Goal: Book appointment/travel/reservation

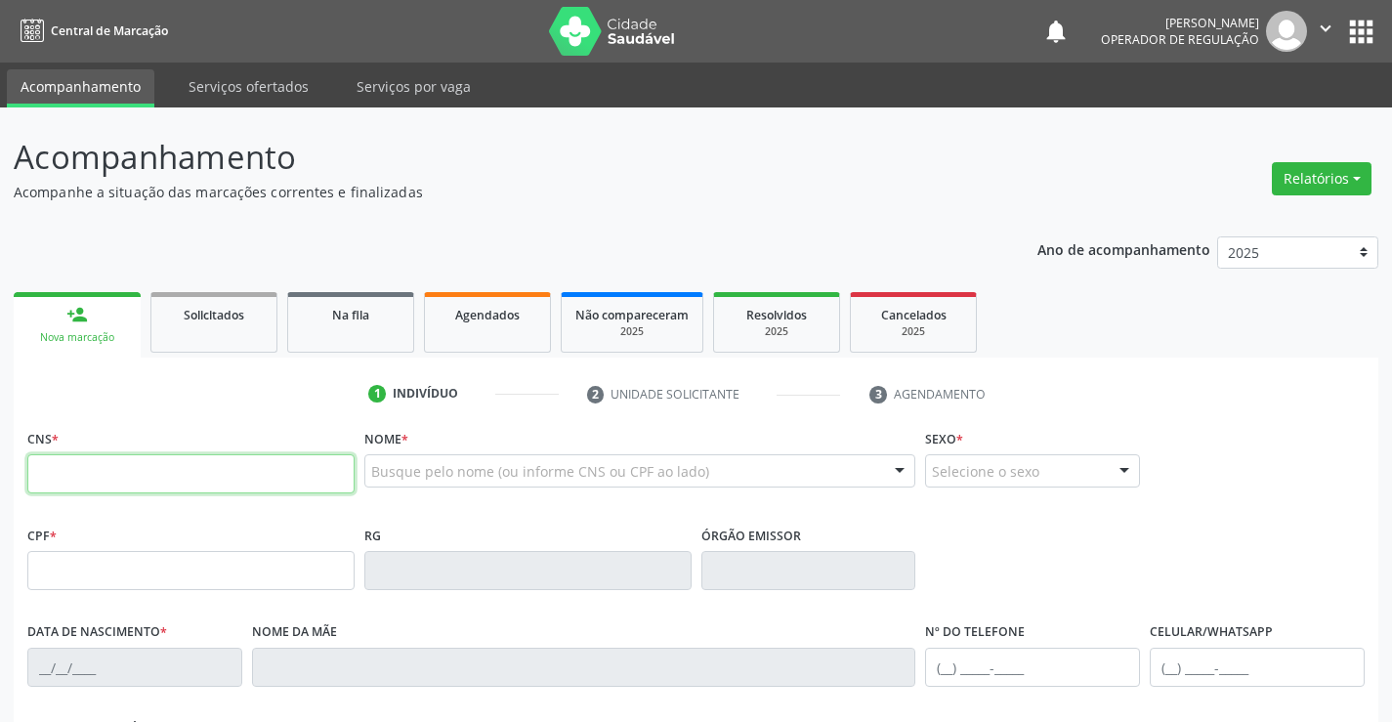
click at [95, 459] on input "text" at bounding box center [190, 473] width 327 height 39
click at [118, 471] on input "text" at bounding box center [190, 473] width 327 height 39
click at [71, 482] on input "text" at bounding box center [190, 473] width 327 height 39
click at [182, 462] on input "text" at bounding box center [190, 473] width 327 height 39
type input "702 5042 5690 9040"
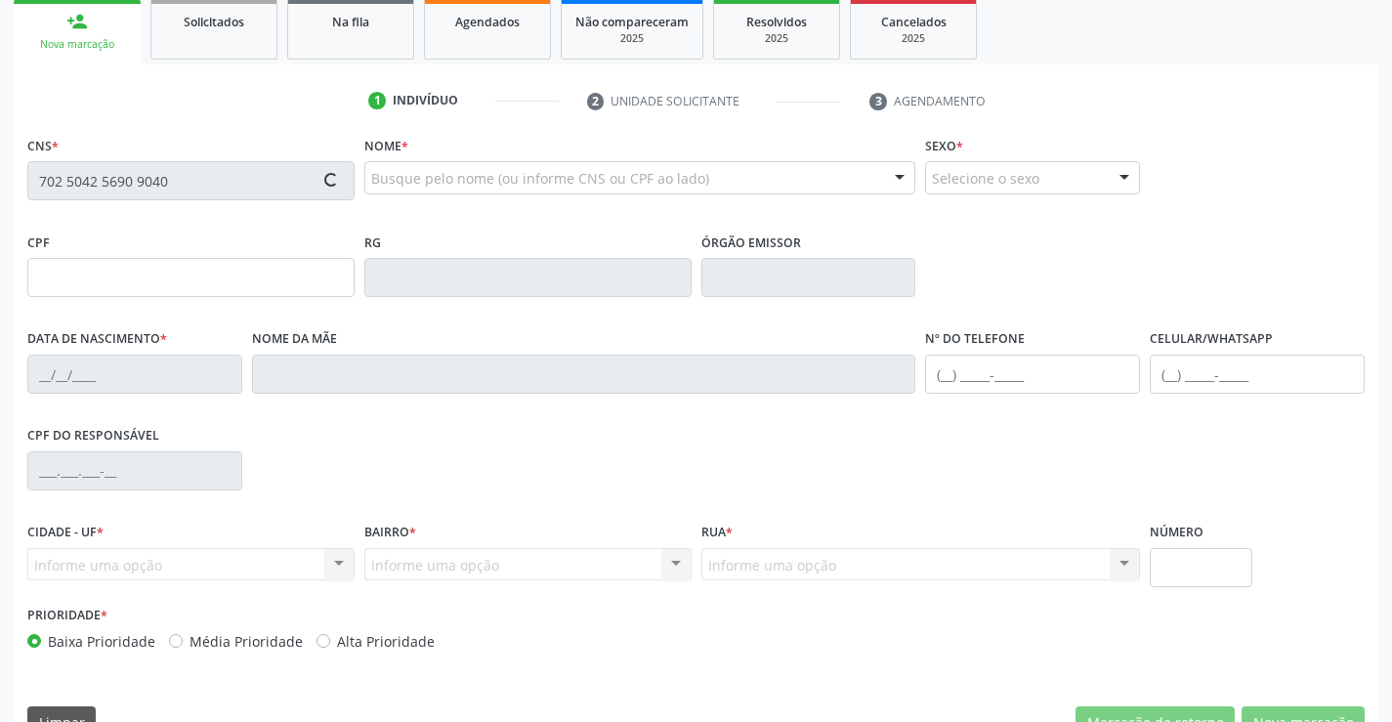
type input "0498415139"
type input "24/05/1971"
type input "(74) 9192-1421"
type input "740.966.305-78"
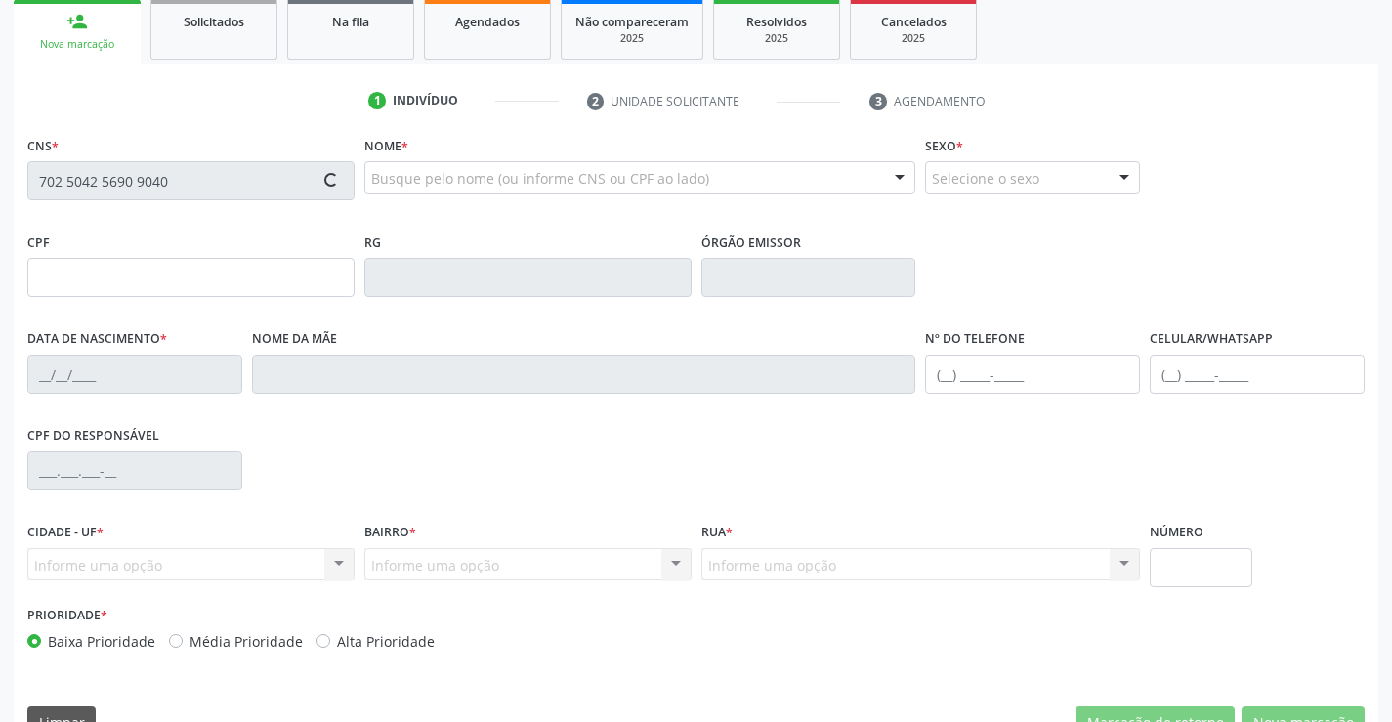
type input "S/N"
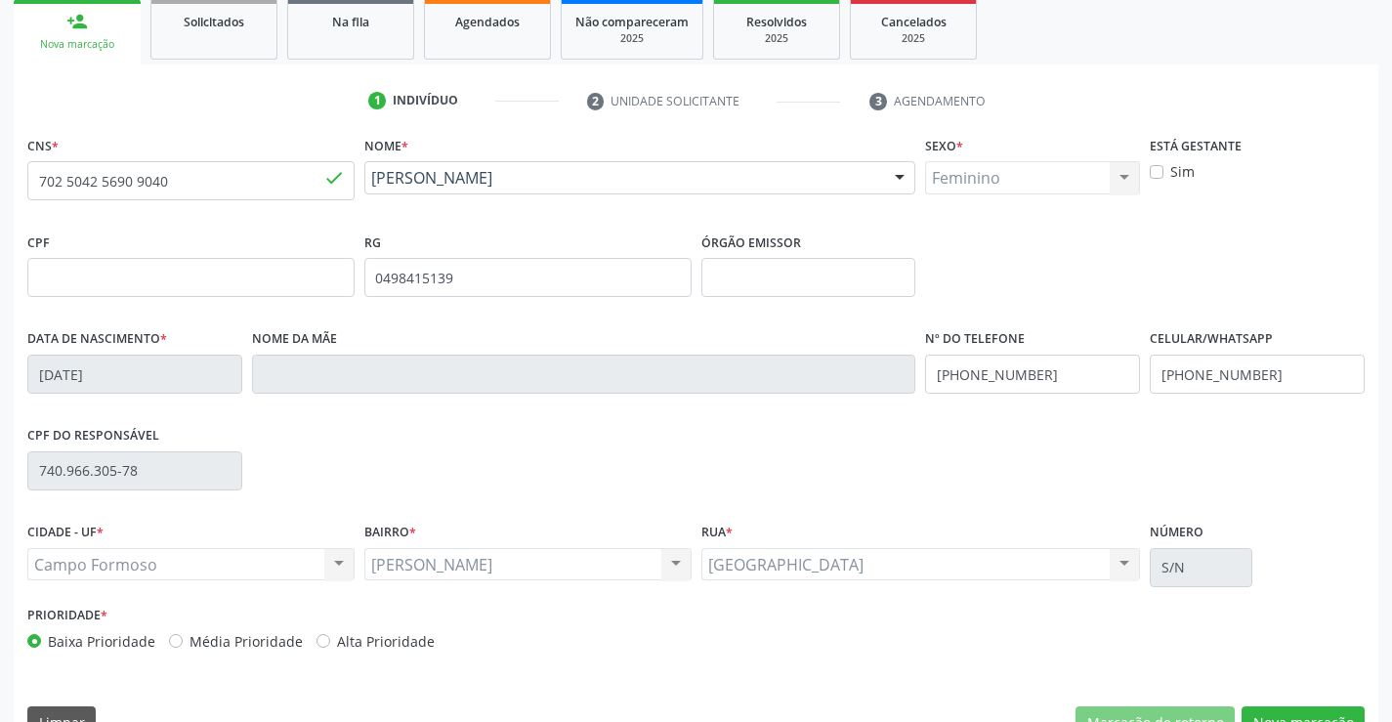
scroll to position [337, 0]
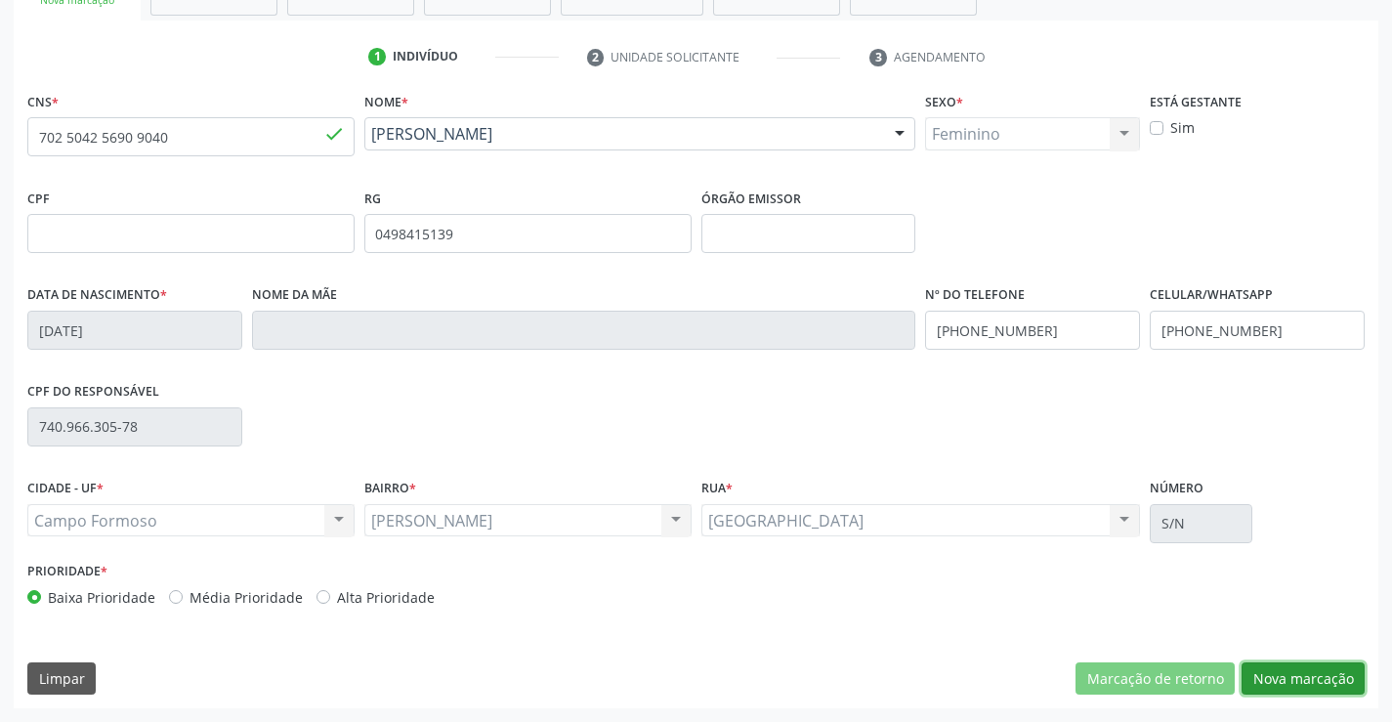
click at [1290, 694] on button "Nova marcação" at bounding box center [1302, 678] width 123 height 33
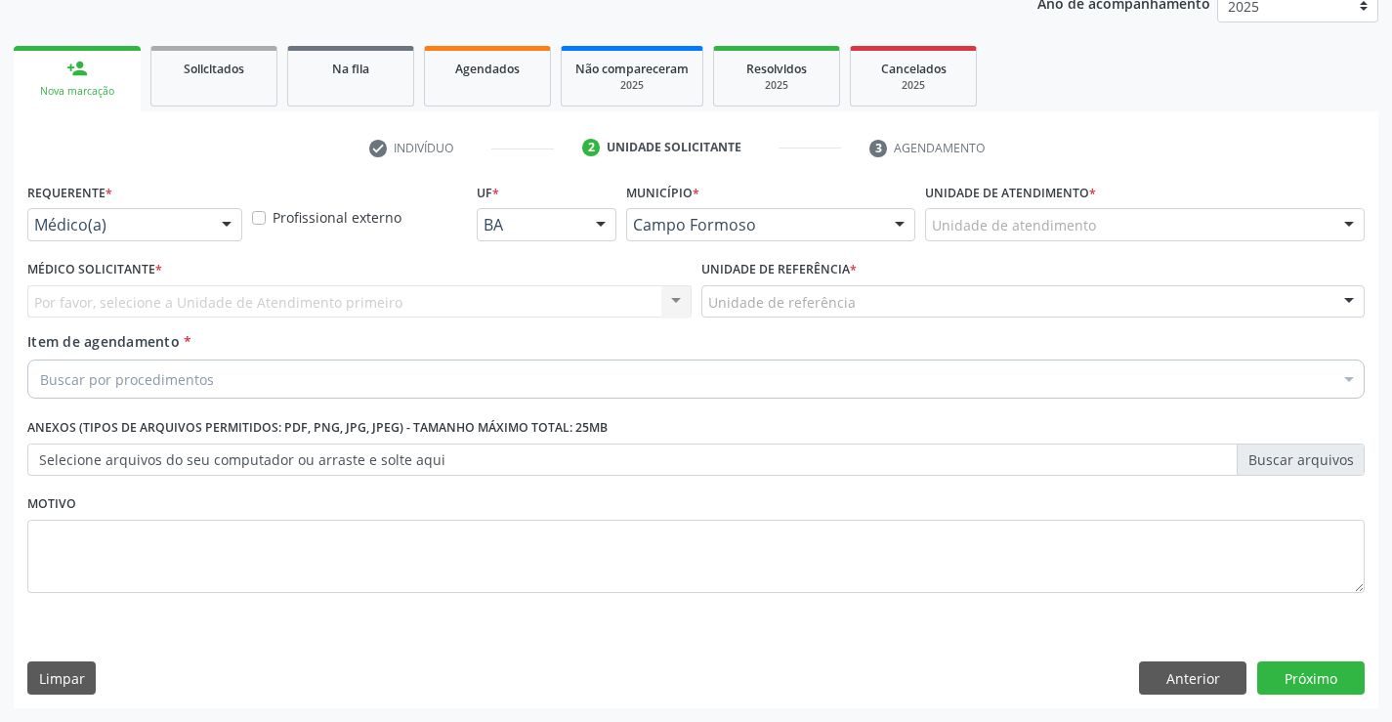
scroll to position [246, 0]
drag, startPoint x: 208, startPoint y: 221, endPoint x: 176, endPoint y: 296, distance: 81.8
click at [197, 241] on div "Médico(a) Médico(a) Enfermeiro(a) Paciente Nenhum resultado encontrado para: " …" at bounding box center [134, 224] width 215 height 33
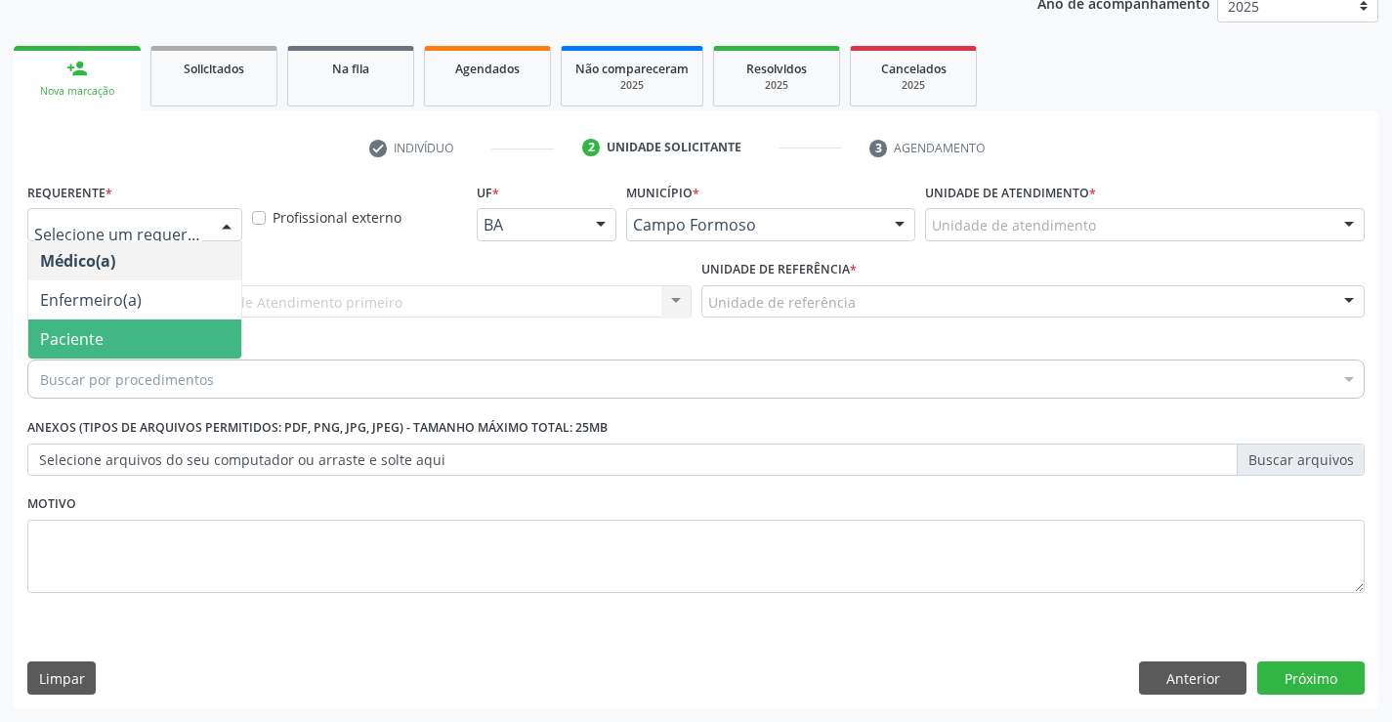
click at [143, 349] on span "Paciente" at bounding box center [134, 338] width 213 height 39
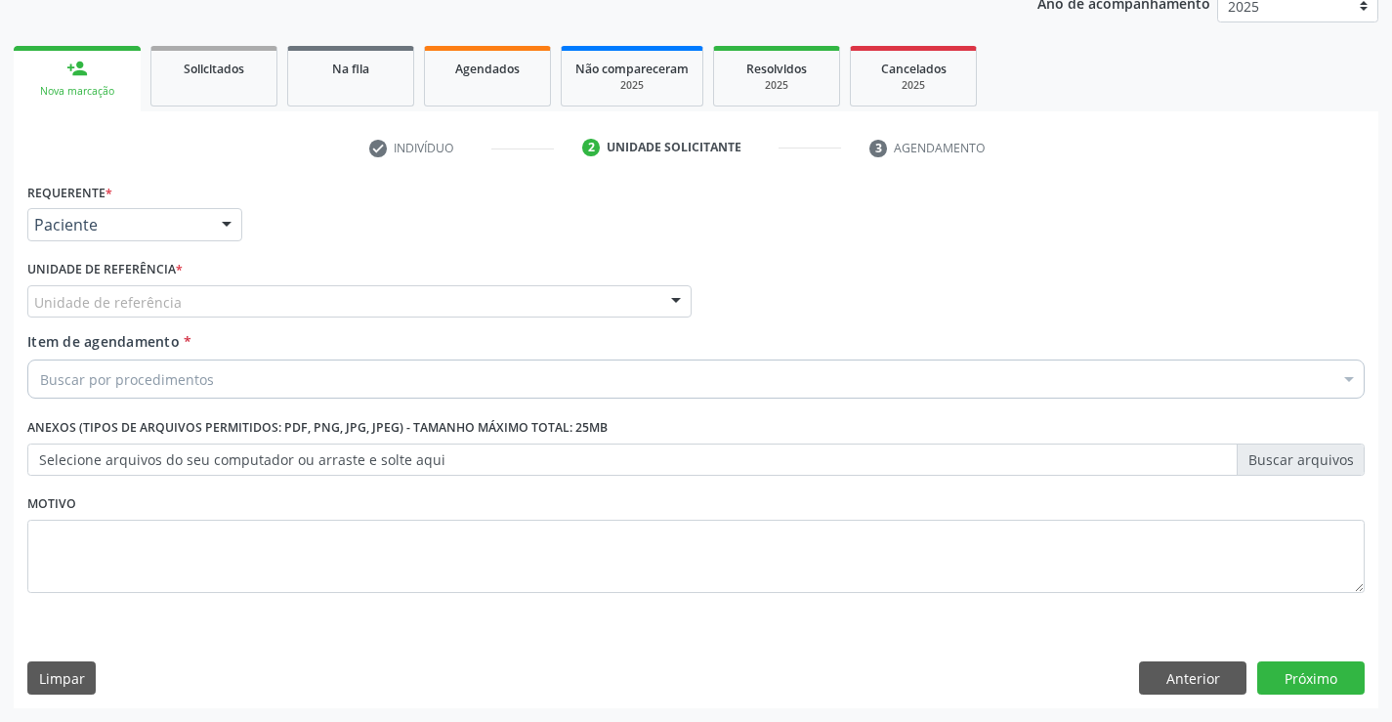
click at [289, 313] on div "Unidade de referência" at bounding box center [359, 301] width 664 height 33
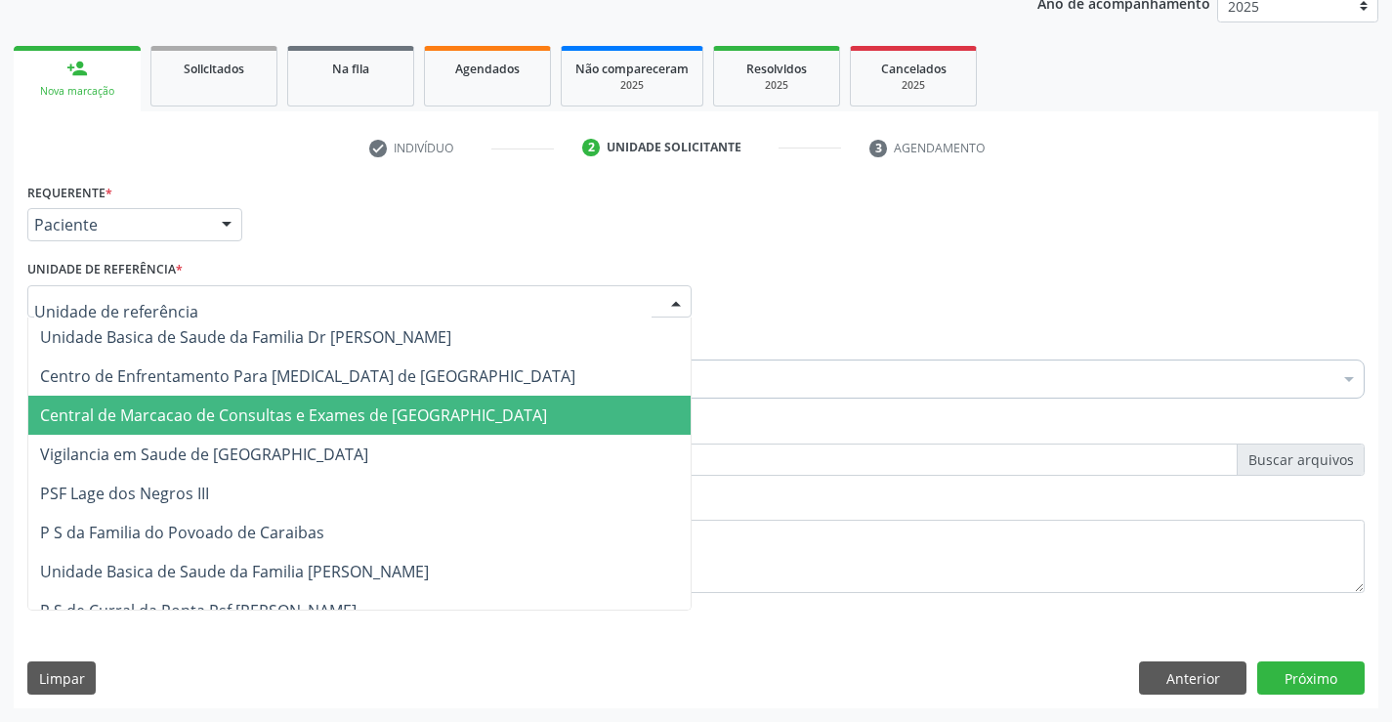
click at [285, 423] on span "Central de Marcacao de Consultas e Exames de [GEOGRAPHIC_DATA]" at bounding box center [293, 414] width 507 height 21
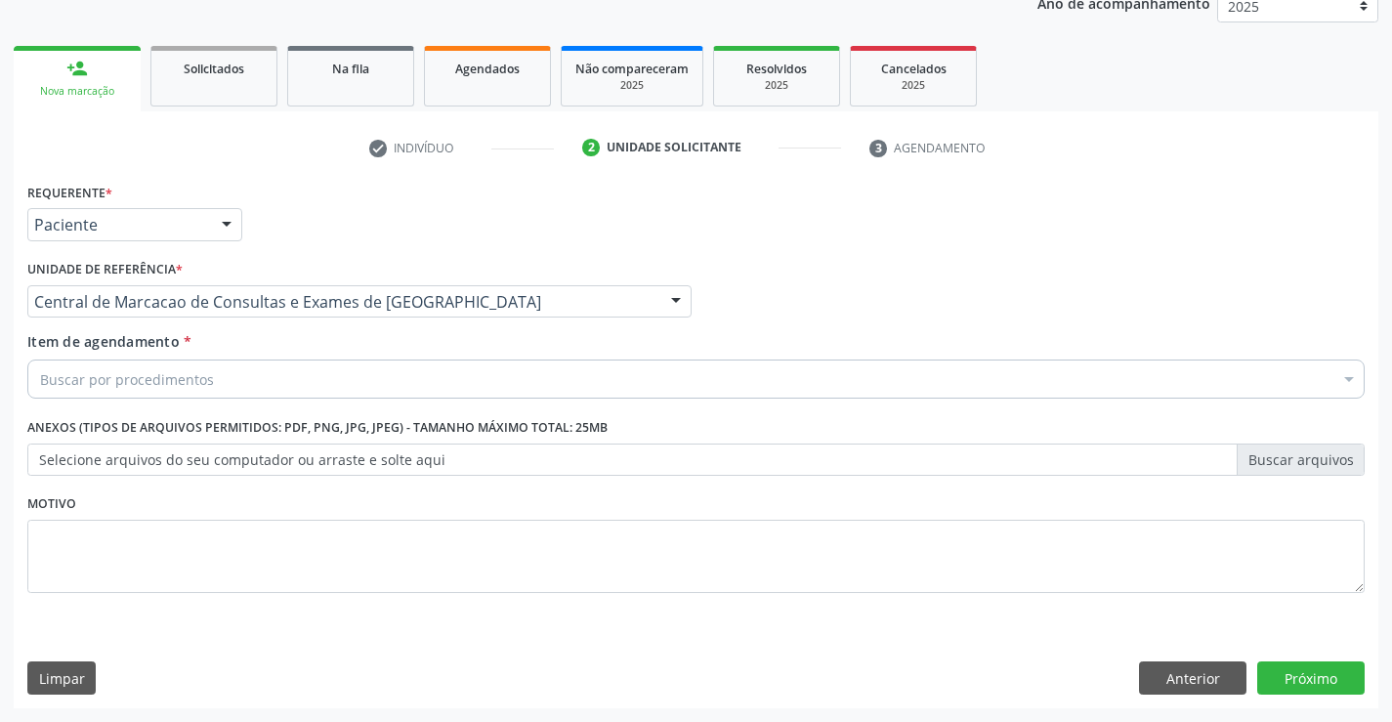
click at [327, 358] on div "Item de agendamento * Buscar por procedimentos Selecionar todos 0202040089 - 3X…" at bounding box center [695, 362] width 1337 height 62
click at [320, 369] on div "Buscar por procedimentos" at bounding box center [695, 378] width 1337 height 39
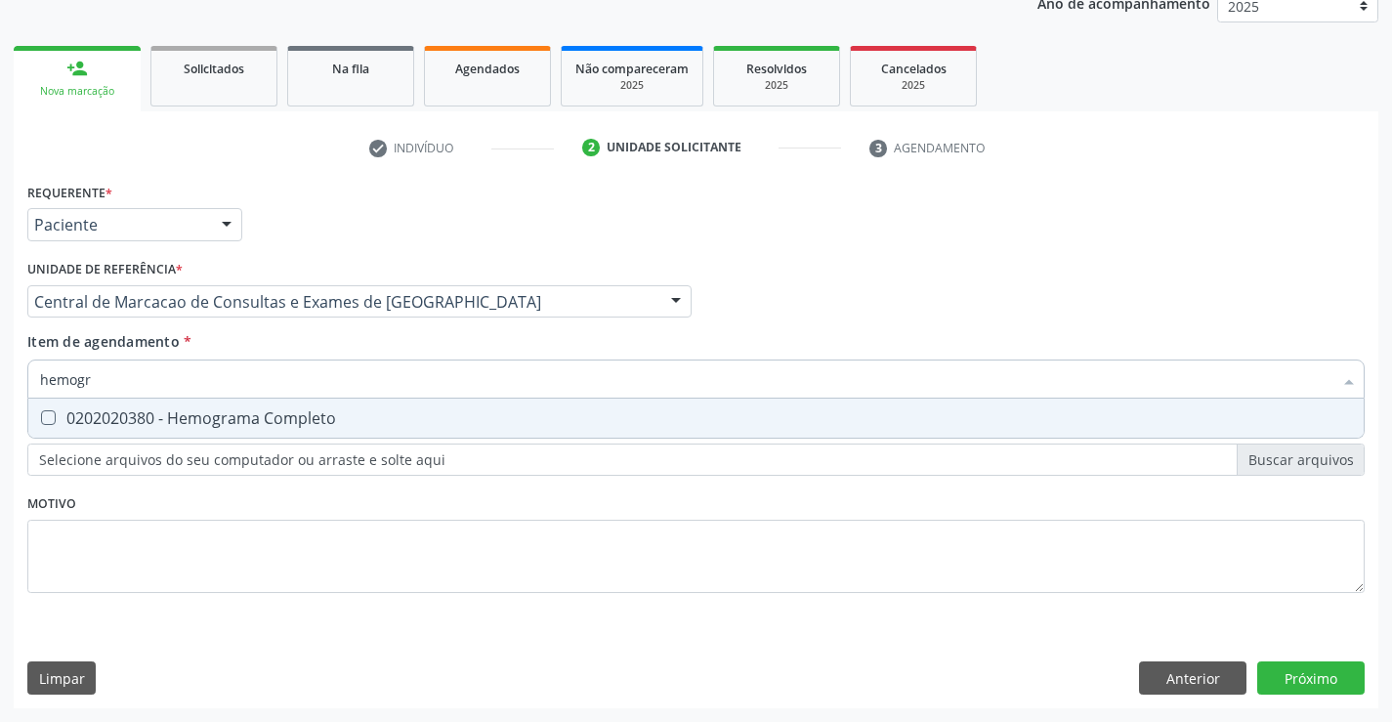
type input "hemogra"
click at [305, 426] on div "0202020380 - Hemograma Completo" at bounding box center [696, 418] width 1312 height 16
checkbox Completo "true"
click at [348, 389] on input "hemogra" at bounding box center [686, 378] width 1292 height 39
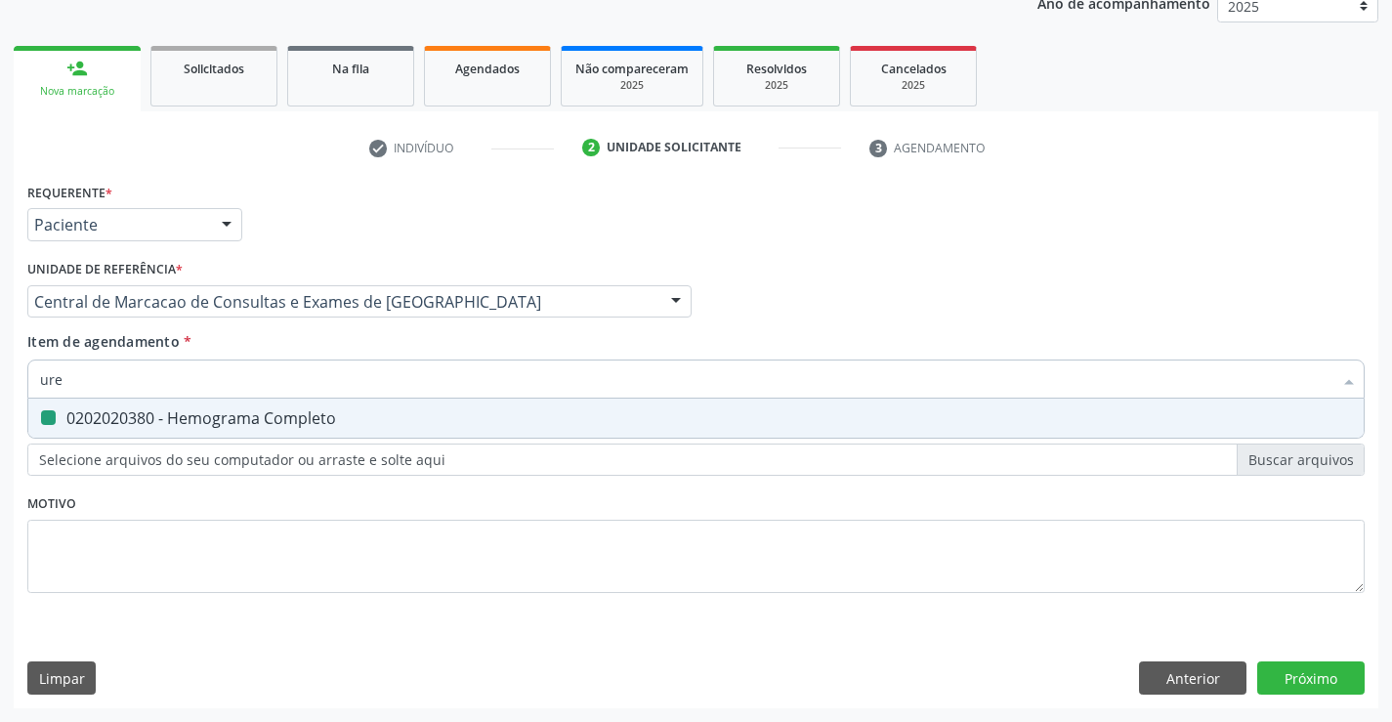
type input "urei"
checkbox Completo "false"
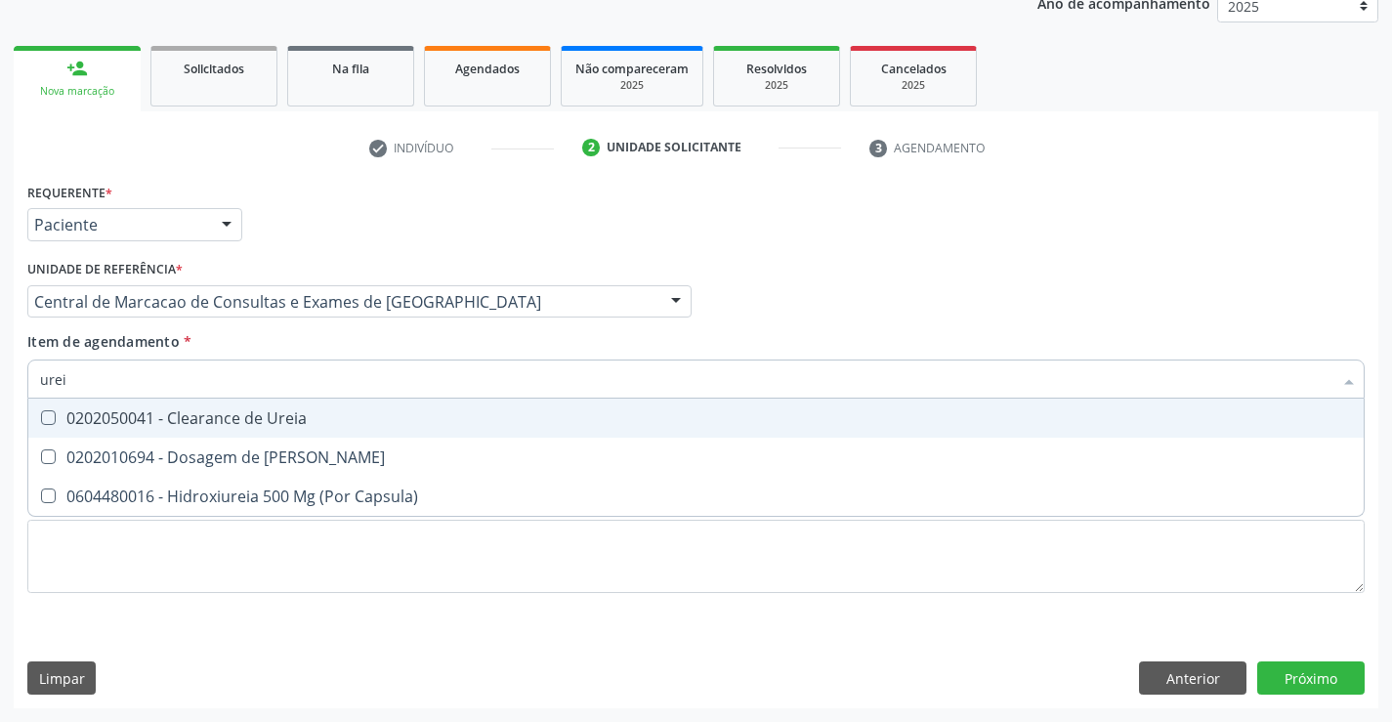
type input "ureia"
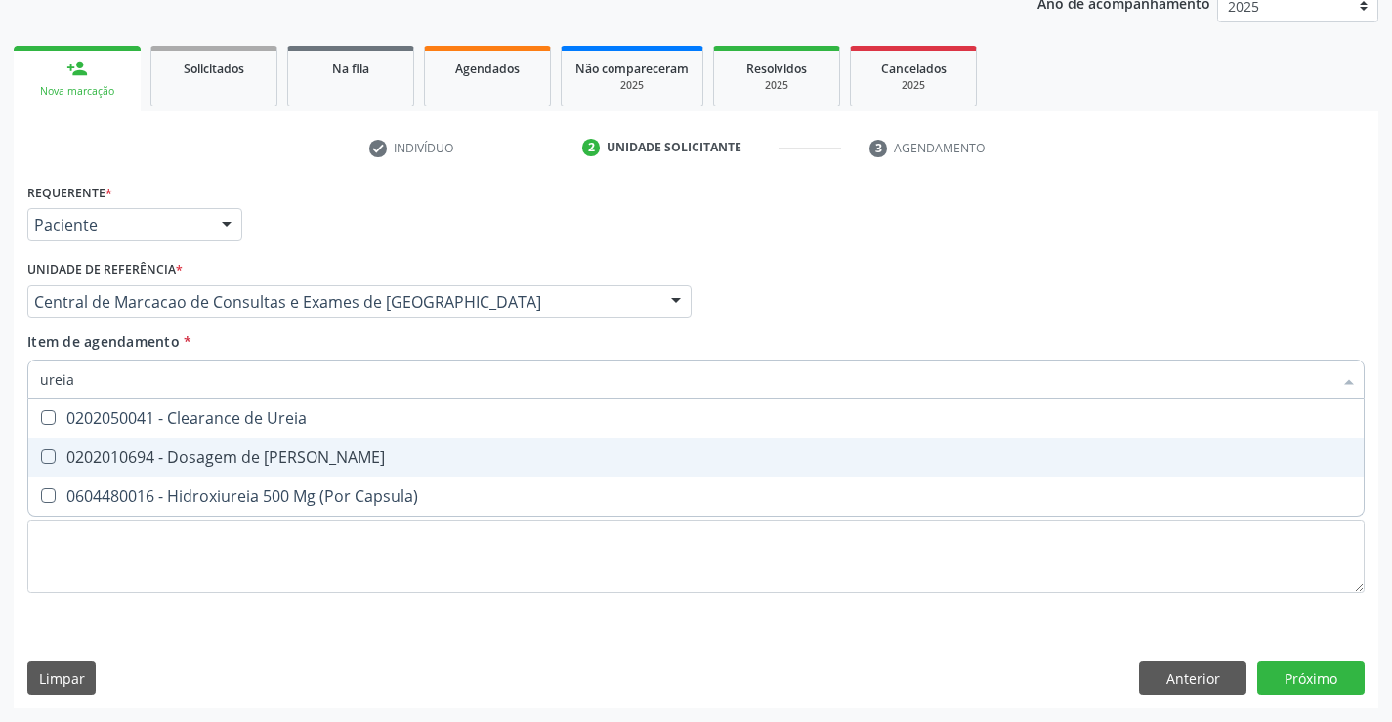
click at [293, 443] on span "0202010694 - Dosagem de [PERSON_NAME]" at bounding box center [695, 457] width 1335 height 39
checkbox Ureia "true"
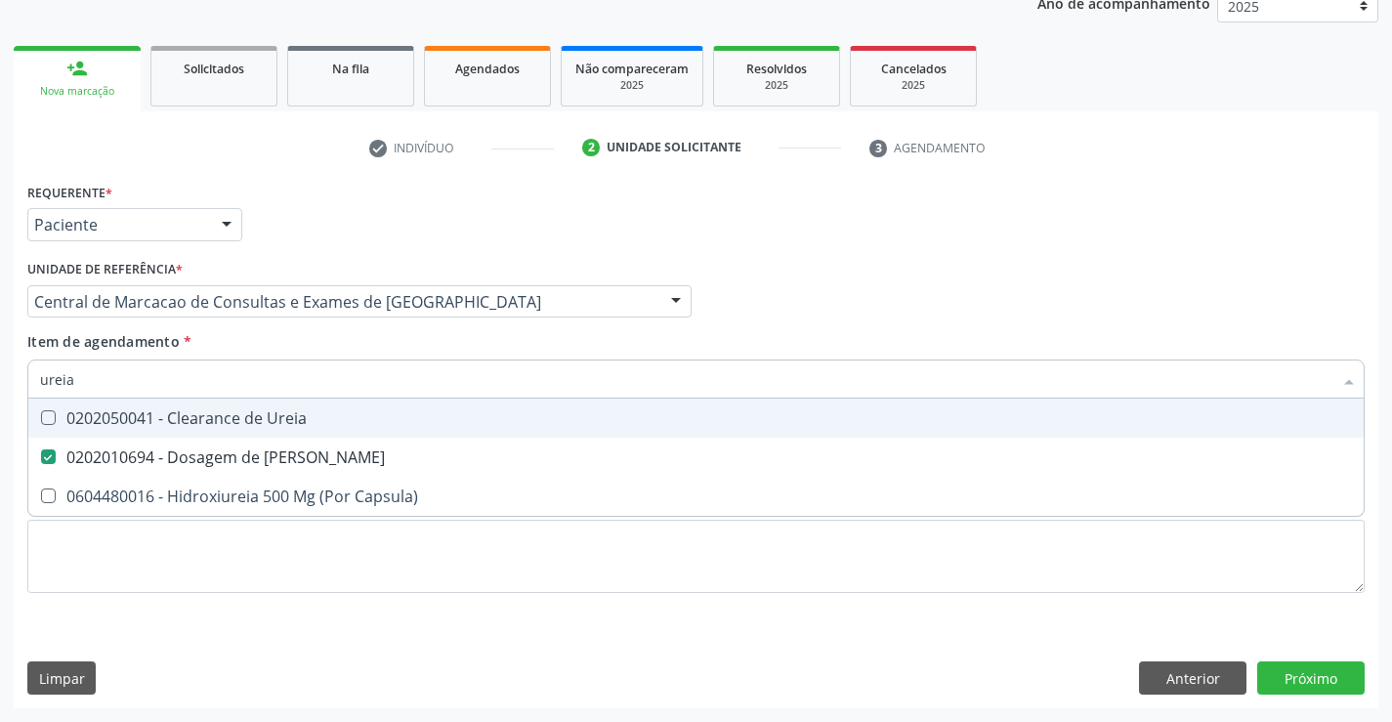
click at [245, 360] on input "ureia" at bounding box center [686, 378] width 1292 height 39
type input "c"
checkbox Ureia "false"
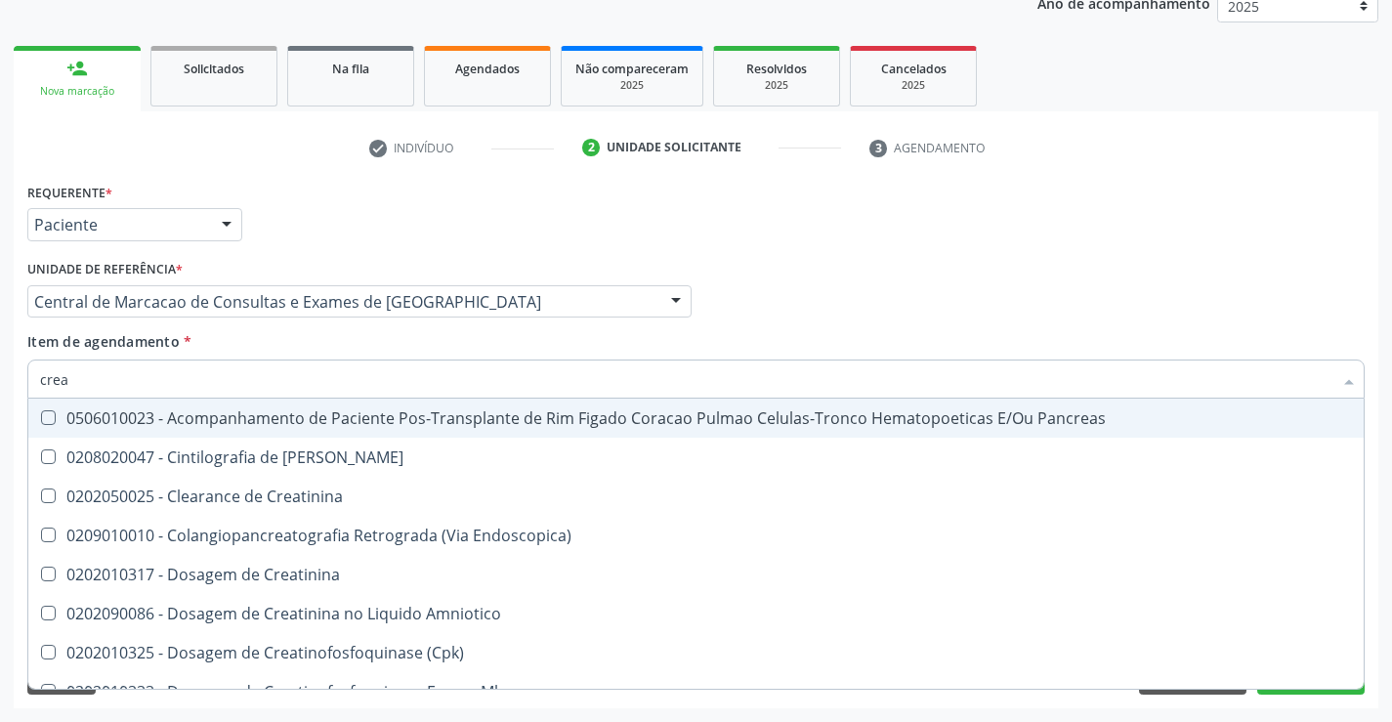
type input "creat"
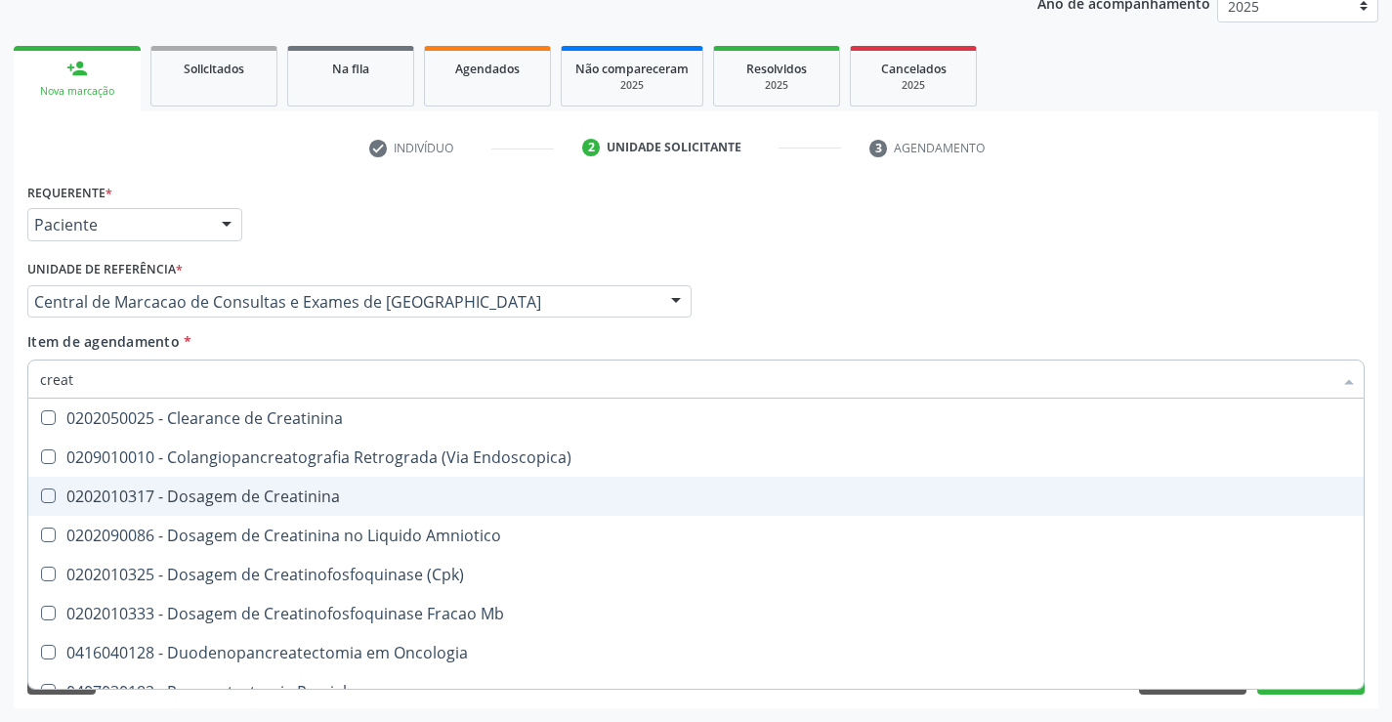
click at [231, 494] on div "0202010317 - Dosagem de Creatinina" at bounding box center [696, 496] width 1312 height 16
checkbox Creatinina "true"
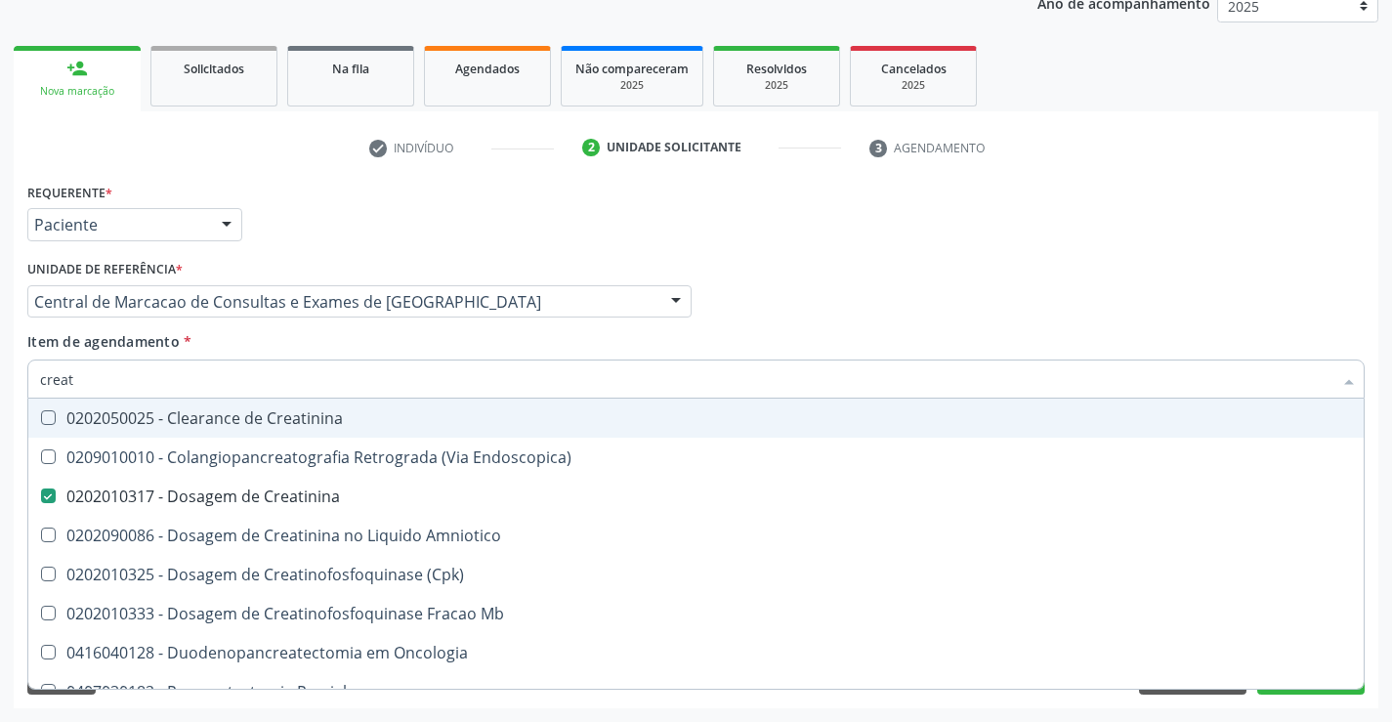
click at [234, 375] on input "creat" at bounding box center [686, 378] width 1292 height 39
type input "po"
checkbox Creatinina "false"
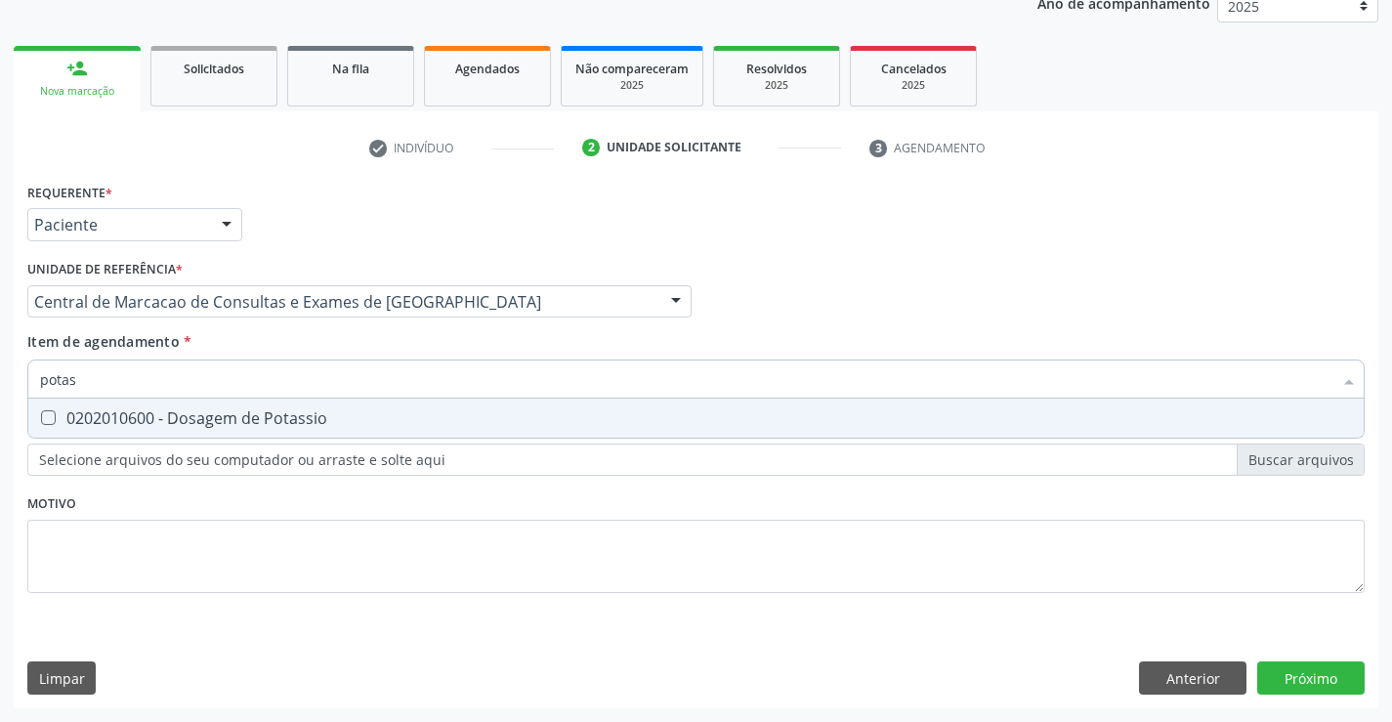
type input "potass"
click at [228, 413] on div "0202010600 - Dosagem de Potassio" at bounding box center [696, 418] width 1312 height 16
checkbox Potassio "true"
click at [232, 390] on input "potass" at bounding box center [686, 378] width 1292 height 39
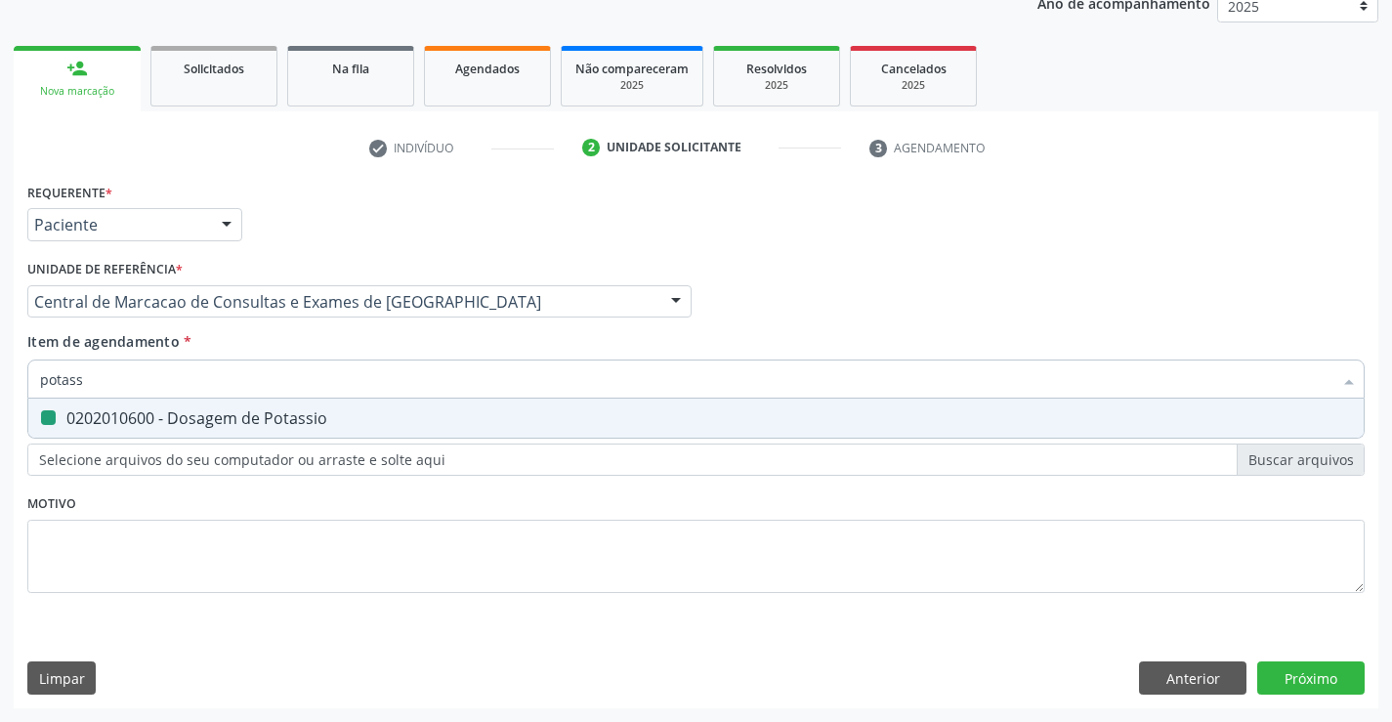
type input "s"
checkbox Potassio "false"
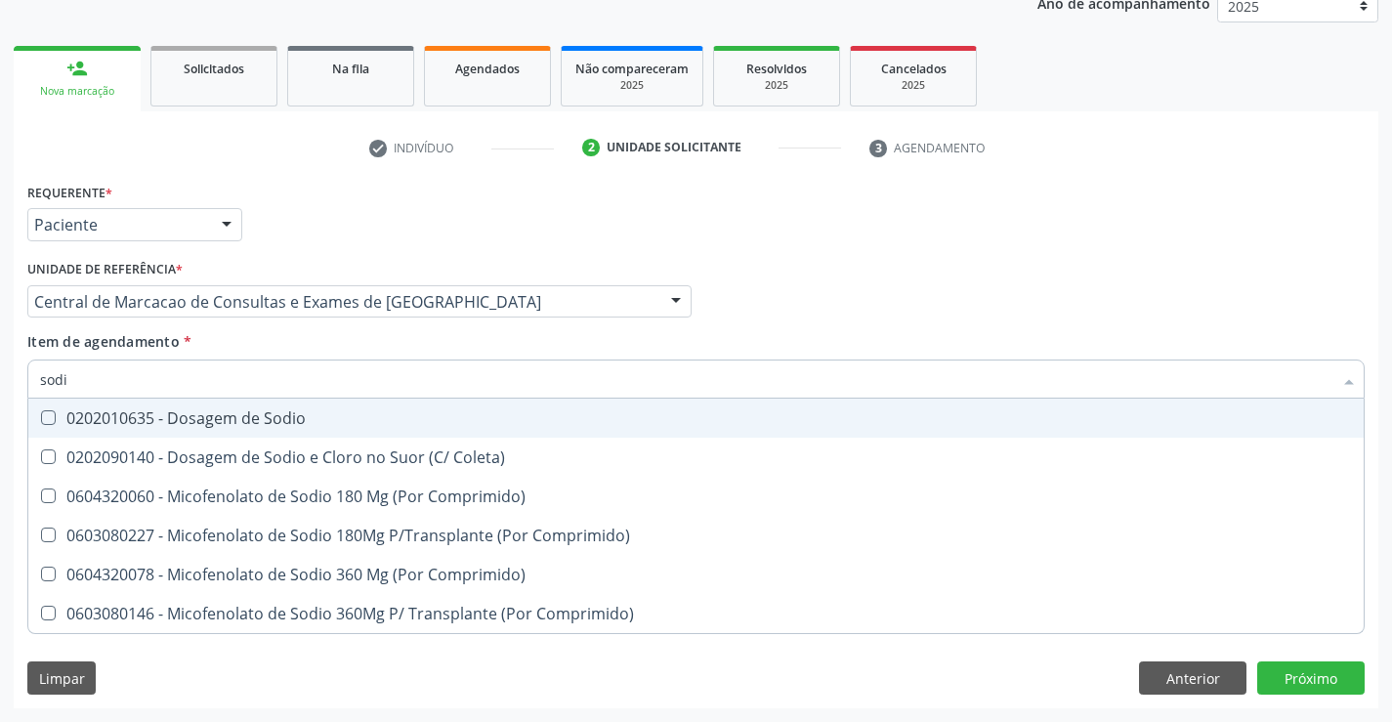
type input "sodio"
click at [224, 412] on div "0202010635 - Dosagem de Sodio" at bounding box center [696, 418] width 1312 height 16
checkbox Sodio "true"
click at [220, 359] on input "sodio" at bounding box center [686, 378] width 1292 height 39
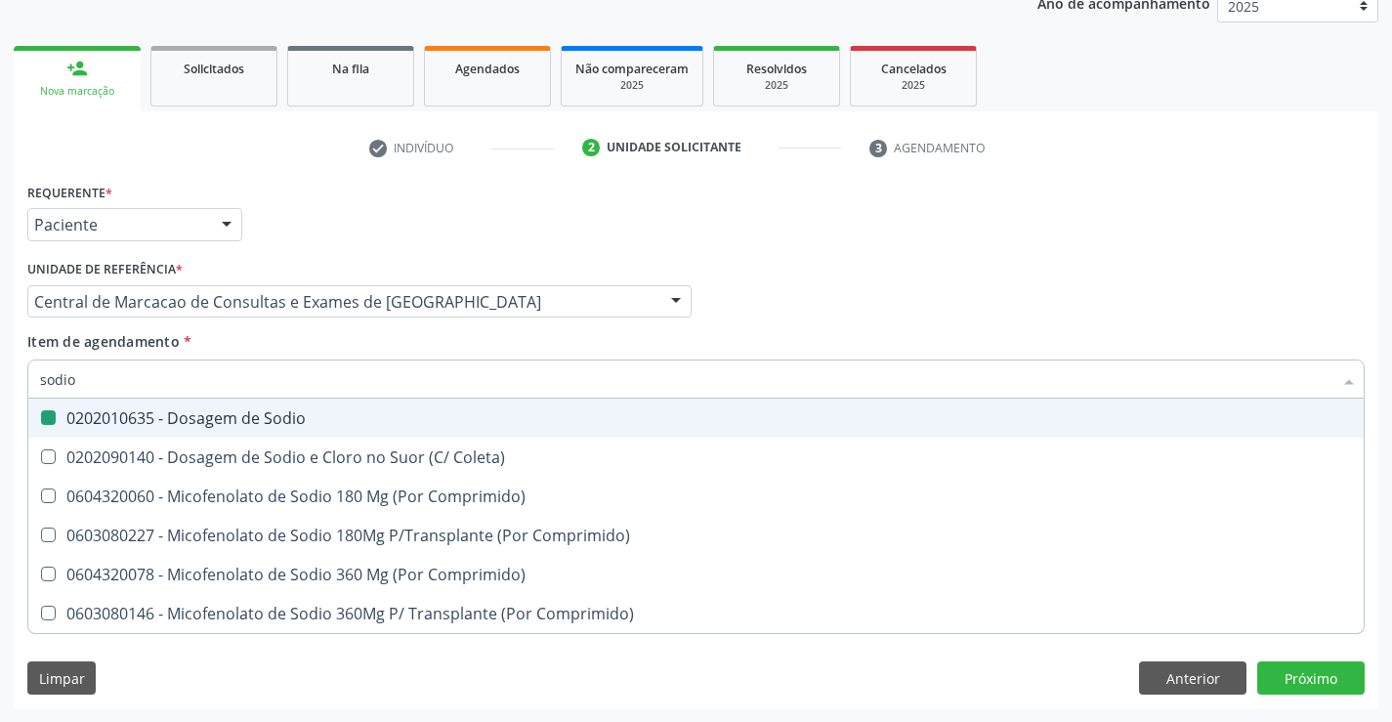
type input "t"
checkbox Sodio "false"
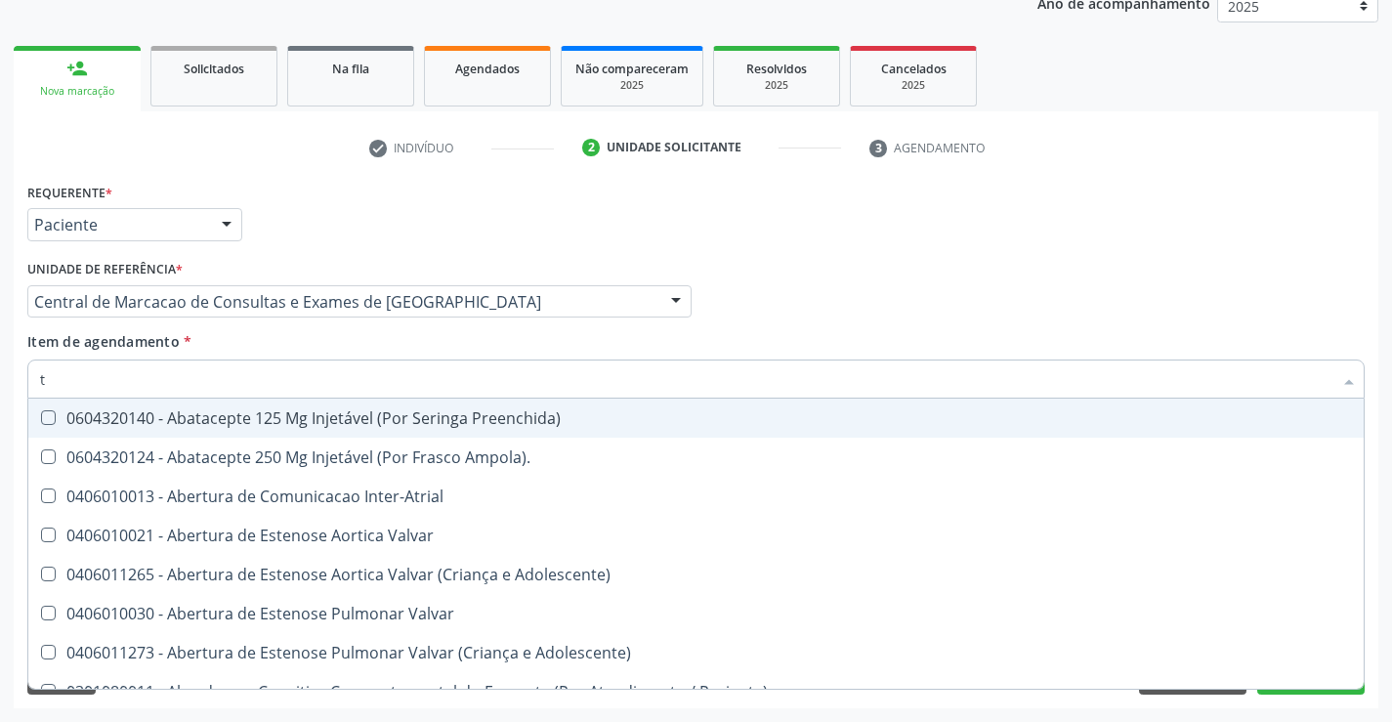
type input "tg"
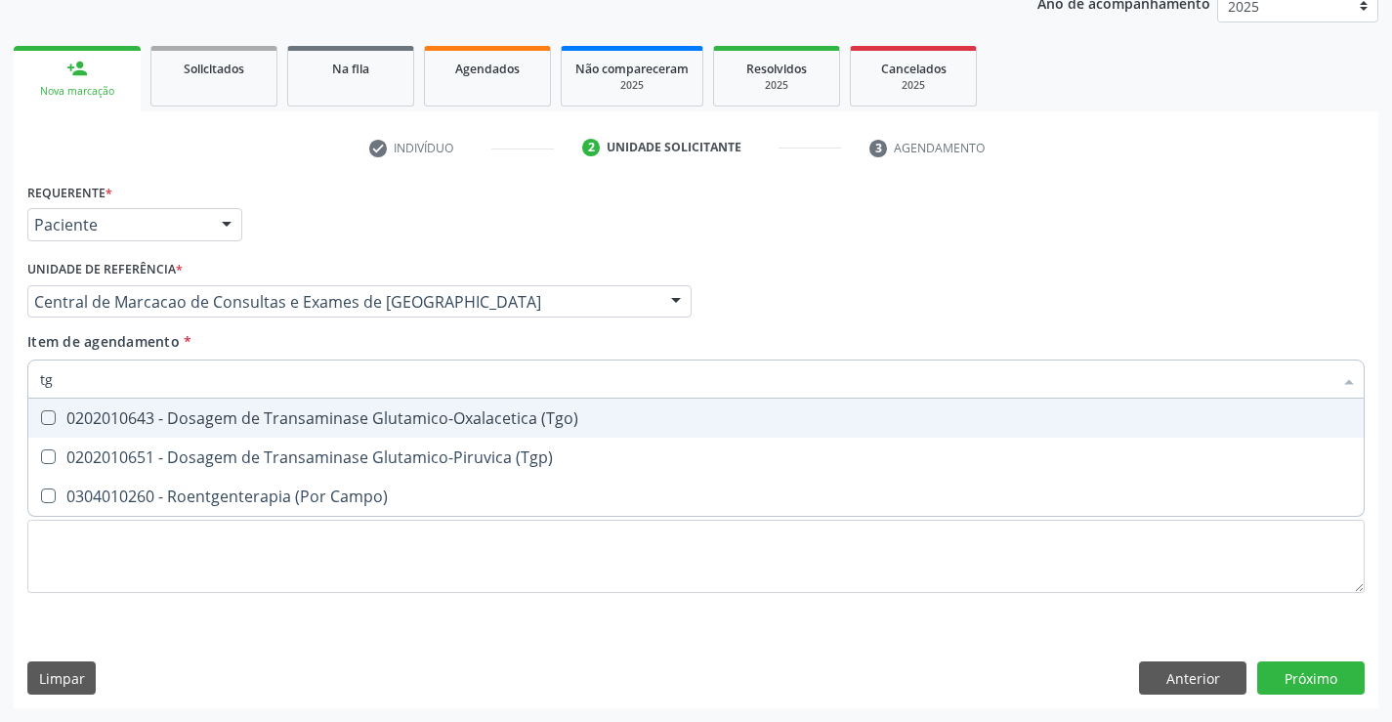
click at [230, 421] on div "0202010643 - Dosagem de Transaminase Glutamico-Oxalacetica (Tgo)" at bounding box center [696, 418] width 1312 height 16
checkbox \(Tgo\) "true"
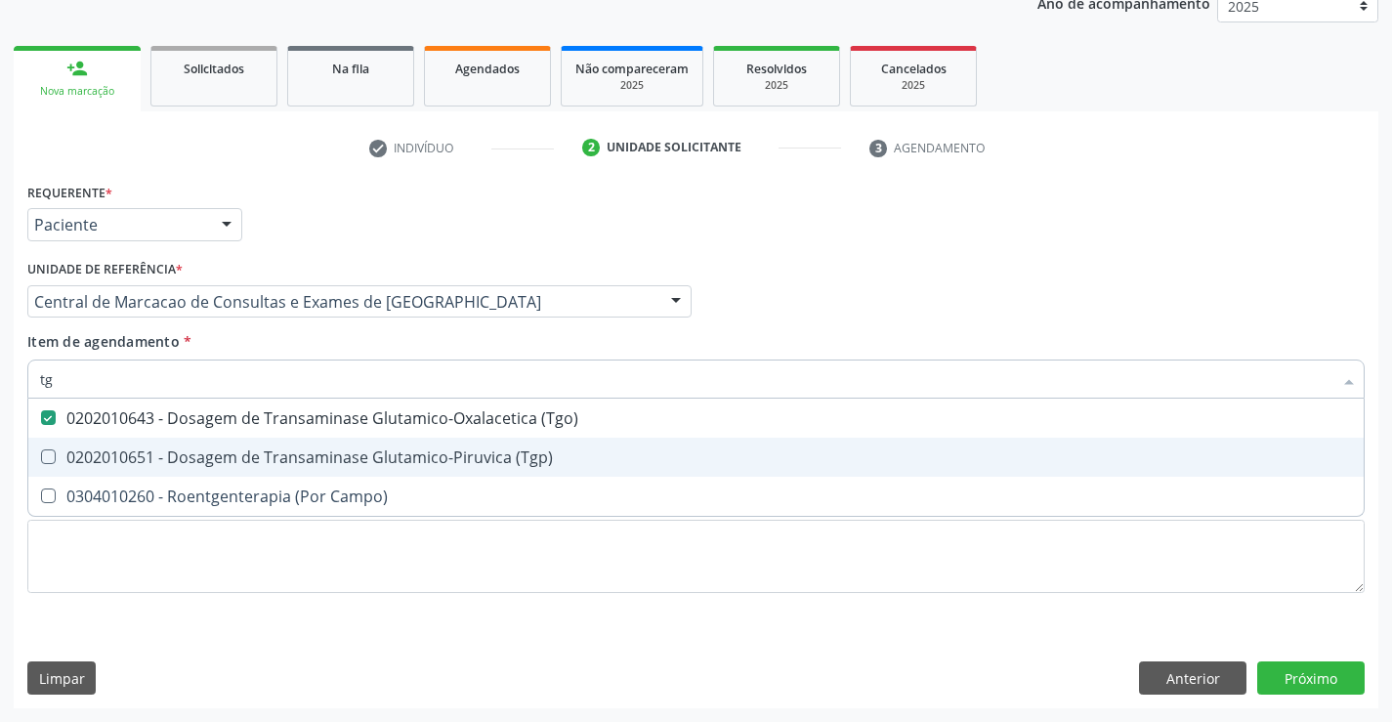
click at [219, 469] on span "0202010651 - Dosagem de Transaminase Glutamico-Piruvica (Tgp)" at bounding box center [695, 457] width 1335 height 39
checkbox \(Tgp\) "true"
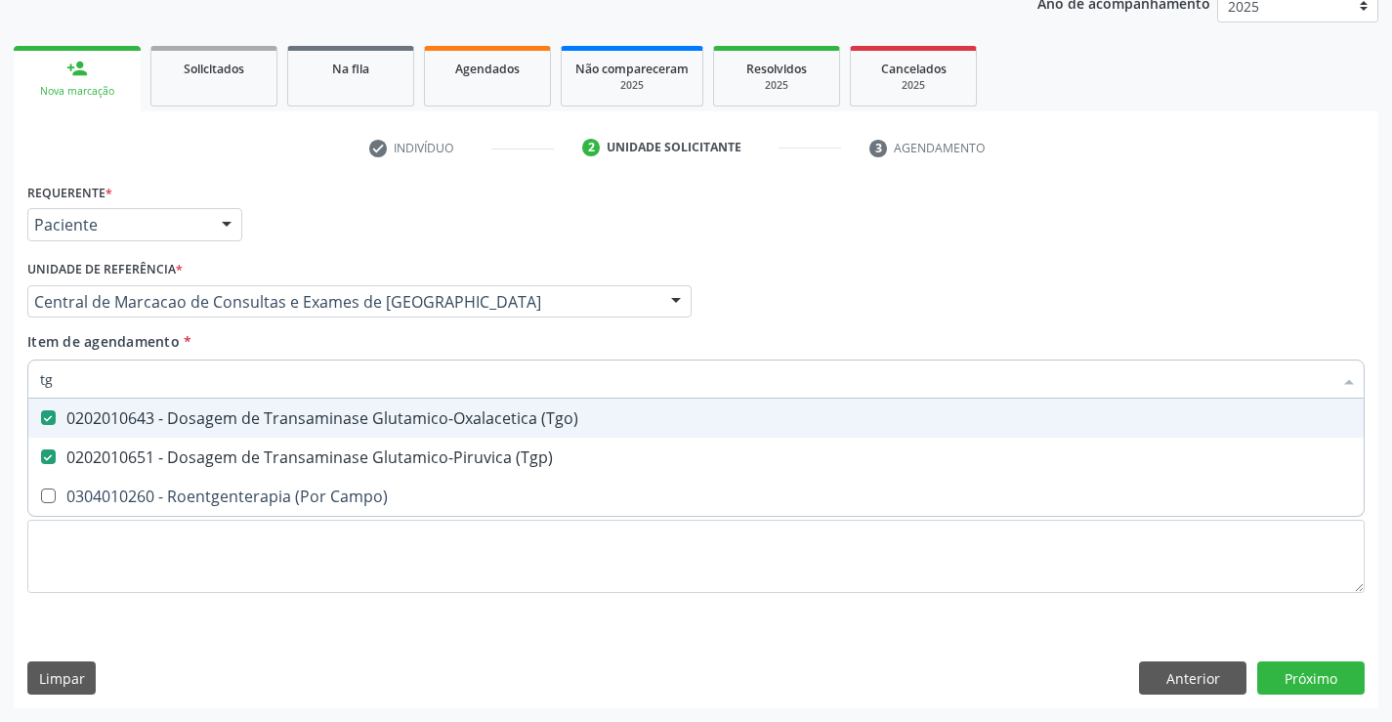
click at [209, 371] on input "tg" at bounding box center [686, 378] width 1292 height 39
type input "tr"
checkbox \(Tgo\) "false"
checkbox \(Tgp\) "false"
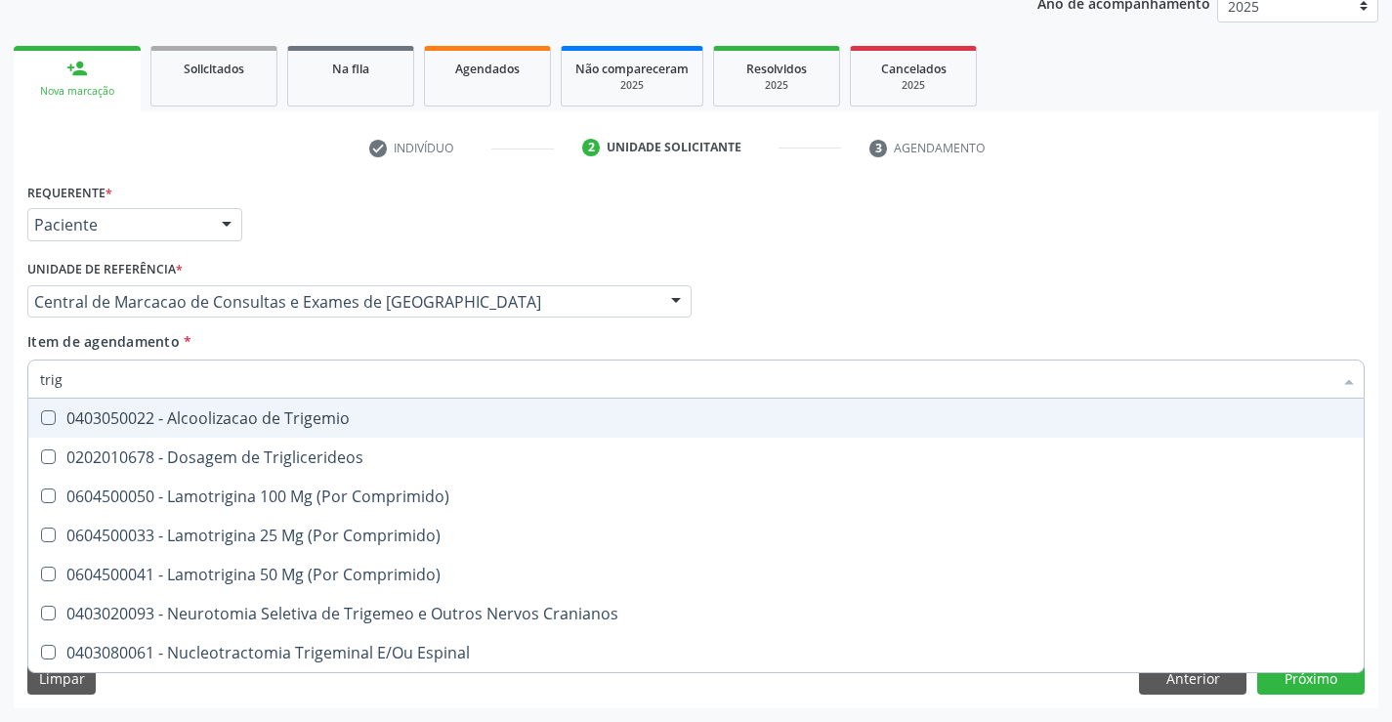
type input "trigl"
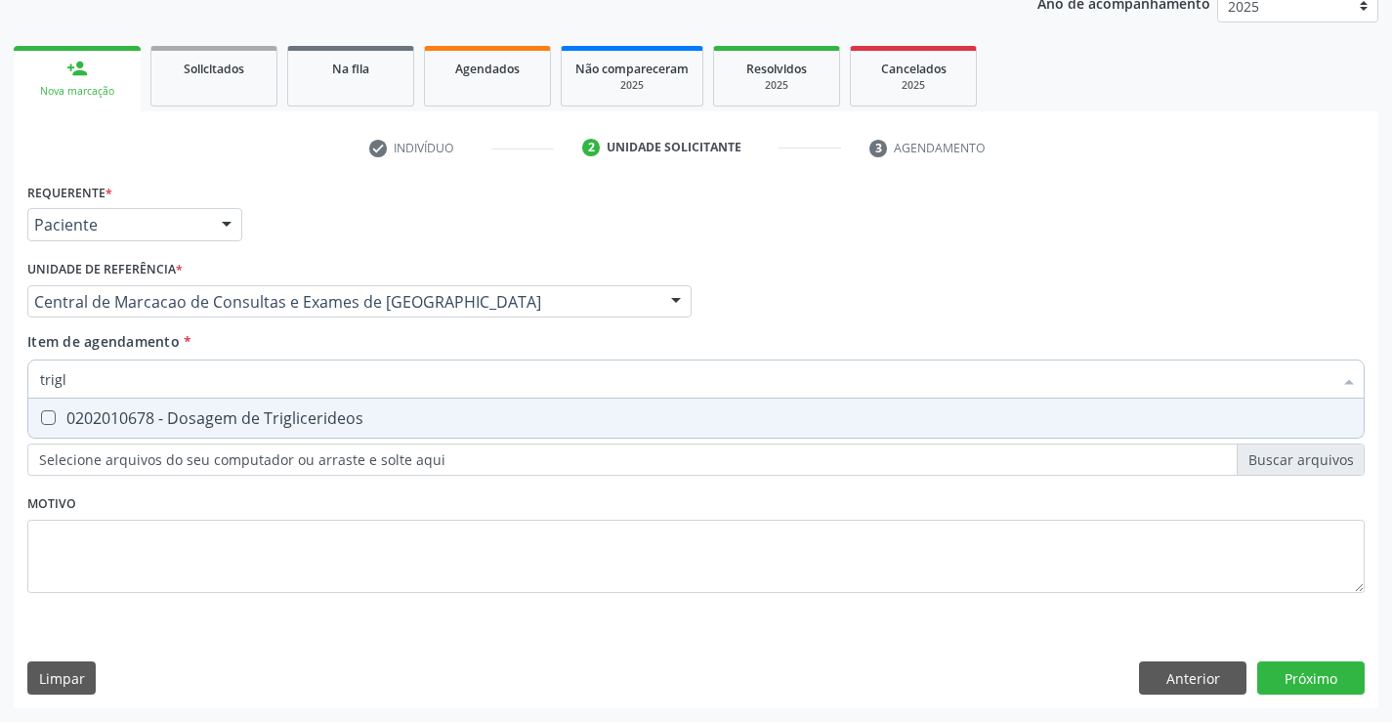
click at [213, 435] on span "0202010678 - Dosagem de Triglicerideos" at bounding box center [695, 417] width 1335 height 39
checkbox Triglicerideos "true"
click at [208, 380] on input "trigl" at bounding box center [686, 378] width 1292 height 39
type input "c"
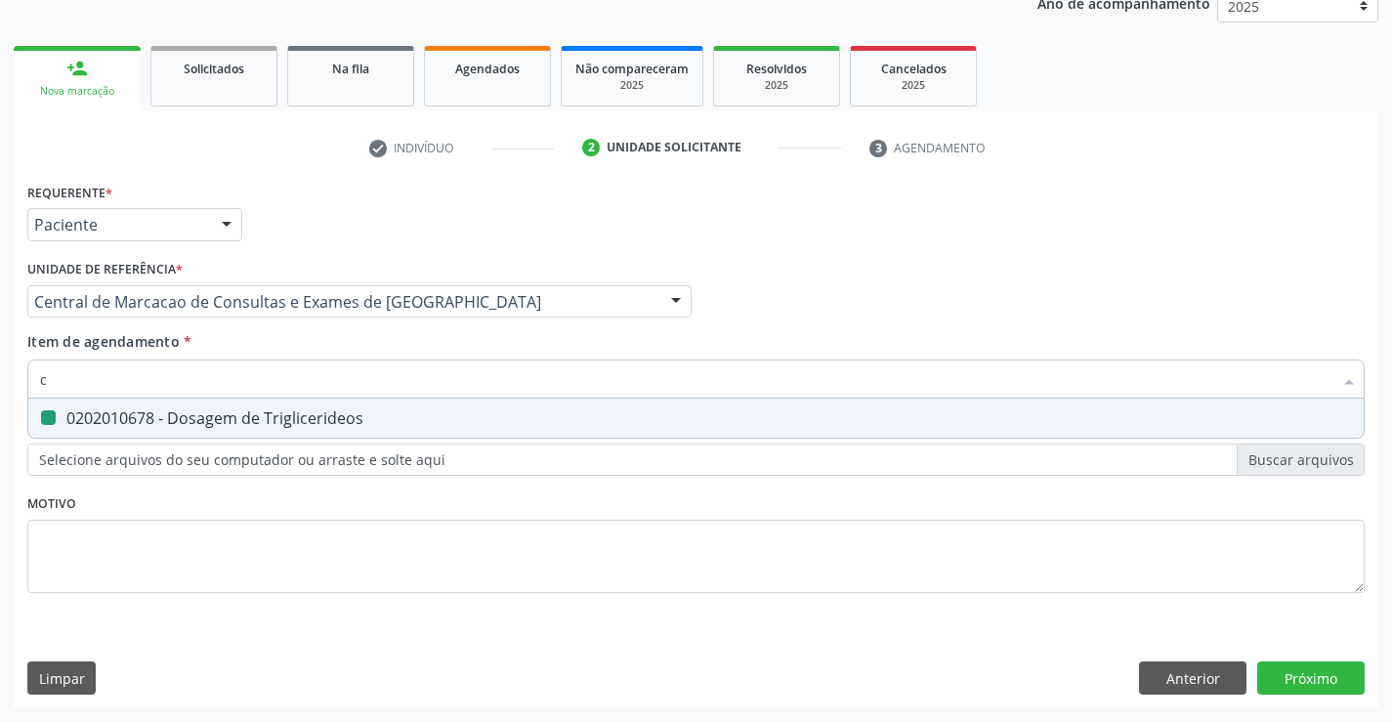
checkbox Triglicerideos "false"
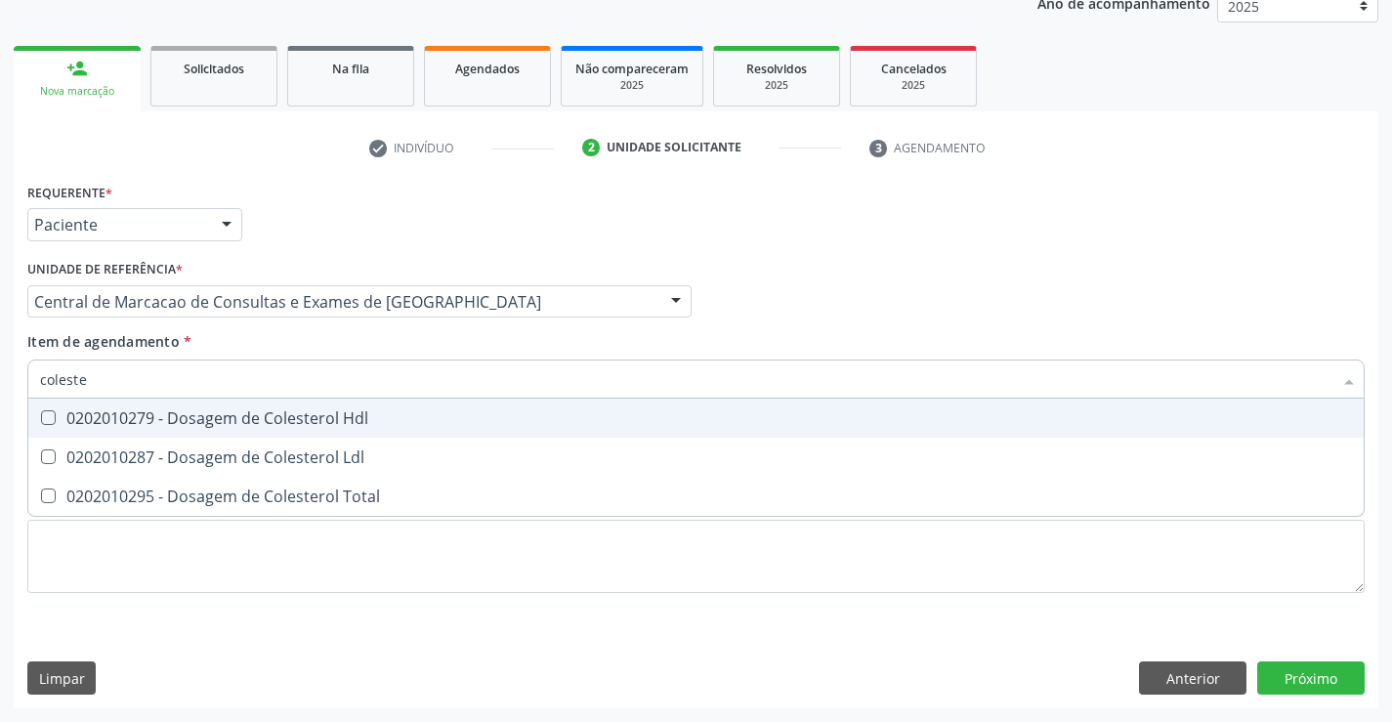
type input "colester"
click at [236, 410] on div "0202010279 - Dosagem de Colesterol Hdl" at bounding box center [696, 418] width 1312 height 16
checkbox Hdl "true"
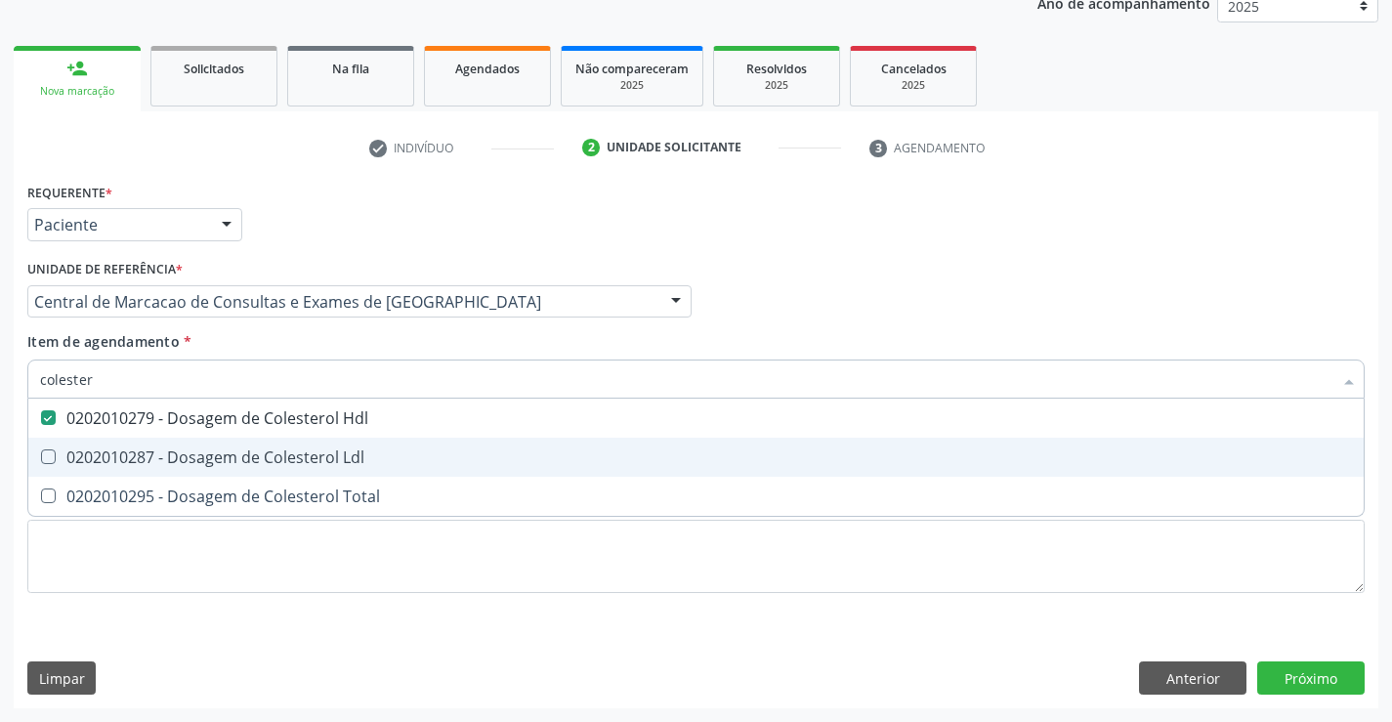
click at [236, 452] on div "0202010287 - Dosagem de Colesterol Ldl" at bounding box center [696, 457] width 1312 height 16
checkbox Ldl "true"
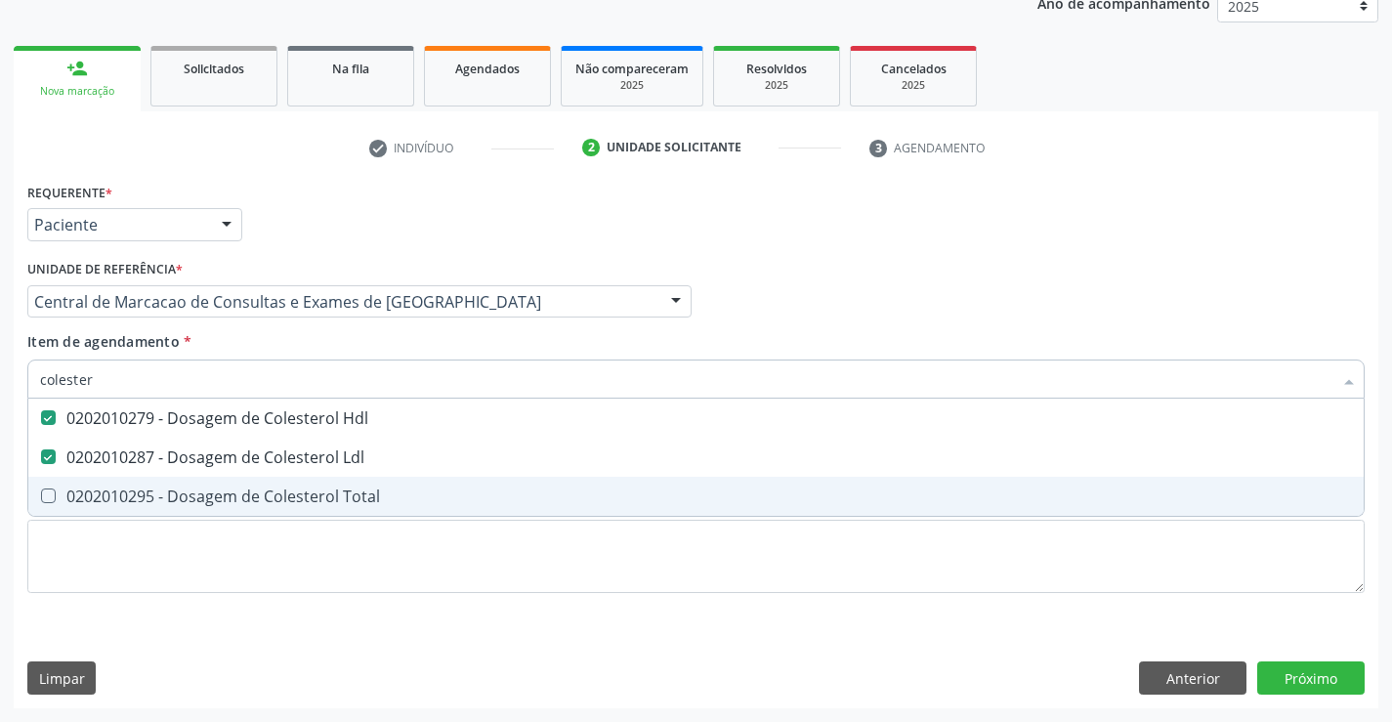
click at [239, 498] on div "0202010295 - Dosagem de Colesterol Total" at bounding box center [696, 496] width 1312 height 16
checkbox Total "true"
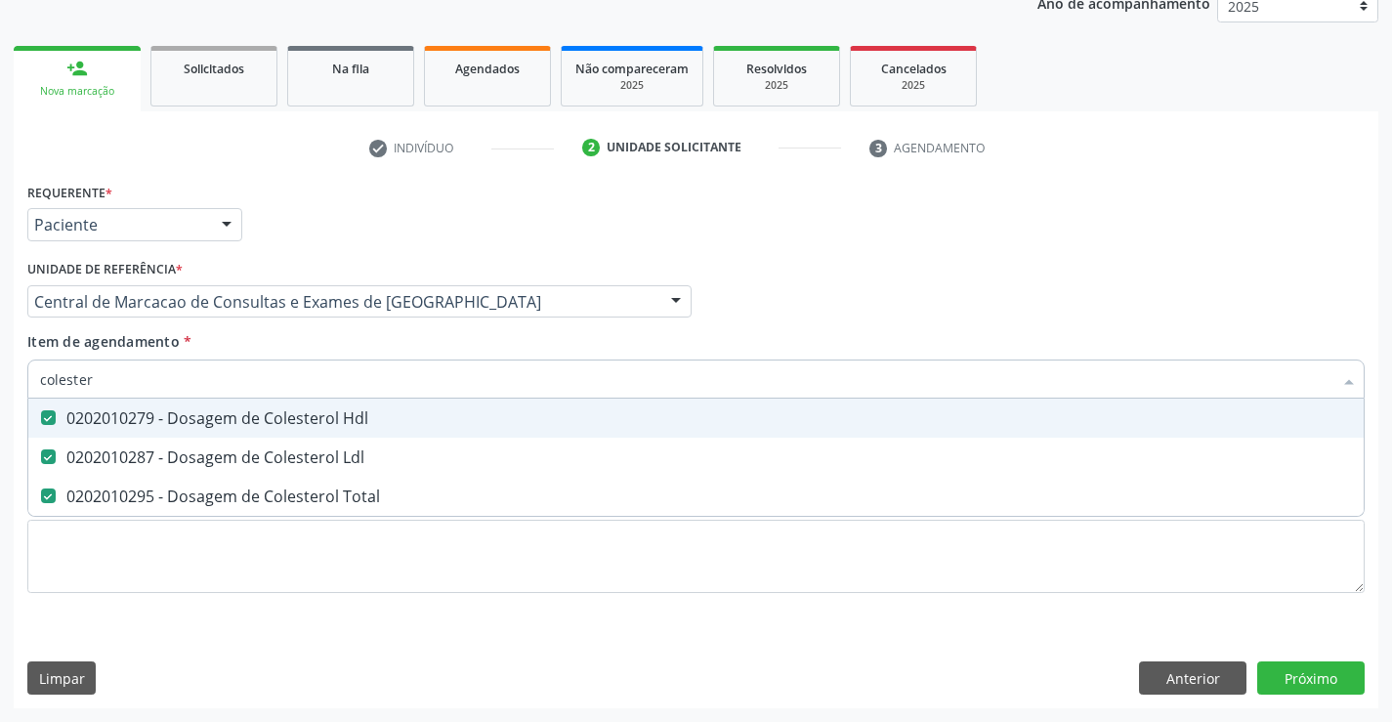
click at [260, 380] on input "colester" at bounding box center [686, 378] width 1292 height 39
type input "g"
checkbox Hdl "false"
checkbox Ldl "false"
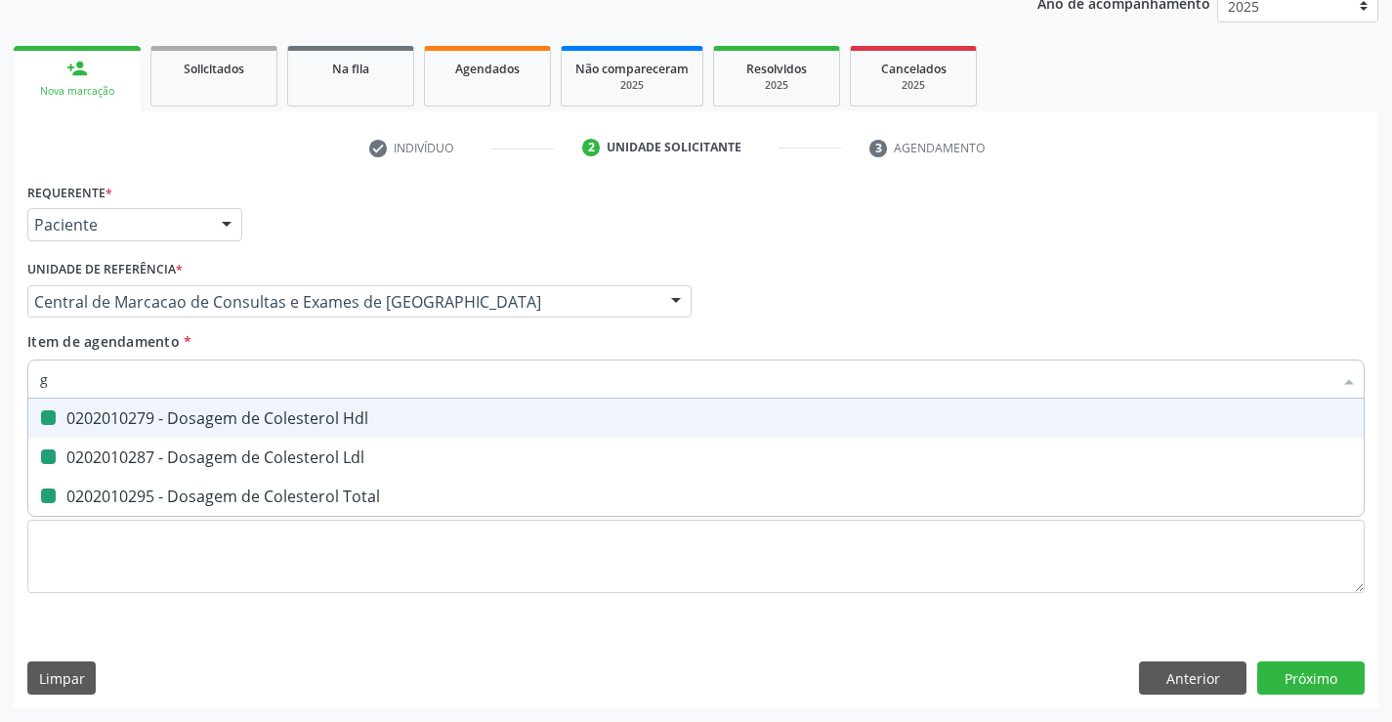
checkbox Total "false"
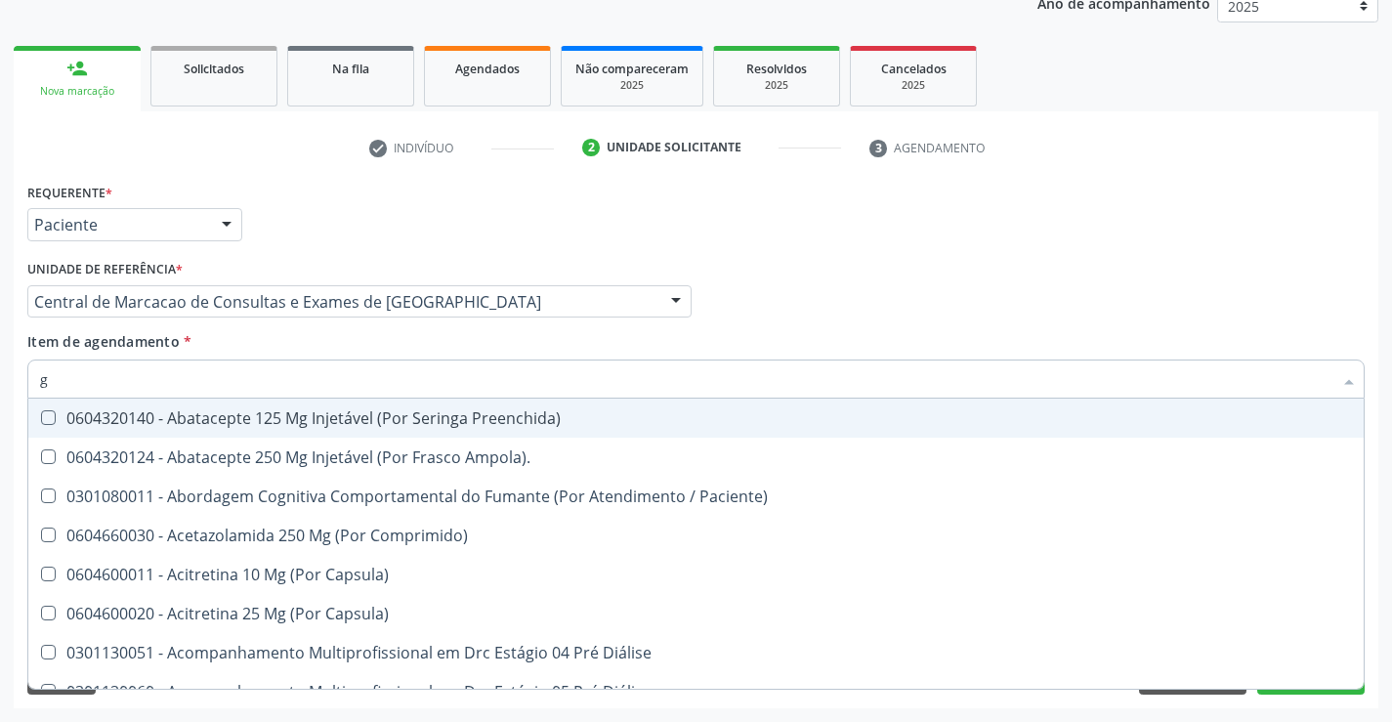
type input "gl"
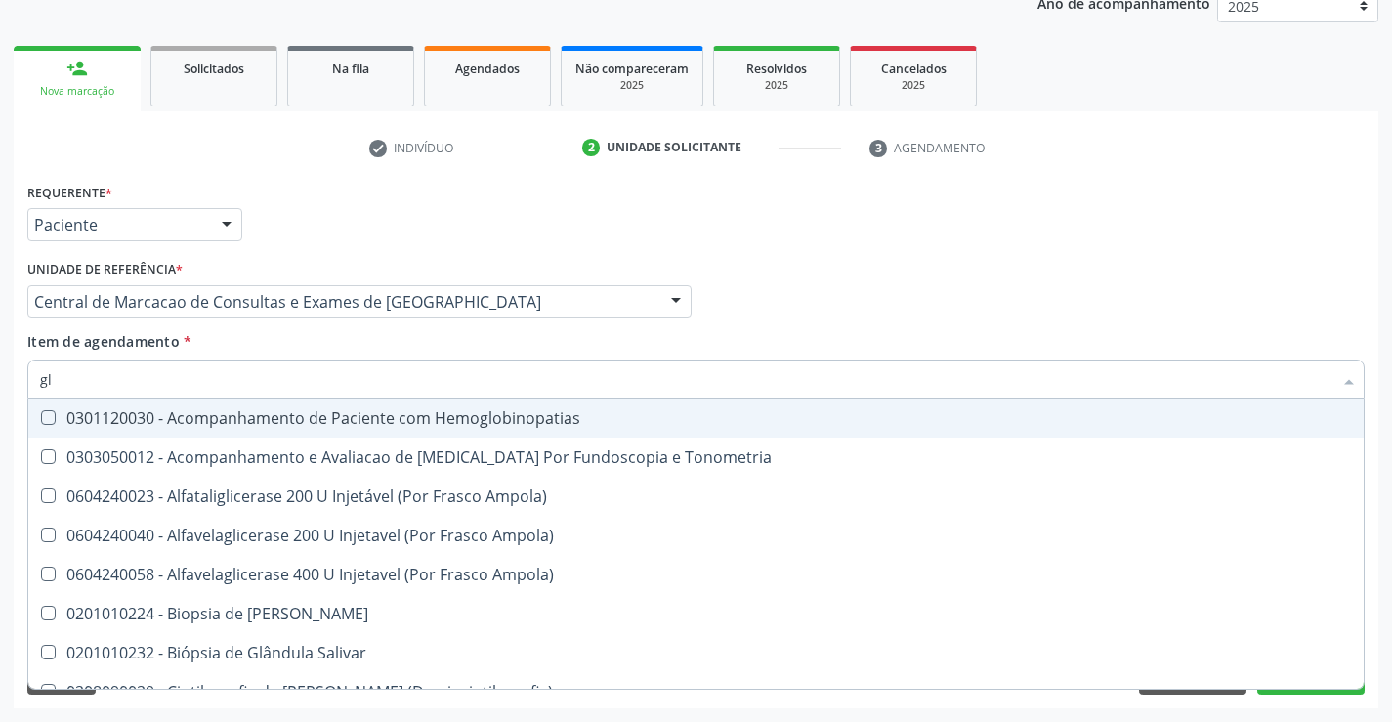
checkbox \(Tgo\) "true"
checkbox \(Tgp\) "true"
checkbox Triglicerideos "true"
type input "gli"
checkbox Dosagens\) "true"
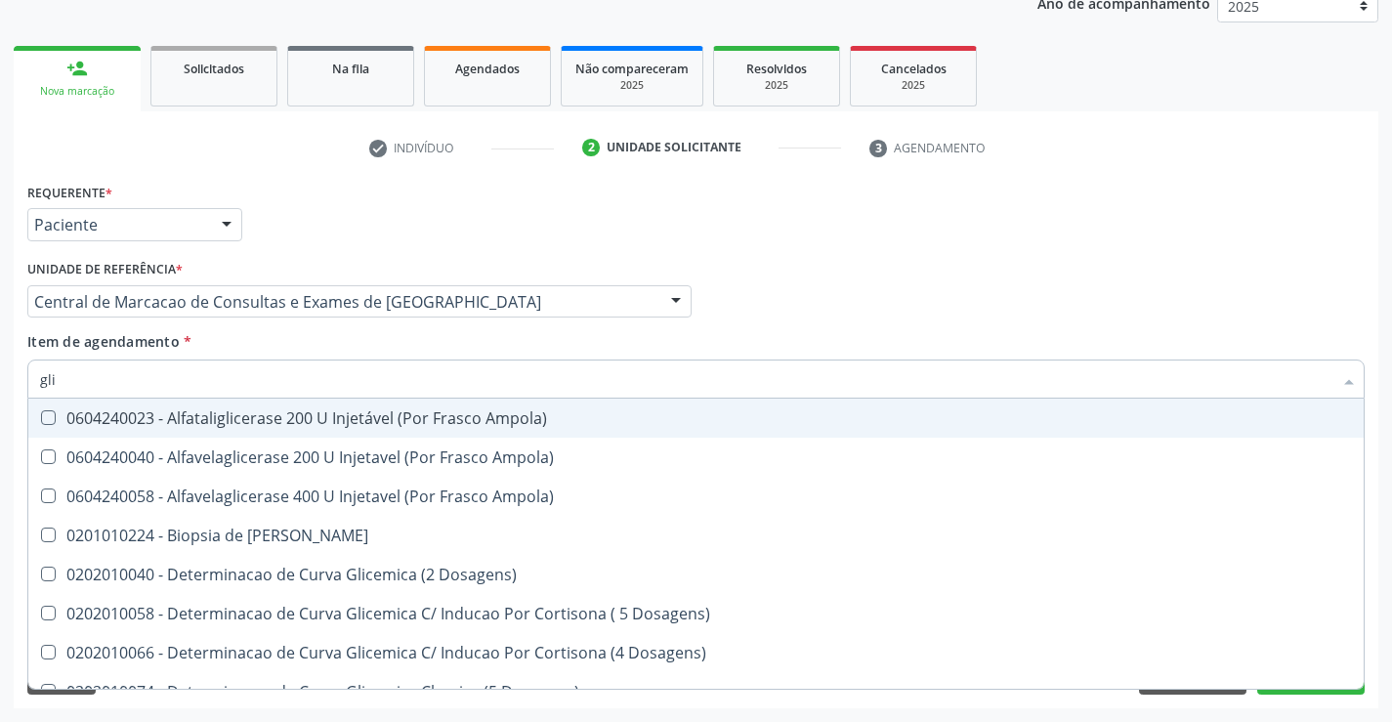
type input "glic"
checkbox Glicosilada "true"
checkbox Triglicerideos "false"
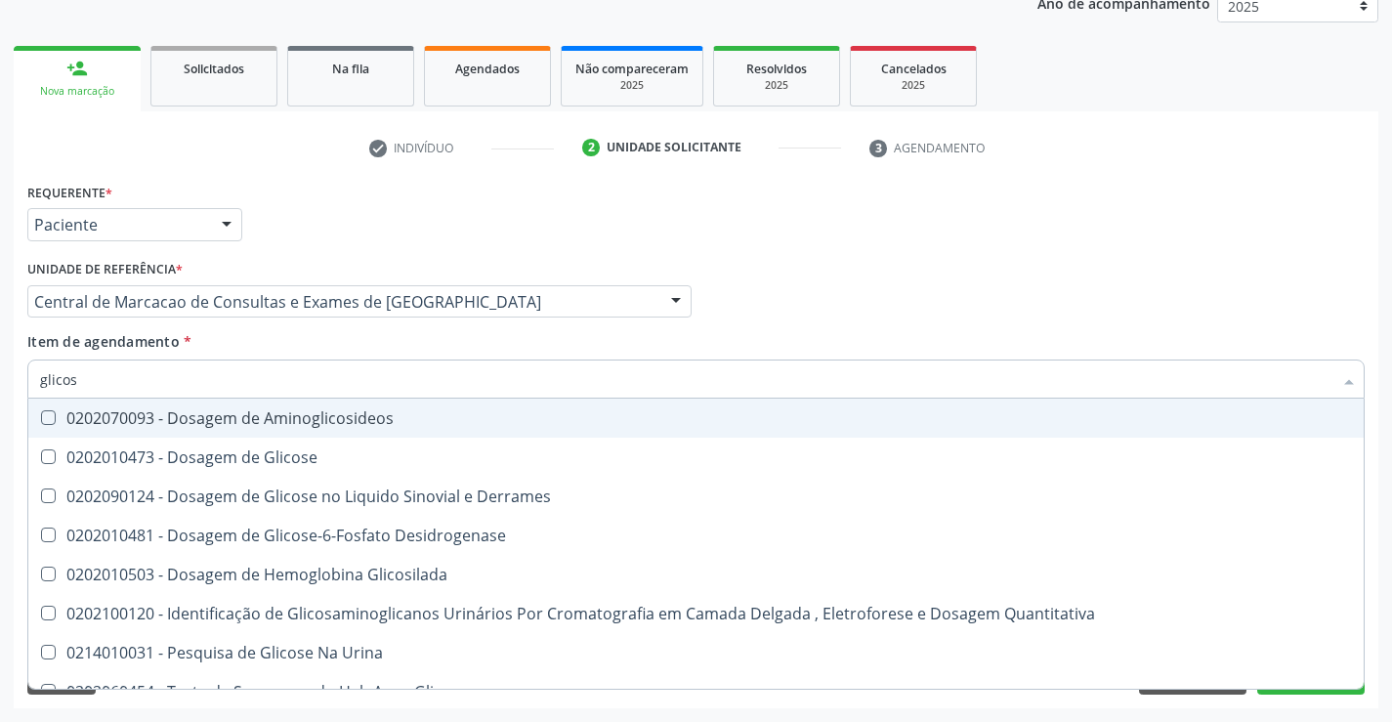
type input "glicose"
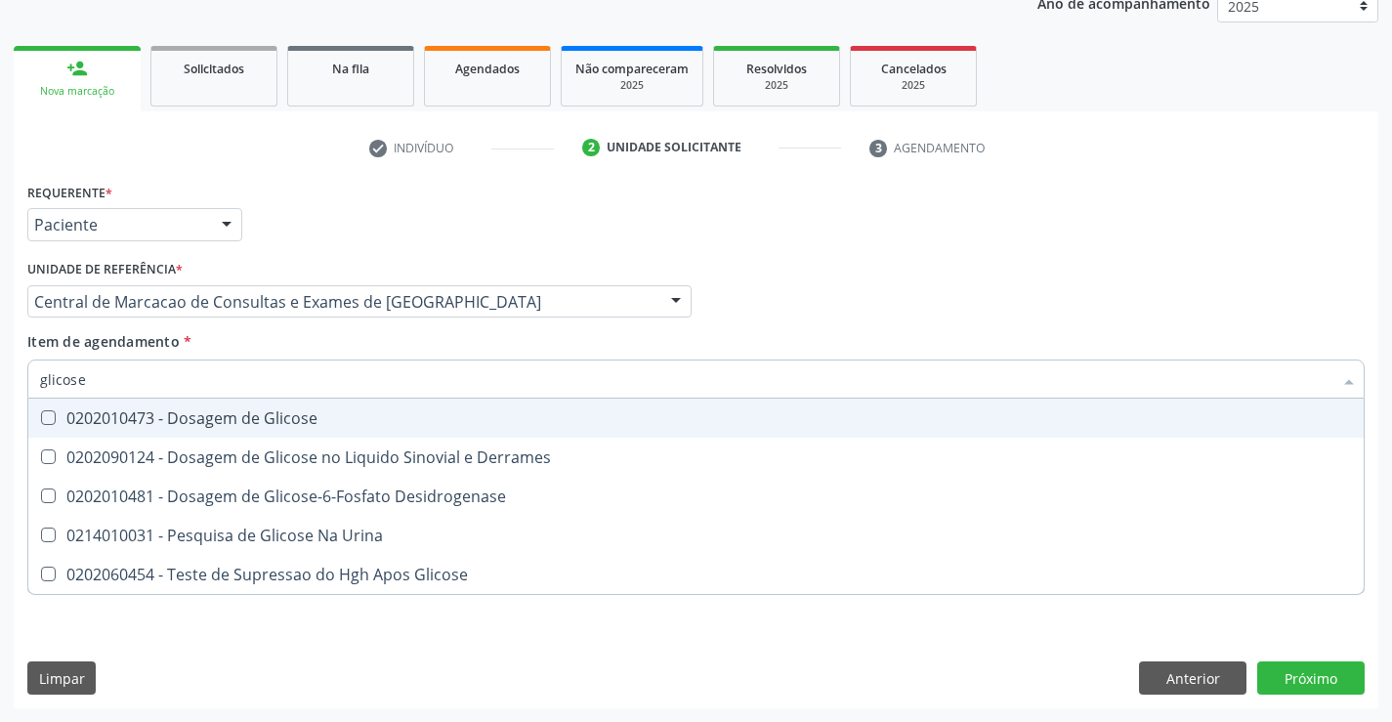
click at [270, 419] on div "0202010473 - Dosagem de Glicose" at bounding box center [696, 418] width 1312 height 16
checkbox Glicose "true"
click at [286, 371] on input "glicose" at bounding box center [686, 378] width 1292 height 39
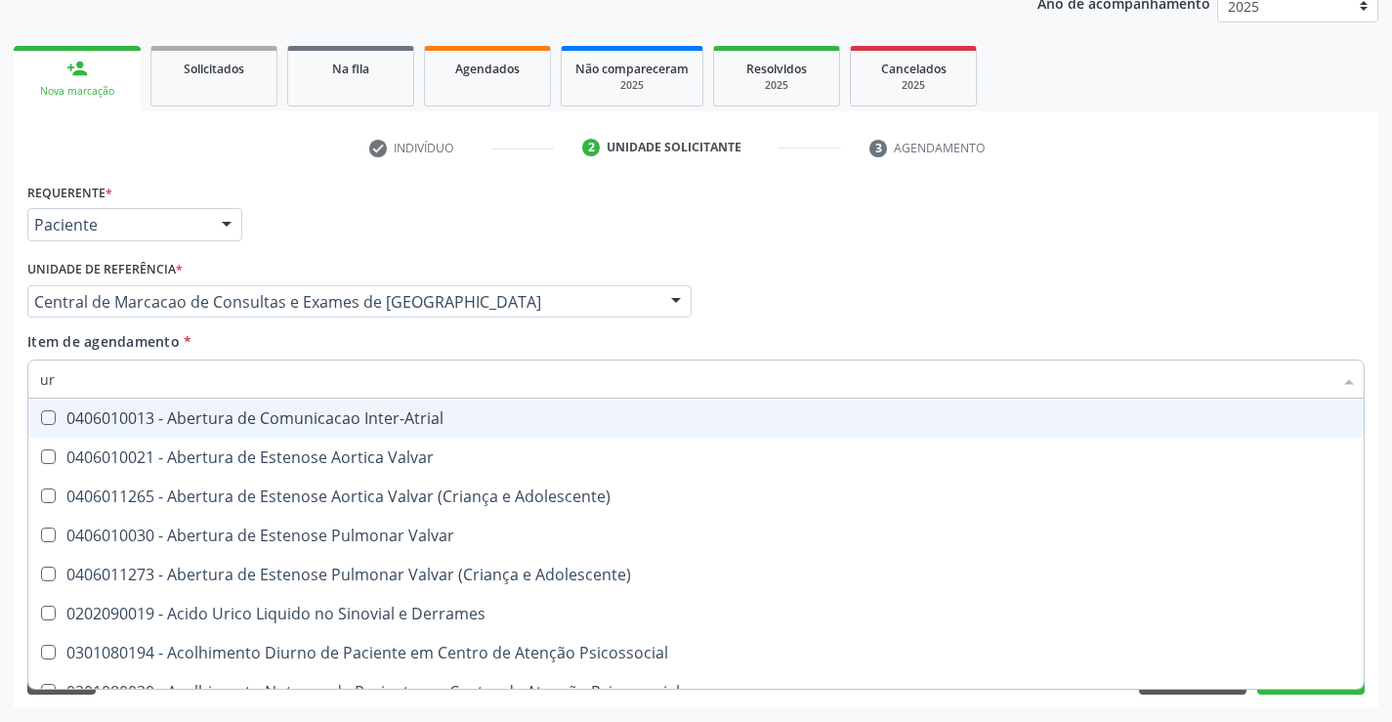
type input "uri"
checkbox Inter-Atrial "false"
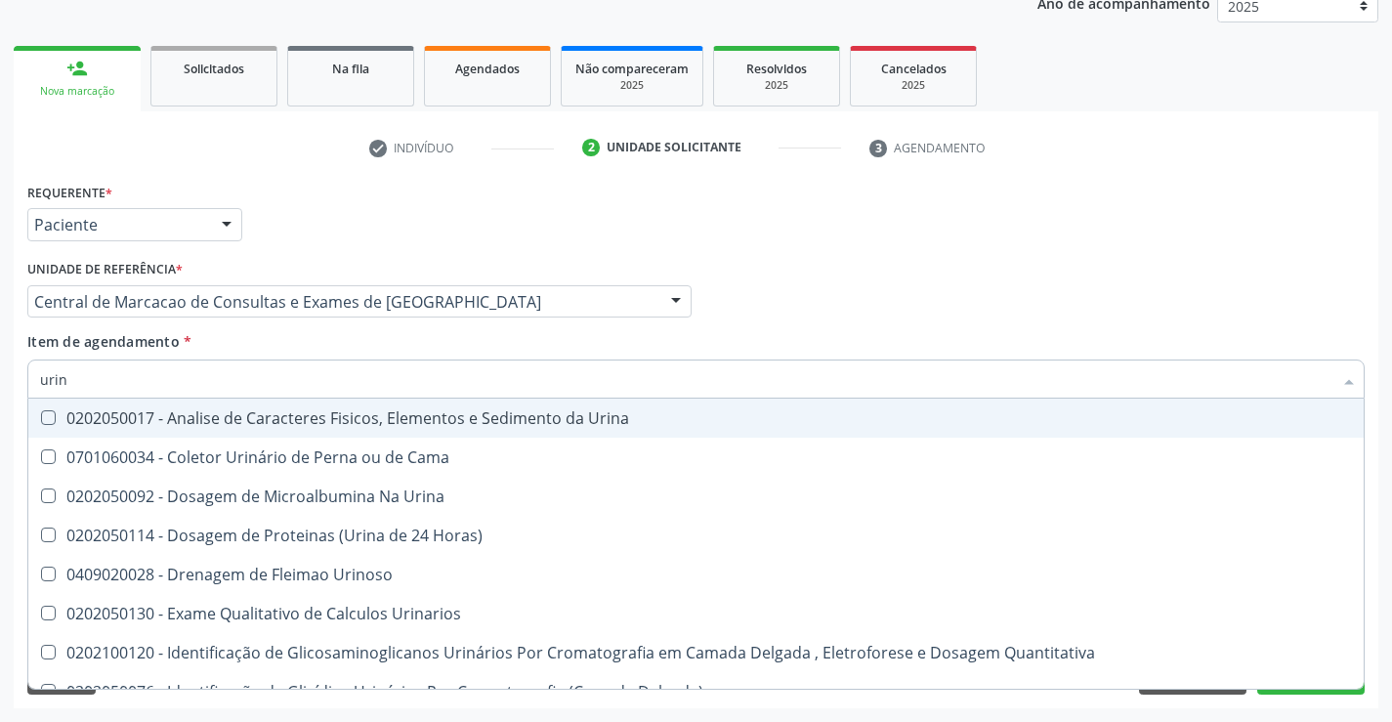
type input "urina"
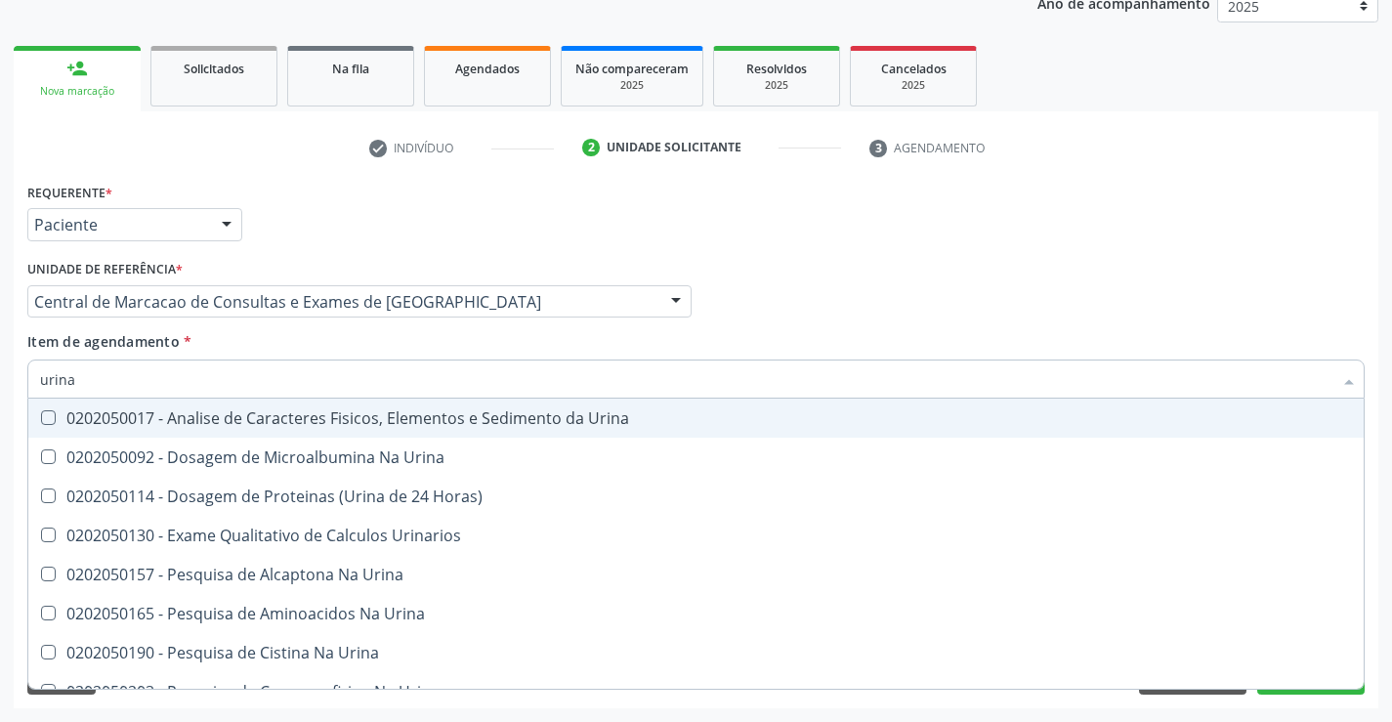
click at [273, 414] on div "0202050017 - Analise de Caracteres Fisicos, Elementos e Sedimento da Urina" at bounding box center [696, 418] width 1312 height 16
checkbox Urina "true"
click at [274, 391] on input "urina" at bounding box center [686, 378] width 1292 height 39
type input "fe"
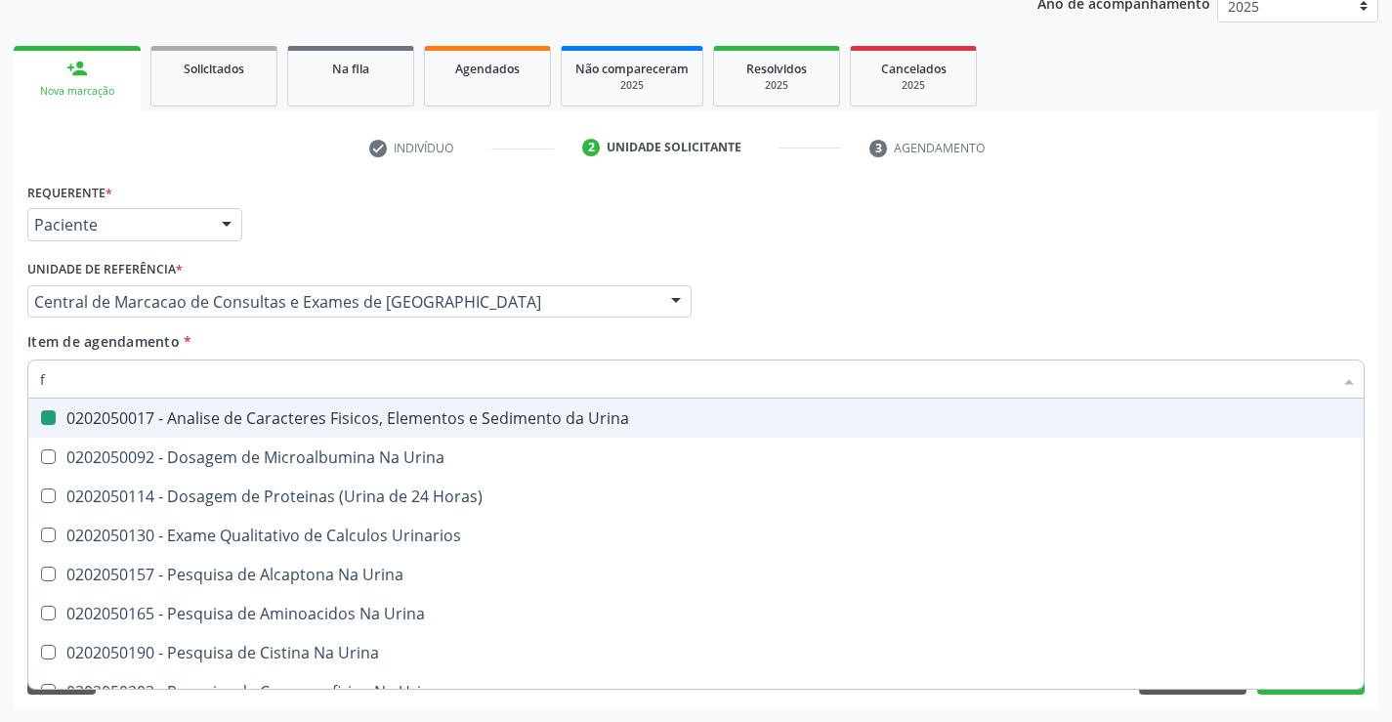
checkbox Urina "false"
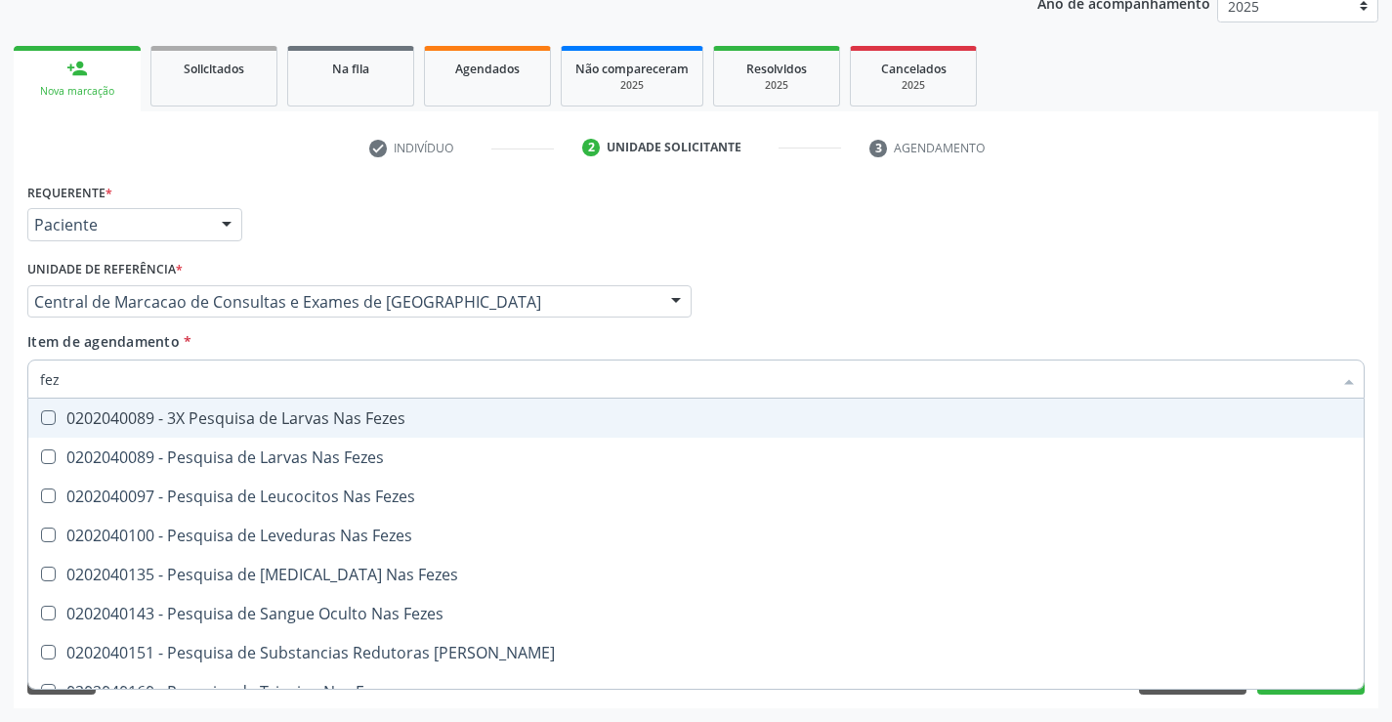
type input "feze"
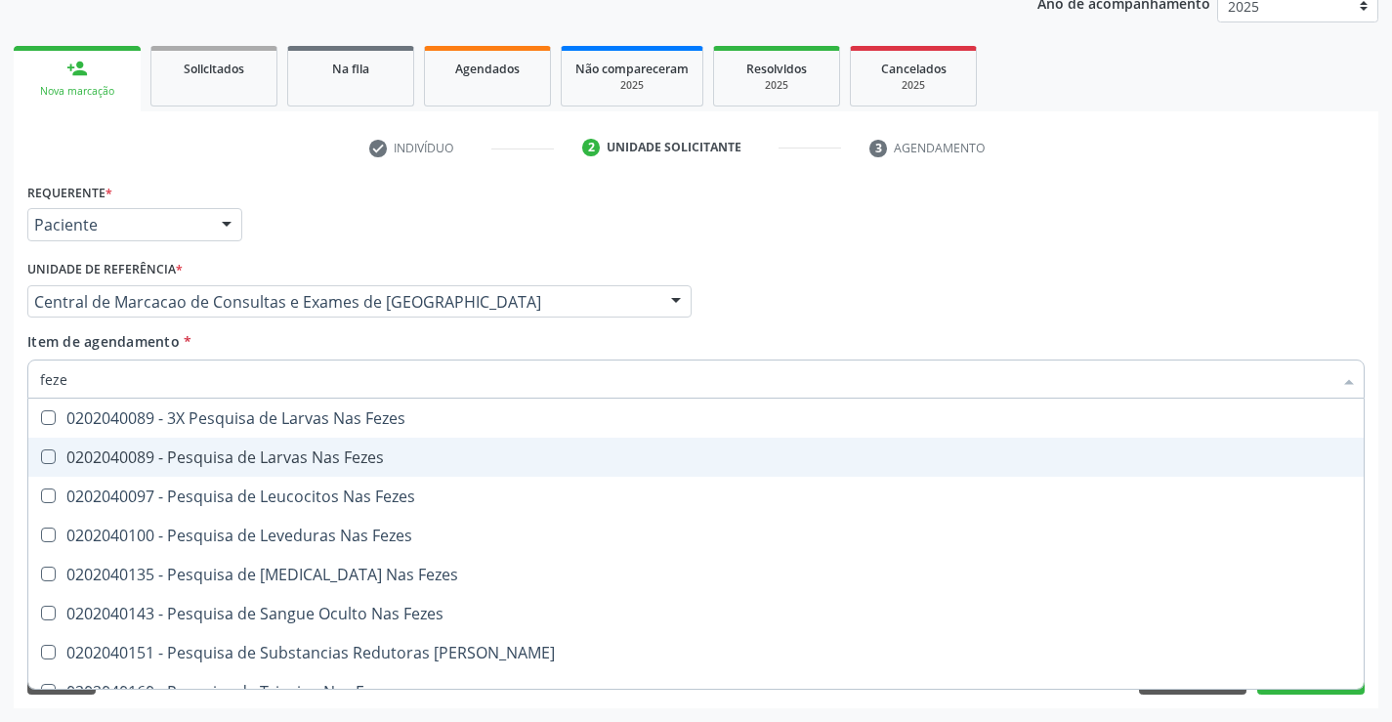
click at [253, 445] on span "0202040089 - Pesquisa de Larvas Nas Fezes" at bounding box center [695, 457] width 1335 height 39
checkbox Fezes "true"
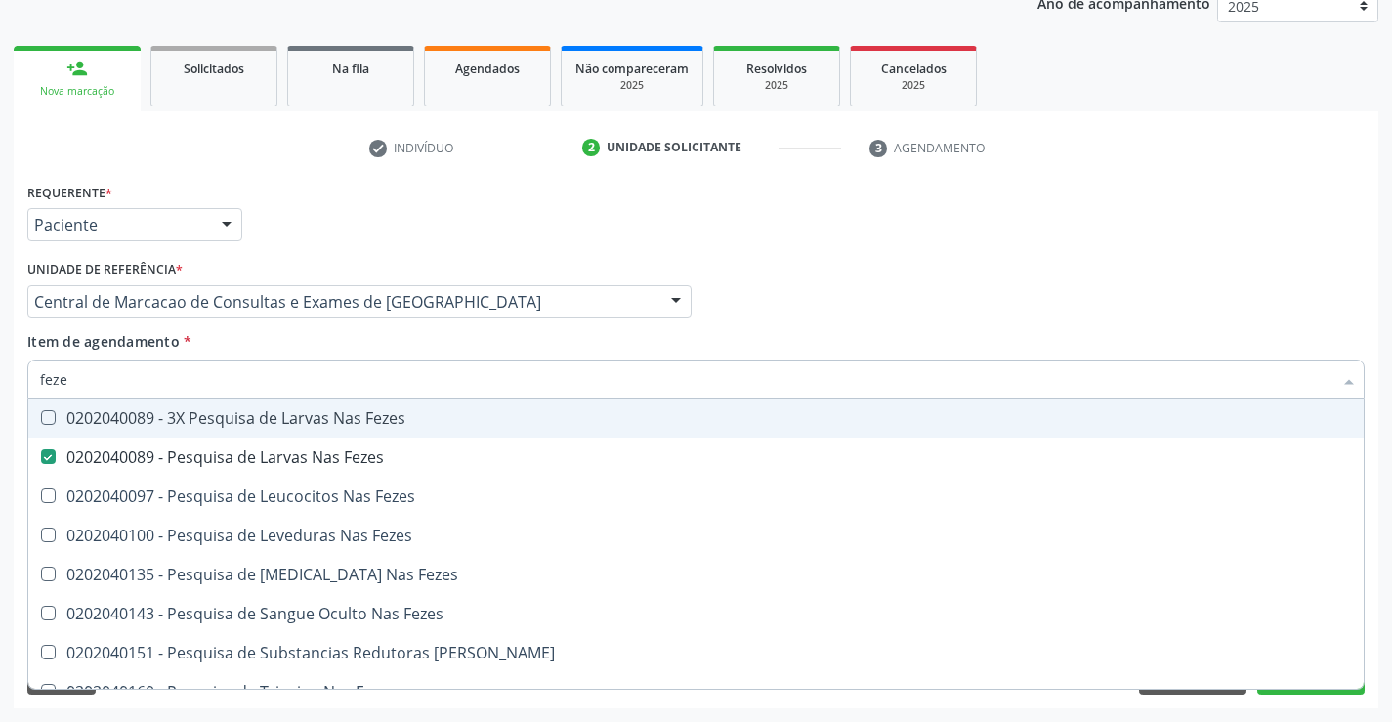
click at [257, 358] on div "Item de agendamento * feze Desfazer seleção 0202040089 - 3X Pesquisa de Larvas …" at bounding box center [695, 362] width 1337 height 62
checkbox Fezes "true"
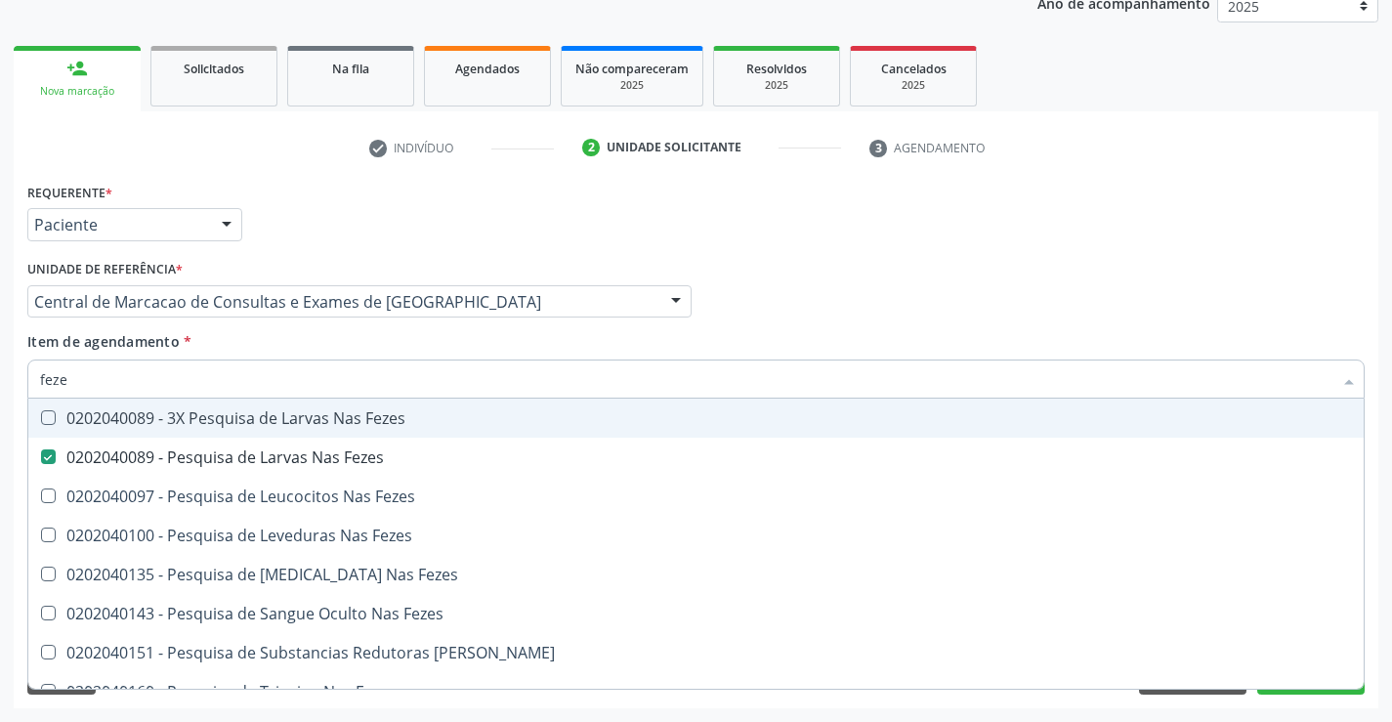
checkbox Fezes "true"
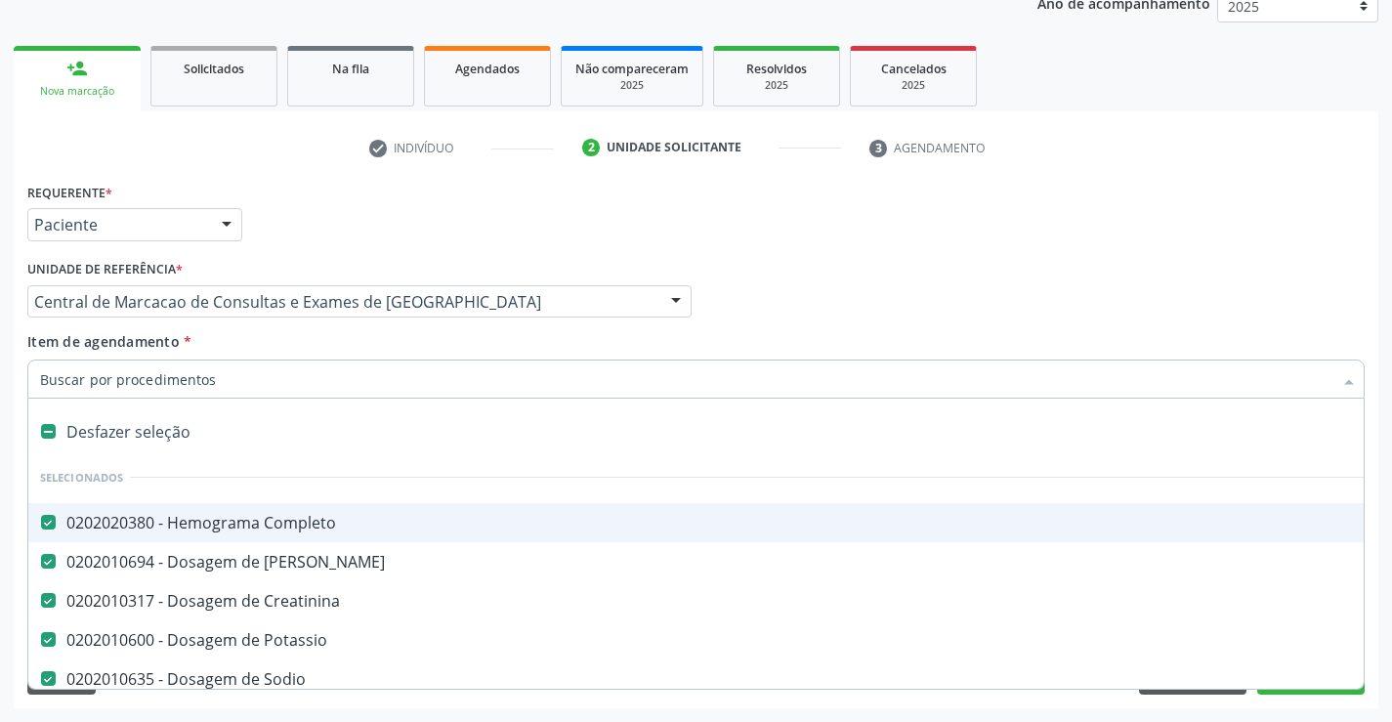
click at [245, 361] on div at bounding box center [695, 378] width 1337 height 39
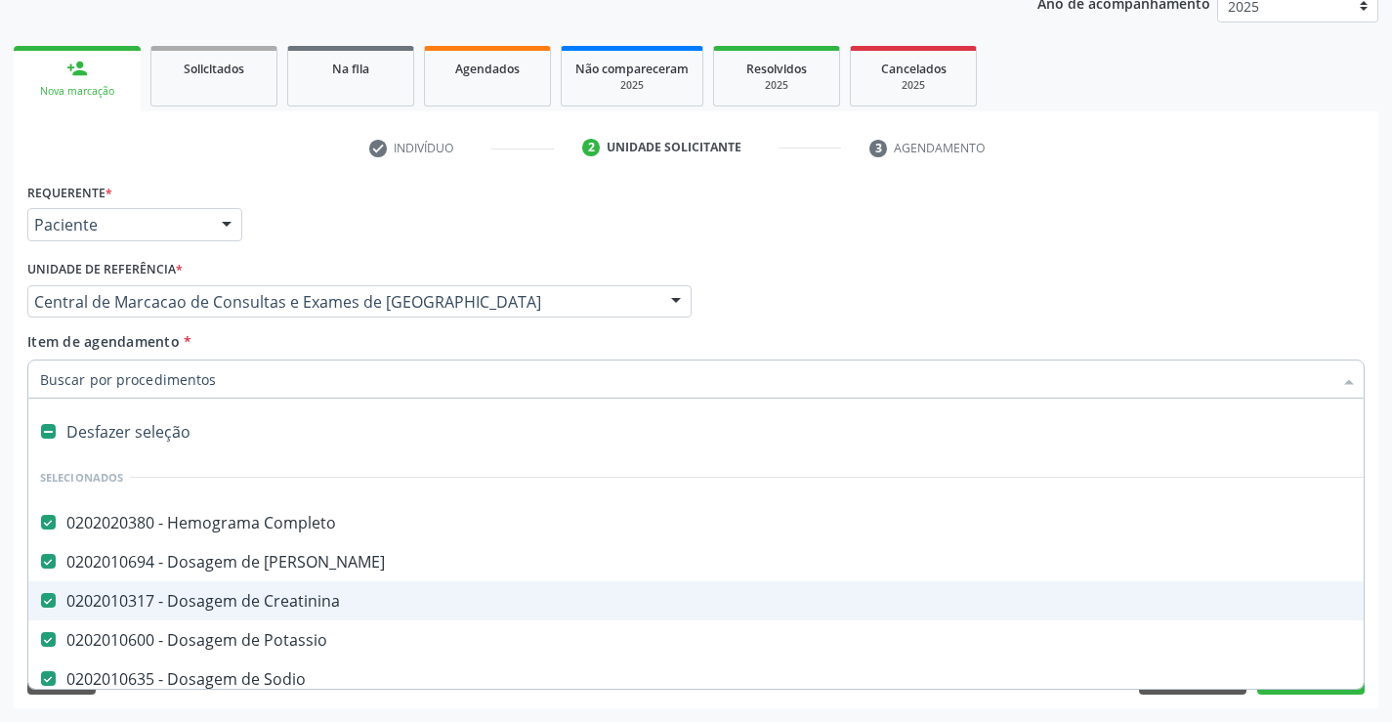
scroll to position [98, 0]
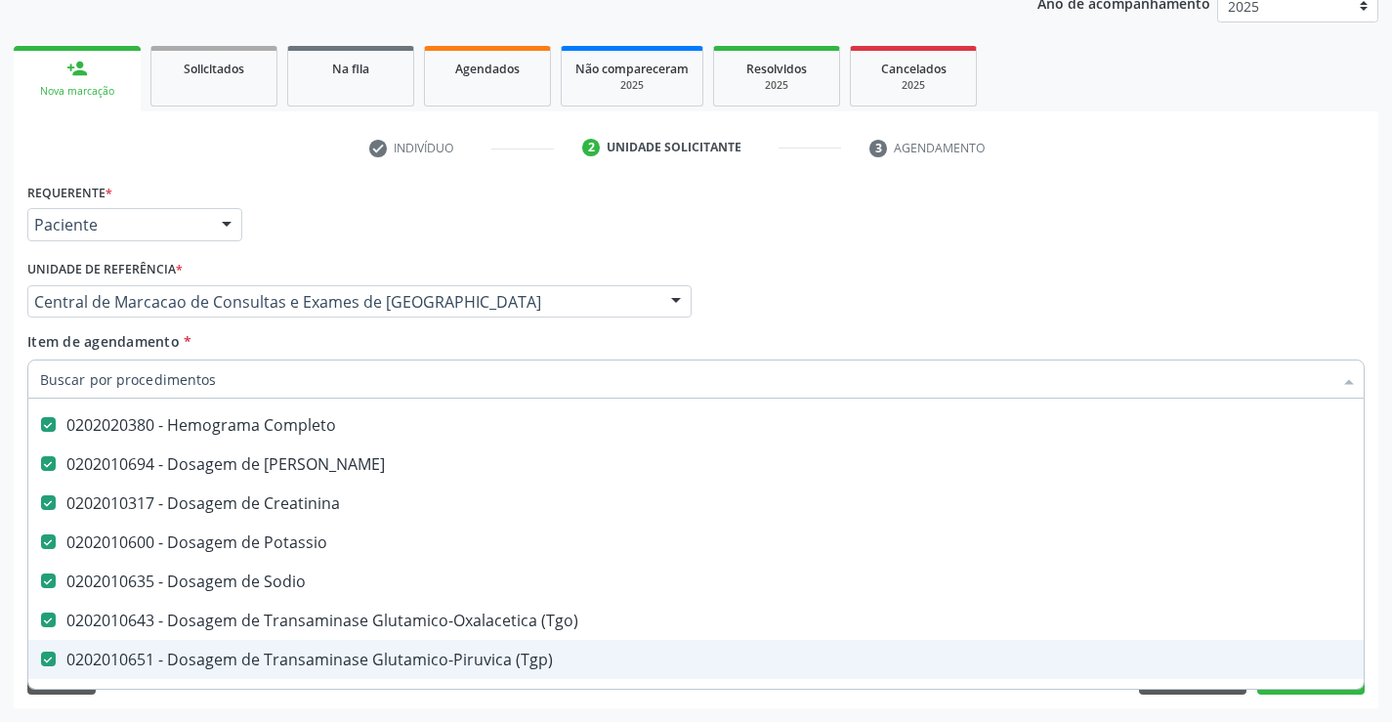
click at [1263, 704] on div "Requerente * Paciente Médico(a) Enfermeiro(a) Paciente Nenhum resultado encontr…" at bounding box center [696, 443] width 1364 height 530
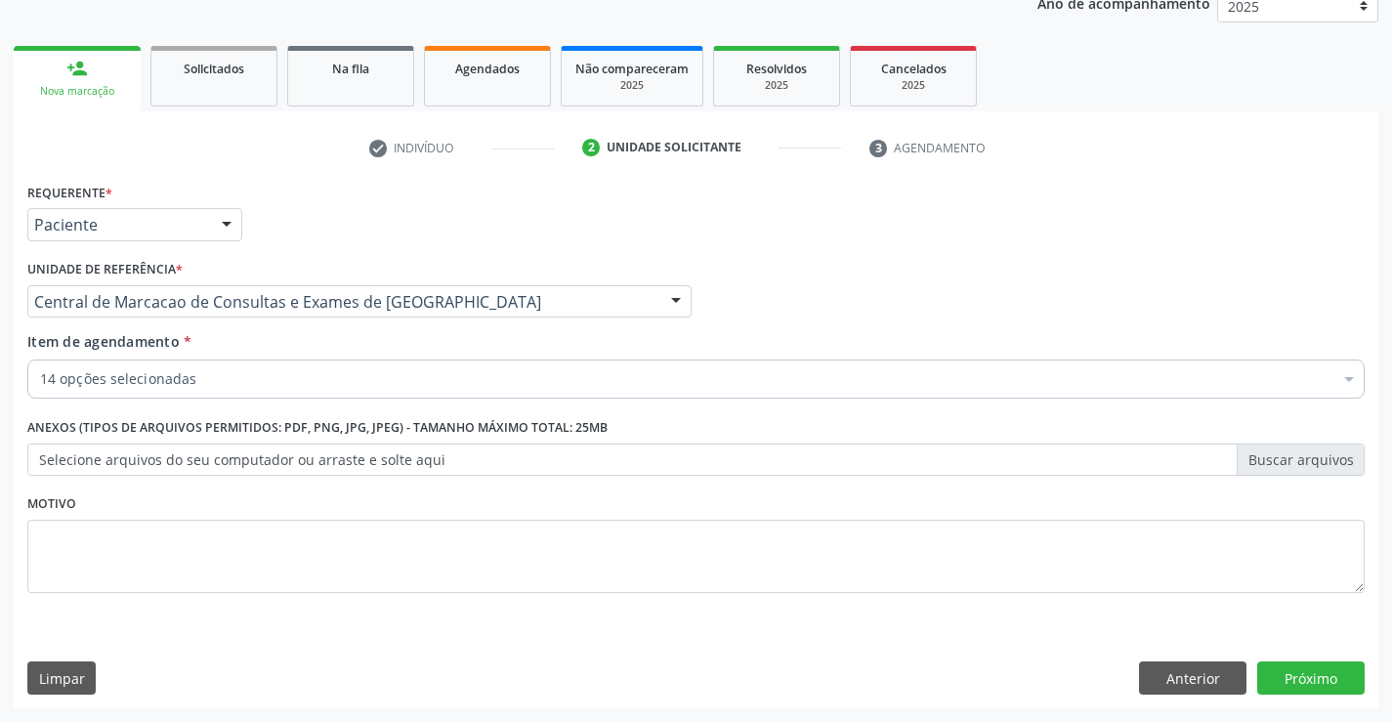
scroll to position [0, 0]
click at [1289, 693] on button "Próximo" at bounding box center [1310, 677] width 107 height 33
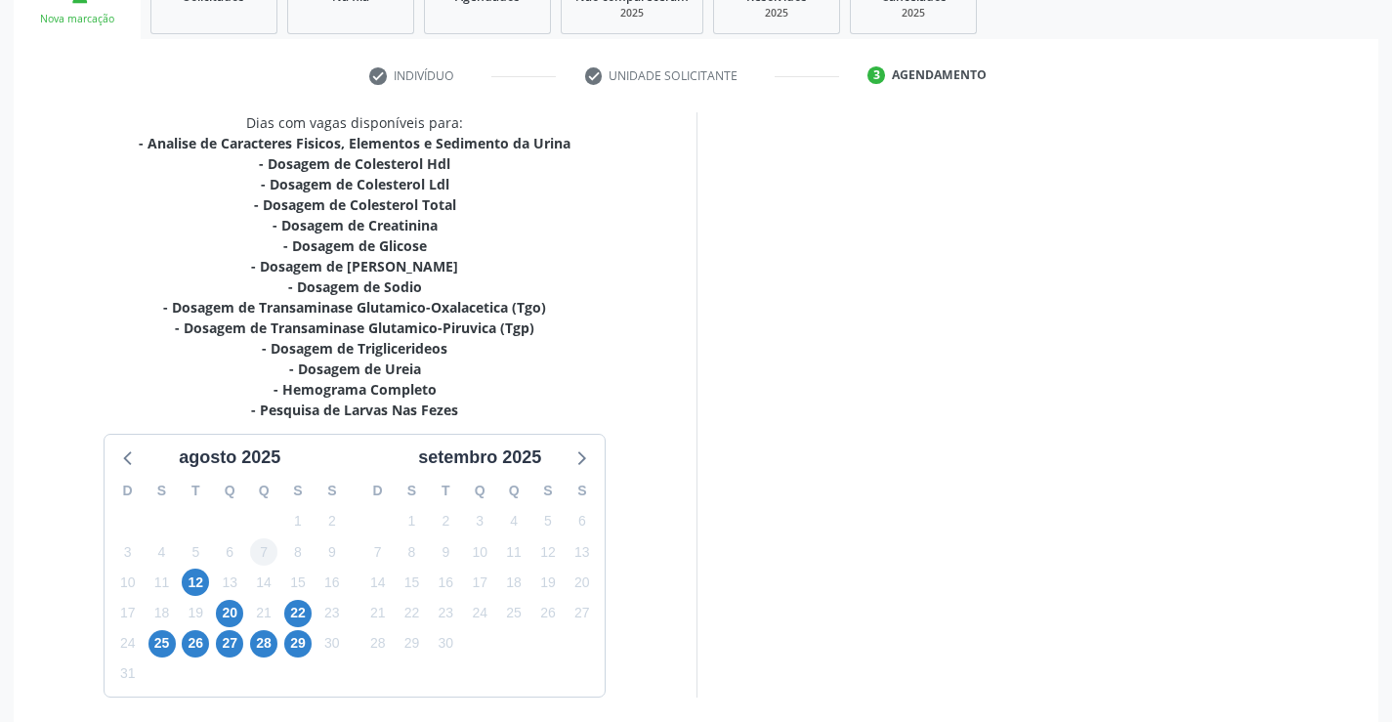
scroll to position [395, 0]
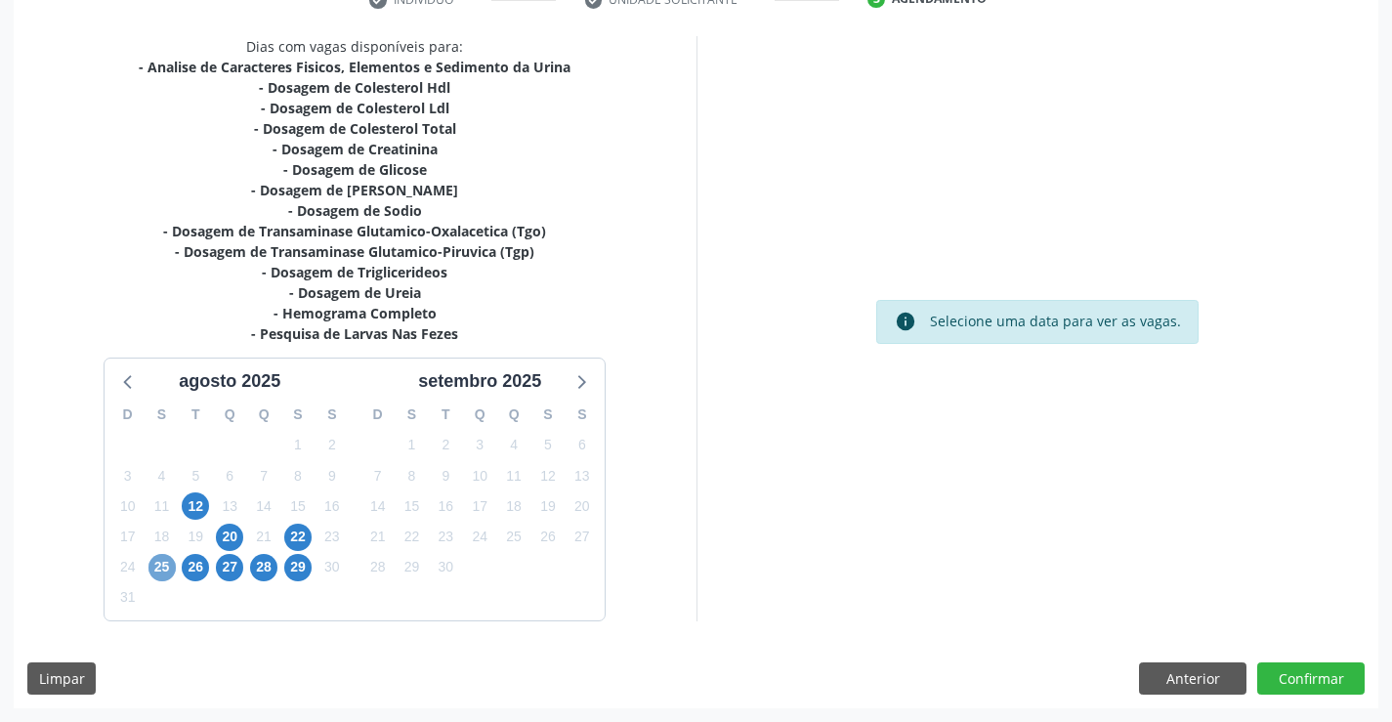
click at [160, 569] on span "25" at bounding box center [161, 567] width 27 height 27
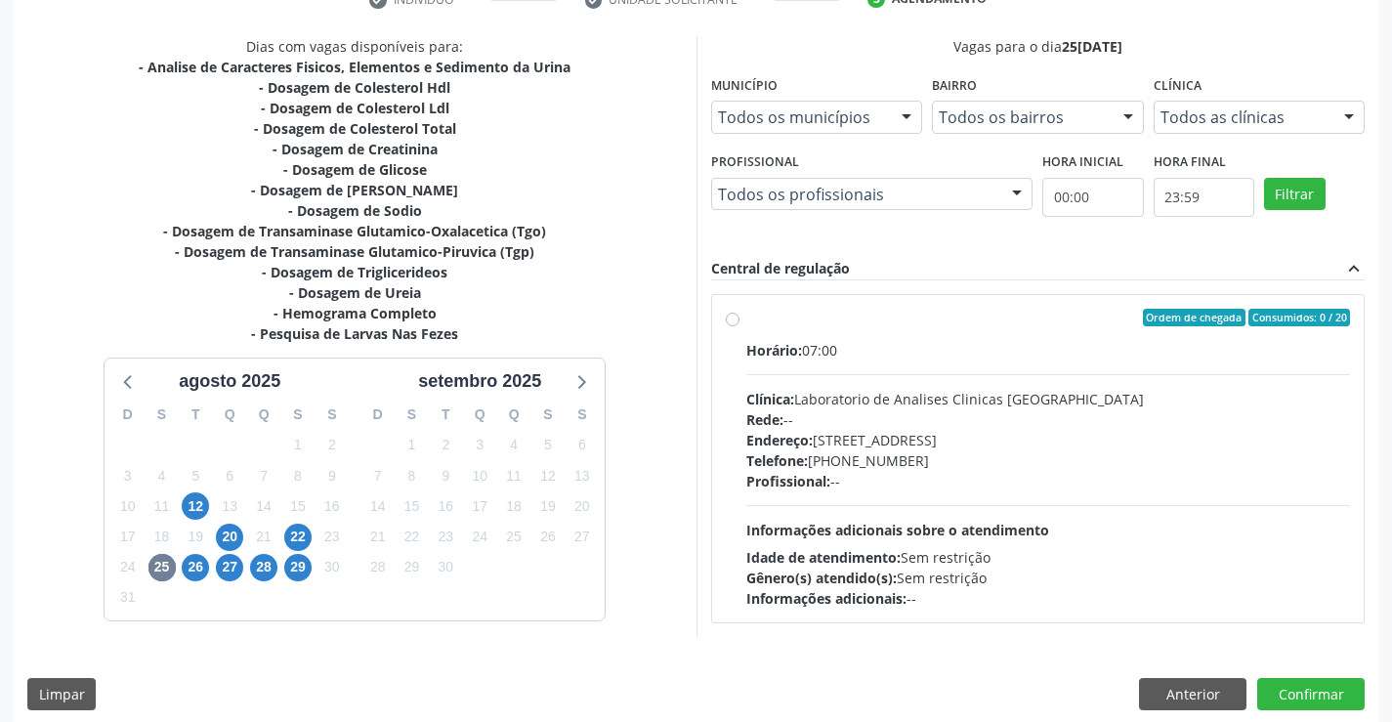
click at [817, 450] on div "Telefone: (74) 36453588" at bounding box center [1048, 460] width 605 height 21
click at [739, 326] on input "Ordem de chegada Consumidos: 0 / 20 Horário: 07:00 Clínica: Laboratorio de Anal…" at bounding box center [733, 318] width 14 height 18
radio input "true"
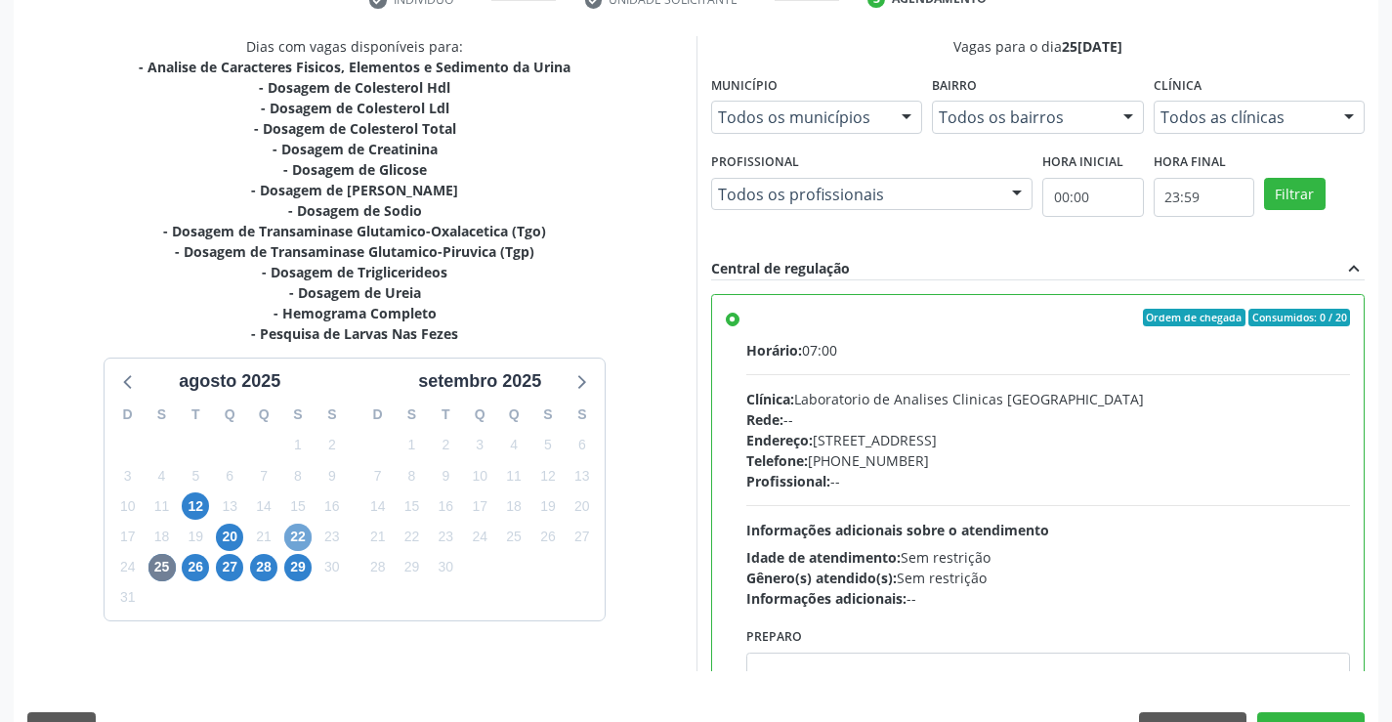
click at [290, 537] on span "22" at bounding box center [297, 537] width 27 height 27
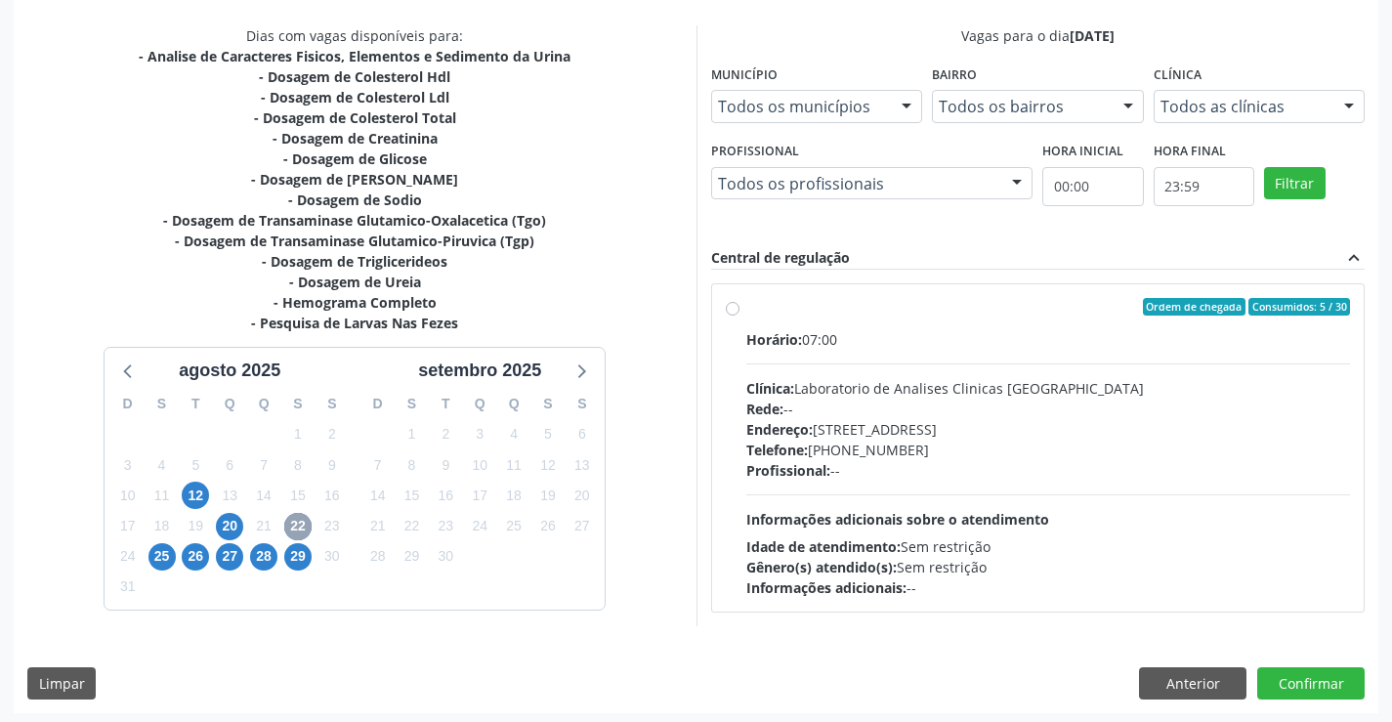
scroll to position [410, 0]
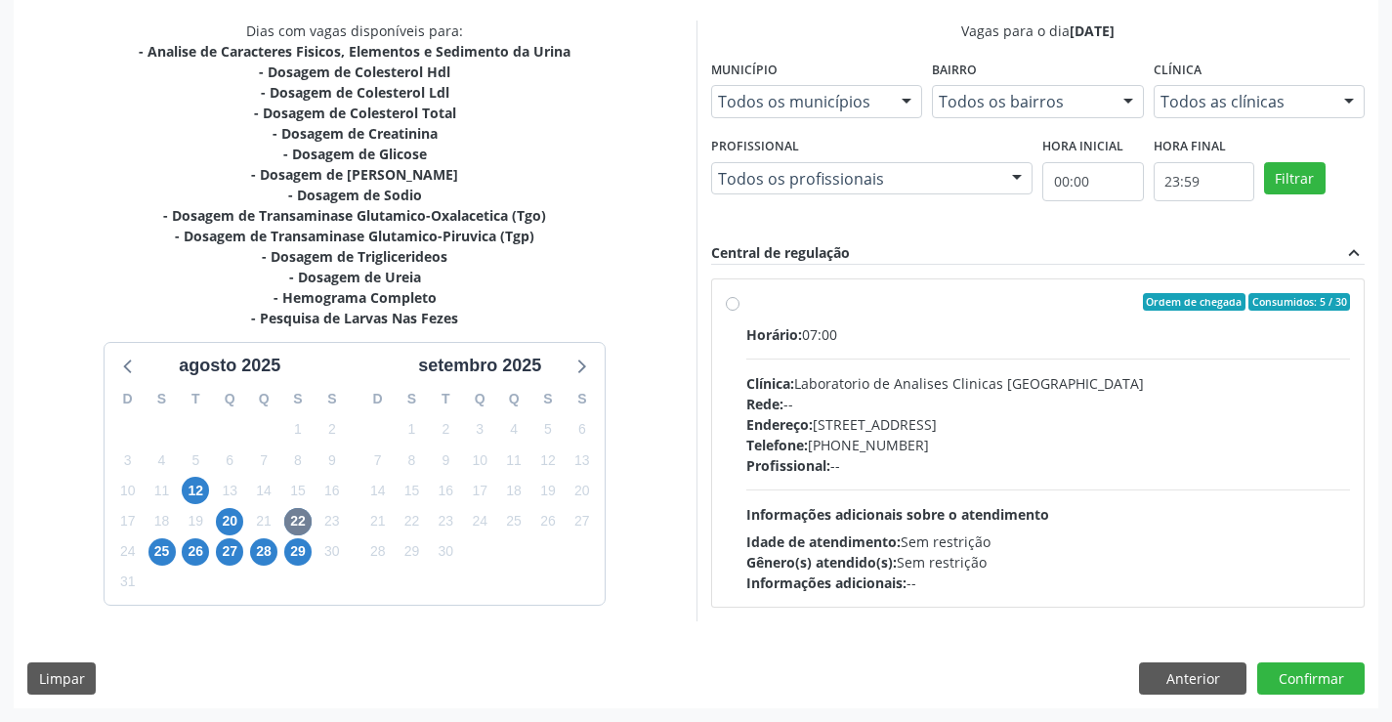
click at [887, 373] on div "Clínica: Laboratorio de Analises Clinicas Sao Francisco" at bounding box center [1048, 383] width 605 height 21
click at [739, 311] on input "Ordem de chegada Consumidos: 5 / 30 Horário: 07:00 Clínica: Laboratorio de Anal…" at bounding box center [733, 302] width 14 height 18
radio input "true"
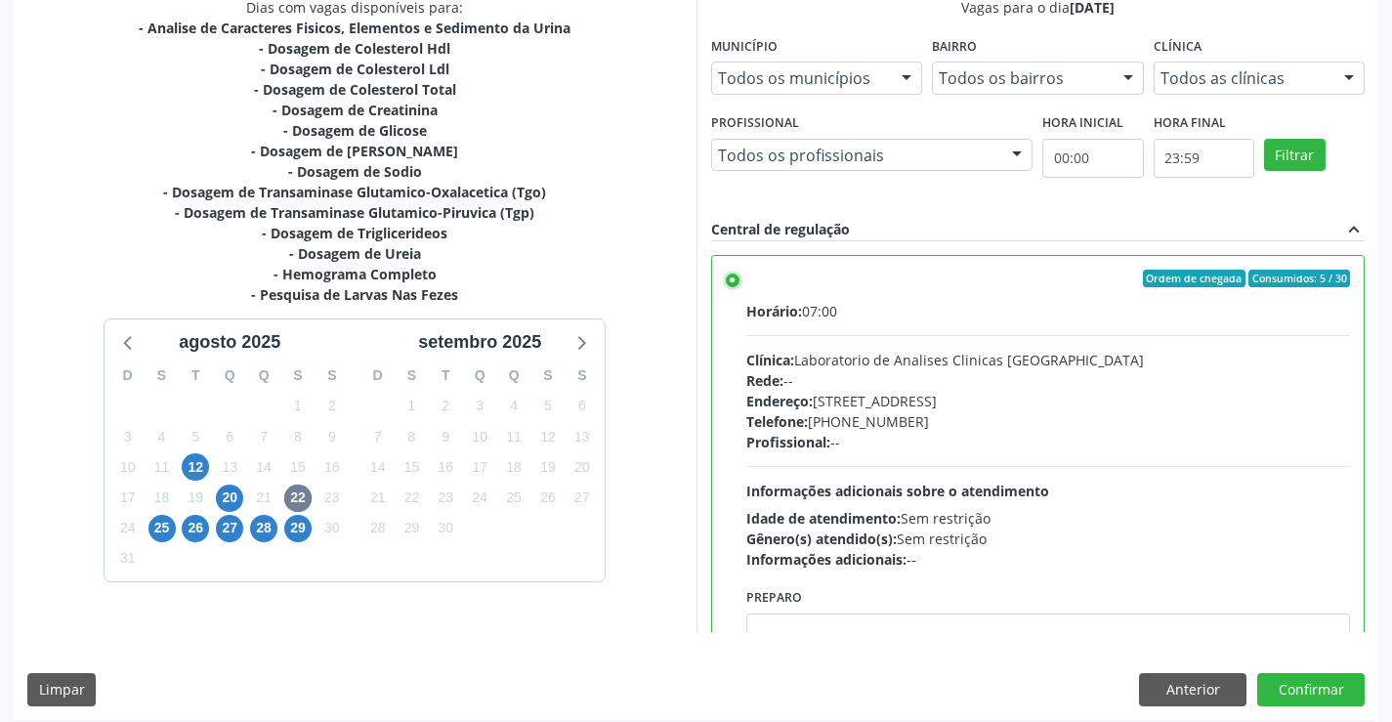
scroll to position [445, 0]
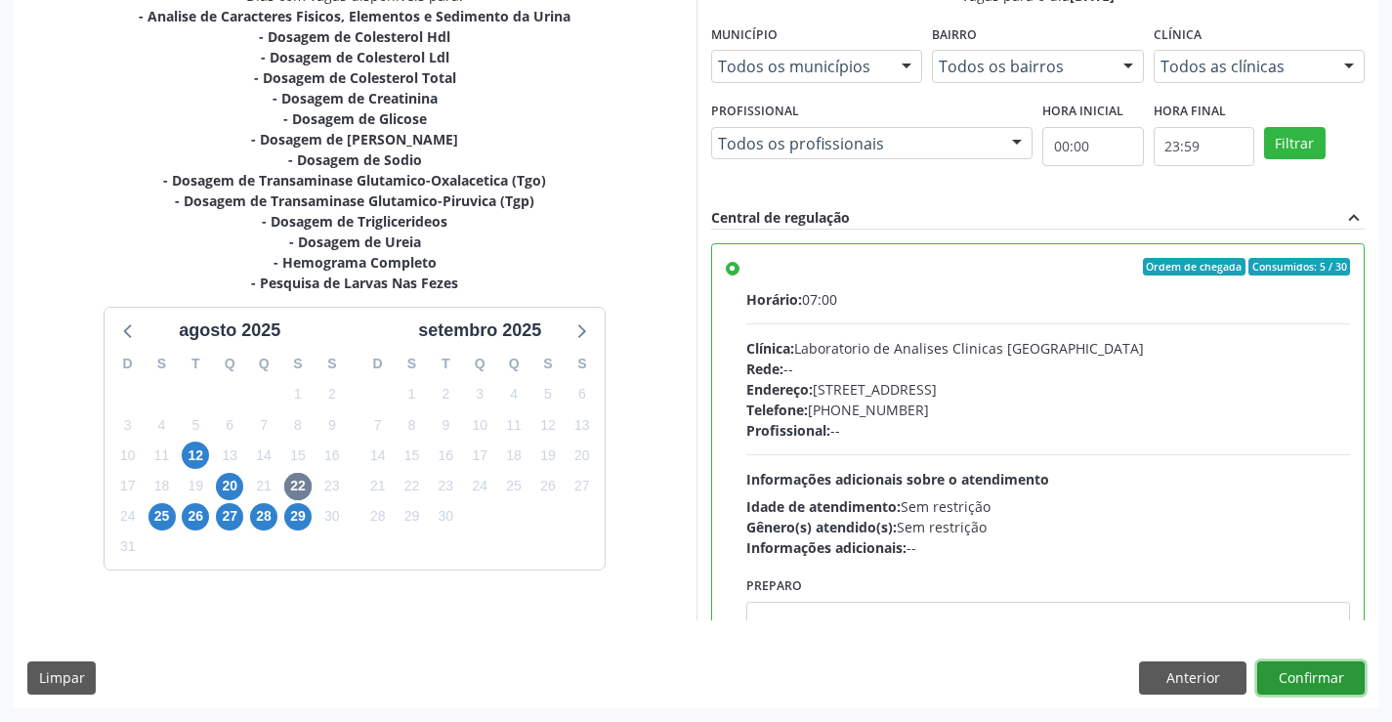
click at [1303, 691] on button "Confirmar" at bounding box center [1310, 677] width 107 height 33
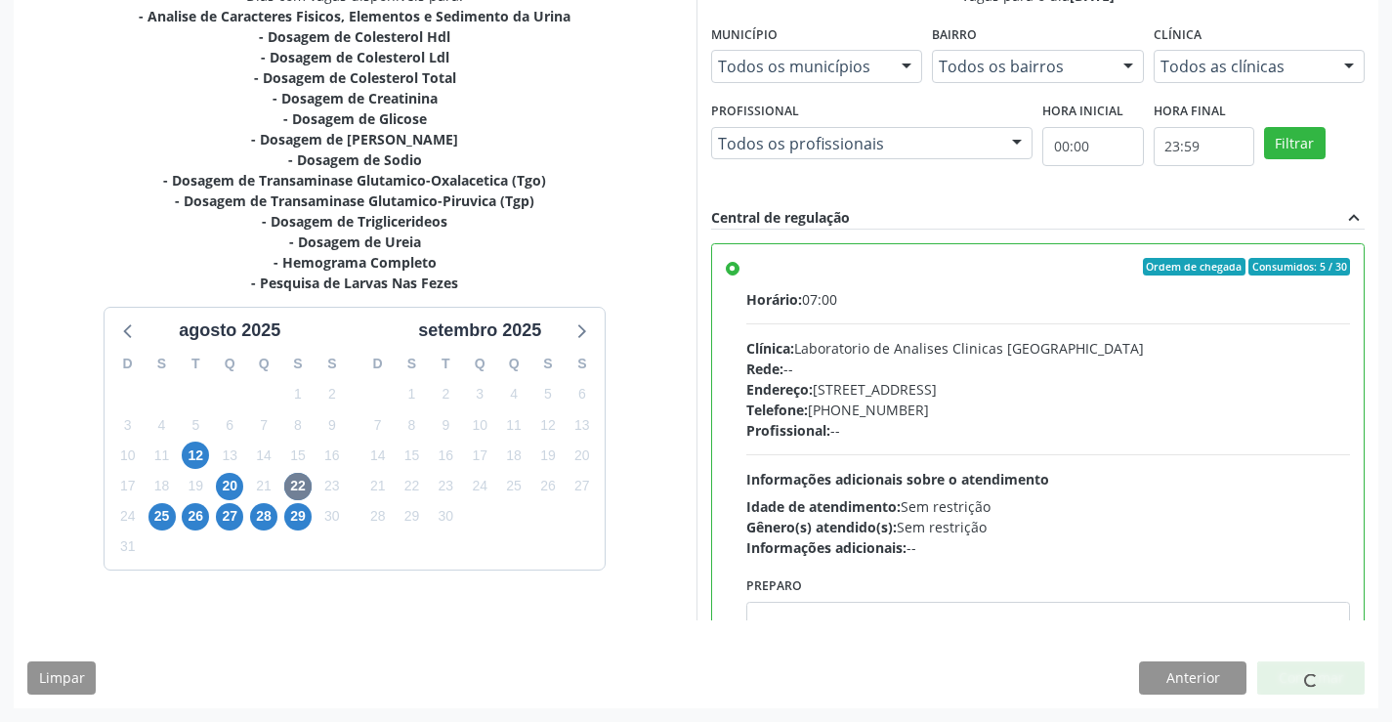
scroll to position [0, 0]
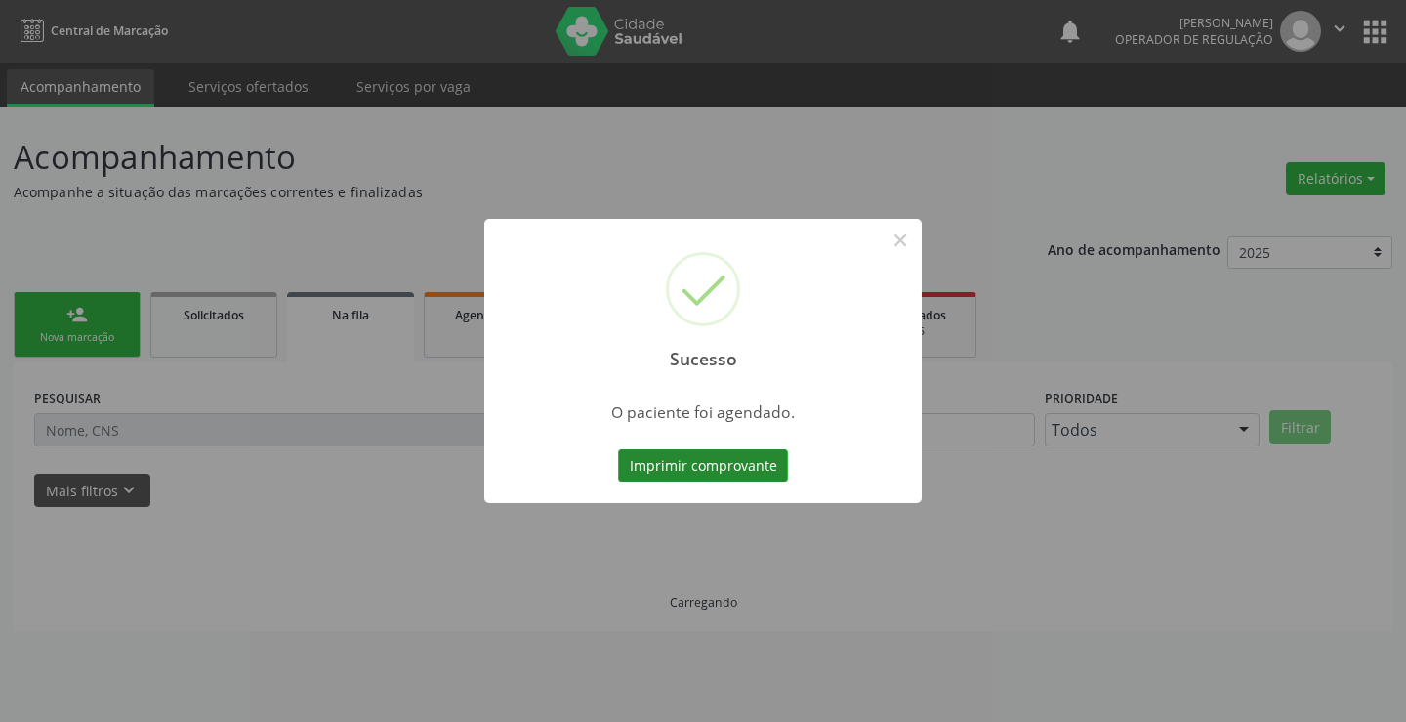
click at [770, 477] on button "Imprimir comprovante" at bounding box center [703, 465] width 170 height 33
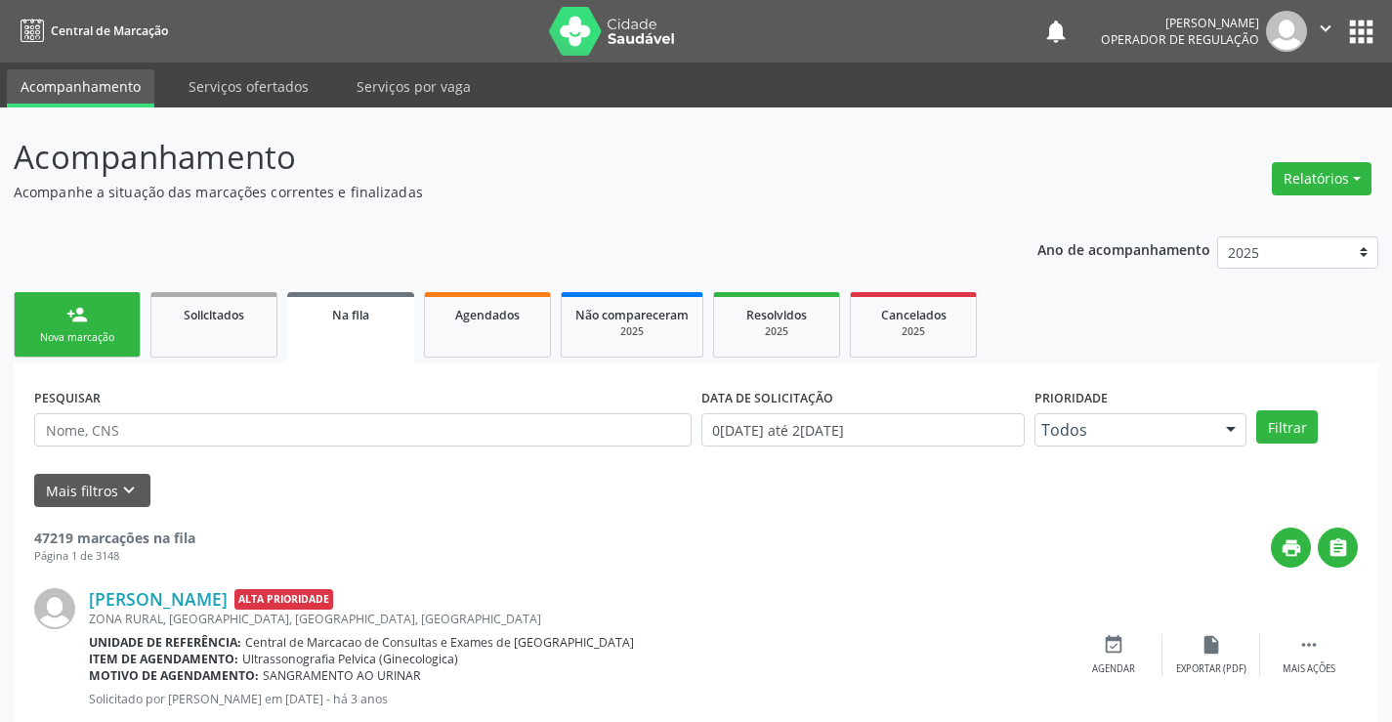
click at [136, 311] on link "person_add Nova marcação" at bounding box center [77, 324] width 127 height 65
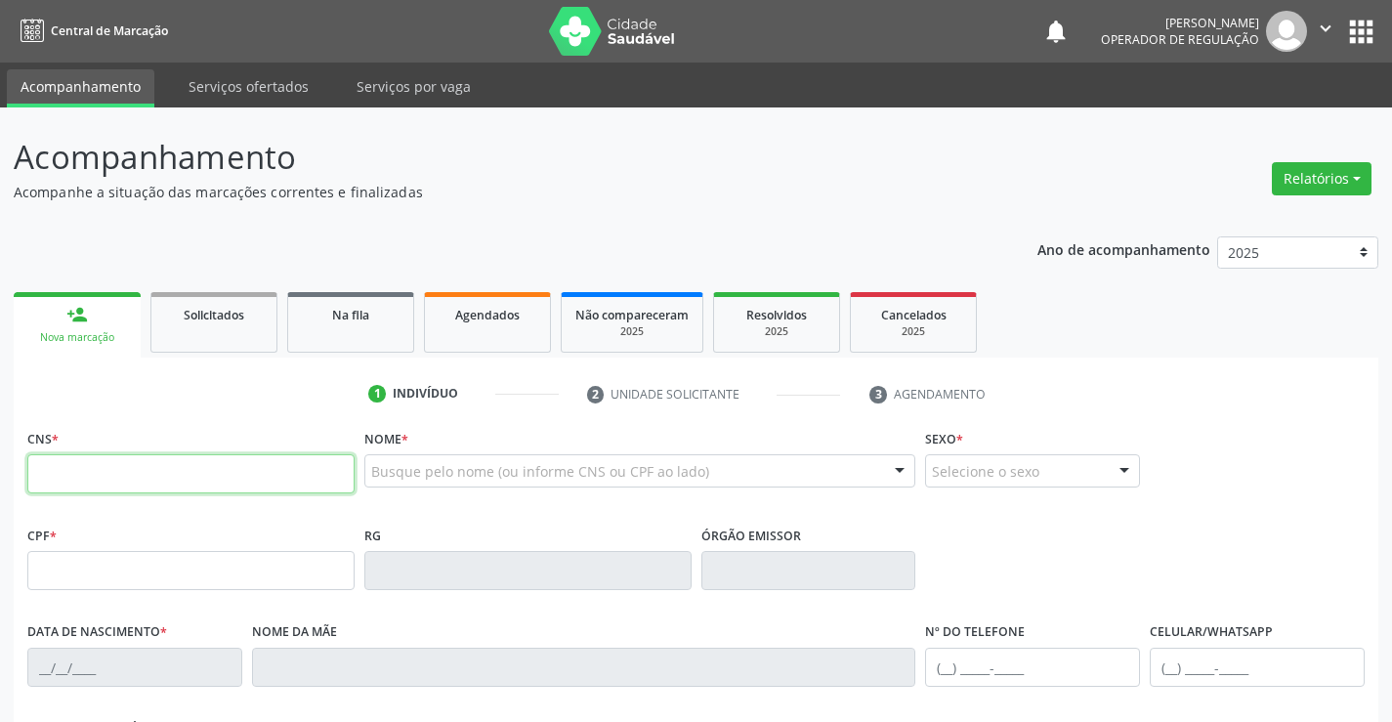
click at [243, 478] on input "text" at bounding box center [190, 473] width 327 height 39
type input "702 4055 2633 2524"
type input "096.123.575-60"
type input "2034603168"
type input "28/11/2007"
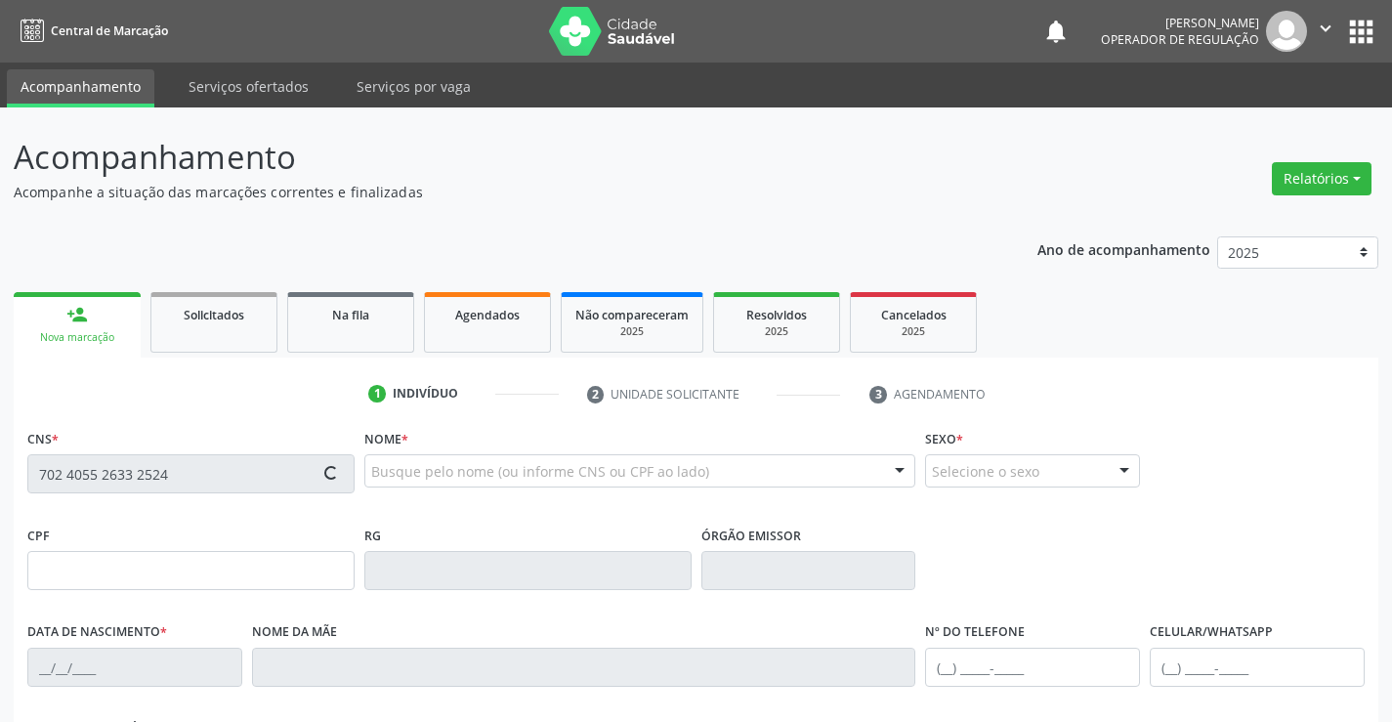
type input "(74) 99192-1421"
type input "096.123.575-60"
type input "203"
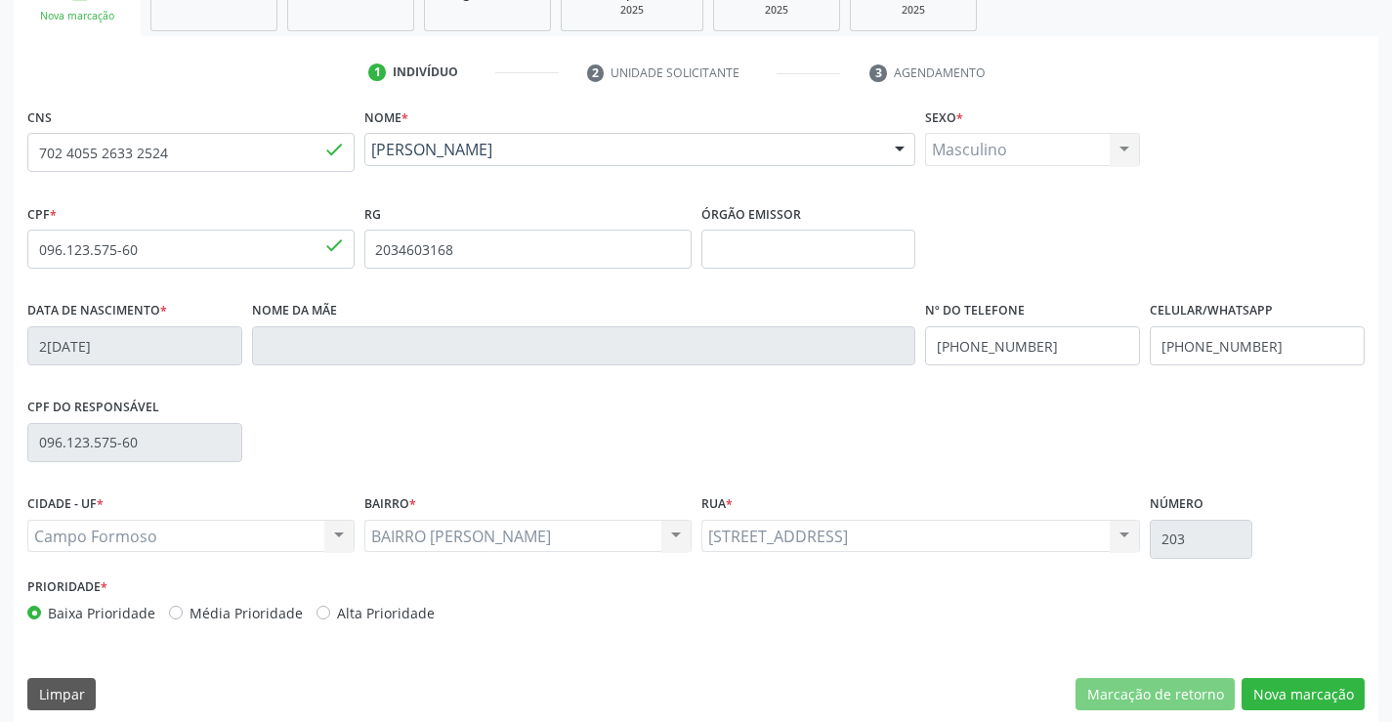
scroll to position [337, 0]
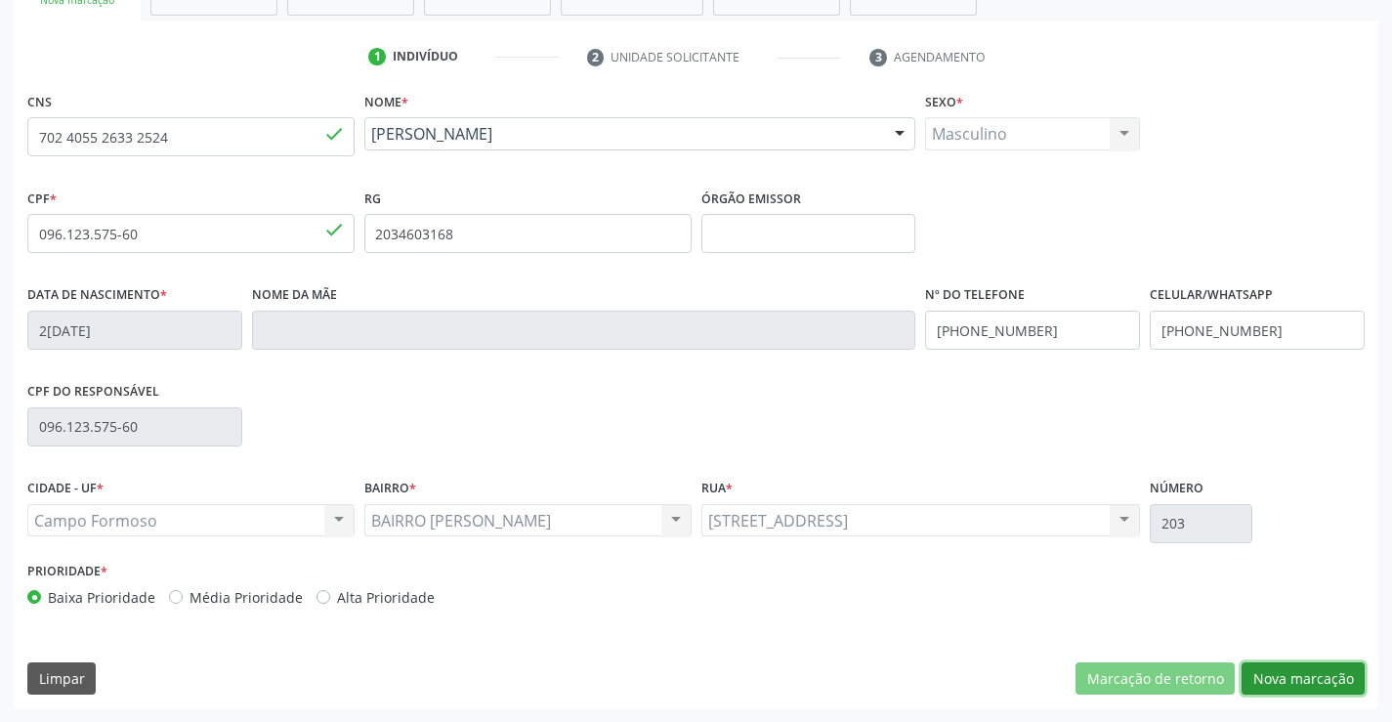
click at [1279, 689] on button "Nova marcação" at bounding box center [1302, 678] width 123 height 33
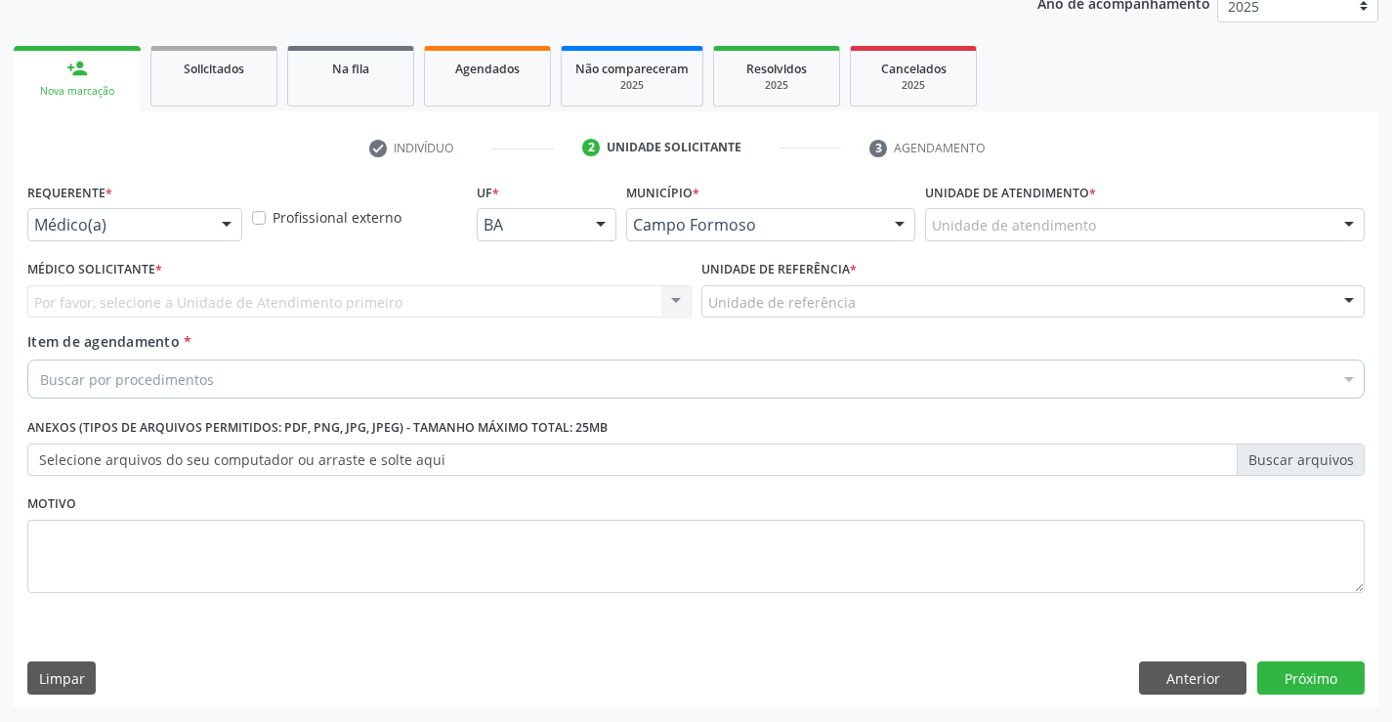
scroll to position [246, 0]
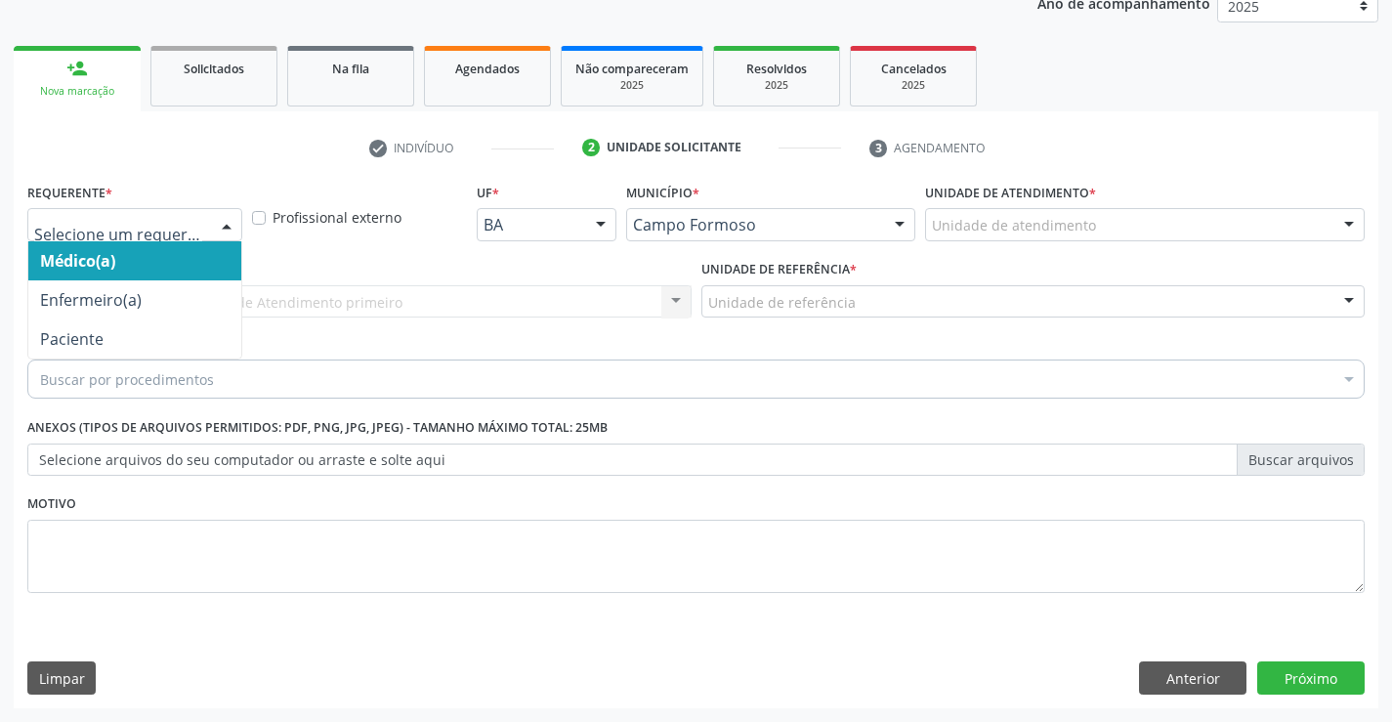
drag, startPoint x: 220, startPoint y: 228, endPoint x: 185, endPoint y: 297, distance: 77.8
click at [219, 230] on div at bounding box center [226, 225] width 29 height 33
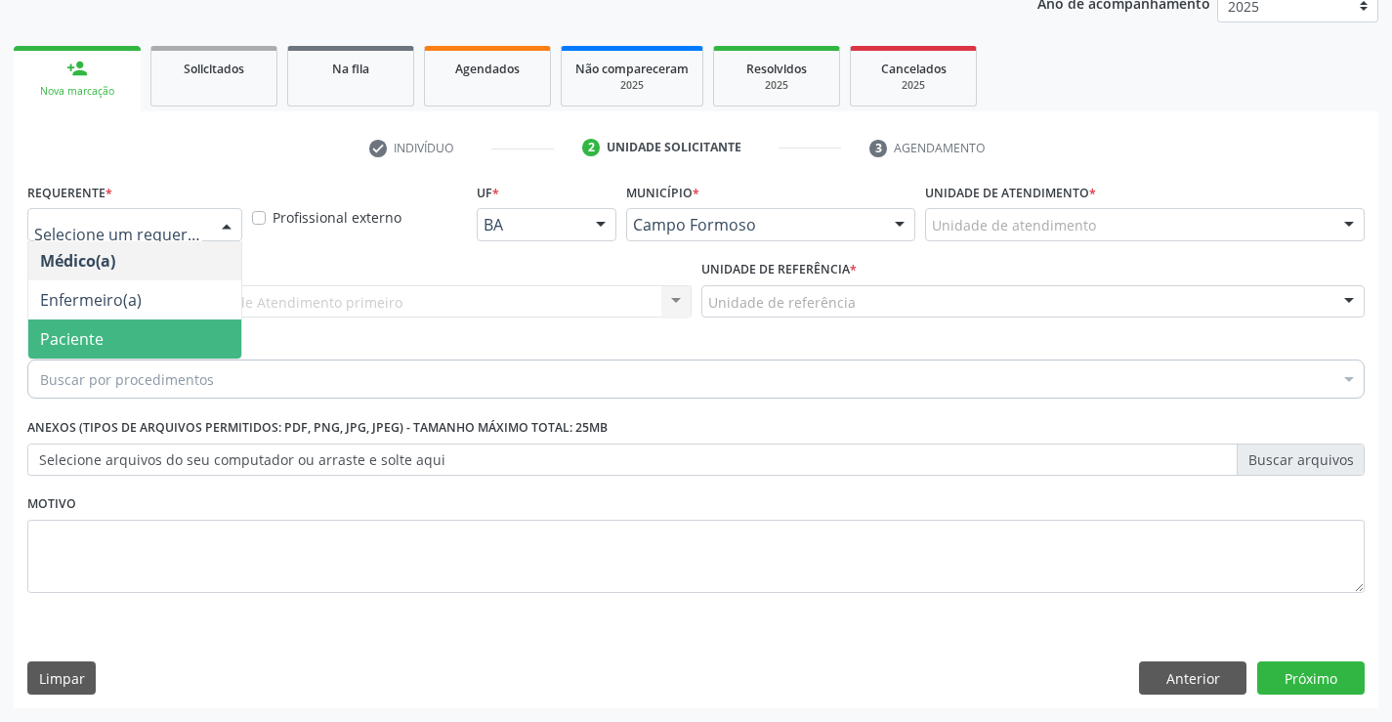
click at [150, 341] on span "Paciente" at bounding box center [134, 338] width 213 height 39
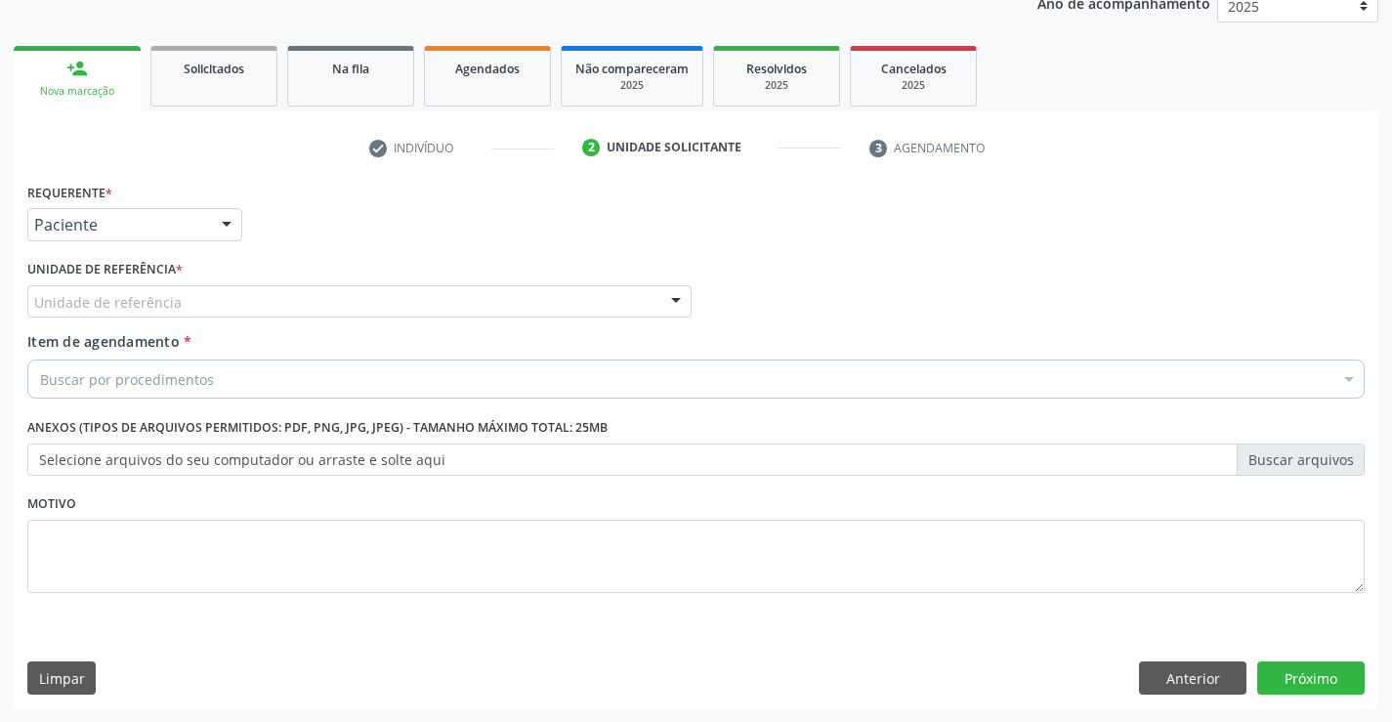
click at [270, 314] on div "Unidade de referência" at bounding box center [359, 301] width 664 height 33
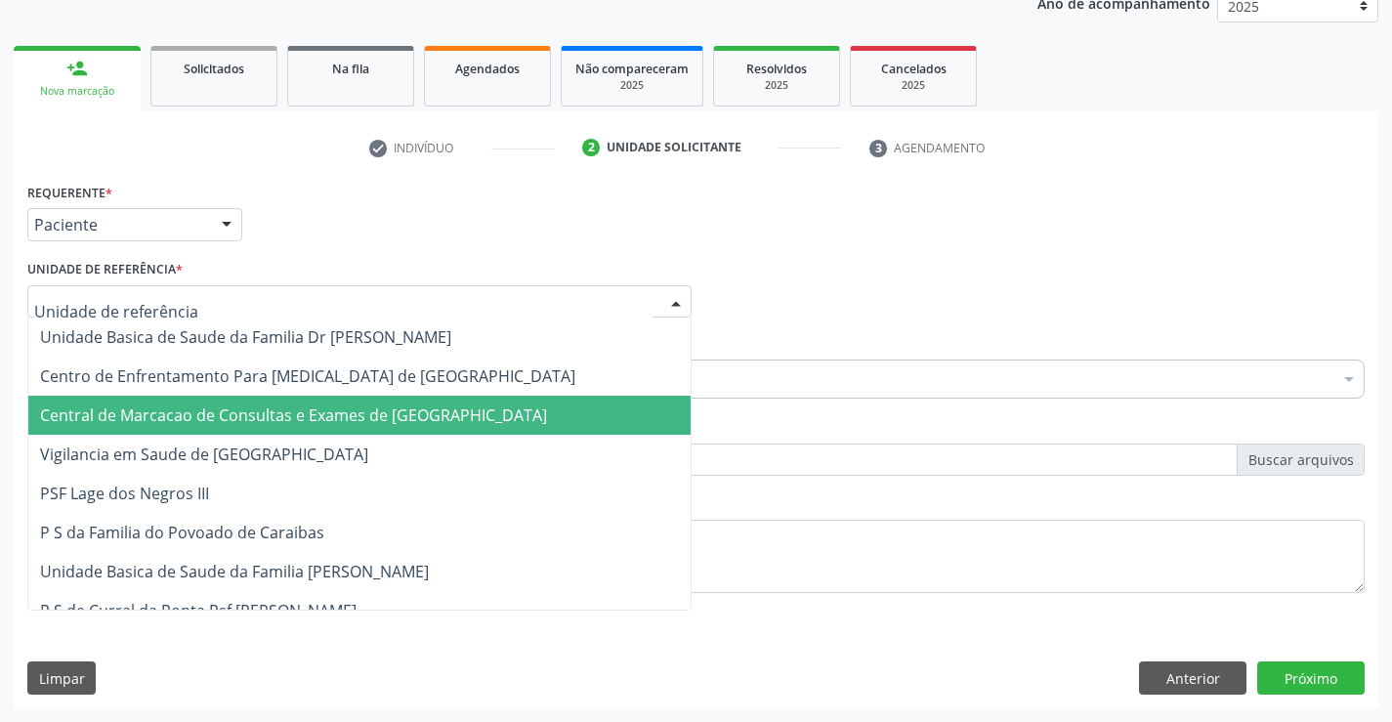
click at [264, 417] on span "Central de Marcacao de Consultas e Exames de [GEOGRAPHIC_DATA]" at bounding box center [293, 414] width 507 height 21
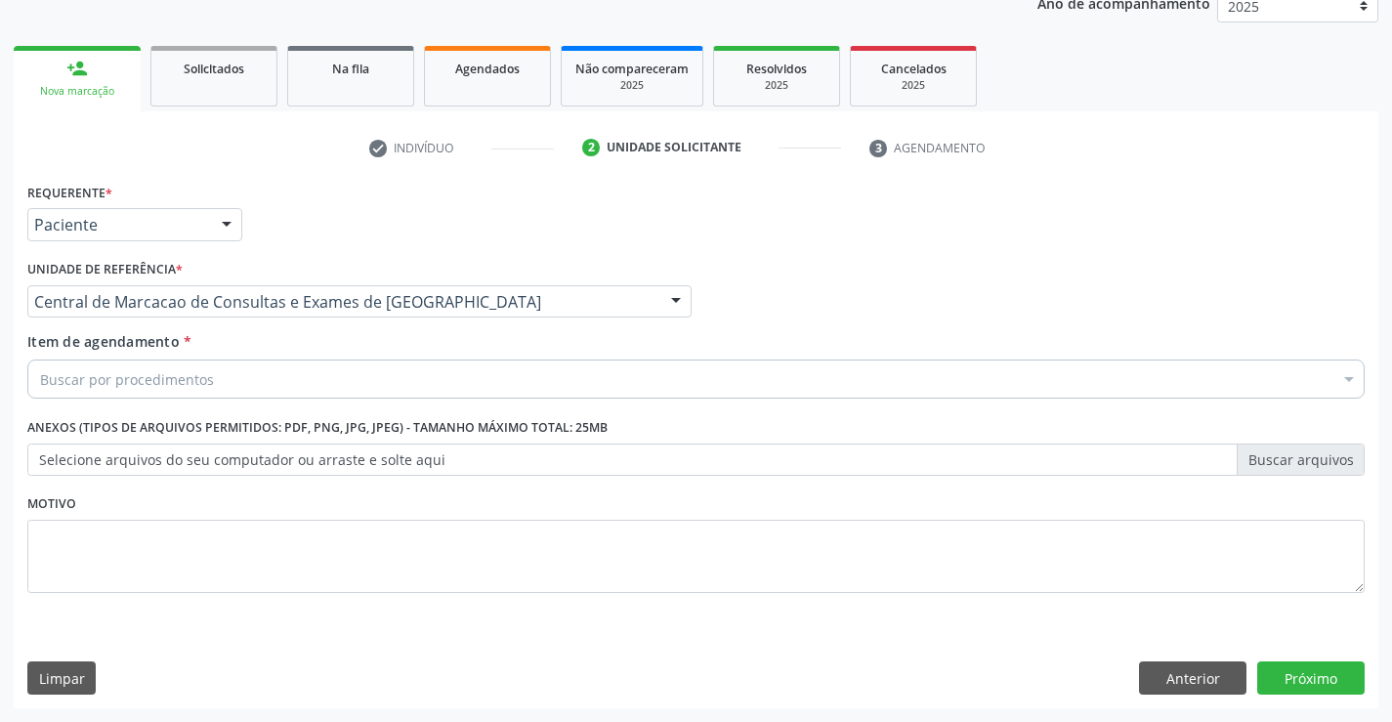
click at [284, 374] on div "Buscar por procedimentos" at bounding box center [695, 378] width 1337 height 39
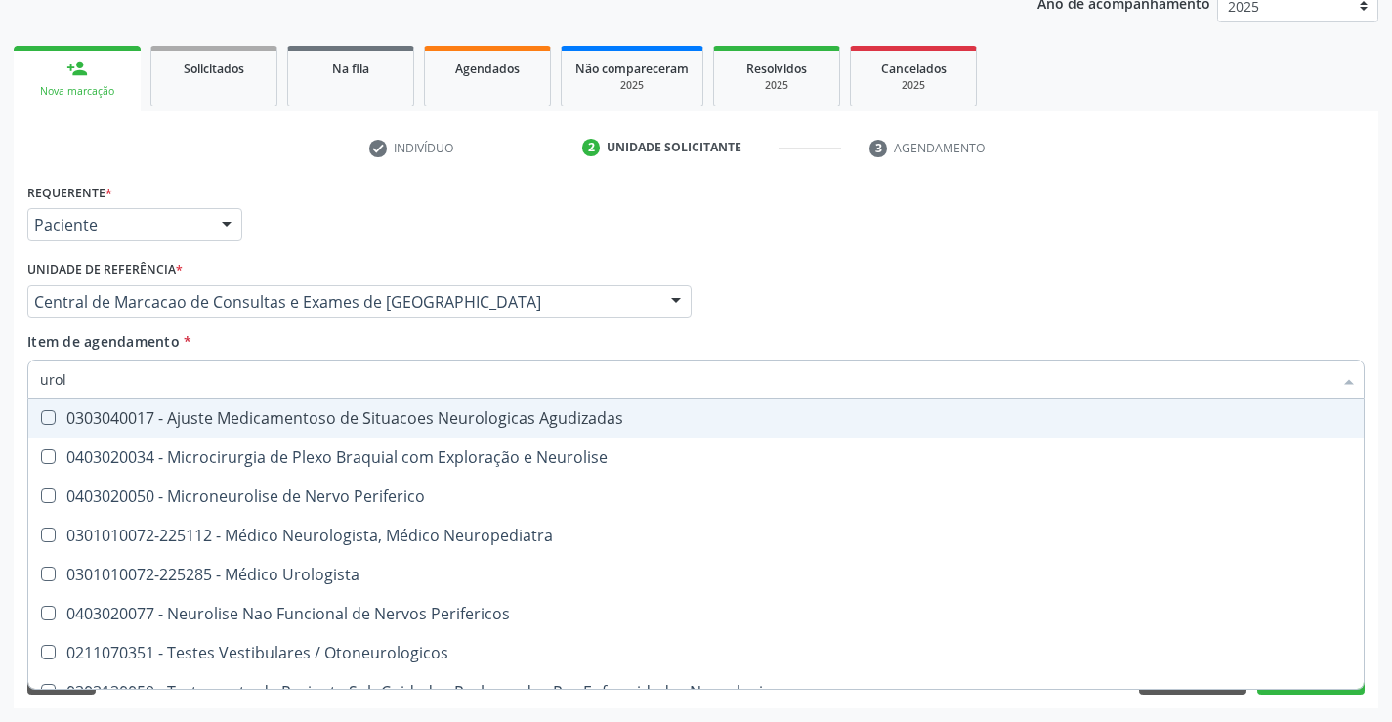
type input "urolo"
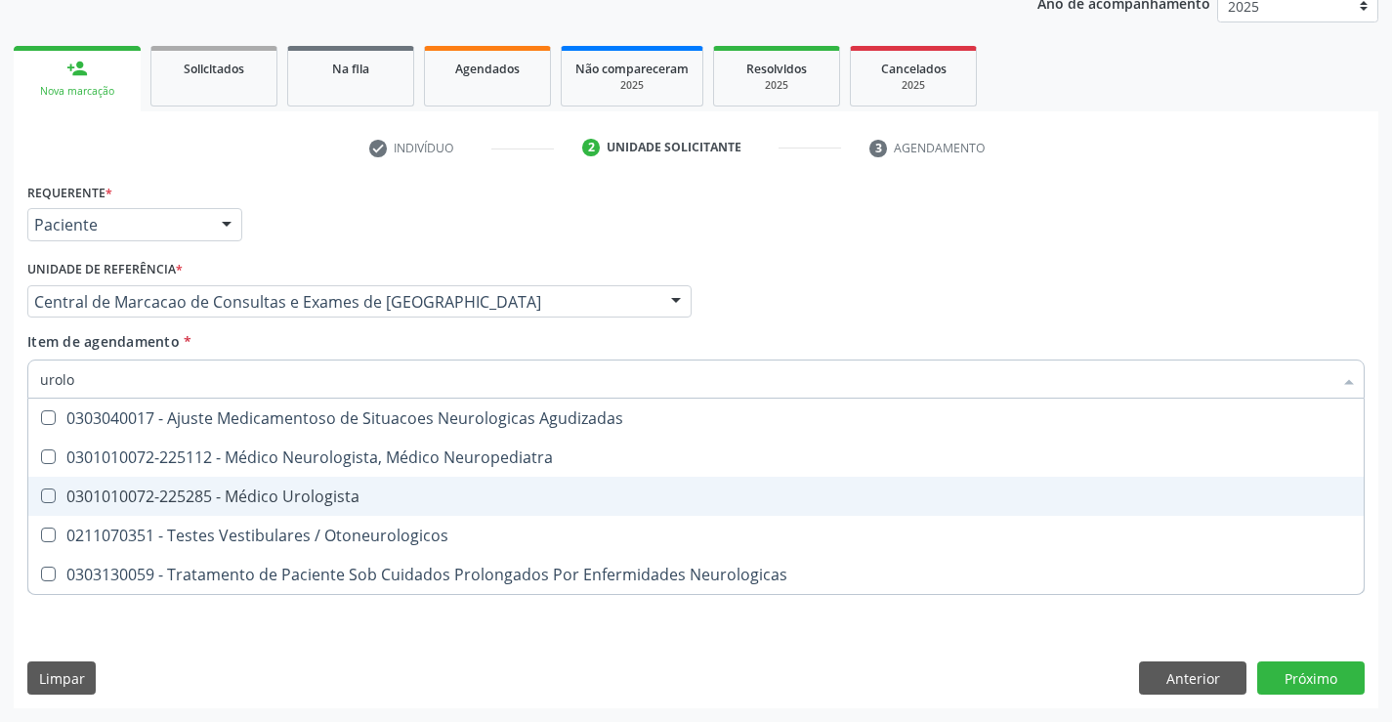
click at [253, 499] on div "0301010072-225285 - Médico Urologista" at bounding box center [696, 496] width 1312 height 16
checkbox Urologista "true"
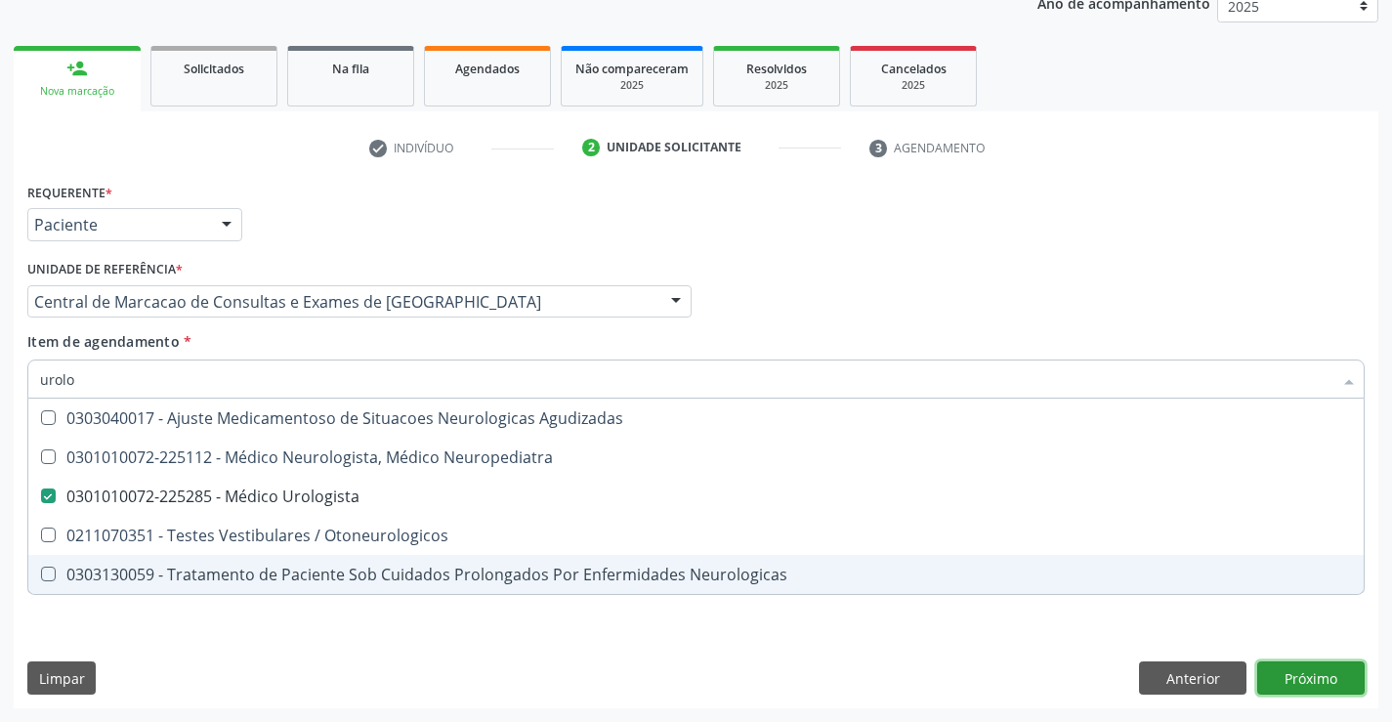
click at [1293, 671] on div "Requerente * Paciente Médico(a) Enfermeiro(a) Paciente Nenhum resultado encontr…" at bounding box center [696, 443] width 1364 height 530
checkbox Neuropediatra "true"
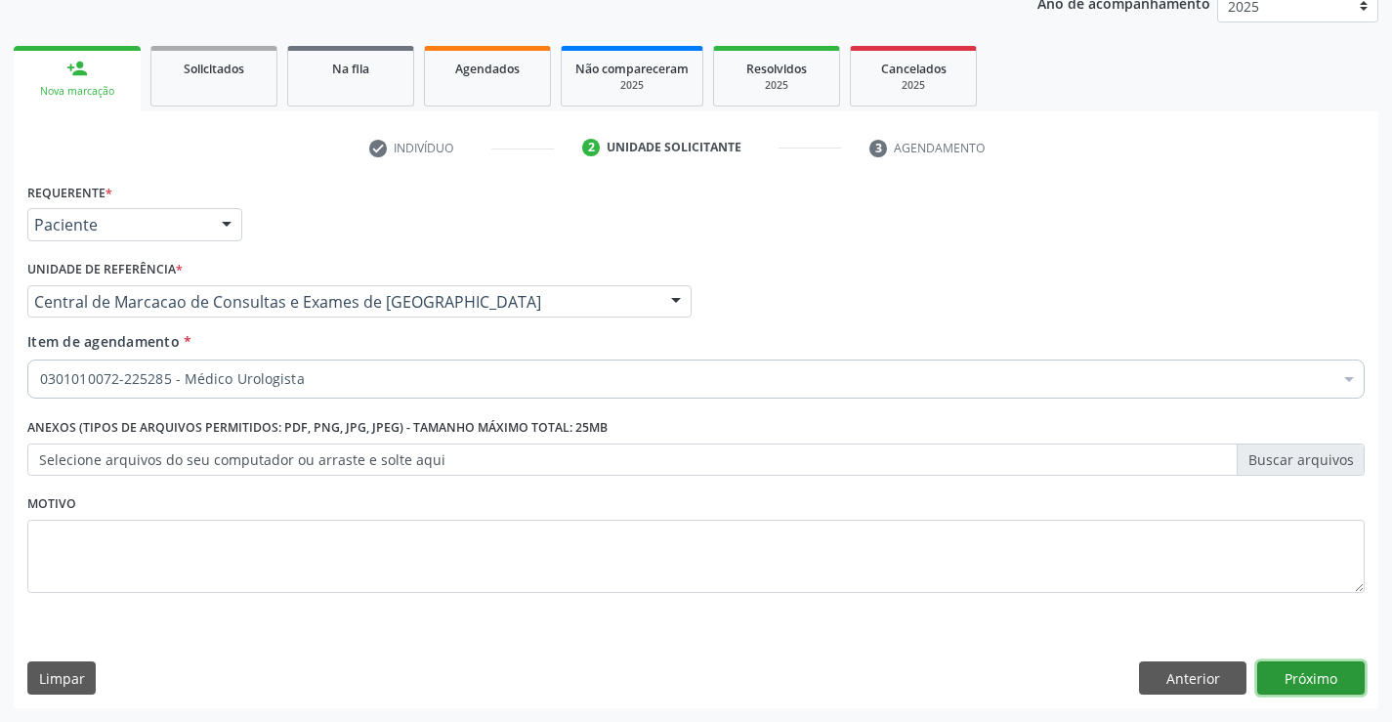
click at [1316, 669] on button "Próximo" at bounding box center [1310, 677] width 107 height 33
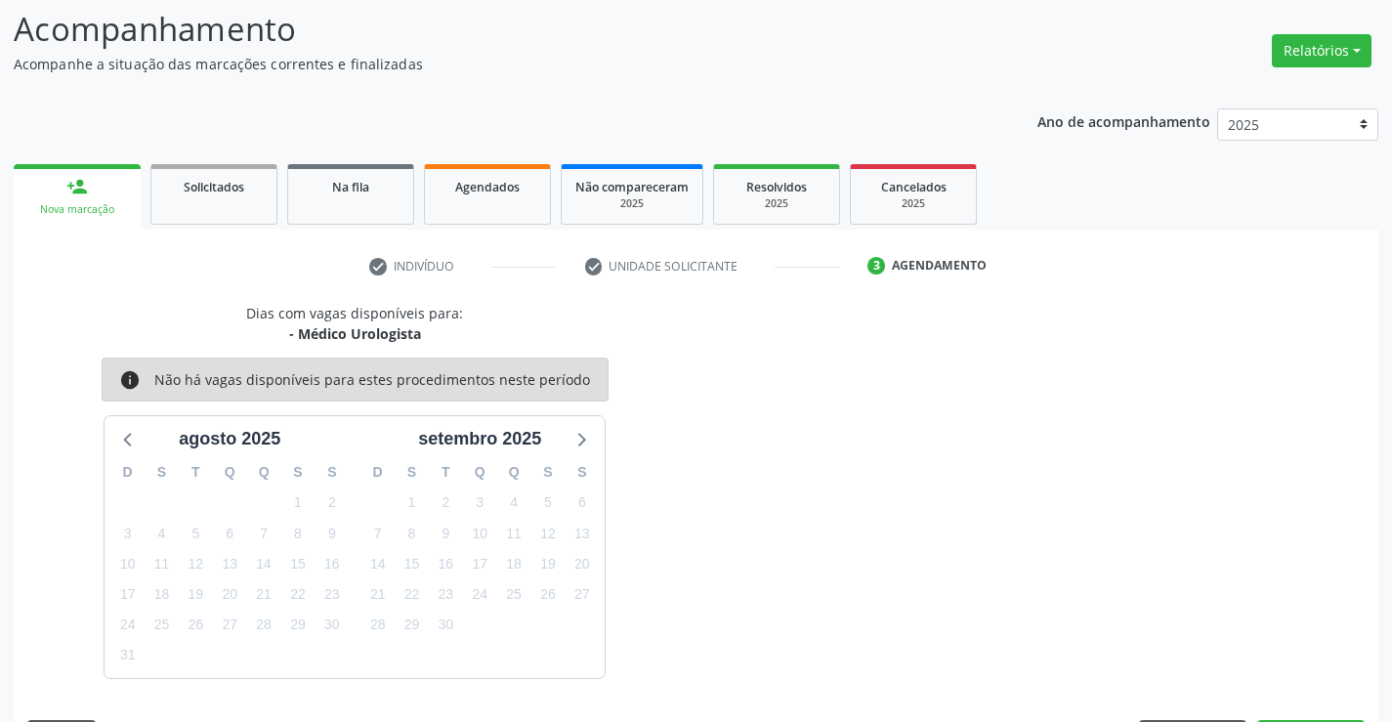
scroll to position [186, 0]
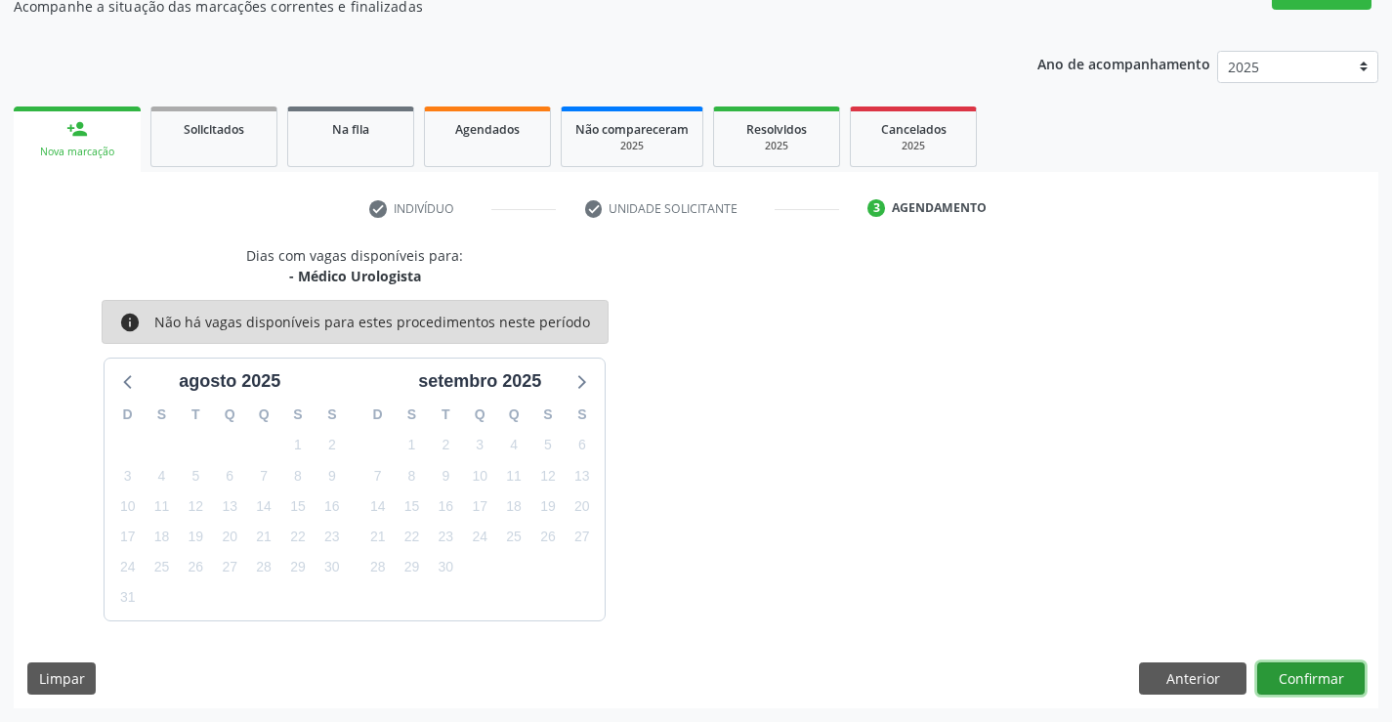
click at [1304, 674] on button "Confirmar" at bounding box center [1310, 678] width 107 height 33
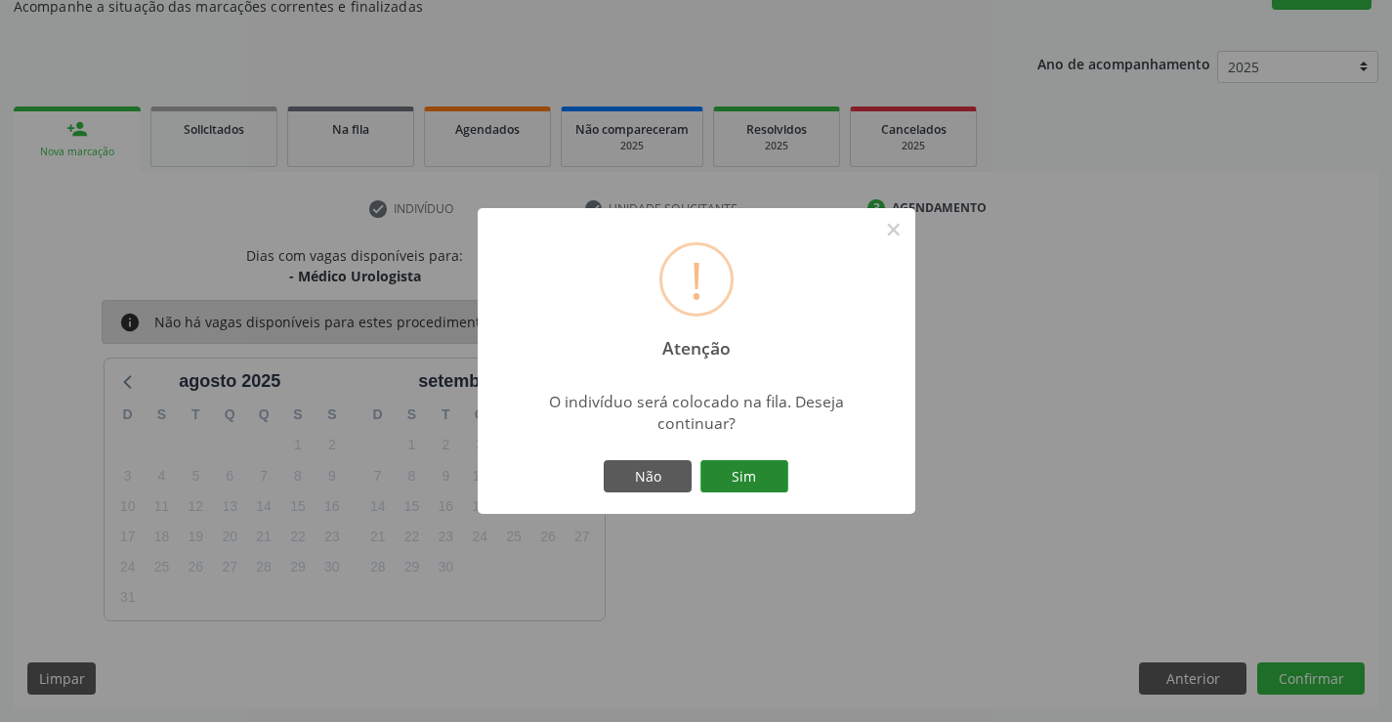
click at [744, 474] on button "Sim" at bounding box center [744, 476] width 88 height 33
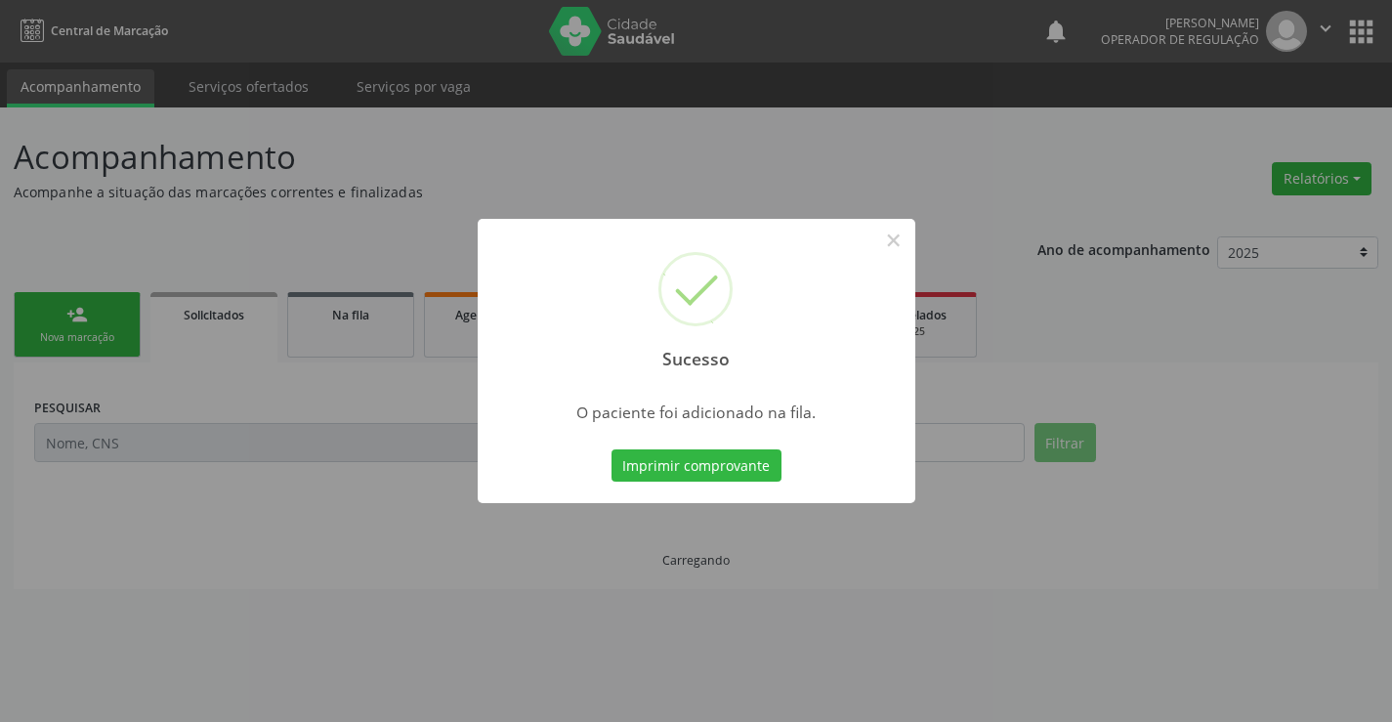
scroll to position [0, 0]
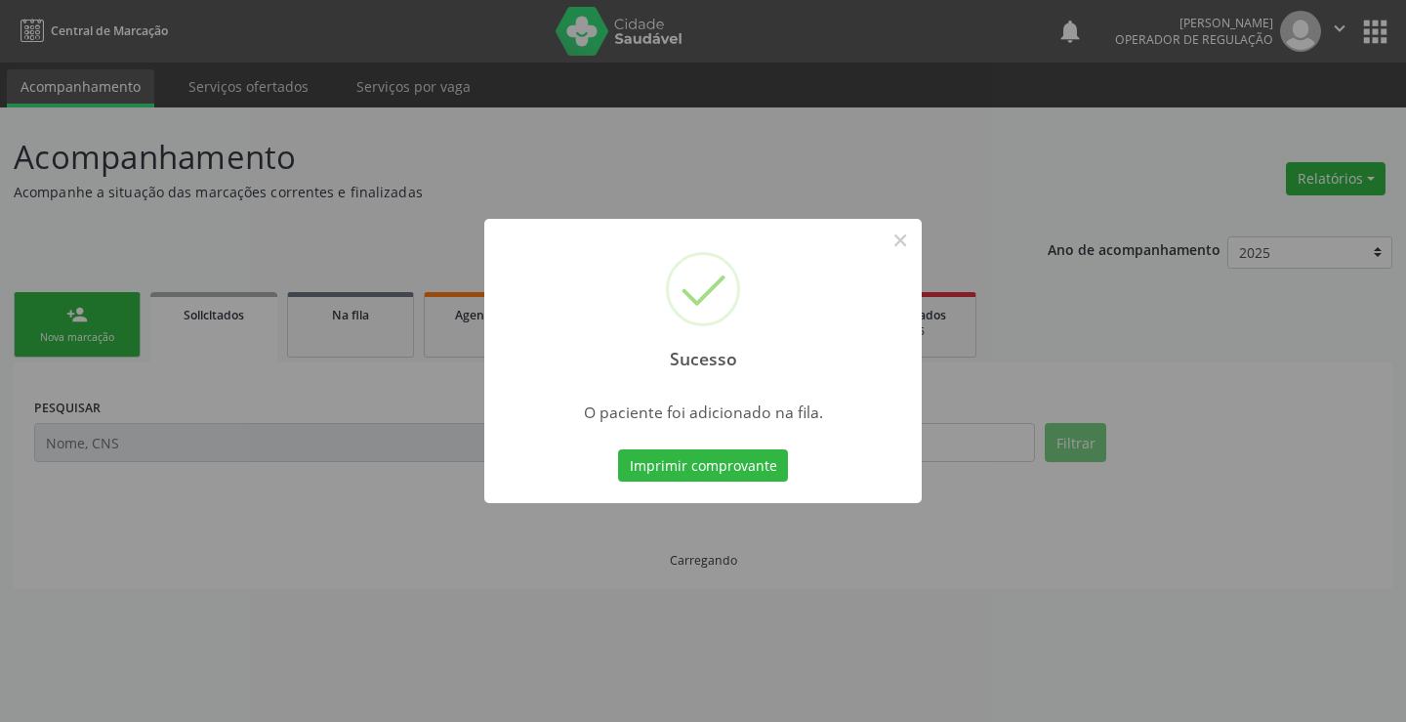
click at [695, 441] on div "Sucesso × O paciente foi adicionado na fila. Imprimir comprovante Cancel" at bounding box center [703, 361] width 438 height 285
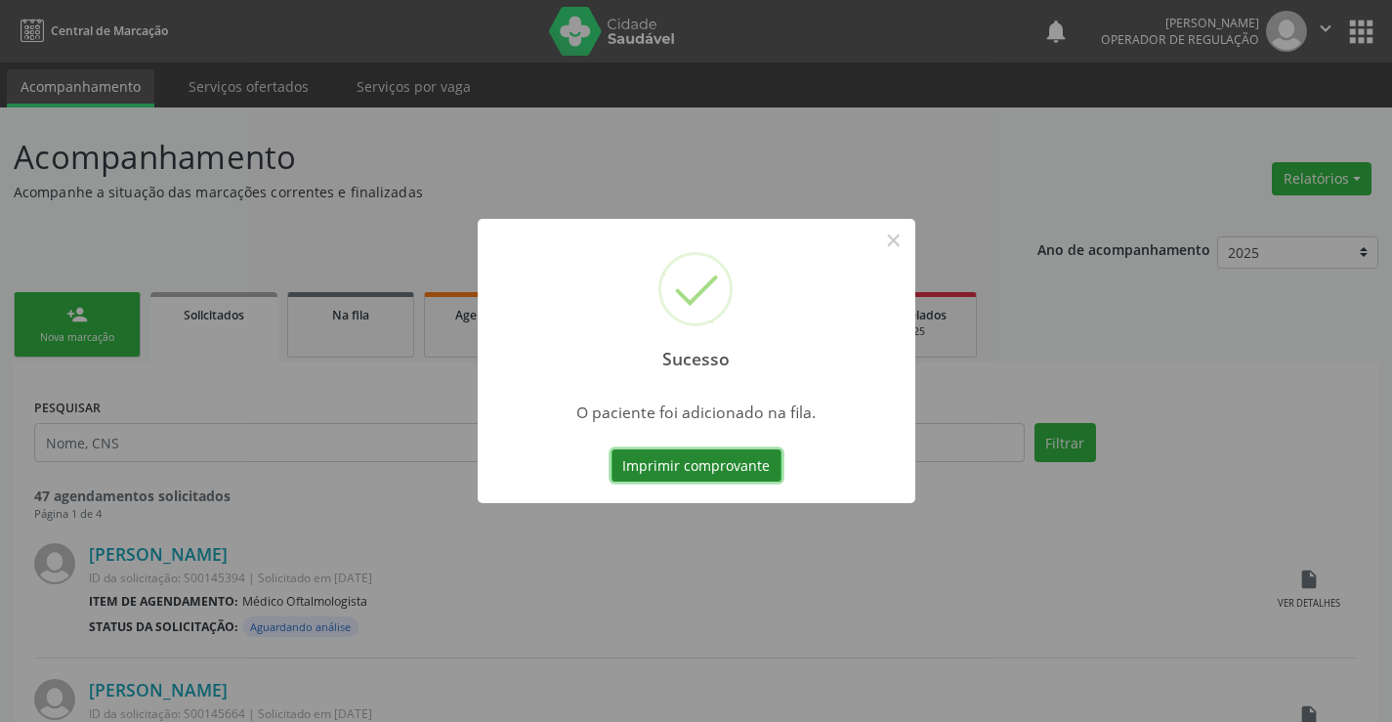
click at [719, 461] on button "Imprimir comprovante" at bounding box center [696, 465] width 170 height 33
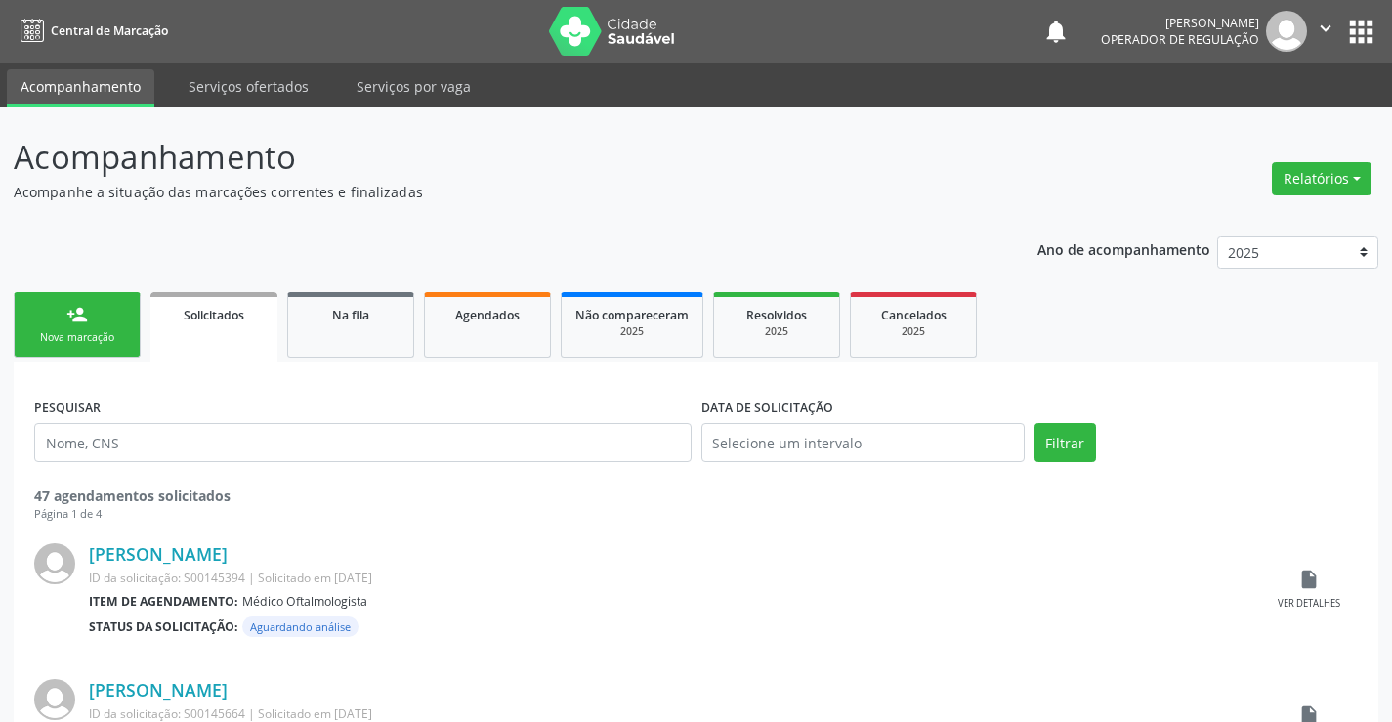
click at [43, 320] on link "person_add Nova marcação" at bounding box center [77, 324] width 127 height 65
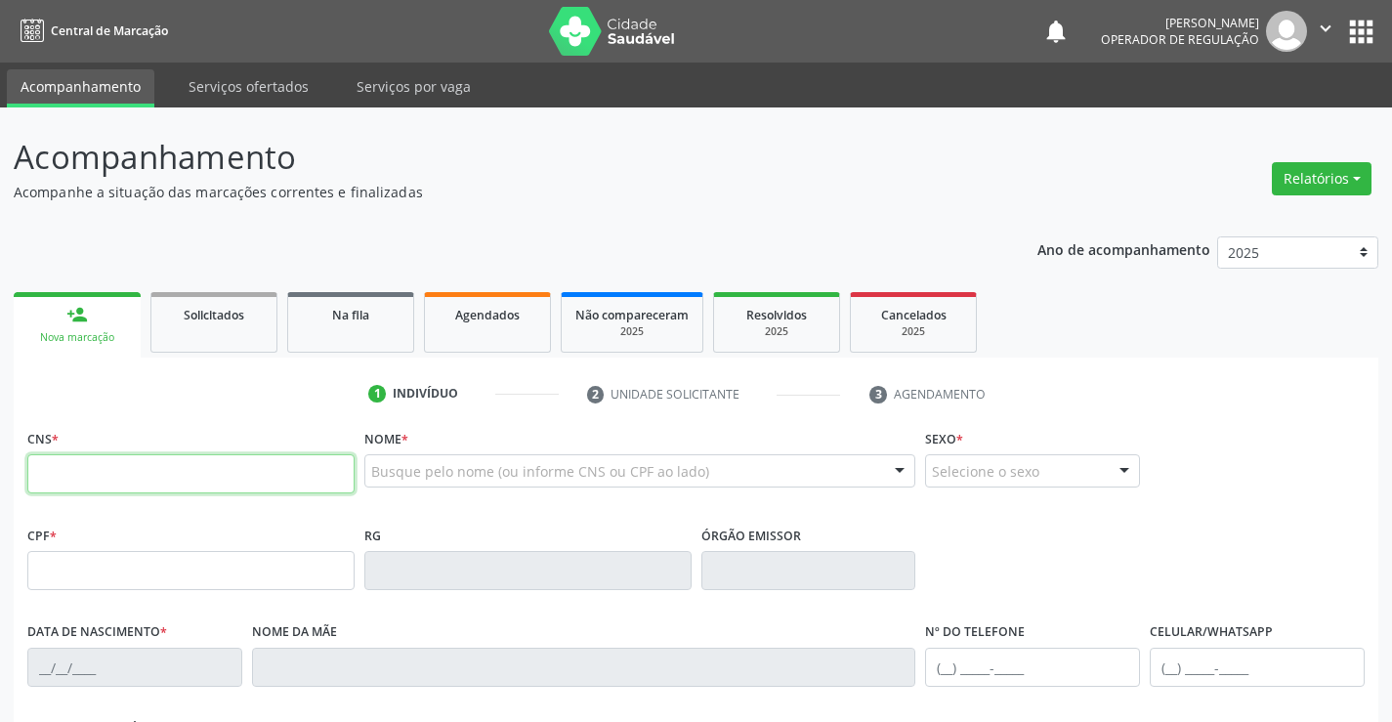
click at [129, 472] on input "text" at bounding box center [190, 473] width 327 height 39
type input "704 7097 8895 6034"
type input "286024408"
type input "16/10/1975"
type input "(13) 99725-1549"
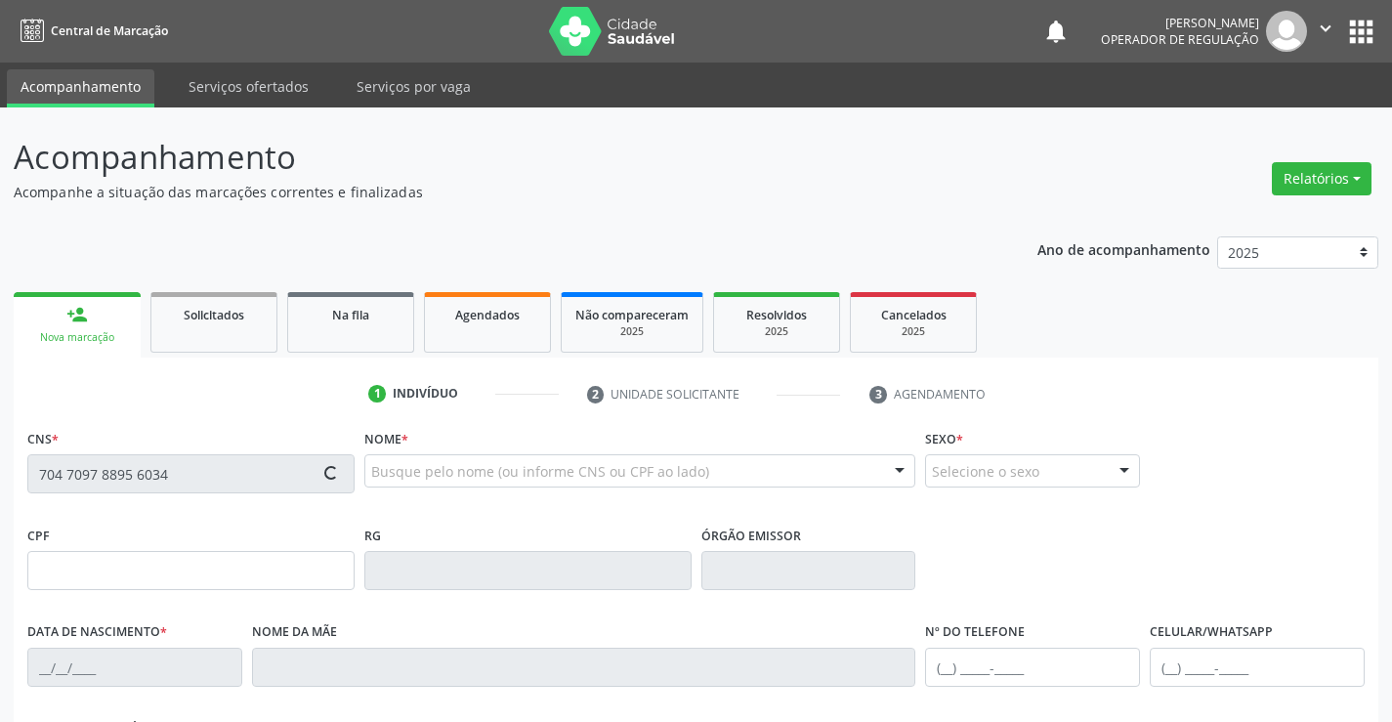
type input "(13) 99725-1549"
type input "281.026.318-30"
type input "S/N"
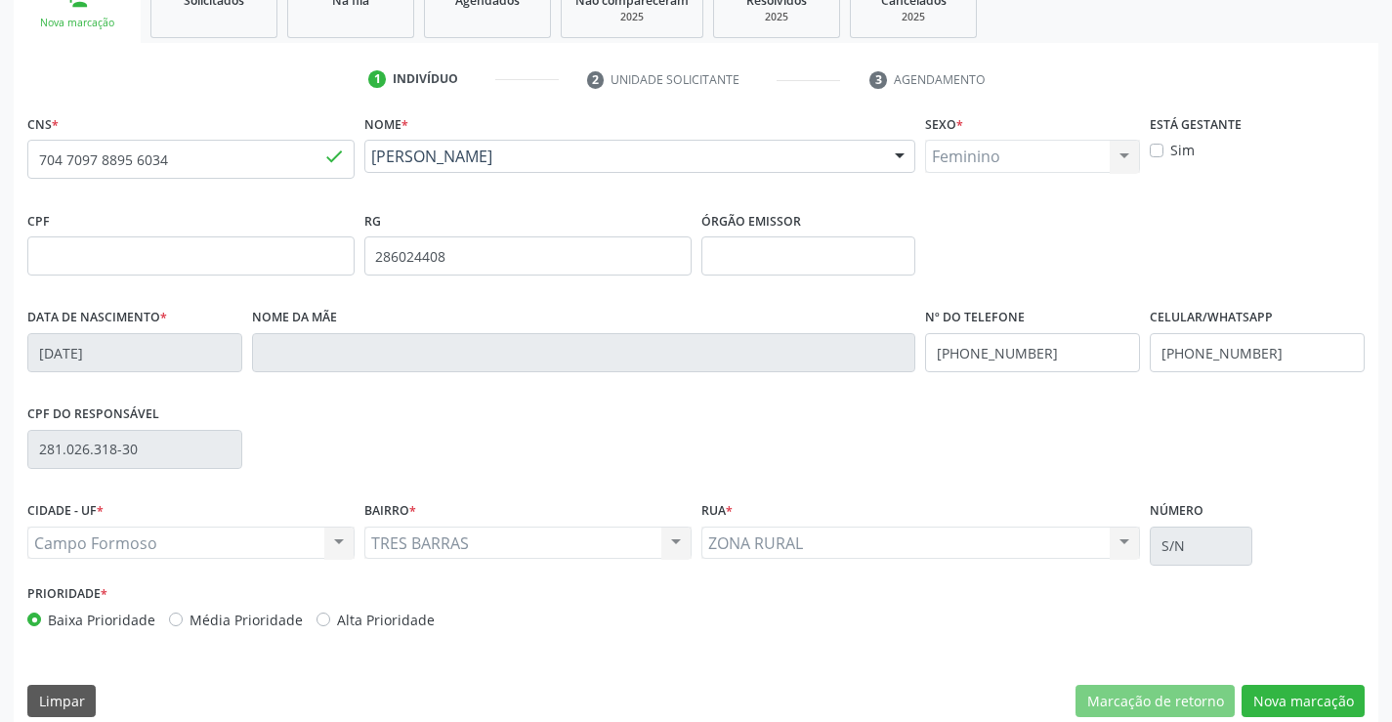
scroll to position [337, 0]
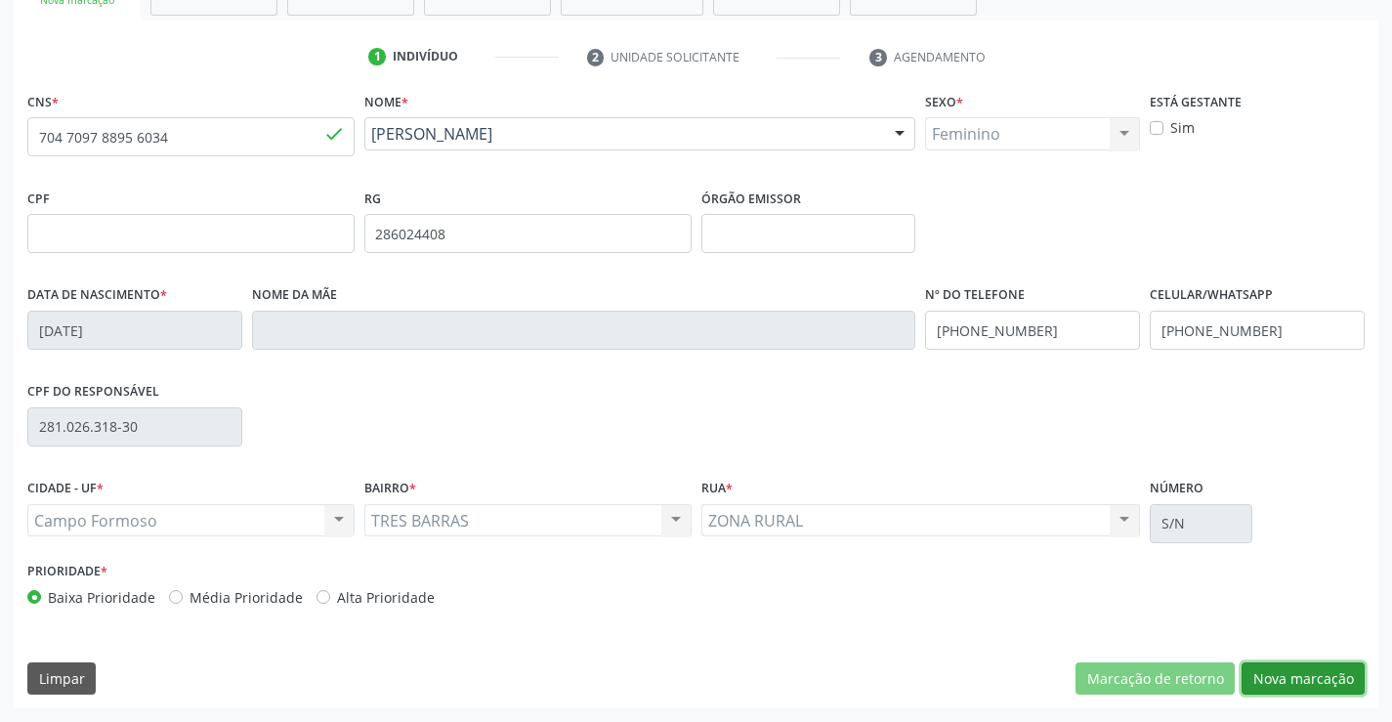
click at [1319, 675] on button "Nova marcação" at bounding box center [1302, 678] width 123 height 33
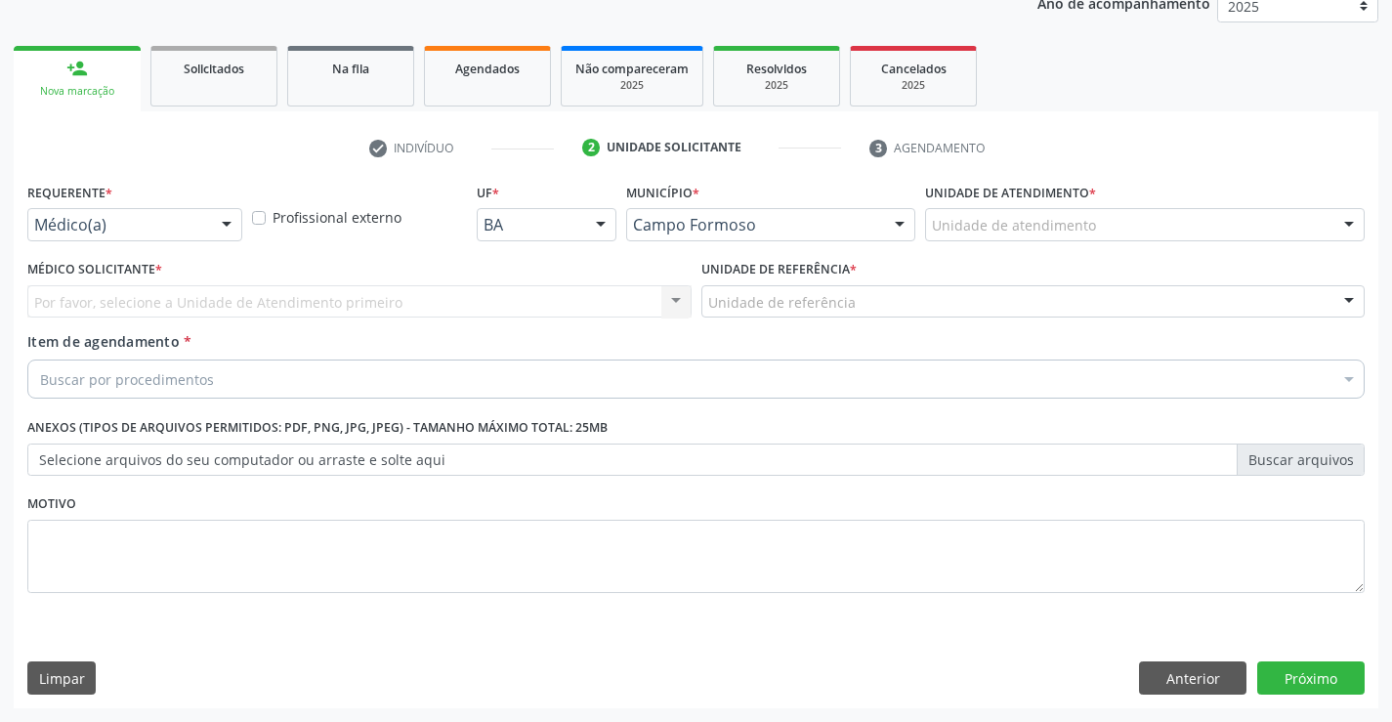
scroll to position [246, 0]
click at [219, 225] on div at bounding box center [226, 225] width 29 height 33
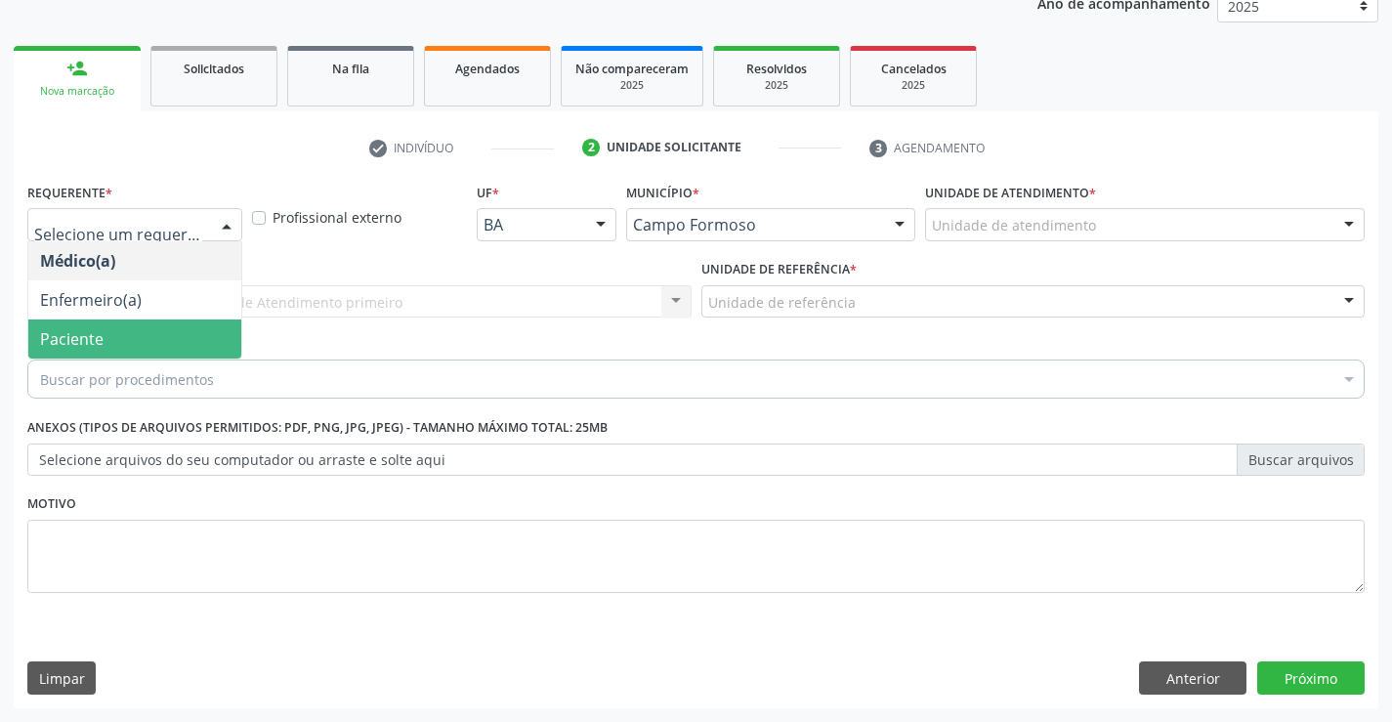
click at [163, 334] on span "Paciente" at bounding box center [134, 338] width 213 height 39
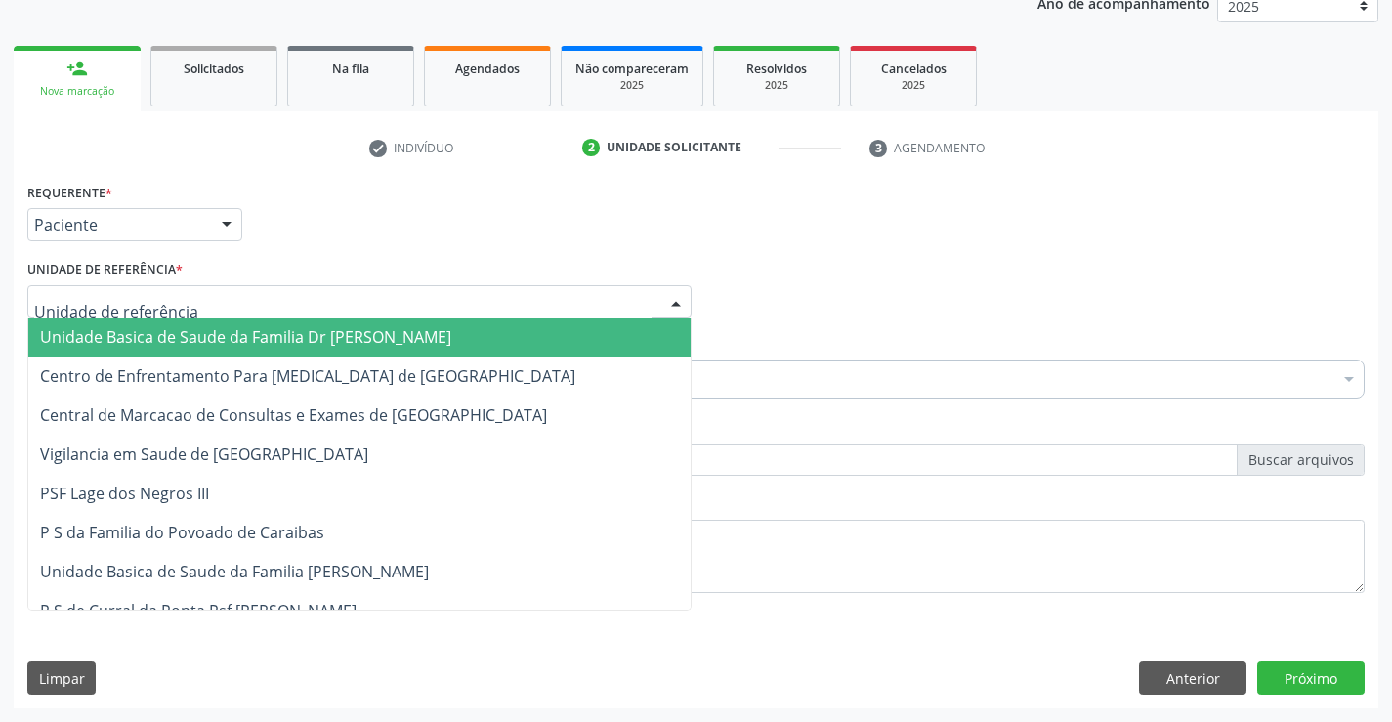
click at [301, 294] on div at bounding box center [359, 301] width 664 height 33
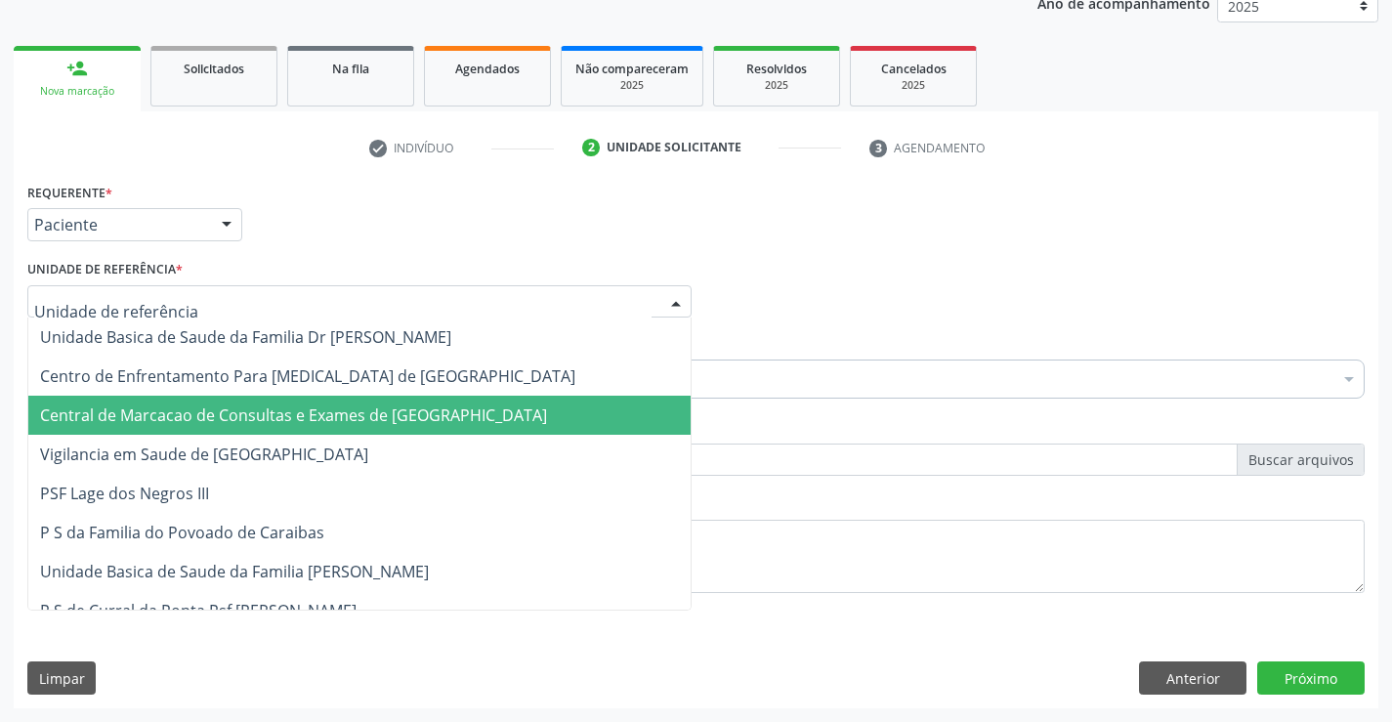
click at [313, 422] on span "Central de Marcacao de Consultas e Exames de [GEOGRAPHIC_DATA]" at bounding box center [293, 414] width 507 height 21
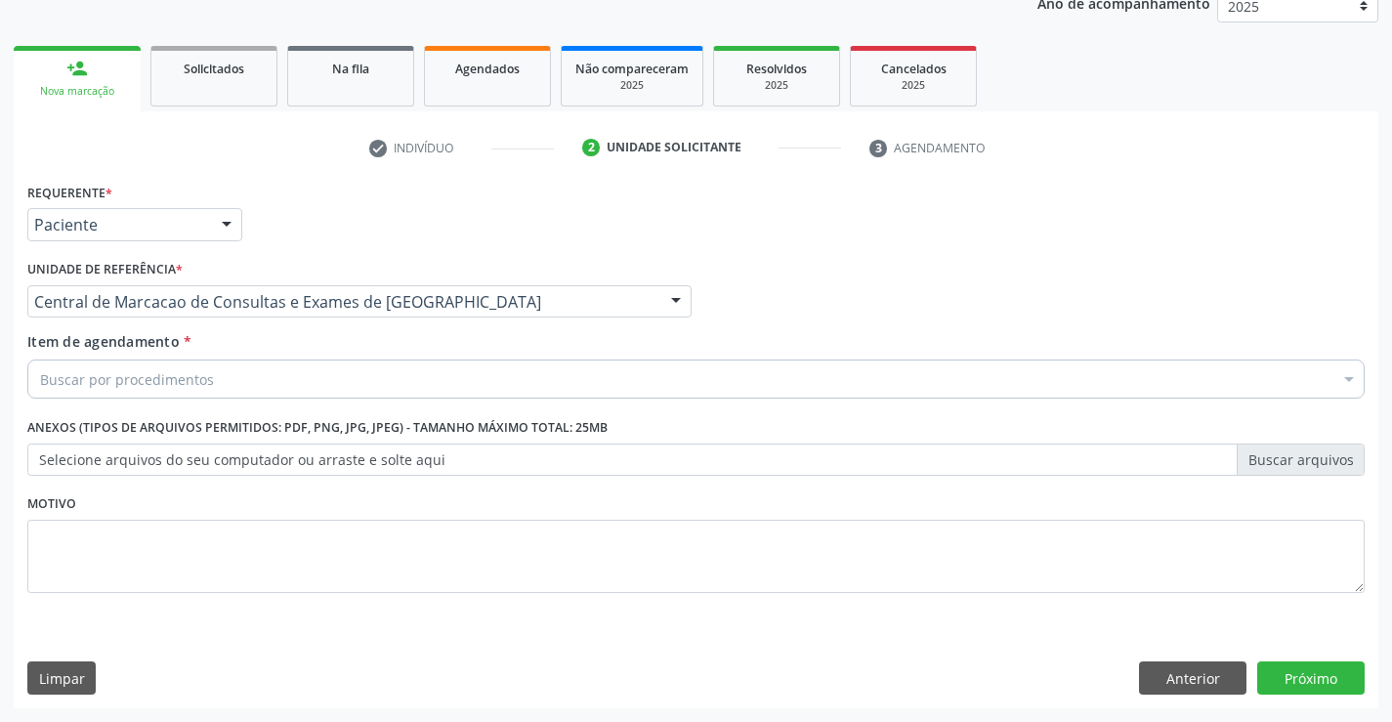
click at [339, 387] on div "Buscar por procedimentos" at bounding box center [695, 378] width 1337 height 39
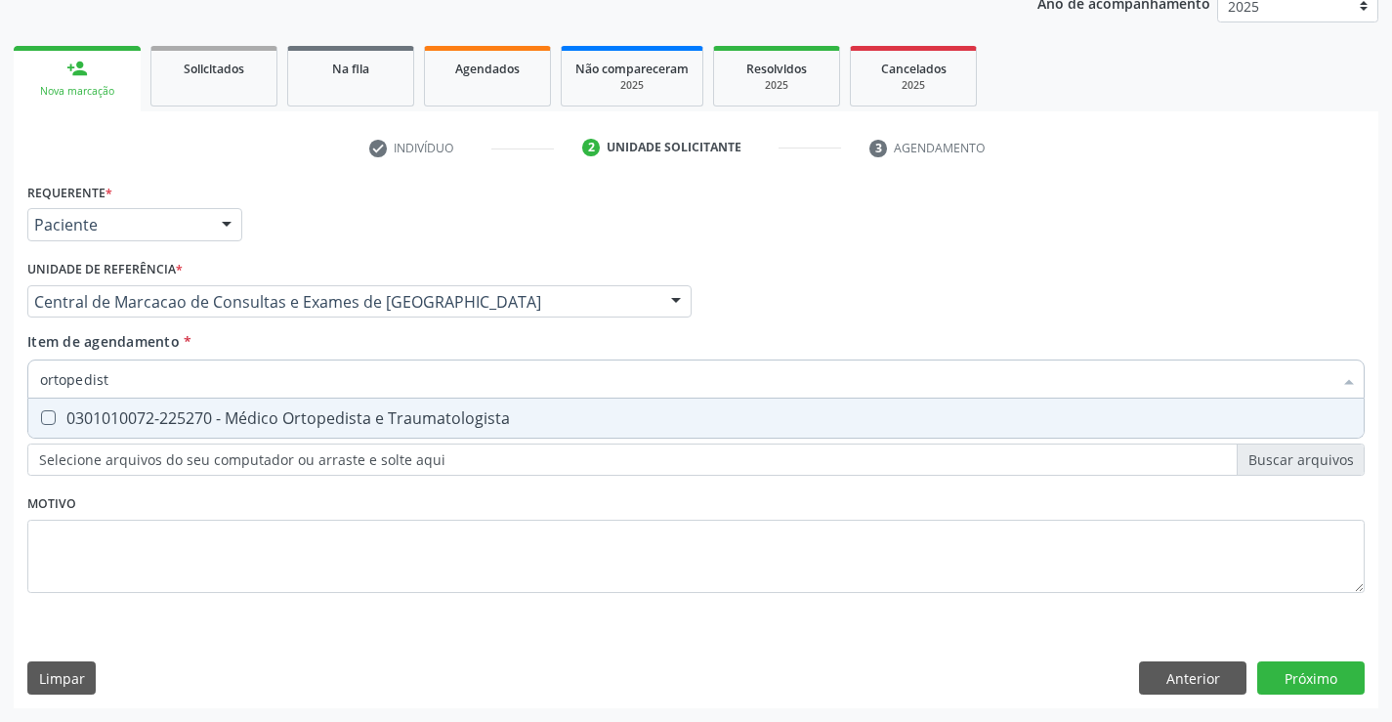
type input "ortopedista"
click at [317, 403] on span "0301010072-225270 - Médico Ortopedista e Traumatologista" at bounding box center [695, 417] width 1335 height 39
checkbox Traumatologista "true"
click at [1299, 684] on div "Requerente * Paciente Médico(a) Enfermeiro(a) Paciente Nenhum resultado encontr…" at bounding box center [696, 443] width 1364 height 530
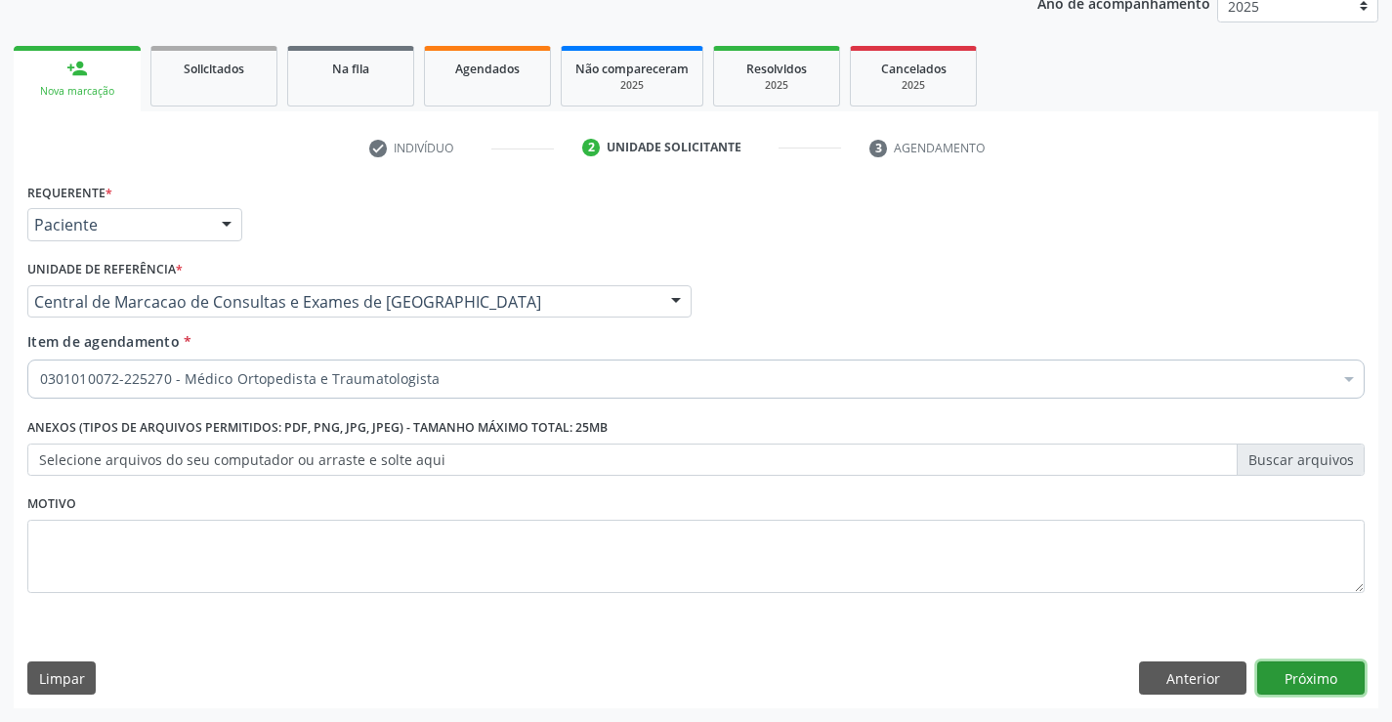
click at [1274, 665] on button "Próximo" at bounding box center [1310, 677] width 107 height 33
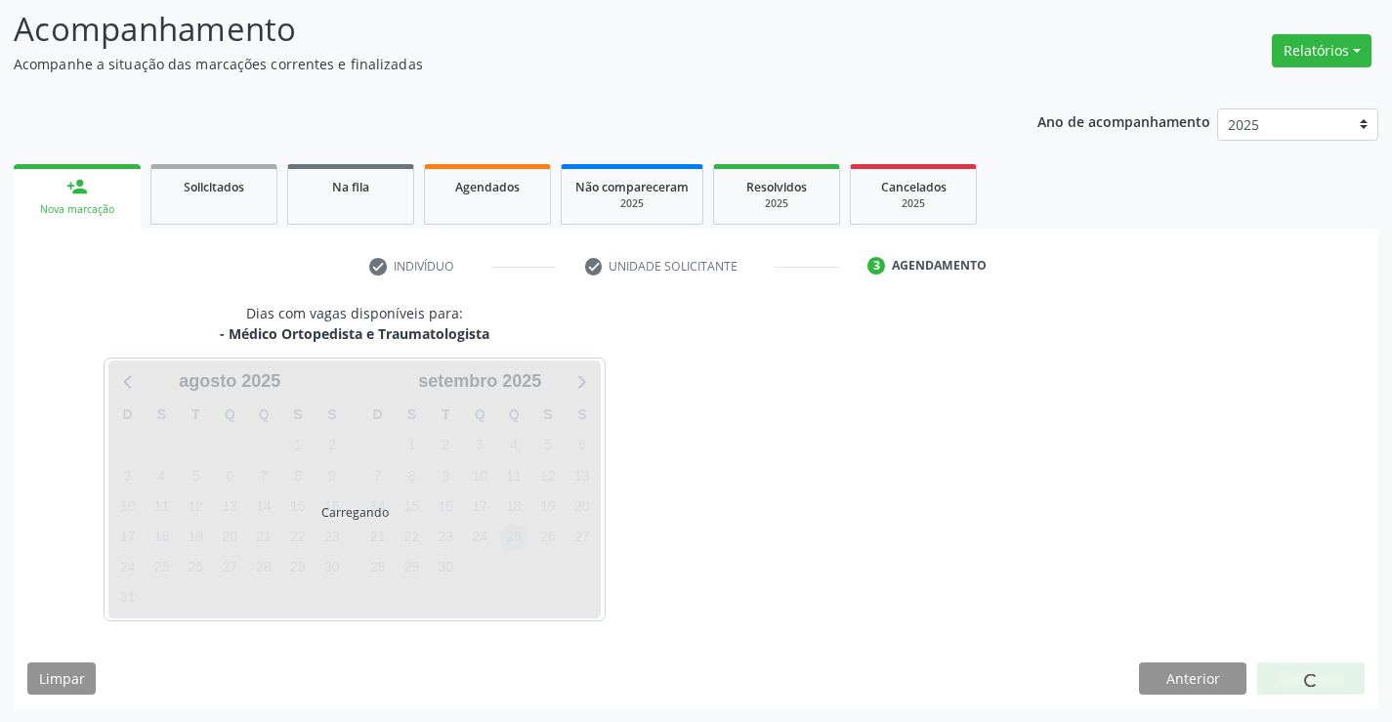
scroll to position [128, 0]
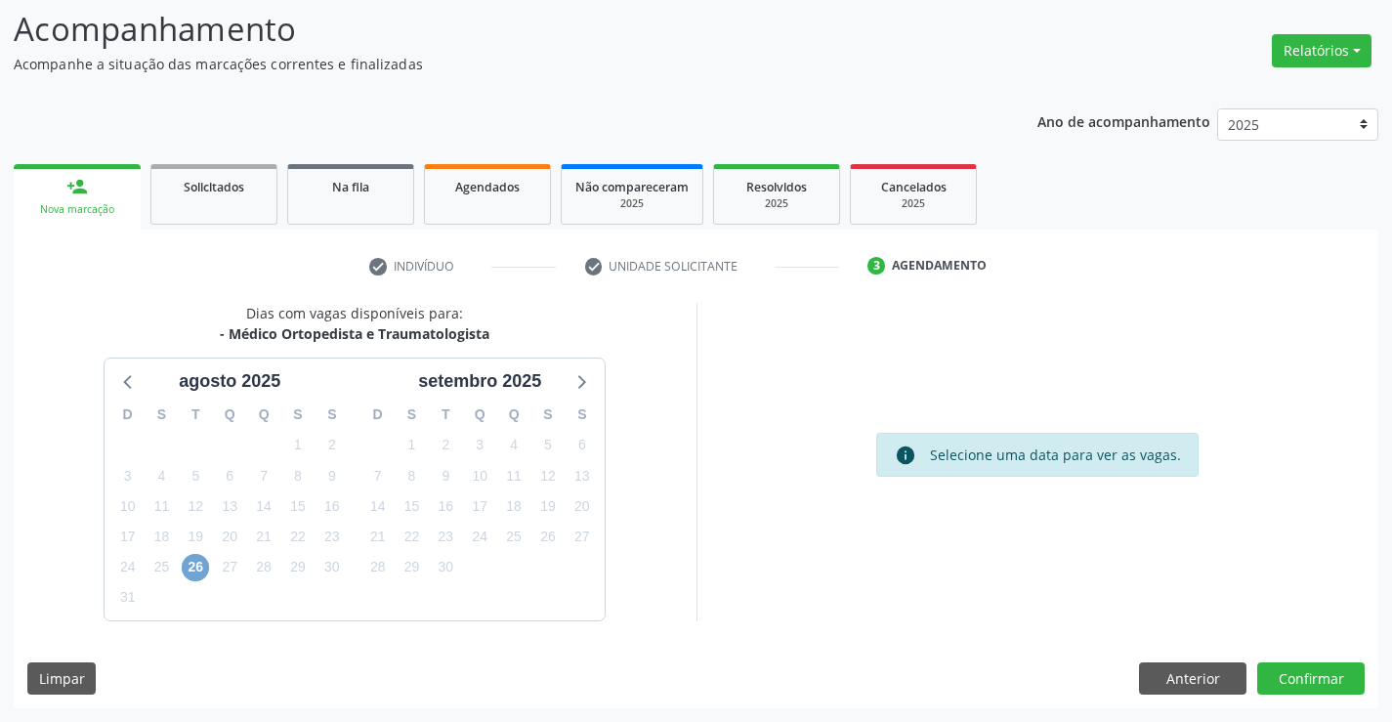
click at [187, 559] on span "26" at bounding box center [195, 567] width 27 height 27
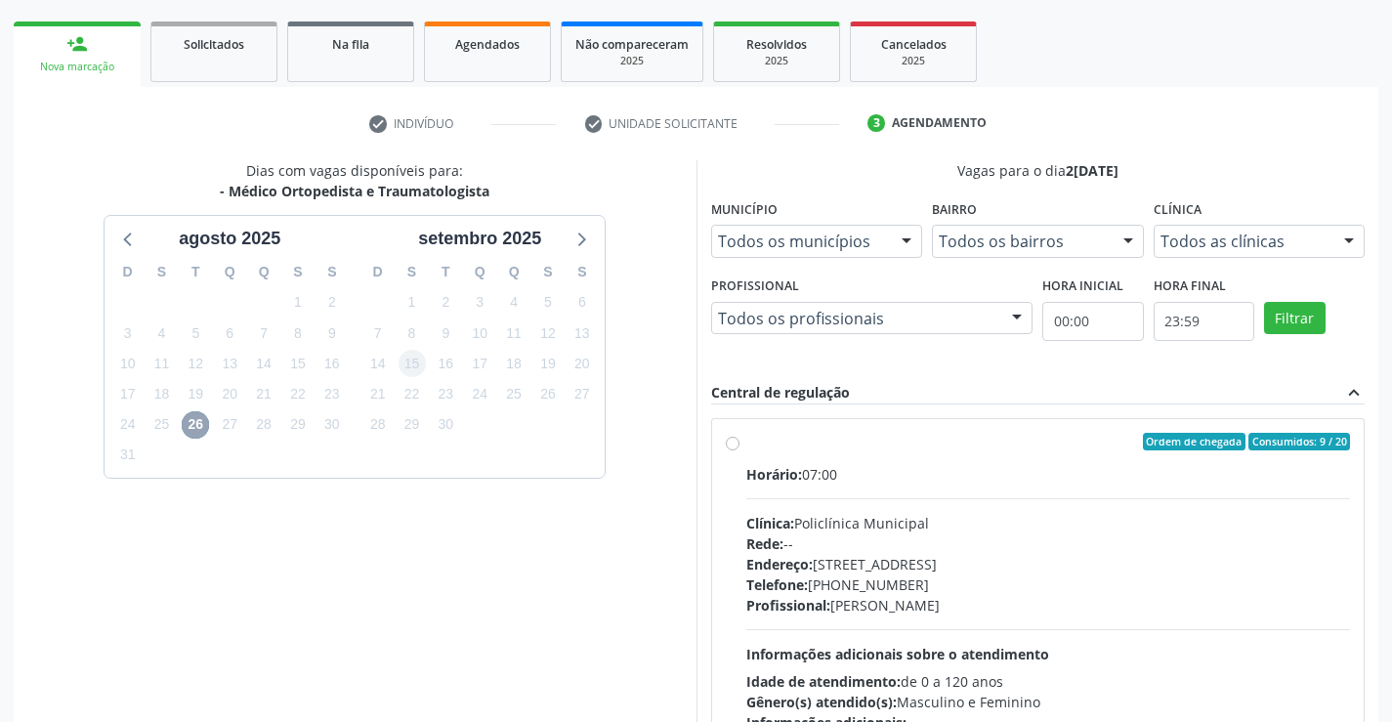
scroll to position [445, 0]
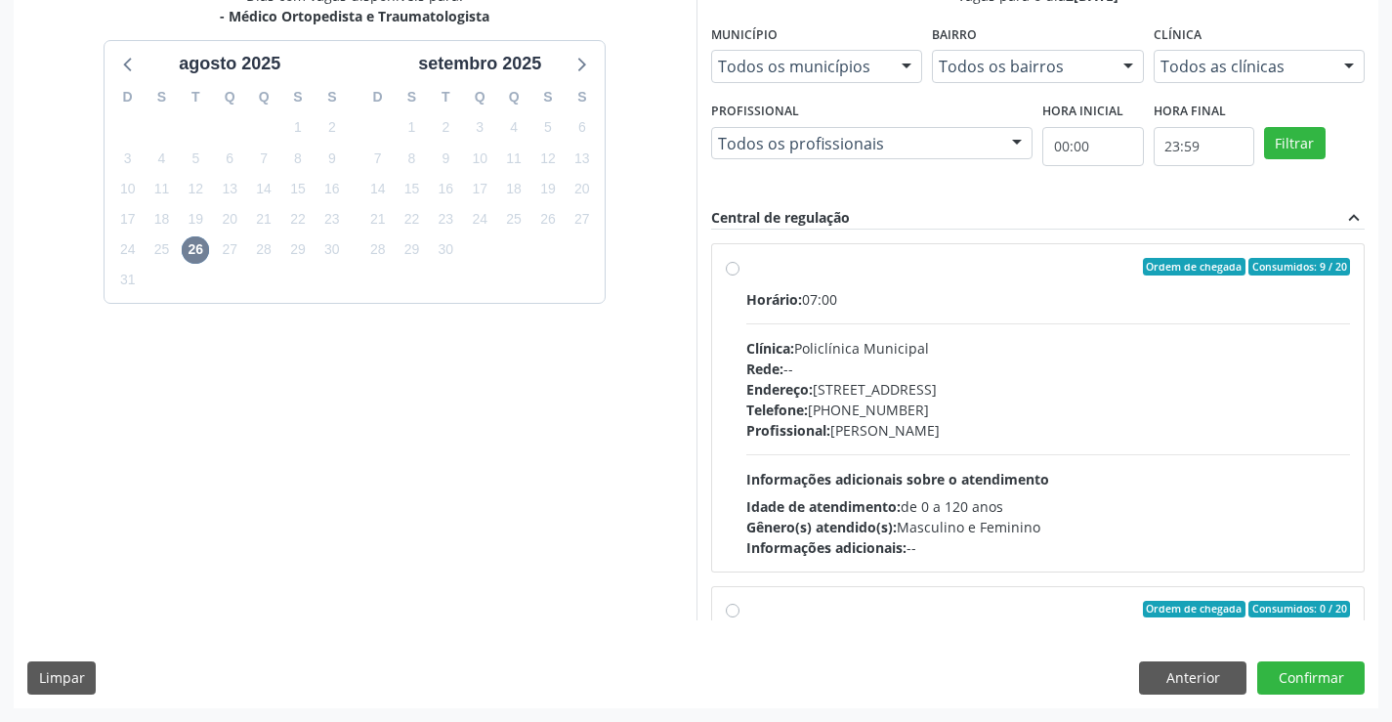
click at [1028, 432] on div "Profissional: Ramon Oliveira Soares" at bounding box center [1048, 430] width 605 height 21
click at [739, 275] on input "Ordem de chegada Consumidos: 9 / 20 Horário: 07:00 Clínica: Policlínica Municip…" at bounding box center [733, 267] width 14 height 18
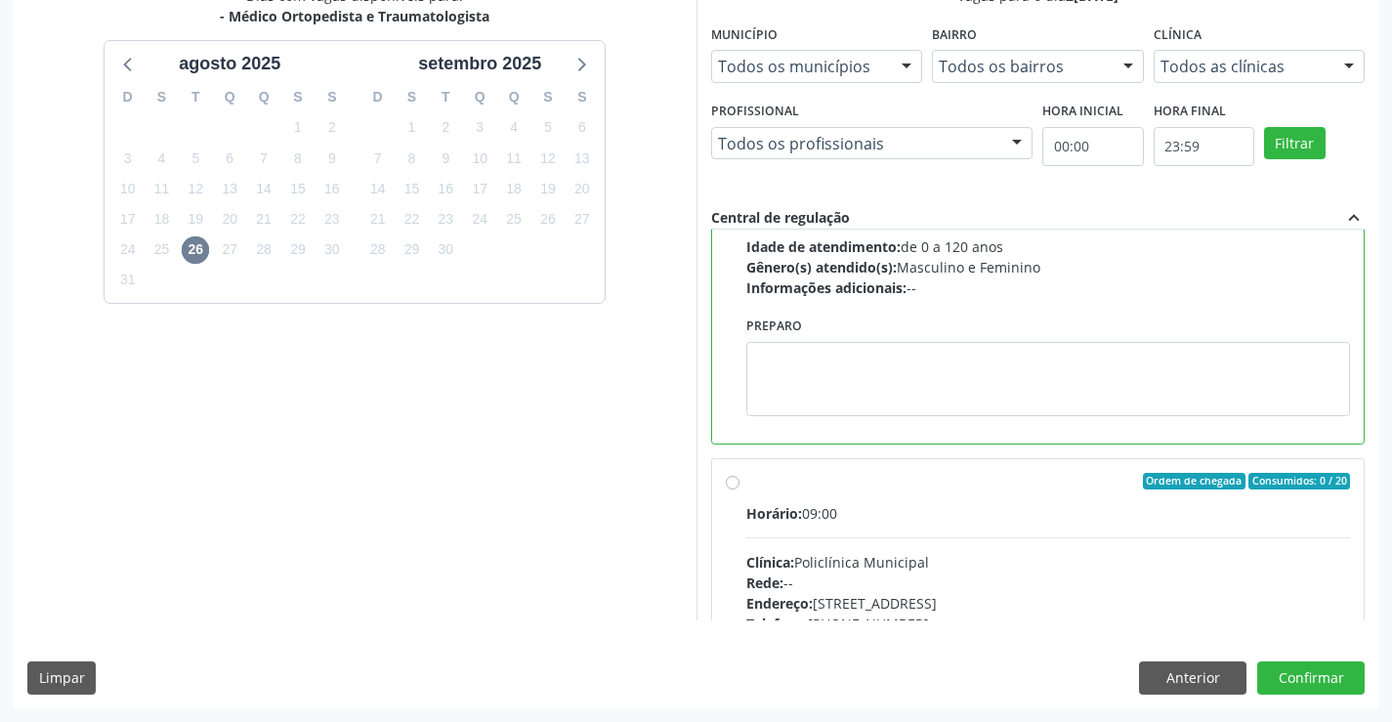
scroll to position [0, 0]
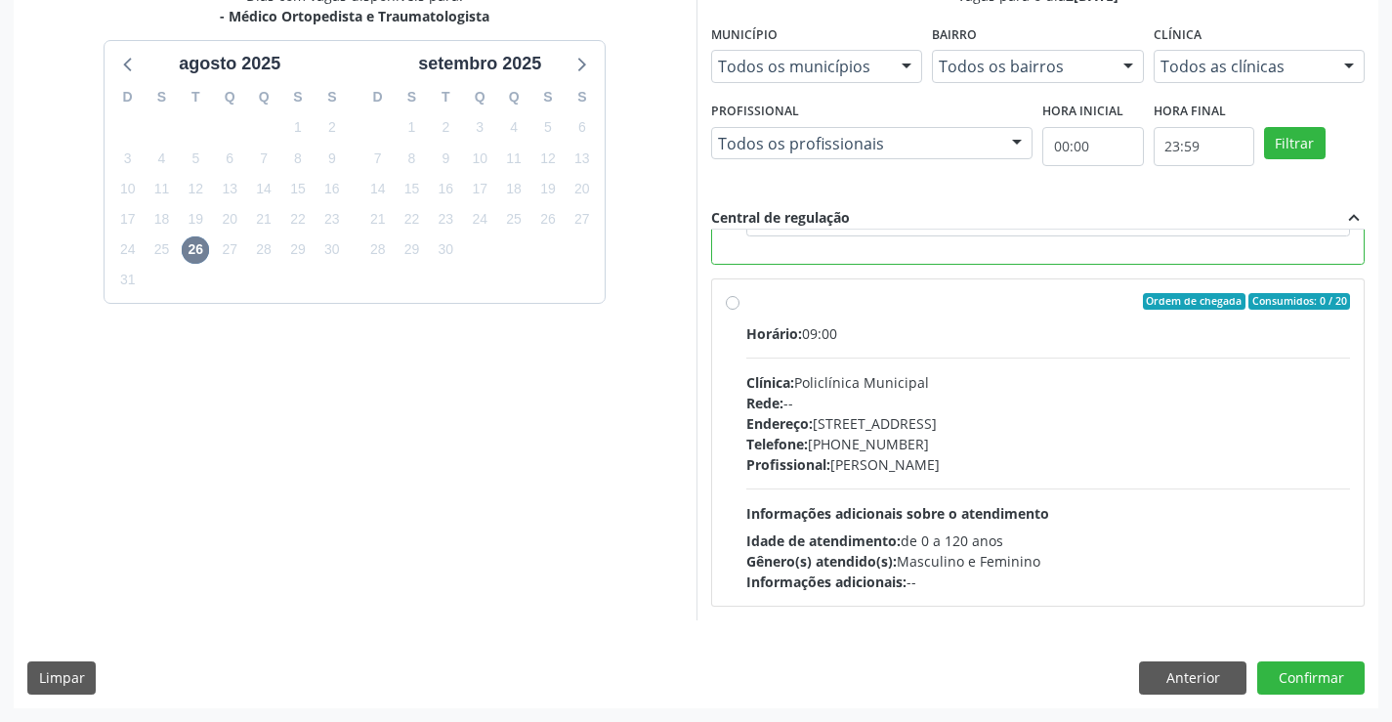
click at [866, 421] on div "Endereço: Predio, nº 386, Centro, Campo Formoso - BA" at bounding box center [1048, 423] width 605 height 21
click at [739, 311] on input "Ordem de chegada Consumidos: 0 / 20 Horário: 09:00 Clínica: Policlínica Municip…" at bounding box center [733, 302] width 14 height 18
radio input "false"
radio input "true"
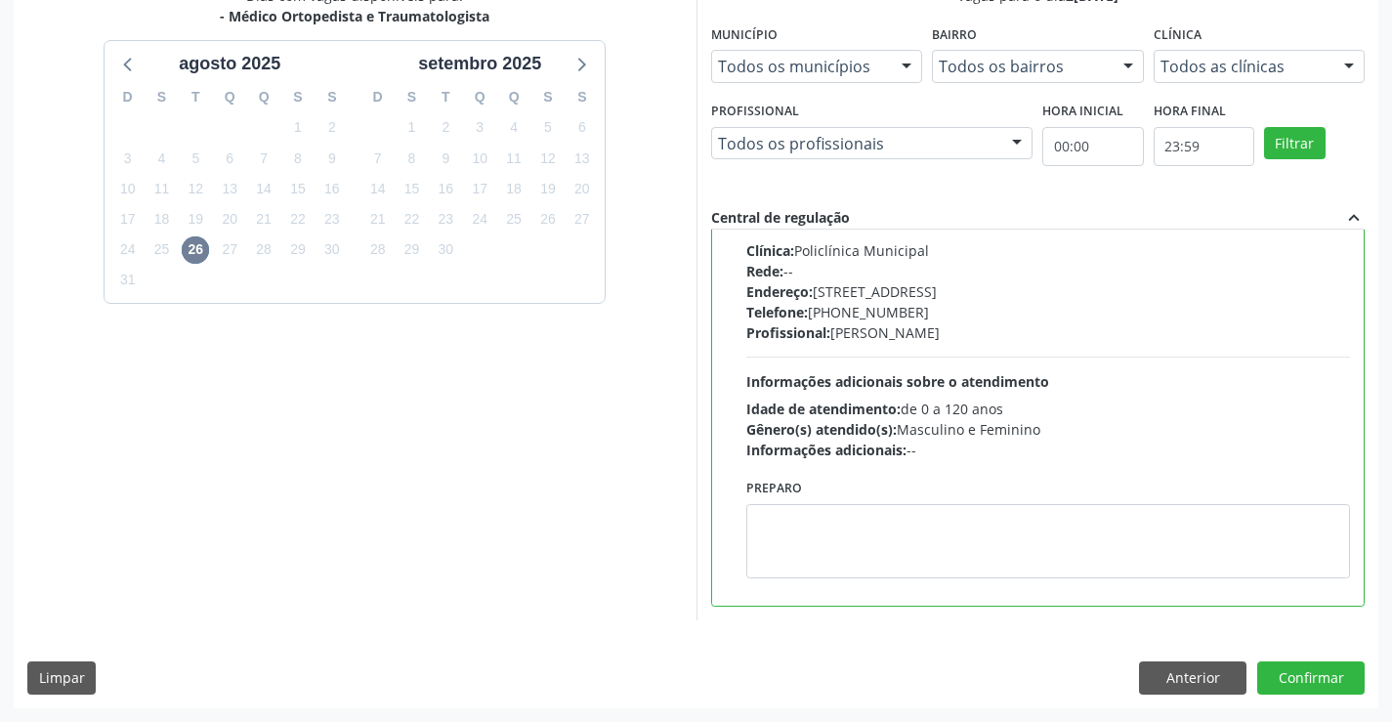
scroll to position [184, 0]
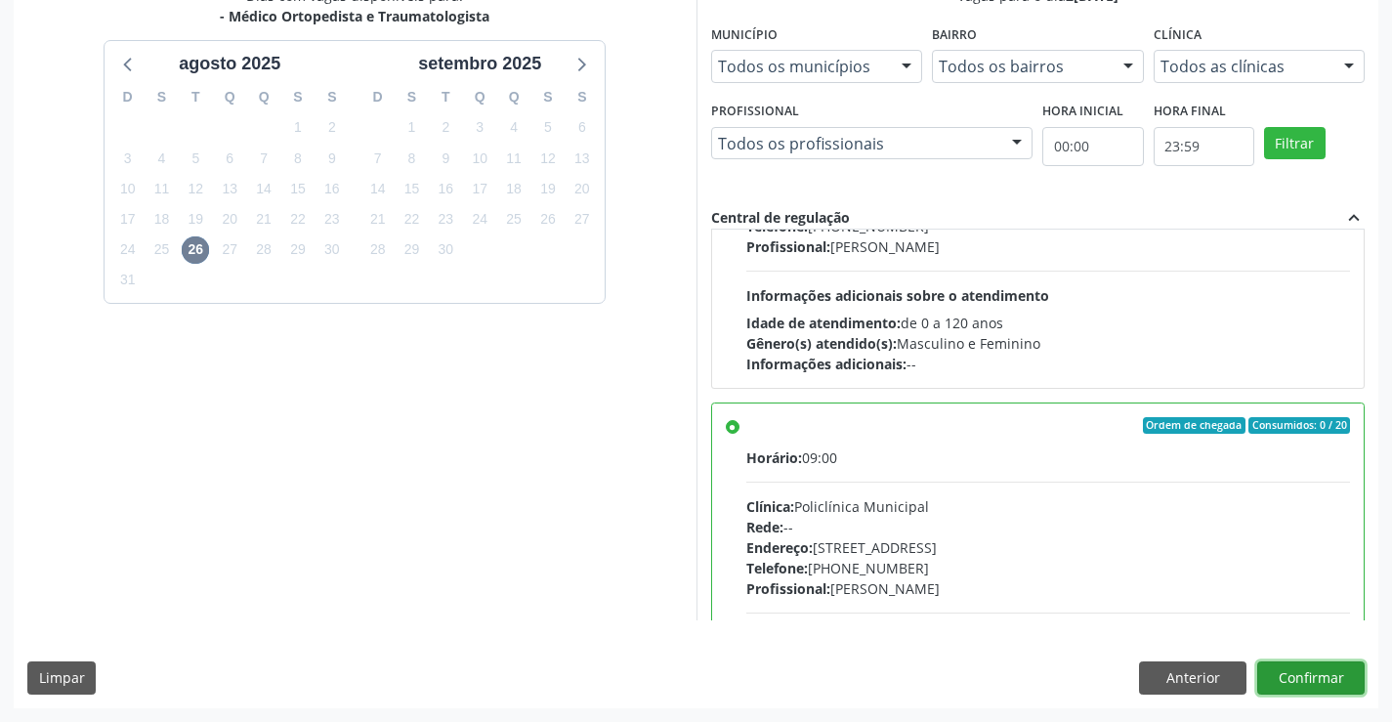
click at [1329, 686] on button "Confirmar" at bounding box center [1310, 677] width 107 height 33
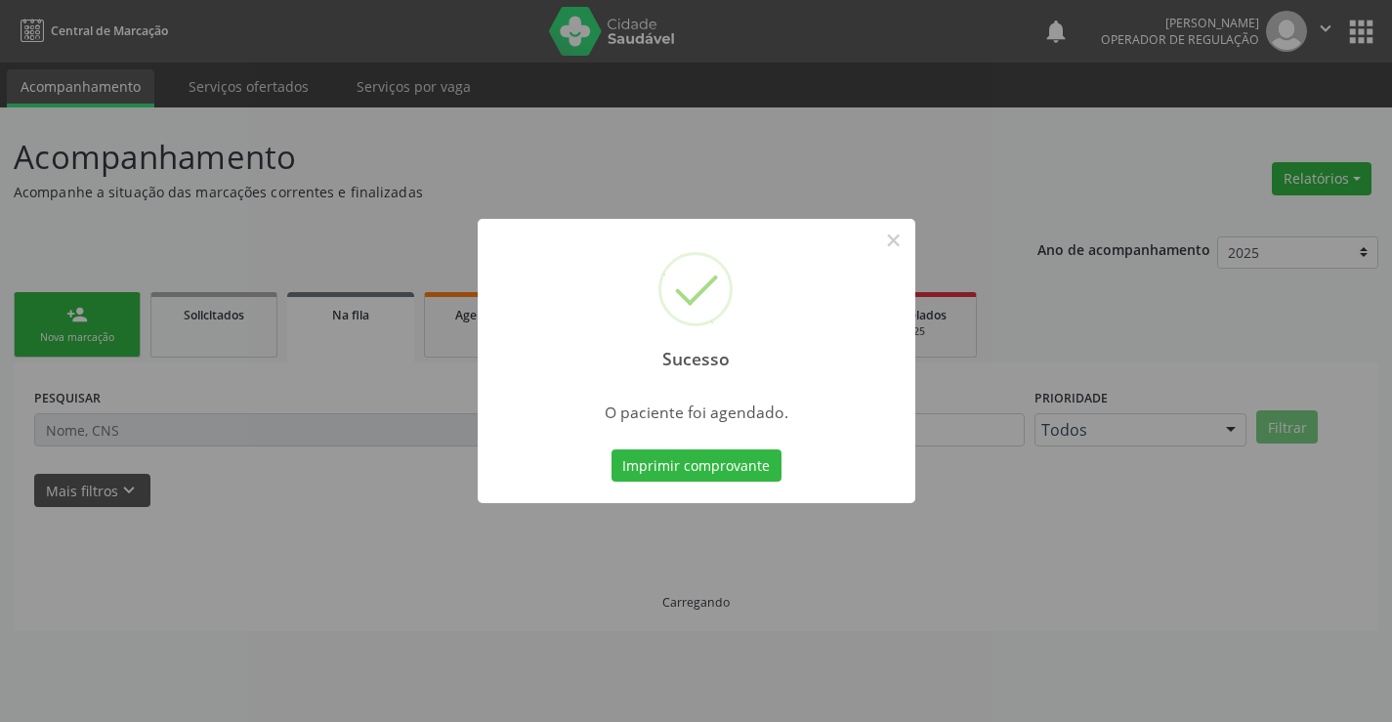
scroll to position [0, 0]
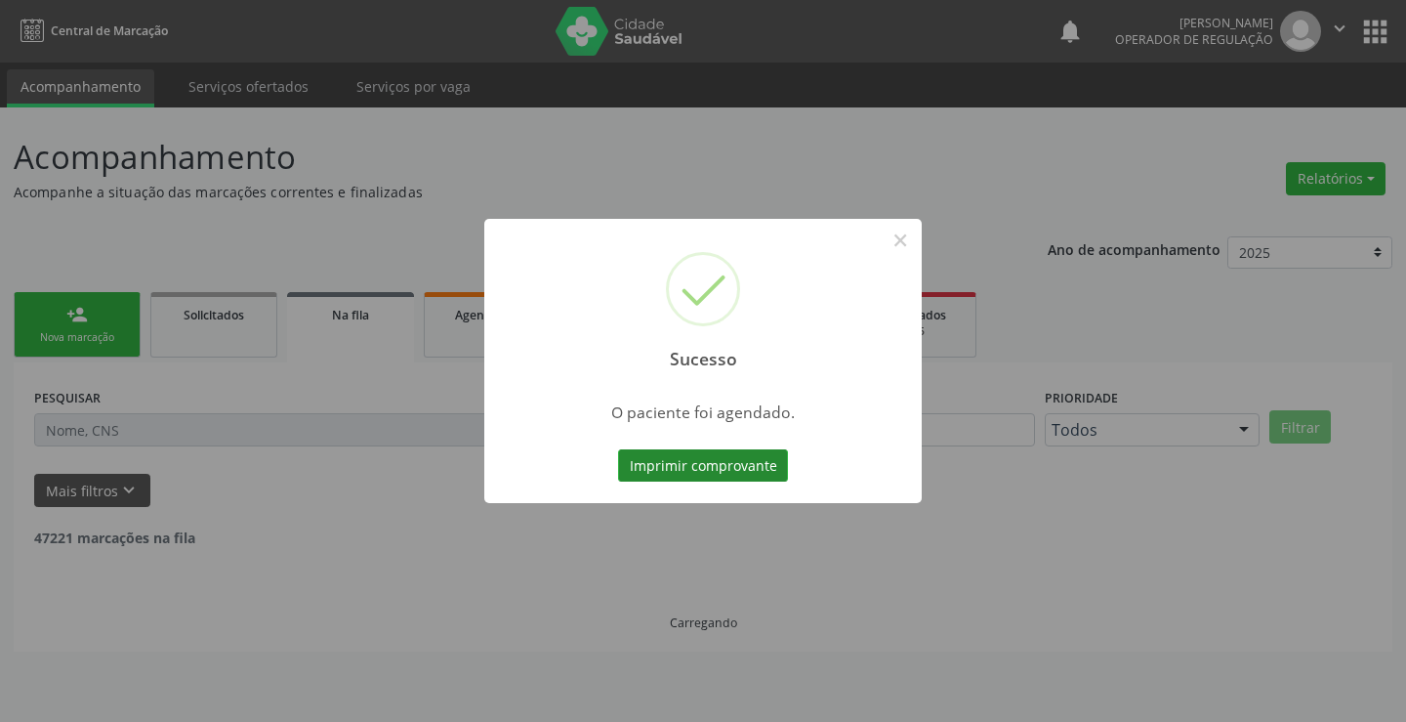
click at [656, 463] on button "Imprimir comprovante" at bounding box center [703, 465] width 170 height 33
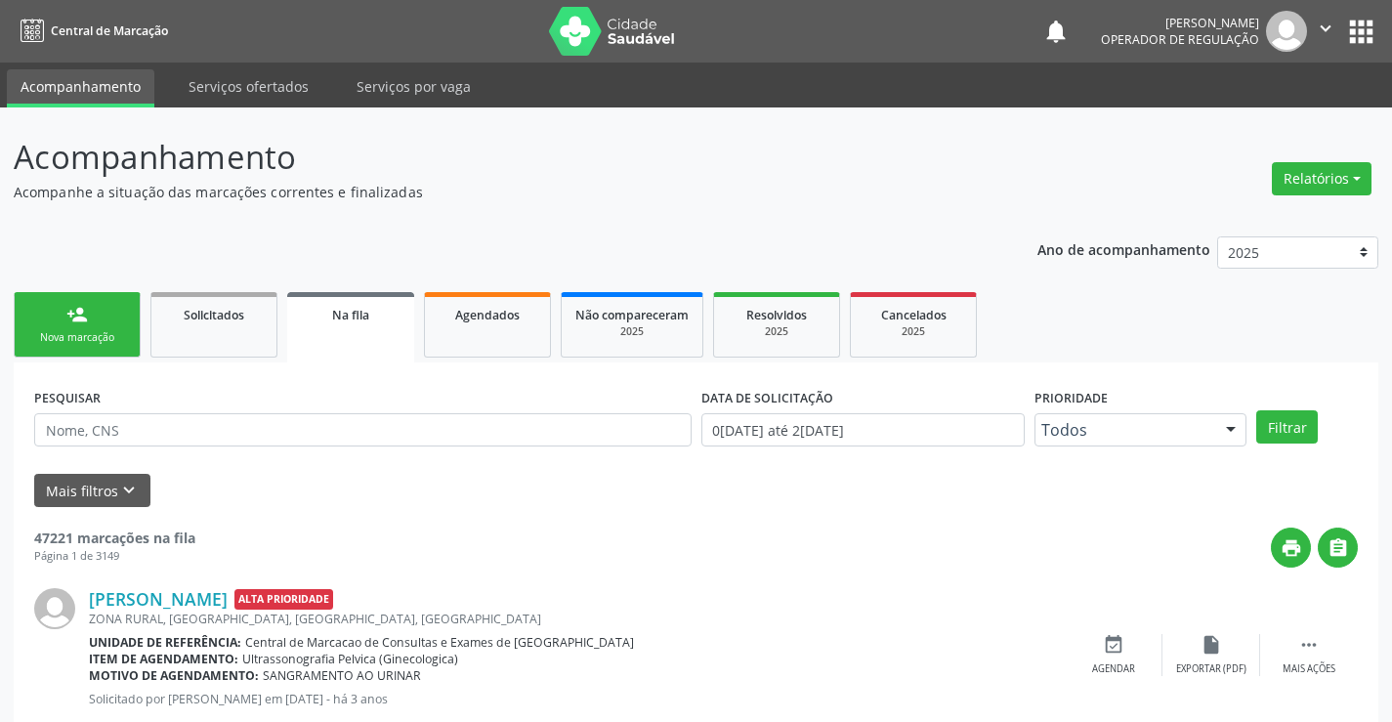
click at [118, 324] on link "person_add Nova marcação" at bounding box center [77, 324] width 127 height 65
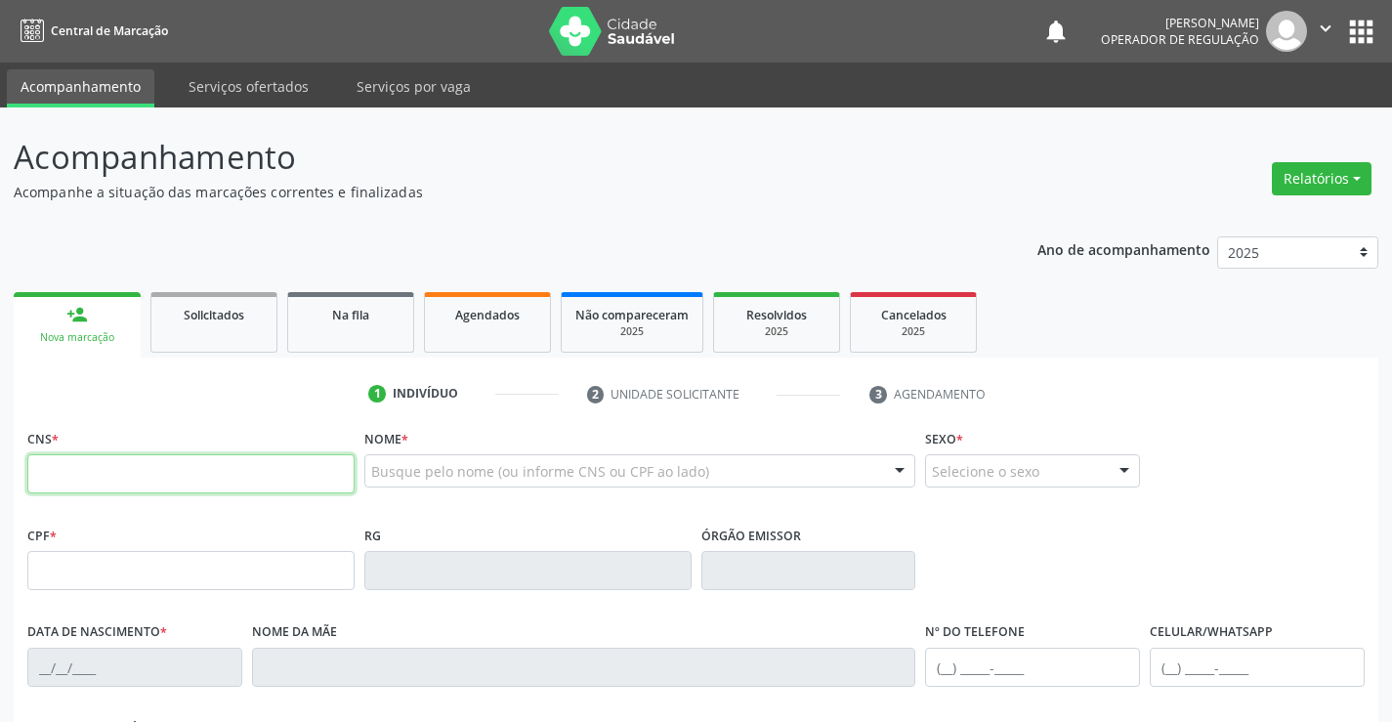
click at [121, 463] on input "text" at bounding box center [190, 473] width 327 height 39
type input "706 2005 2831 5961"
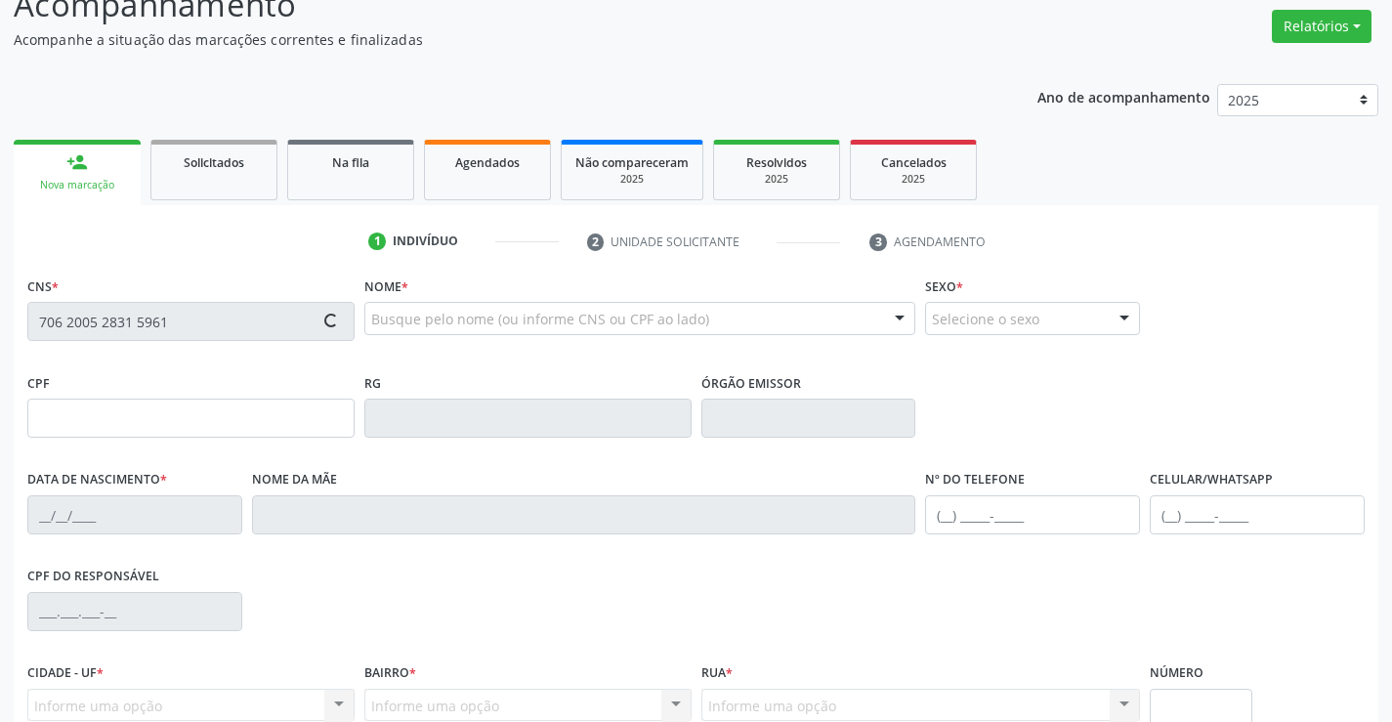
scroll to position [337, 0]
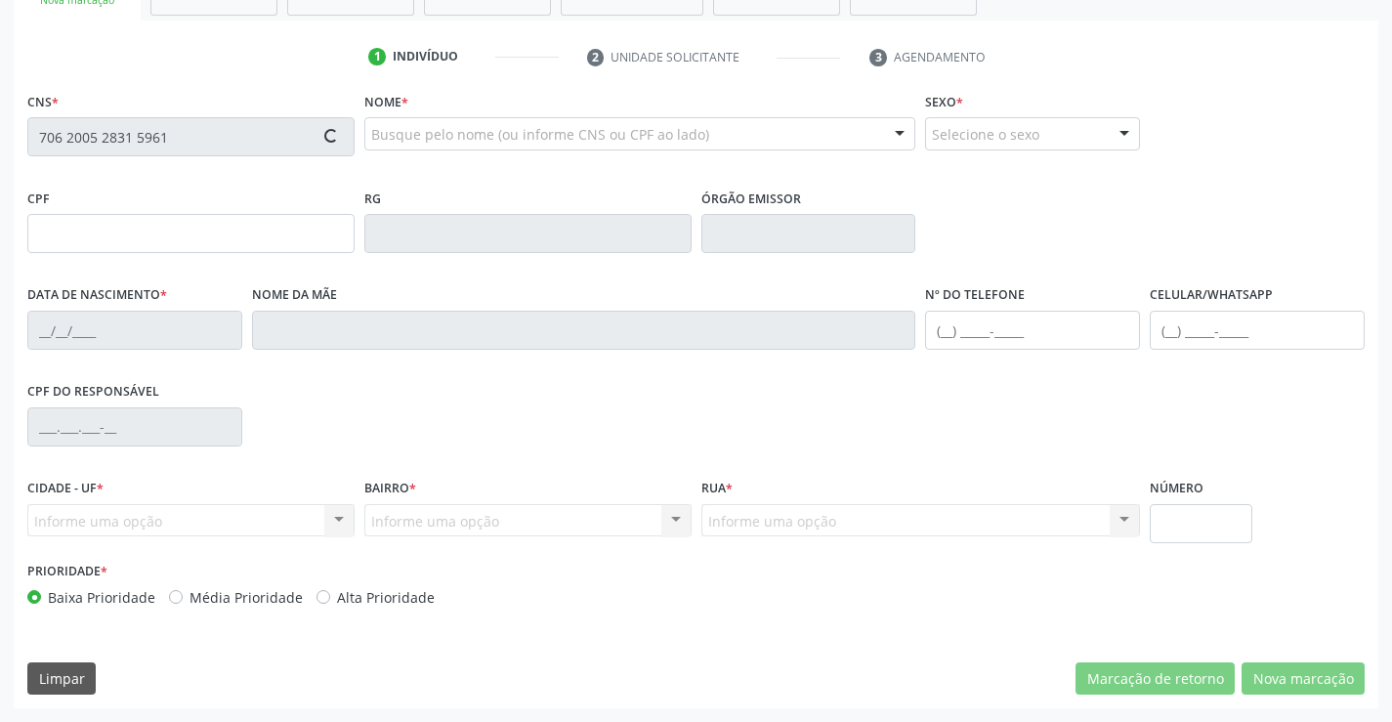
type input "0812237307"
type input "14/07/1976"
type input "(74) 98856-9622"
type input "638.403.835-87"
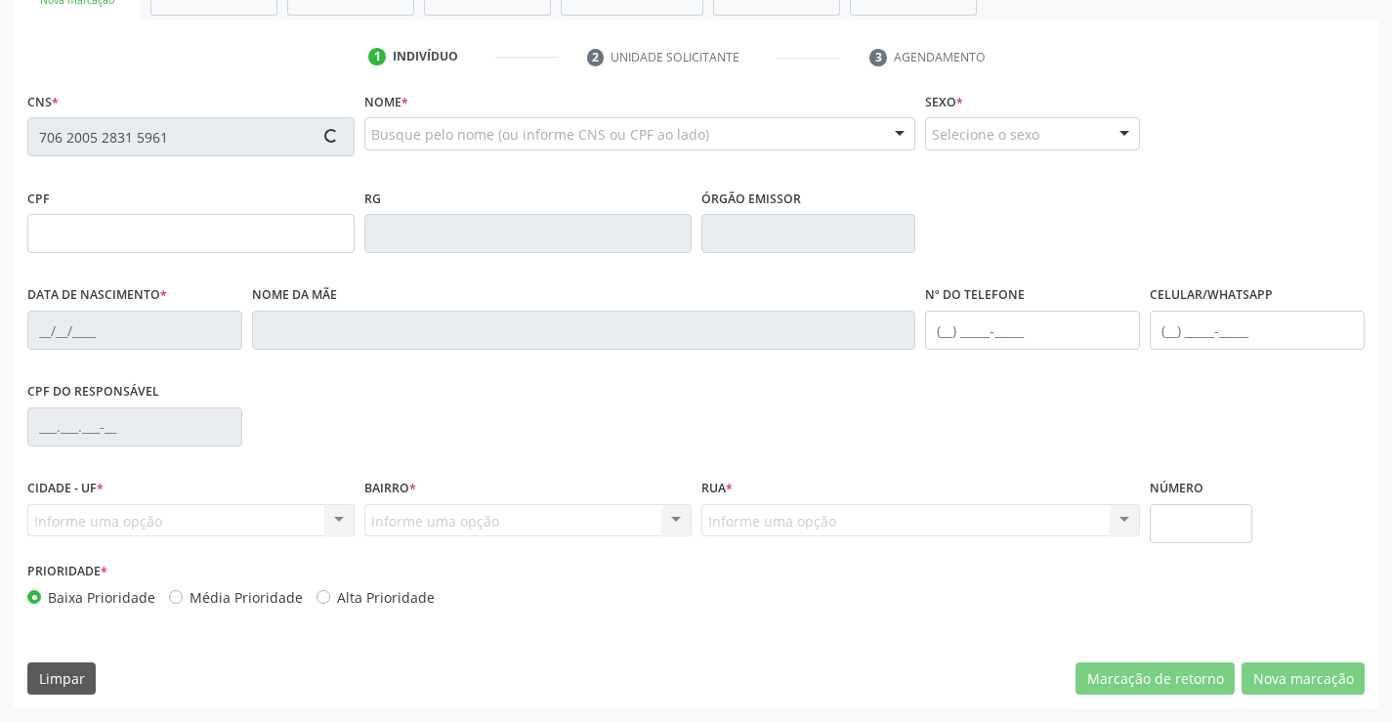
type input "S/N"
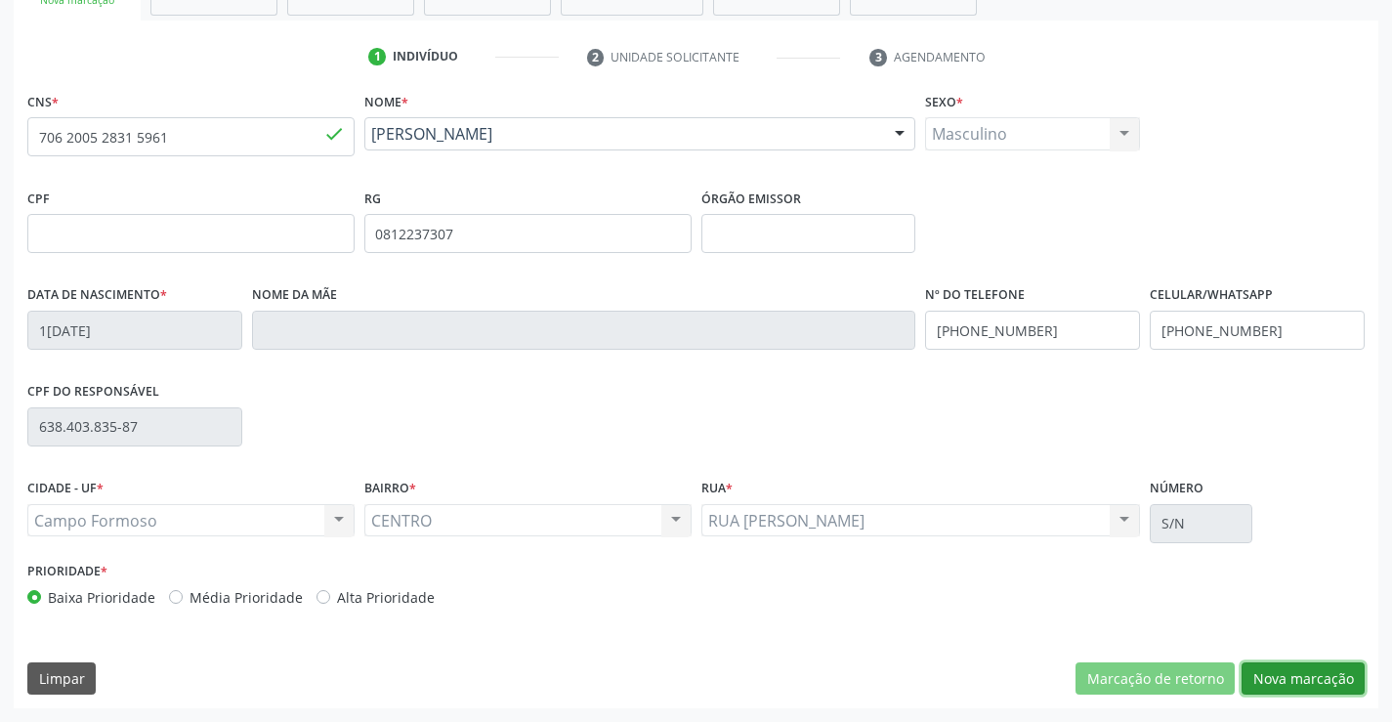
click at [1276, 677] on button "Nova marcação" at bounding box center [1302, 678] width 123 height 33
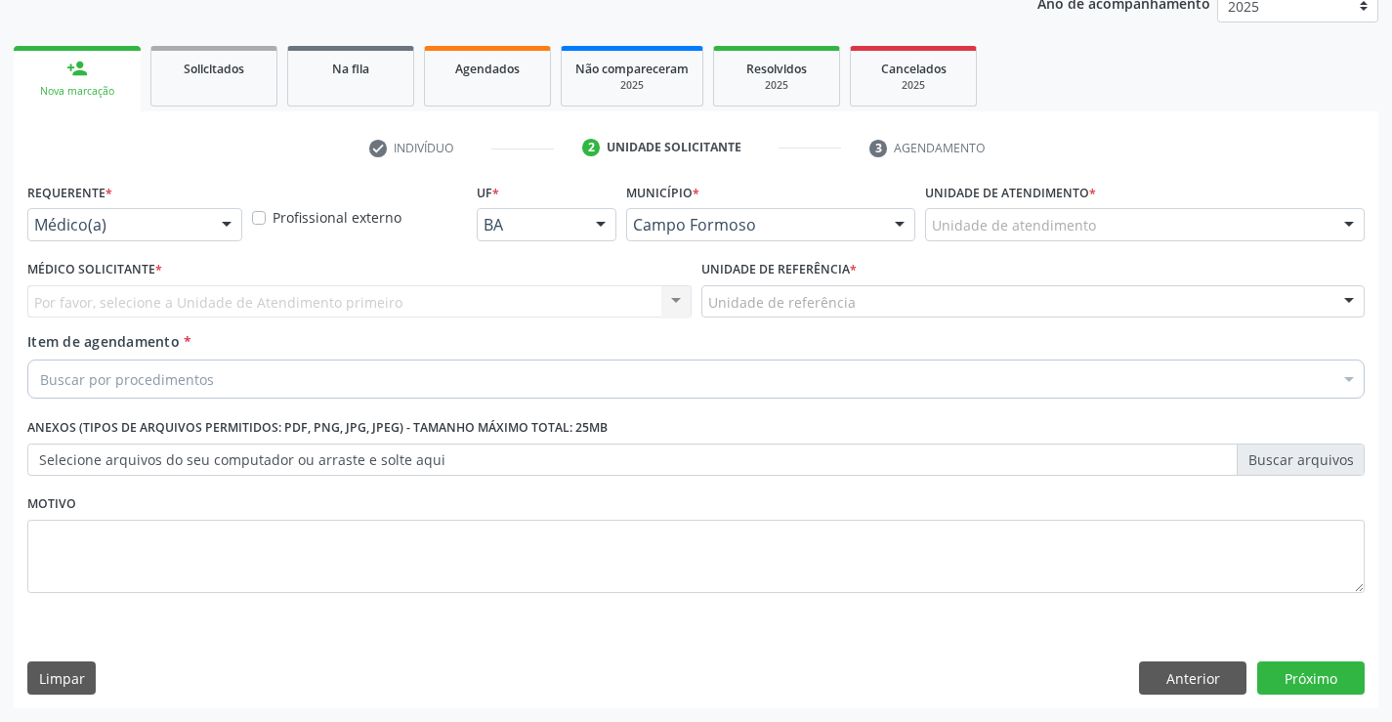
scroll to position [246, 0]
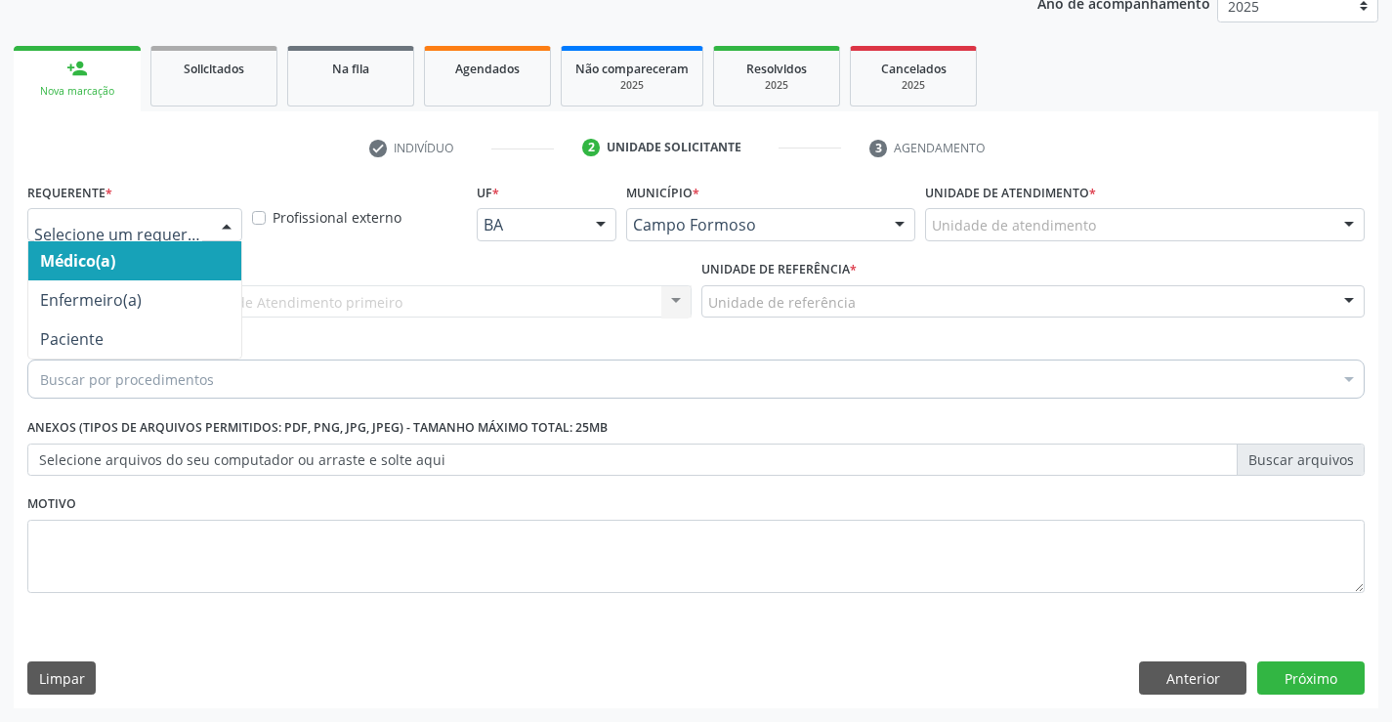
click at [230, 224] on div at bounding box center [226, 225] width 29 height 33
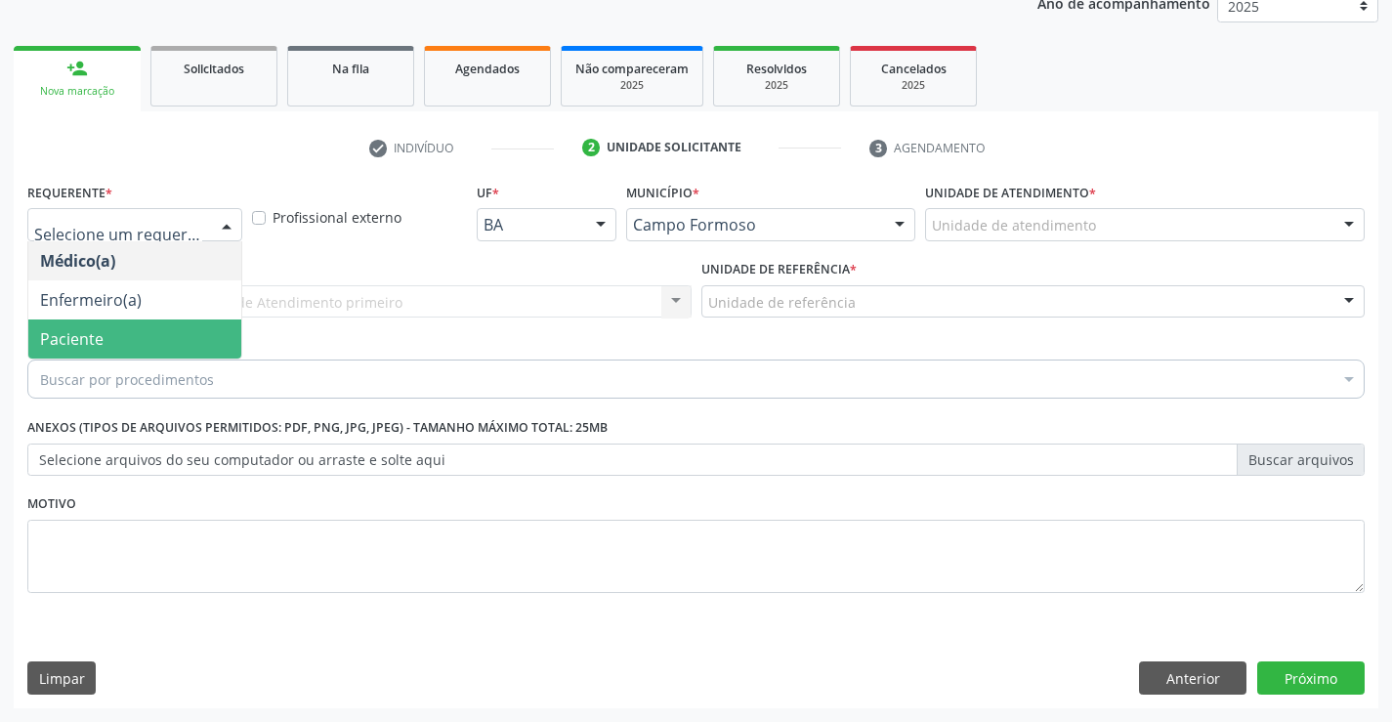
click at [133, 347] on span "Paciente" at bounding box center [134, 338] width 213 height 39
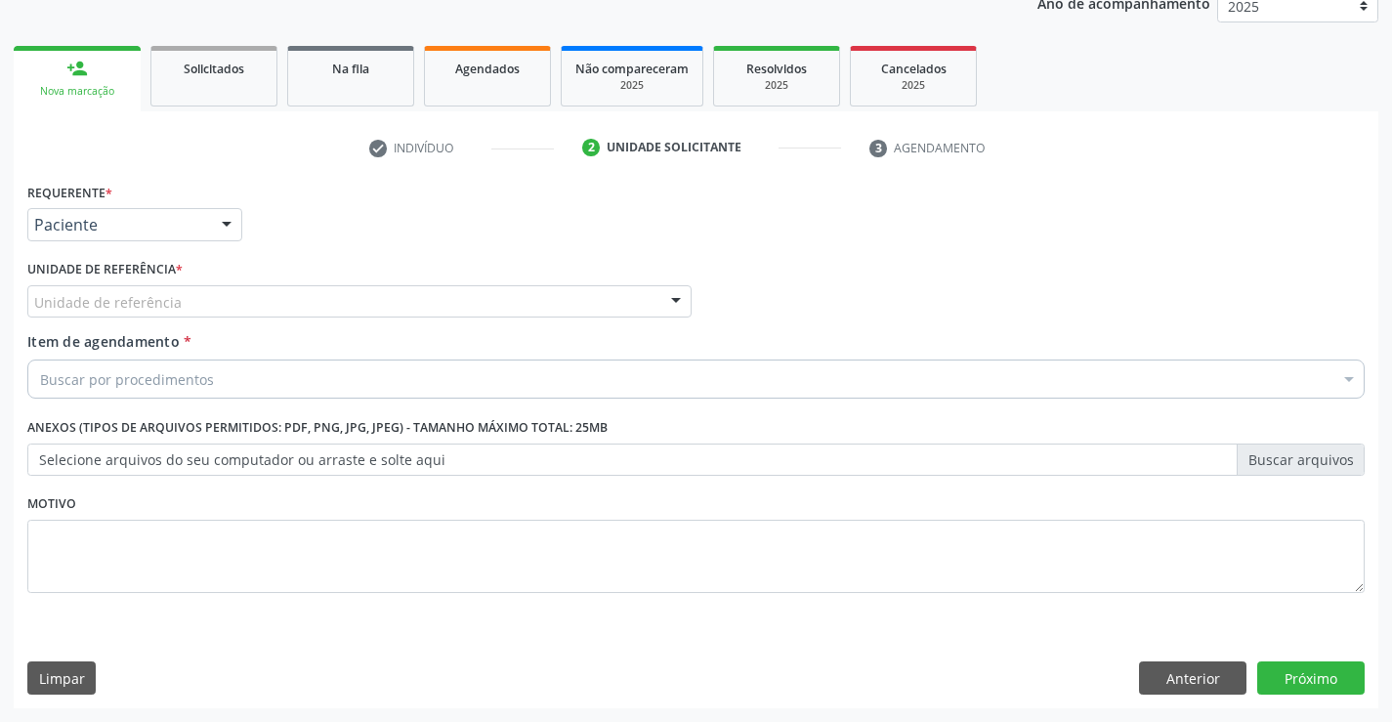
click at [300, 314] on div "Unidade de referência" at bounding box center [359, 301] width 664 height 33
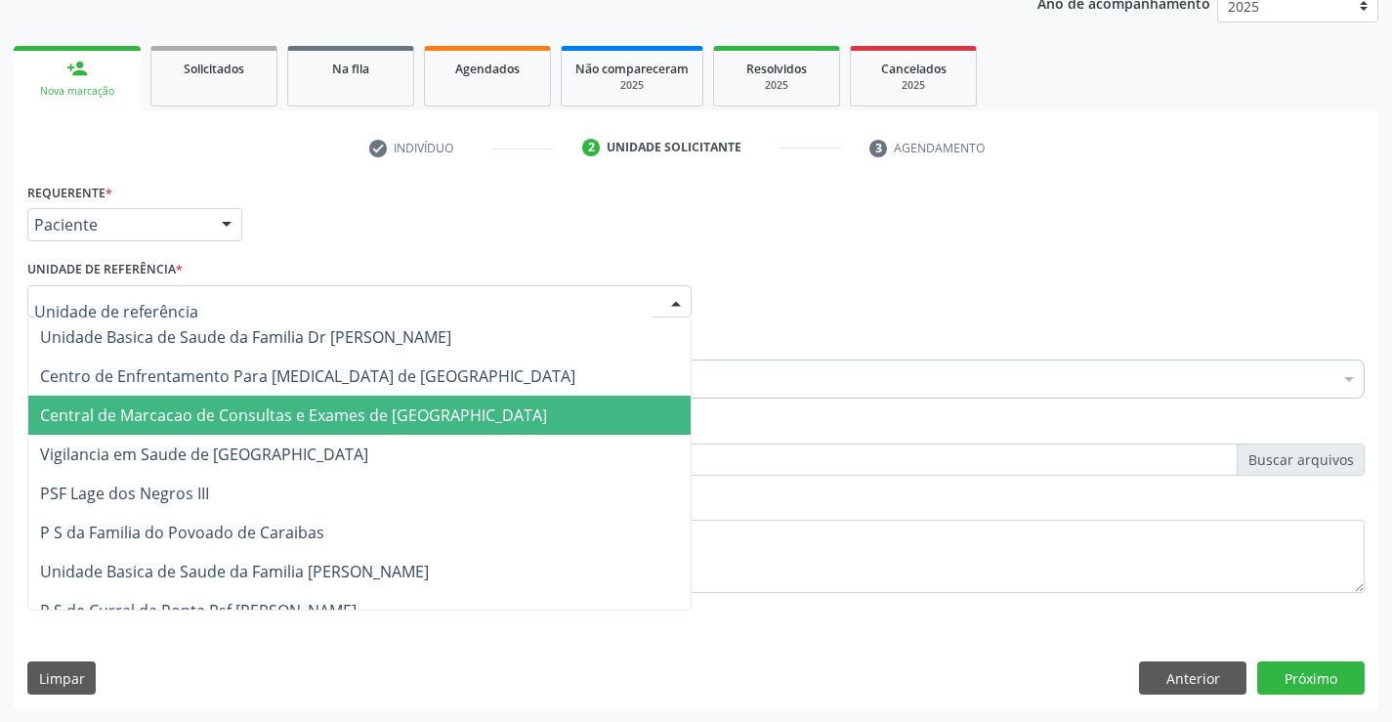
click at [298, 411] on span "Central de Marcacao de Consultas e Exames de [GEOGRAPHIC_DATA]" at bounding box center [293, 414] width 507 height 21
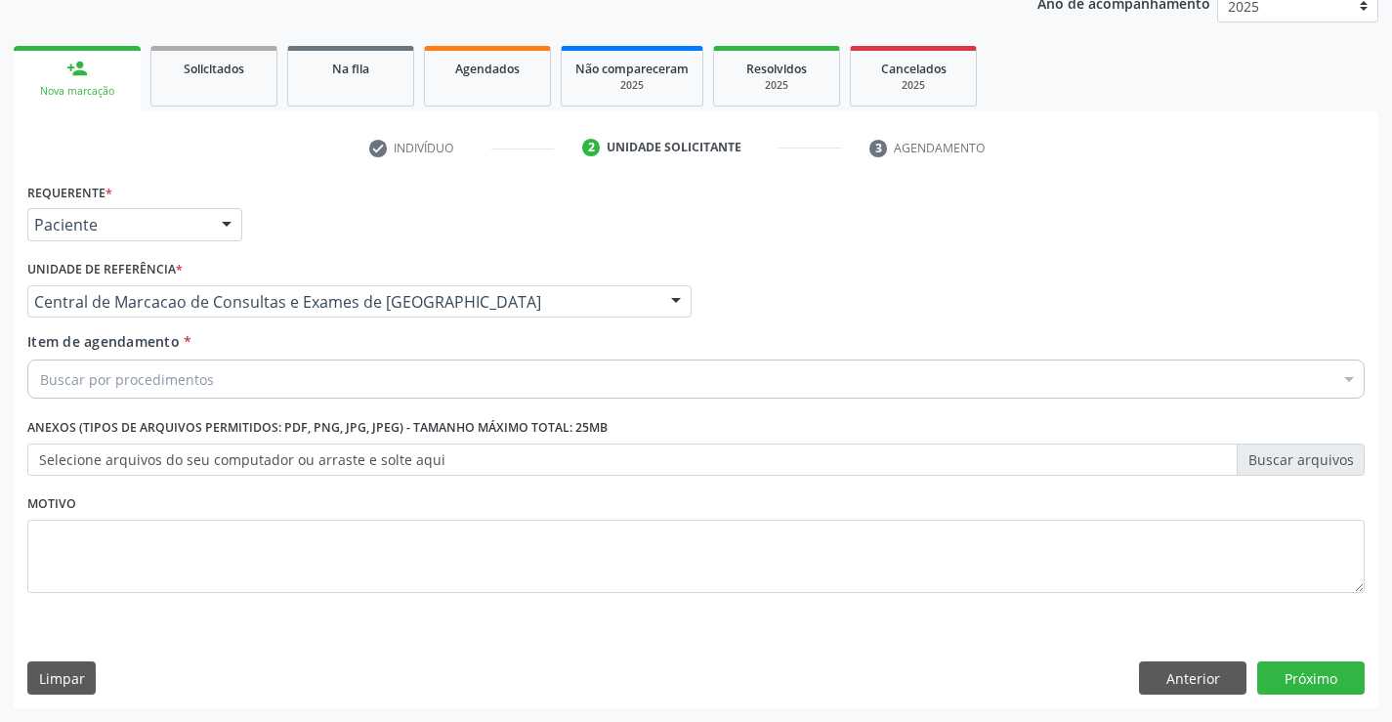
click at [314, 379] on div "Buscar por procedimentos" at bounding box center [695, 378] width 1337 height 39
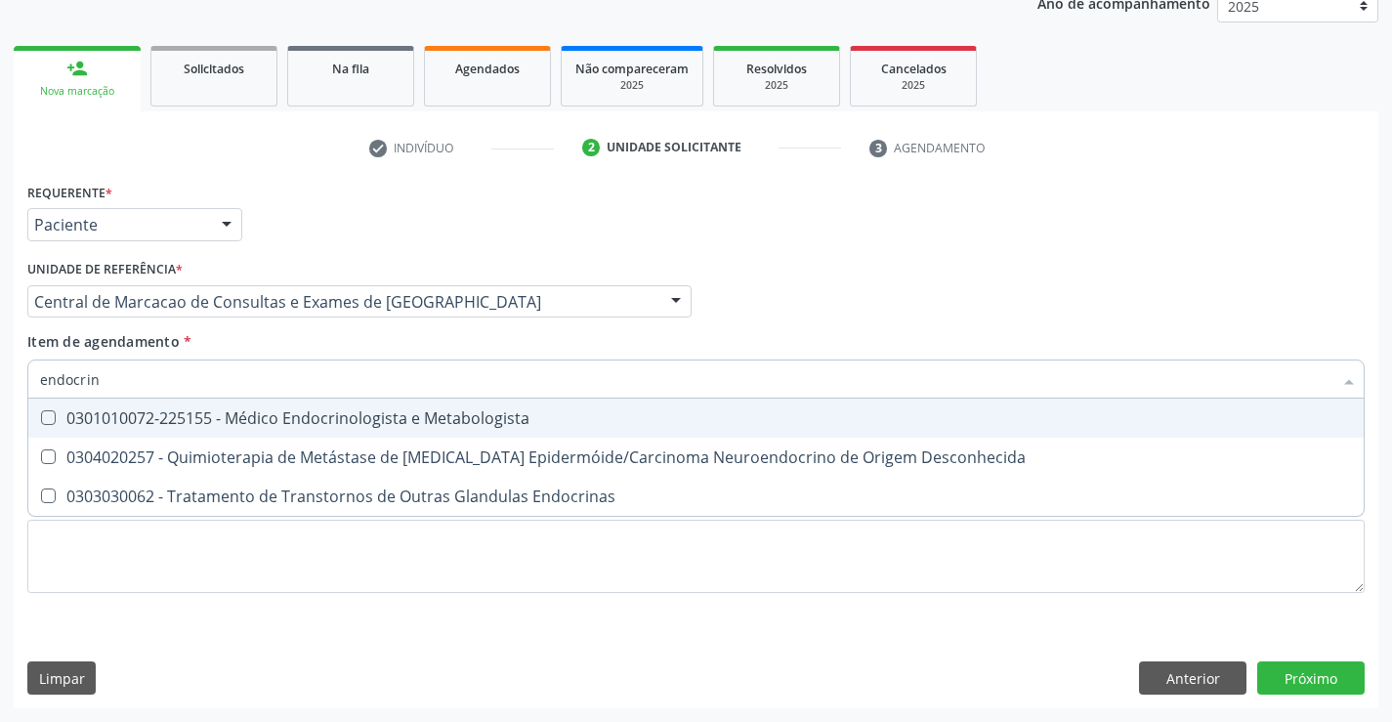
type input "endocrino"
click at [316, 416] on div "0301010072-225155 - Médico Endocrinologista e Metabologista" at bounding box center [696, 418] width 1312 height 16
checkbox Metabologista "true"
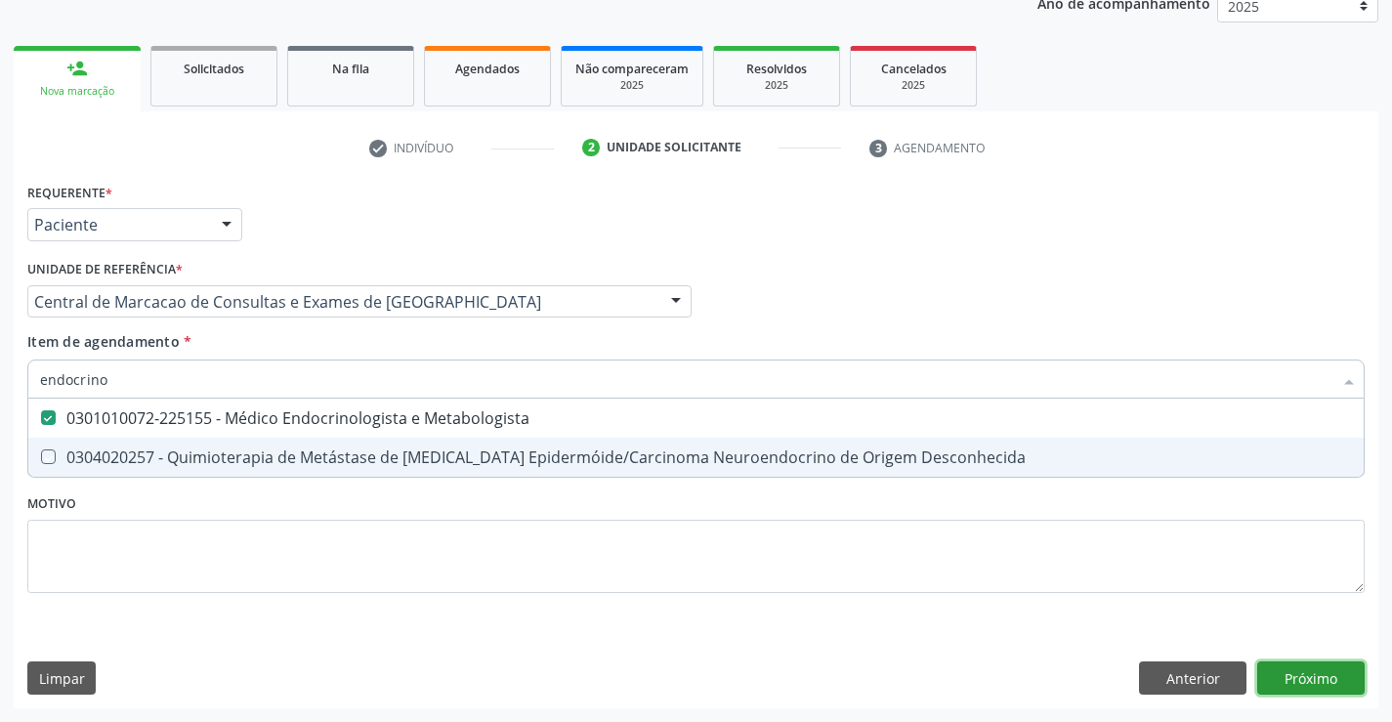
click at [1310, 687] on div "Requerente * Paciente Médico(a) Enfermeiro(a) Paciente Nenhum resultado encontr…" at bounding box center [696, 443] width 1364 height 530
checkbox Desconhecida "true"
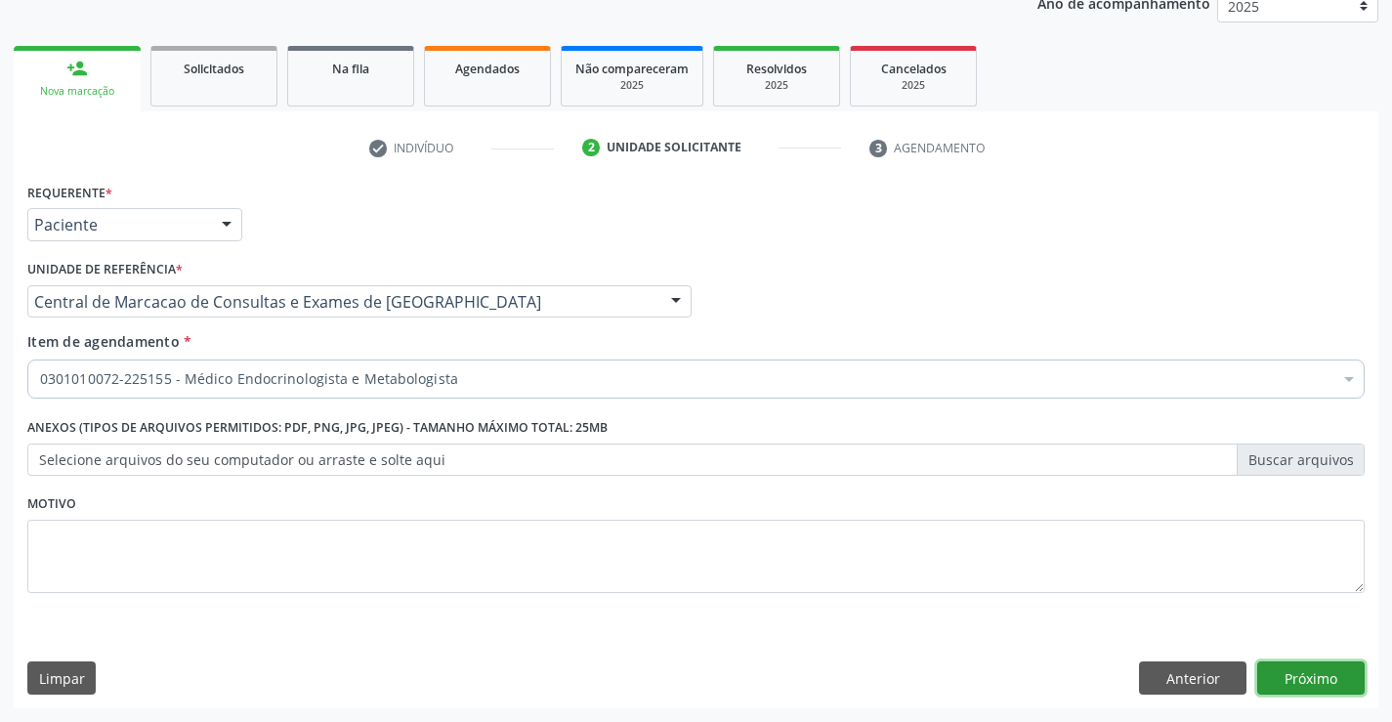
click at [1336, 682] on button "Próximo" at bounding box center [1310, 677] width 107 height 33
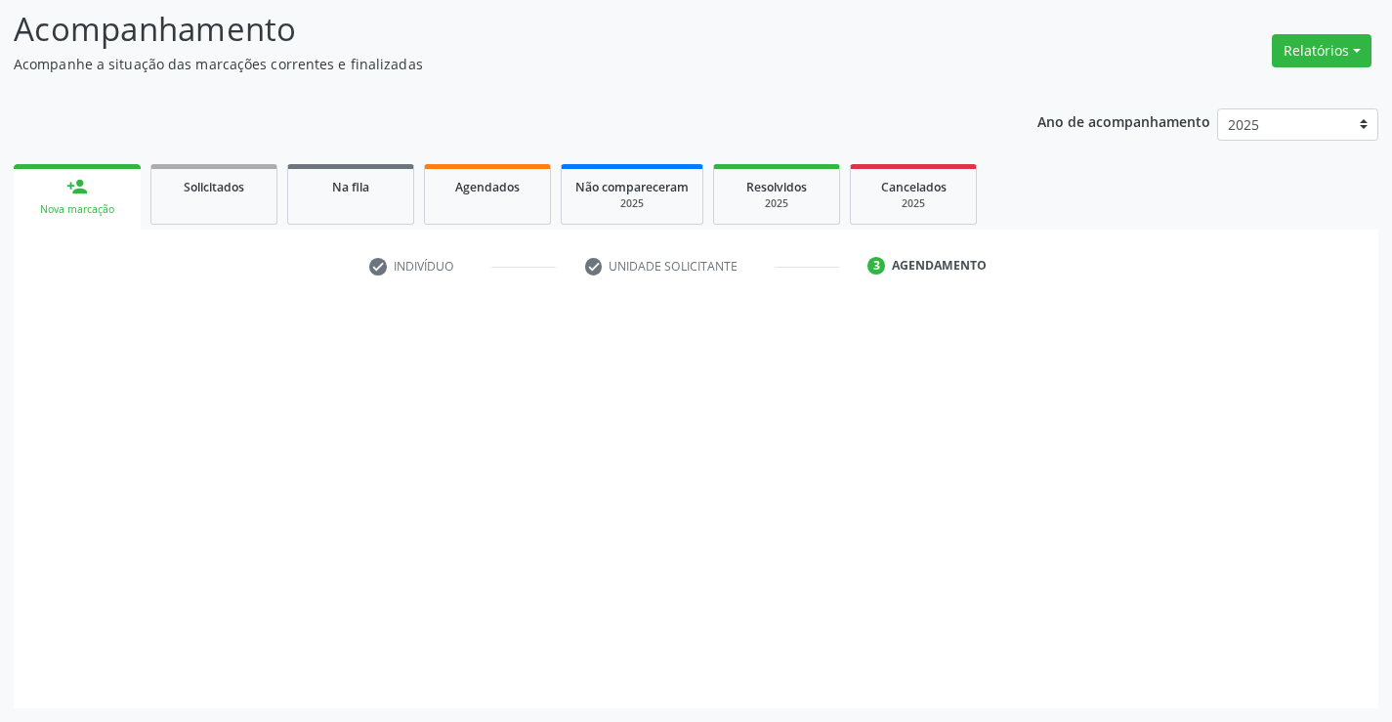
scroll to position [128, 0]
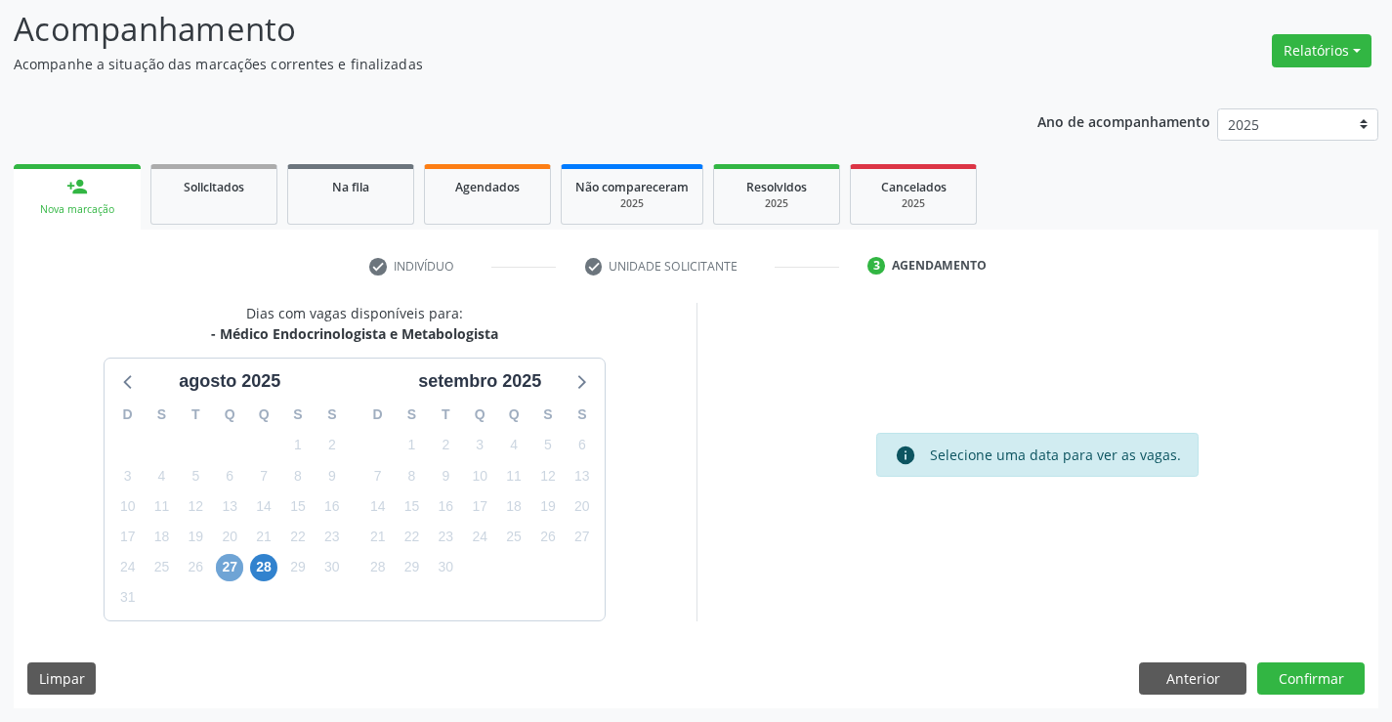
click at [234, 575] on span "27" at bounding box center [229, 567] width 27 height 27
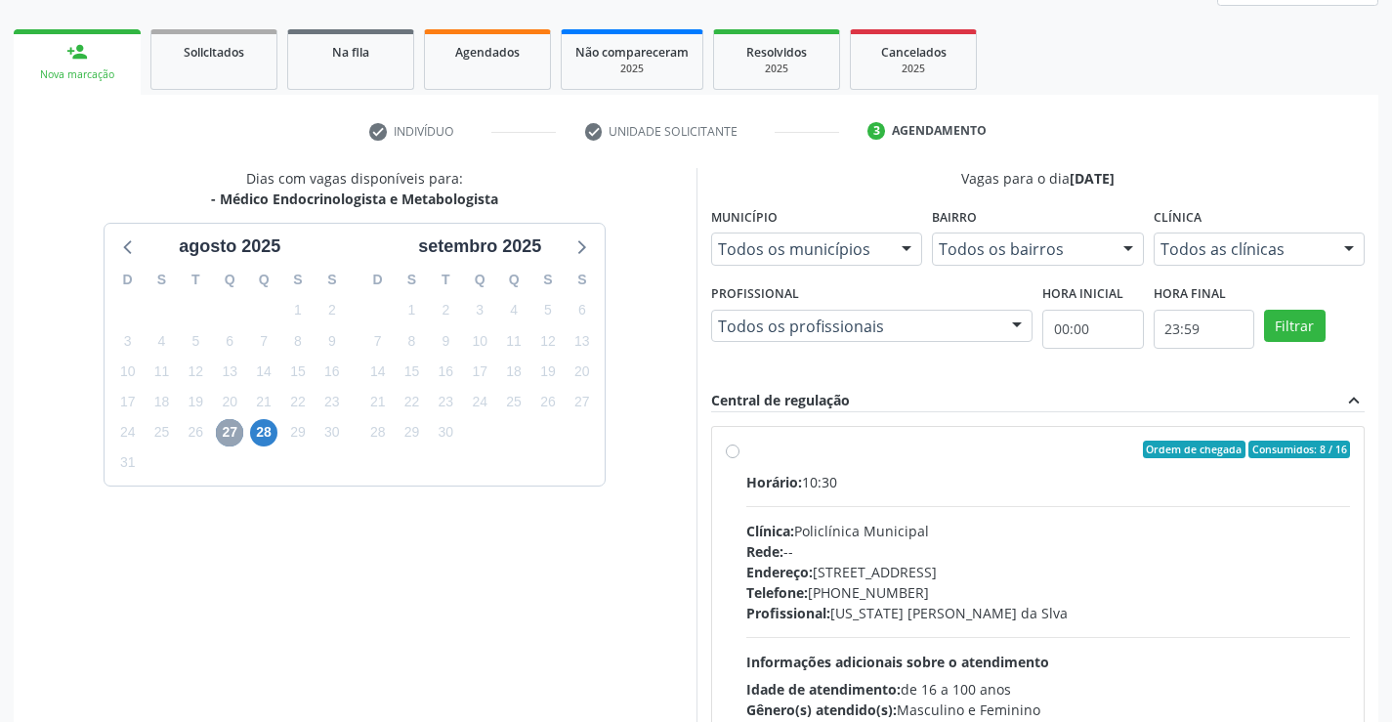
scroll to position [410, 0]
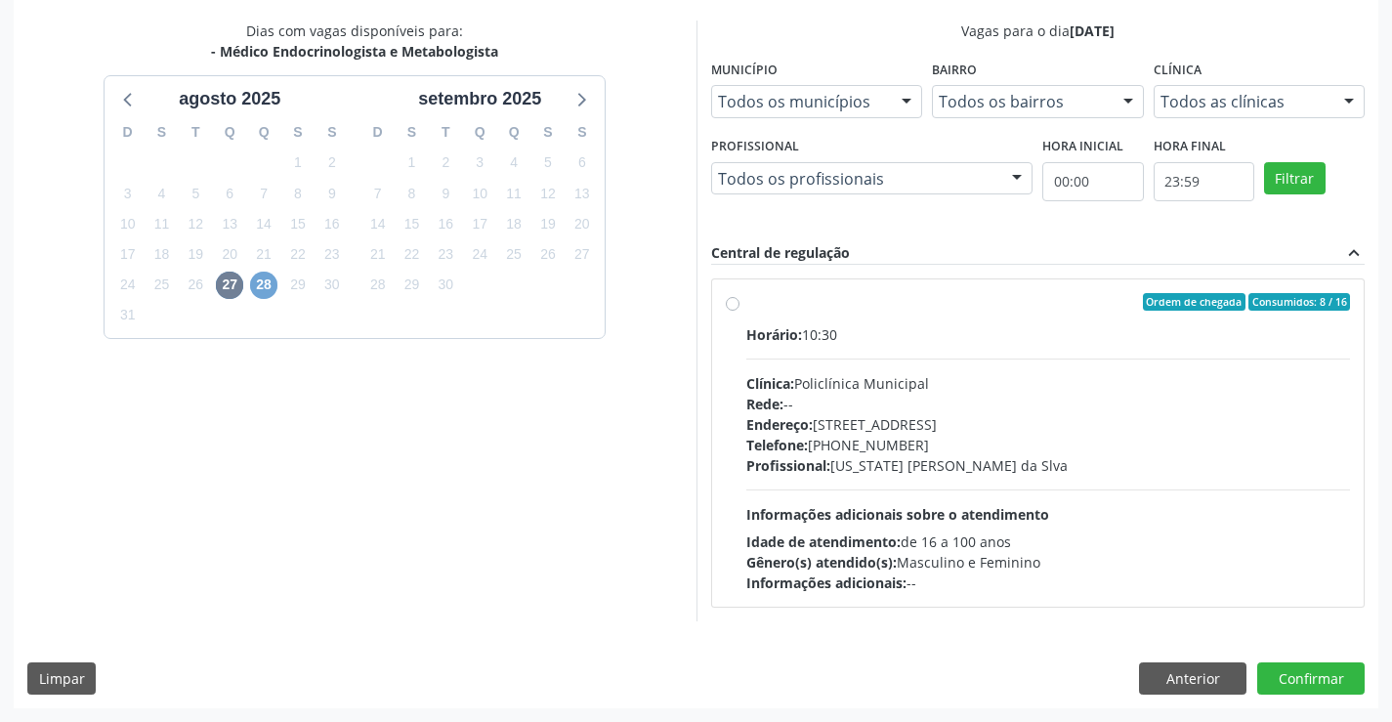
click at [259, 288] on span "28" at bounding box center [263, 285] width 27 height 27
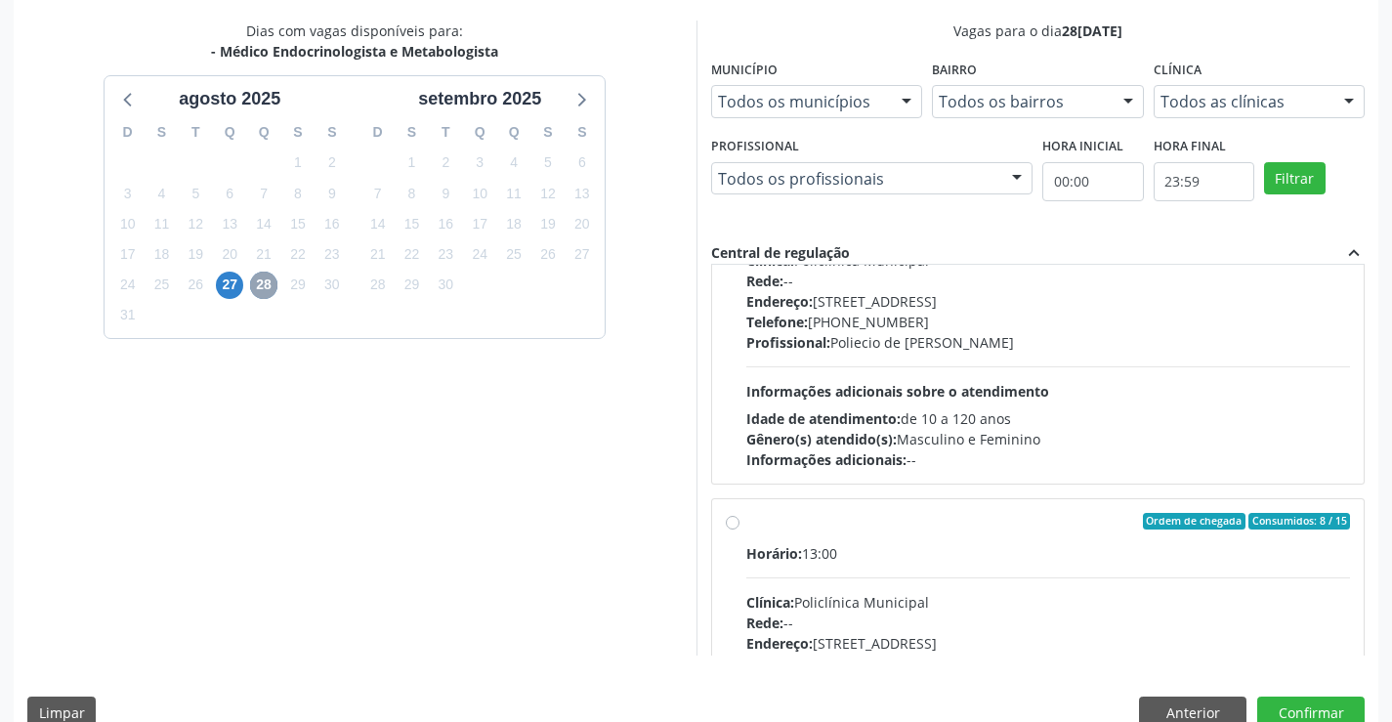
scroll to position [0, 0]
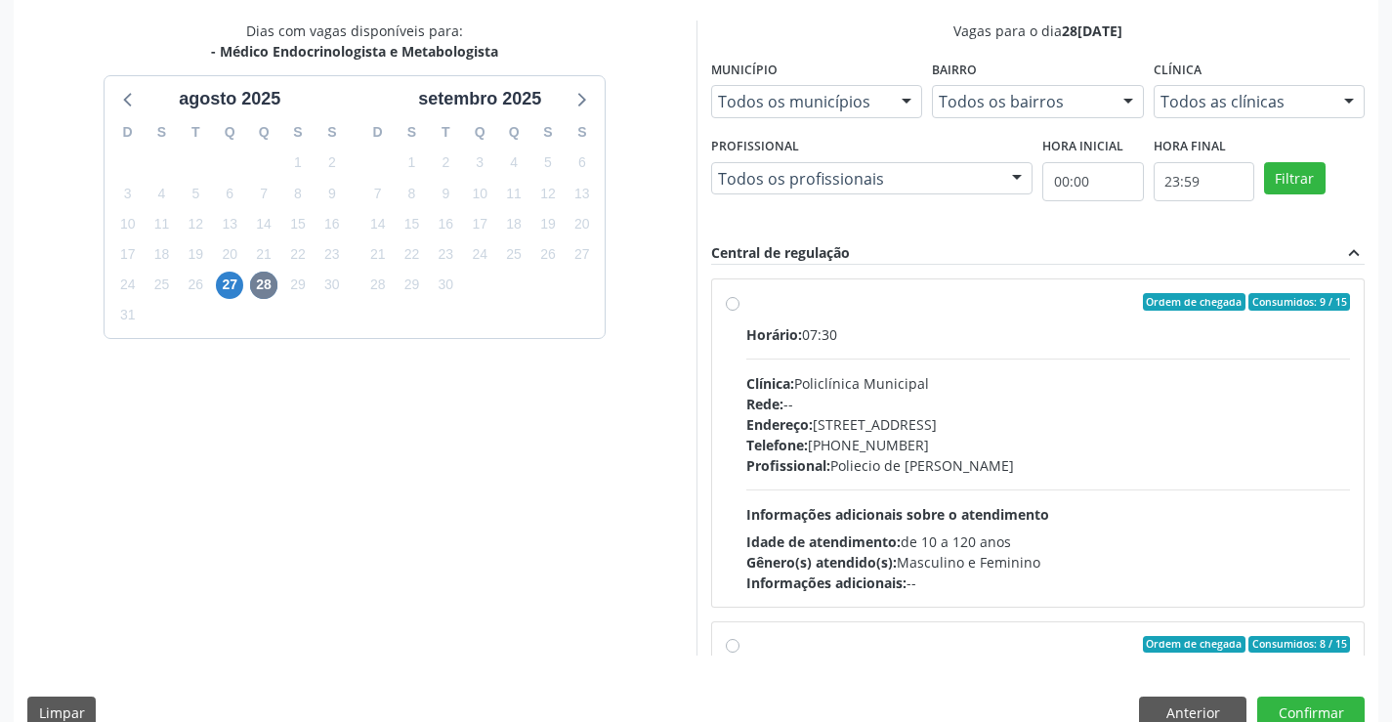
click at [900, 497] on div "Horário: 07:30 Clínica: Policlínica Municipal Rede: -- Endereço: Predio, nº 386…" at bounding box center [1048, 458] width 605 height 269
click at [739, 311] on input "Ordem de chegada Consumidos: 9 / 15 Horário: 07:30 Clínica: Policlínica Municip…" at bounding box center [733, 302] width 14 height 18
radio input "true"
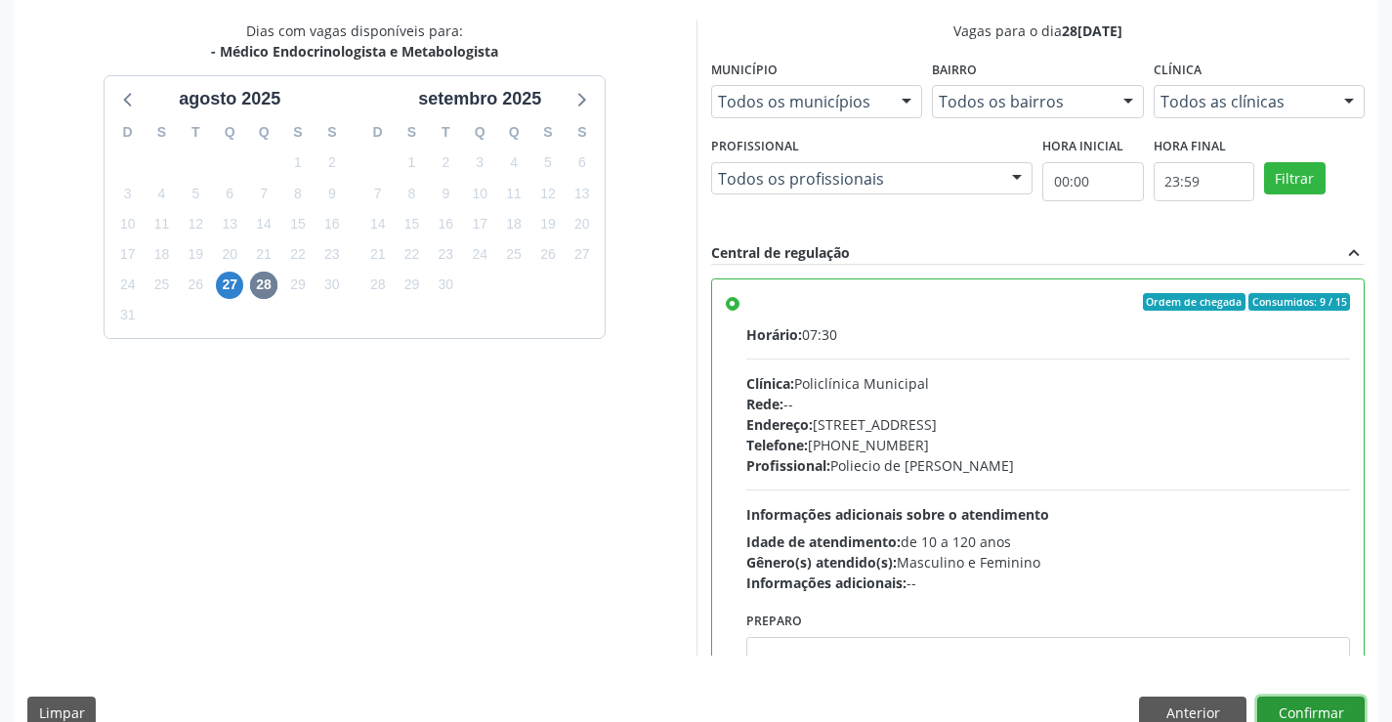
click at [1286, 709] on button "Confirmar" at bounding box center [1310, 712] width 107 height 33
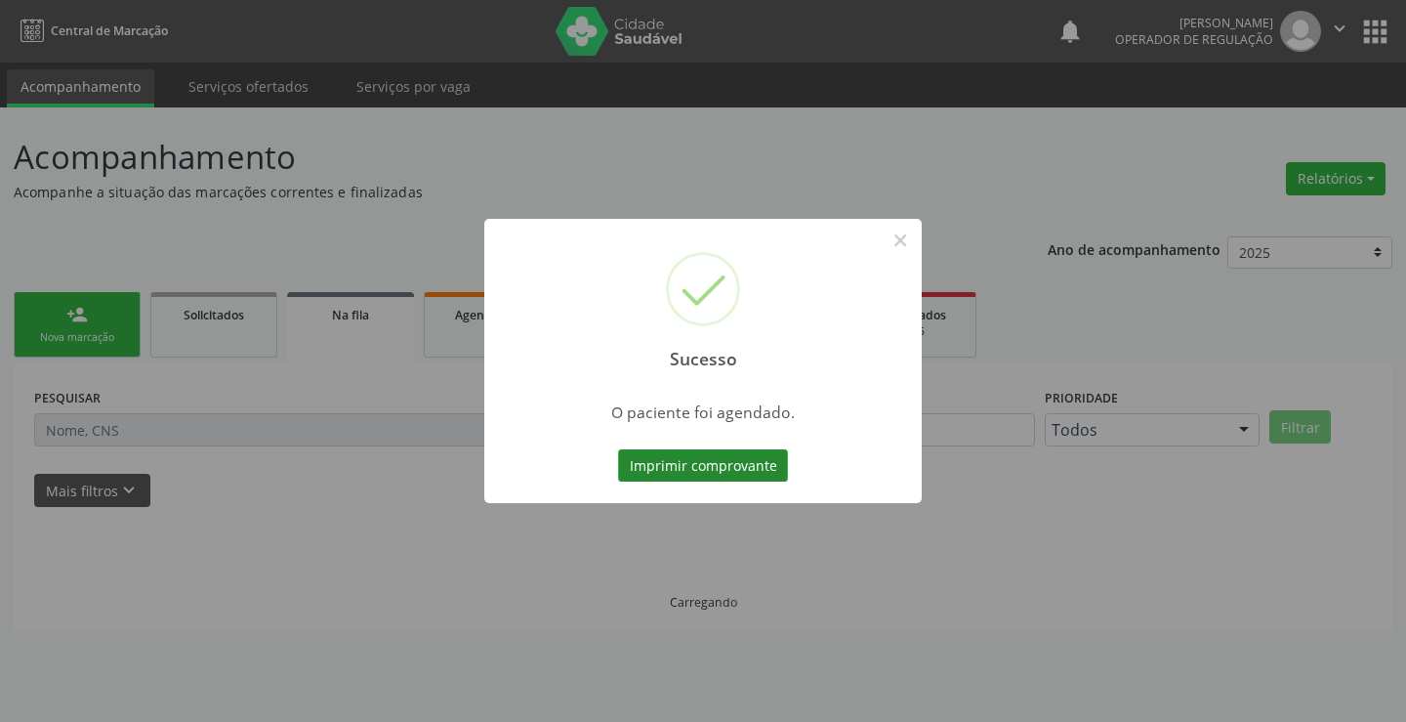
click at [757, 468] on button "Imprimir comprovante" at bounding box center [703, 465] width 170 height 33
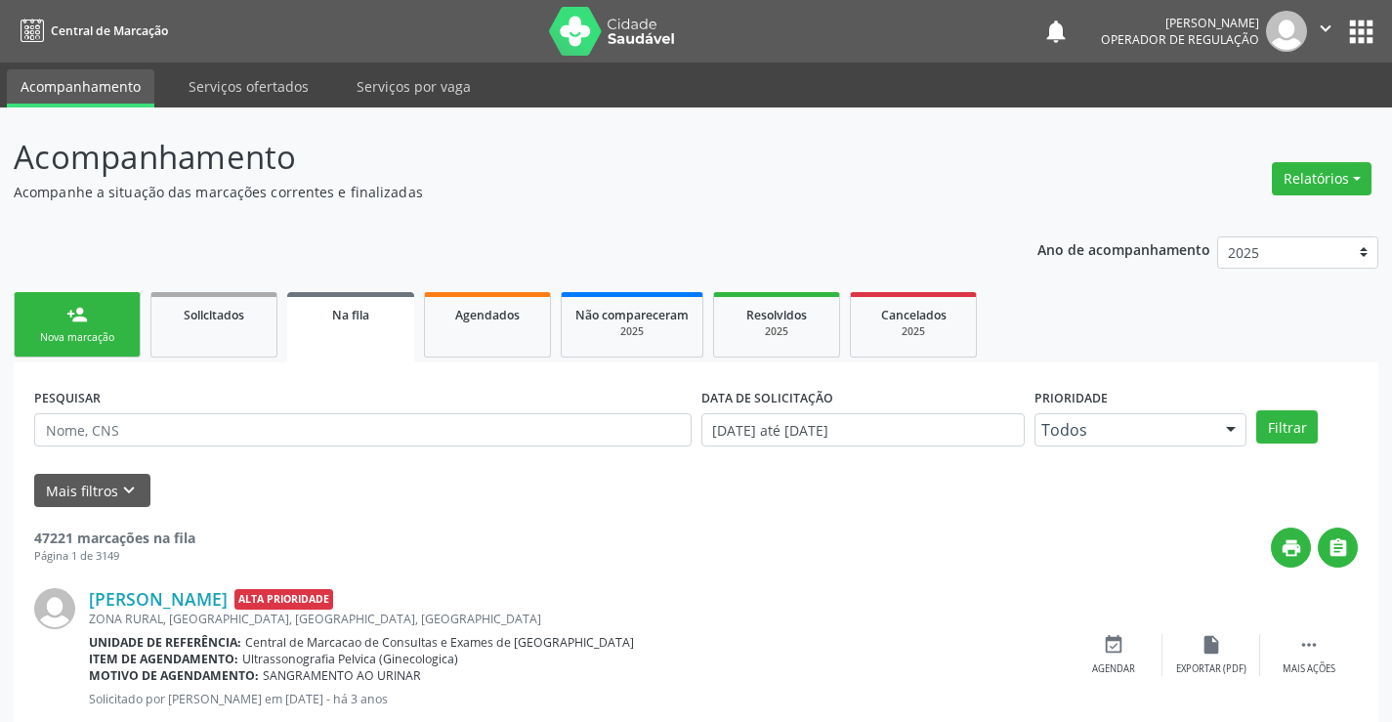
click at [88, 328] on link "person_add Nova marcação" at bounding box center [77, 324] width 127 height 65
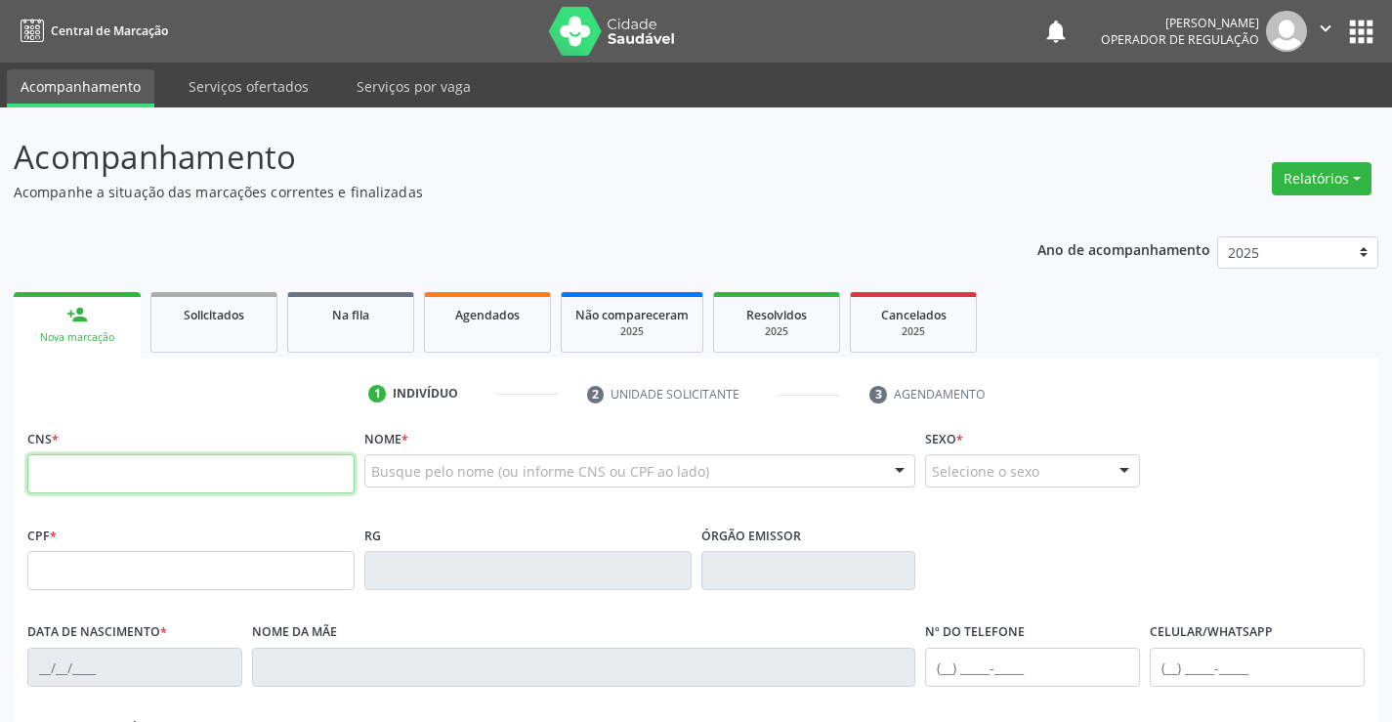
click at [77, 488] on input "text" at bounding box center [190, 473] width 327 height 39
type input "706 0088 3595 2844"
type input "131244760"
type input "[DATE]"
type input "[PHONE_NUMBER]"
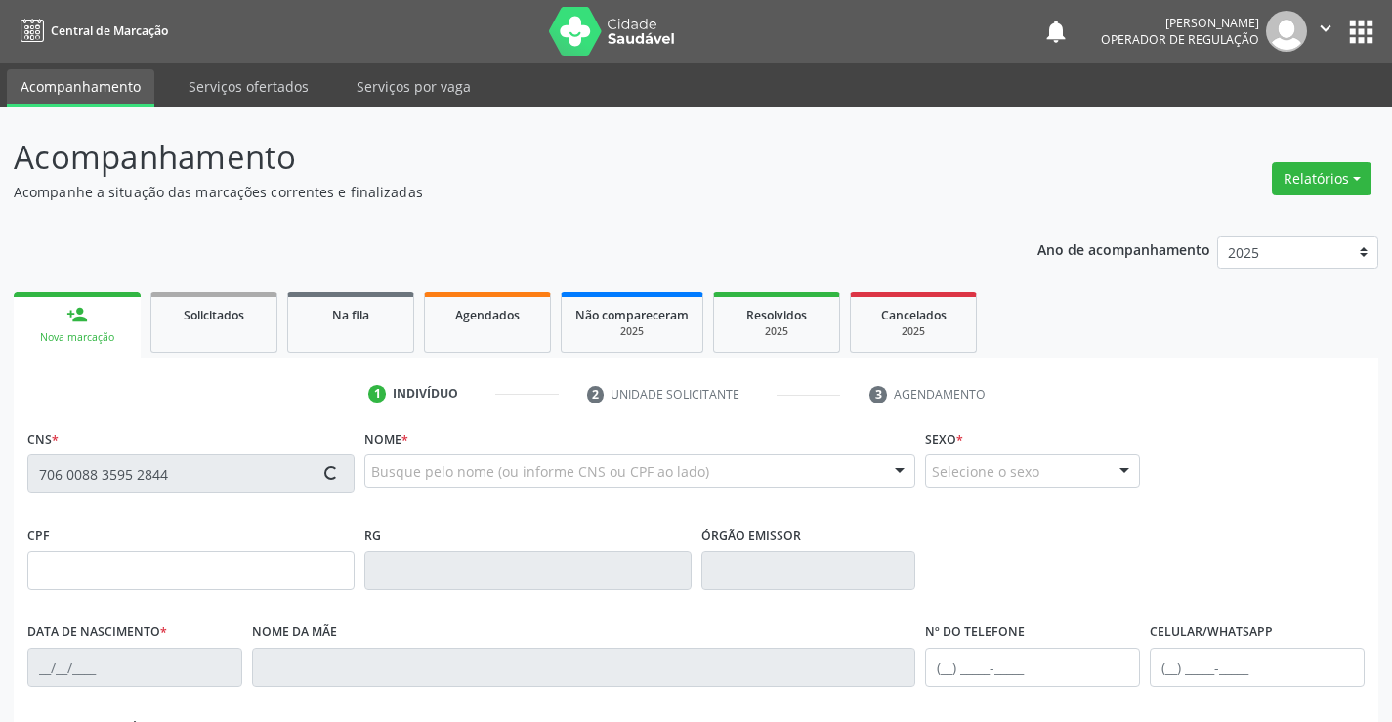
type input "[PHONE_NUMBER]"
type input "085.420.028-22"
type input "110"
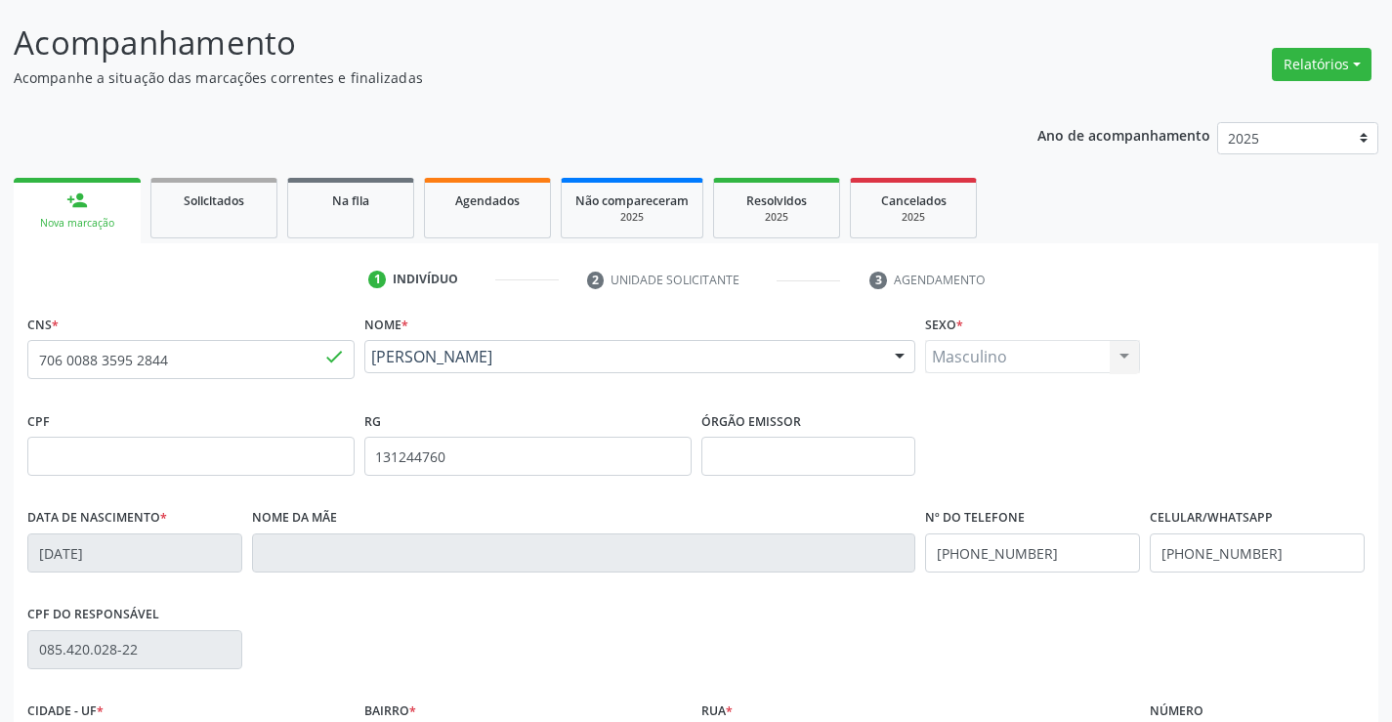
scroll to position [293, 0]
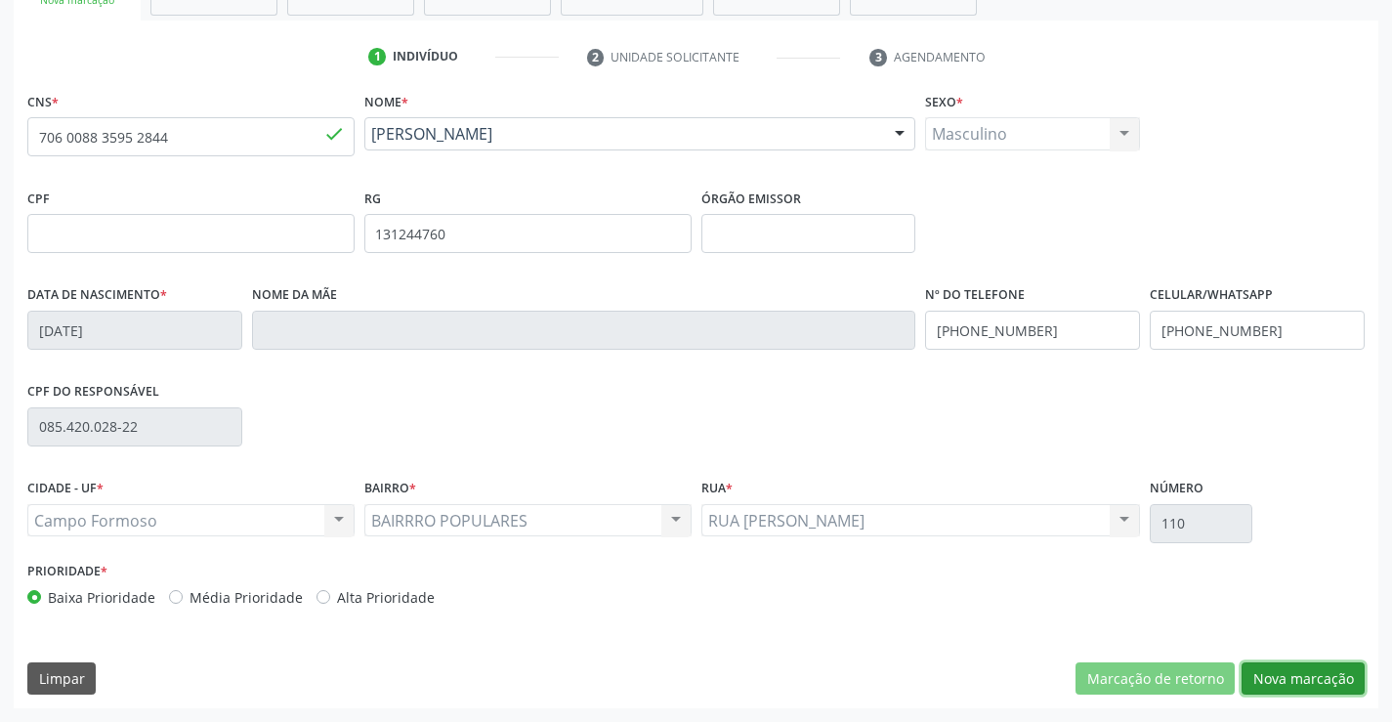
click at [1311, 675] on button "Nova marcação" at bounding box center [1302, 678] width 123 height 33
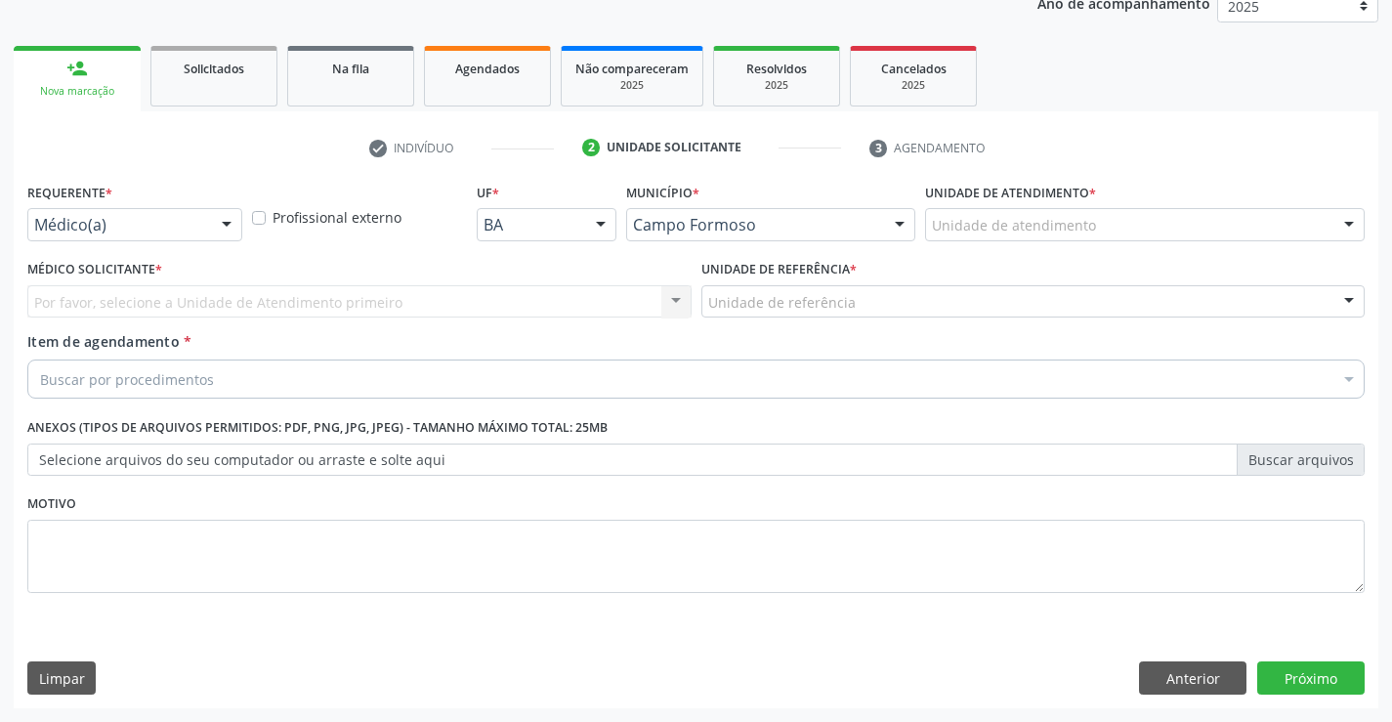
click at [203, 217] on div "Médico(a)" at bounding box center [134, 224] width 215 height 33
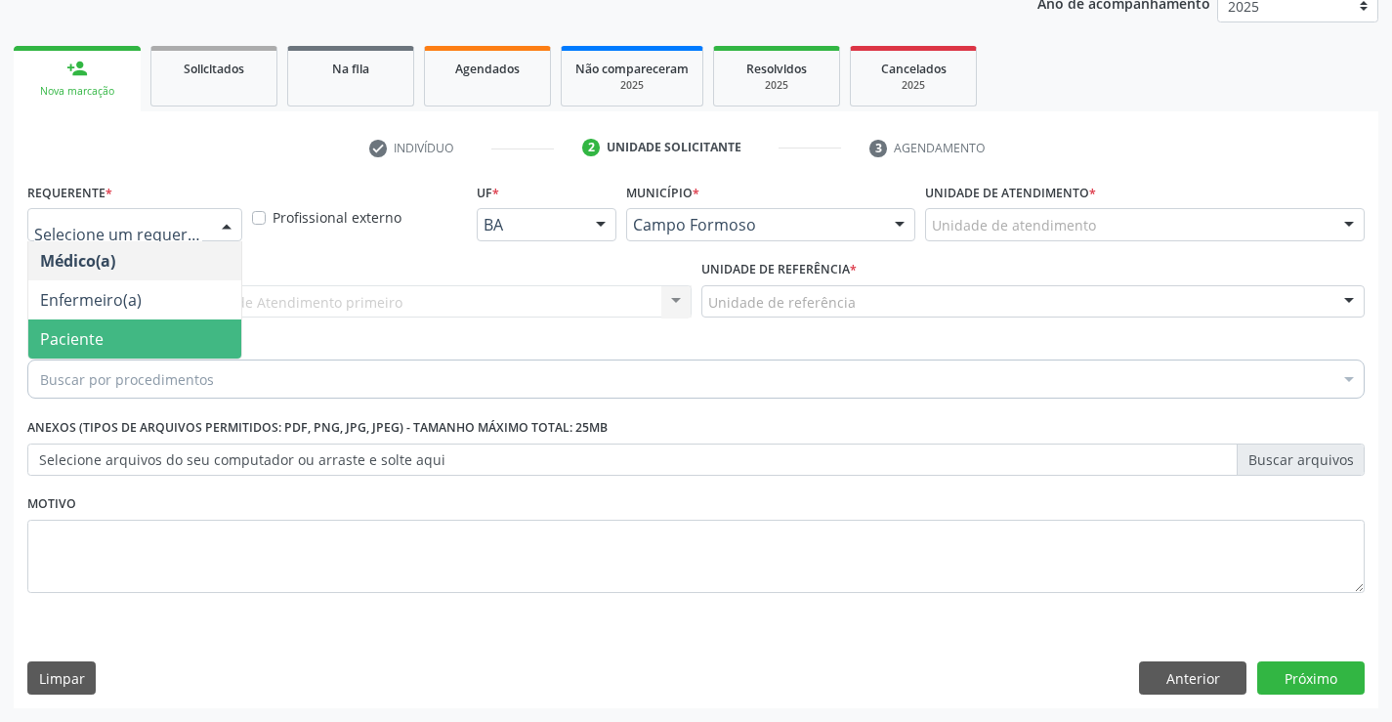
click at [140, 334] on span "Paciente" at bounding box center [134, 338] width 213 height 39
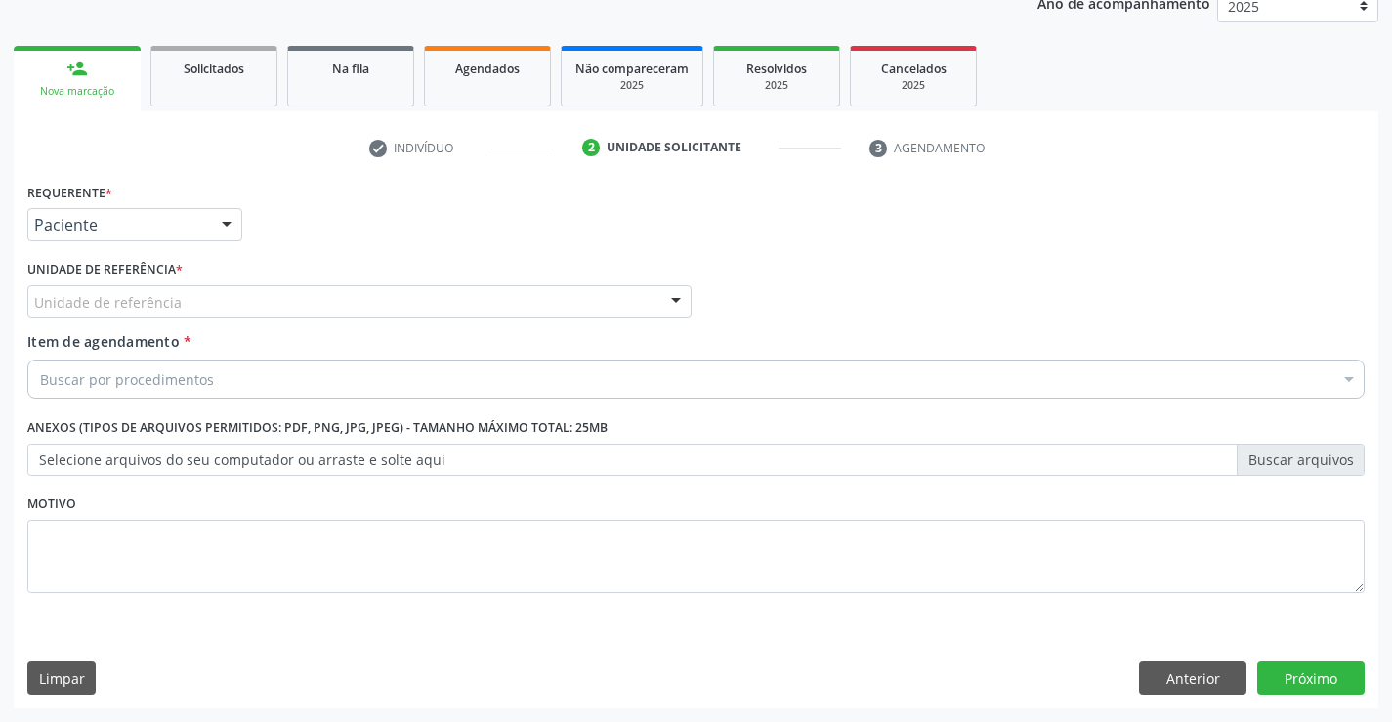
click at [243, 292] on div "Unidade de referência" at bounding box center [359, 301] width 664 height 33
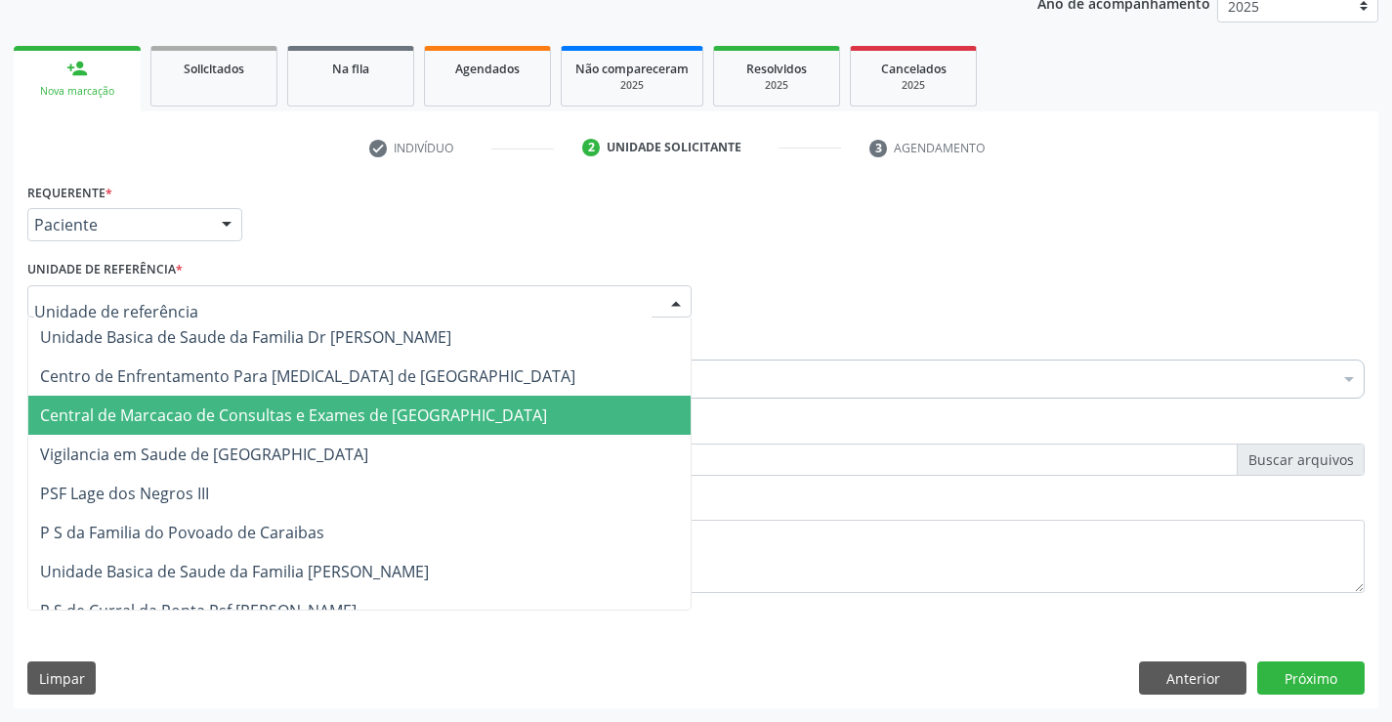
click at [237, 398] on span "Central de Marcacao de Consultas e Exames de [GEOGRAPHIC_DATA]" at bounding box center [359, 415] width 662 height 39
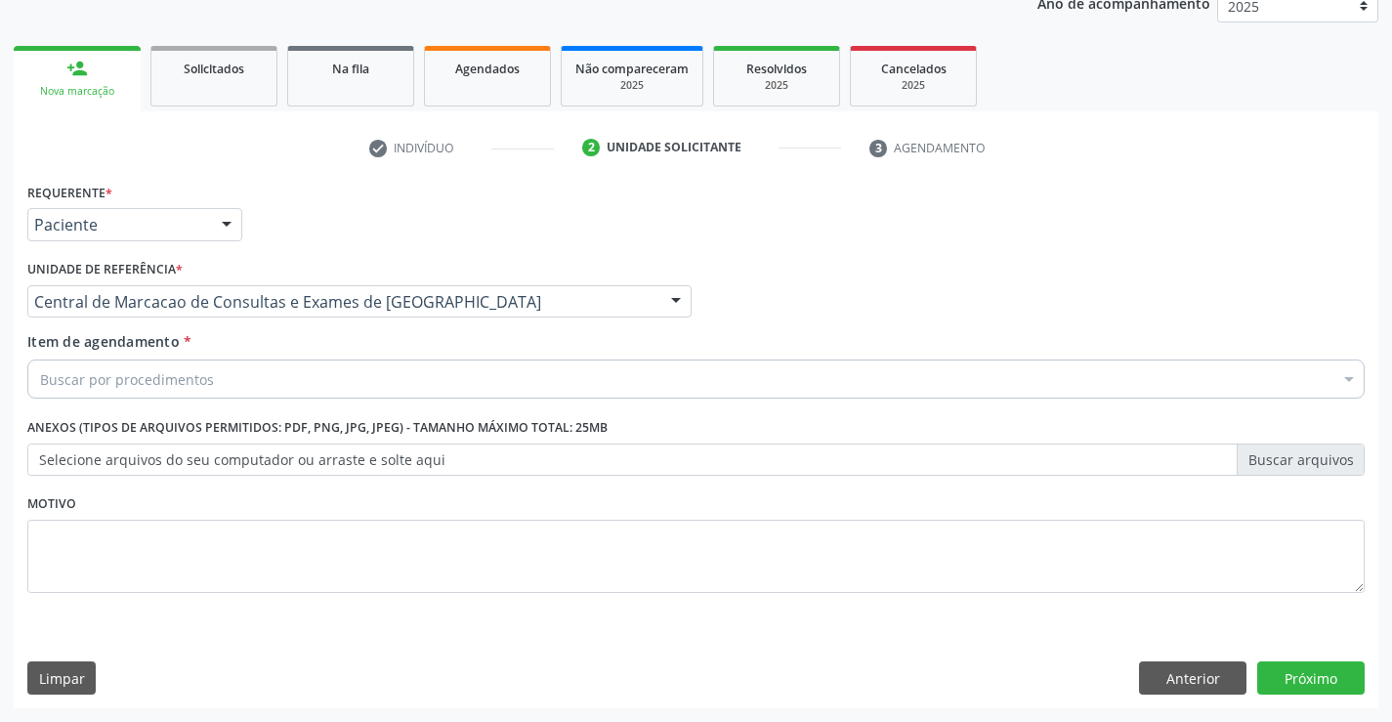
click at [263, 378] on div "Buscar por procedimentos" at bounding box center [695, 378] width 1337 height 39
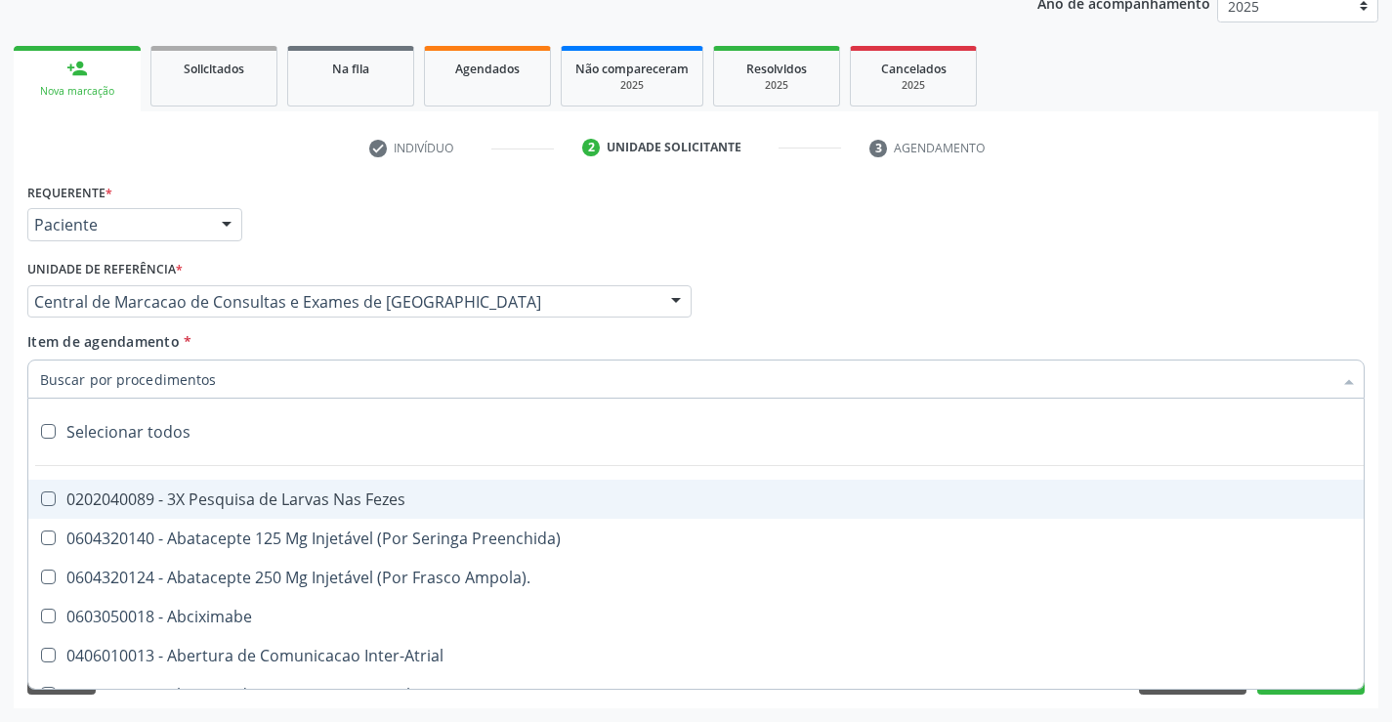
click at [263, 377] on input "Item de agendamento *" at bounding box center [686, 378] width 1292 height 39
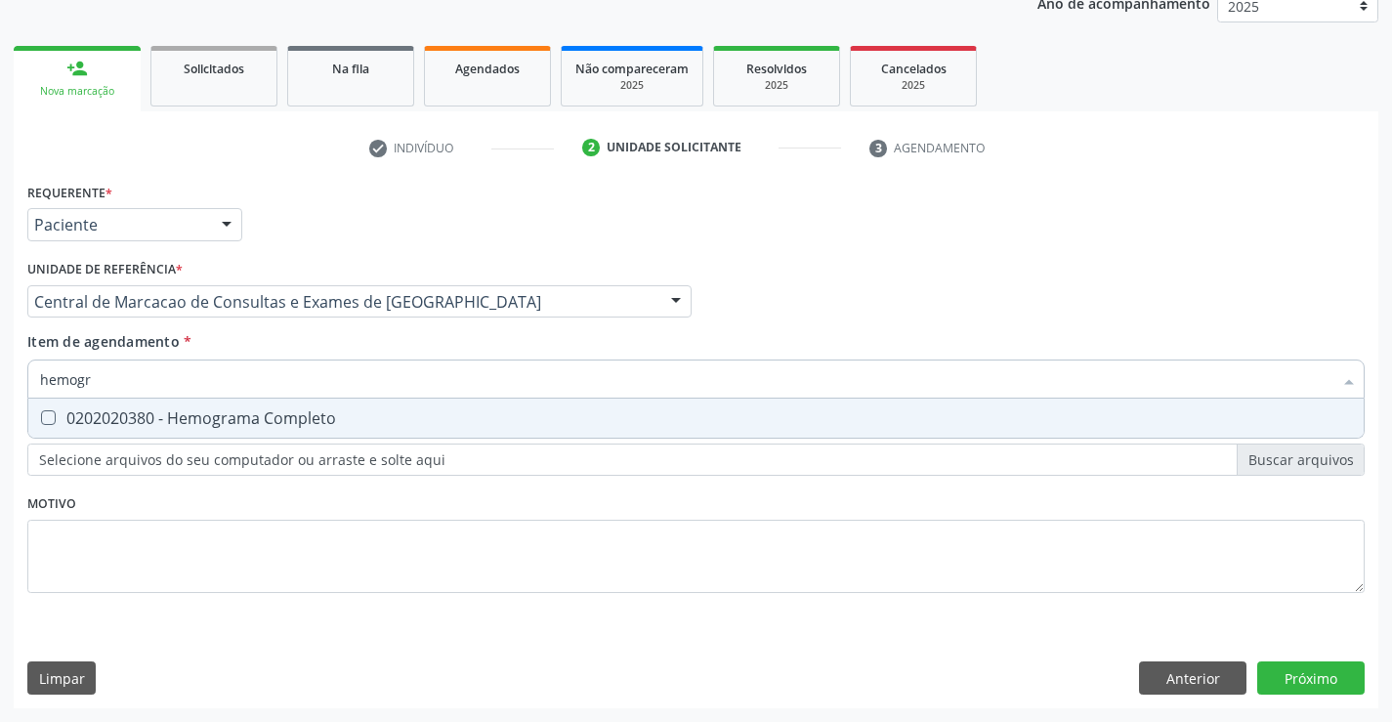
type input "hemogra"
click at [246, 416] on div "0202020380 - Hemograma Completo" at bounding box center [696, 418] width 1312 height 16
checkbox Completo "true"
click at [246, 380] on input "hemogra" at bounding box center [686, 378] width 1292 height 39
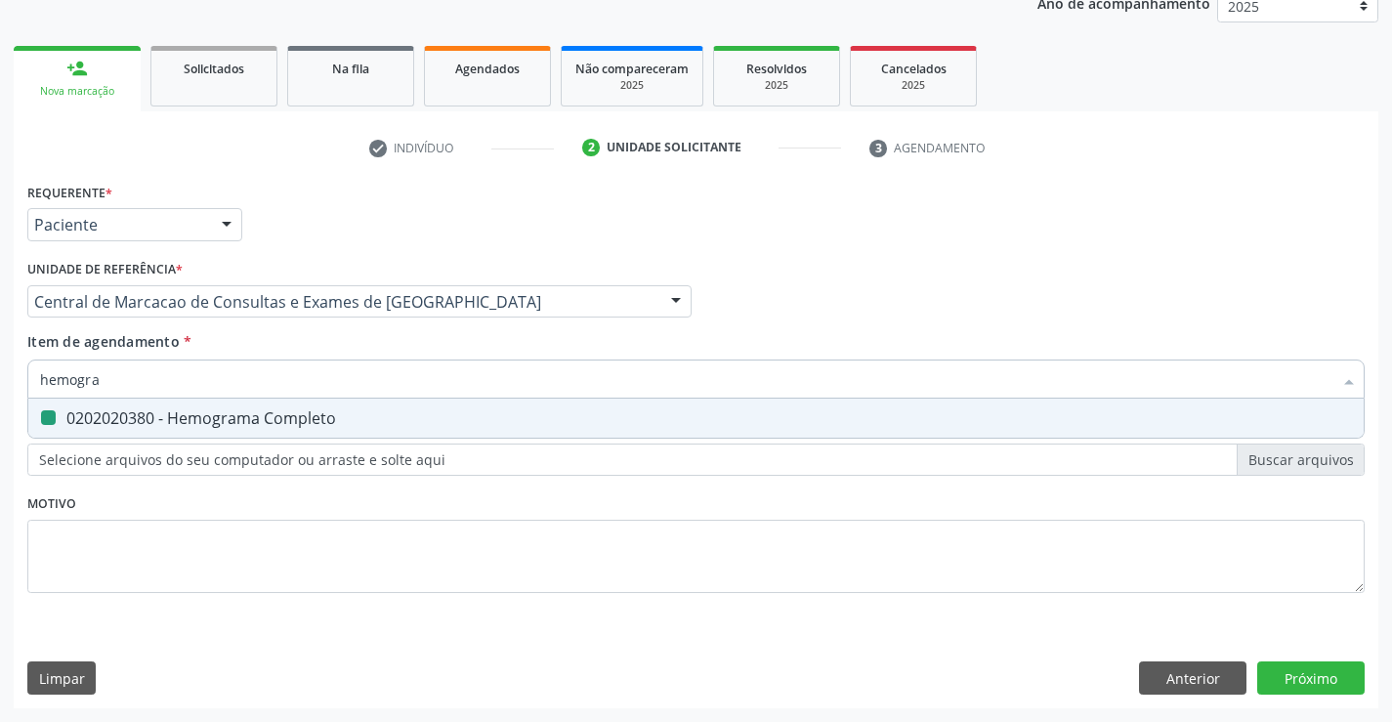
type input "g"
checkbox Completo "false"
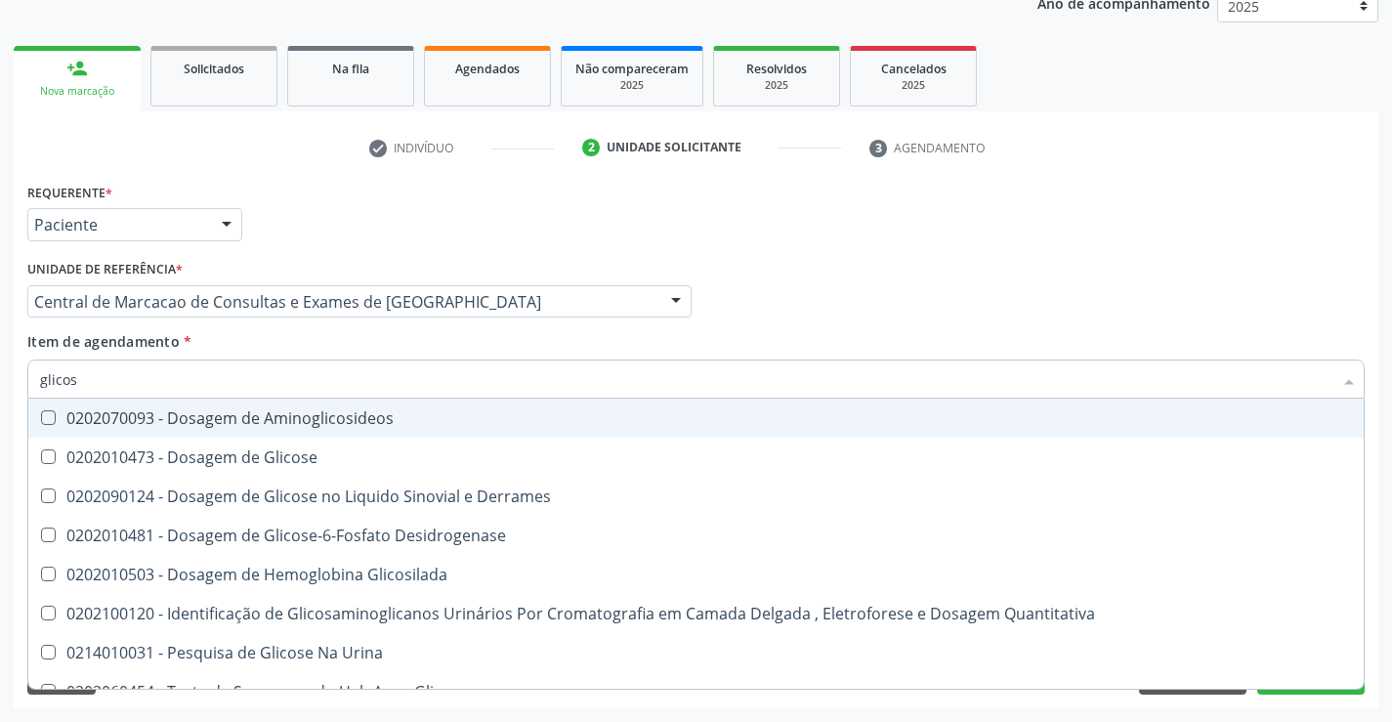
type input "glicose"
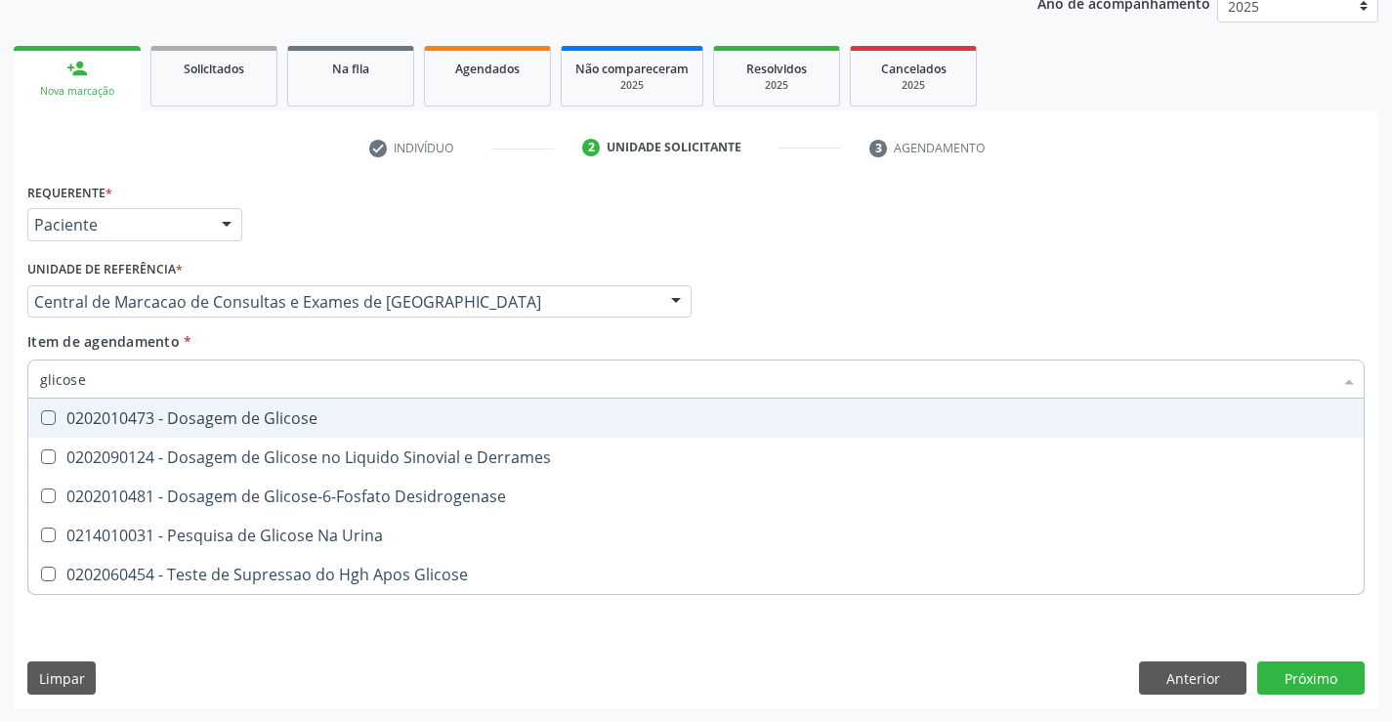
click at [231, 418] on div "0202010473 - Dosagem de Glicose" at bounding box center [696, 418] width 1312 height 16
checkbox Glicose "true"
click at [212, 389] on input "glicose" at bounding box center [686, 378] width 1292 height 39
type input "c"
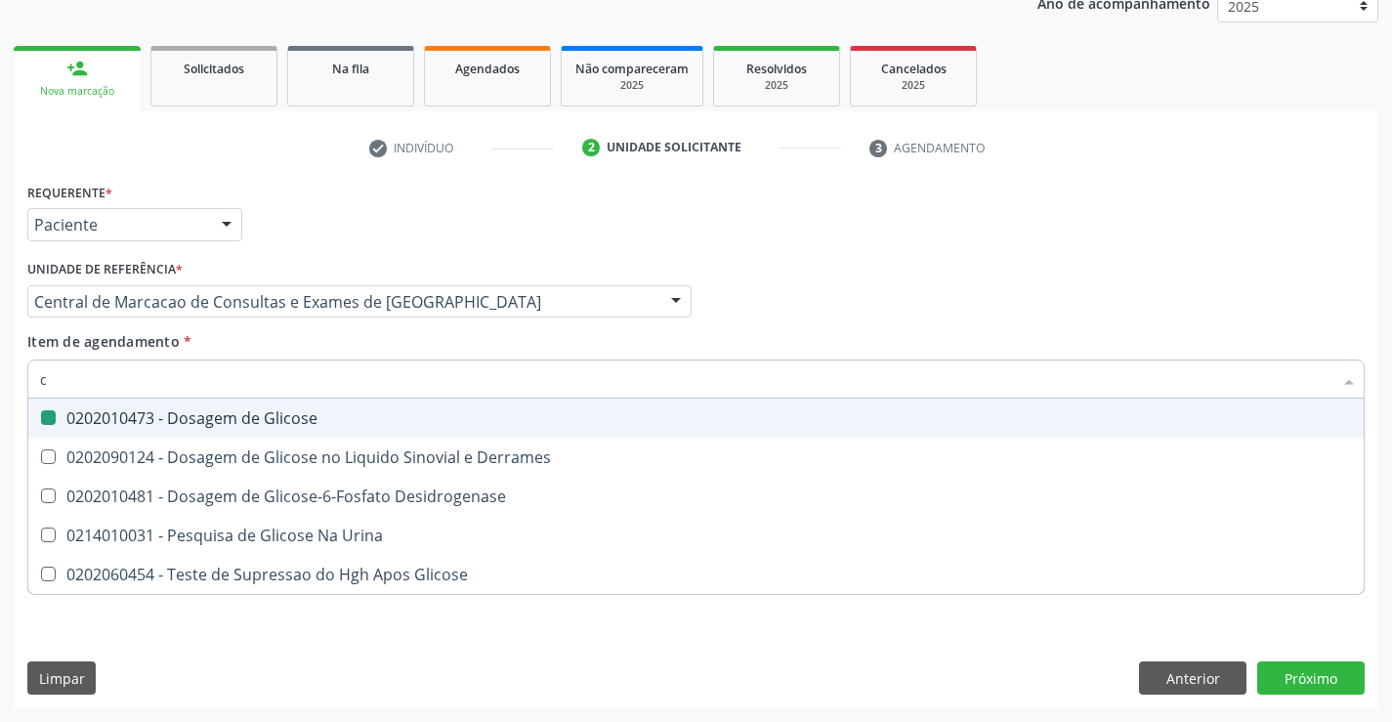
checkbox Glicose "false"
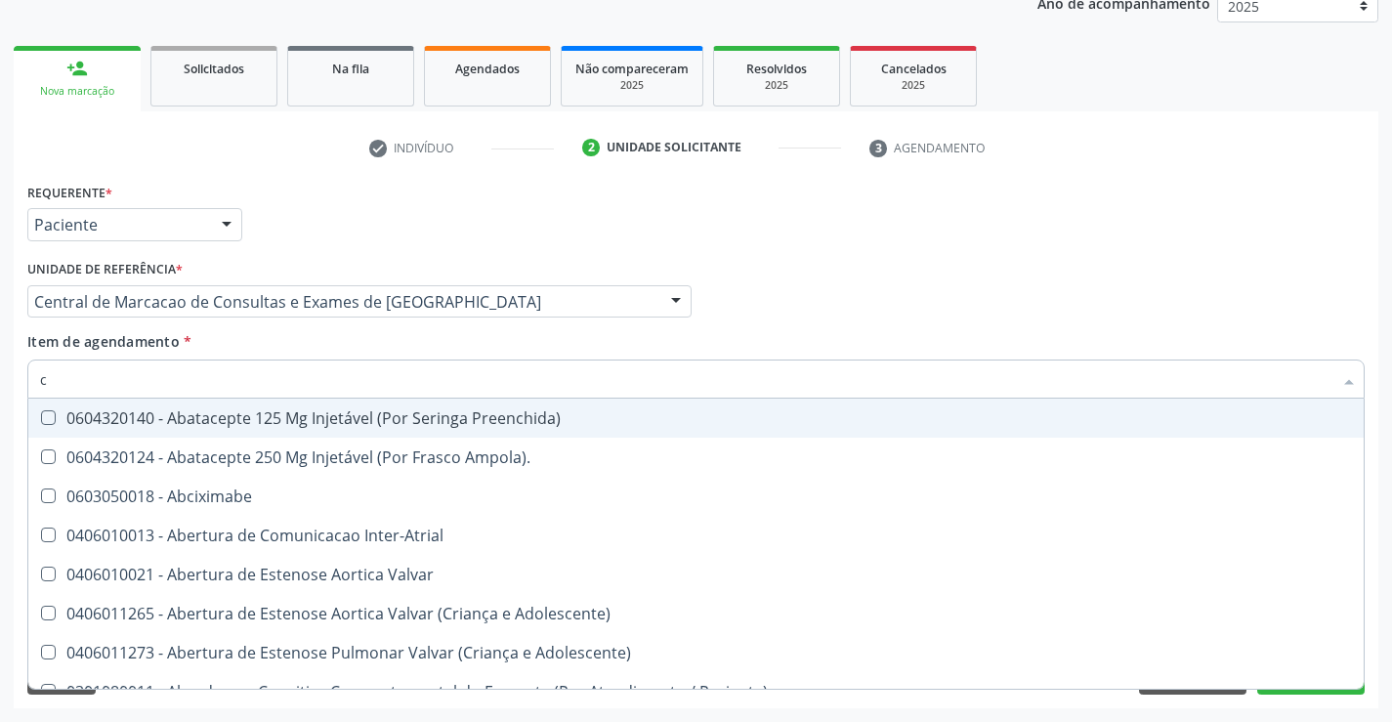
type input "co"
checkbox Comprimido\) "true"
checkbox Osseo "true"
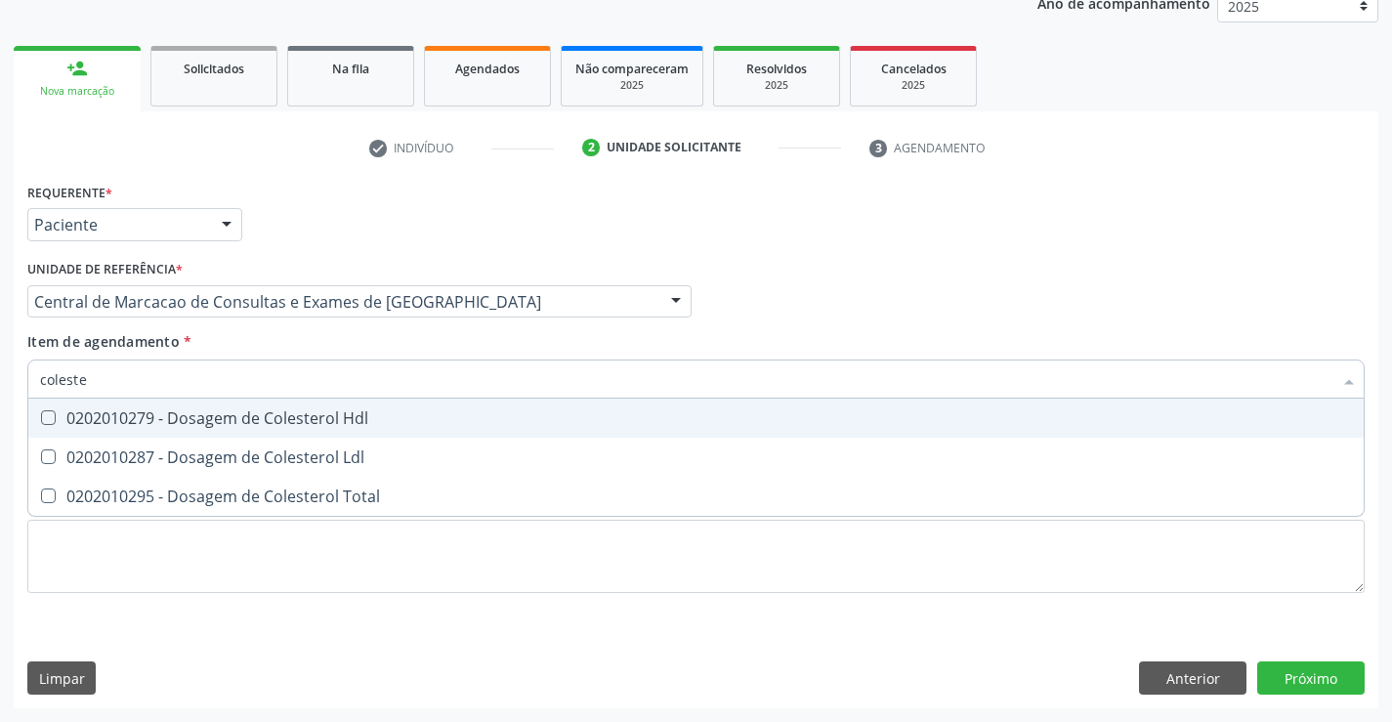
type input "colester"
click at [209, 410] on div "0202010279 - Dosagem de Colesterol Hdl" at bounding box center [696, 418] width 1312 height 16
checkbox Hdl "true"
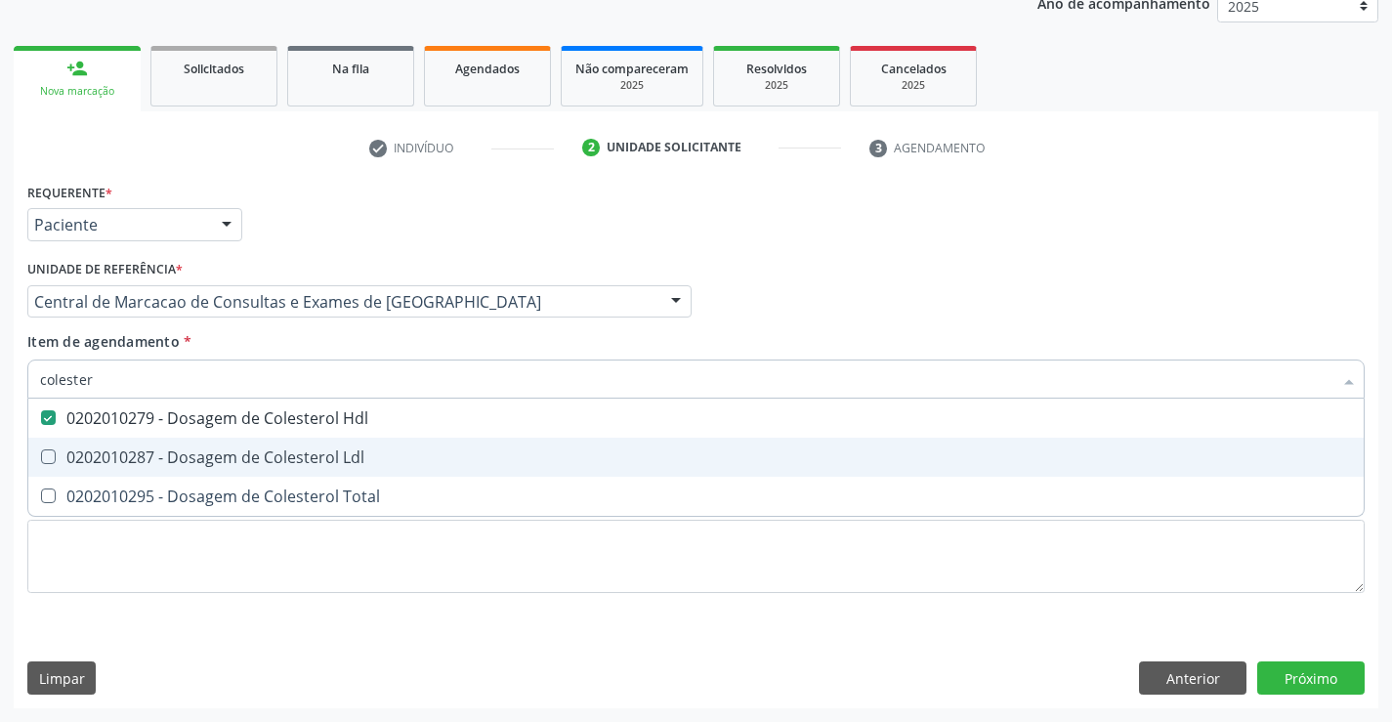
click at [197, 462] on div "0202010287 - Dosagem de Colesterol Ldl" at bounding box center [696, 457] width 1312 height 16
checkbox Ldl "true"
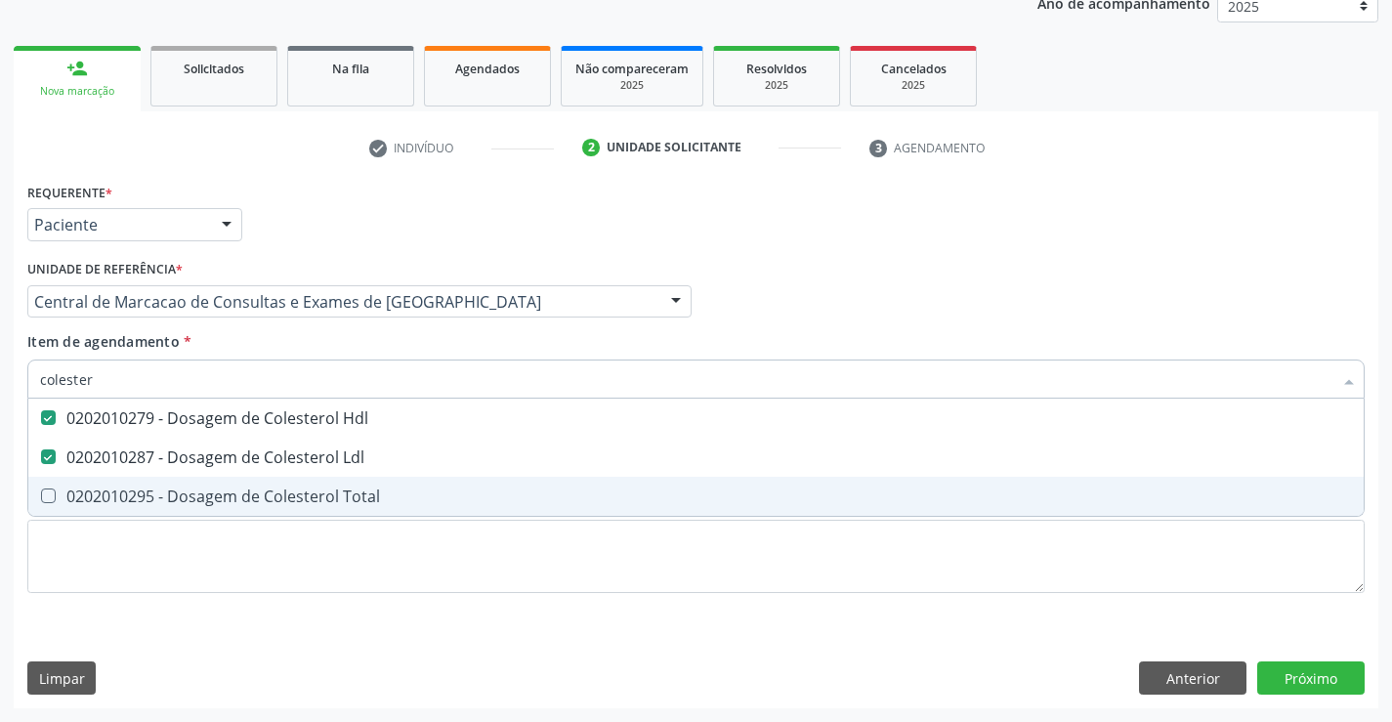
drag, startPoint x: 188, startPoint y: 494, endPoint x: 189, endPoint y: 434, distance: 60.6
click at [187, 493] on div "0202010295 - Dosagem de Colesterol Total" at bounding box center [696, 496] width 1312 height 16
checkbox Total "true"
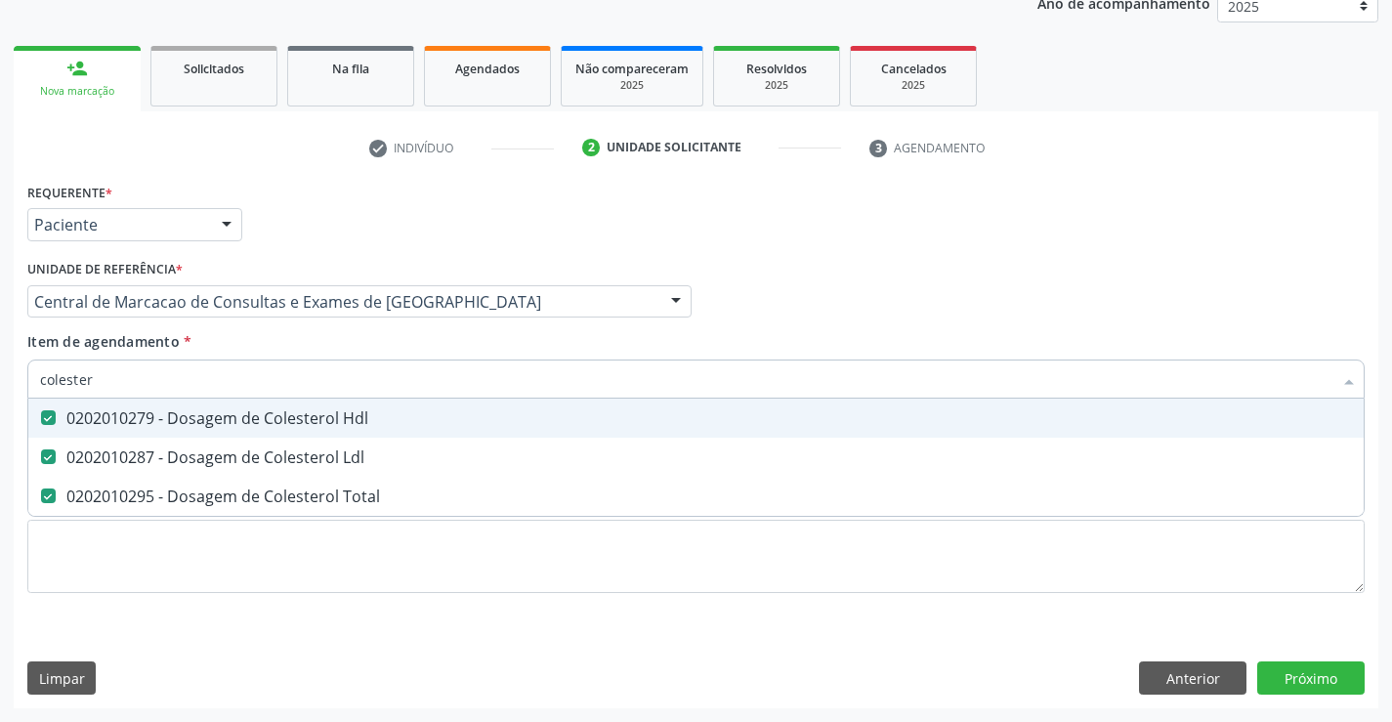
click at [181, 376] on input "colester" at bounding box center [686, 378] width 1292 height 39
type input "tr"
checkbox Hdl "false"
checkbox Ldl "false"
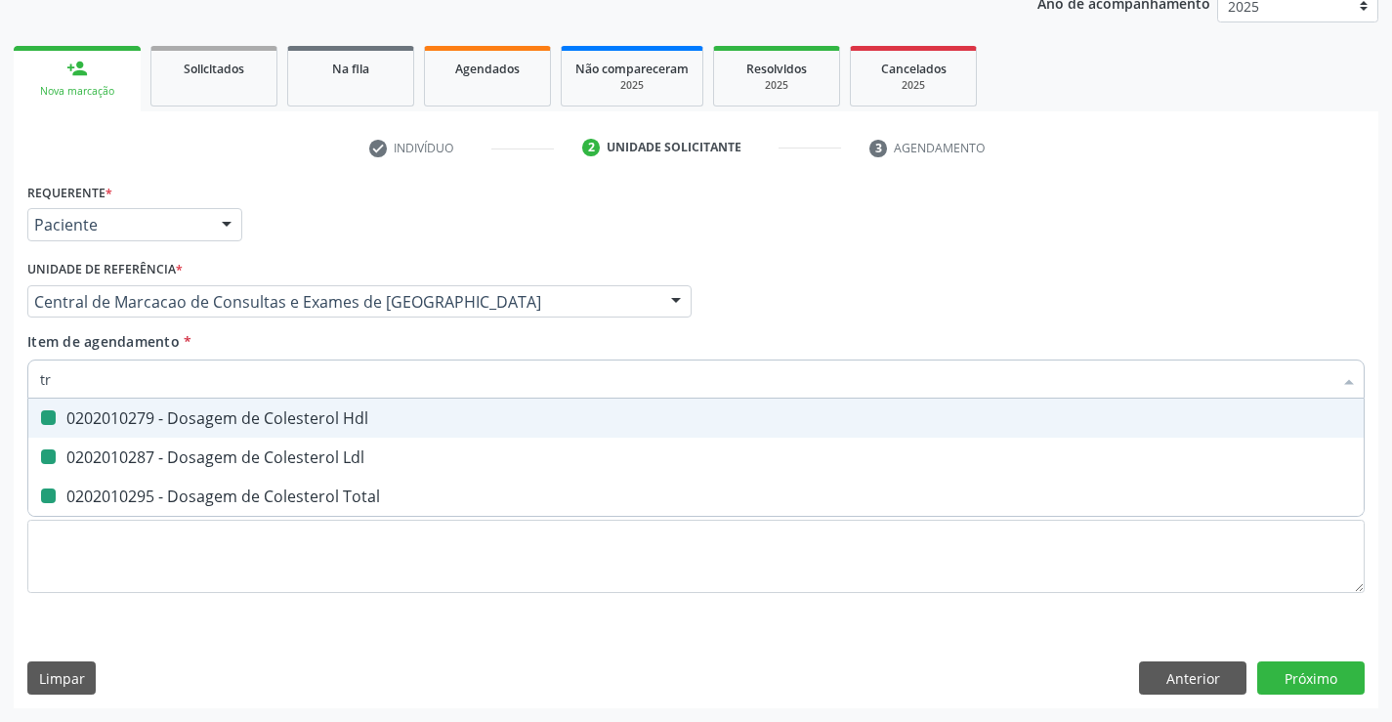
checkbox Total "false"
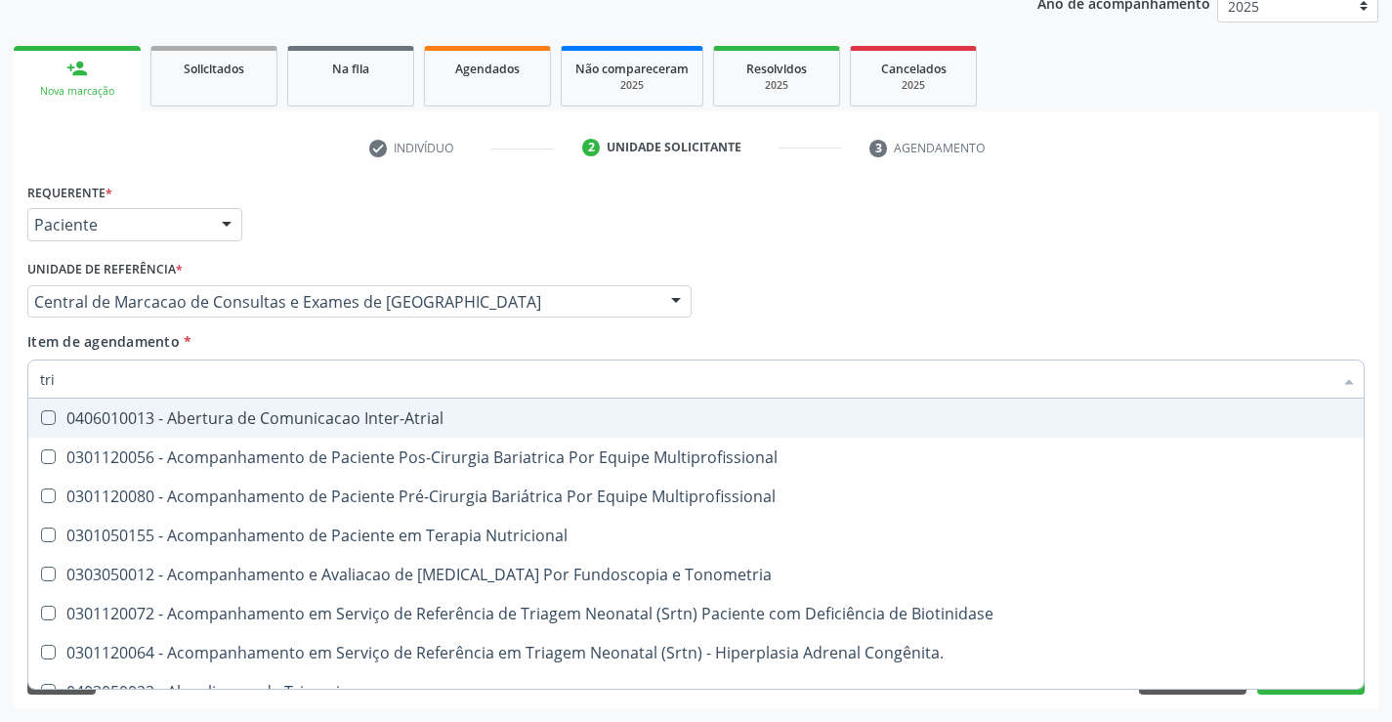
type input "trig"
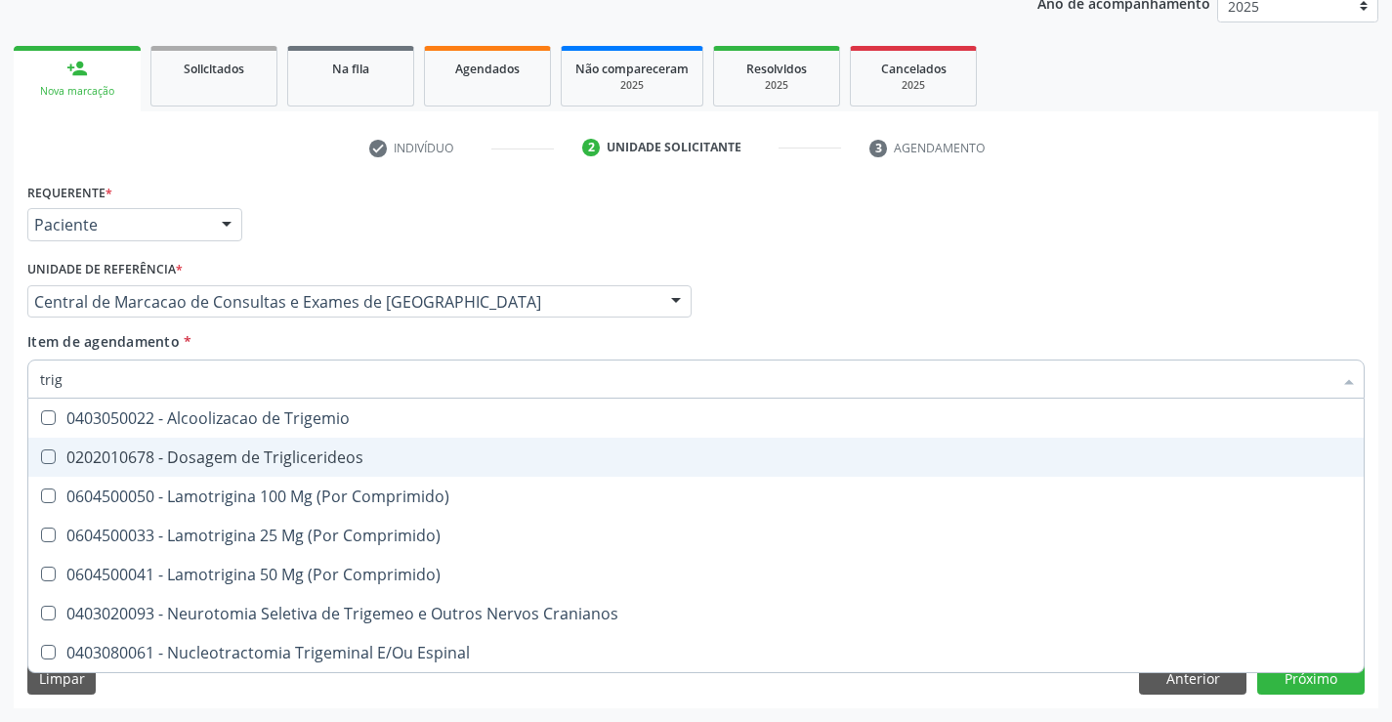
click at [179, 461] on div "0202010678 - Dosagem de Triglicerideos" at bounding box center [696, 457] width 1312 height 16
checkbox Triglicerideos "true"
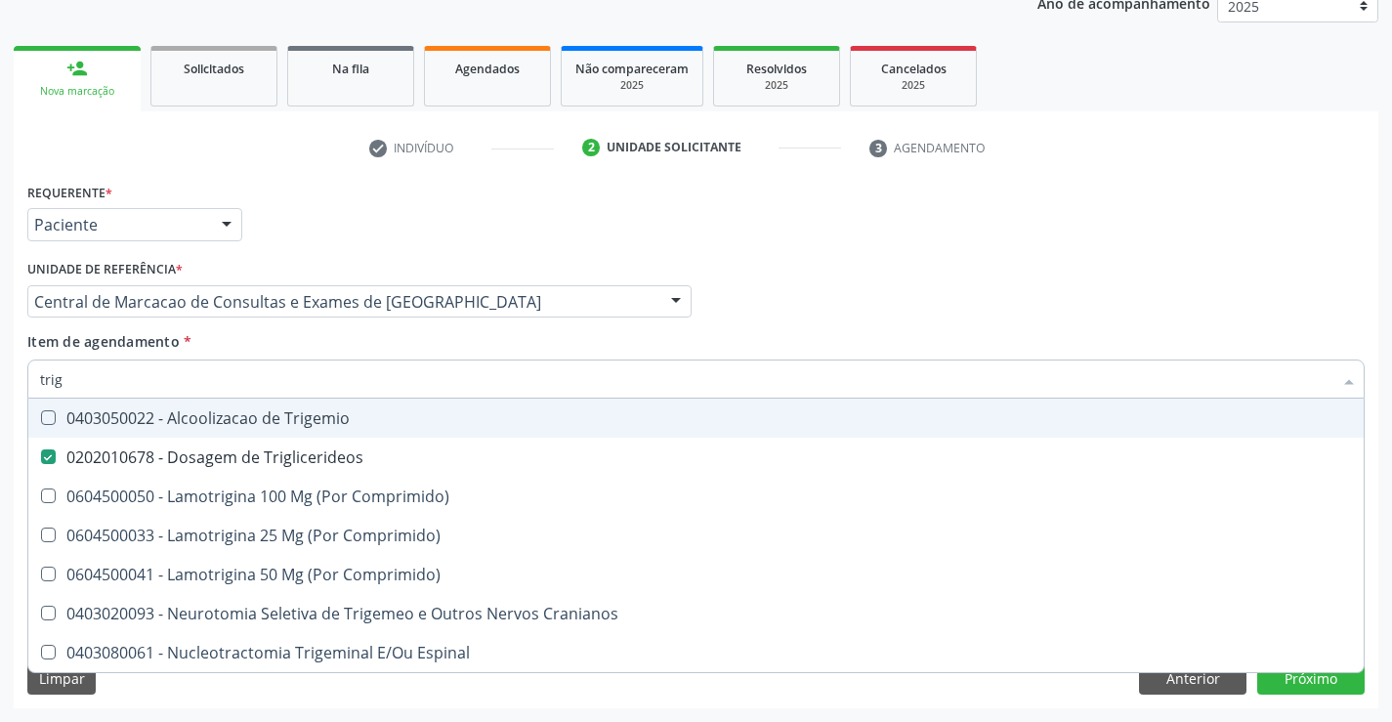
click at [146, 371] on input "trig" at bounding box center [686, 378] width 1292 height 39
type input "u"
checkbox Triglicerideos "false"
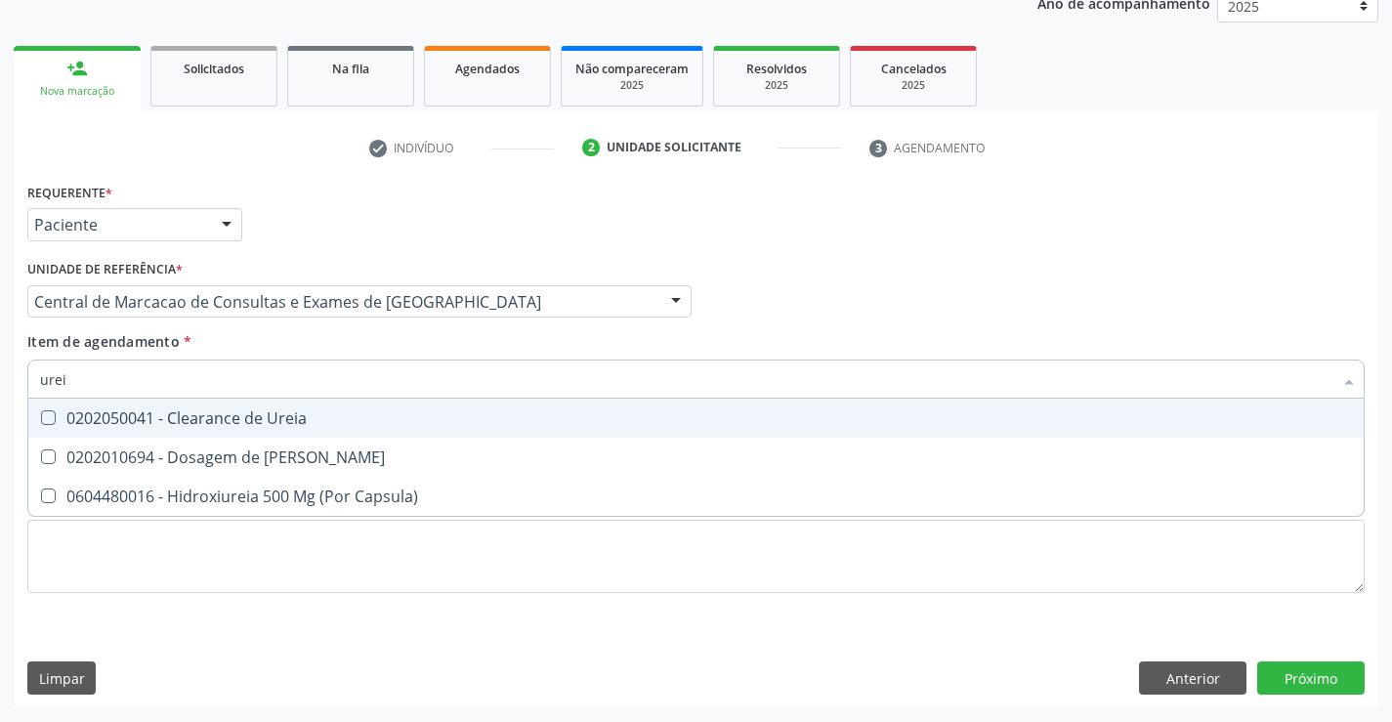
type input "ureia"
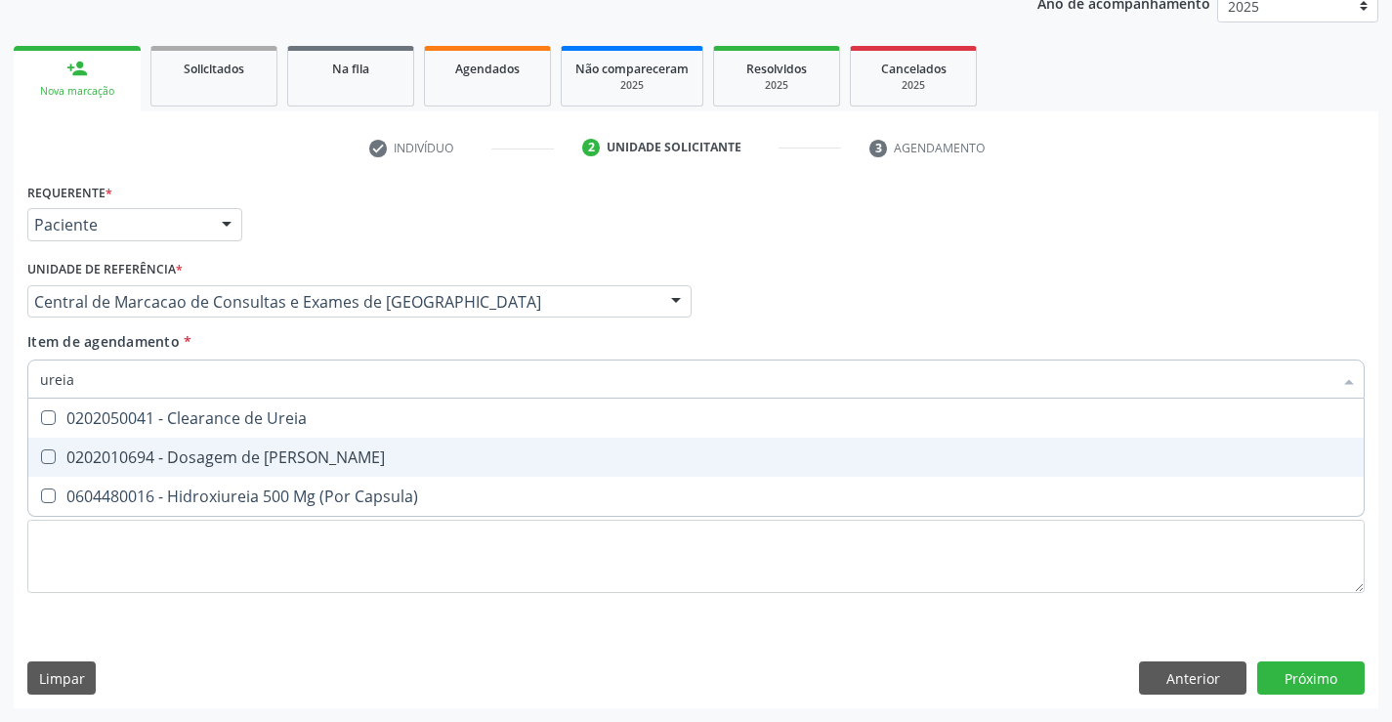
click at [156, 455] on div "0202010694 - Dosagem de [PERSON_NAME]" at bounding box center [696, 457] width 1312 height 16
checkbox Ureia "true"
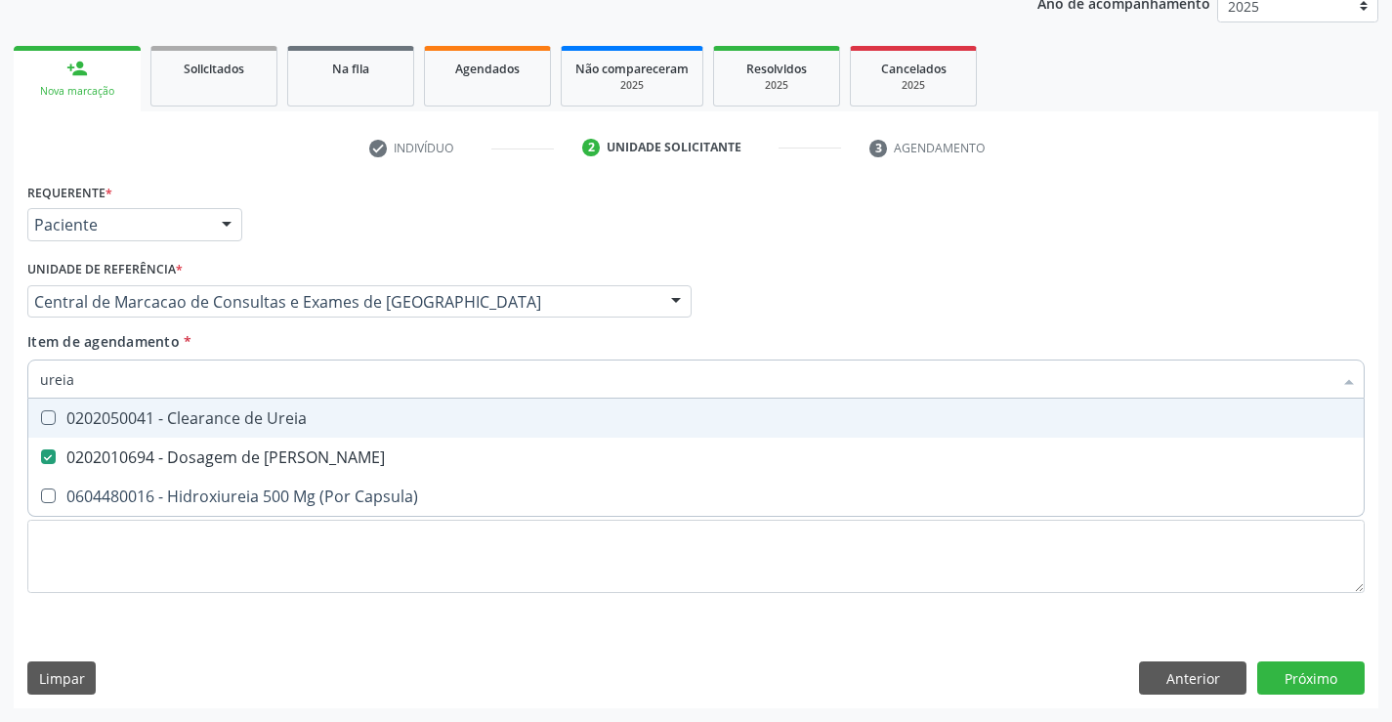
click at [152, 385] on input "ureia" at bounding box center [686, 378] width 1292 height 39
type input "c"
checkbox Ureia "false"
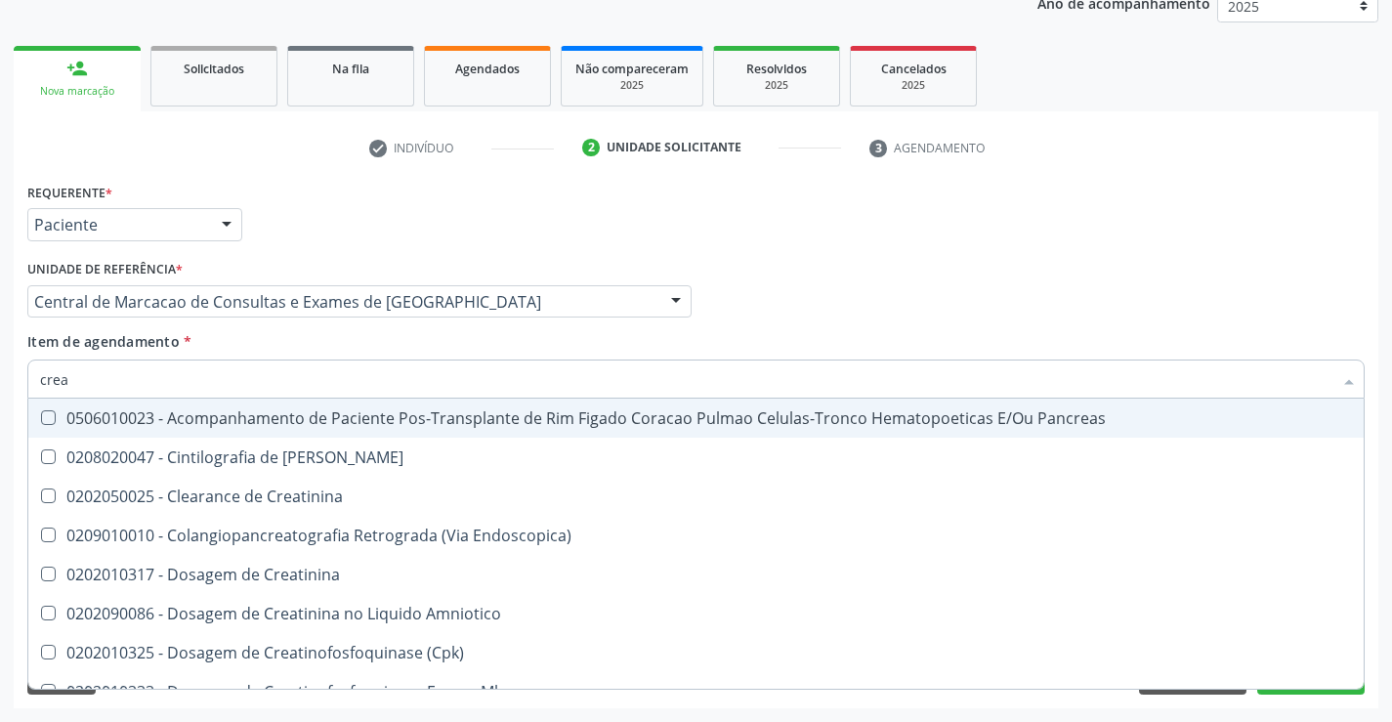
type input "creat"
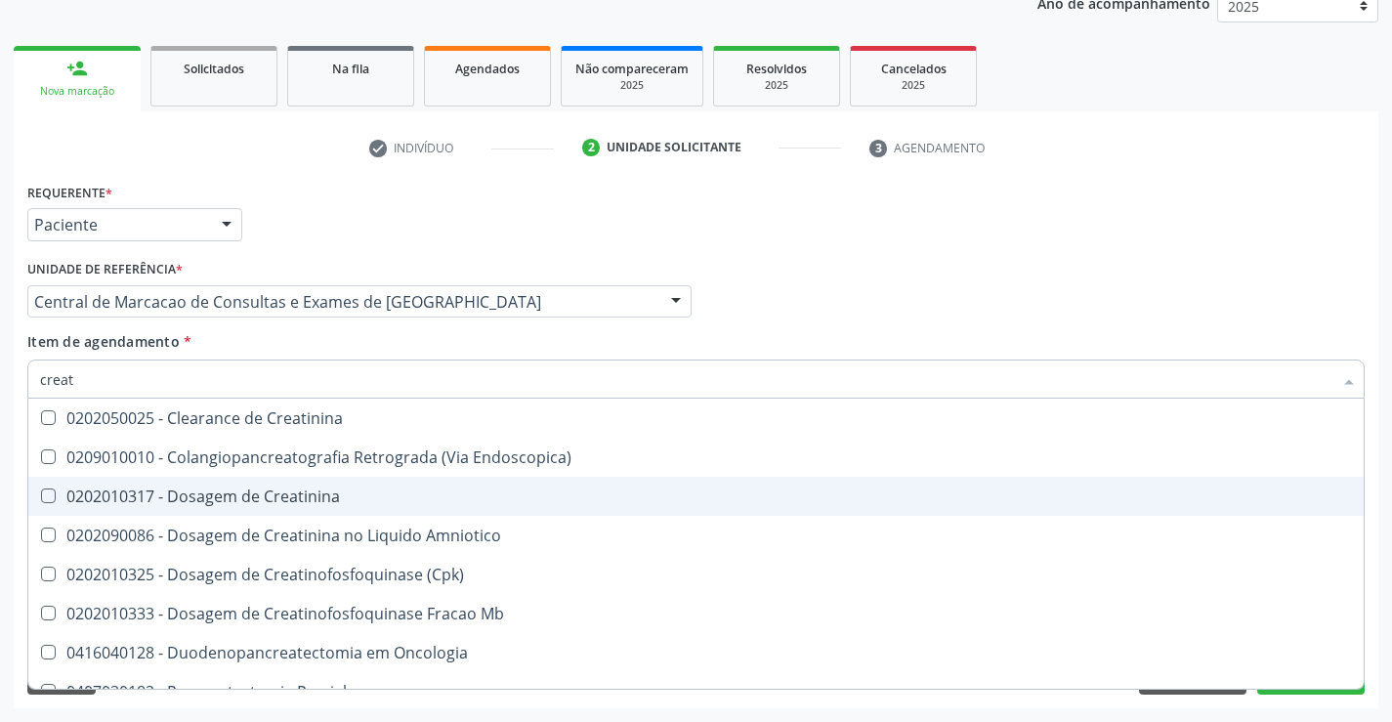
click at [161, 498] on div "0202010317 - Dosagem de Creatinina" at bounding box center [696, 496] width 1312 height 16
checkbox Creatinina "true"
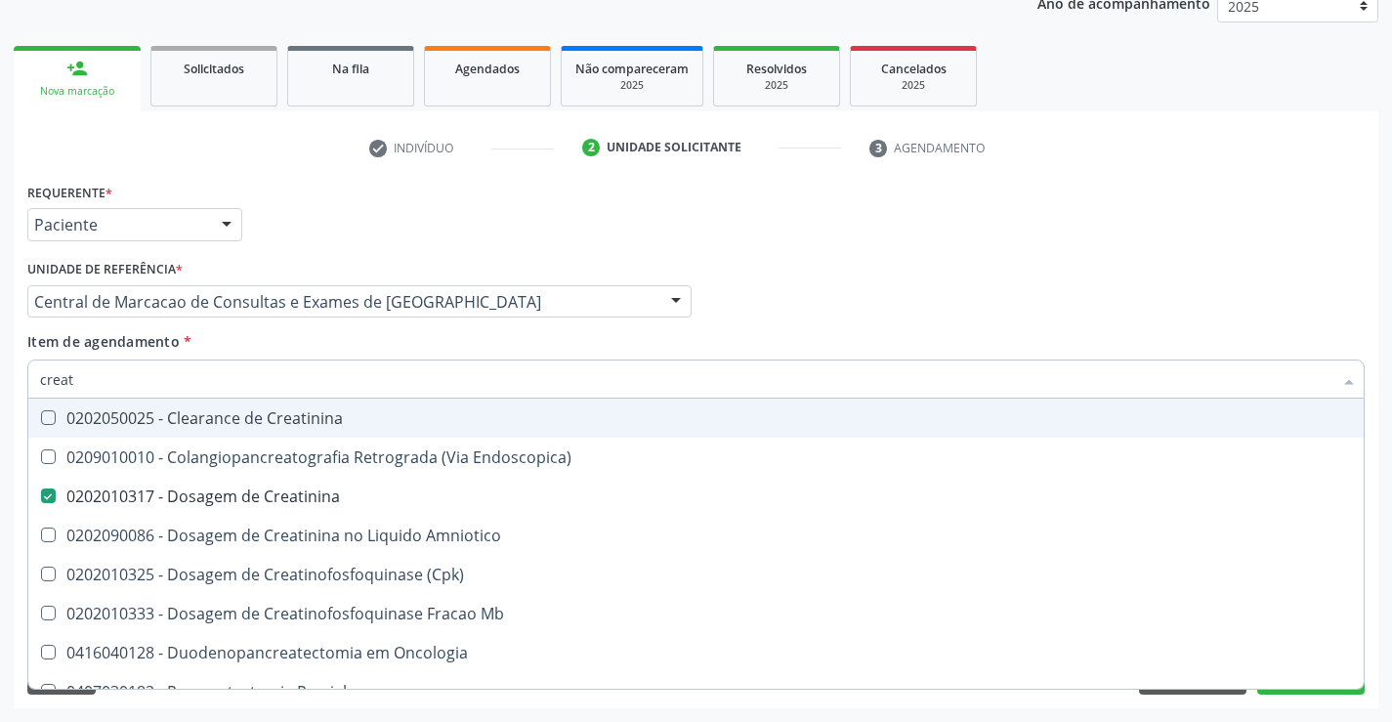
click at [168, 376] on input "creat" at bounding box center [686, 378] width 1292 height 39
type input "u"
checkbox Creatinina "false"
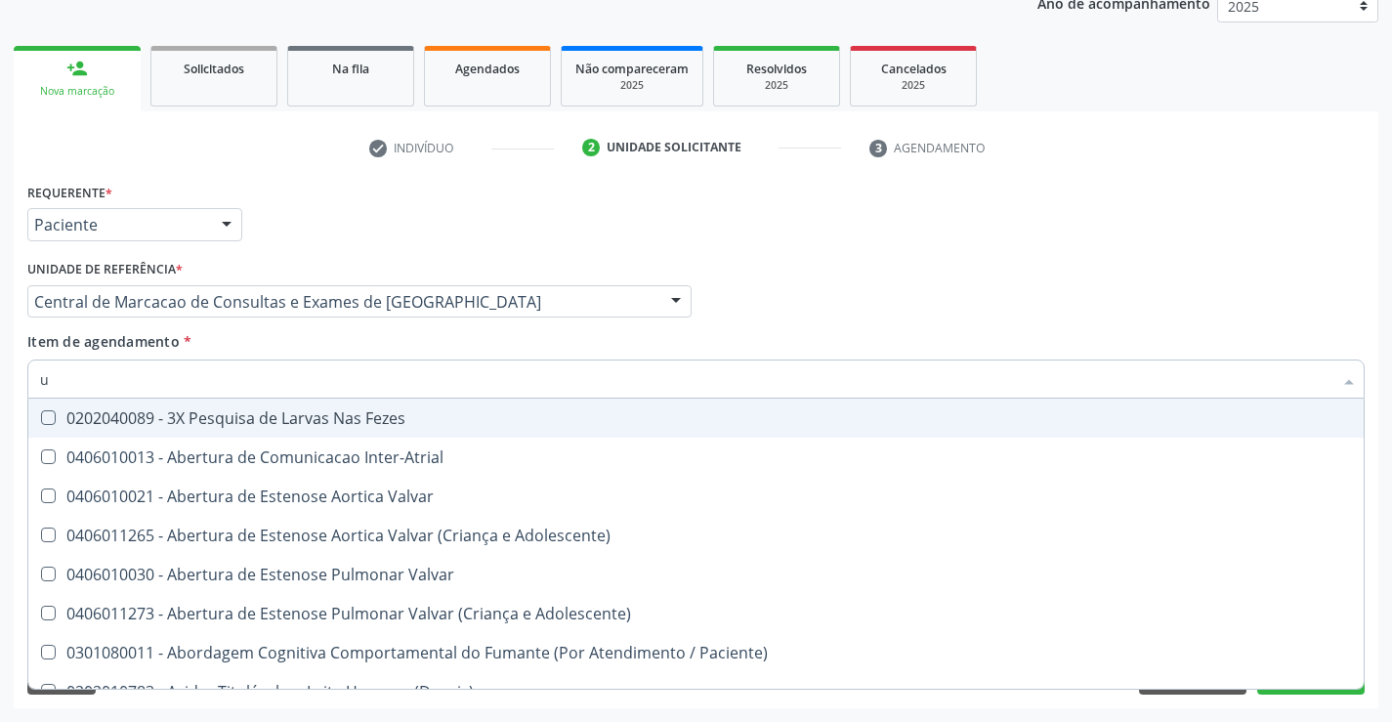
type input "ur"
checkbox Níveis "true"
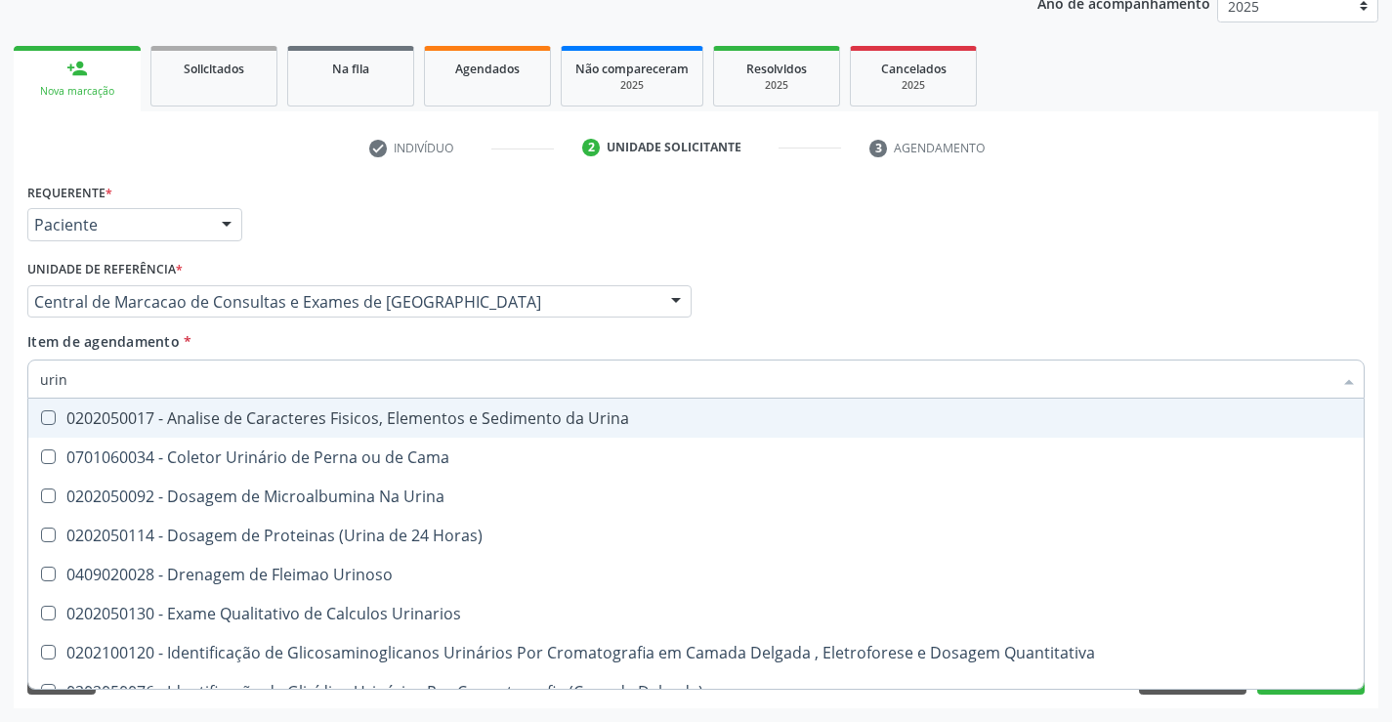
type input "urina"
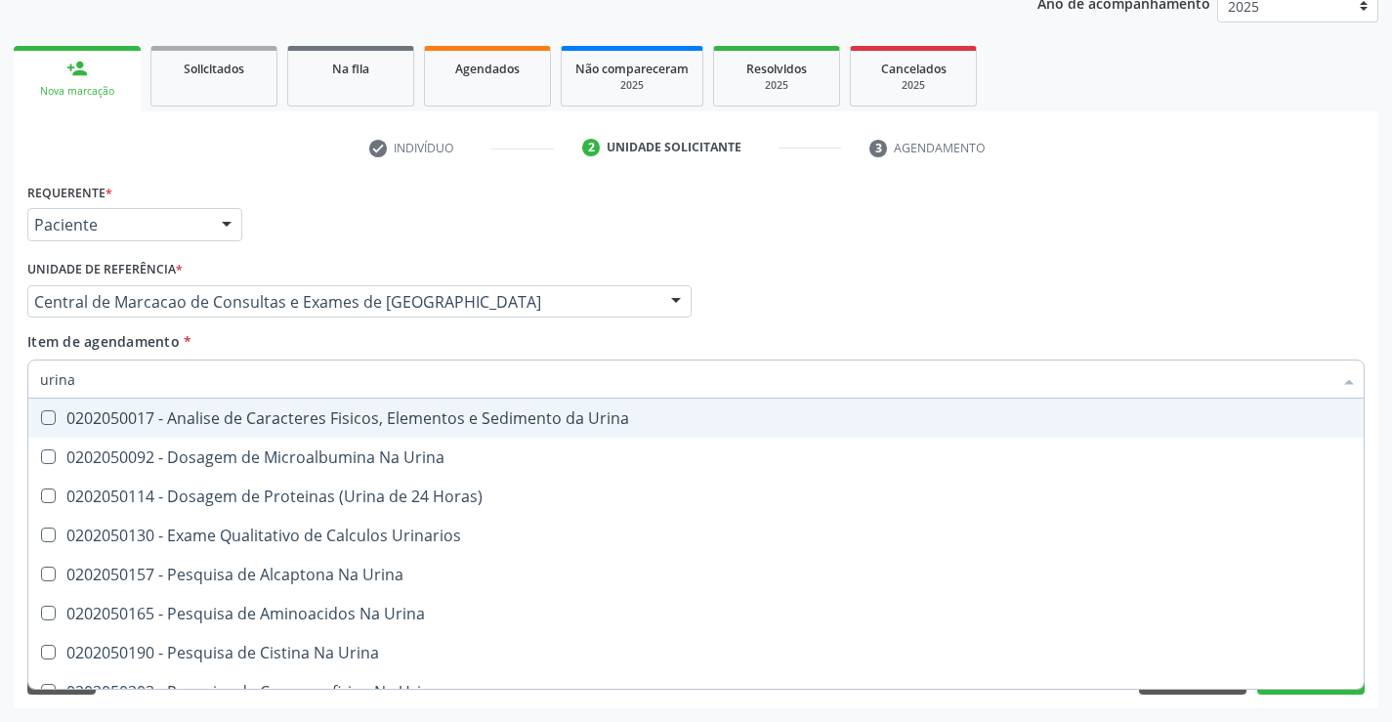
click at [210, 404] on span "0202050017 - Analise de Caracteres Fisicos, Elementos e Sedimento da Urina" at bounding box center [695, 417] width 1335 height 39
checkbox Urina "true"
click at [210, 381] on input "urina" at bounding box center [686, 378] width 1292 height 39
type input "a"
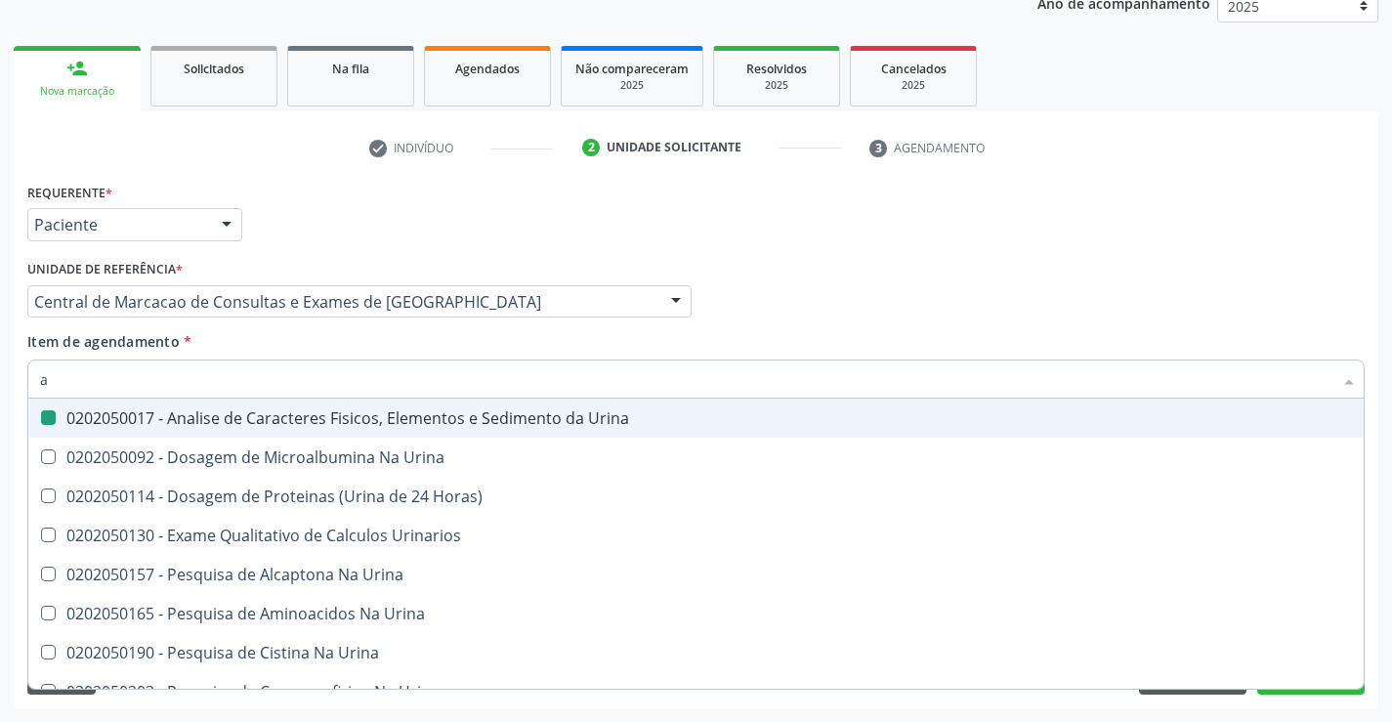
checkbox Urina "false"
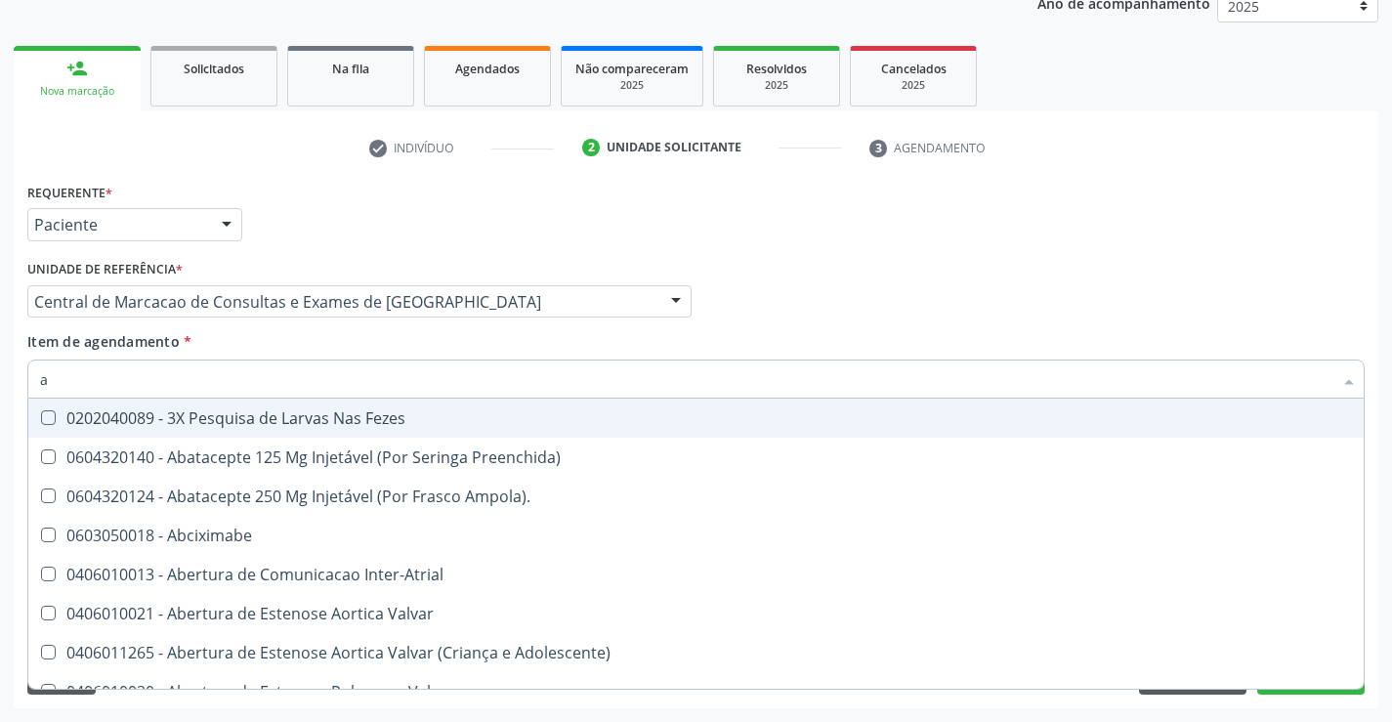
type input "ac"
checkbox Paciente "true"
checkbox Urina "false"
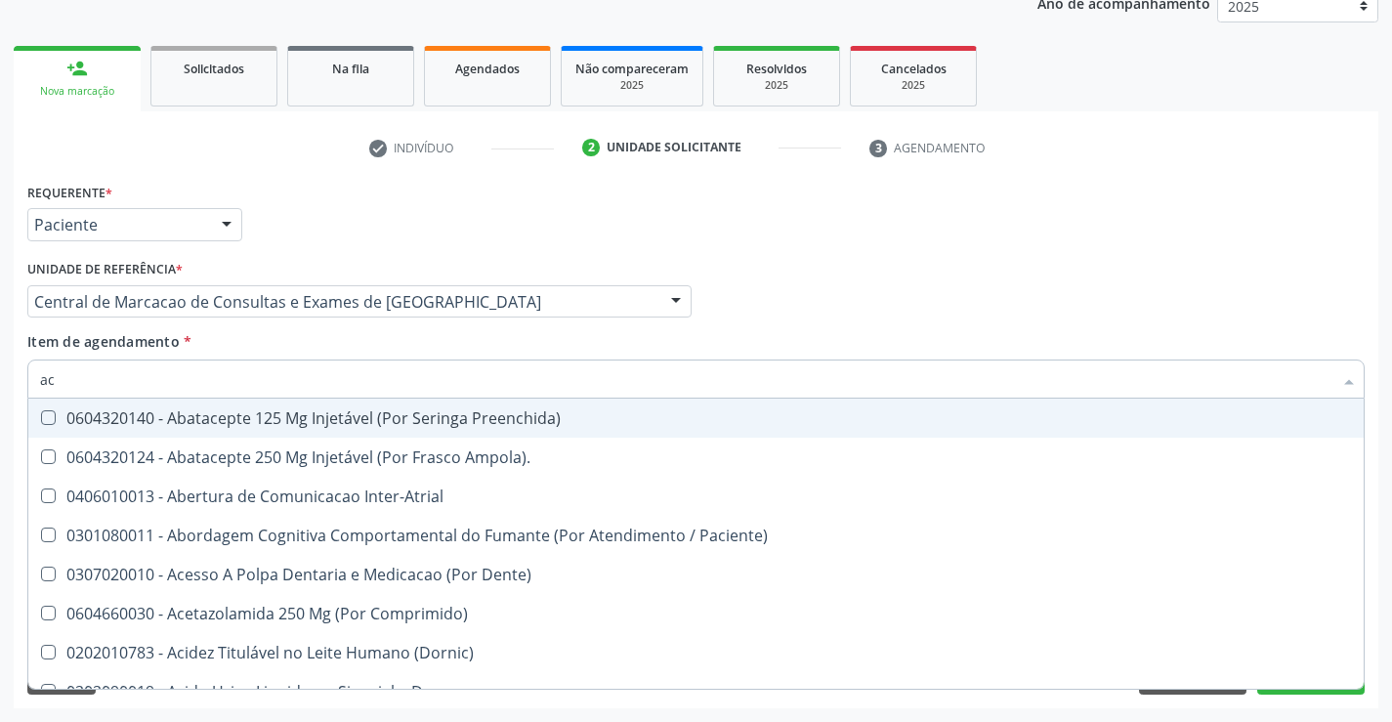
type input "a"
checkbox Urina "false"
checkbox Neurocirurgia "true"
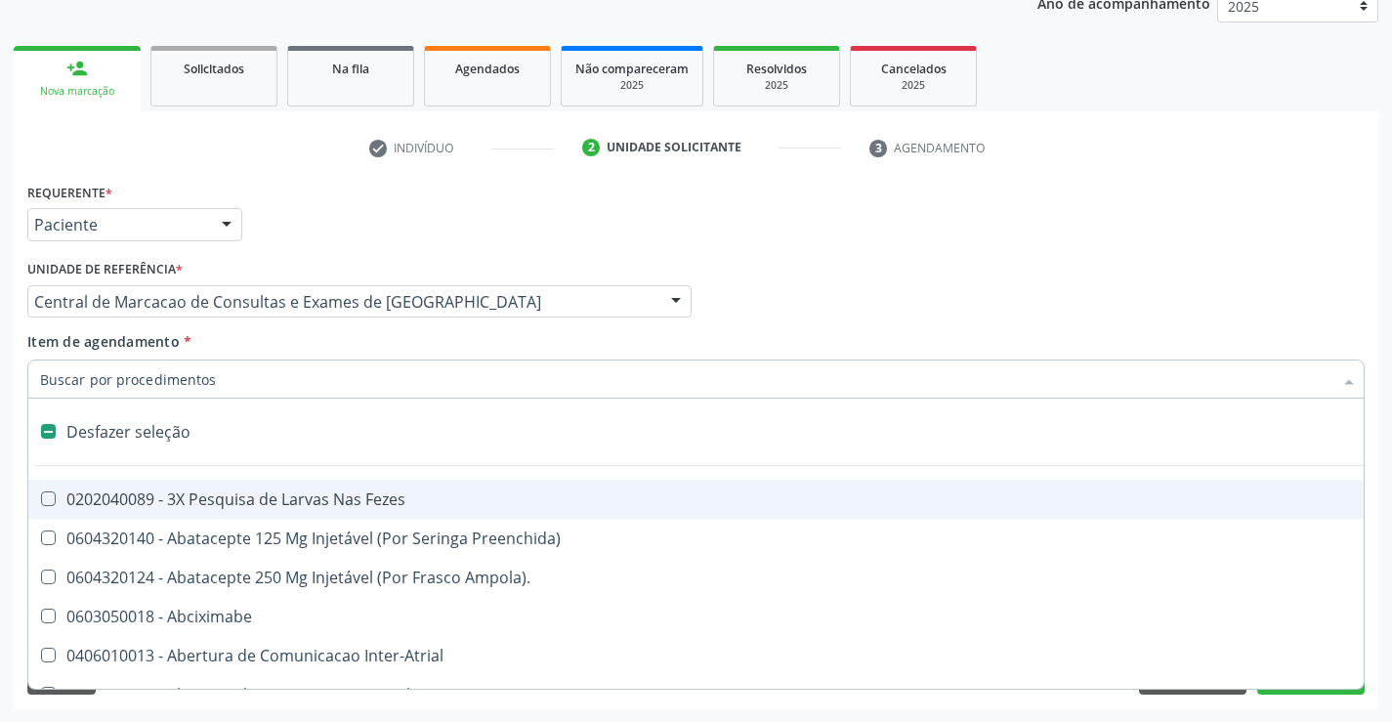
type input "s"
checkbox Revestido\) "true"
checkbox Urina "false"
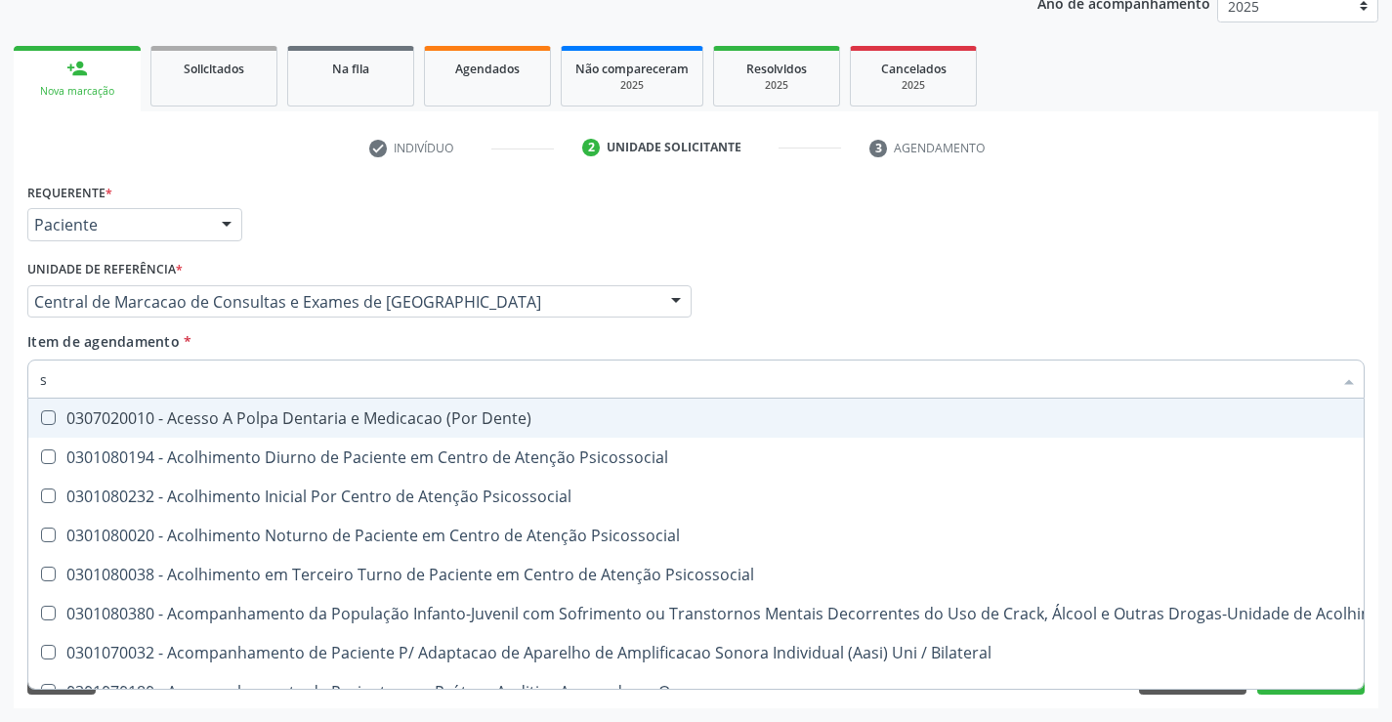
type input "so"
checkbox Transjugular "false"
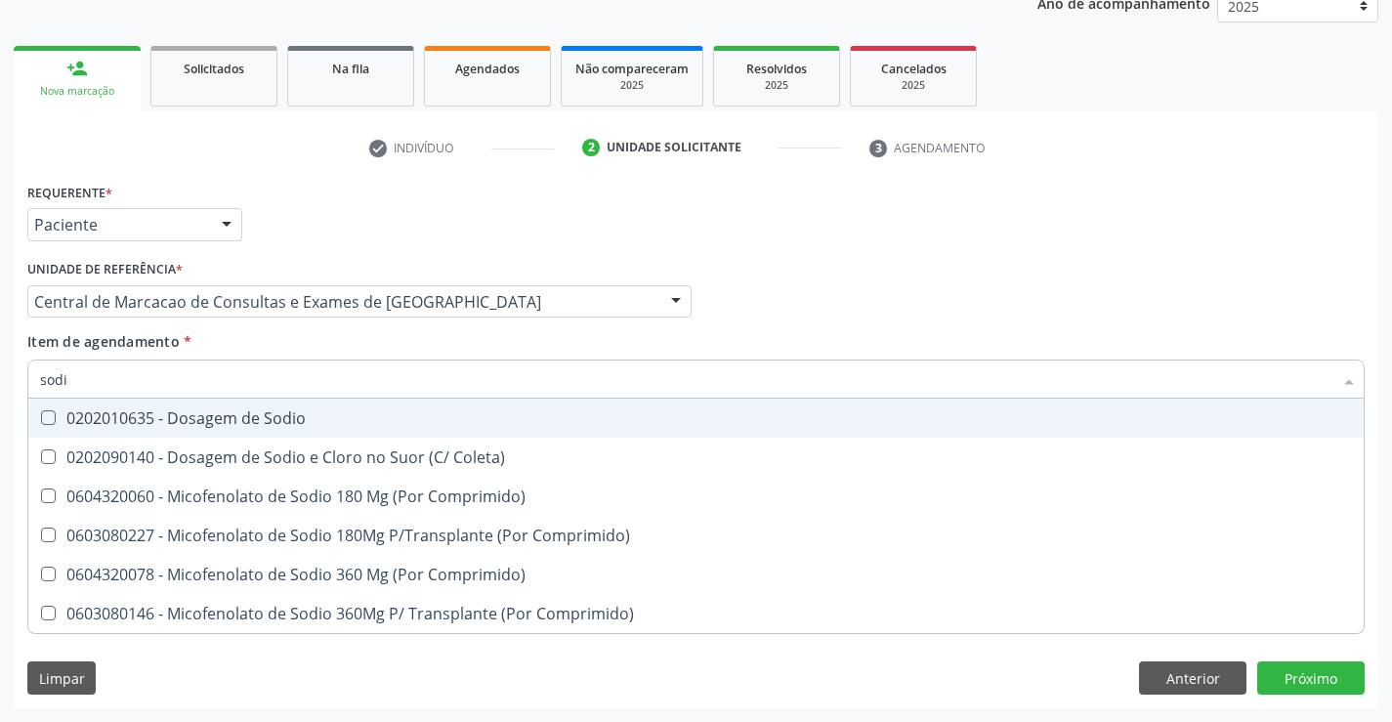
type input "sodio"
click at [242, 421] on div "0202010635 - Dosagem de Sodio" at bounding box center [696, 418] width 1312 height 16
checkbox Sodio "true"
click at [229, 364] on input "sodio" at bounding box center [686, 378] width 1292 height 39
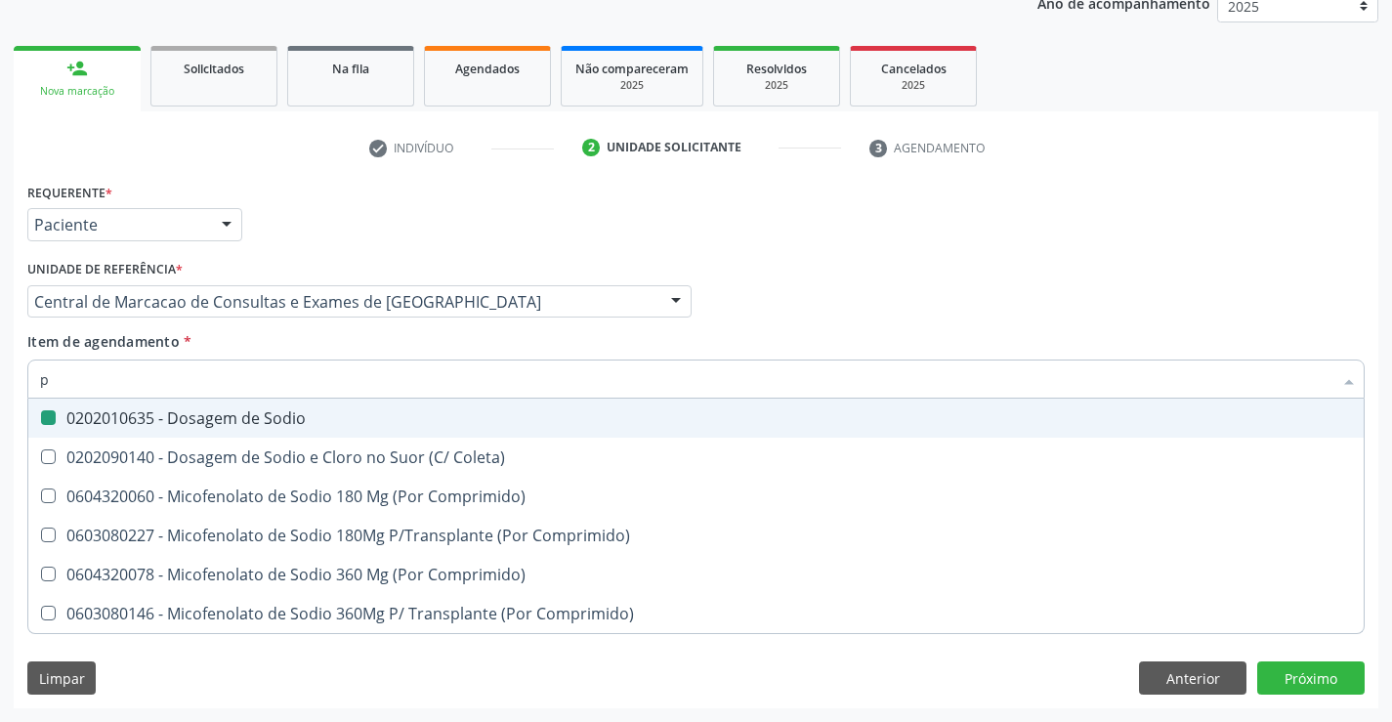
type input "po"
checkbox Sodio "false"
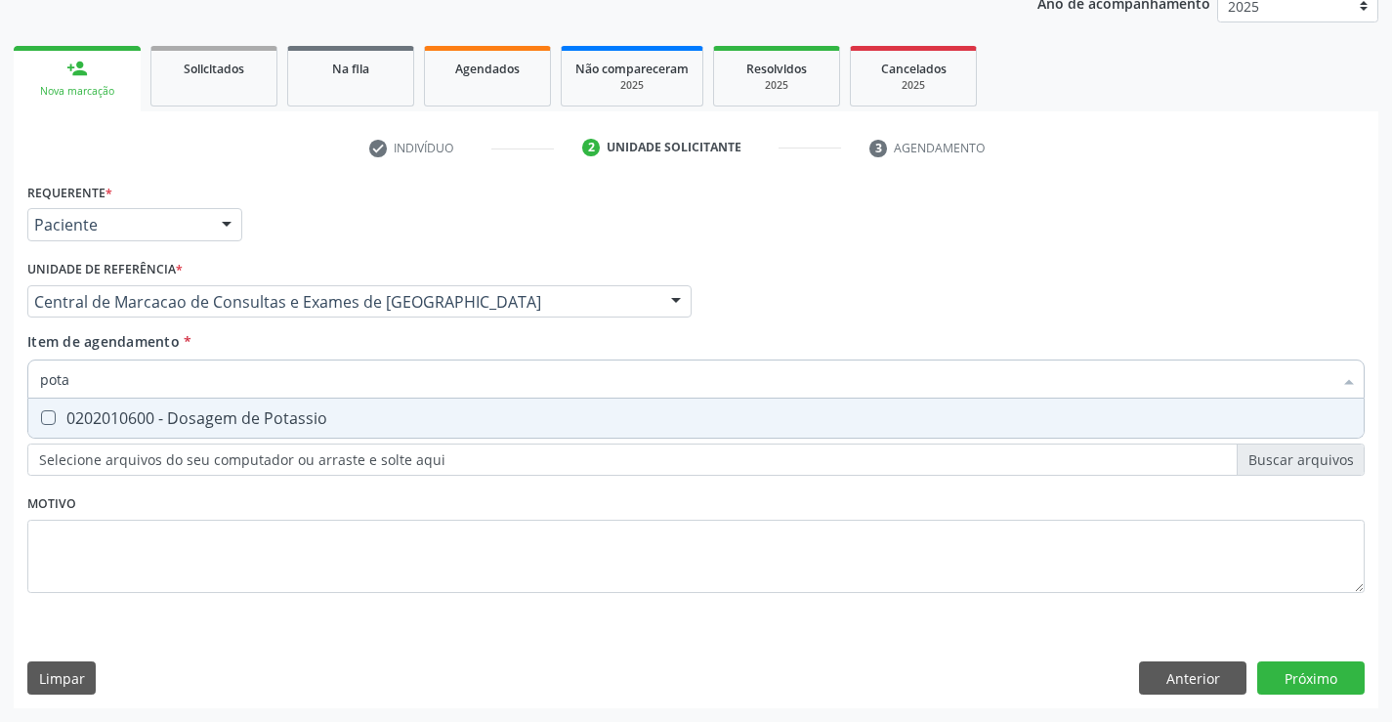
type input "potas"
click at [214, 410] on div "0202010600 - Dosagem de Potassio" at bounding box center [696, 418] width 1312 height 16
checkbox Potassio "true"
click at [220, 358] on div "Item de agendamento * potas Desfazer seleção 0202010600 - Dosagem de Potassio N…" at bounding box center [695, 362] width 1337 height 62
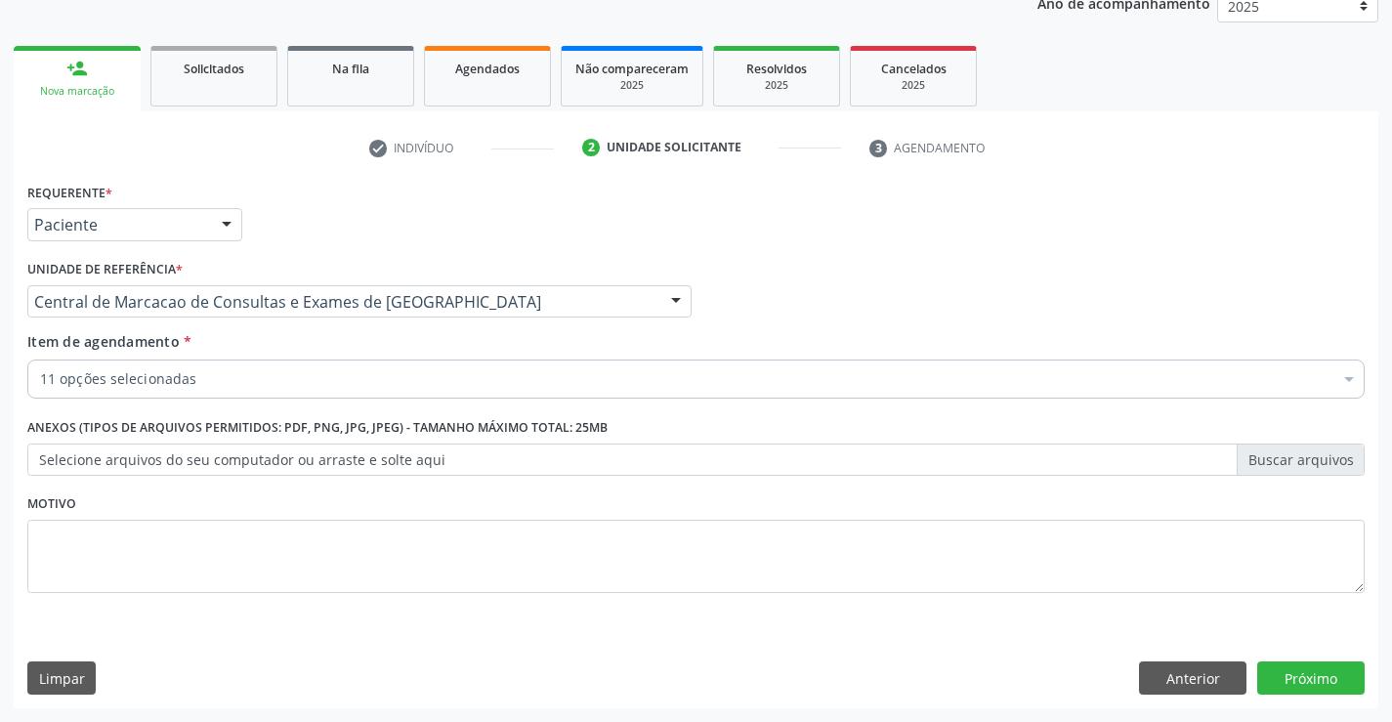
click at [214, 368] on div "11 opções selecionadas" at bounding box center [695, 378] width 1337 height 39
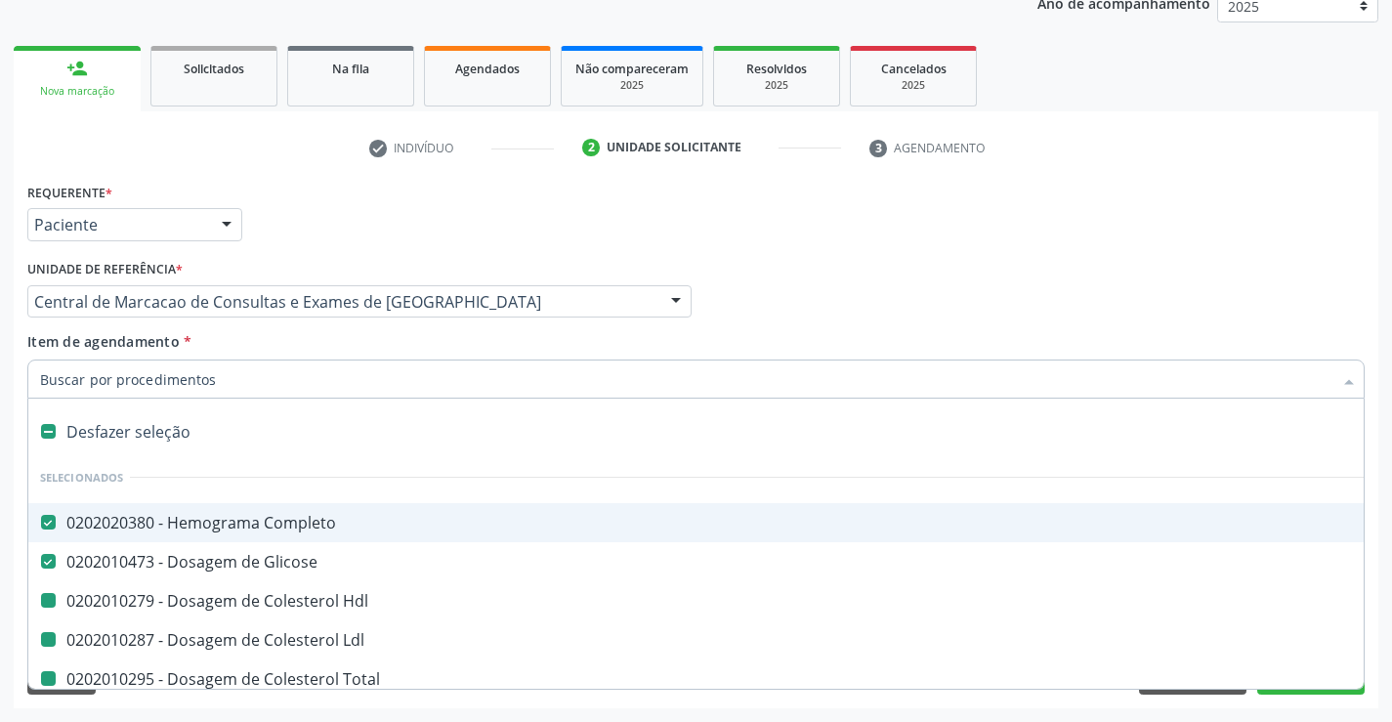
type input "f"
checkbox Hdl "false"
checkbox Ldl "false"
checkbox Total "false"
checkbox Triglicerideos "false"
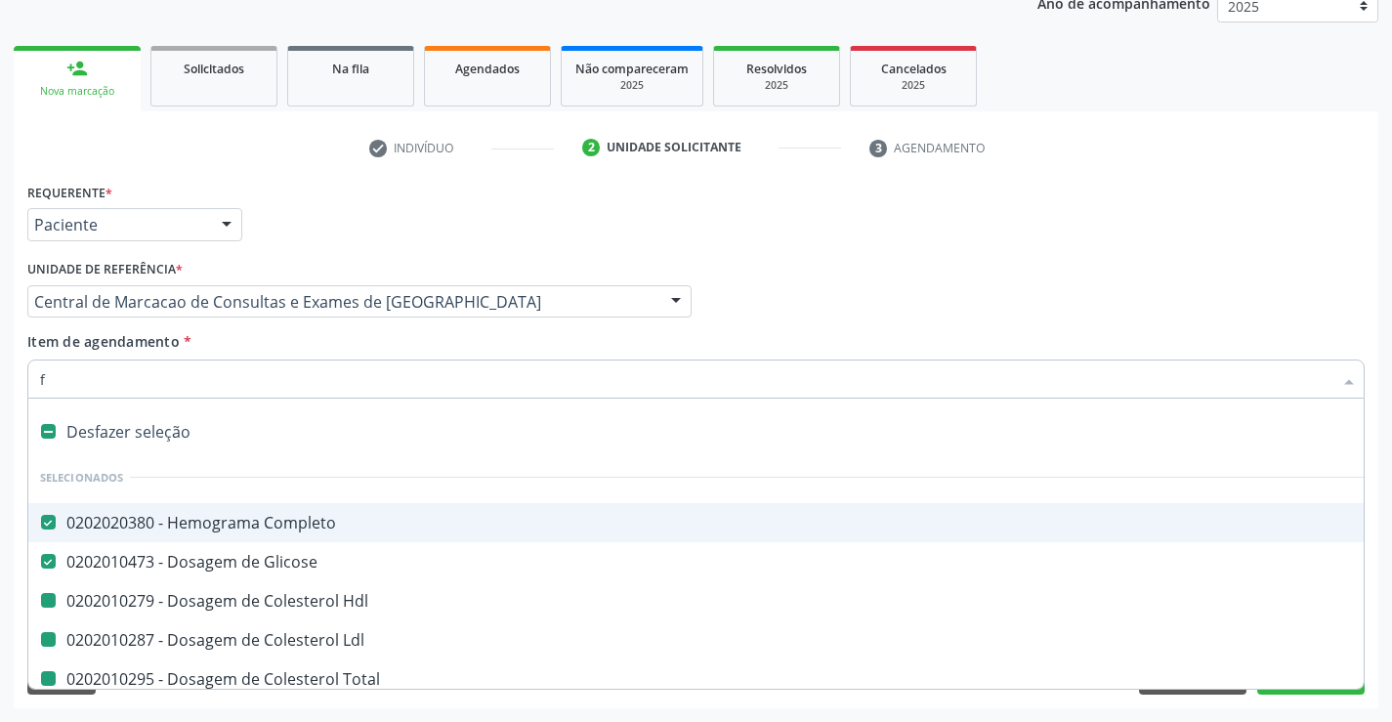
checkbox Ureia "false"
checkbox Creatinina "false"
checkbox Urina "false"
checkbox Sodio "false"
checkbox Potassio "false"
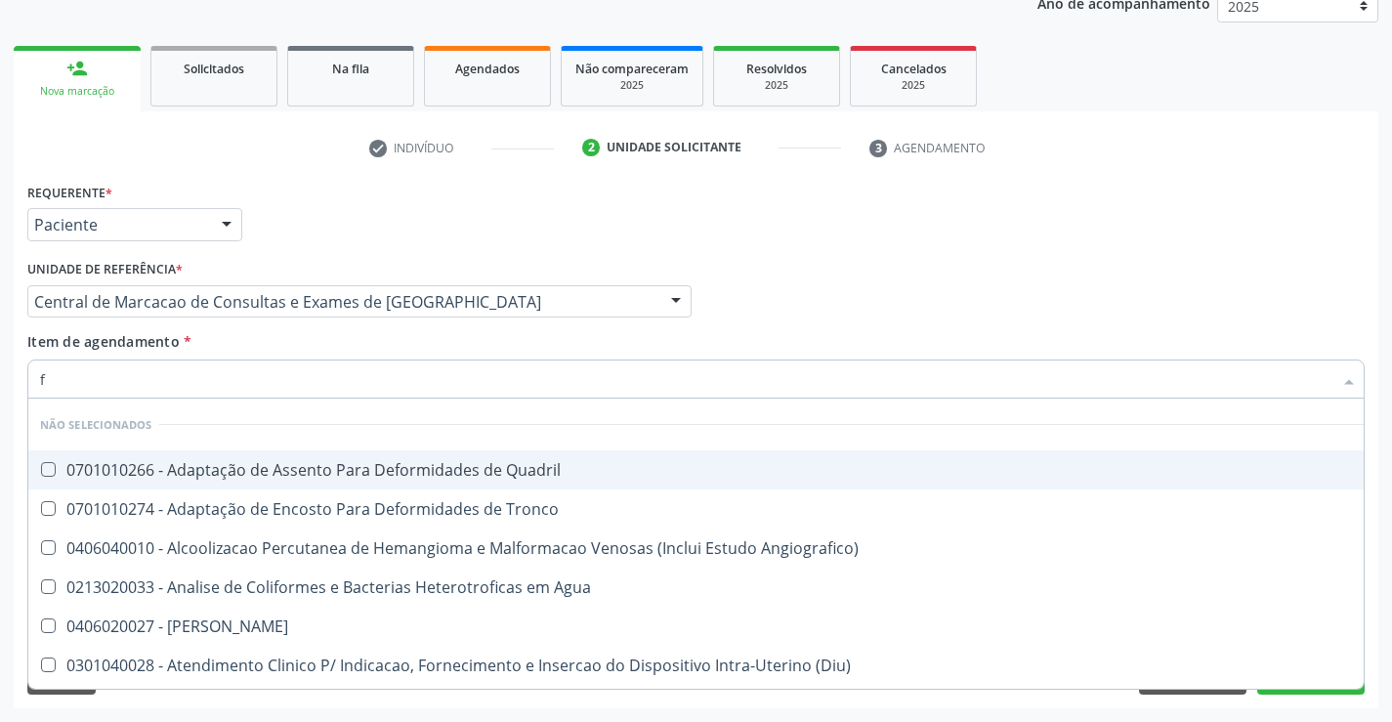
type input "fo"
checkbox Quadril "false"
type input "f"
checkbox Quadril "true"
checkbox Angiografico\) "true"
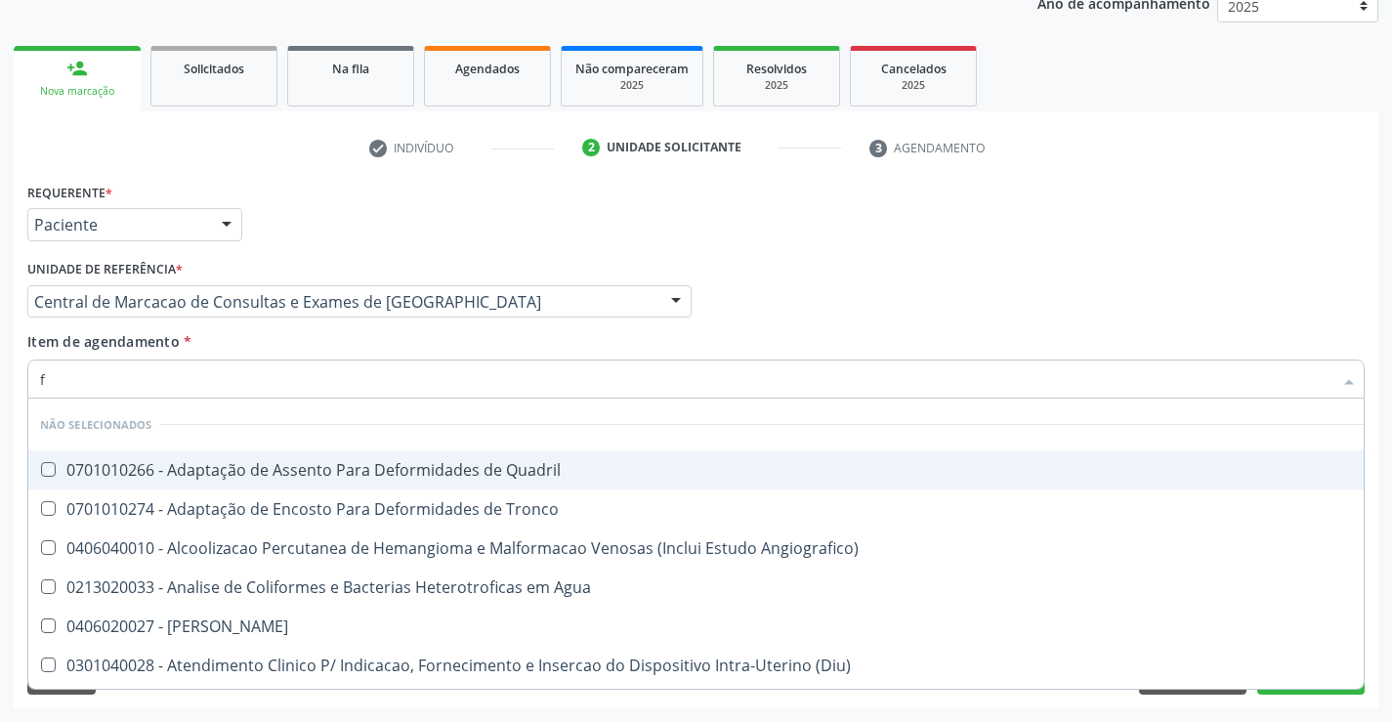
checkbox Agua "true"
checkbox Linfovenosa "true"
checkbox \(Diu\) "true"
checkbox Uterino "true"
checkbox Ossea\) "true"
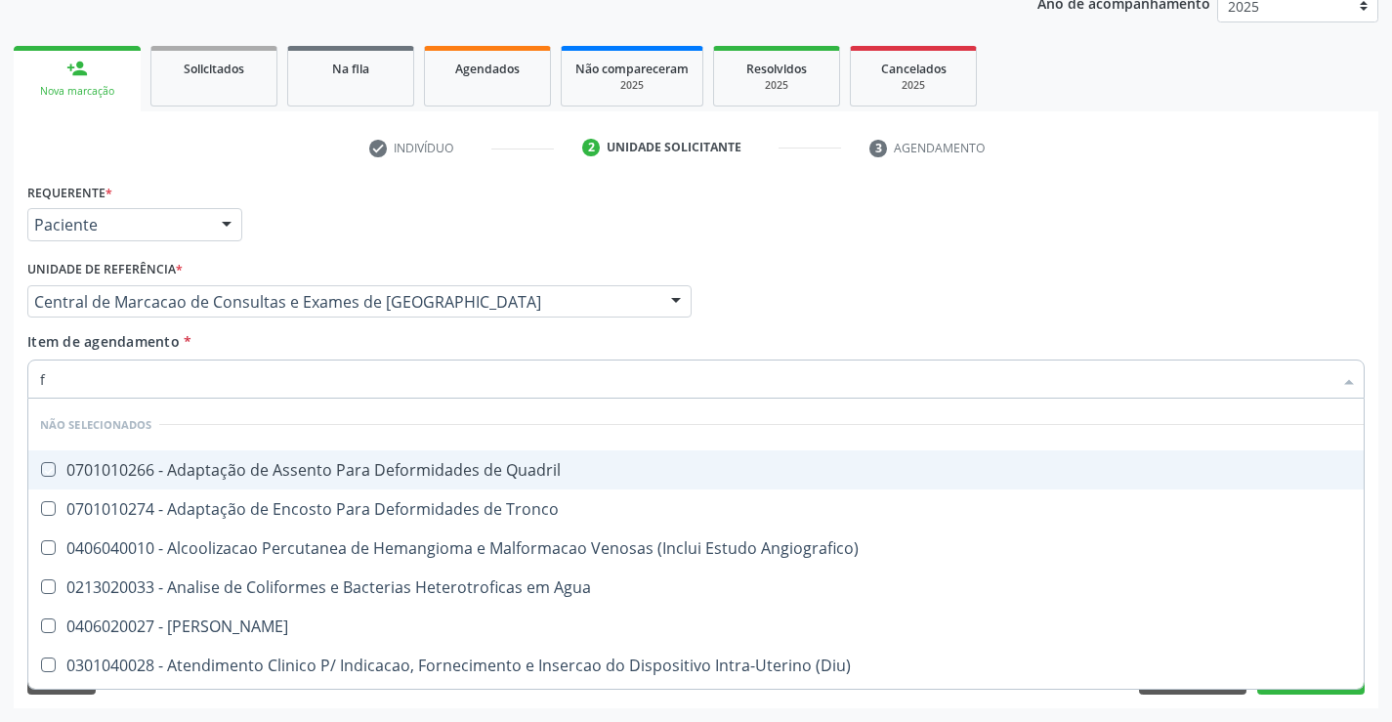
checkbox Força "true"
checkbox Placa "true"
checkbox Dragea\) "true"
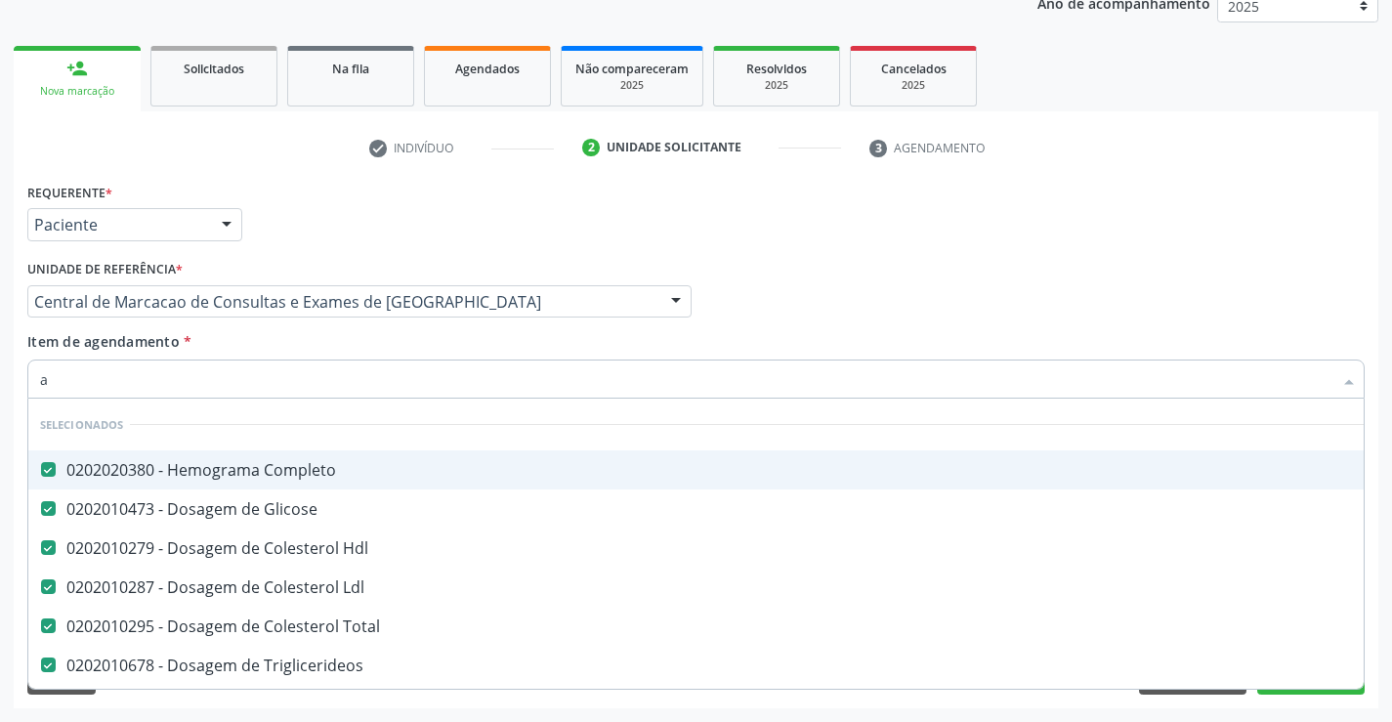
type input "al"
checkbox Ldl "false"
checkbox Total "false"
checkbox Triglicerideos "false"
checkbox Ureia "false"
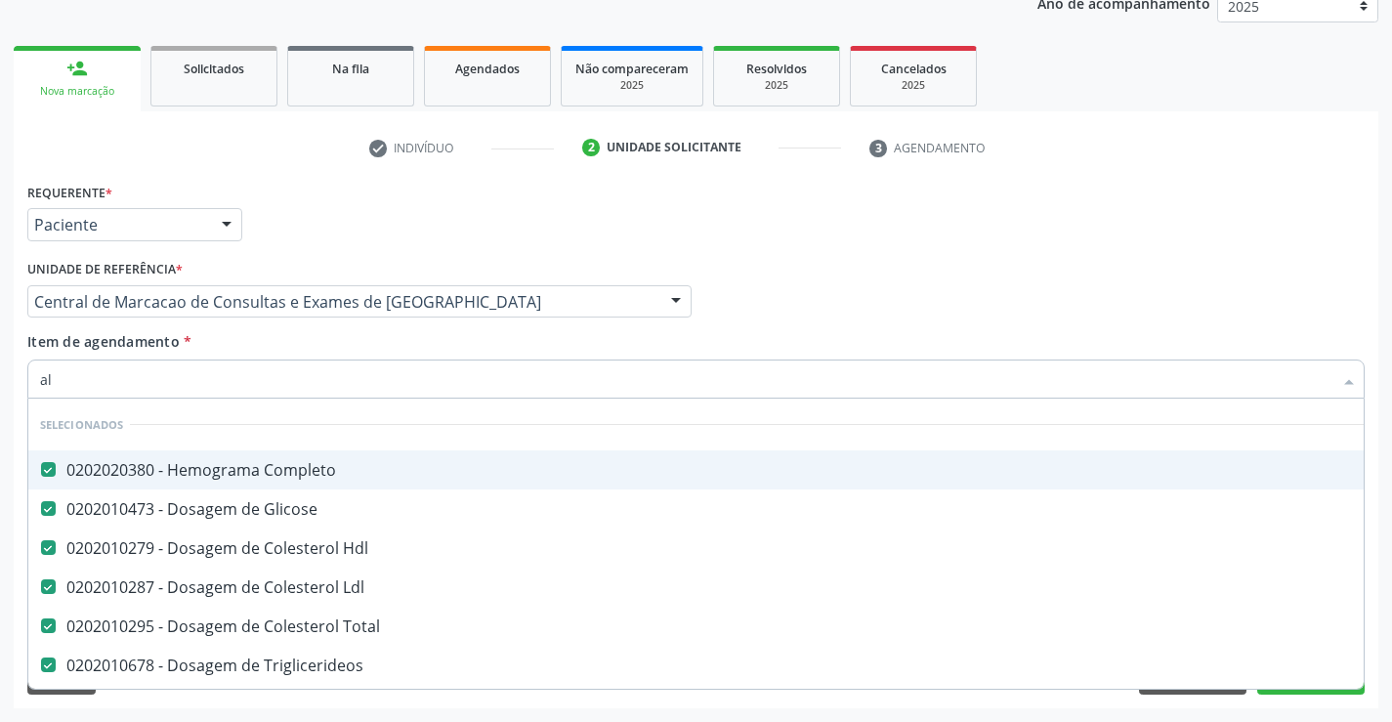
checkbox Creatinina "false"
checkbox Urina "false"
checkbox Sodio "false"
checkbox Potassio "false"
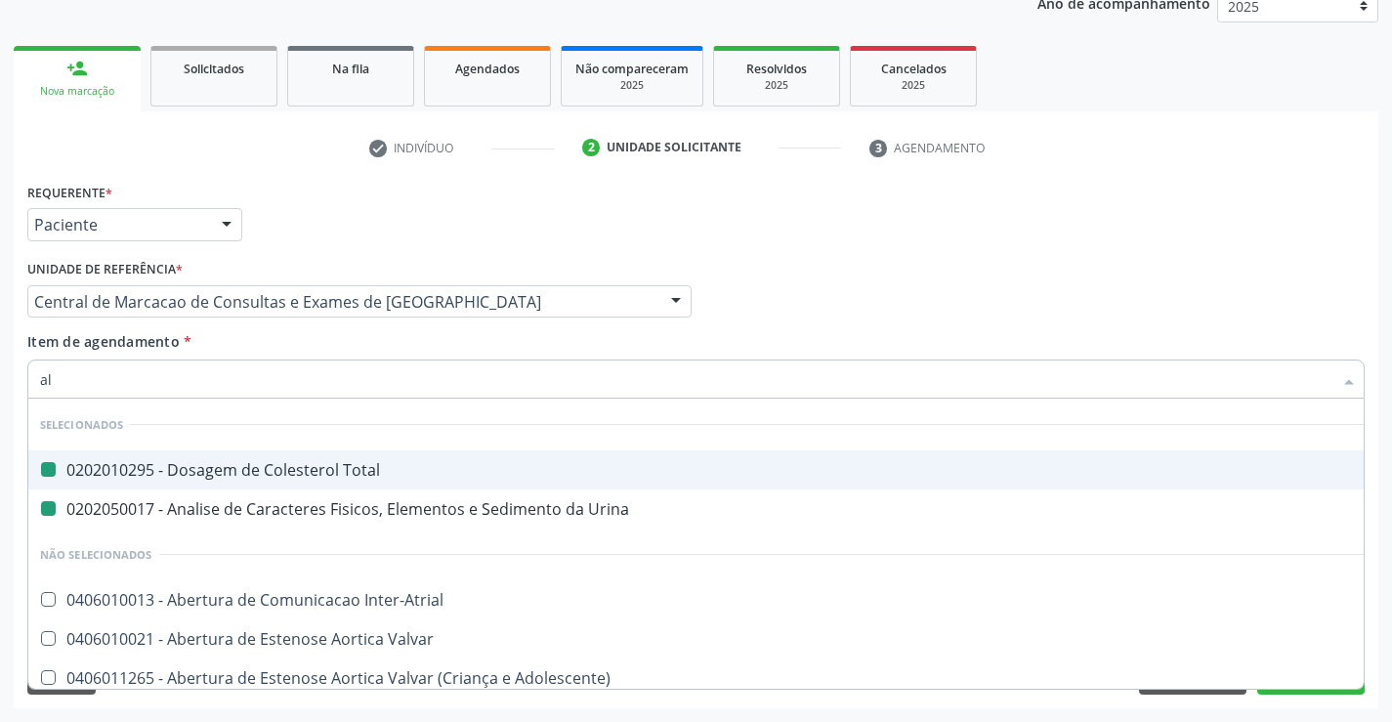
type input "alc"
checkbox Total "false"
checkbox Urina "false"
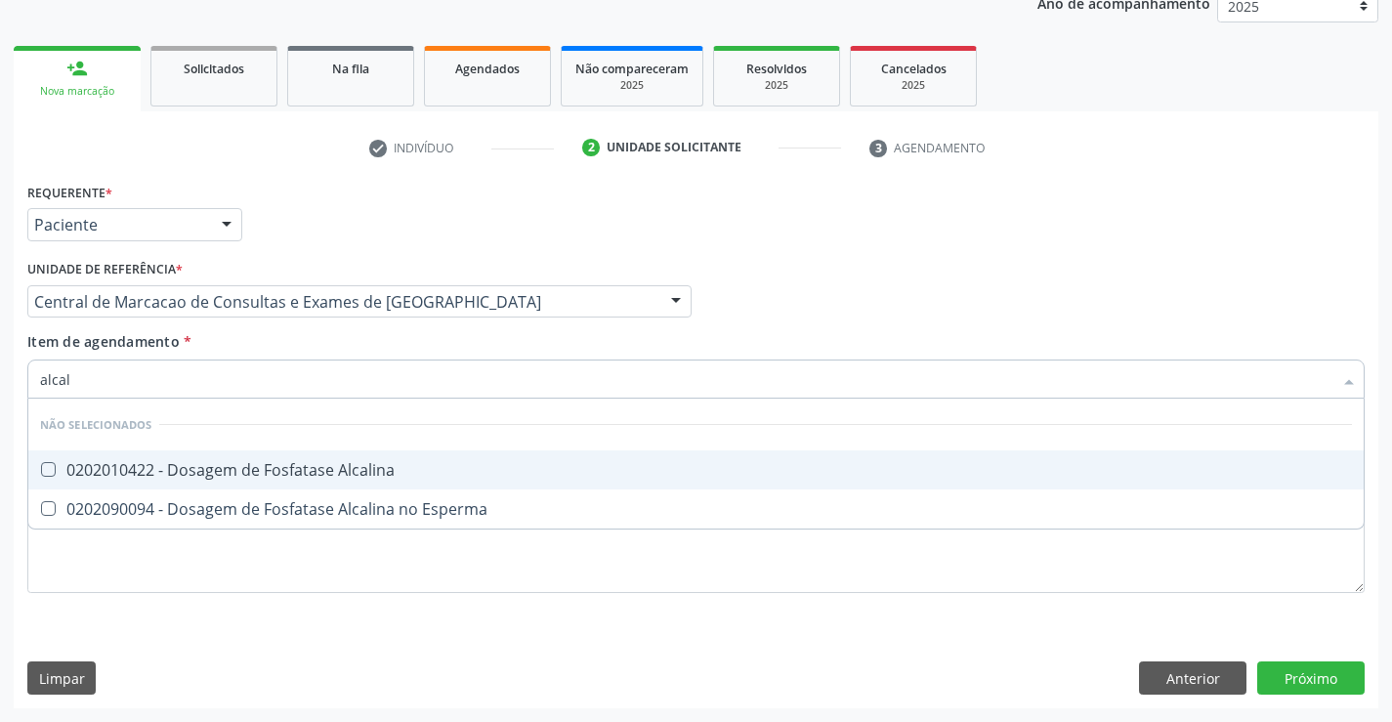
type input "alcali"
click at [199, 478] on div "0202010422 - Dosagem de Fosfatase Alcalina" at bounding box center [696, 470] width 1312 height 16
checkbox Alcalina "true"
click at [189, 382] on input "alcali" at bounding box center [686, 378] width 1292 height 39
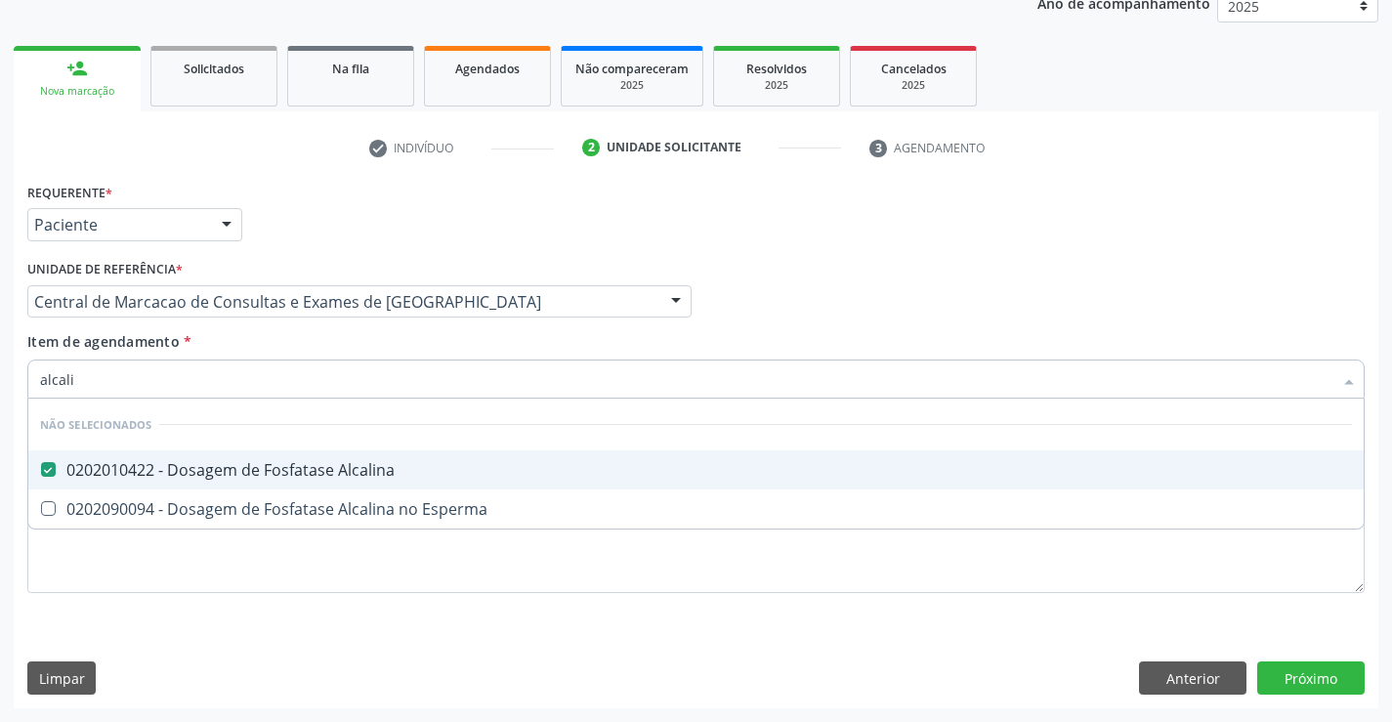
type input "t"
checkbox Esperma "true"
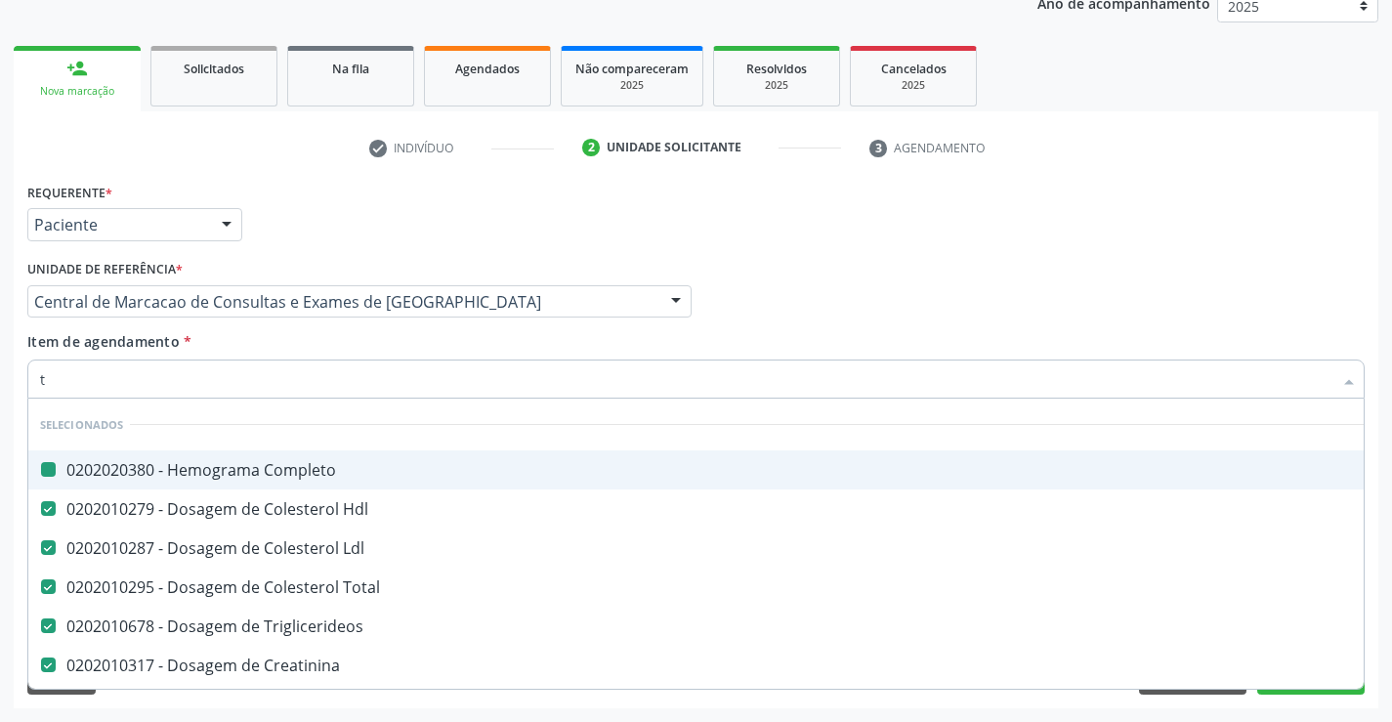
type input "tg"
checkbox Completo "false"
checkbox Hdl "false"
checkbox Ldl "false"
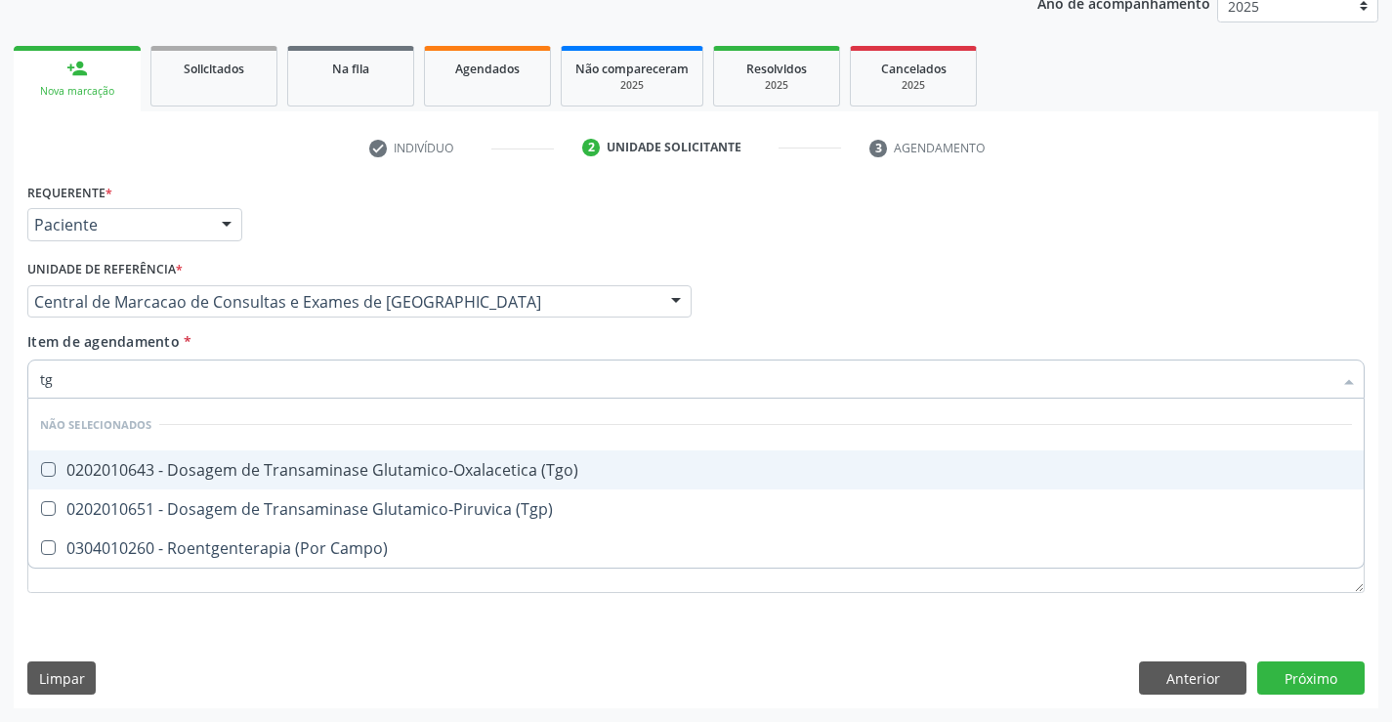
click at [171, 466] on div "0202010643 - Dosagem de Transaminase Glutamico-Oxalacetica (Tgo)" at bounding box center [696, 470] width 1312 height 16
checkbox \(Tgo\) "true"
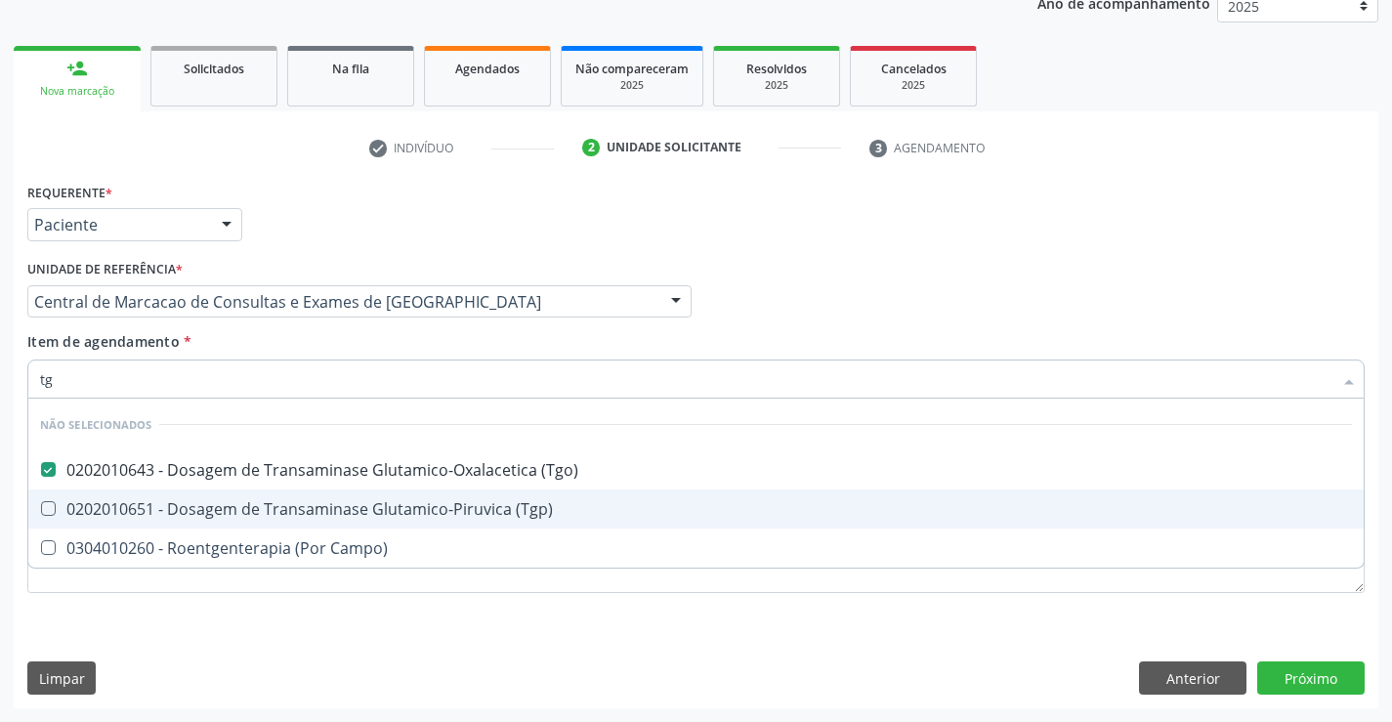
click at [174, 503] on div "0202010651 - Dosagem de Transaminase Glutamico-Piruvica (Tgp)" at bounding box center [696, 509] width 1312 height 16
checkbox \(Tgp\) "true"
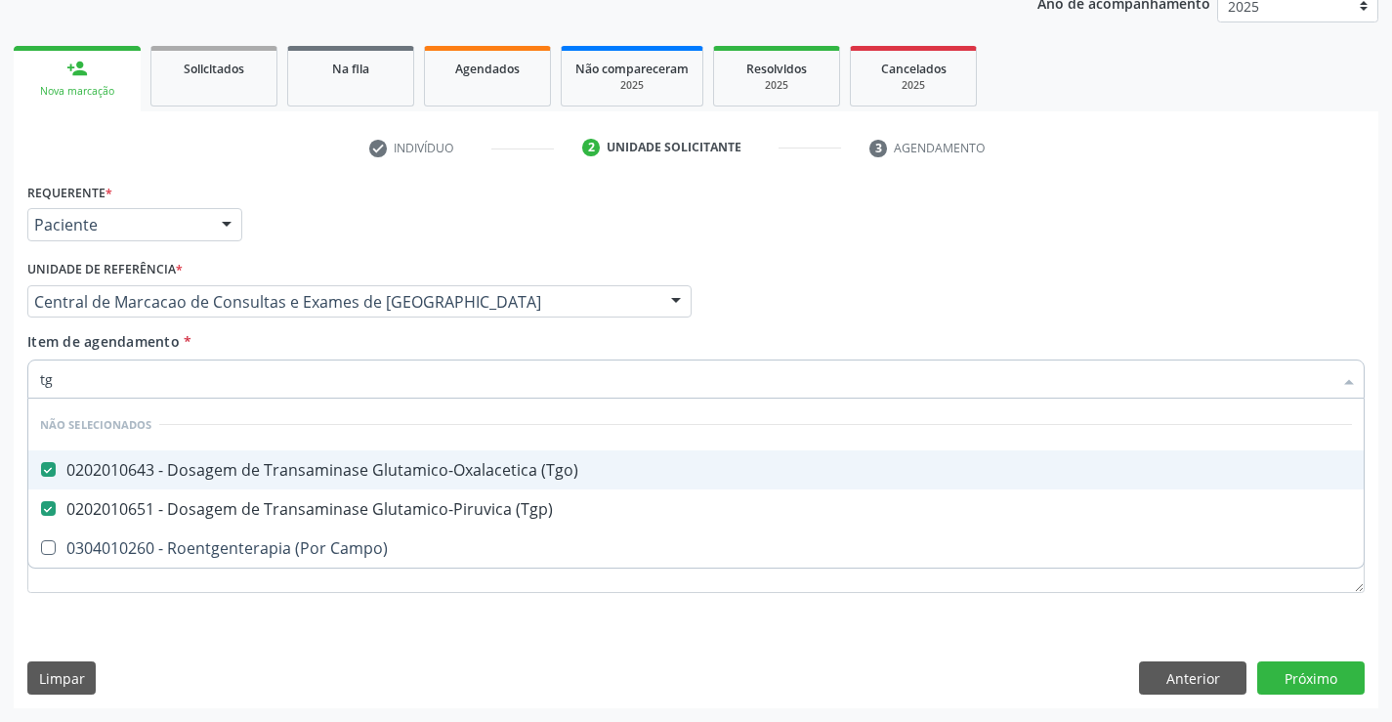
click at [195, 373] on input "tg" at bounding box center [686, 378] width 1292 height 39
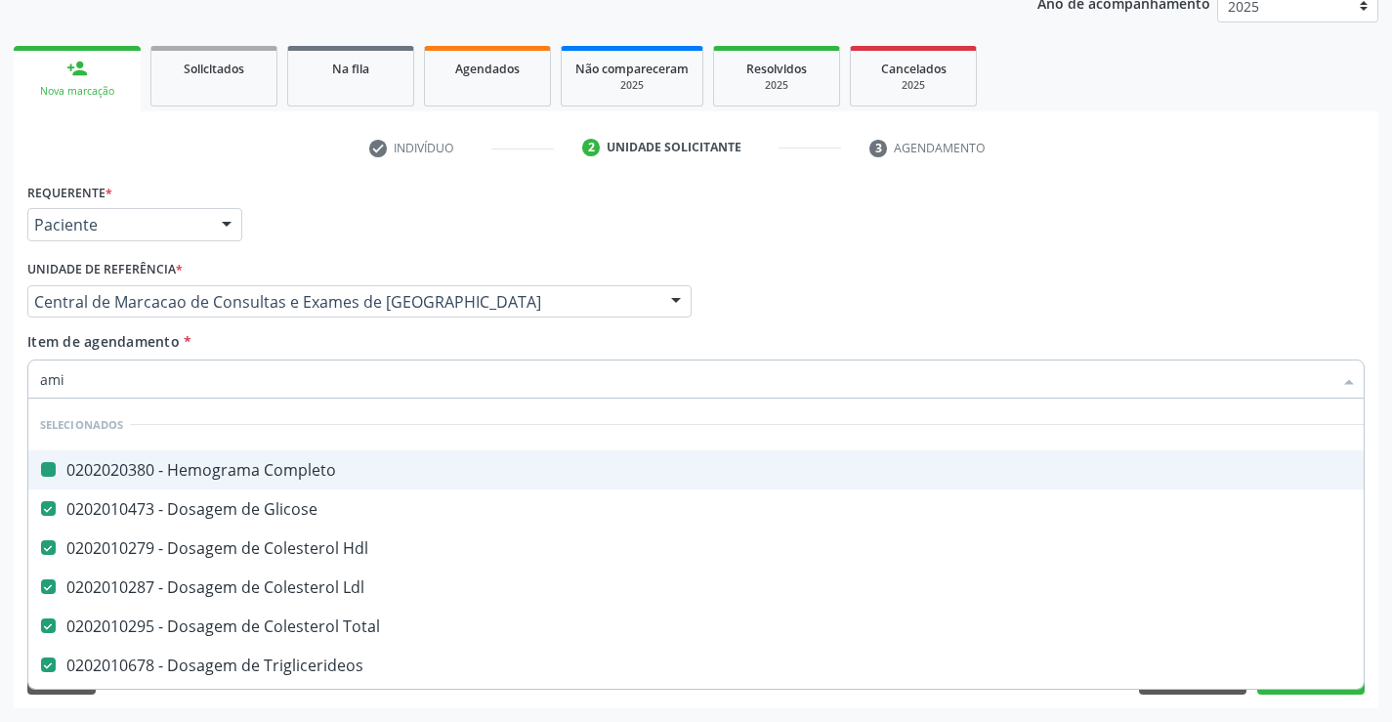
type input "amil"
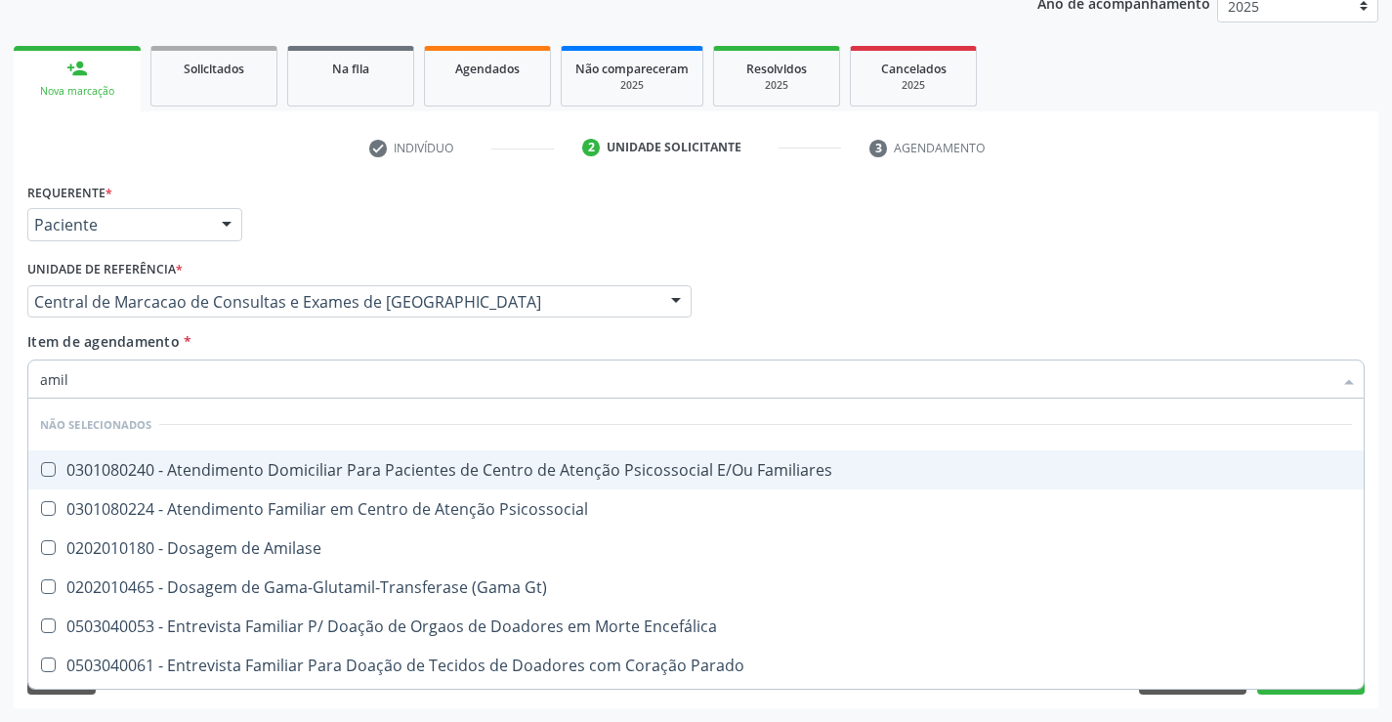
checkbox Familiares "false"
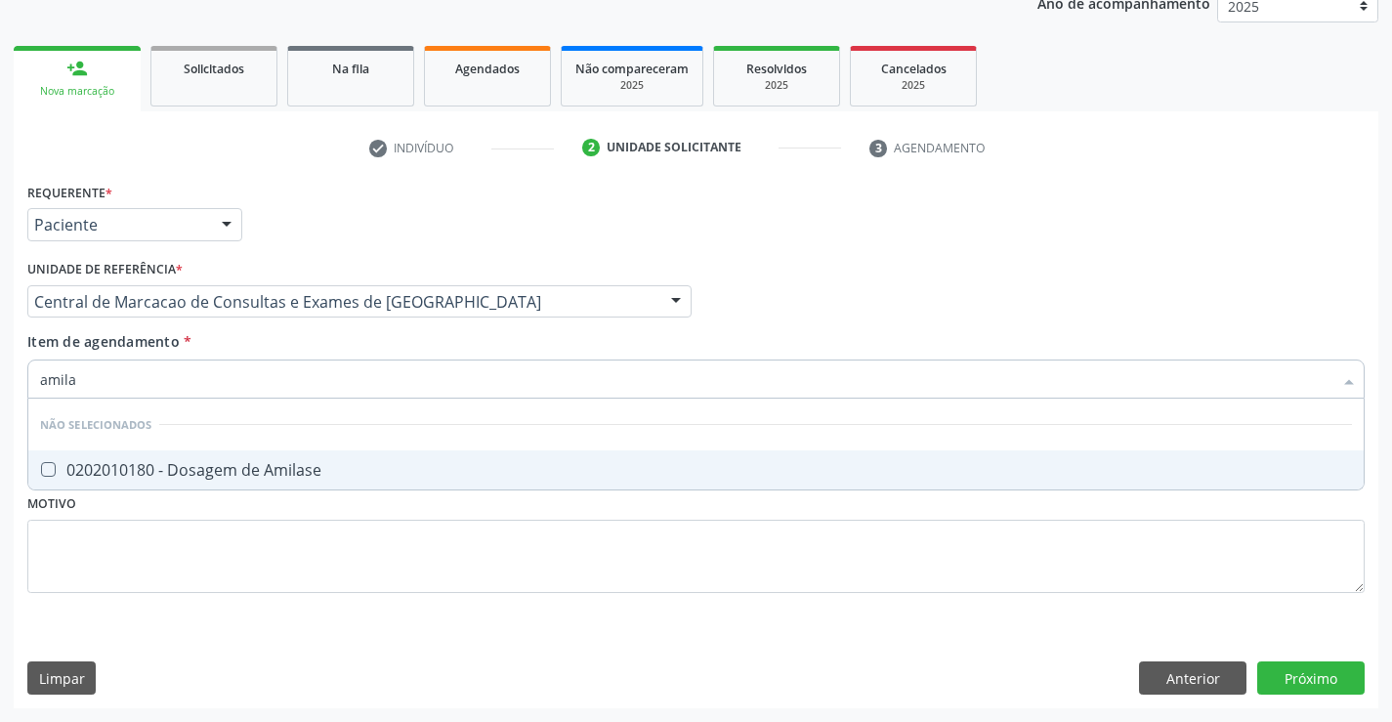
type input "amilas"
click at [170, 470] on div "0202010180 - Dosagem de Amilase" at bounding box center [696, 470] width 1312 height 16
checkbox Amilase "true"
click at [181, 389] on input "amilas" at bounding box center [686, 378] width 1292 height 39
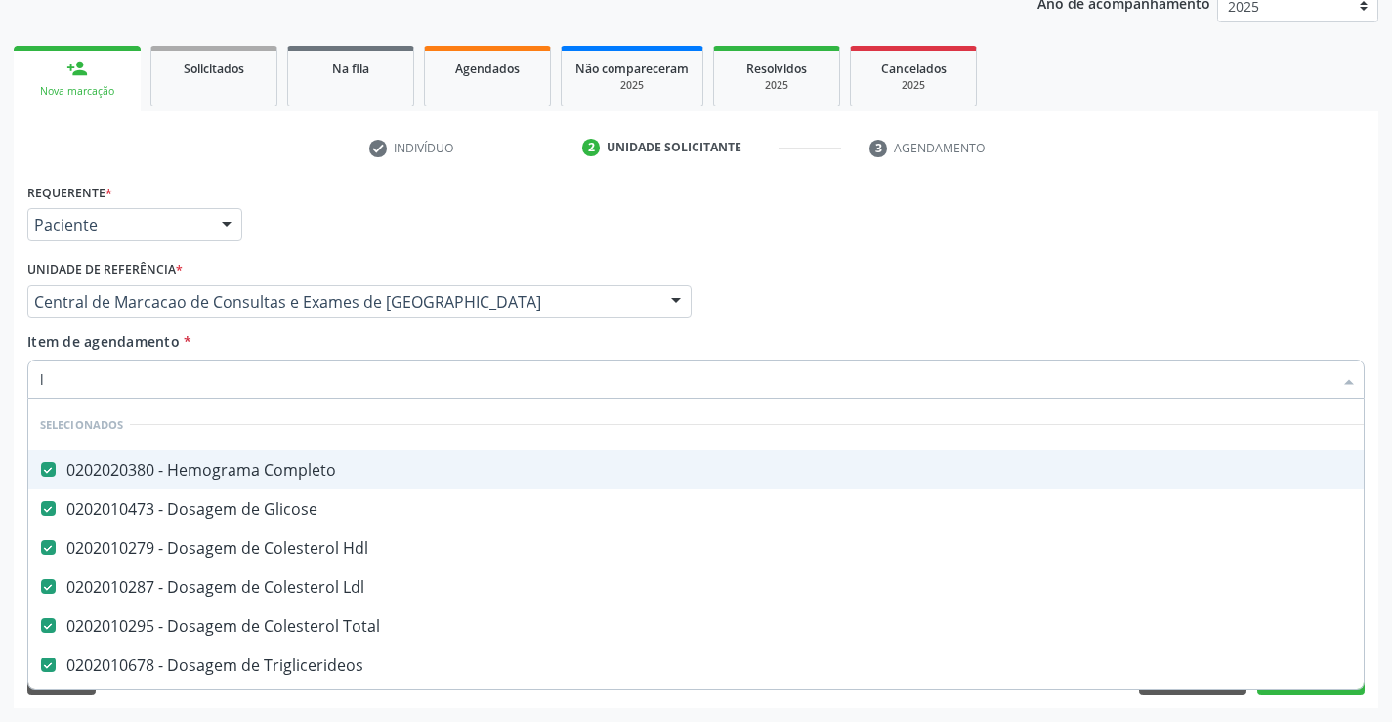
type input "li"
checkbox Total "false"
checkbox Triglicerideos "false"
checkbox Urina "false"
checkbox Reconstrução "true"
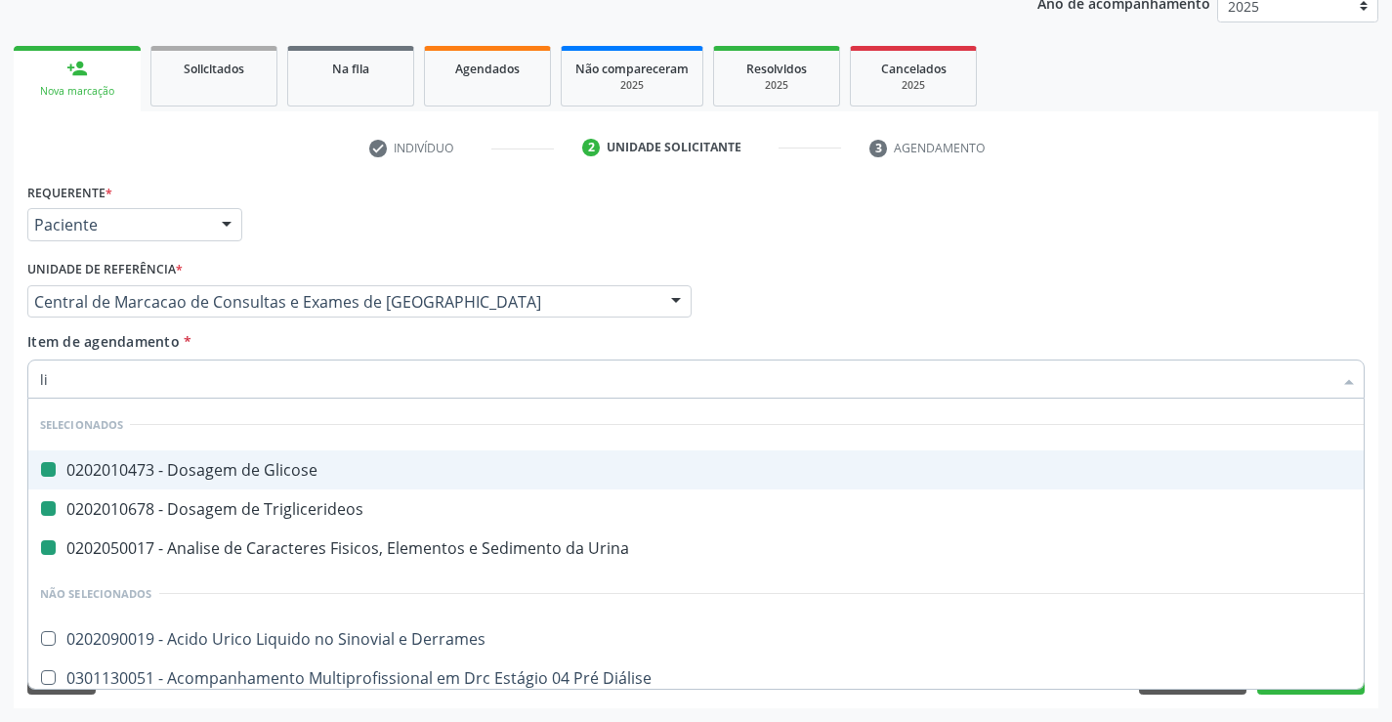
type input "lip"
checkbox Glicose "false"
checkbox Triglicerideos "false"
checkbox Urina "false"
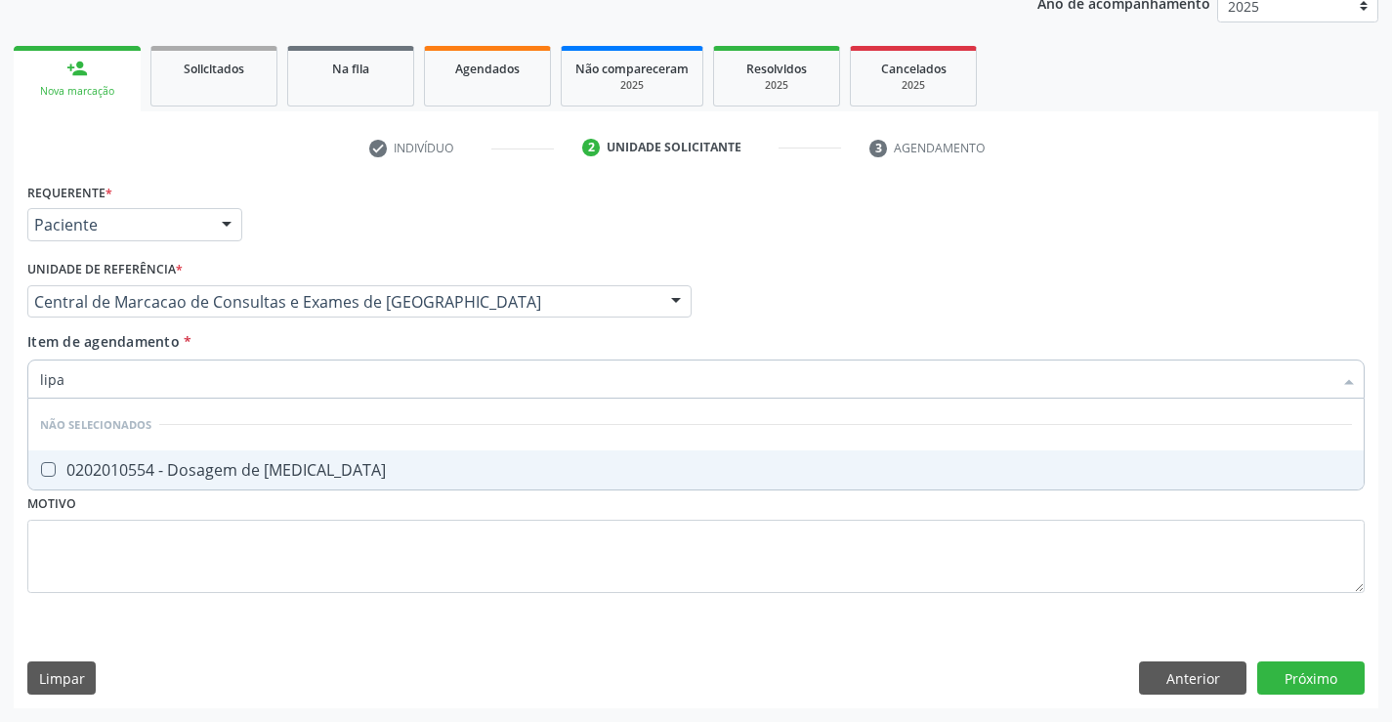
type input "lipas"
click at [163, 468] on div "0202010554 - Dosagem de [MEDICAL_DATA]" at bounding box center [696, 470] width 1312 height 16
checkbox Lipase "true"
click at [180, 377] on input "lipas" at bounding box center [686, 378] width 1292 height 39
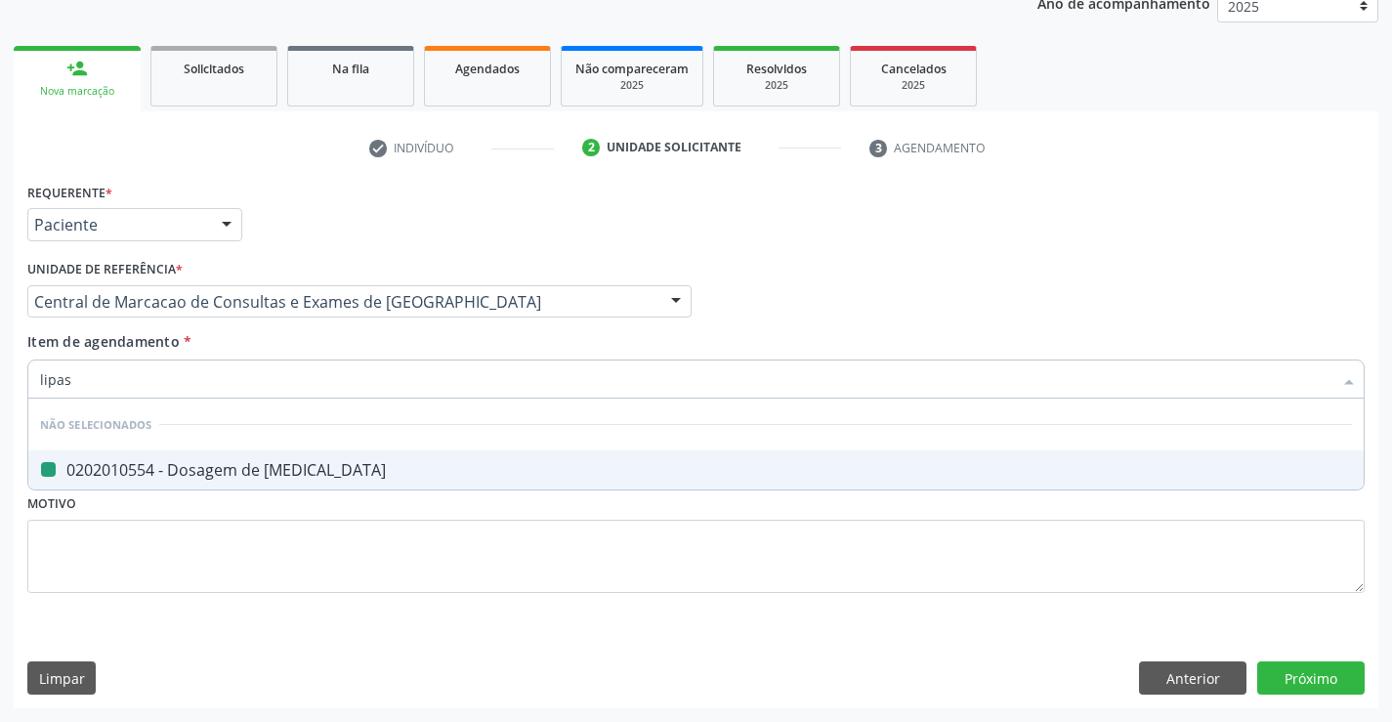
type input "b"
checkbox Lipase "false"
type input "bilirr"
click at [181, 472] on div "0202010201 - Dosagem de Bilirrubina Total e Fracoes" at bounding box center [696, 470] width 1312 height 16
checkbox Fracoes "true"
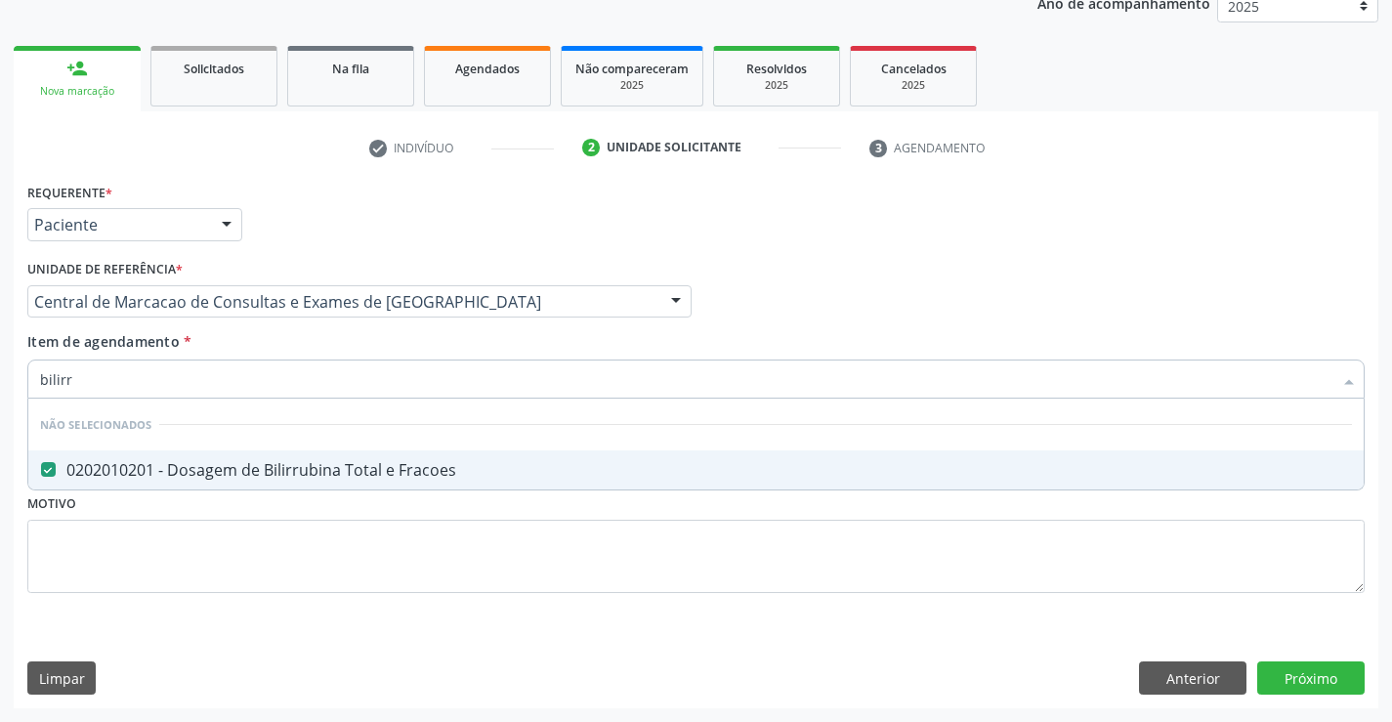
click at [188, 388] on input "bilirr" at bounding box center [686, 378] width 1292 height 39
type input "gg"
checkbox Fracoes "false"
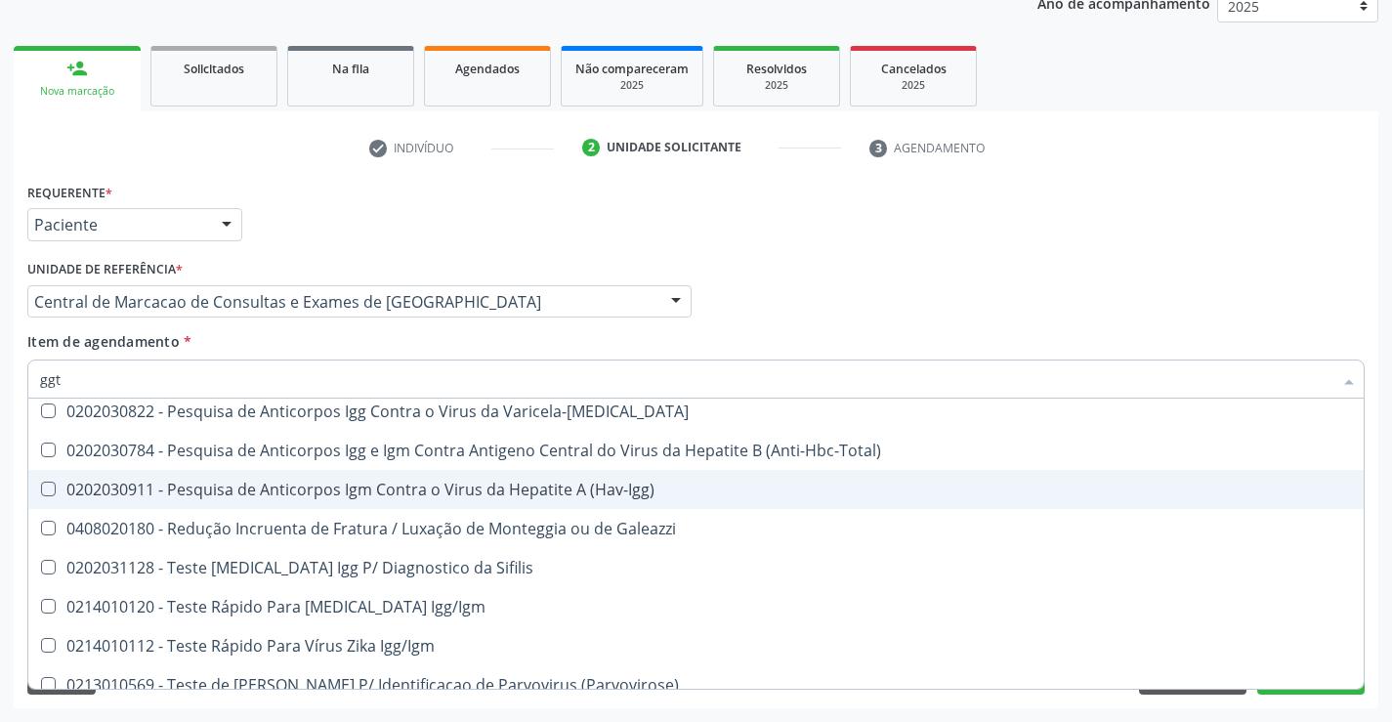
scroll to position [0, 0]
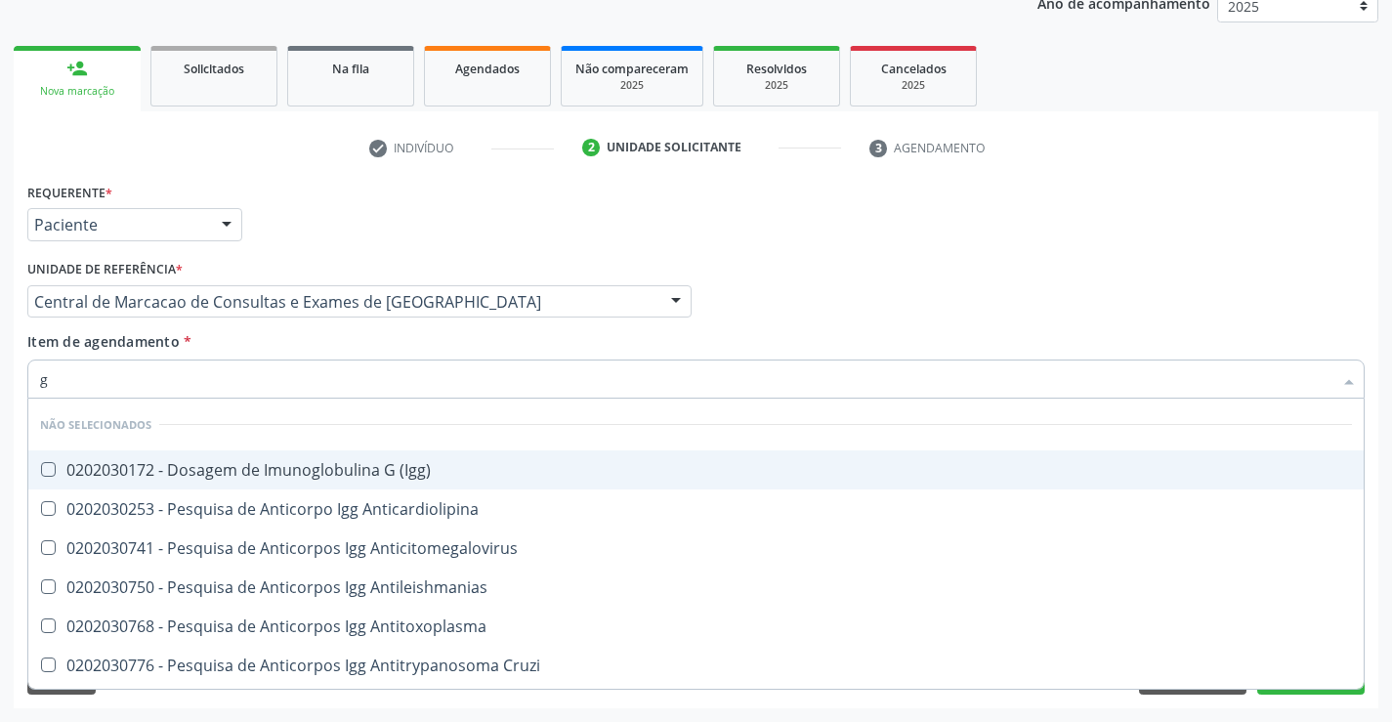
type input "gt"
checkbox \(Igg\) "false"
checkbox Anticardiolipina "false"
checkbox Anticitomegalovirus "false"
checkbox Antileishmanias "false"
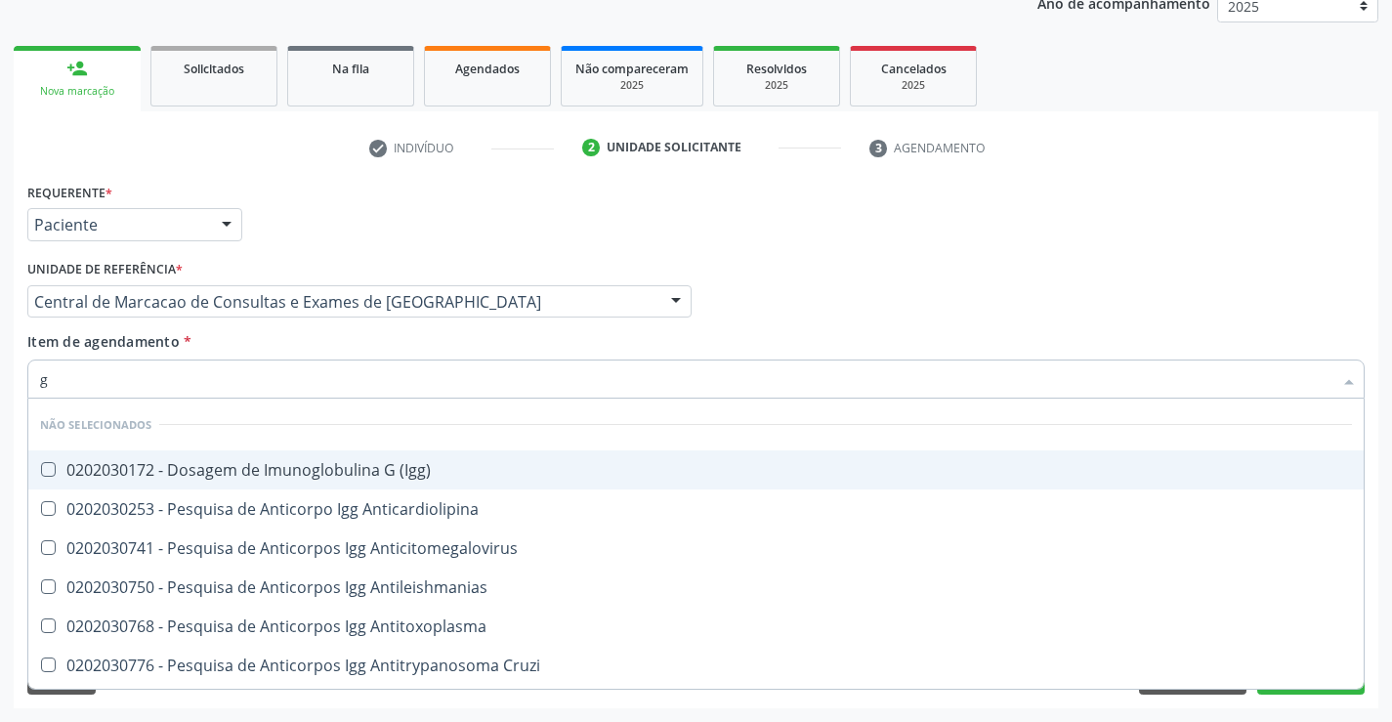
checkbox Antitoxoplasma "false"
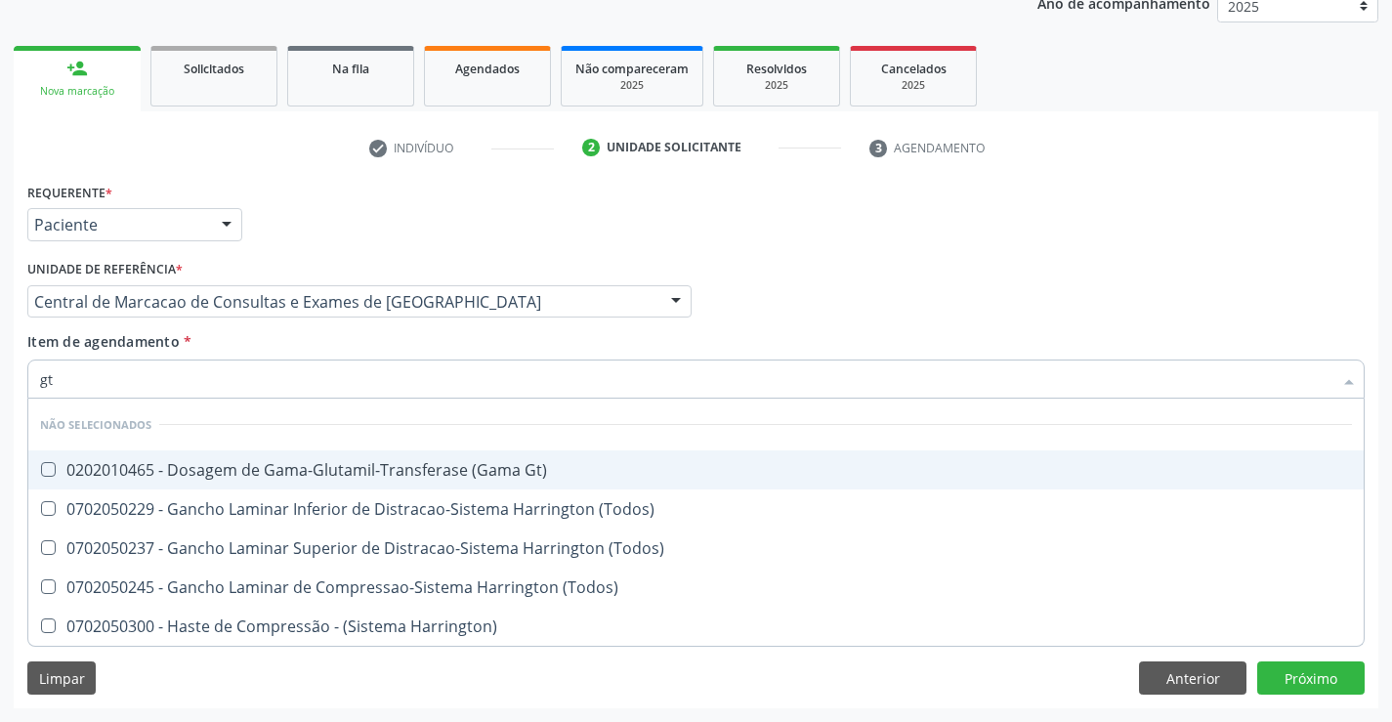
click at [305, 475] on div "0202010465 - Dosagem de Gama-Glutamil-Transferase (Gama Gt)" at bounding box center [696, 470] width 1312 height 16
checkbox Gt\) "true"
click at [275, 362] on input "gt" at bounding box center [686, 378] width 1292 height 39
type input "s"
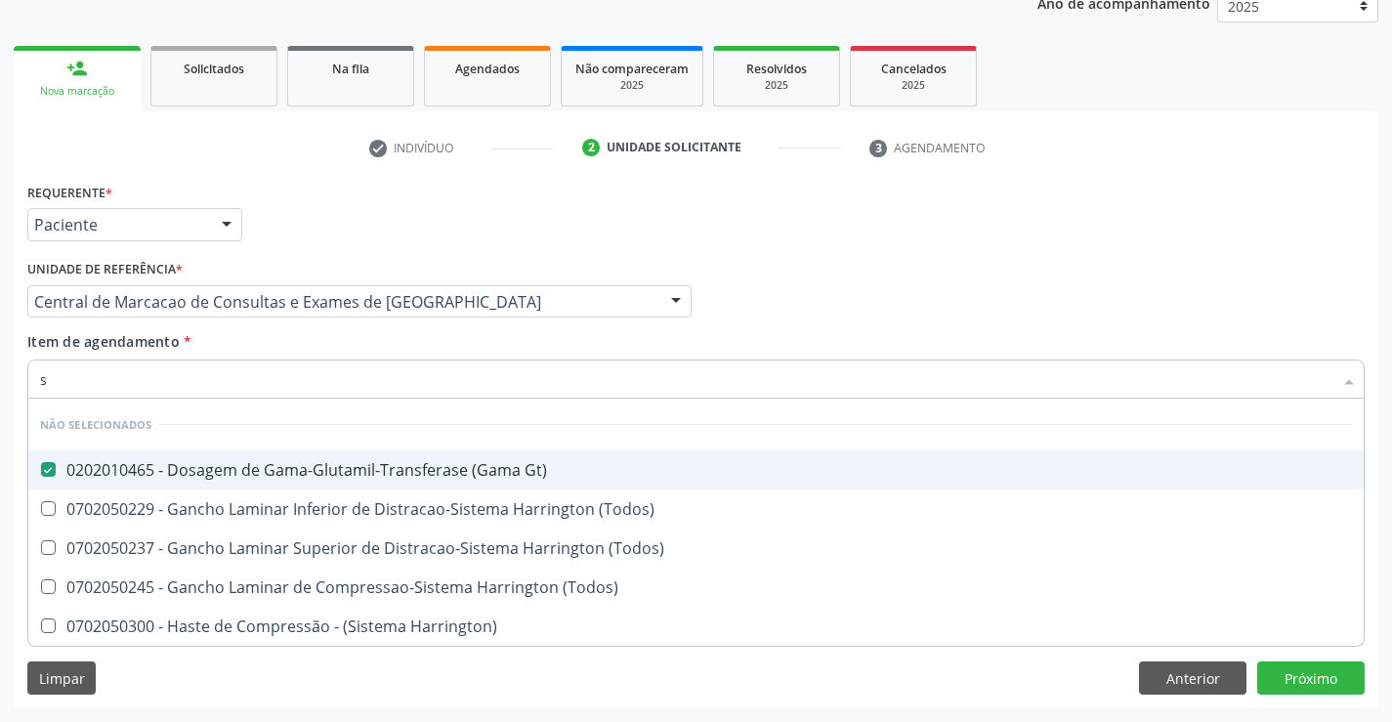
checkbox \(Todos\) "true"
checkbox Harrington\) "true"
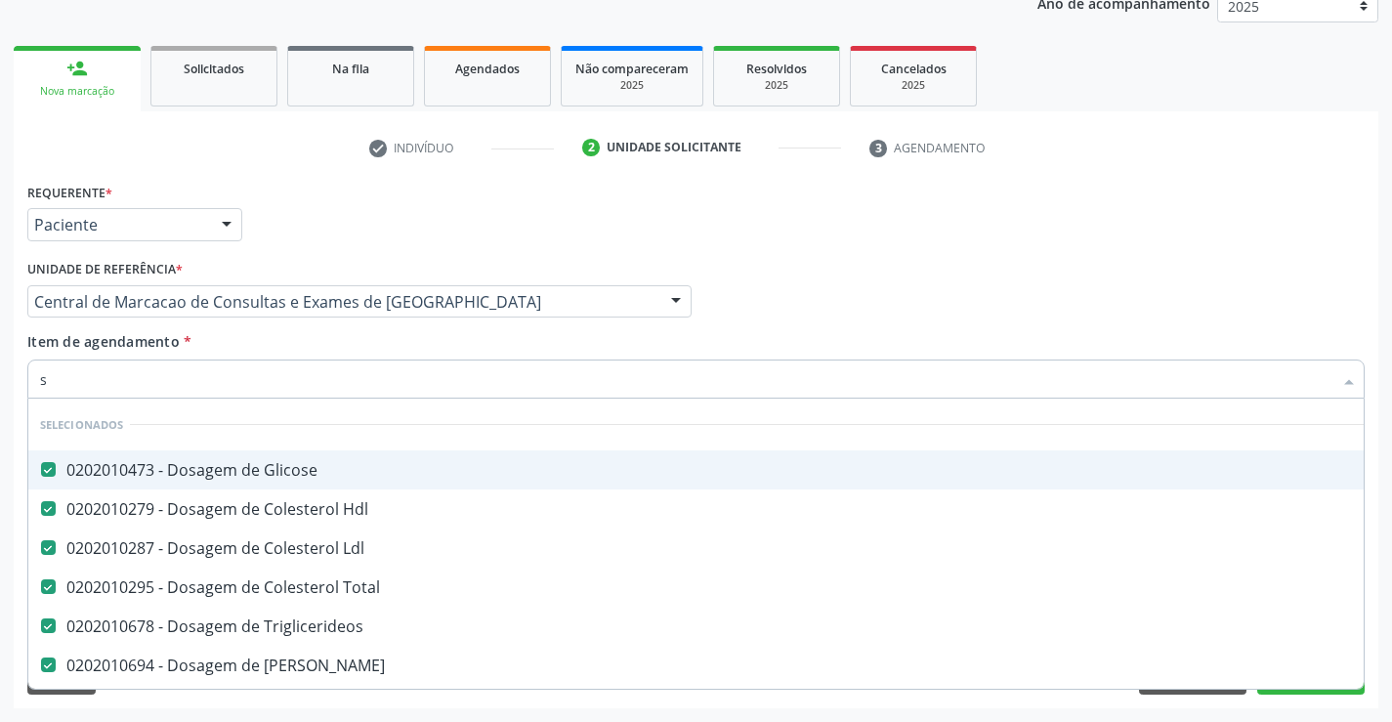
type input "si"
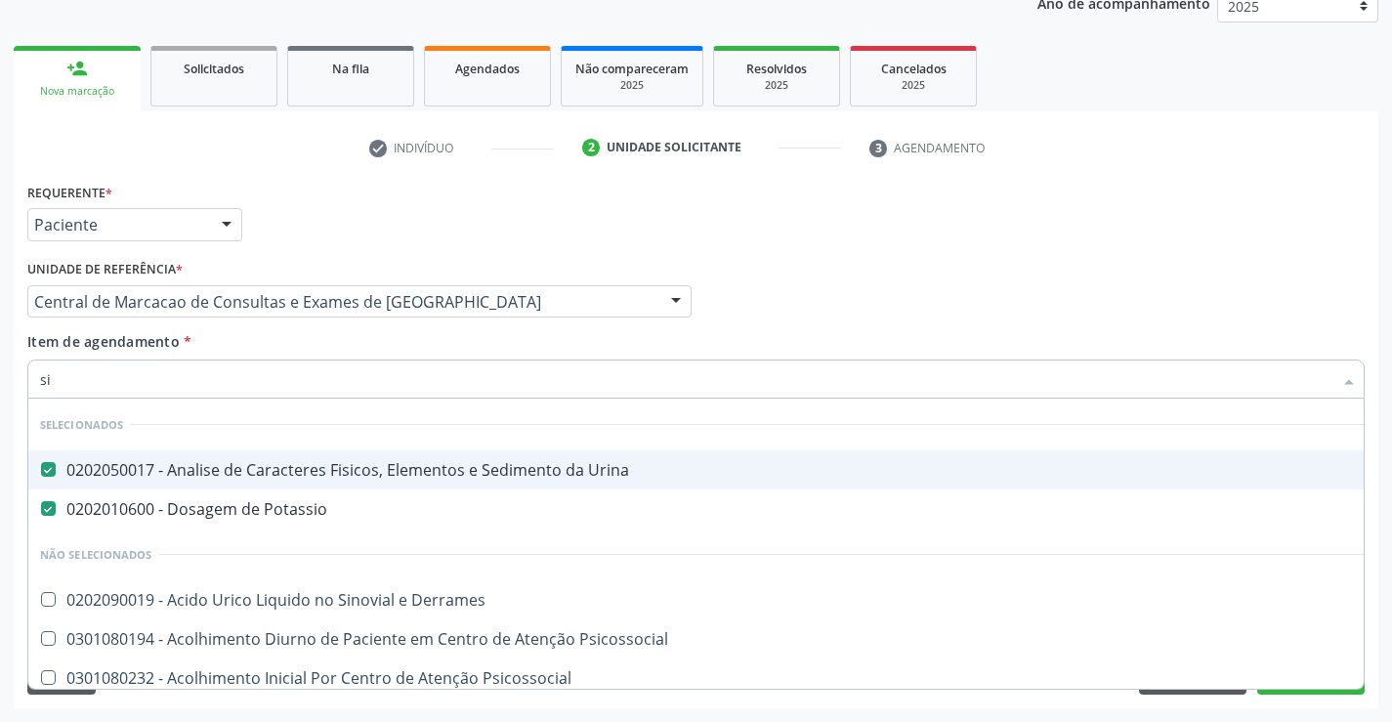
checkbox Derrames "false"
checkbox Psicossocial "false"
checkbox Risco "false"
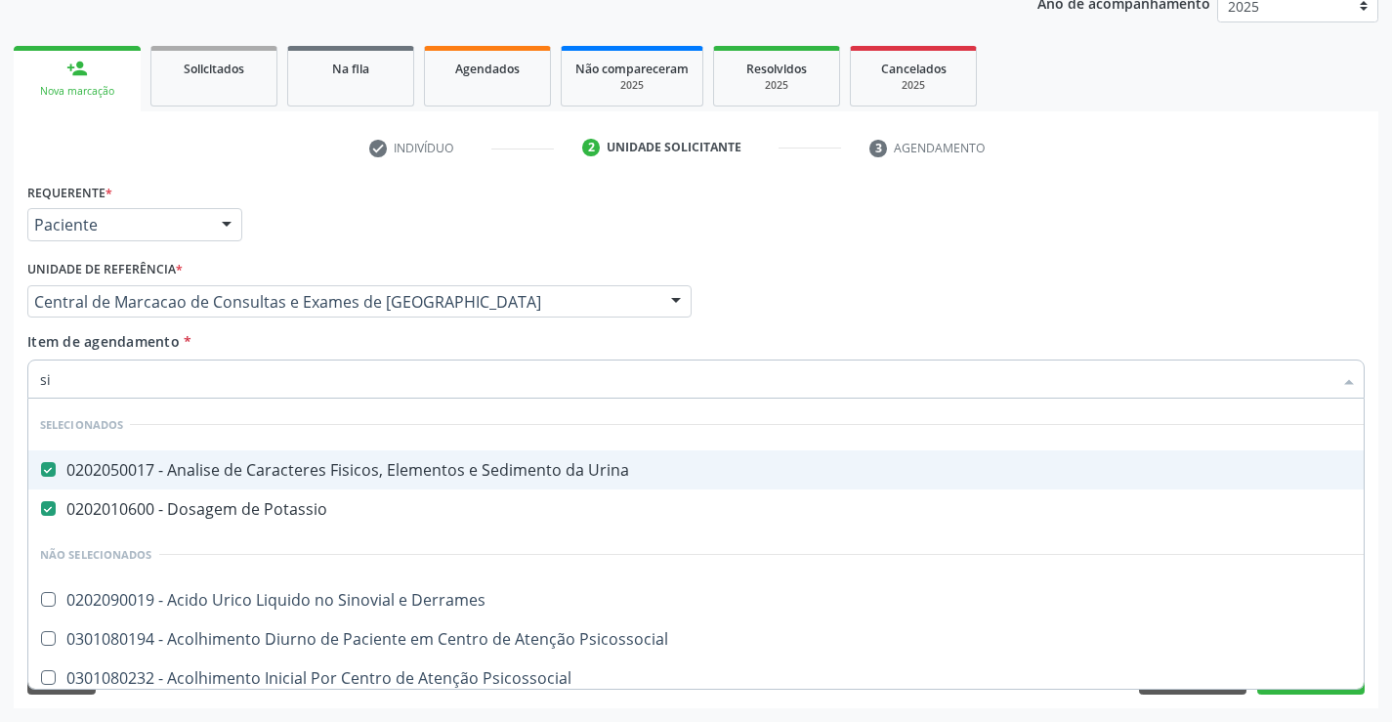
checkbox Psicossocial "false"
checkbox Diálise "false"
type input "sif"
checkbox Urina "false"
checkbox Potassio "false"
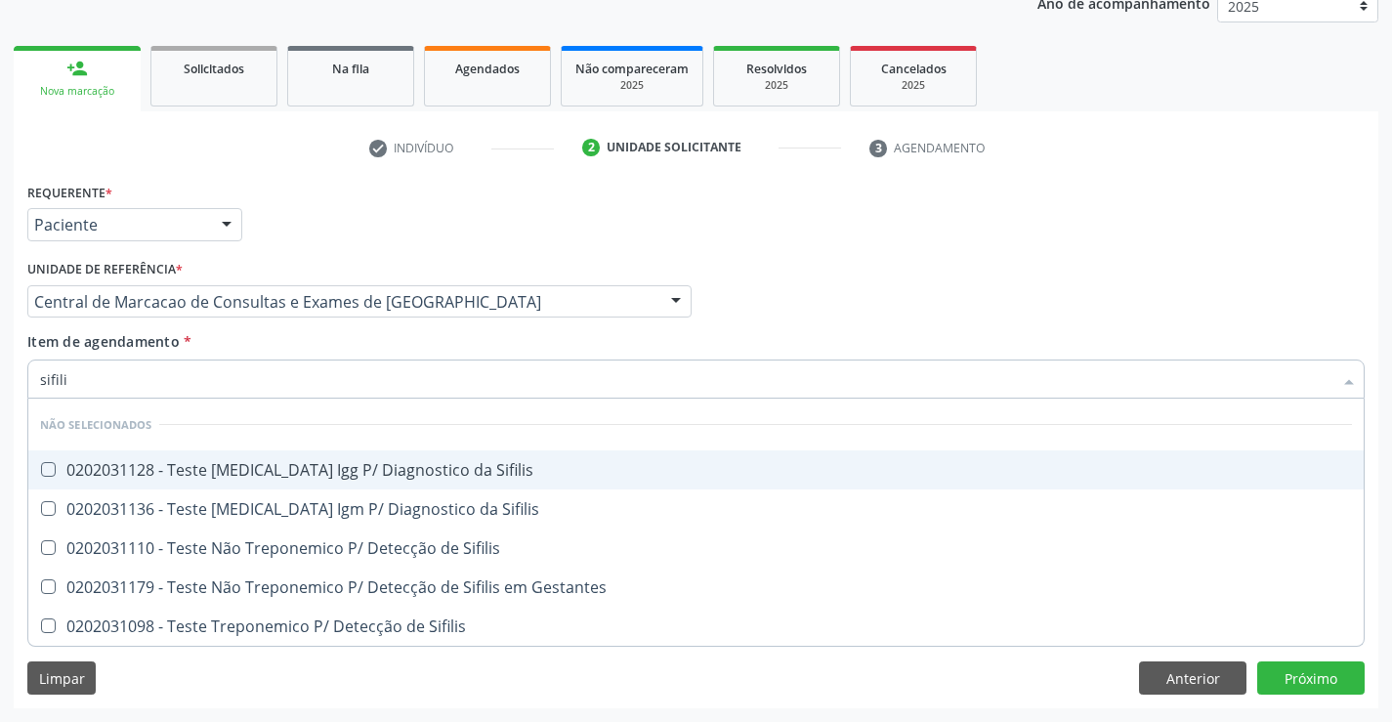
type input "sifilis"
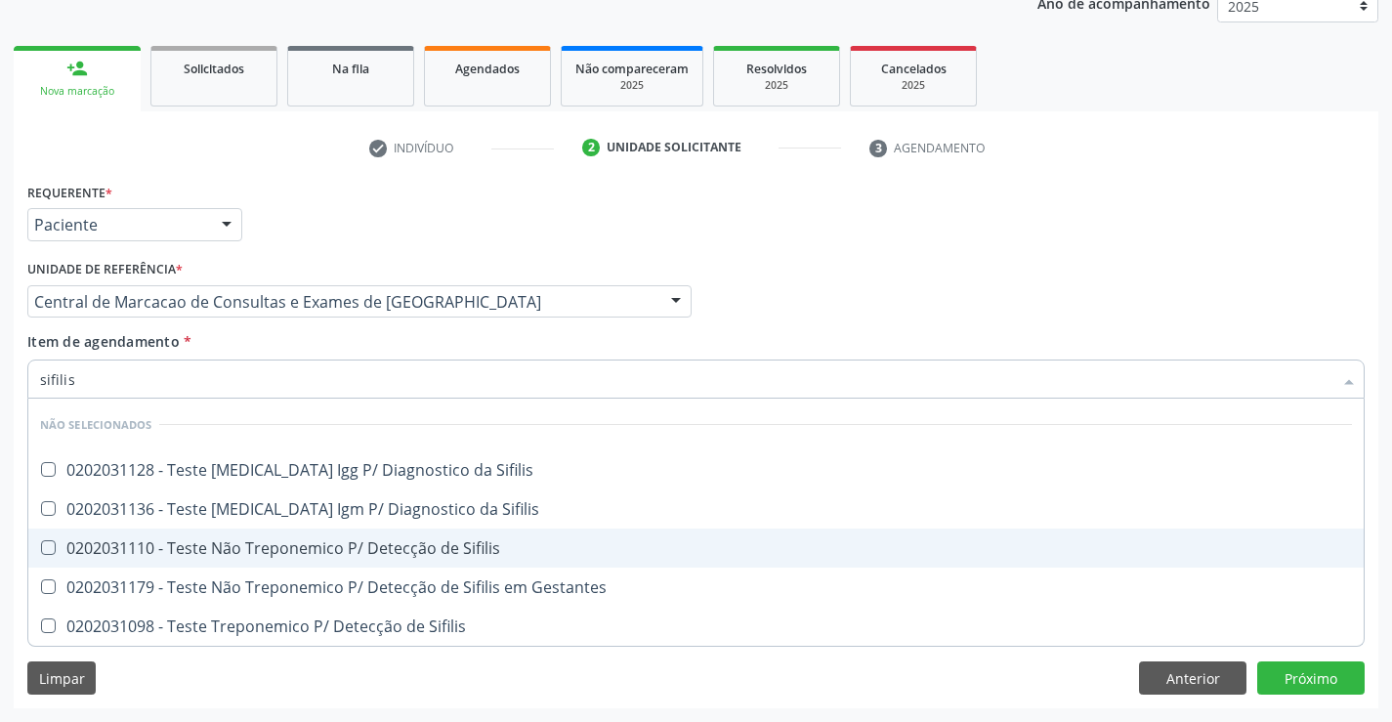
click at [313, 546] on div "0202031110 - Teste Não Treponemico P/ Detecção de Sifilis" at bounding box center [696, 548] width 1312 height 16
checkbox Sifilis "true"
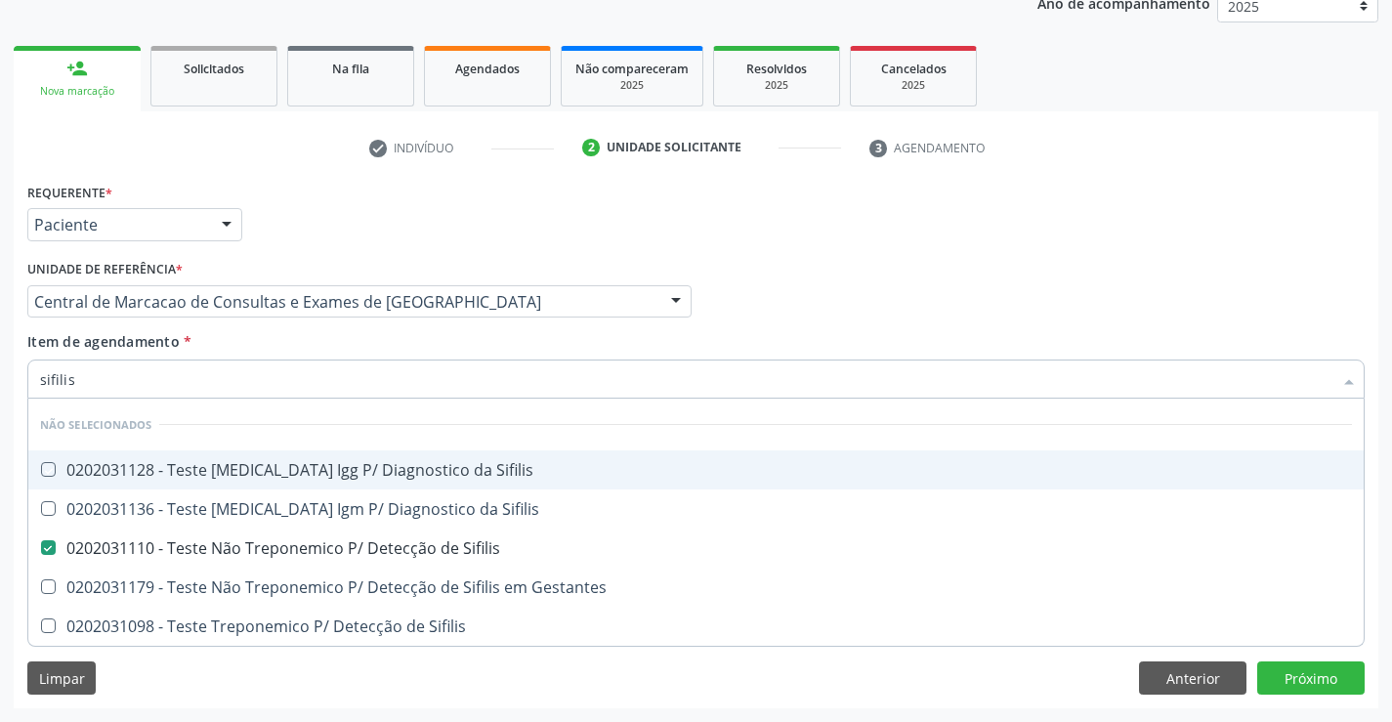
click at [226, 354] on div "Item de agendamento * sifilis Desfazer seleção Não selecionados 0202031128 - Te…" at bounding box center [695, 362] width 1337 height 62
checkbox Sifilis "true"
checkbox Gestantes "true"
checkbox Sifilis "true"
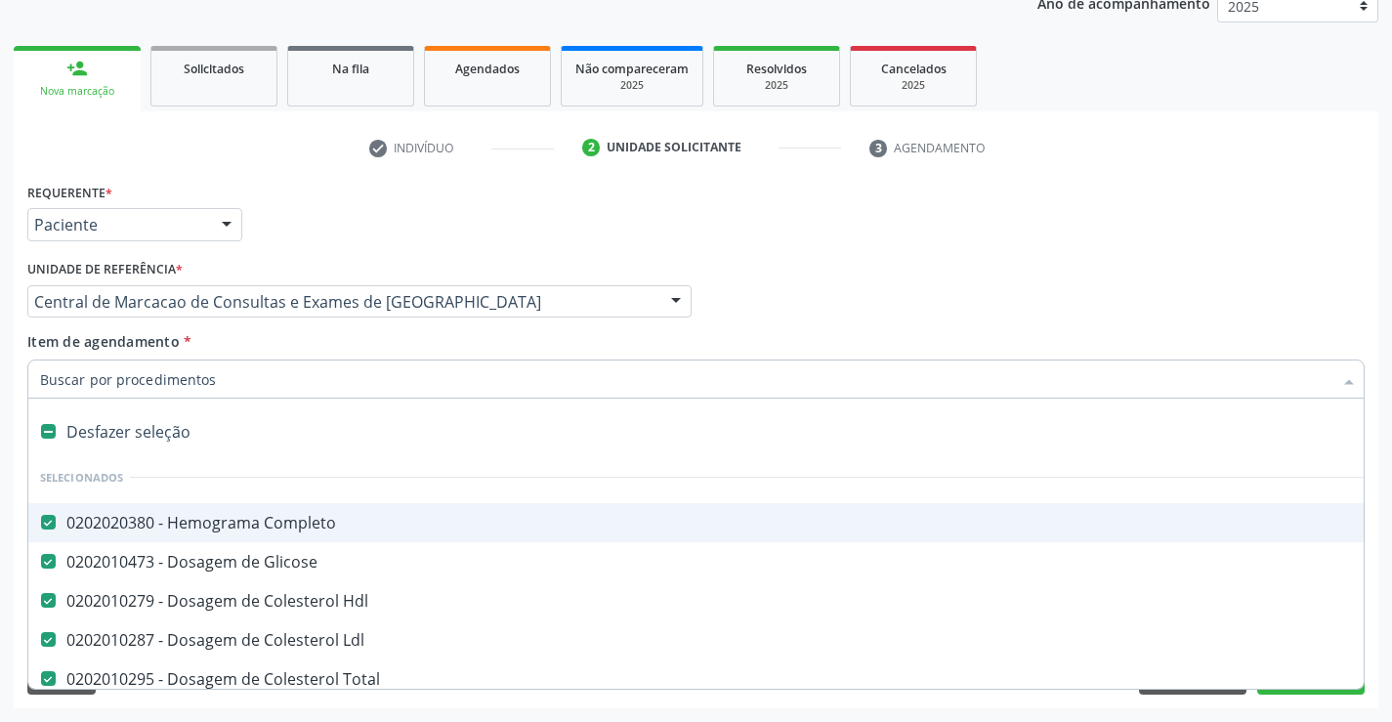
type input "f"
checkbox Ureia "false"
checkbox Creatinina "false"
checkbox Urina "false"
checkbox Sodio "false"
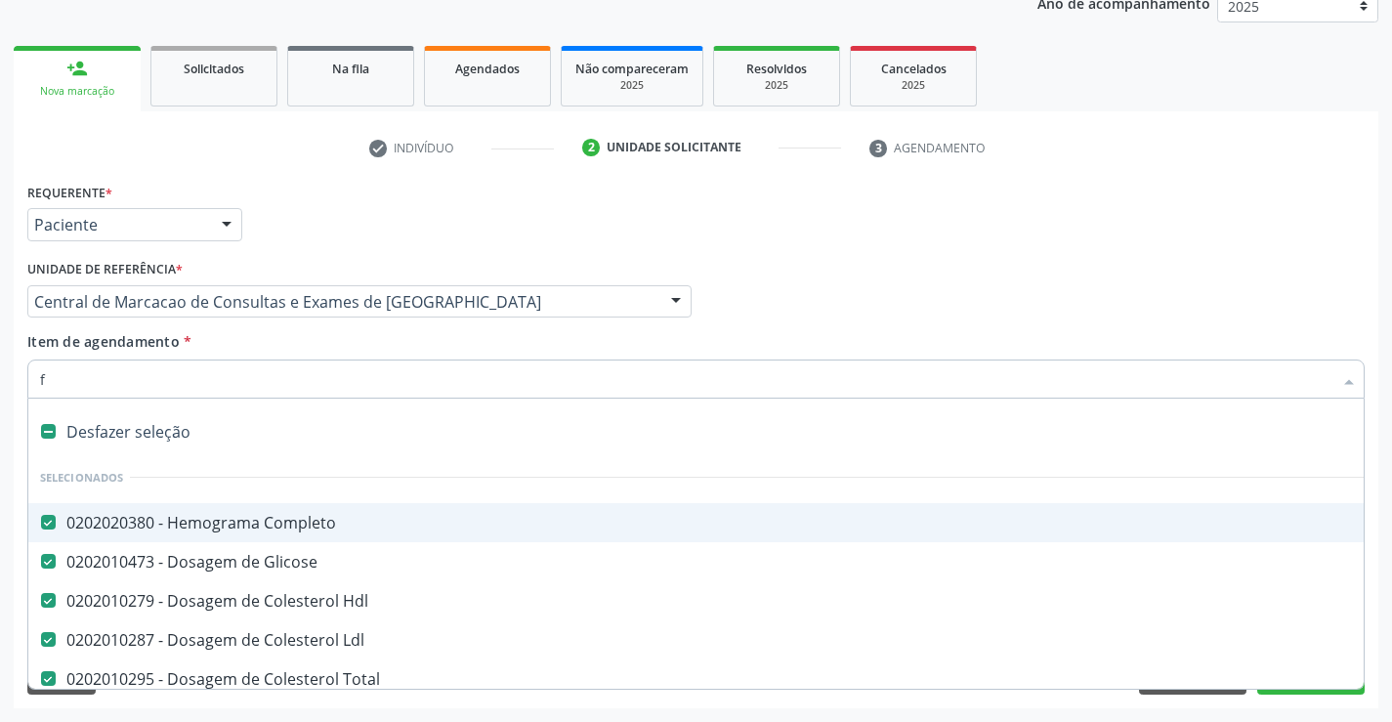
checkbox Potassio "false"
checkbox Alcalina "false"
checkbox \(Tgo\) "false"
checkbox \(Tgp\) "false"
checkbox Amilase "false"
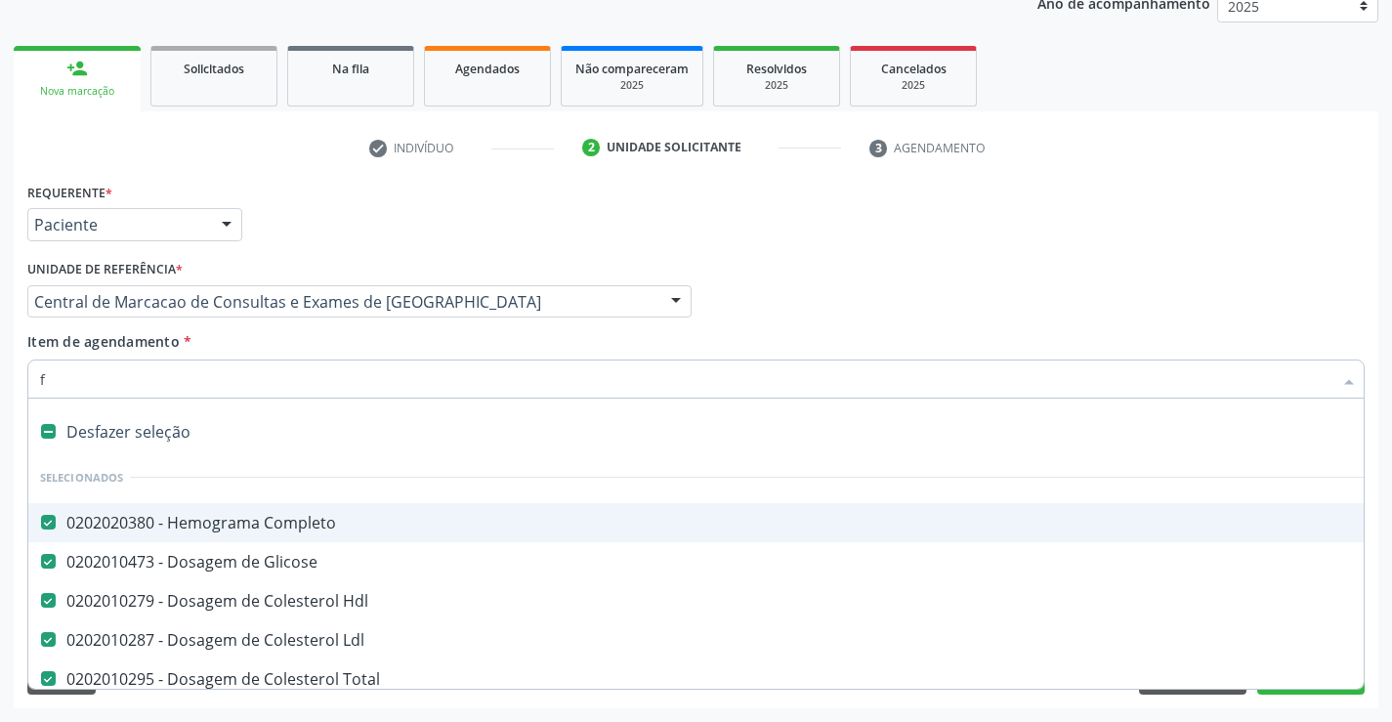
checkbox Lipase "false"
checkbox Fracoes "false"
checkbox Gt\) "false"
checkbox Sifilis "false"
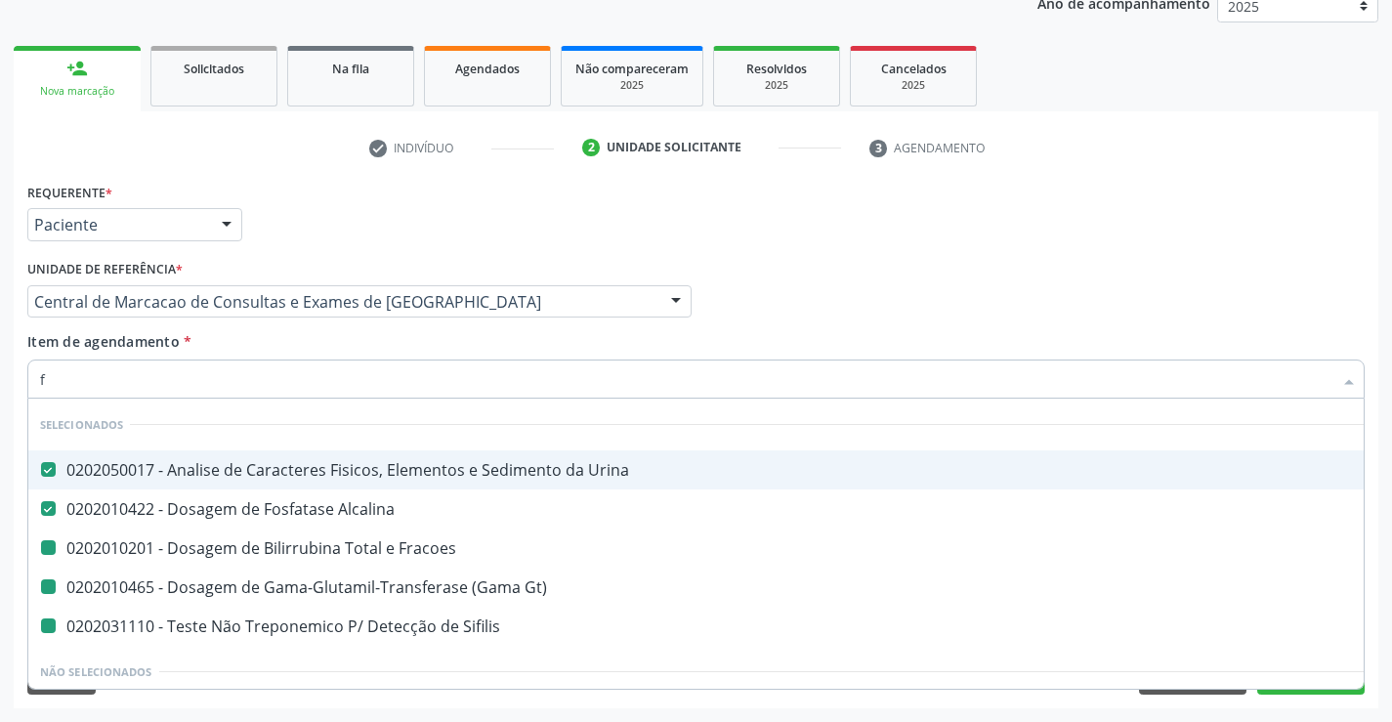
type input "fe"
checkbox Gt\) "false"
checkbox Sifilis "false"
checkbox Fracoes "false"
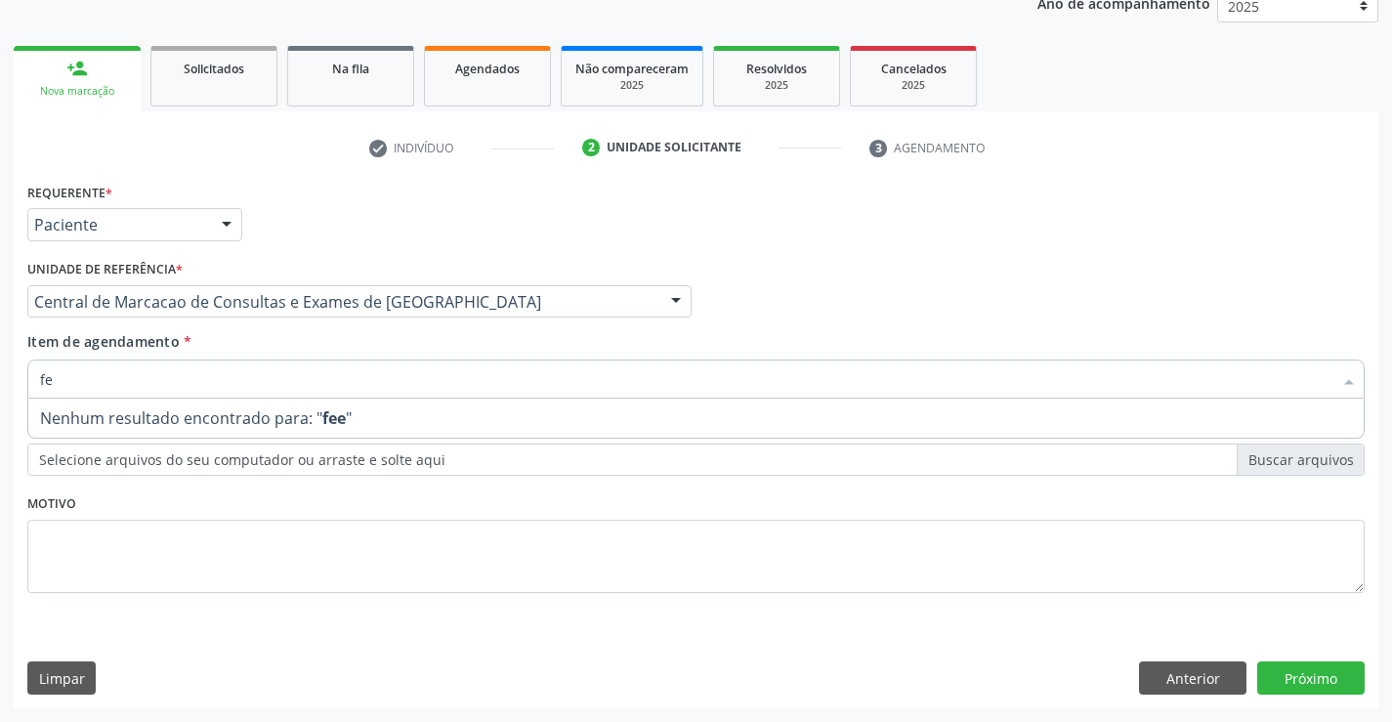
type input "fez"
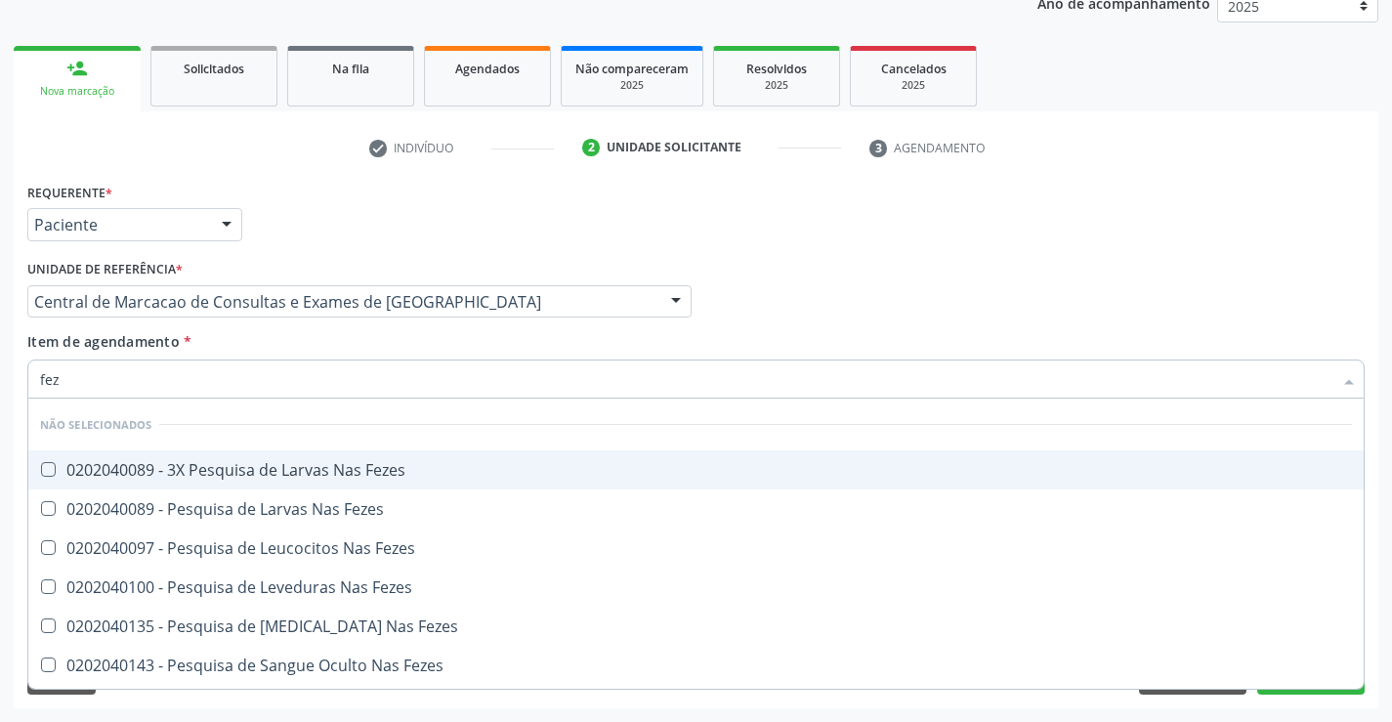
click at [166, 471] on div "0202040089 - 3X Pesquisa de Larvas Nas Fezes" at bounding box center [696, 470] width 1312 height 16
checkbox Fezes "true"
click at [165, 388] on input "fez" at bounding box center [686, 378] width 1292 height 39
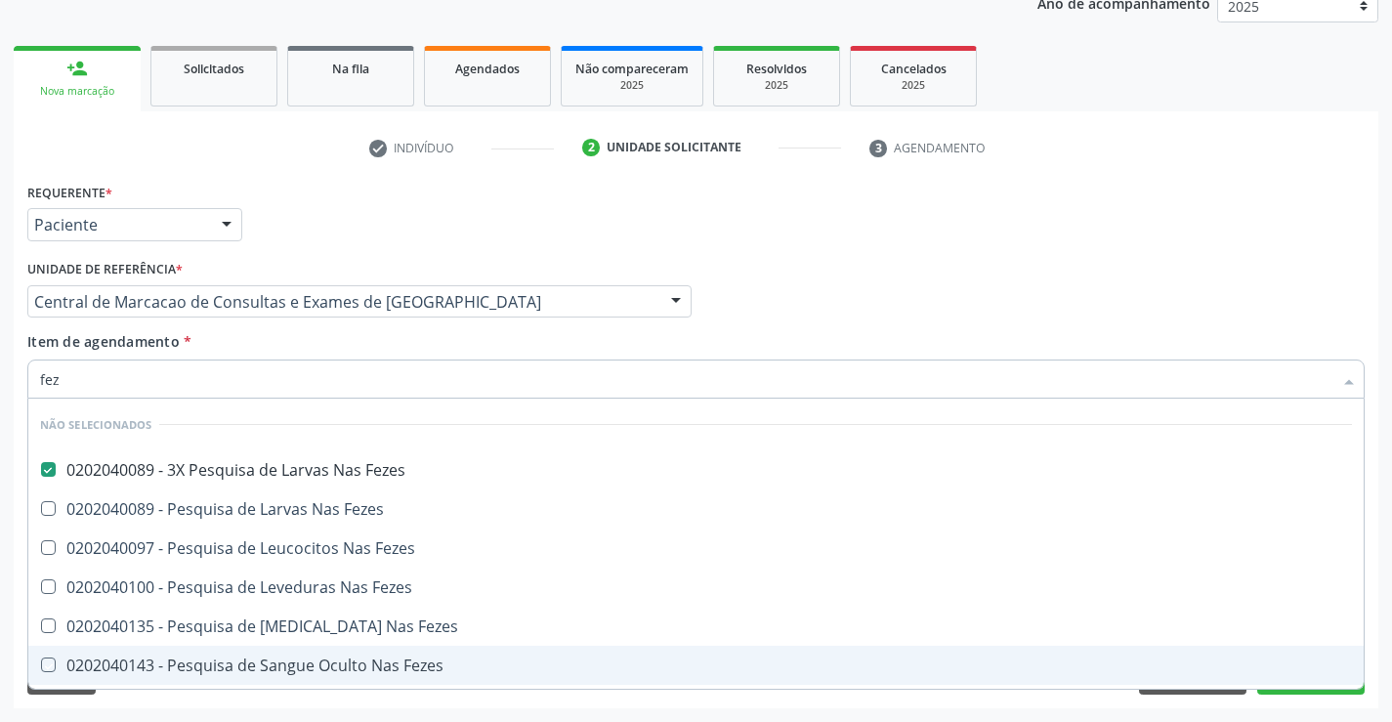
click at [1243, 698] on div "Requerente * Paciente Médico(a) Enfermeiro(a) Paciente Nenhum resultado encontr…" at bounding box center [696, 443] width 1364 height 530
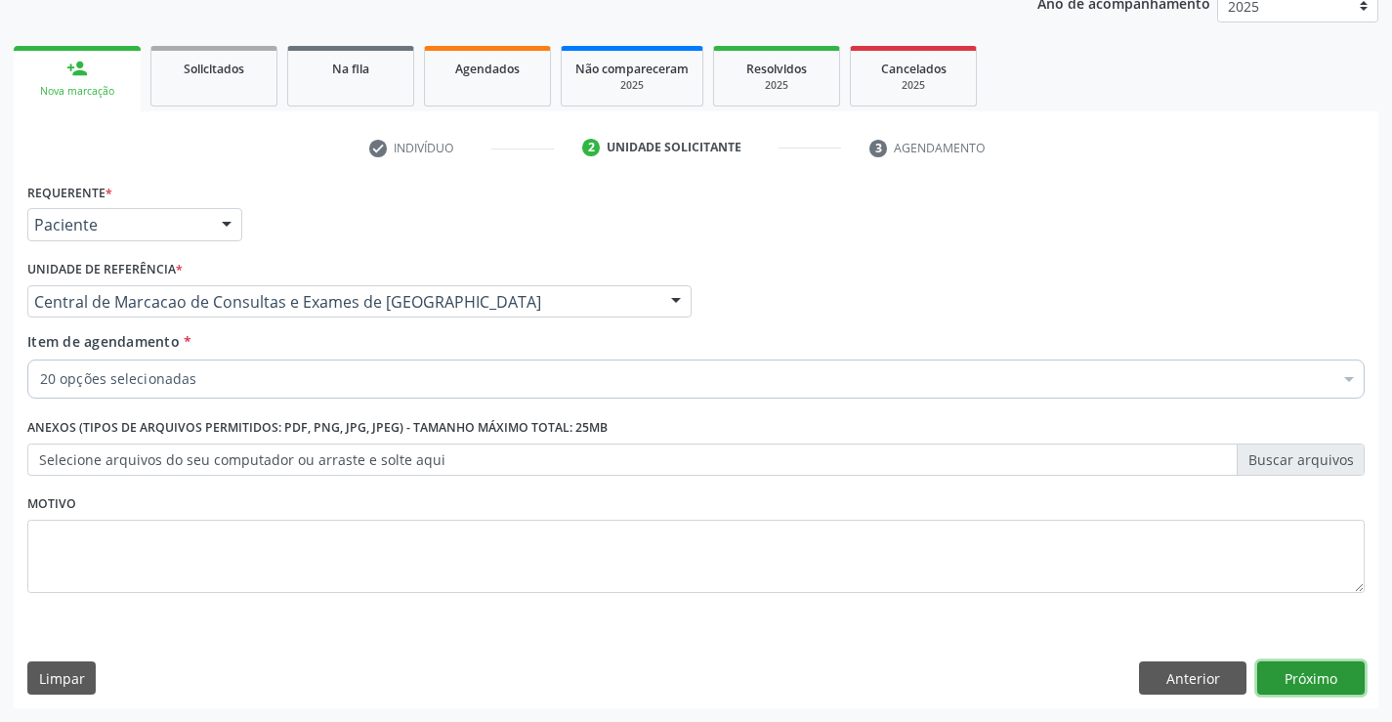
click at [1294, 679] on button "Próximo" at bounding box center [1310, 677] width 107 height 33
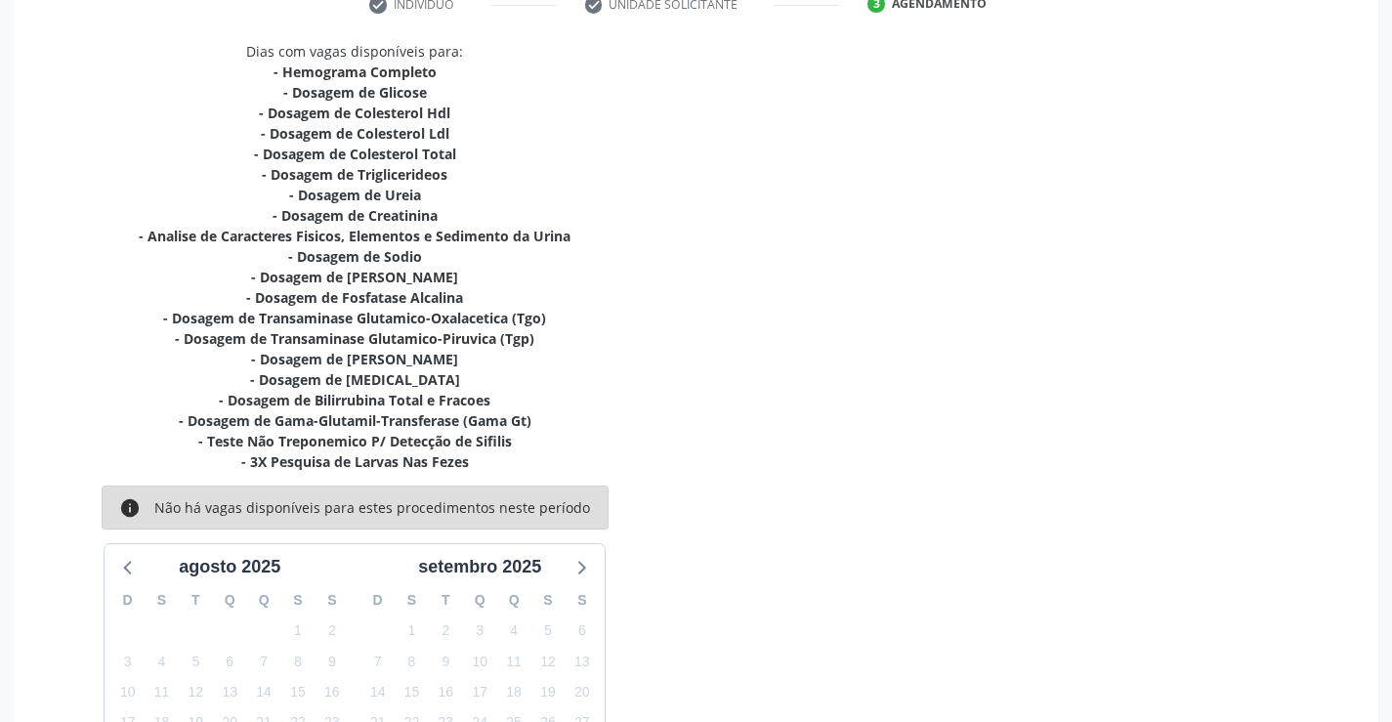
scroll to position [575, 0]
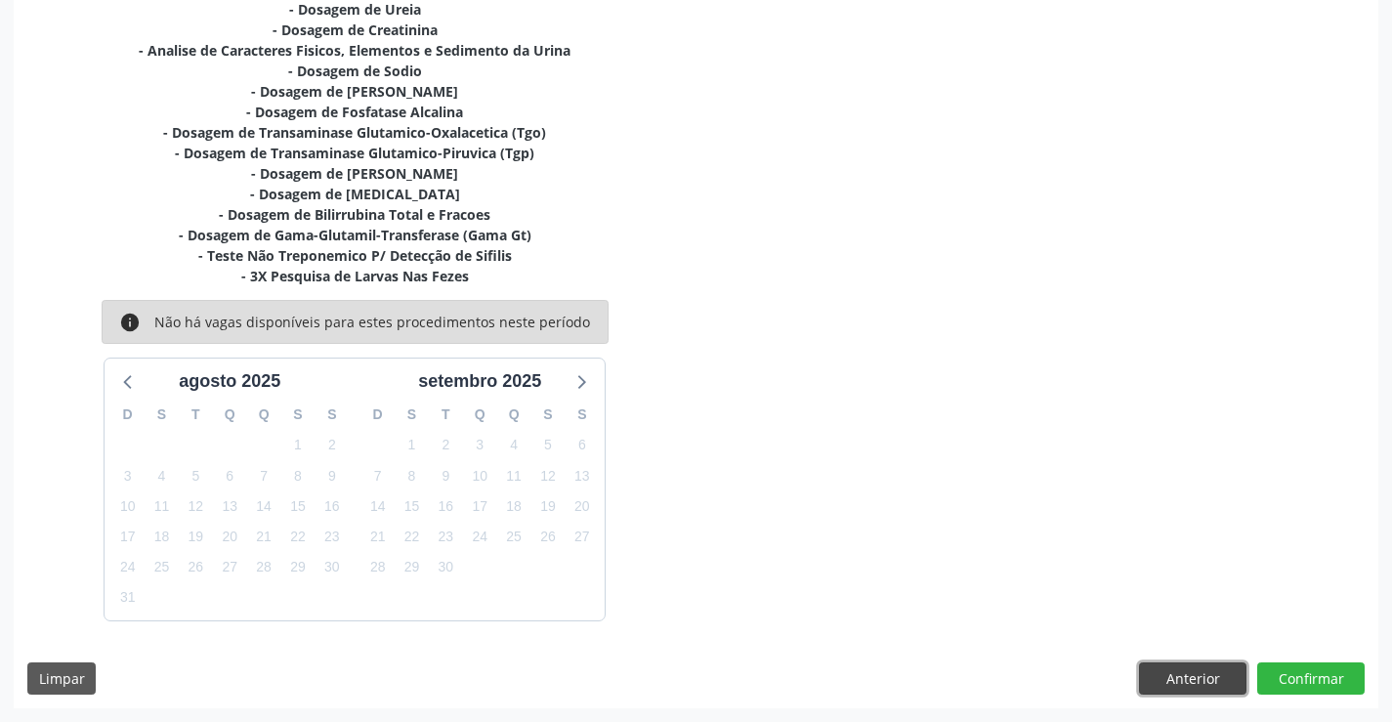
click at [1189, 684] on button "Anterior" at bounding box center [1192, 678] width 107 height 33
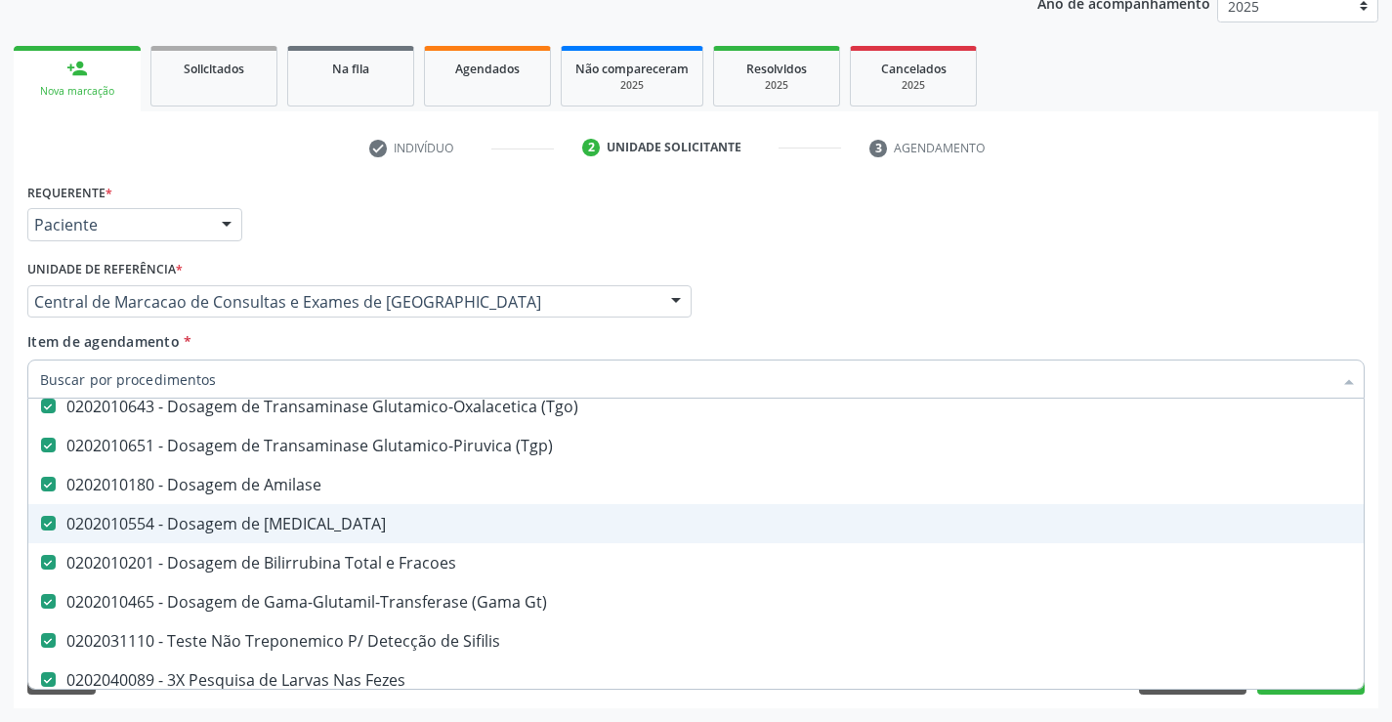
scroll to position [586, 0]
click at [314, 525] on div "0202010554 - Dosagem de [MEDICAL_DATA]" at bounding box center [800, 523] width 1521 height 16
checkbox Lipase "false"
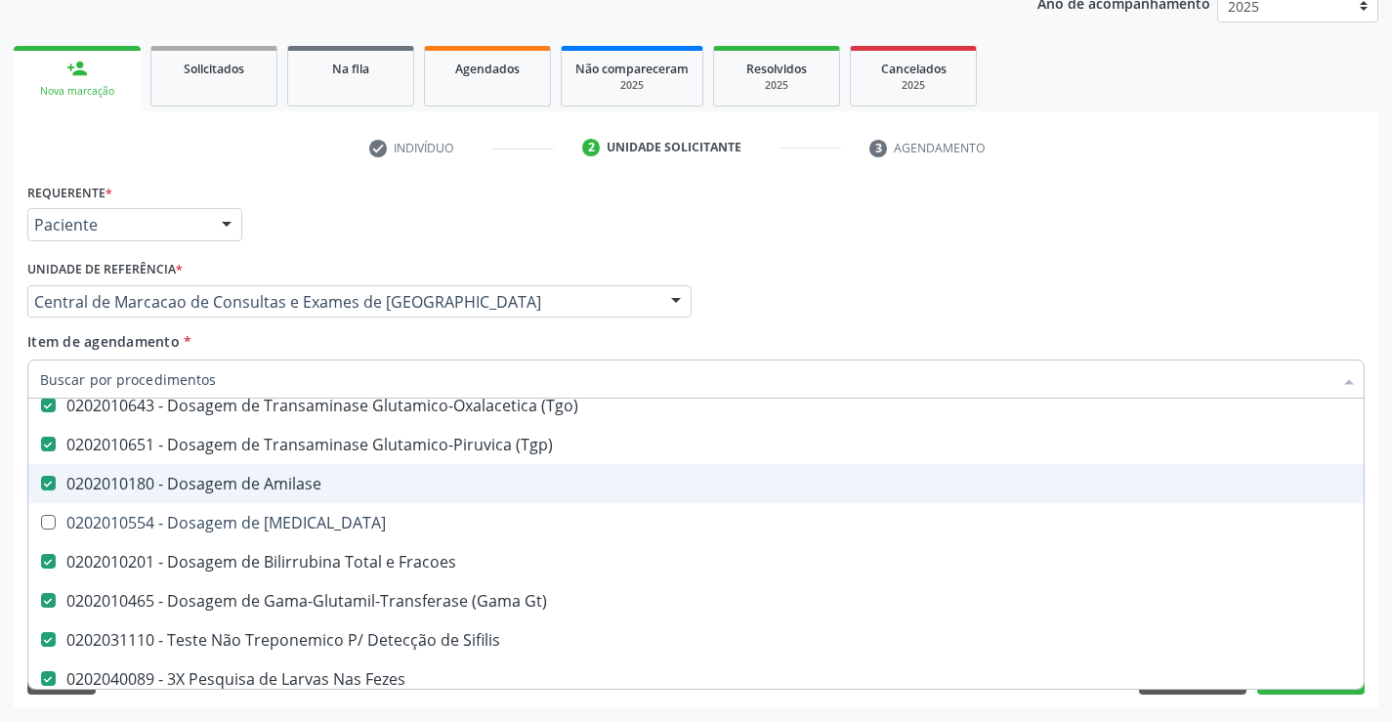
click at [860, 246] on div "Requerente * Paciente Médico(a) Enfermeiro(a) Paciente Nenhum resultado encontr…" at bounding box center [695, 216] width 1347 height 76
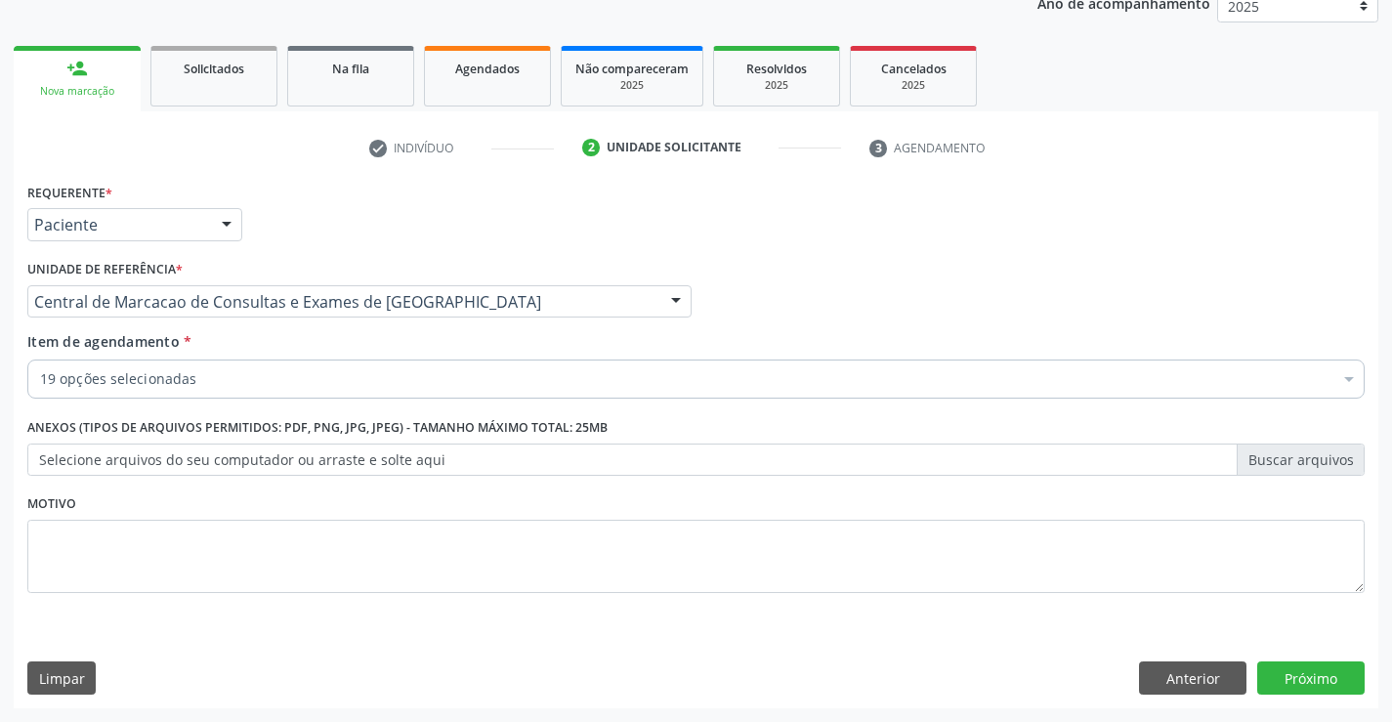
scroll to position [0, 0]
click at [1330, 666] on button "Próximo" at bounding box center [1310, 677] width 107 height 33
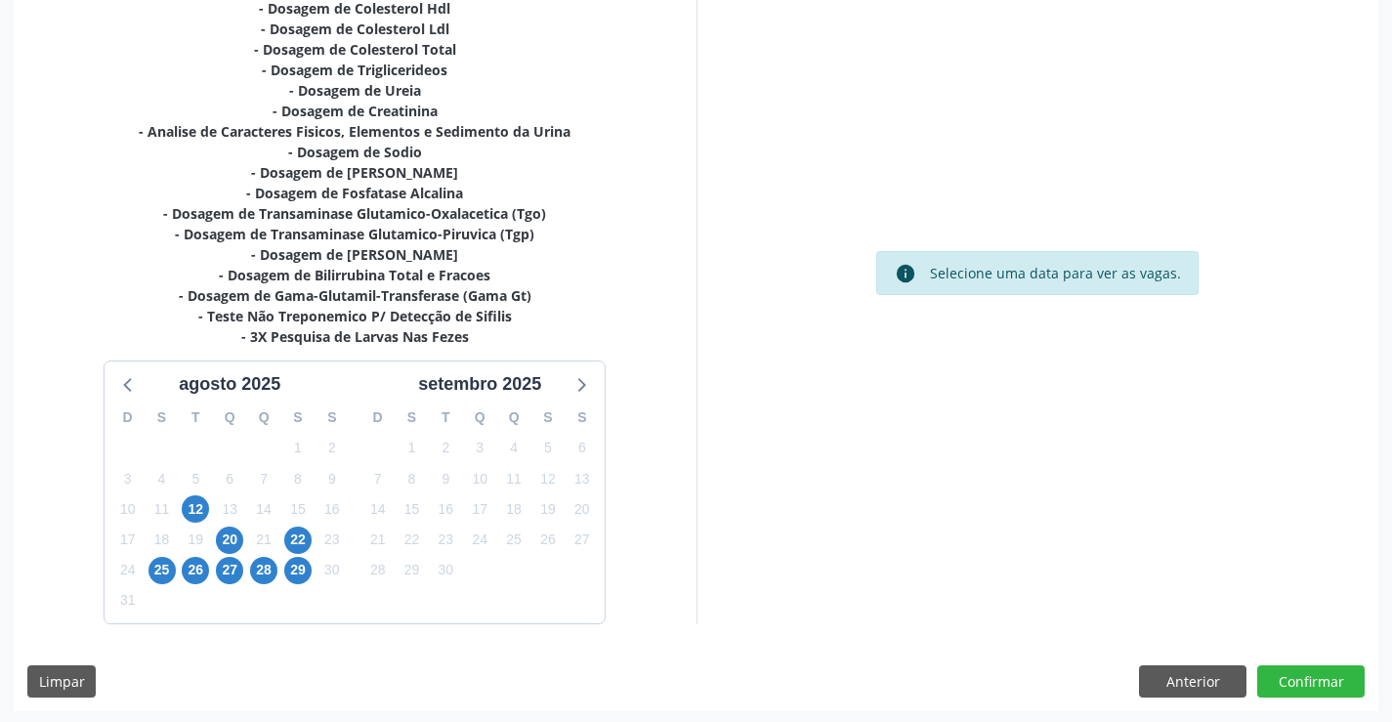
scroll to position [497, 0]
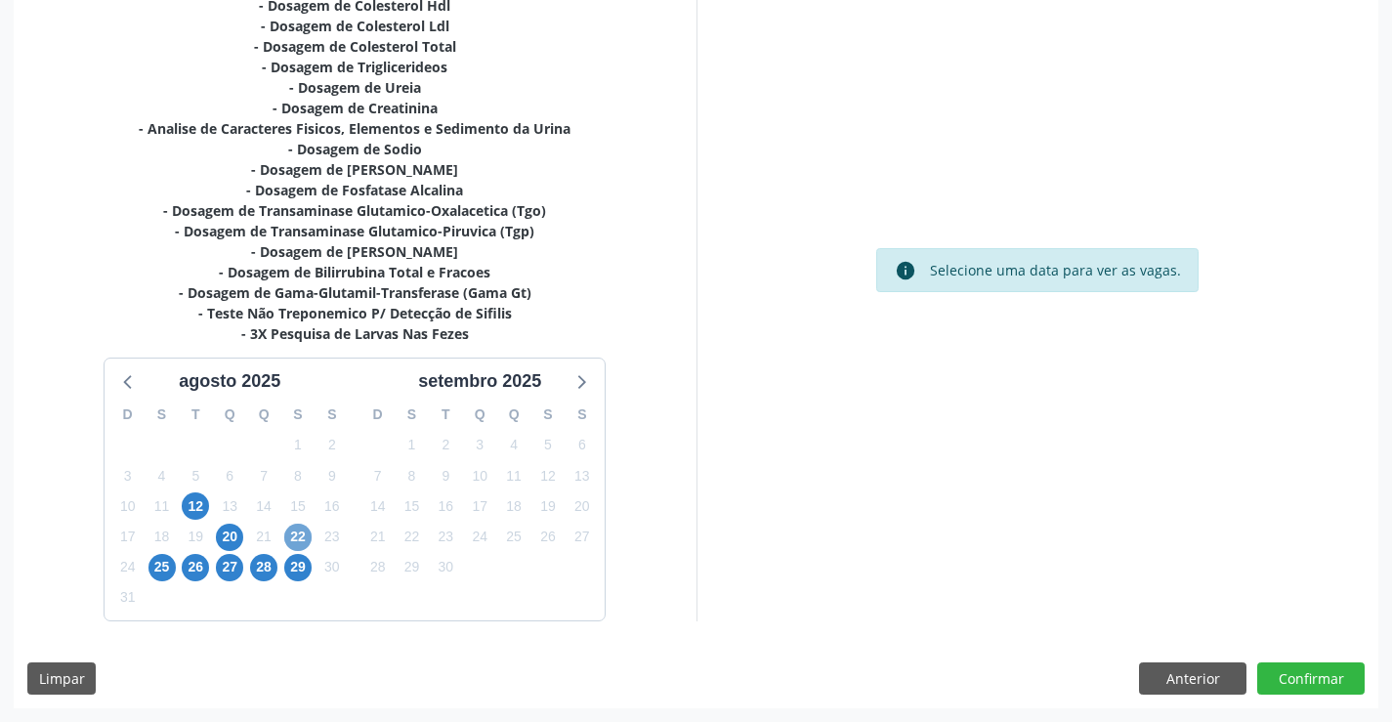
click at [298, 544] on span "22" at bounding box center [297, 537] width 27 height 27
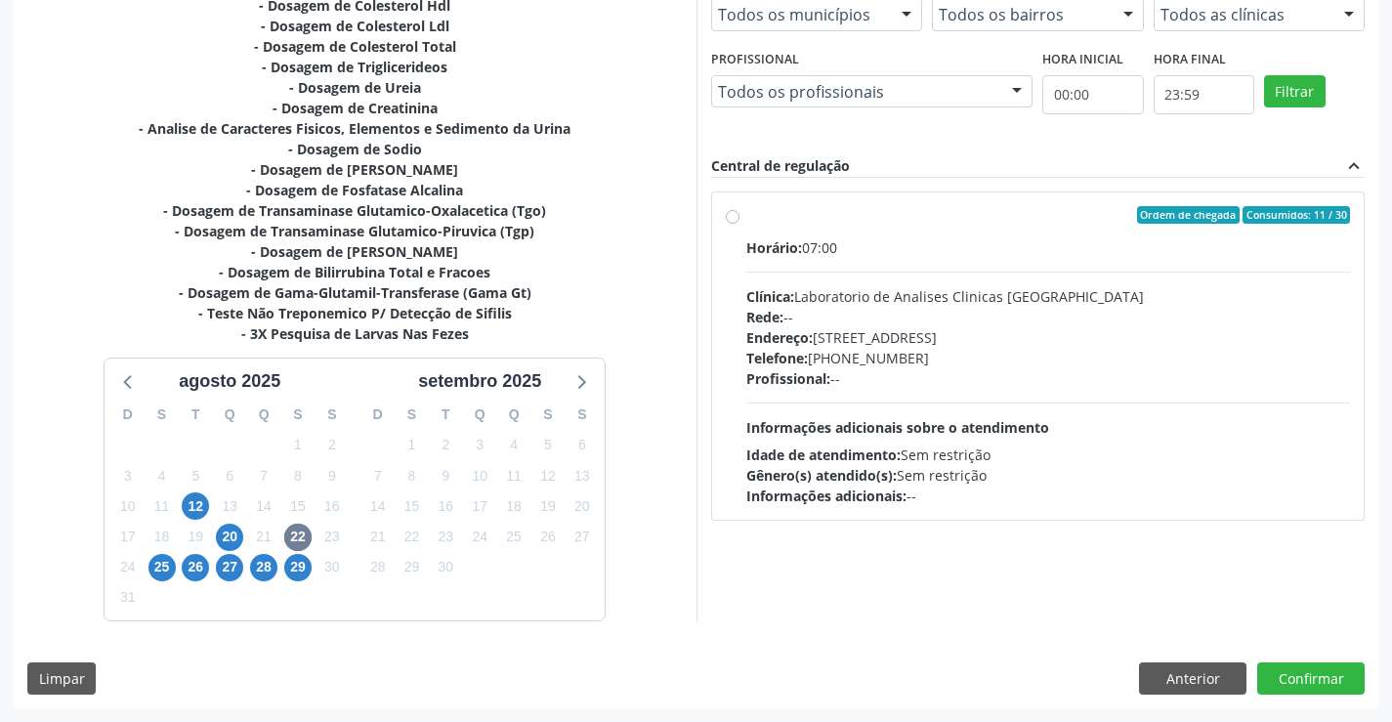
click at [892, 327] on div "Endereço: [STREET_ADDRESS]" at bounding box center [1048, 337] width 605 height 21
click at [739, 224] on input "Ordem de chegada Consumidos: 11 / 30 Horário: 07:00 Clínica: Laboratorio de Ana…" at bounding box center [733, 215] width 14 height 18
radio input "true"
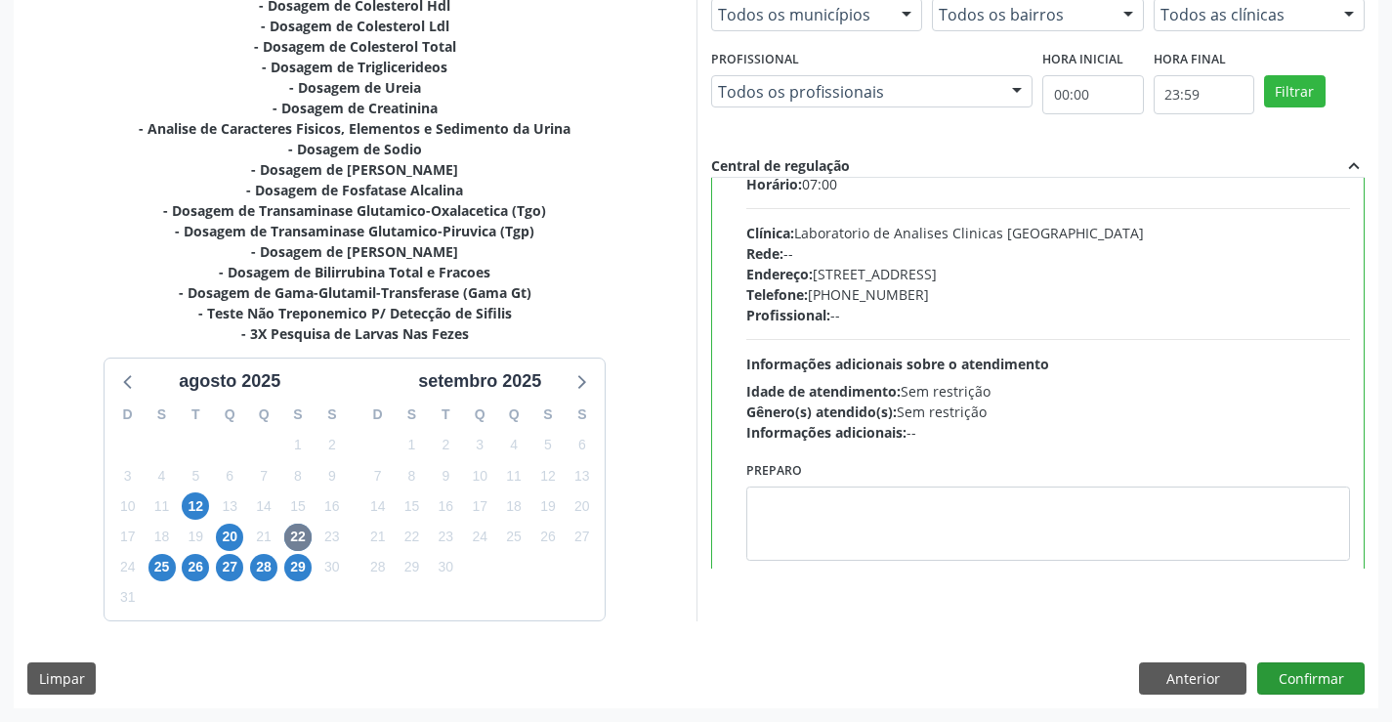
scroll to position [97, 0]
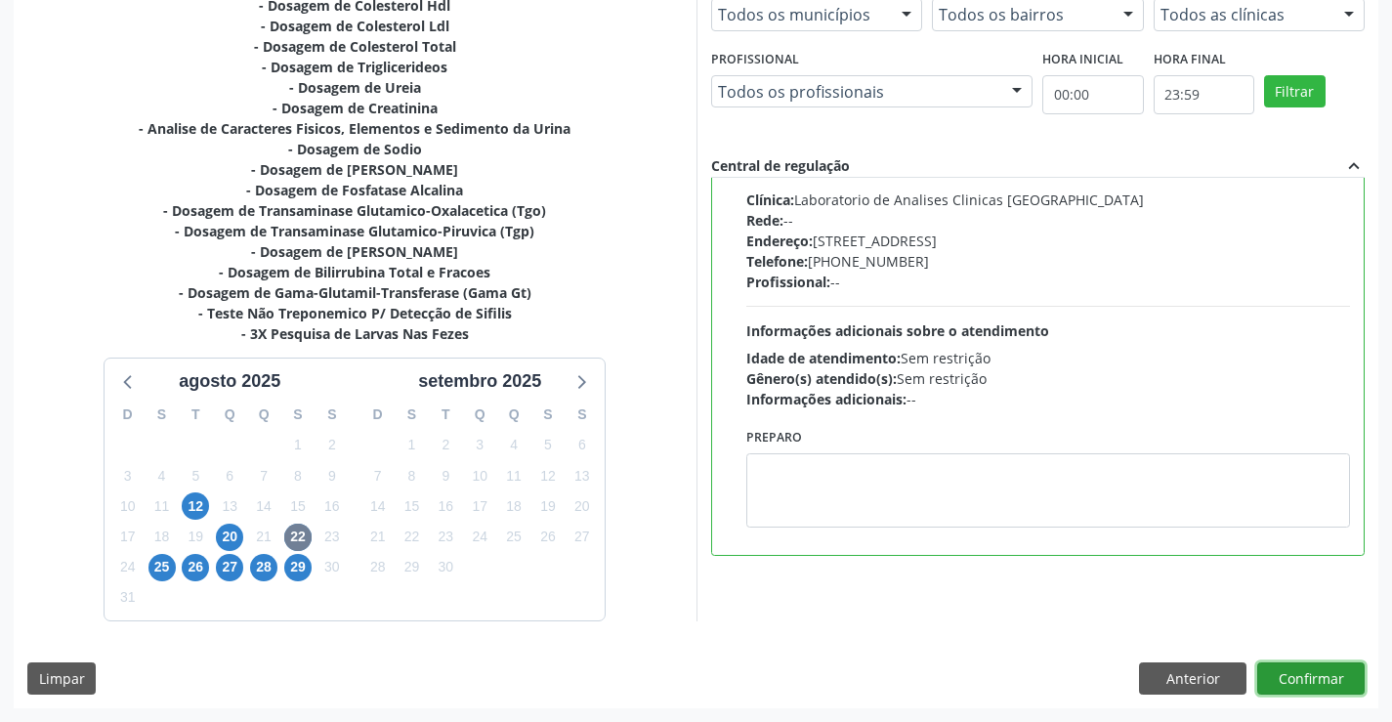
click at [1323, 684] on button "Confirmar" at bounding box center [1310, 678] width 107 height 33
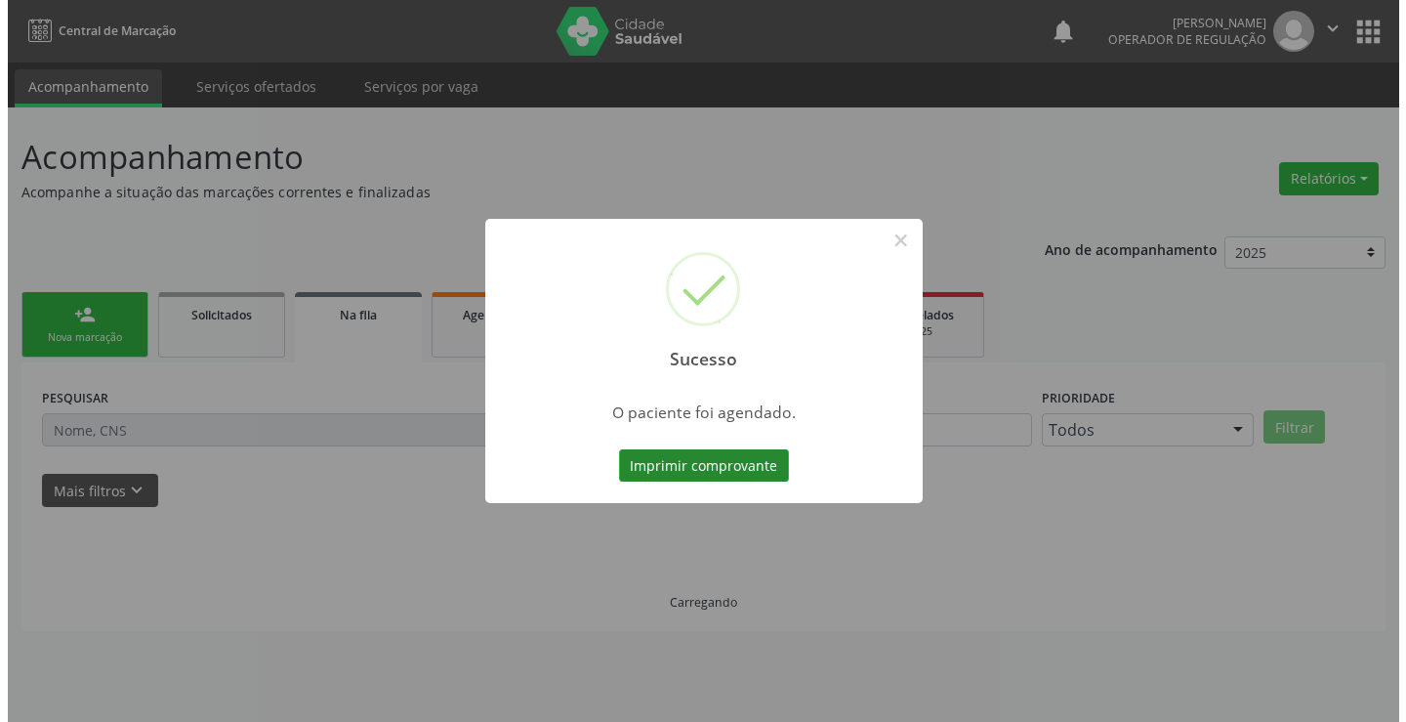
scroll to position [0, 0]
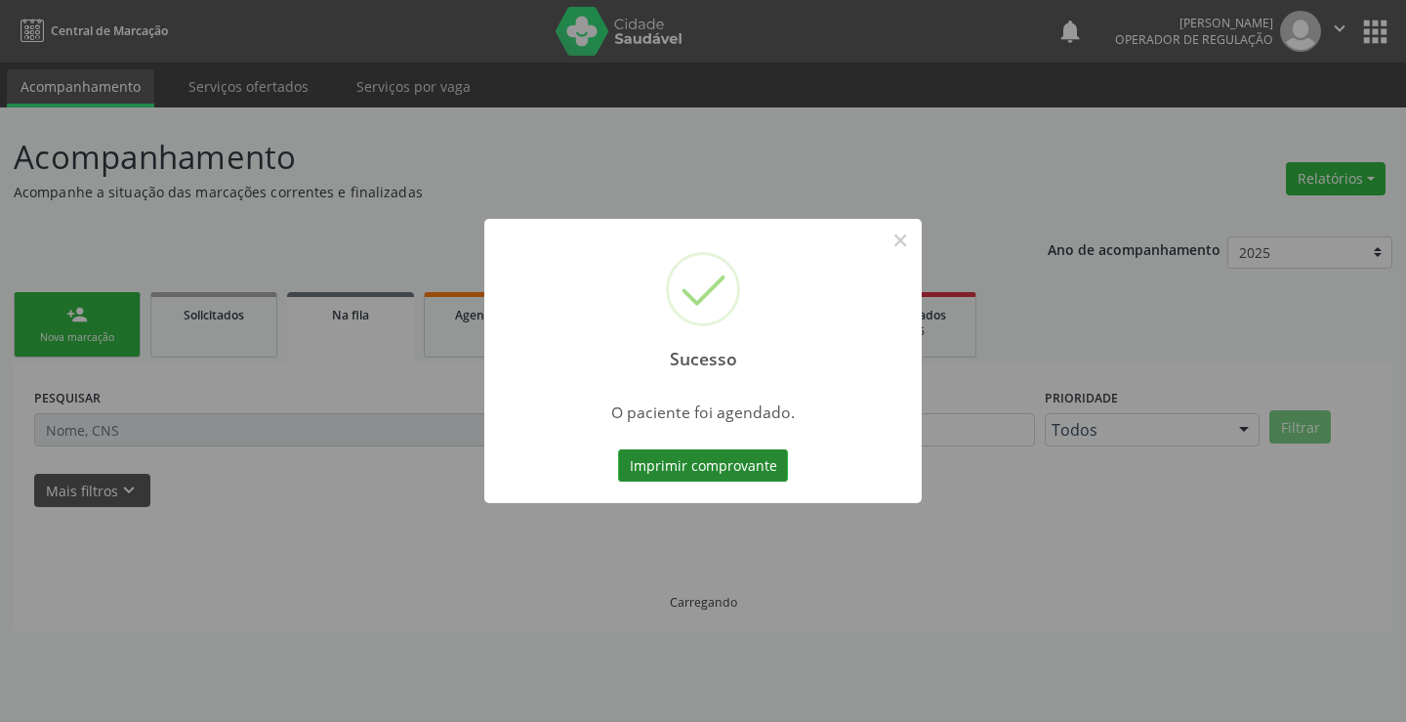
click at [745, 460] on button "Imprimir comprovante" at bounding box center [703, 465] width 170 height 33
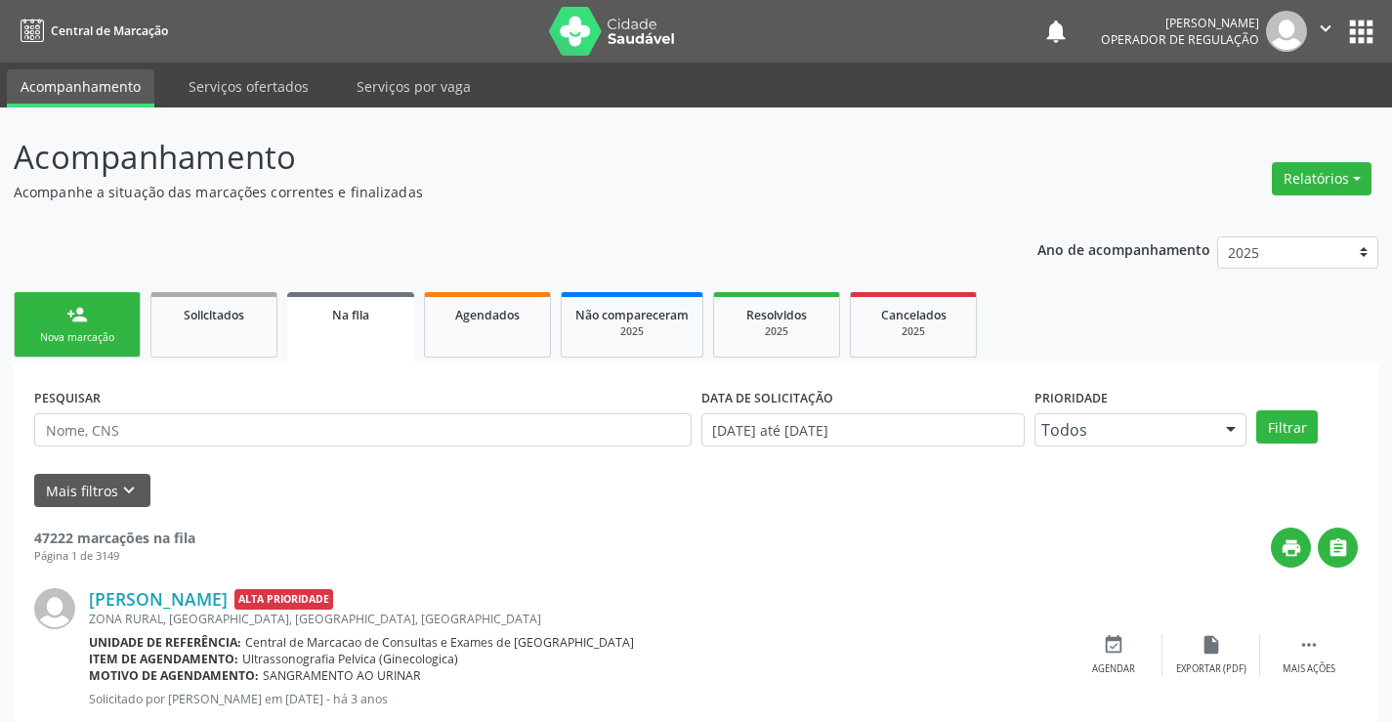
click at [85, 352] on link "person_add Nova marcação" at bounding box center [77, 324] width 127 height 65
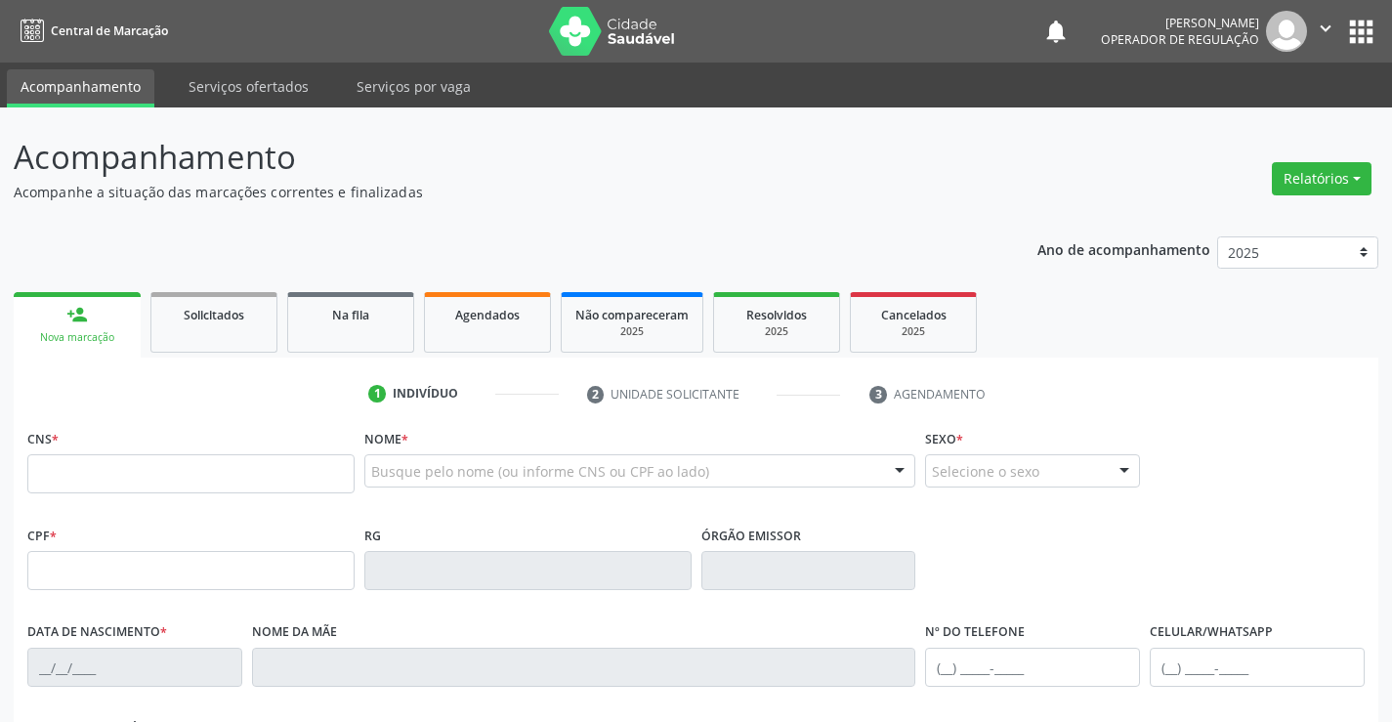
click at [123, 447] on div "CNS *" at bounding box center [190, 458] width 327 height 69
click at [94, 483] on input "text" at bounding box center [190, 473] width 327 height 39
type input "709 8070 3157 8699"
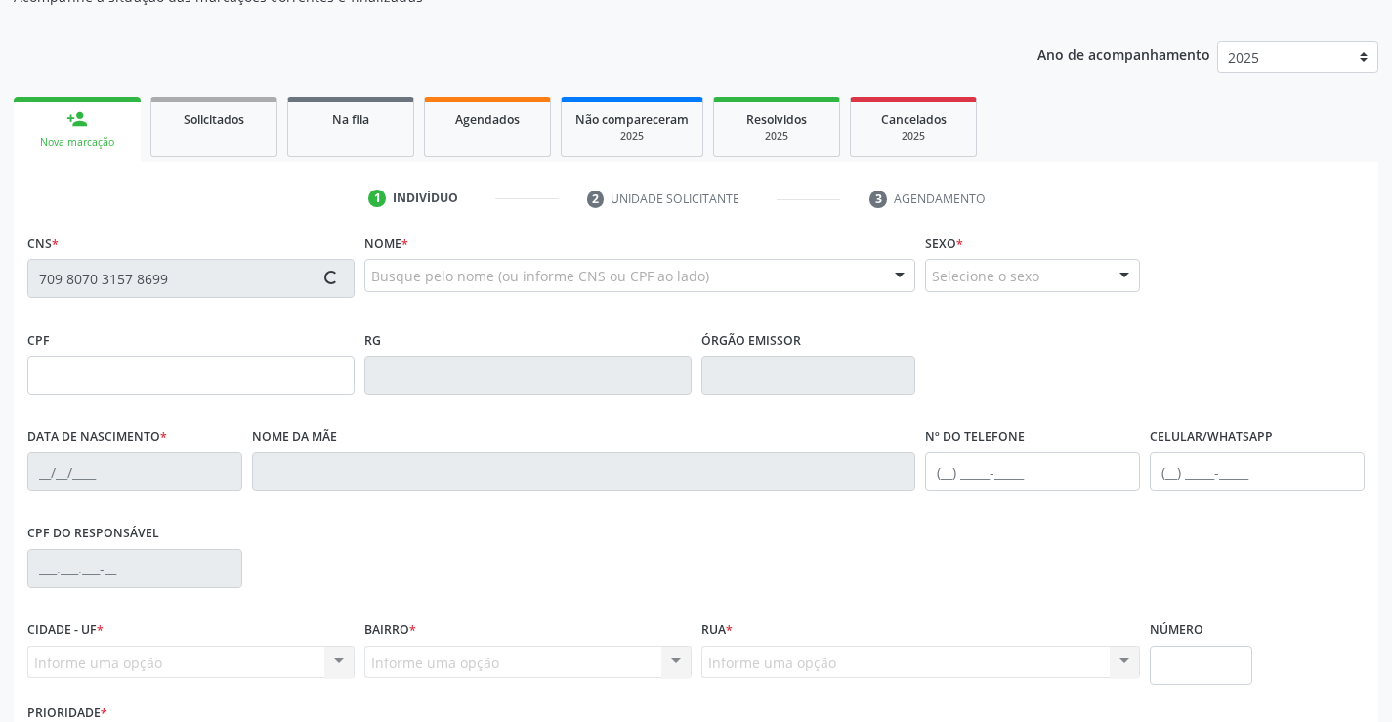
type input "543790691"
type input "18/09/1970"
type input "[PHONE_NUMBER]"
type input "731.742.545-15"
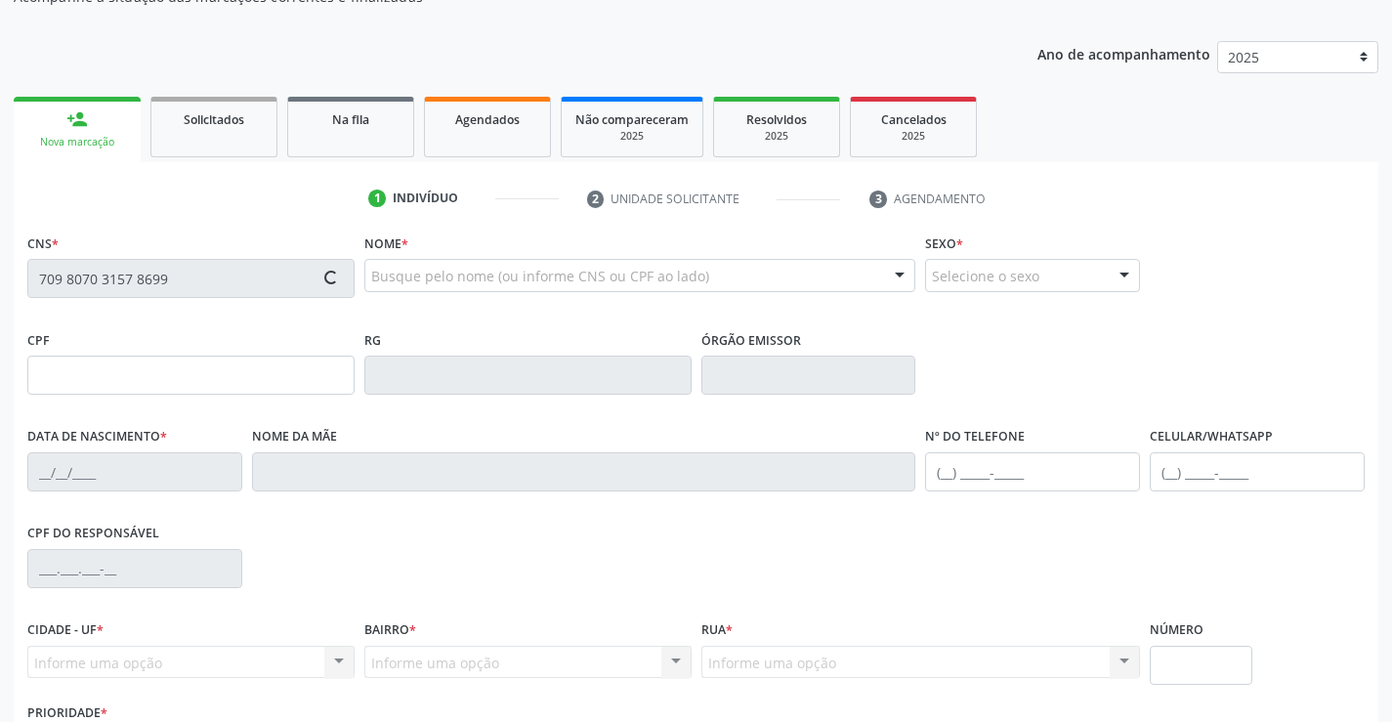
type input "110"
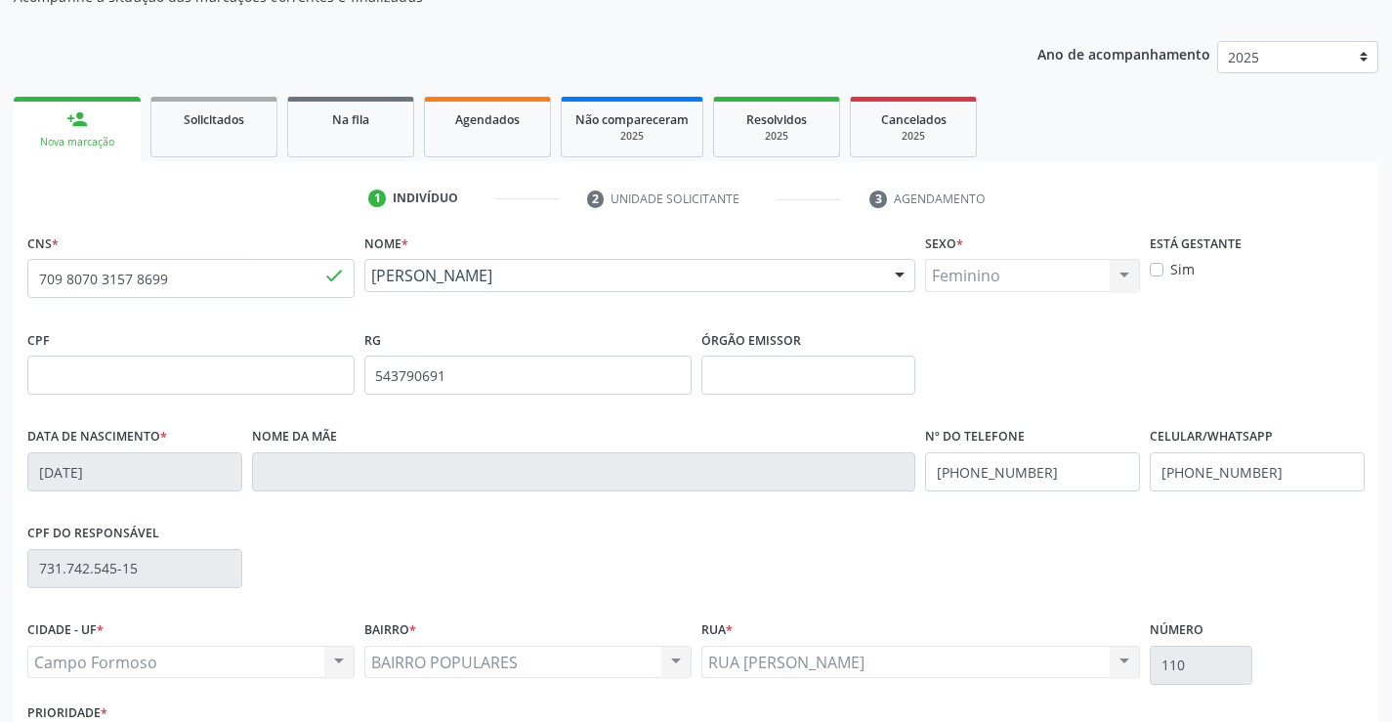
scroll to position [337, 0]
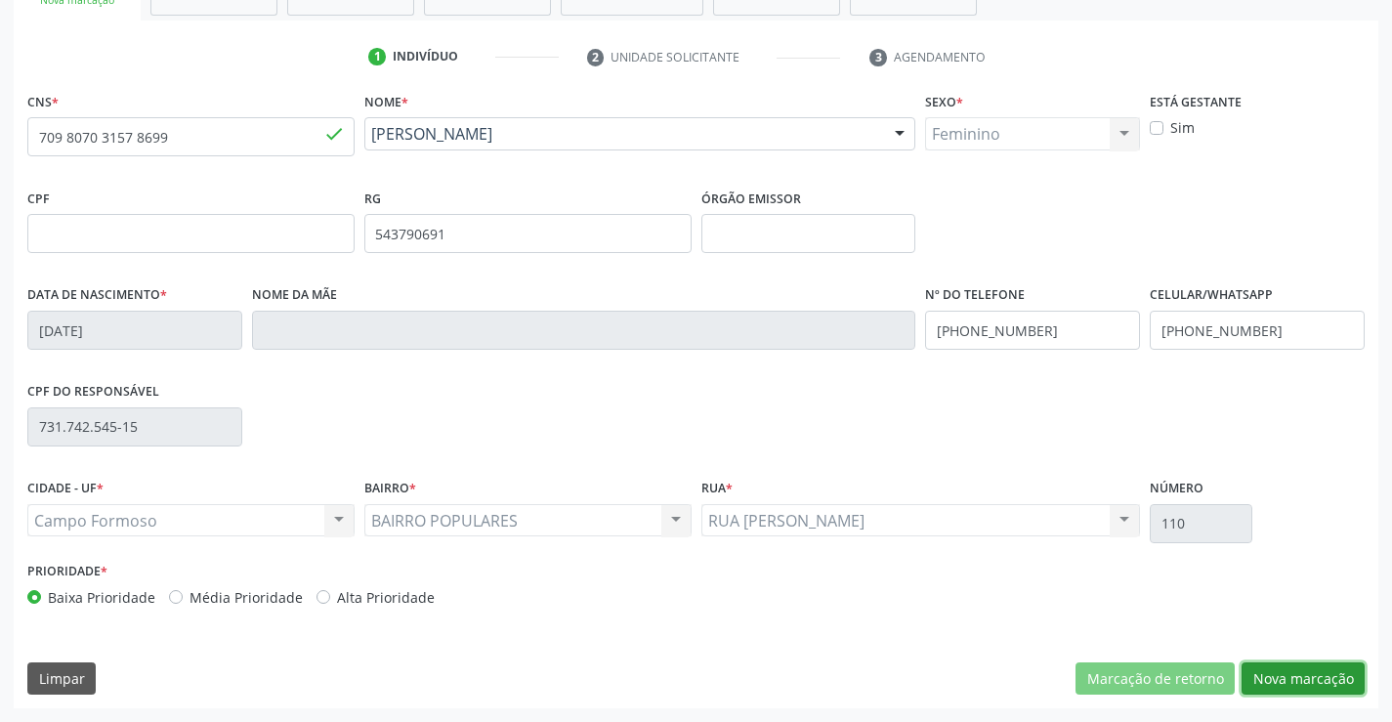
click at [1259, 670] on button "Nova marcação" at bounding box center [1302, 678] width 123 height 33
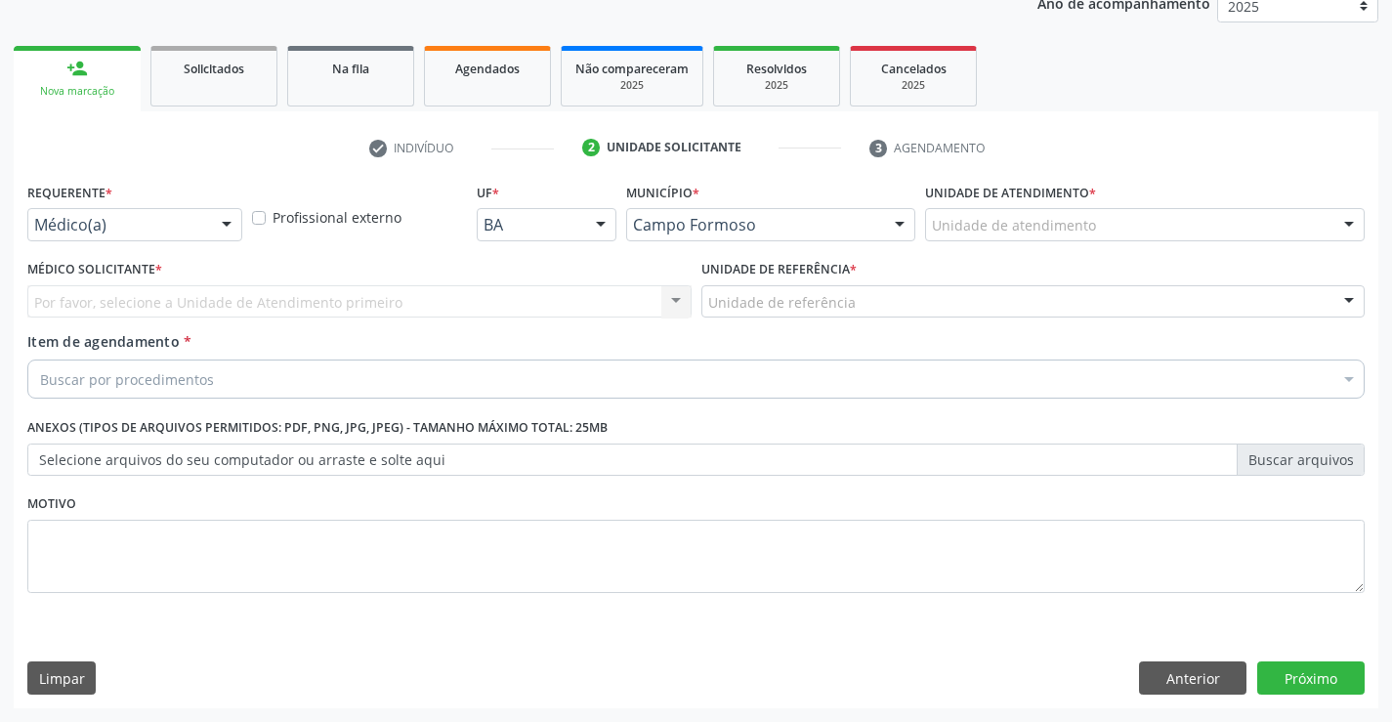
click at [206, 212] on div "Médico(a)" at bounding box center [134, 224] width 215 height 33
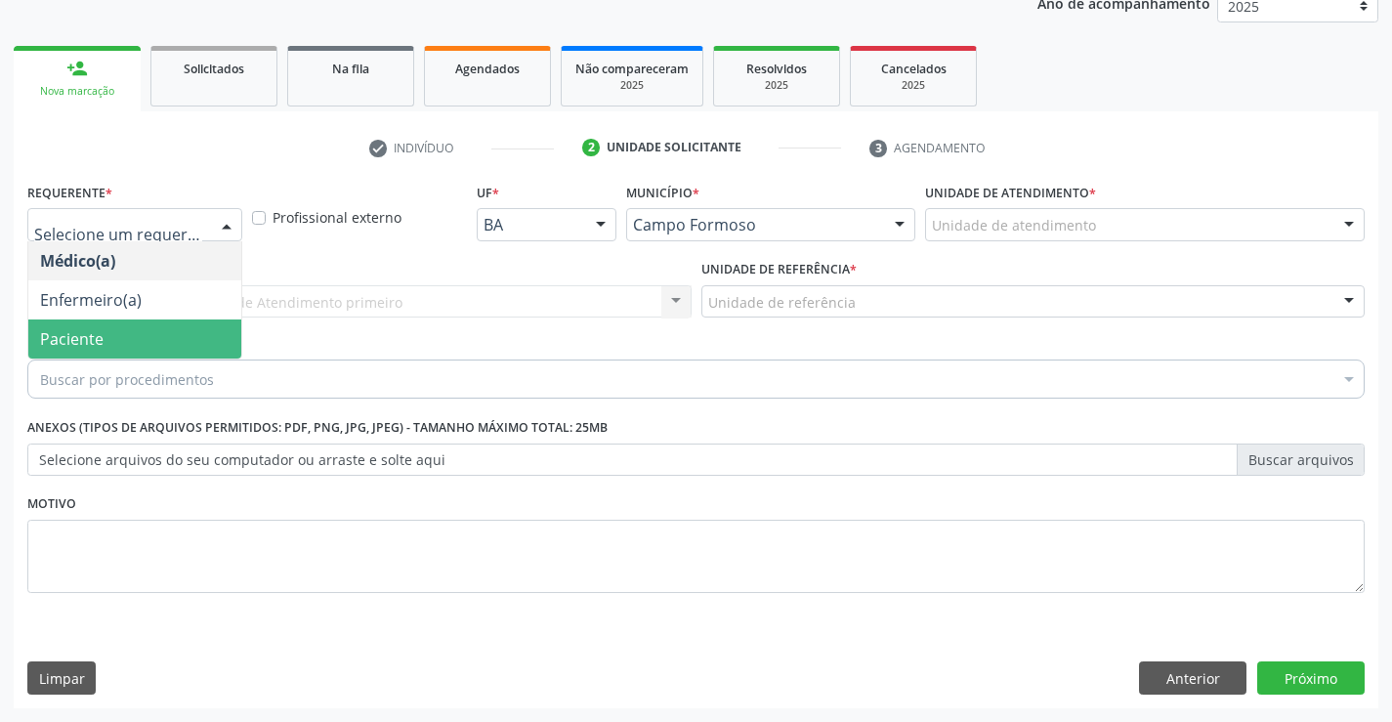
click at [128, 337] on span "Paciente" at bounding box center [134, 338] width 213 height 39
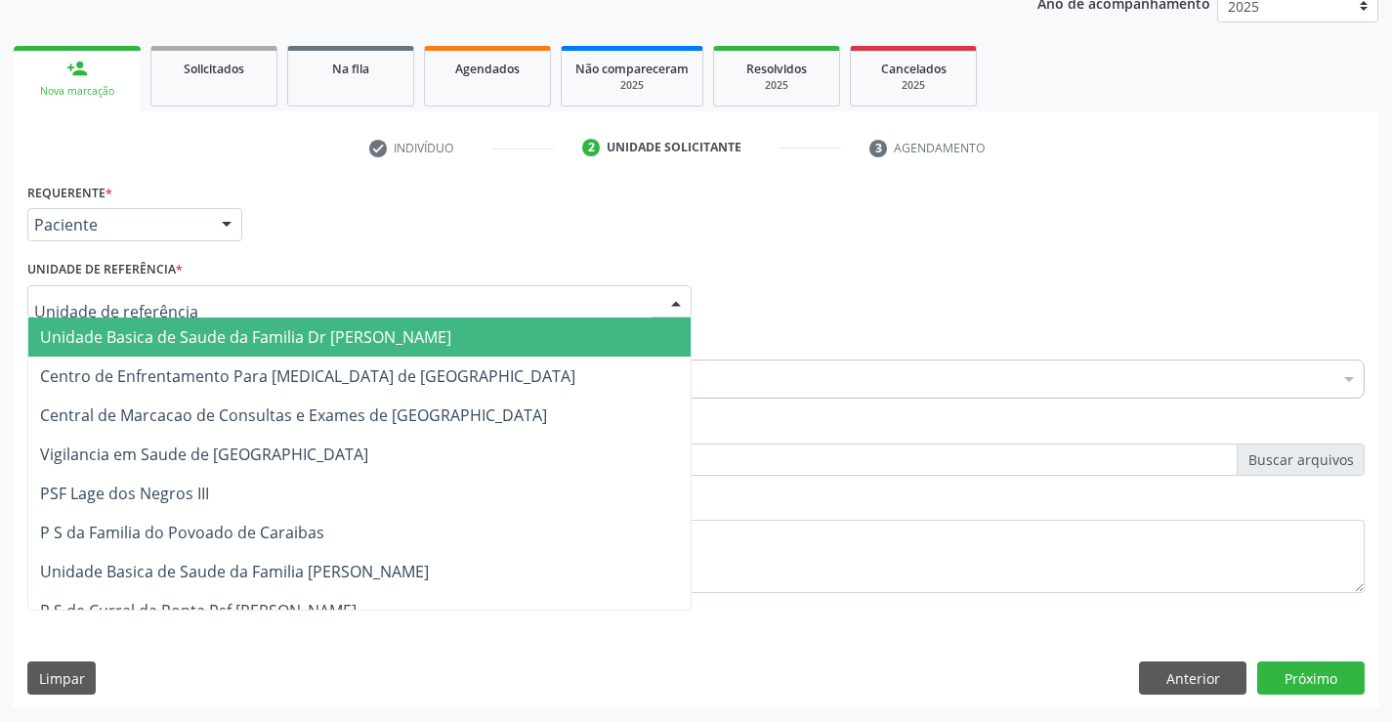
click at [245, 303] on div at bounding box center [359, 301] width 664 height 33
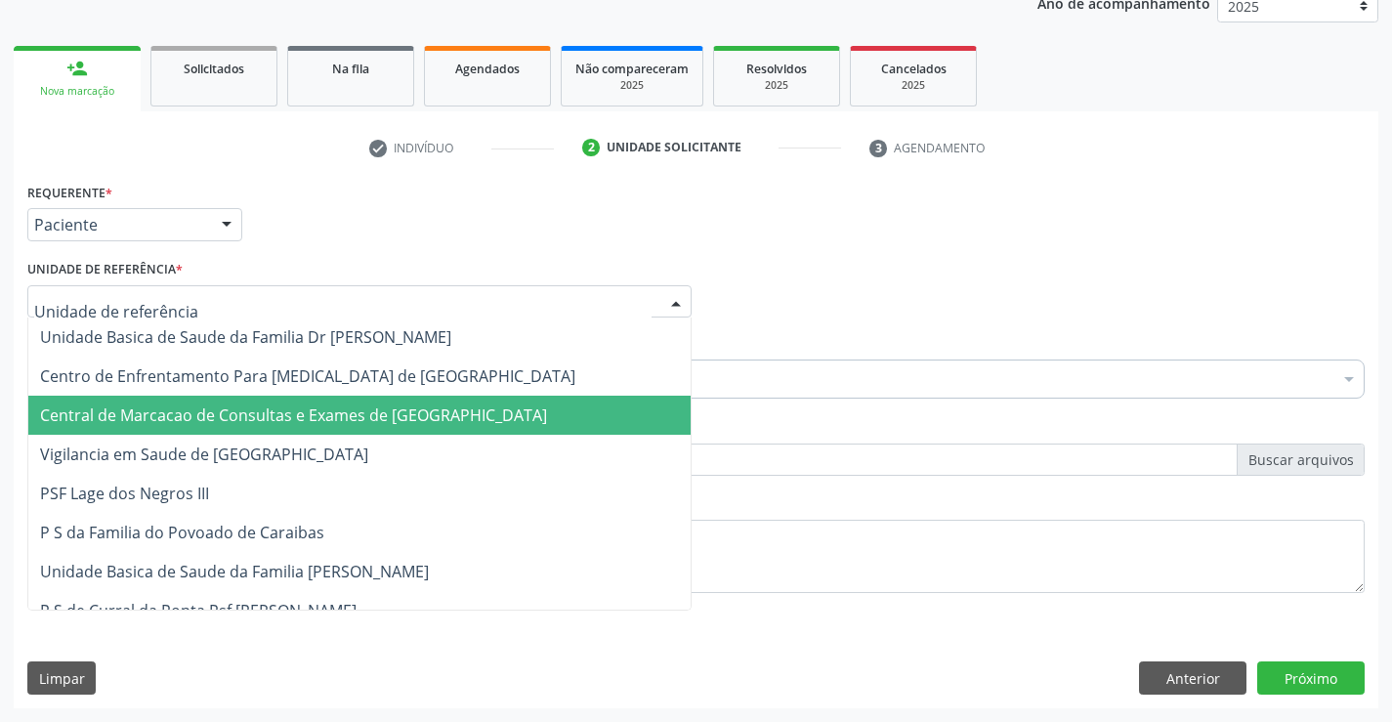
click at [231, 405] on span "Central de Marcacao de Consultas e Exames de [GEOGRAPHIC_DATA]" at bounding box center [293, 414] width 507 height 21
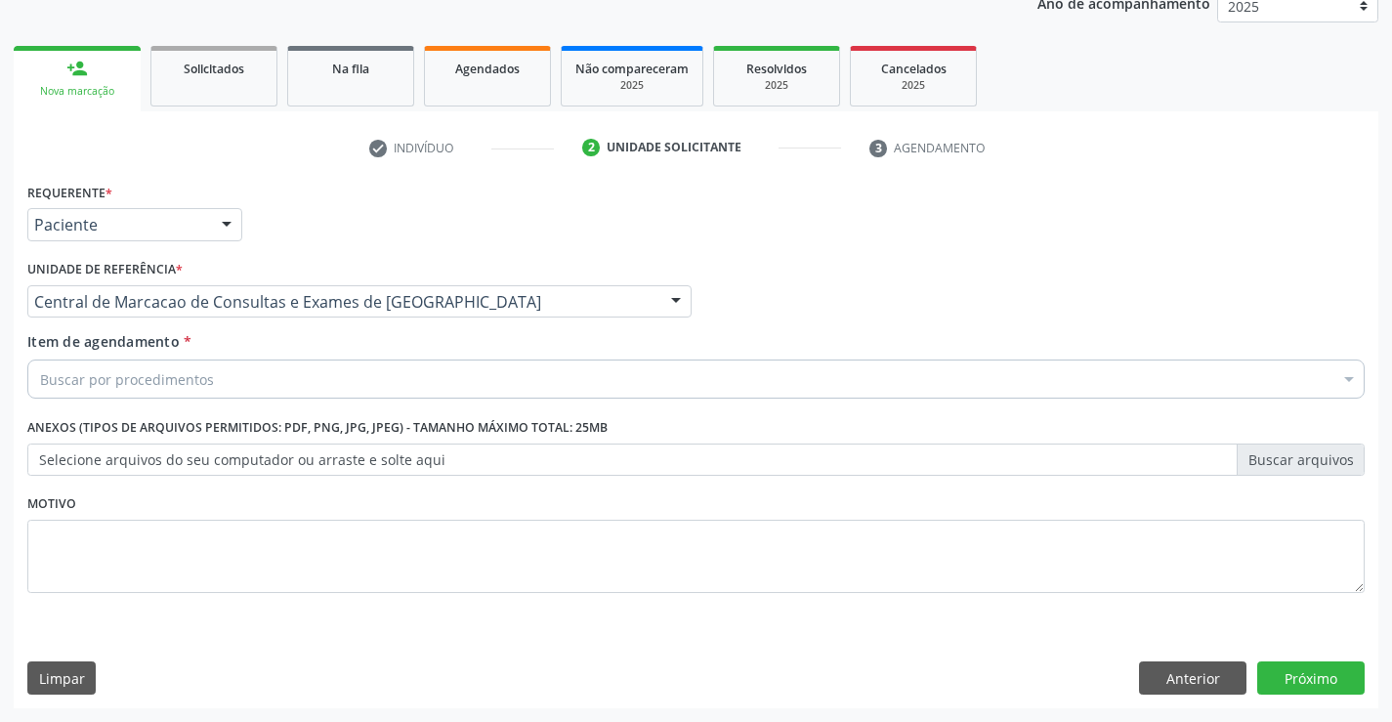
click at [303, 374] on div "Buscar por procedimentos" at bounding box center [695, 378] width 1337 height 39
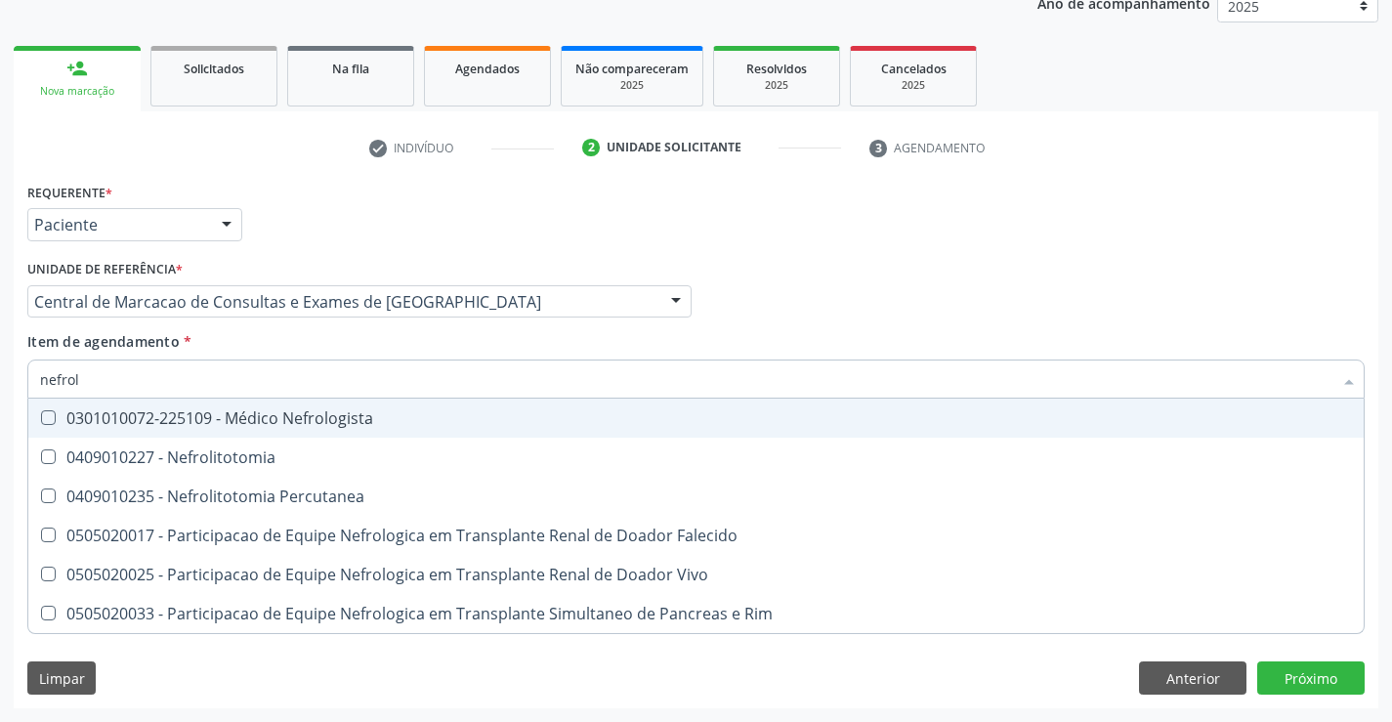
type input "nefrolo"
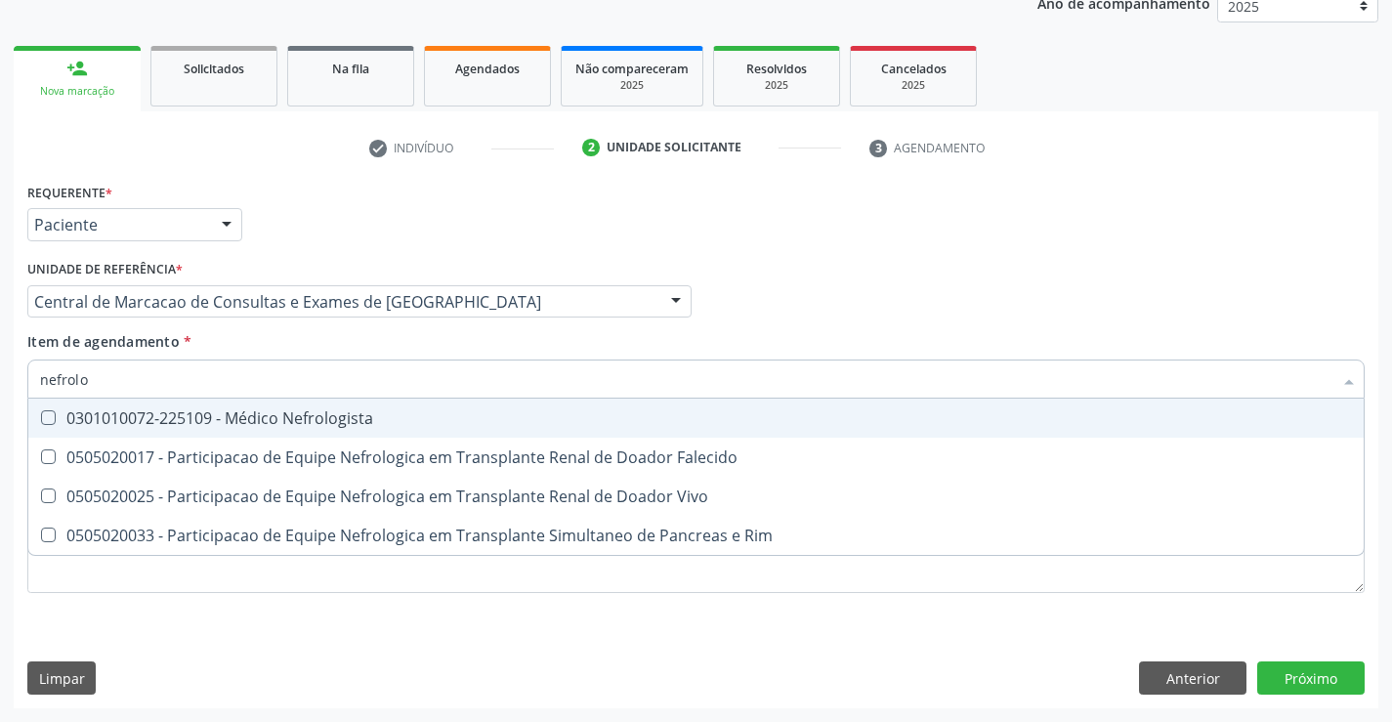
click at [284, 424] on div "0301010072-225109 - Médico Nefrologista" at bounding box center [696, 418] width 1312 height 16
checkbox Nefrologista "true"
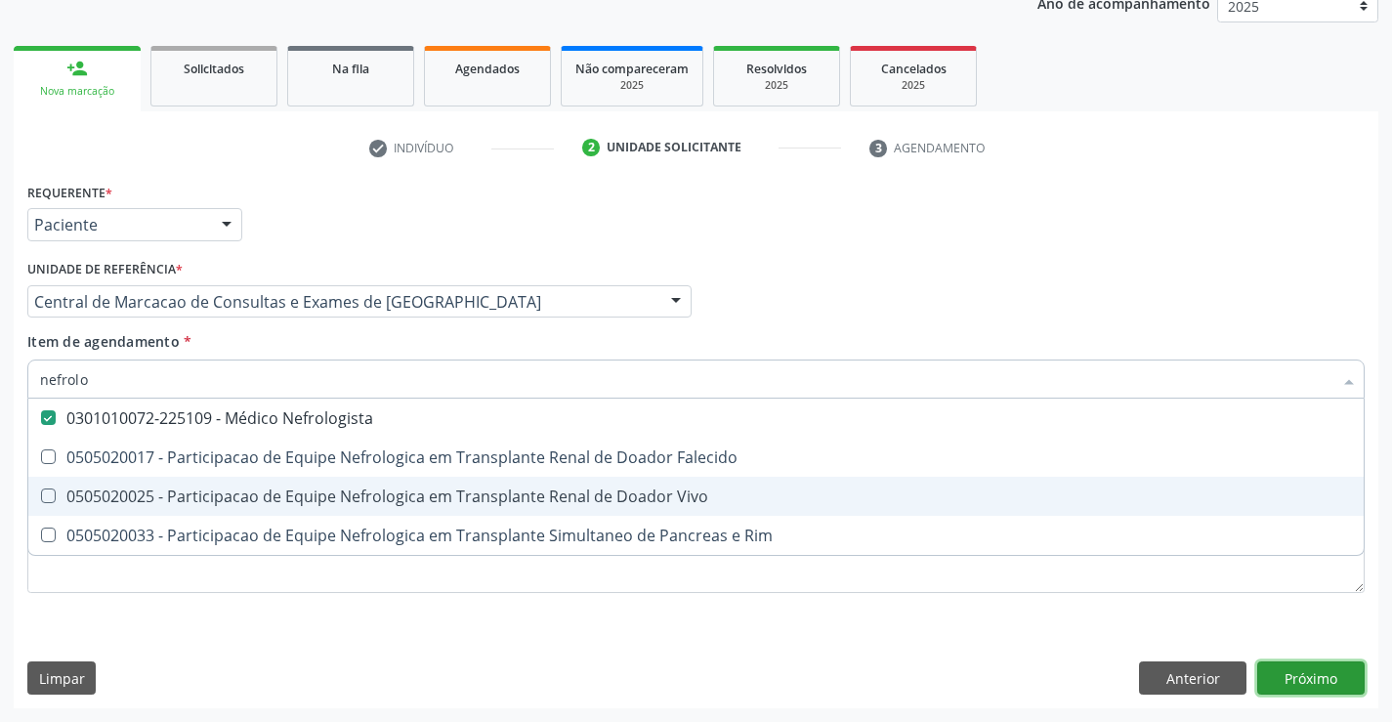
click at [1308, 674] on div "Requerente * Paciente Médico(a) Enfermeiro(a) Paciente Nenhum resultado encontr…" at bounding box center [696, 443] width 1364 height 530
checkbox Falecido "true"
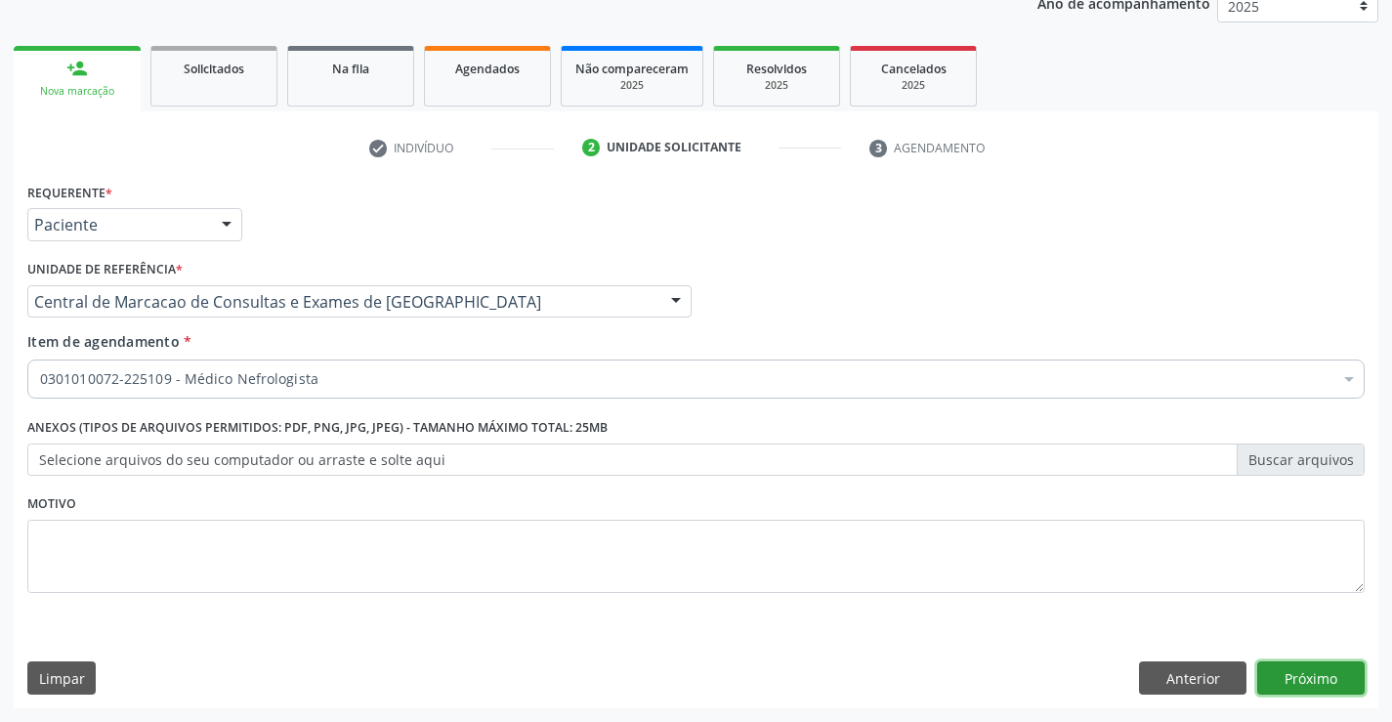
click at [1311, 670] on button "Próximo" at bounding box center [1310, 677] width 107 height 33
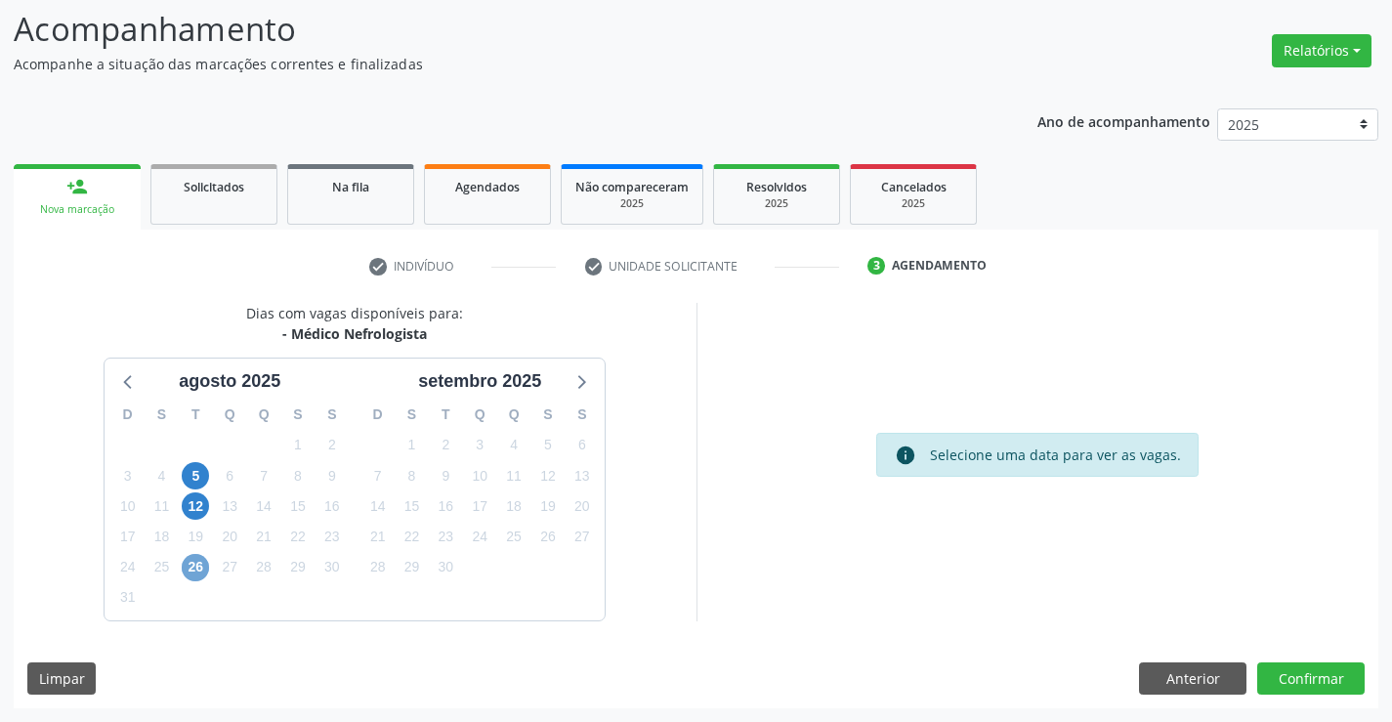
click at [200, 573] on span "26" at bounding box center [195, 567] width 27 height 27
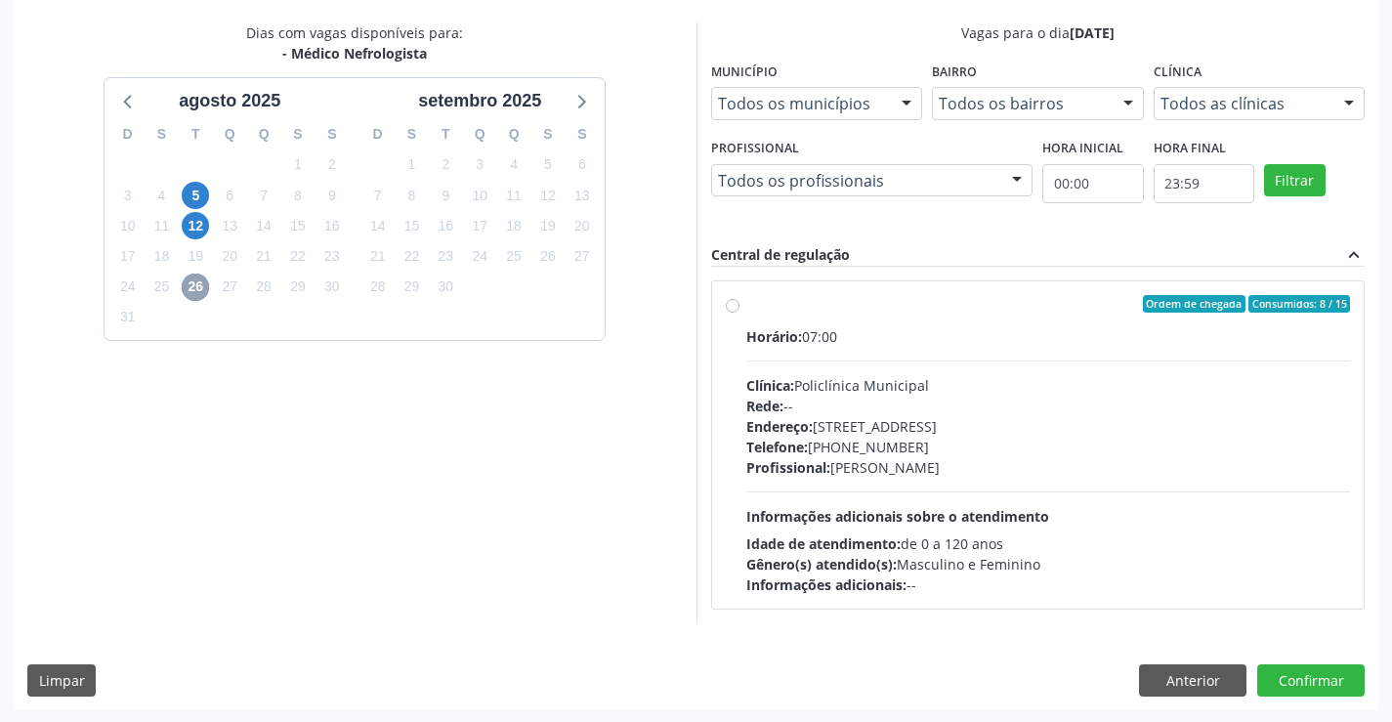
scroll to position [410, 0]
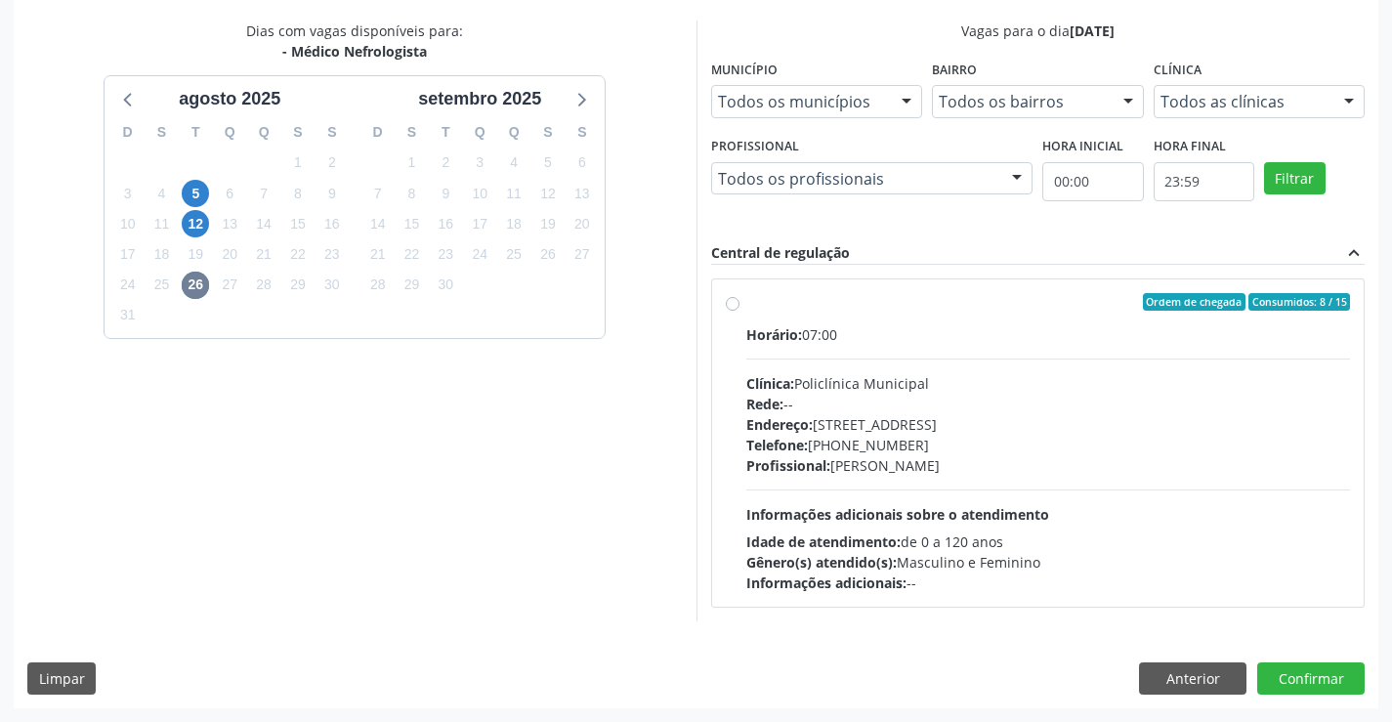
click at [927, 435] on div "Telefone: (74) 6451312" at bounding box center [1048, 445] width 605 height 21
click at [739, 311] on input "Ordem de chegada Consumidos: 8 / 15 Horário: 07:00 Clínica: Policlínica Municip…" at bounding box center [733, 302] width 14 height 18
radio input "true"
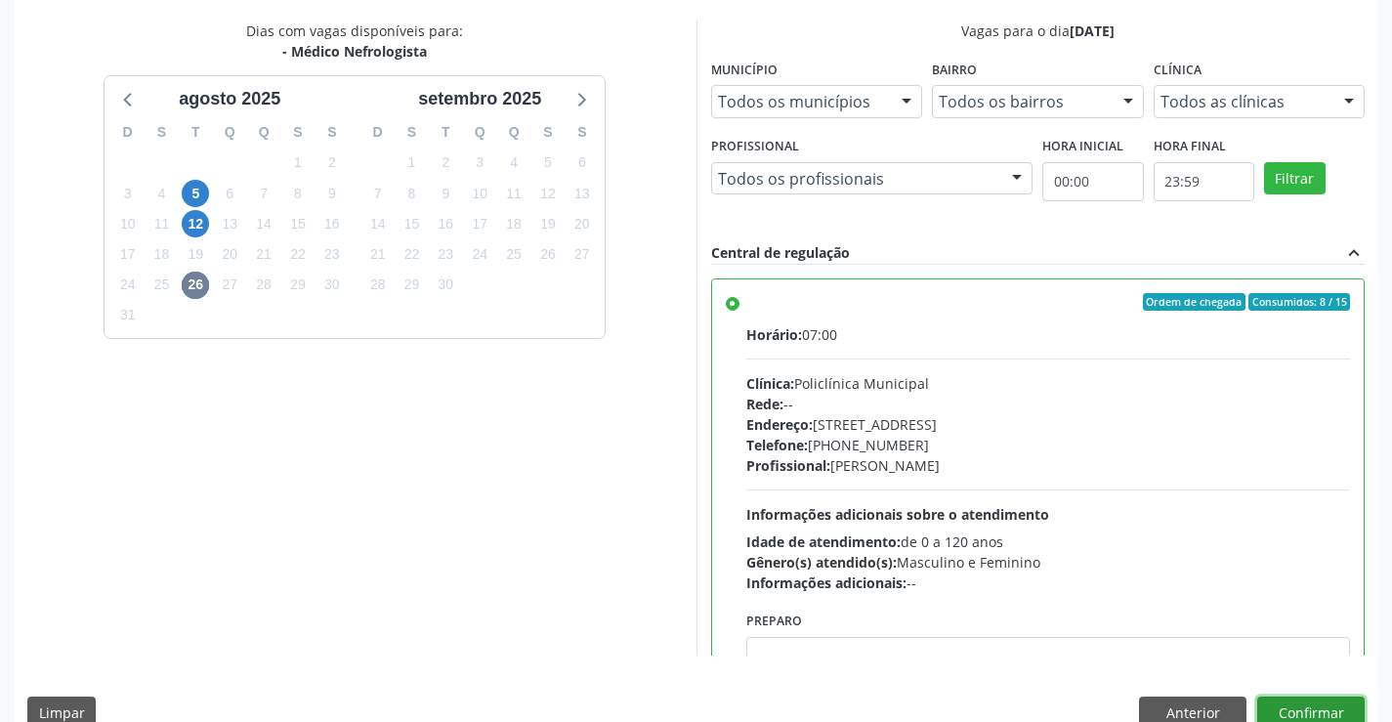
click at [1287, 706] on button "Confirmar" at bounding box center [1310, 712] width 107 height 33
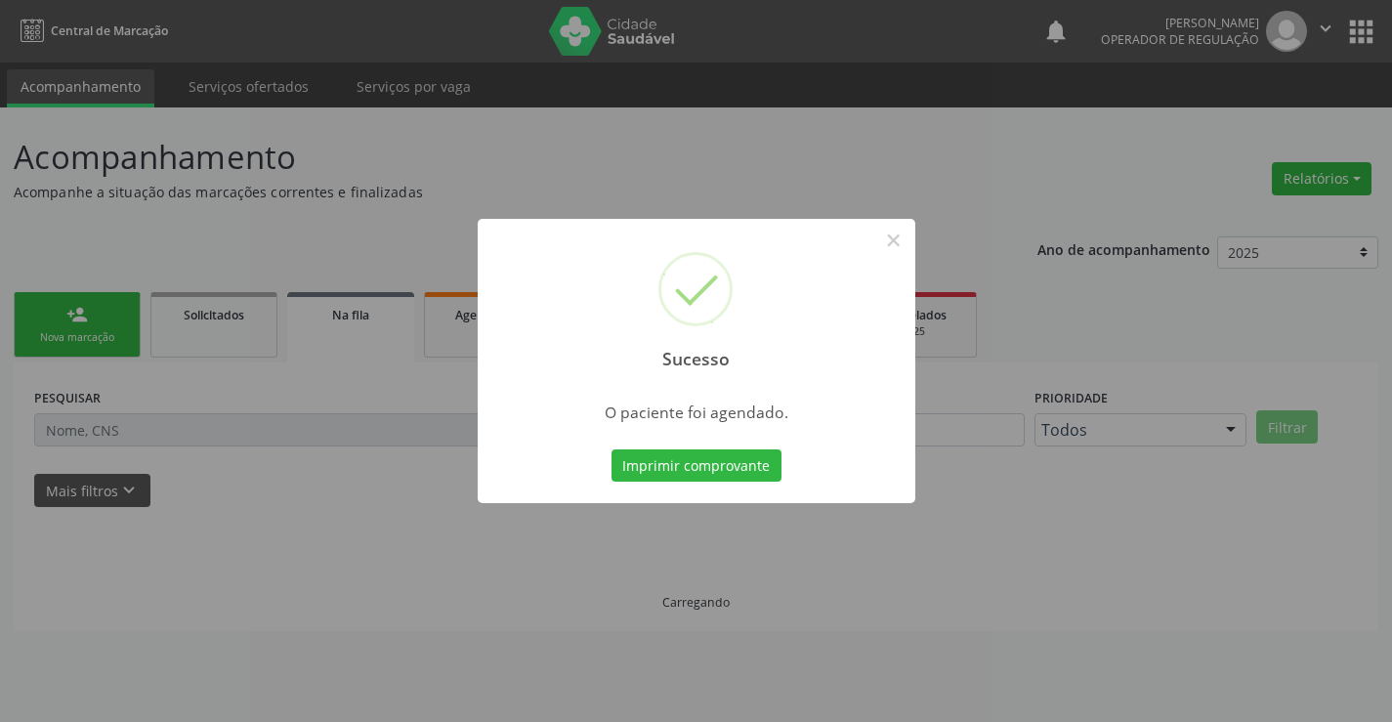
scroll to position [0, 0]
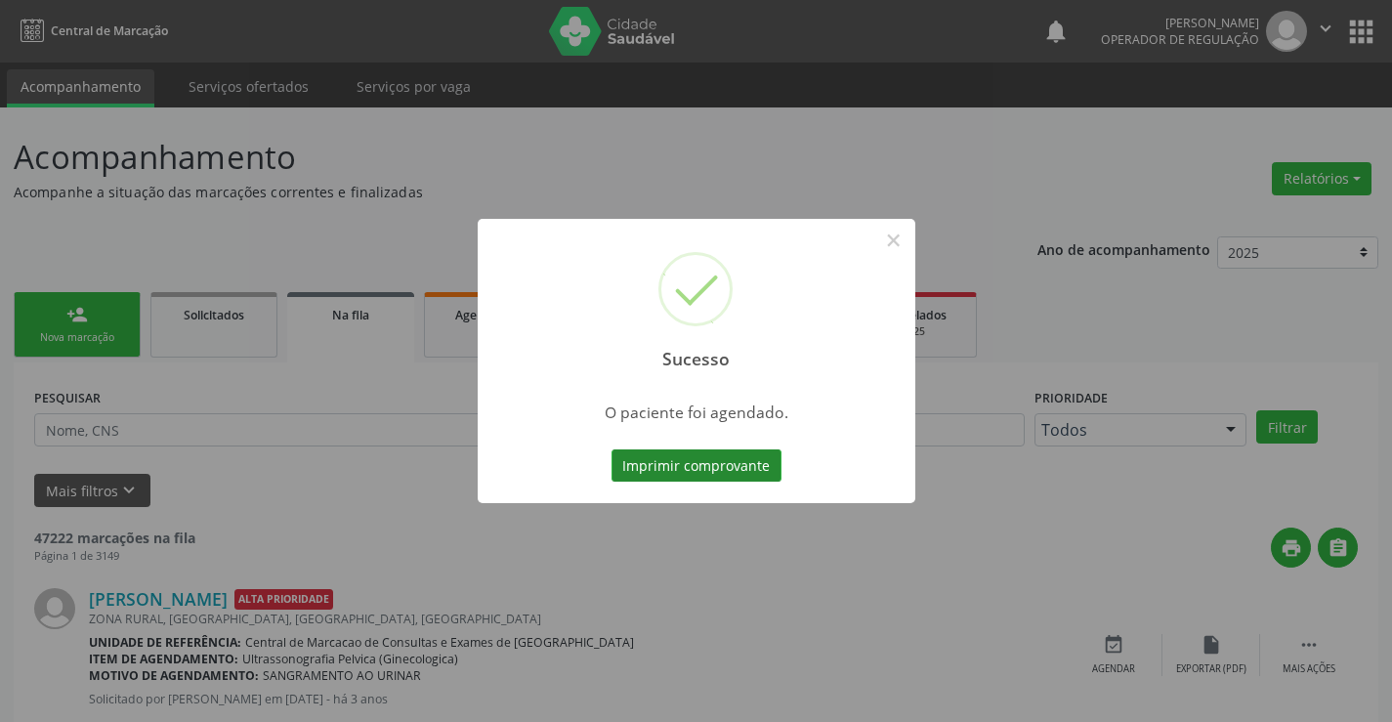
click at [667, 460] on button "Imprimir comprovante" at bounding box center [696, 465] width 170 height 33
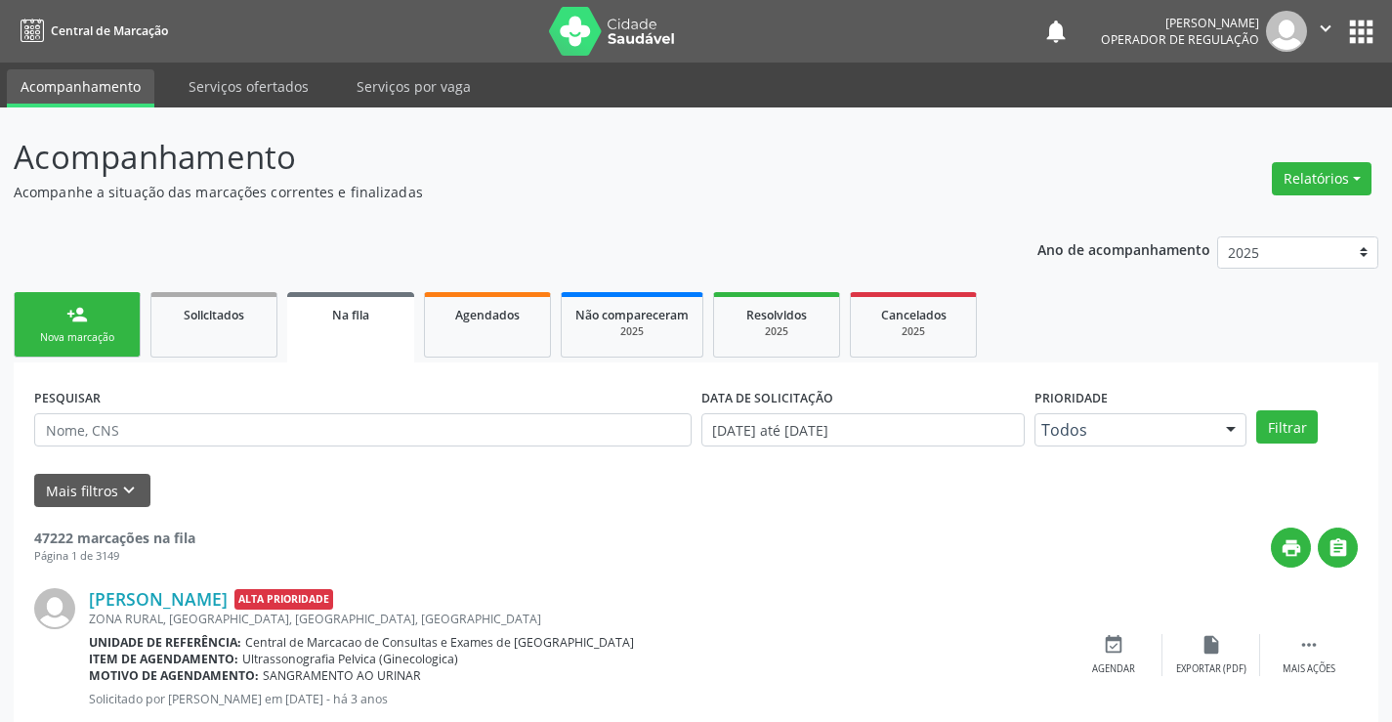
click at [62, 322] on link "person_add Nova marcação" at bounding box center [77, 324] width 127 height 65
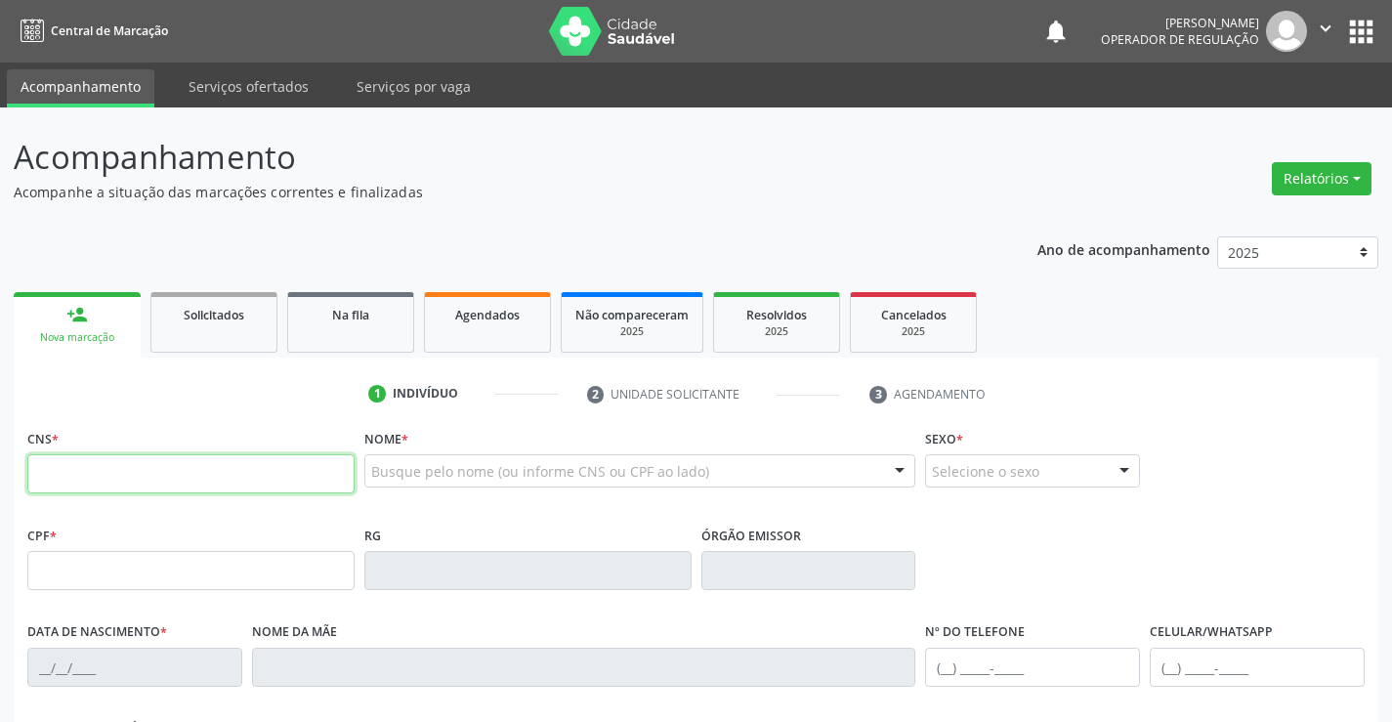
click at [163, 462] on input "text" at bounding box center [190, 473] width 327 height 39
click at [189, 461] on input "text" at bounding box center [190, 473] width 327 height 39
type input "702 6062 1937 6949"
type input "0256952906"
type input "15/01/1958"
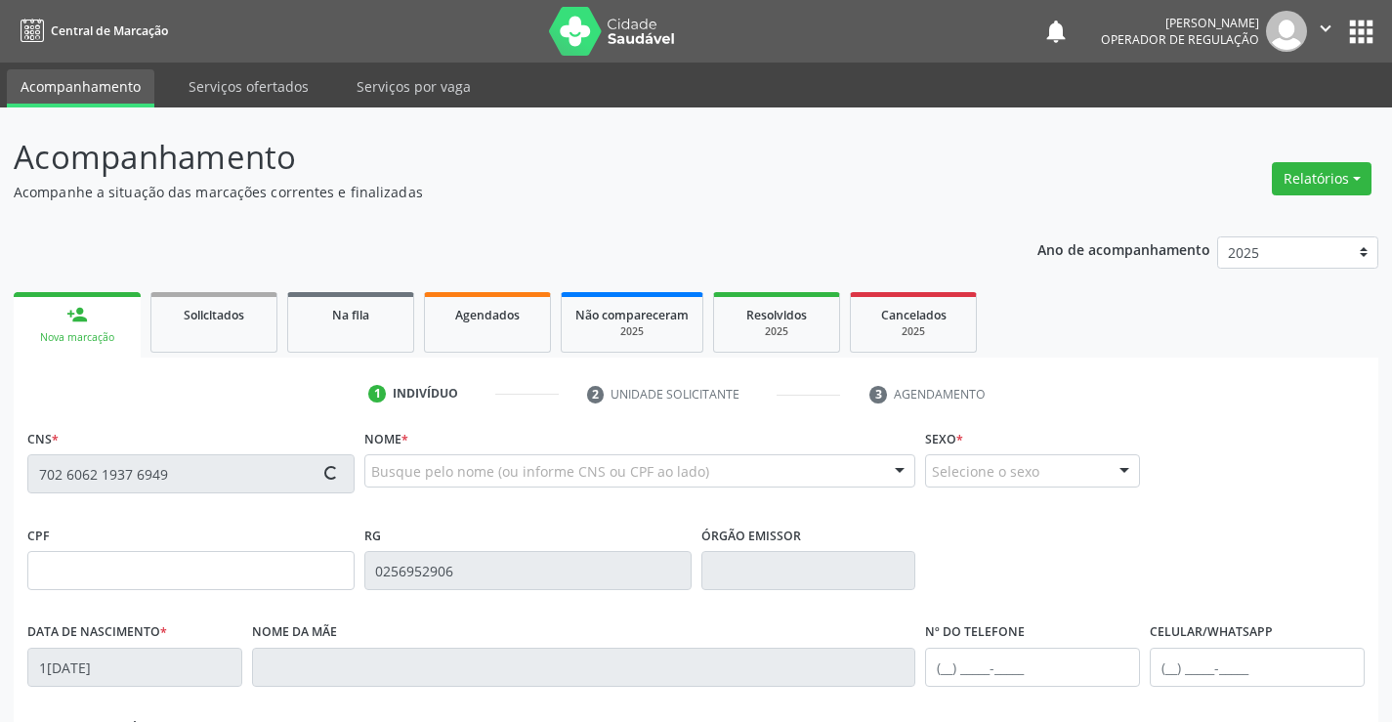
type input "(74) 99192-3155"
type input "127"
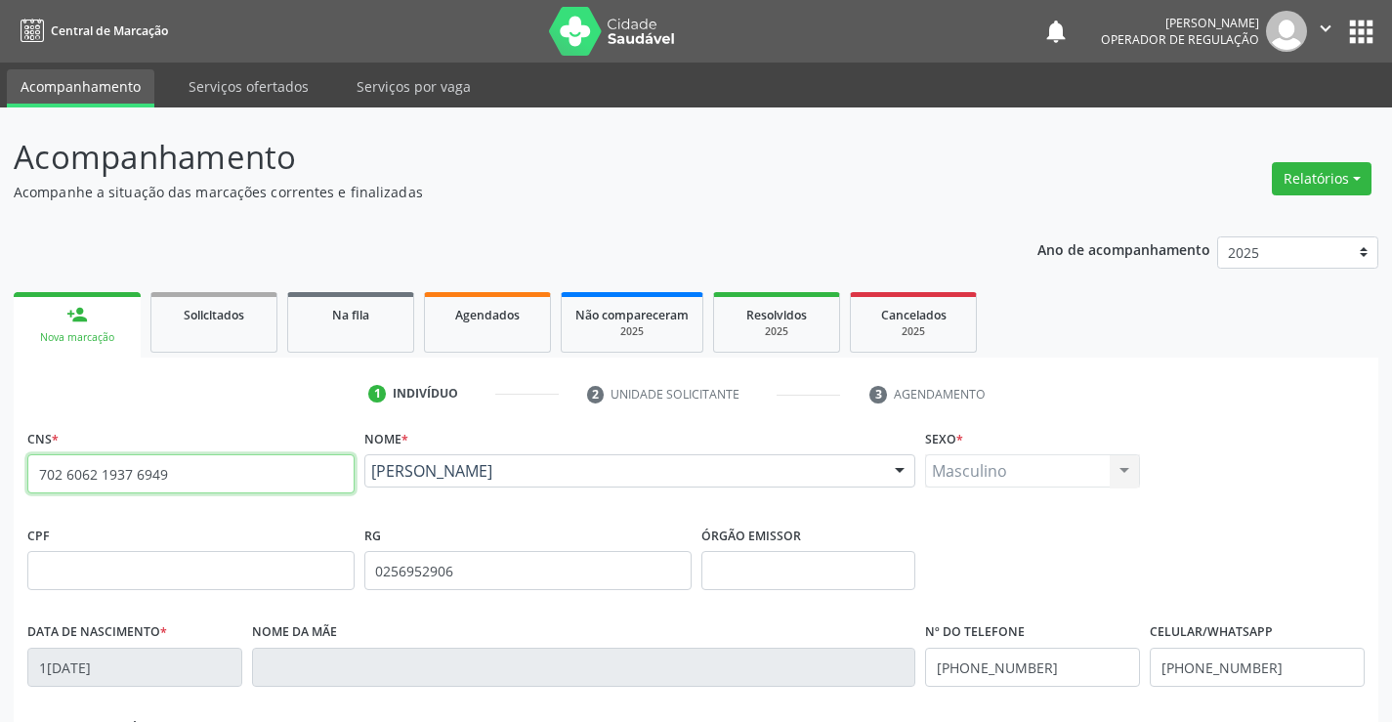
click at [155, 482] on input "702 6062 1937 6949" at bounding box center [190, 473] width 327 height 39
click at [165, 483] on input "702 6062 1937 6949" at bounding box center [190, 473] width 327 height 39
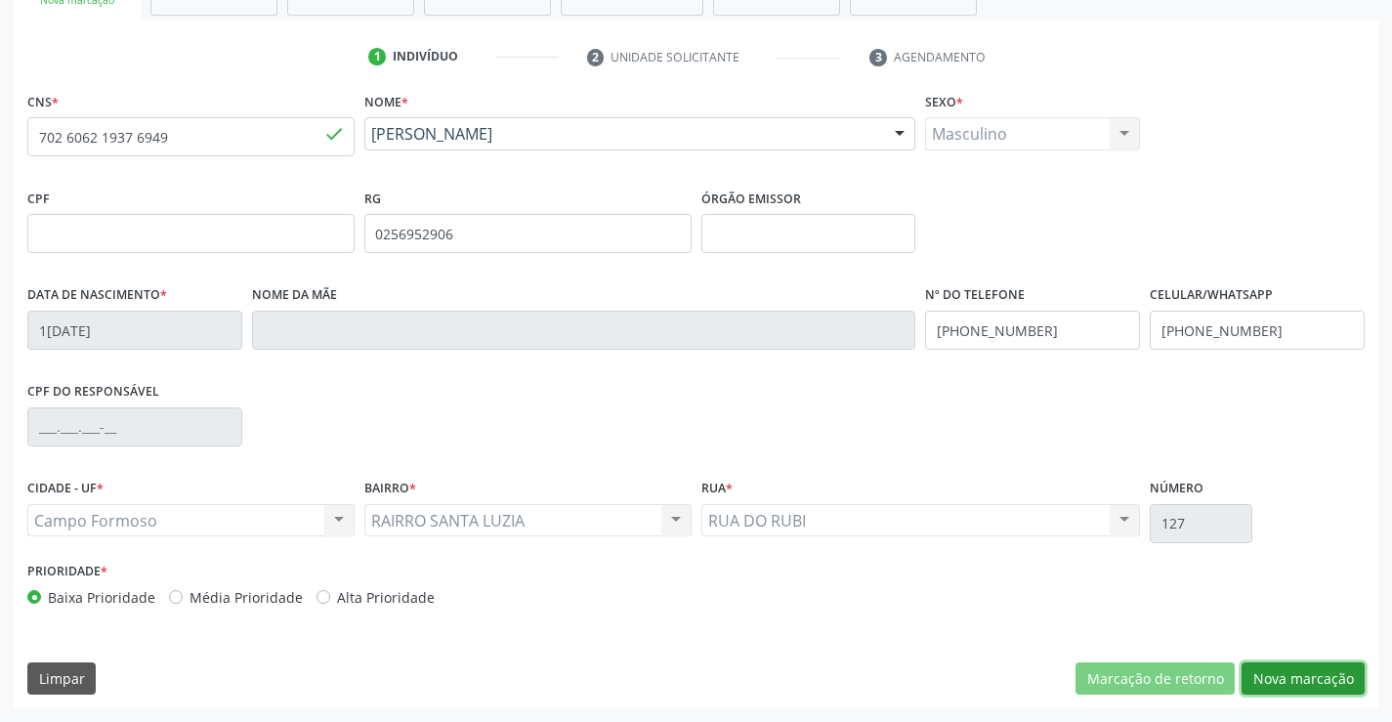
click at [1295, 679] on button "Nova marcação" at bounding box center [1302, 678] width 123 height 33
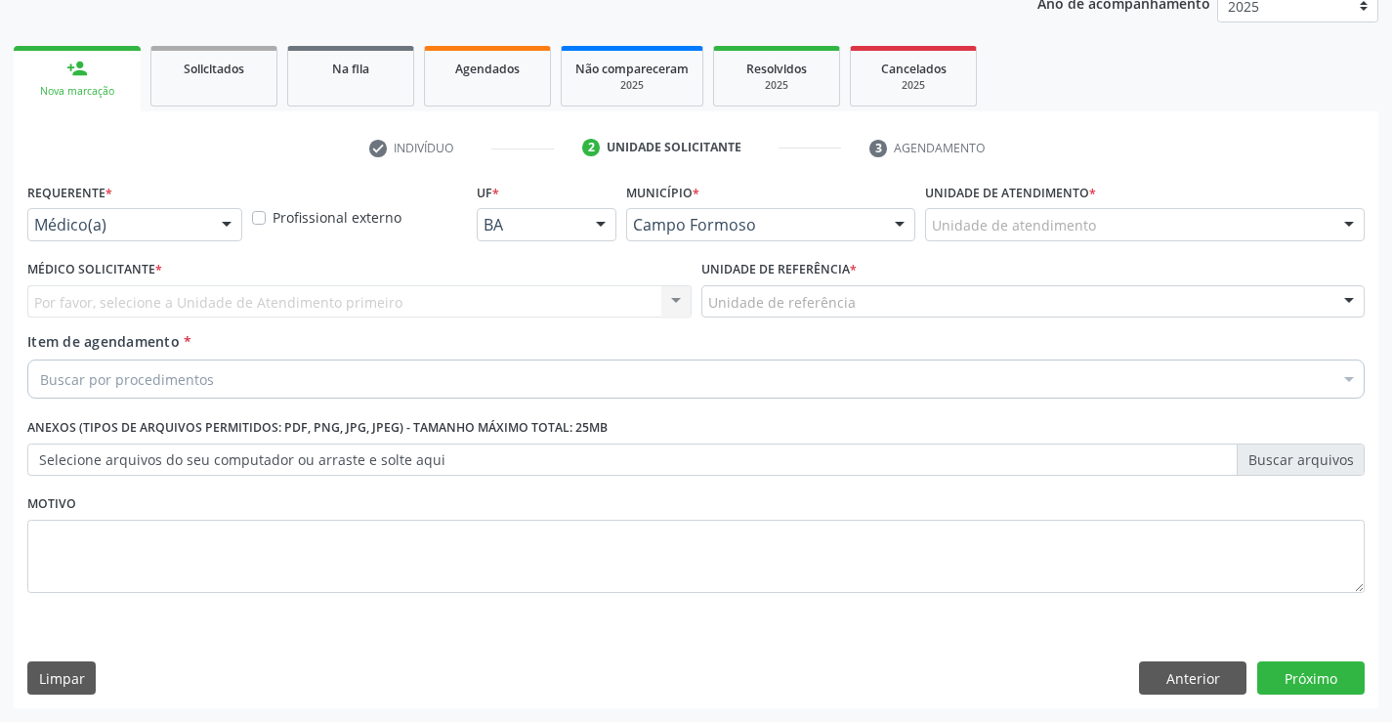
scroll to position [246, 0]
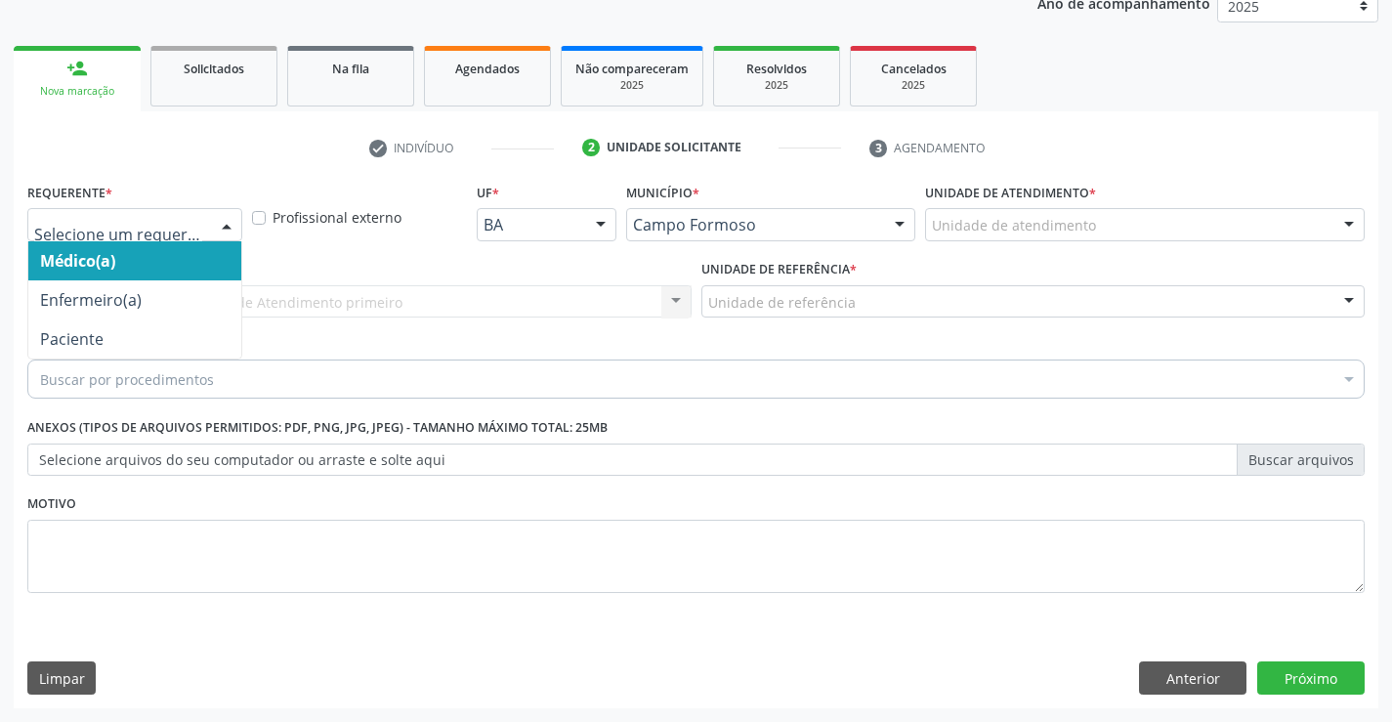
click at [239, 225] on div at bounding box center [226, 225] width 29 height 33
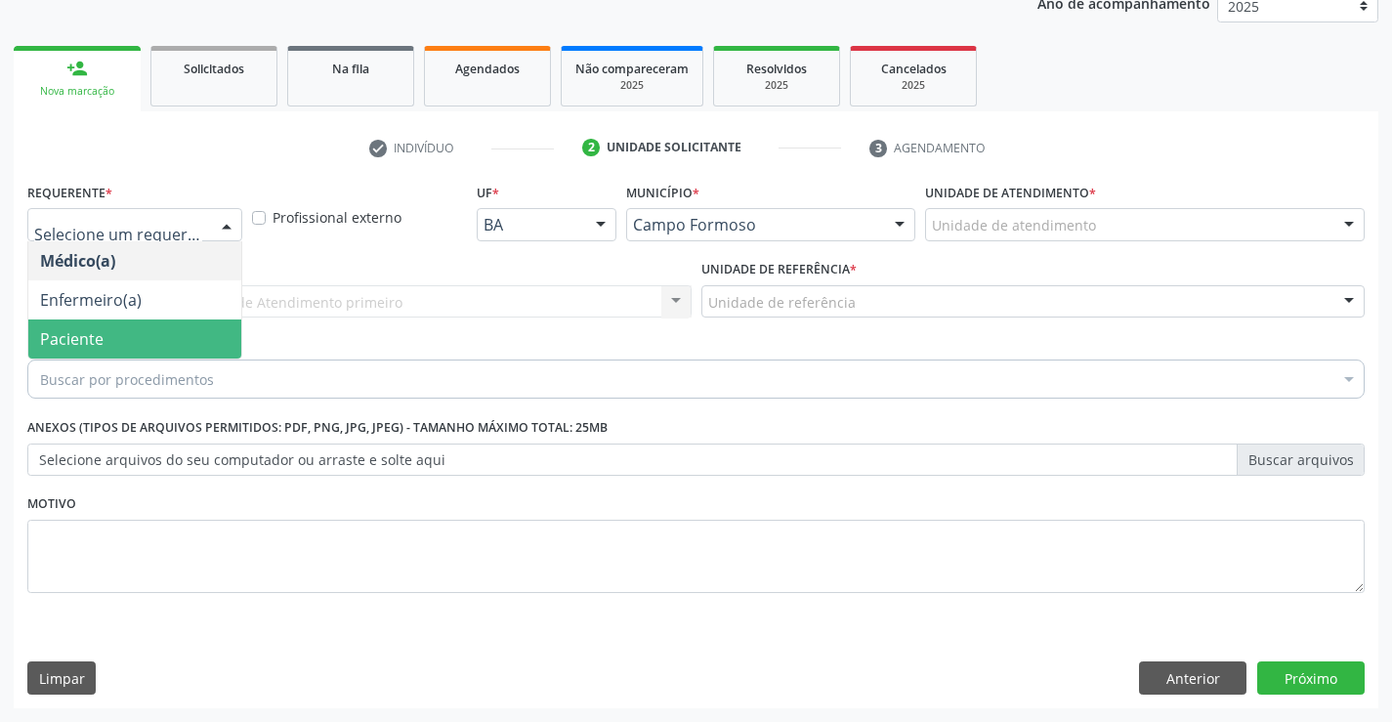
click at [186, 334] on span "Paciente" at bounding box center [134, 338] width 213 height 39
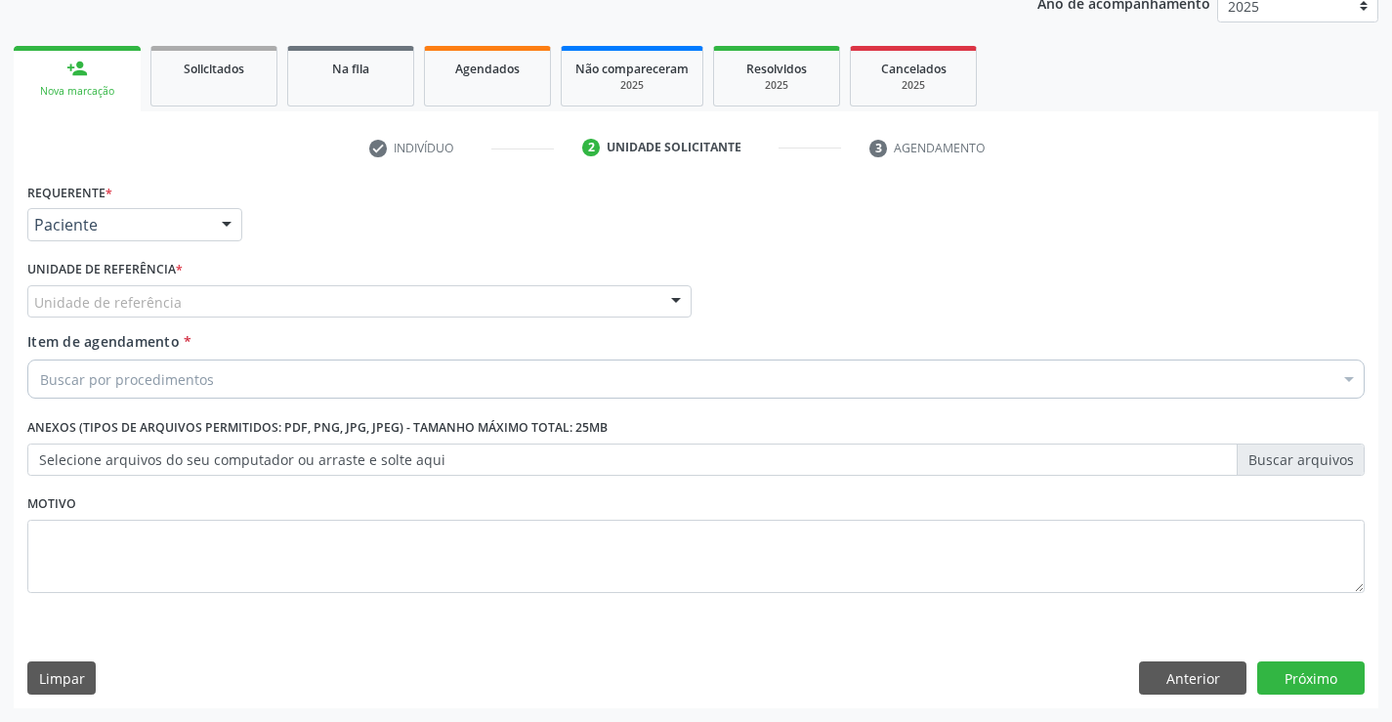
click at [285, 304] on div "Unidade de referência" at bounding box center [359, 301] width 664 height 33
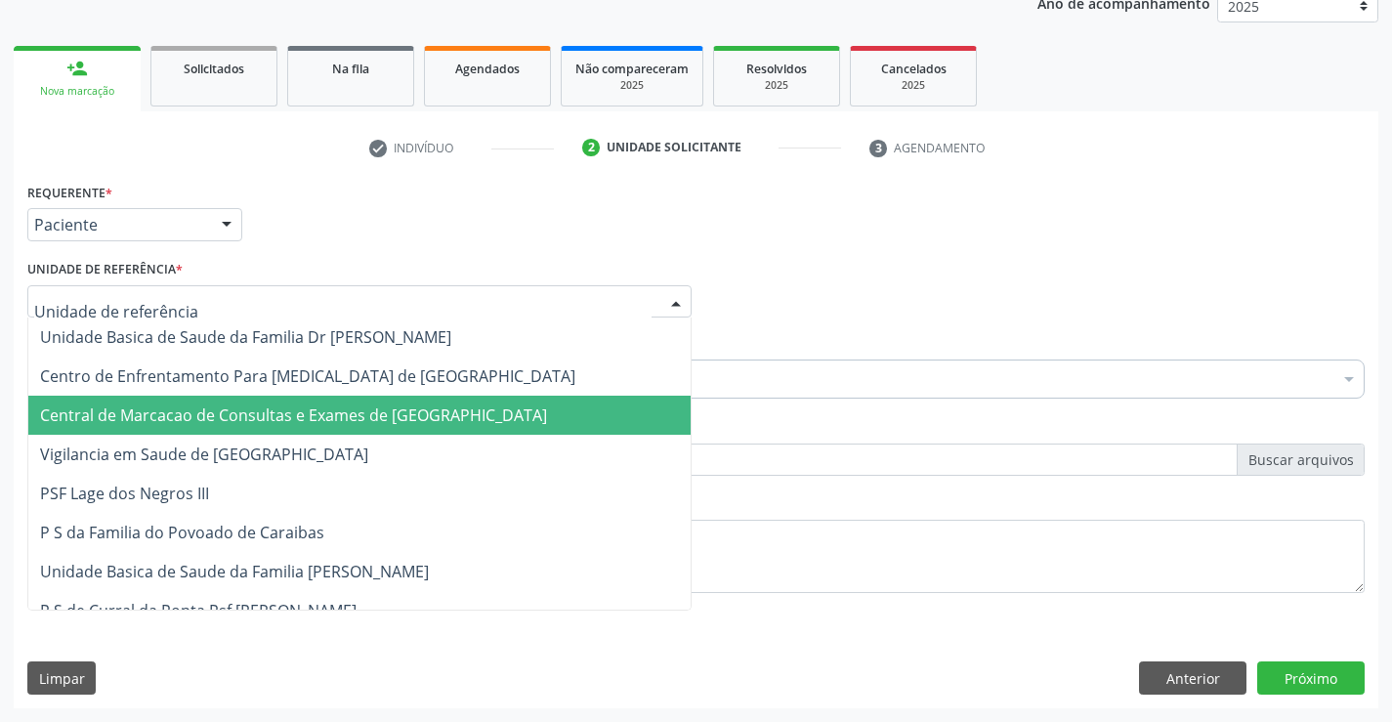
click at [282, 401] on span "Central de Marcacao de Consultas e Exames de [GEOGRAPHIC_DATA]" at bounding box center [359, 415] width 662 height 39
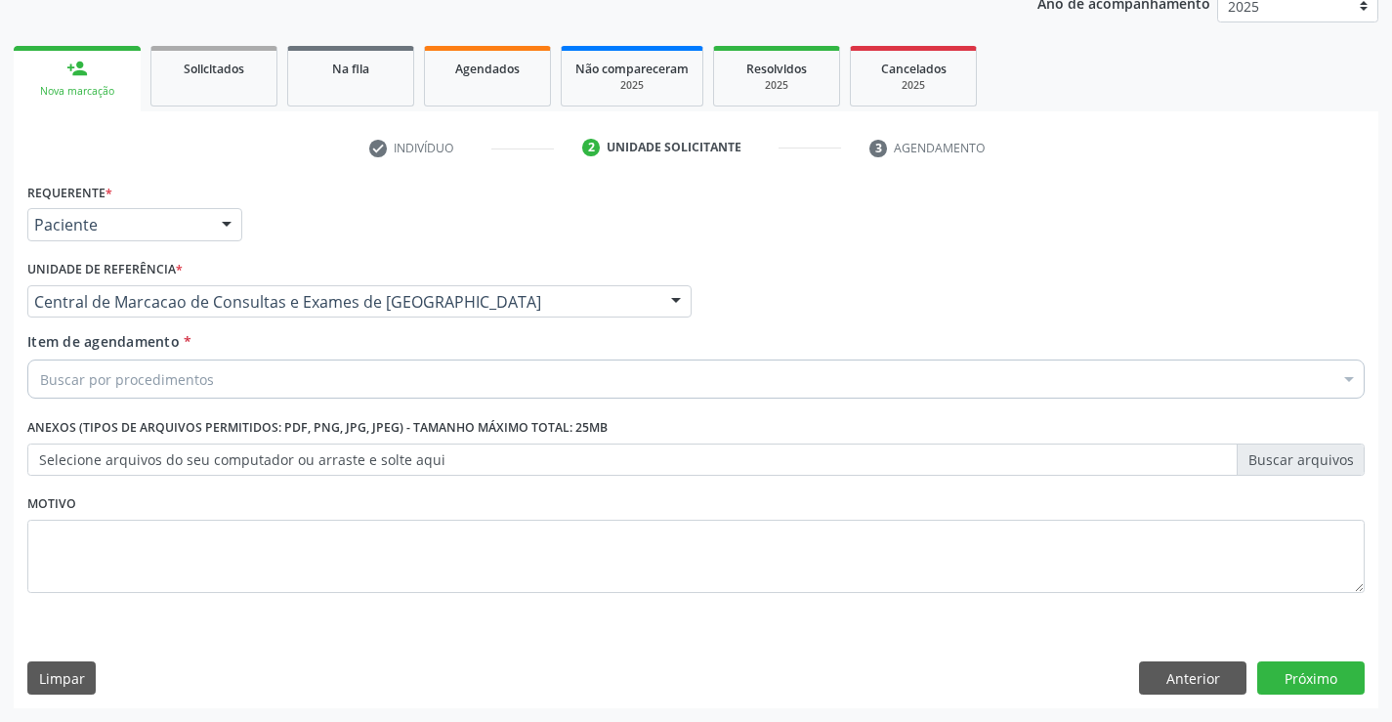
click at [302, 388] on div "Buscar por procedimentos" at bounding box center [695, 378] width 1337 height 39
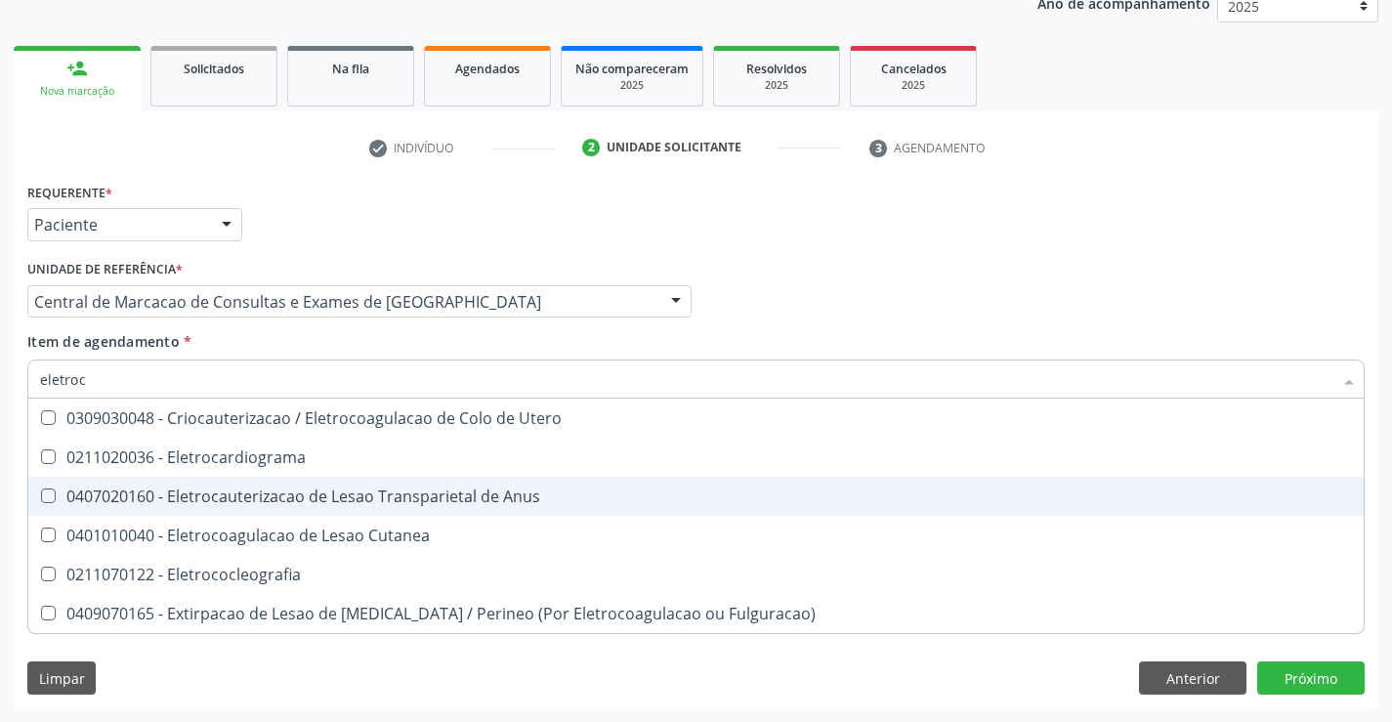
type input "eletro"
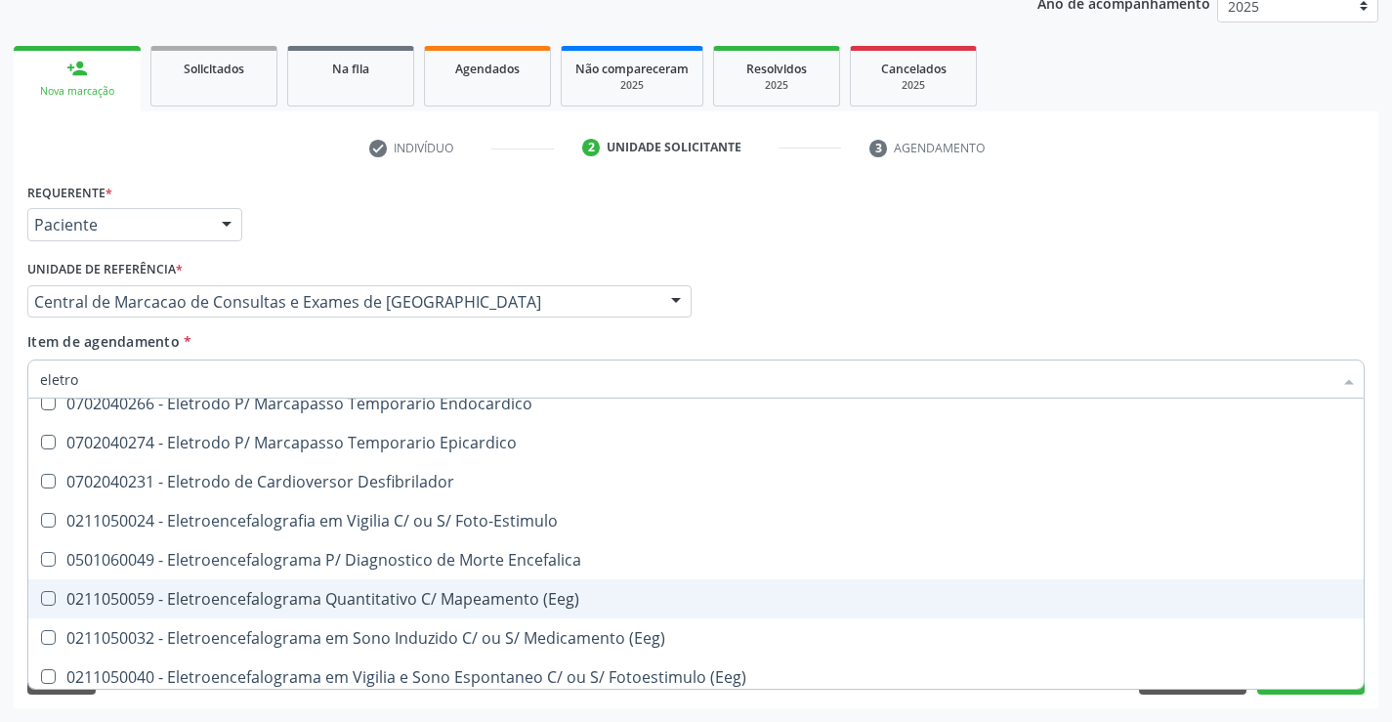
scroll to position [488, 0]
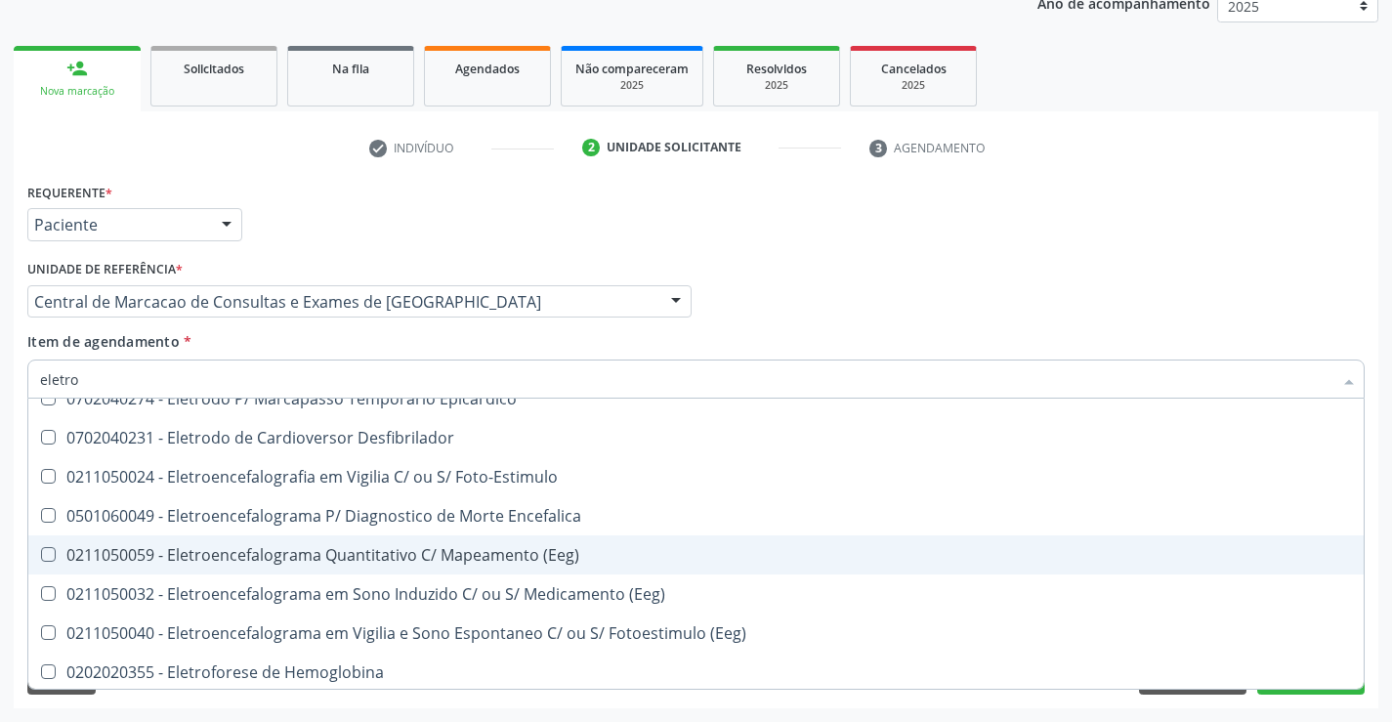
click at [349, 556] on div "0211050059 - Eletroencefalograma Quantitativo C/ Mapeamento (Eeg)" at bounding box center [696, 555] width 1312 height 16
checkbox \(Eeg\) "true"
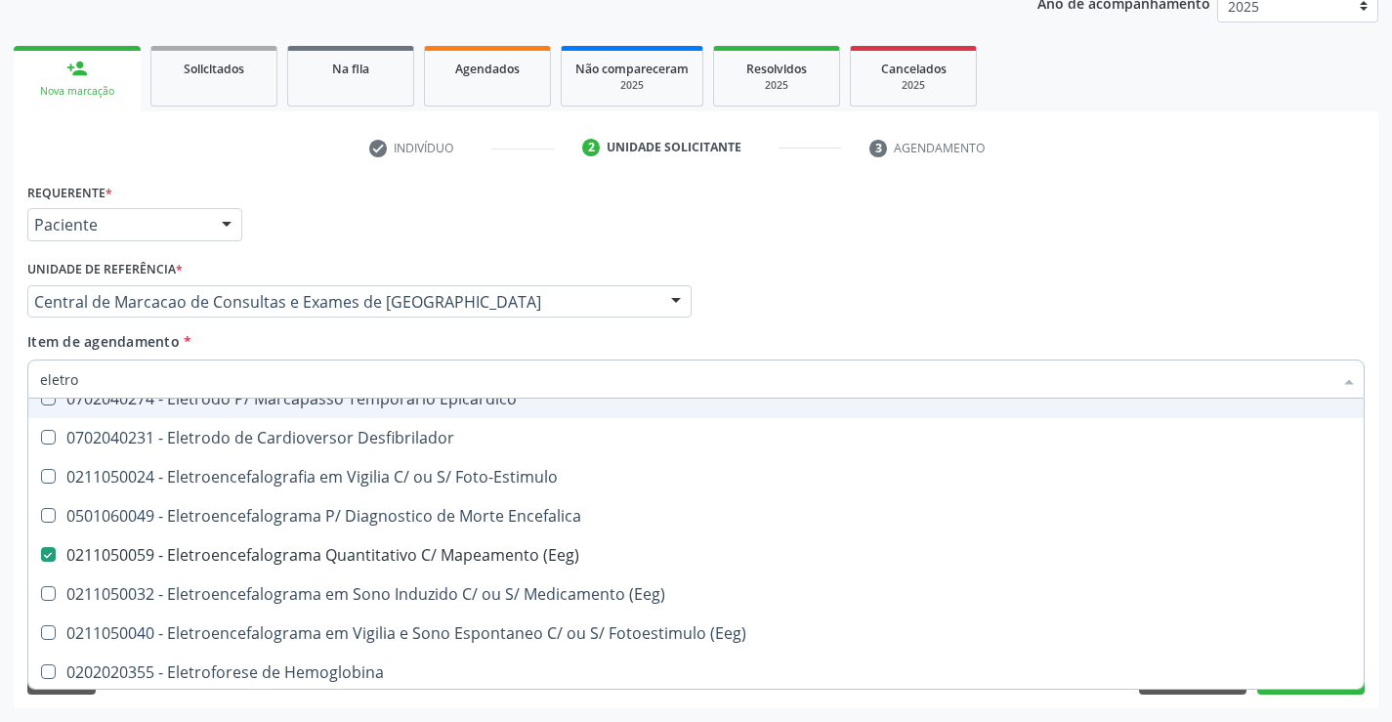
click at [273, 375] on input "eletro" at bounding box center [686, 378] width 1292 height 39
type input "ne"
checkbox \(Eeg\) "false"
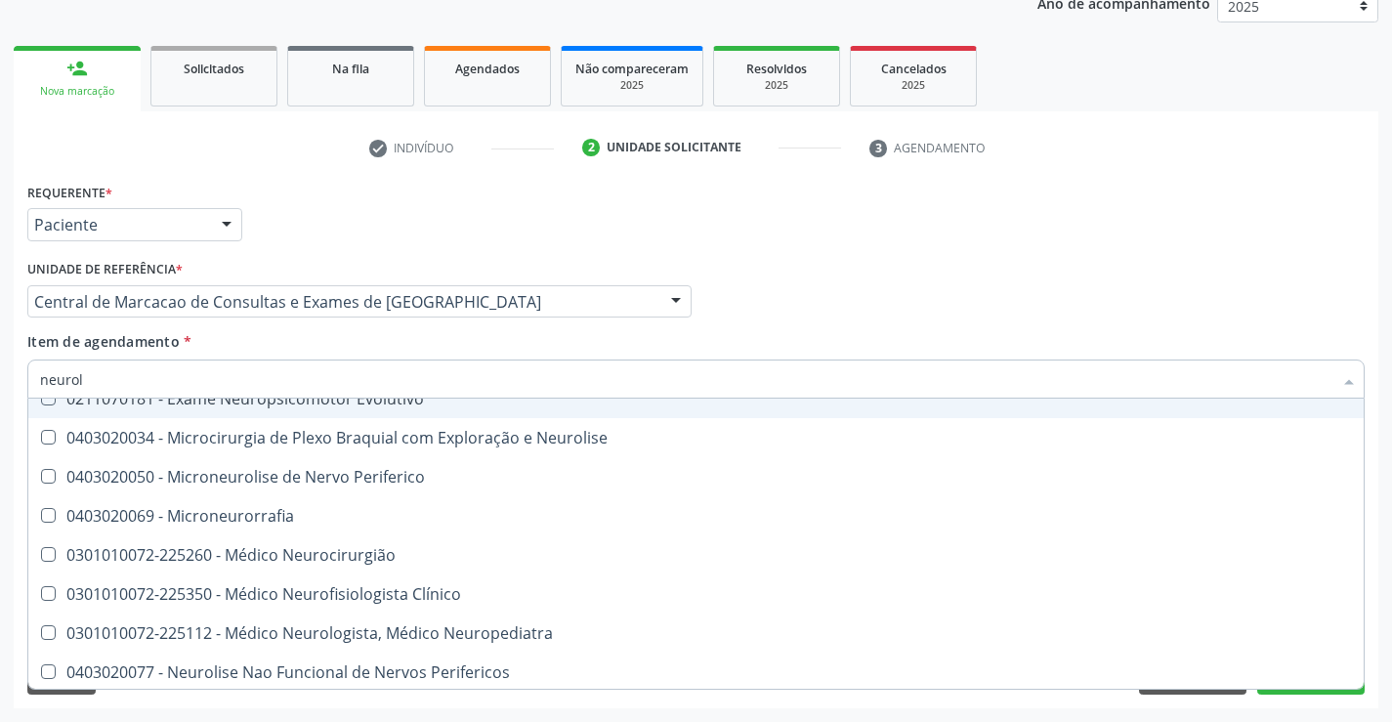
scroll to position [0, 0]
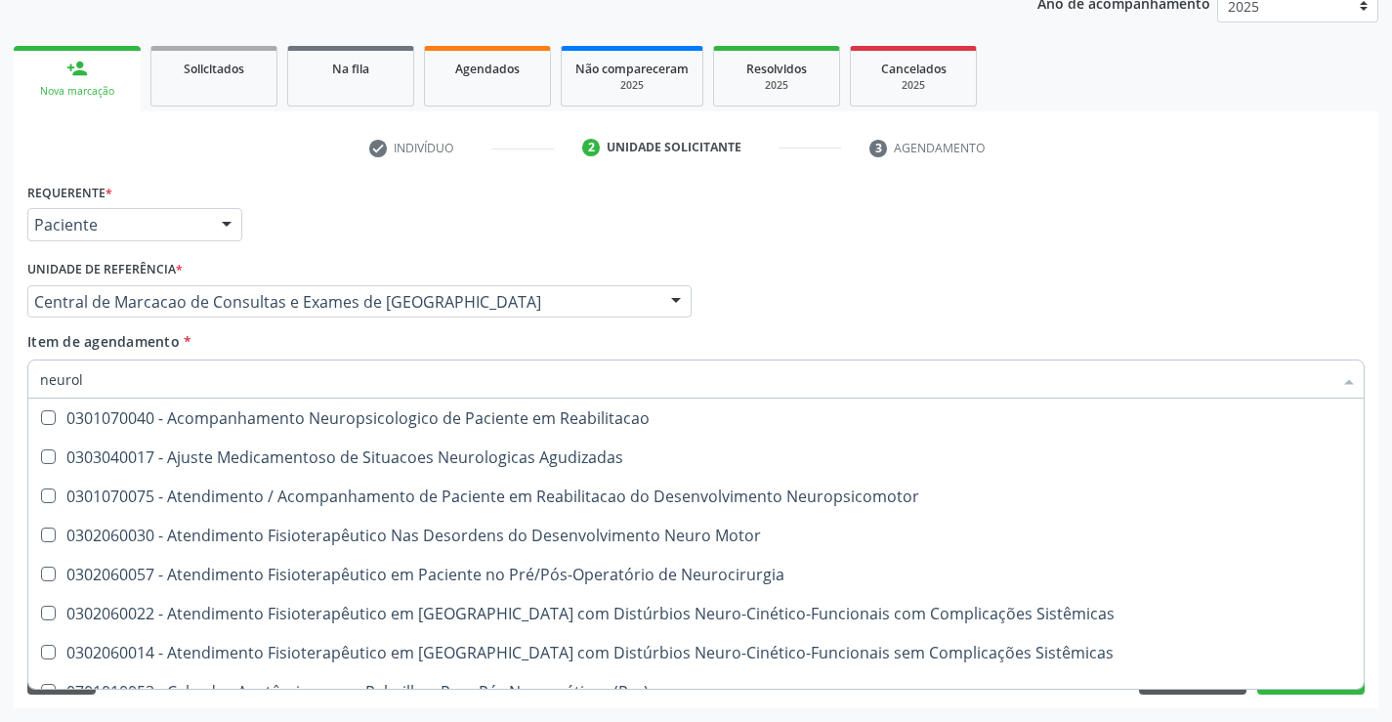
type input "neurolo"
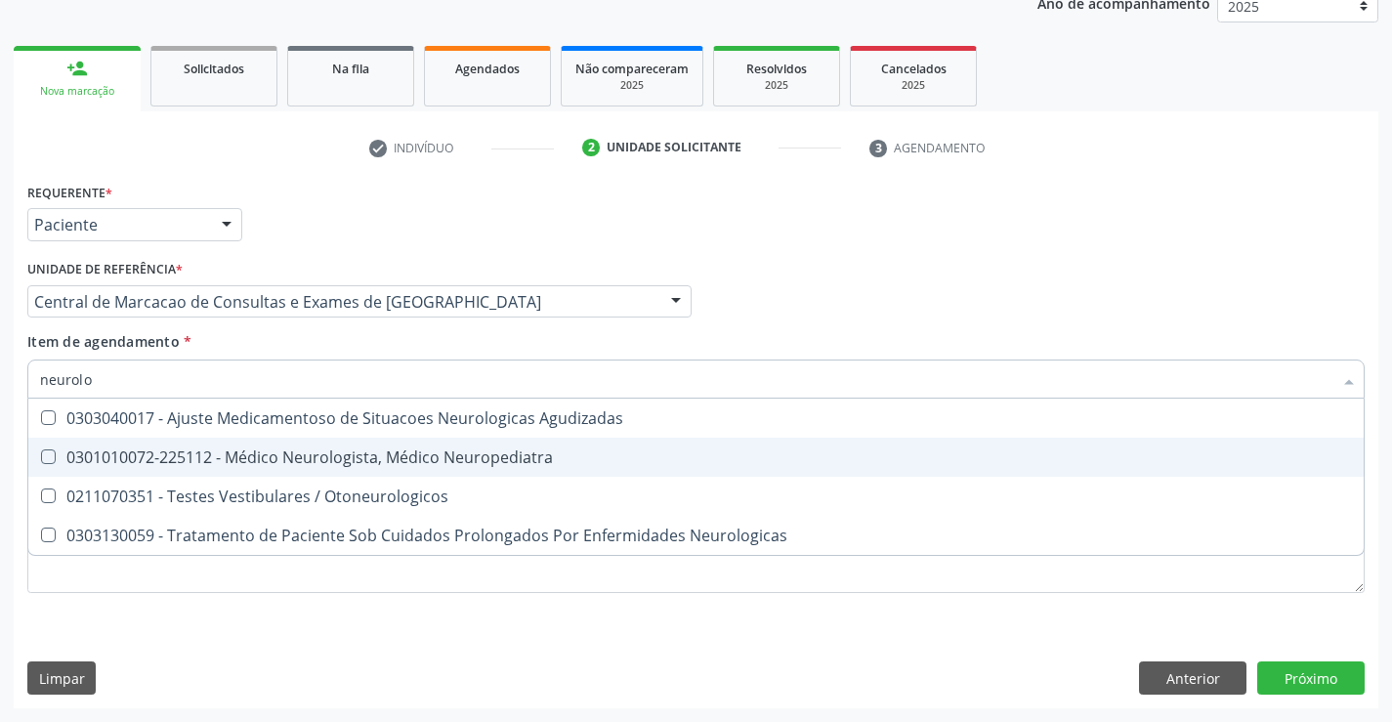
click at [268, 451] on div "0301010072-225112 - Médico Neurologista, Médico Neuropediatra" at bounding box center [696, 457] width 1312 height 16
checkbox Neuropediatra "true"
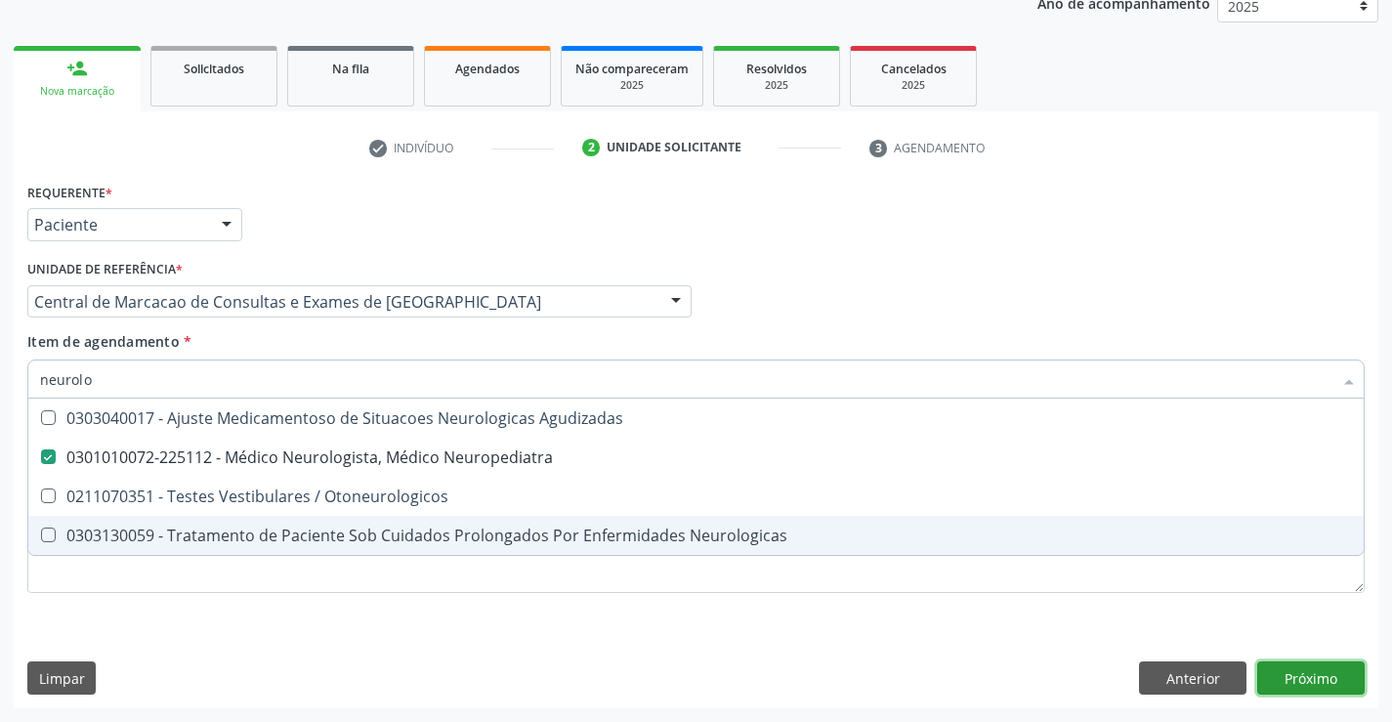
click at [1286, 681] on div "Requerente * Paciente Médico(a) Enfermeiro(a) Paciente Nenhum resultado encontr…" at bounding box center [696, 443] width 1364 height 530
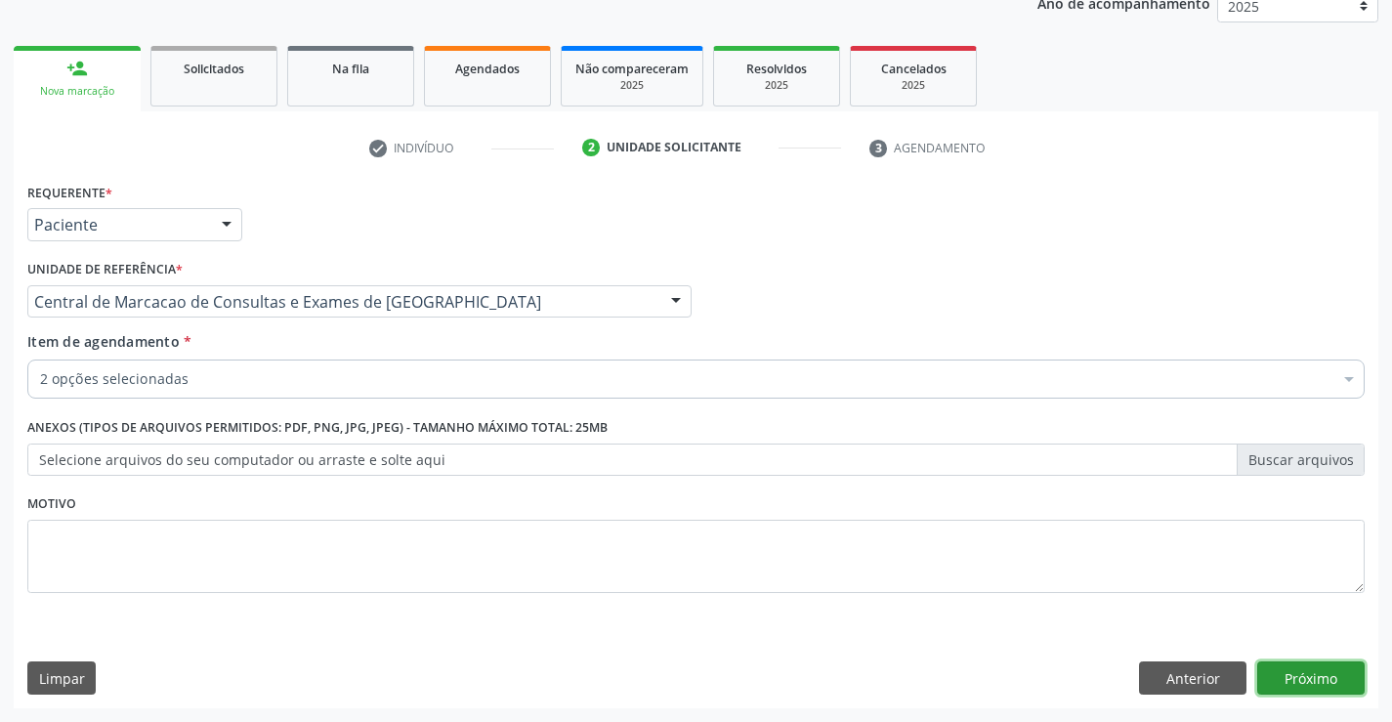
click at [1292, 693] on button "Próximo" at bounding box center [1310, 677] width 107 height 33
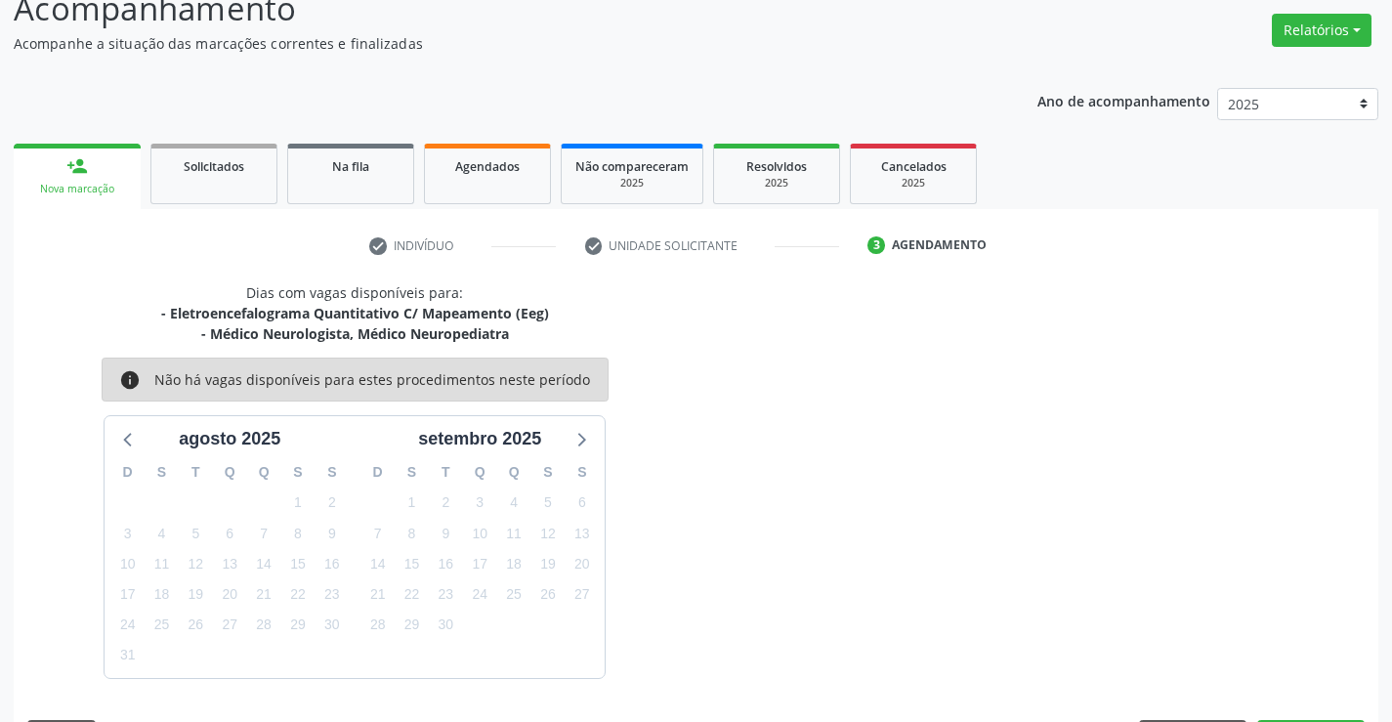
scroll to position [206, 0]
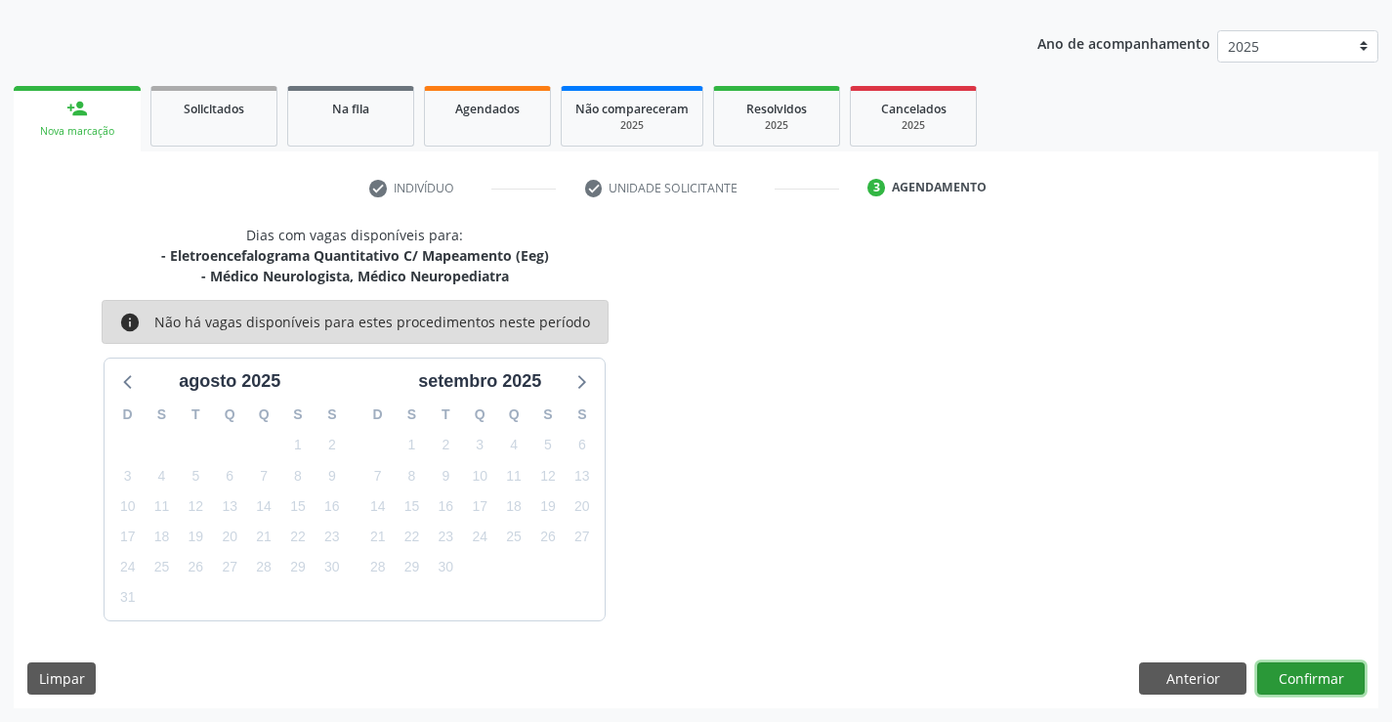
click at [1305, 687] on button "Confirmar" at bounding box center [1310, 678] width 107 height 33
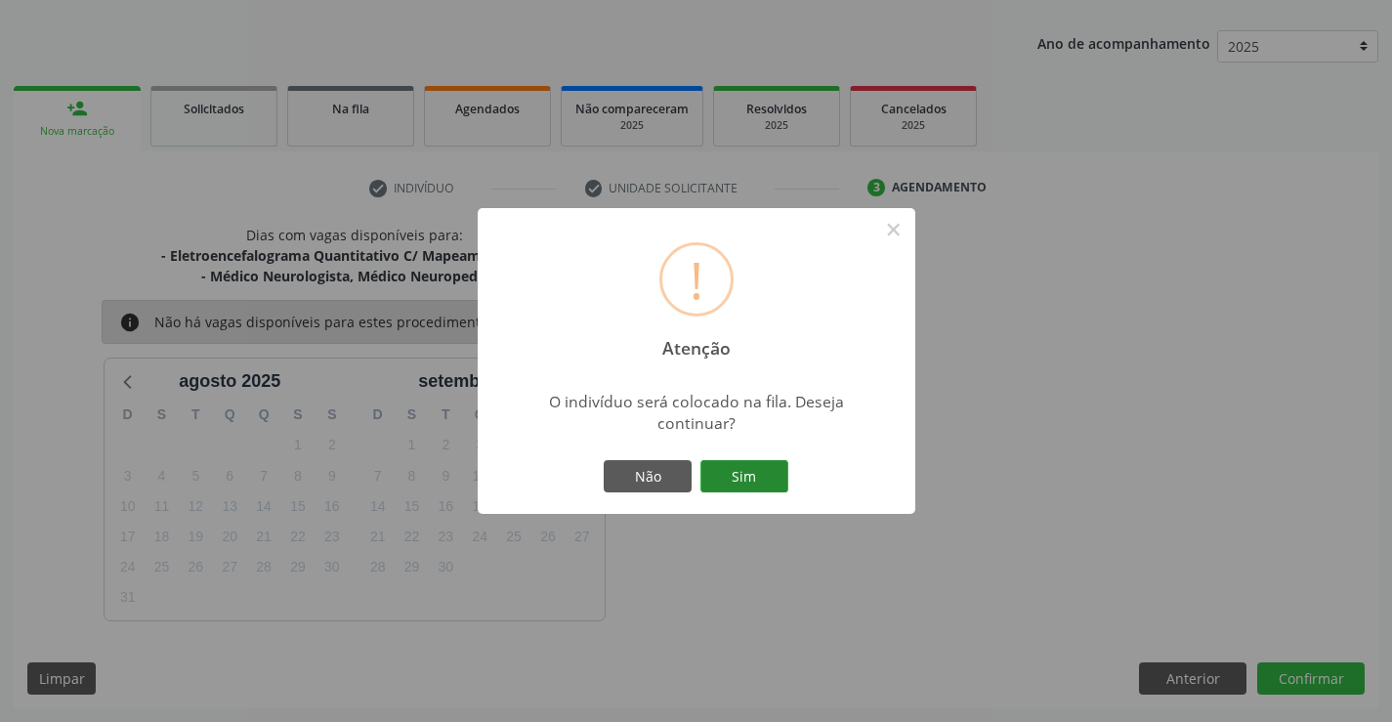
click at [762, 473] on button "Sim" at bounding box center [744, 476] width 88 height 33
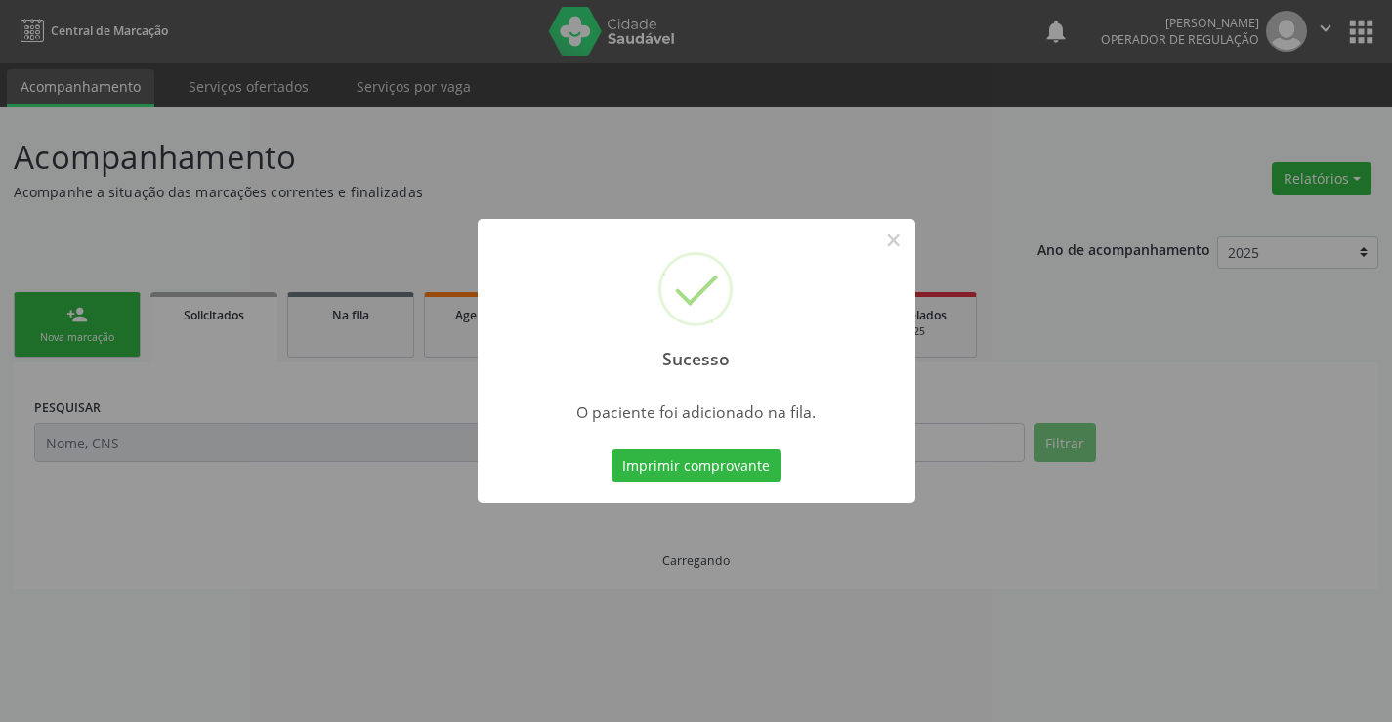
scroll to position [0, 0]
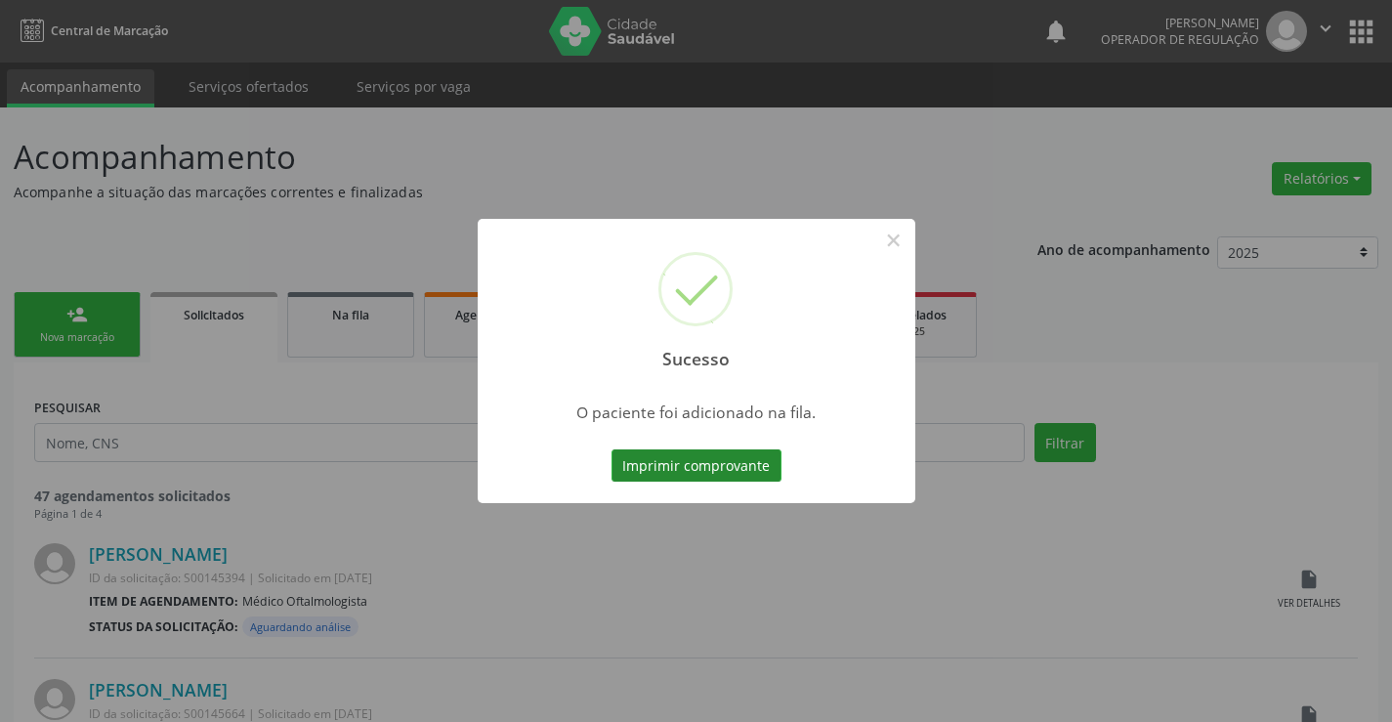
click at [611, 449] on button "Imprimir comprovante" at bounding box center [696, 465] width 170 height 33
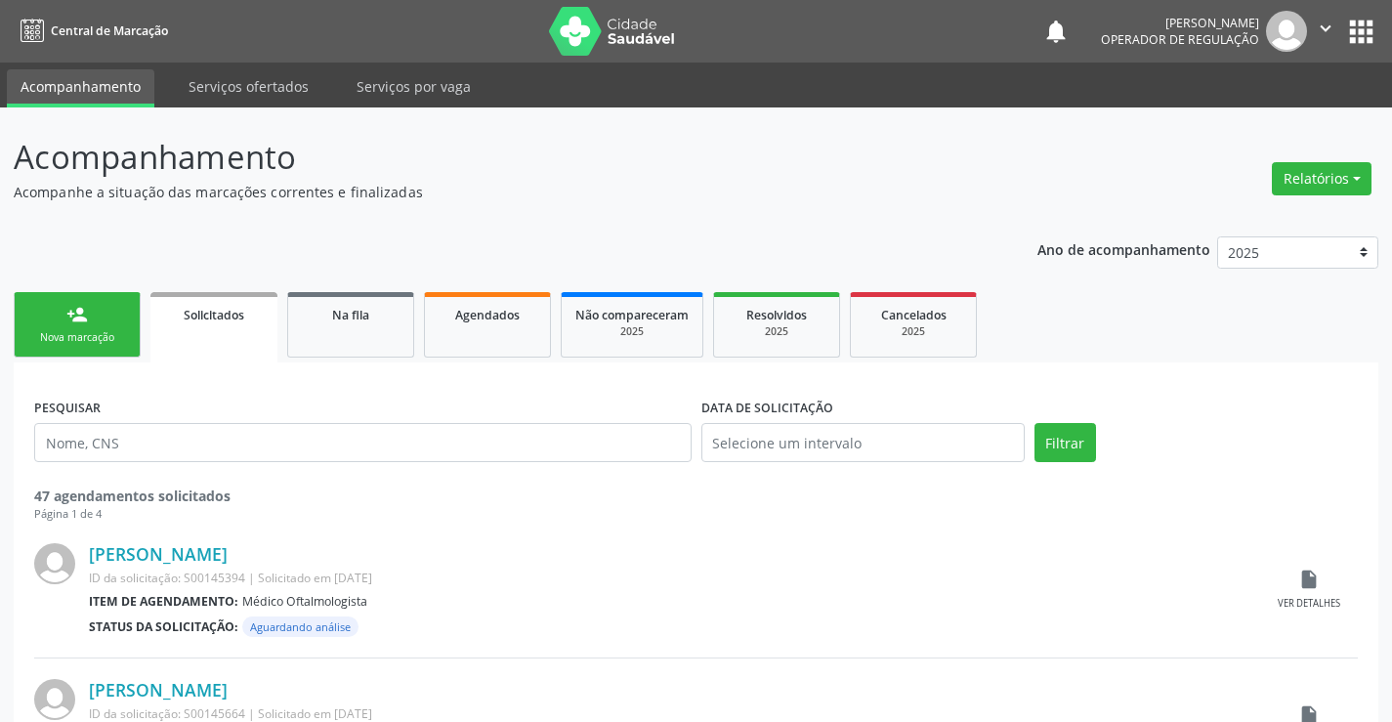
click at [108, 333] on div "Nova marcação" at bounding box center [77, 337] width 98 height 15
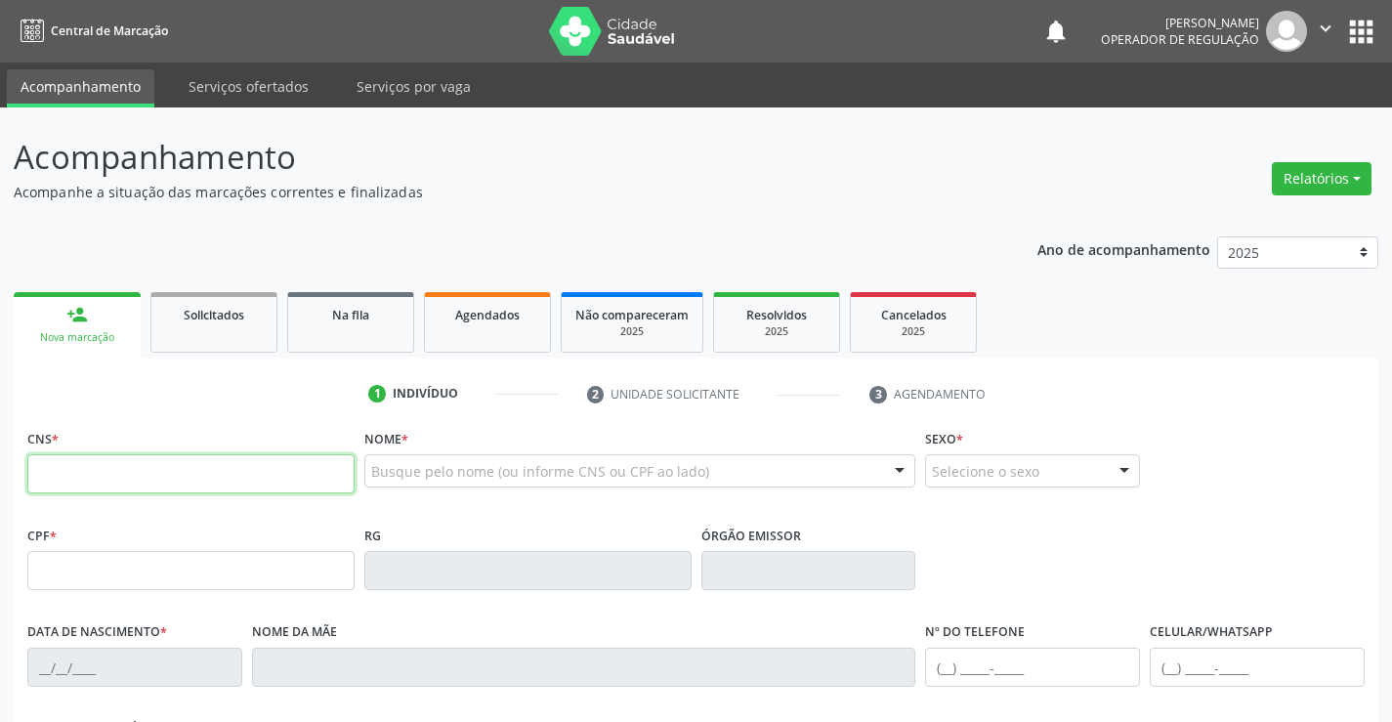
click at [126, 490] on input "text" at bounding box center [190, 473] width 327 height 39
paste input "702 6062 1937 6949"
type input "702 6062 1937 6949"
type input "0256952906"
type input "15/01/1958"
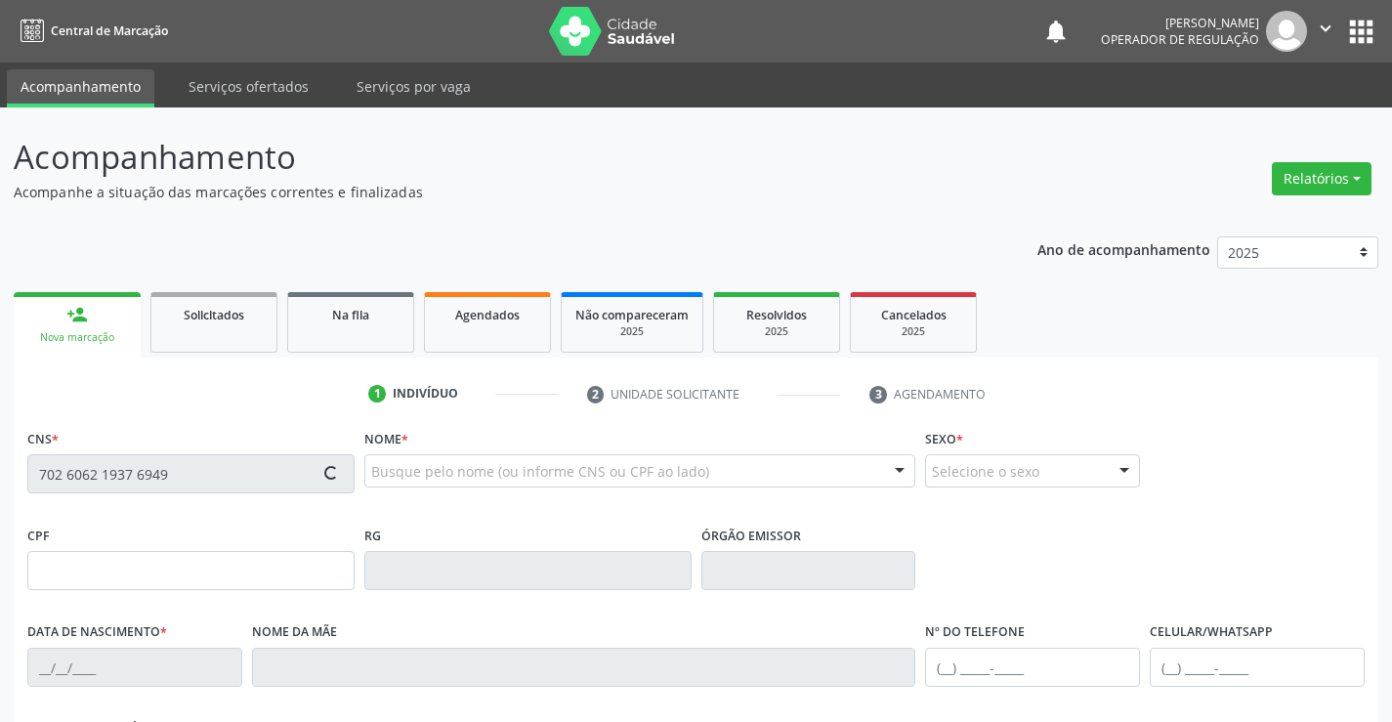
type input "(74) 99192-3155"
type input "181.121.885-72"
type input "127"
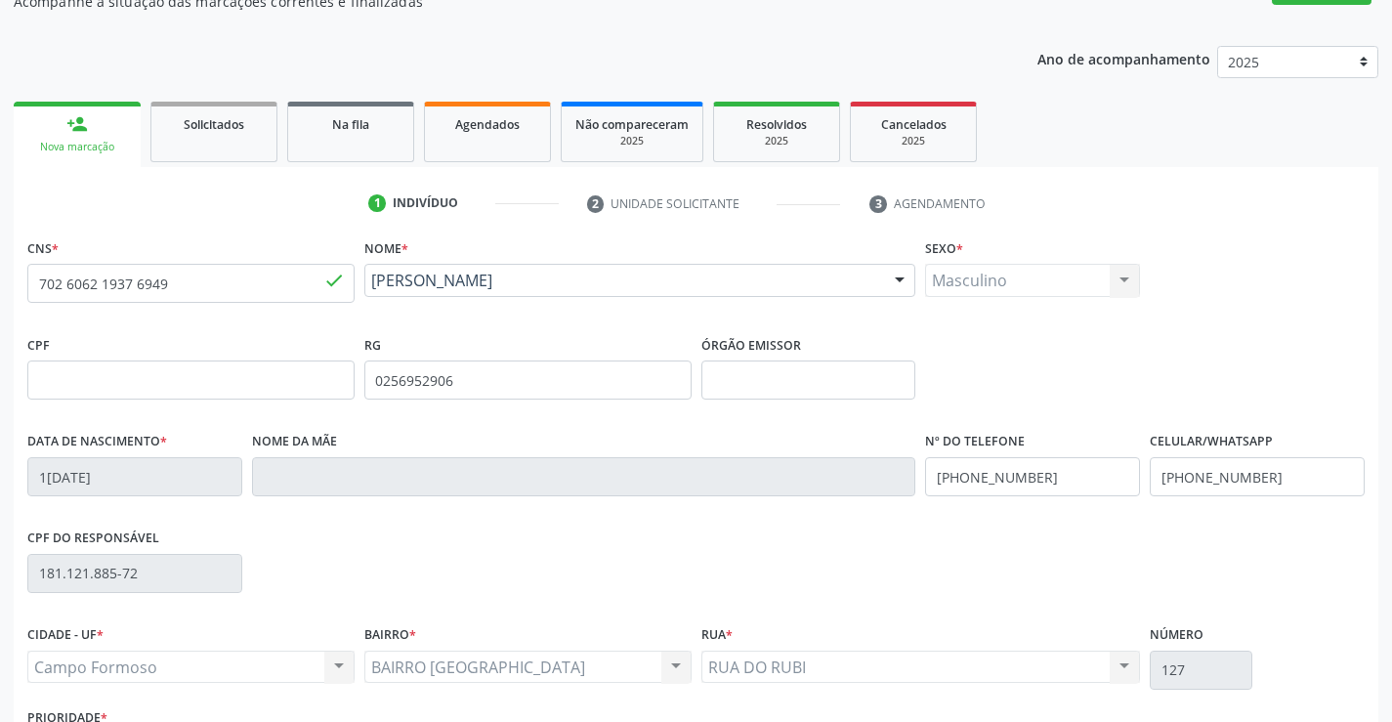
scroll to position [337, 0]
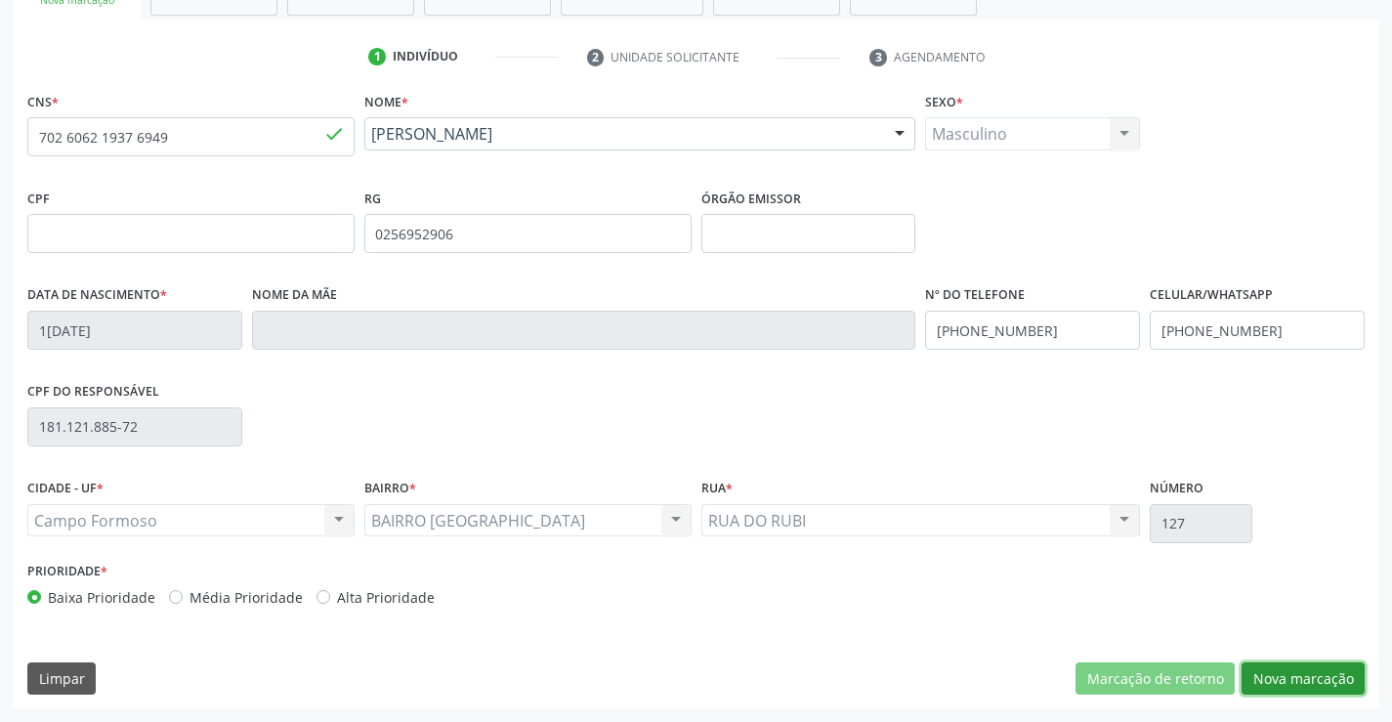
click at [1298, 687] on button "Nova marcação" at bounding box center [1302, 678] width 123 height 33
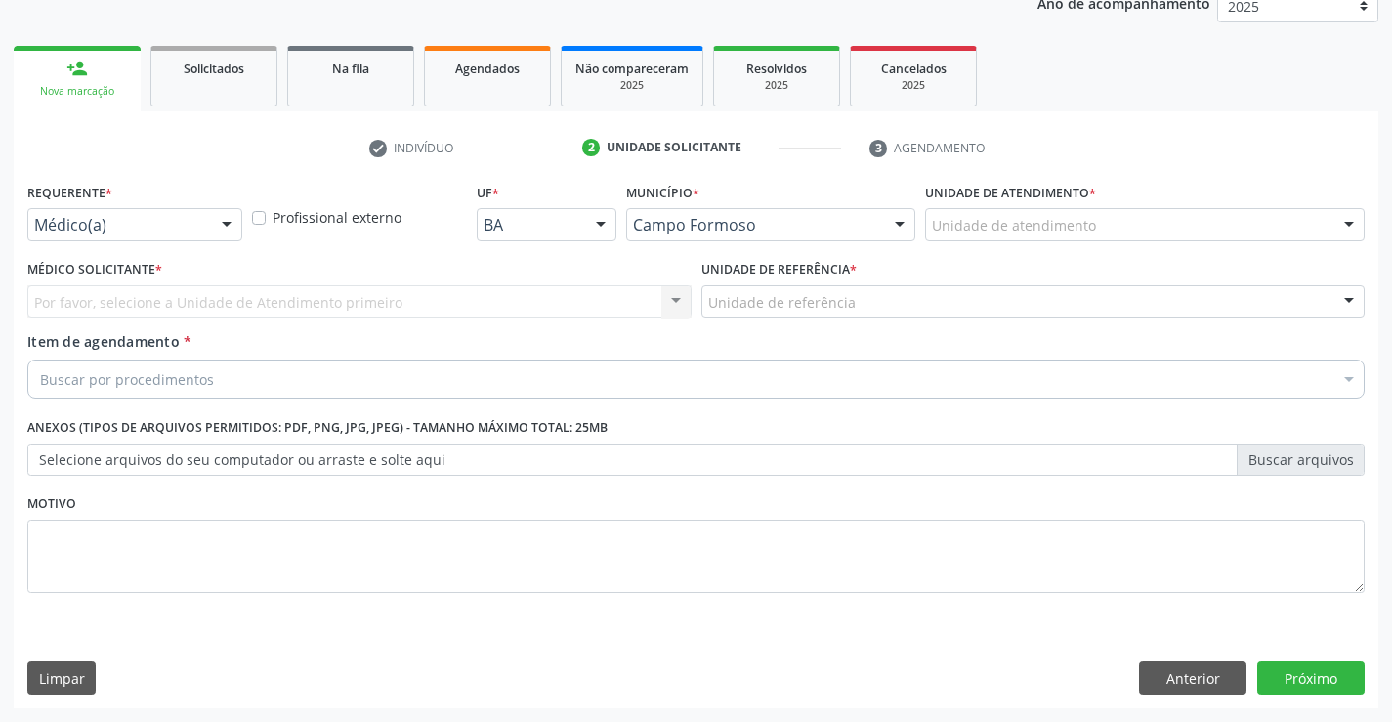
scroll to position [246, 0]
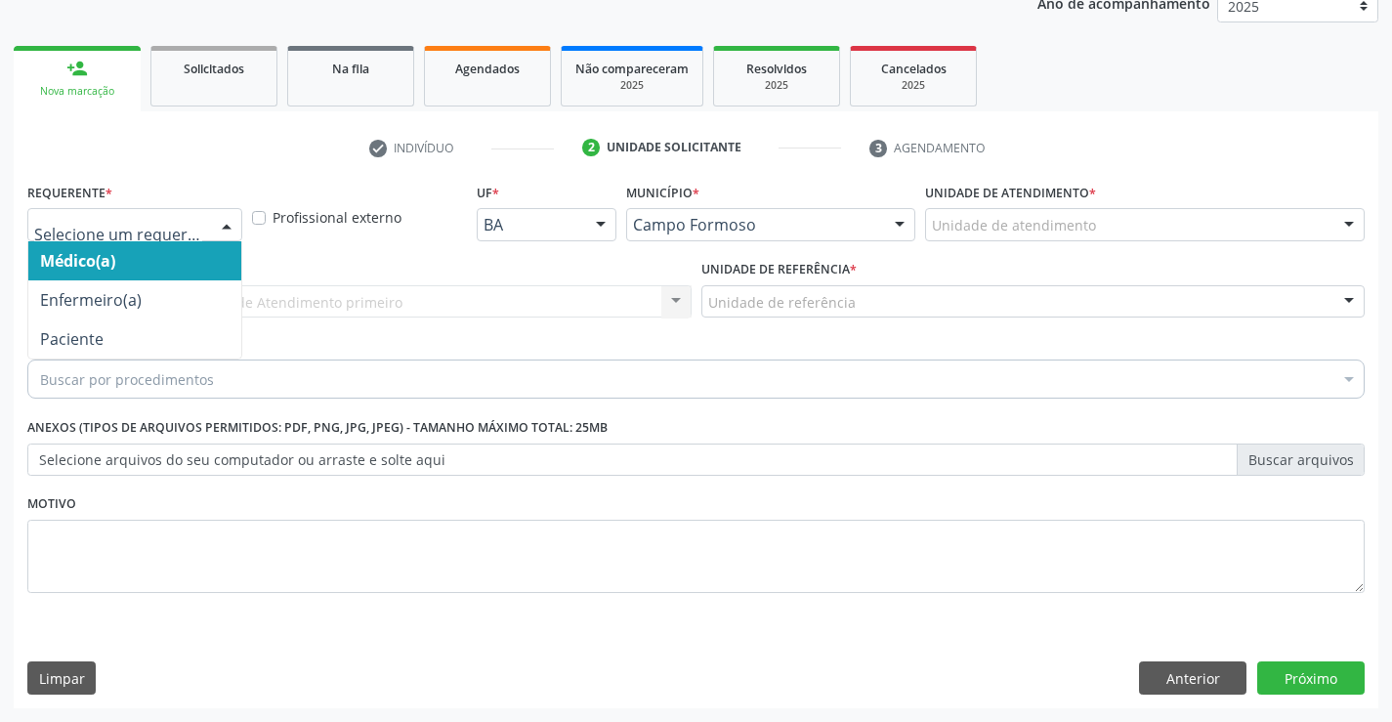
click at [231, 222] on div at bounding box center [226, 225] width 29 height 33
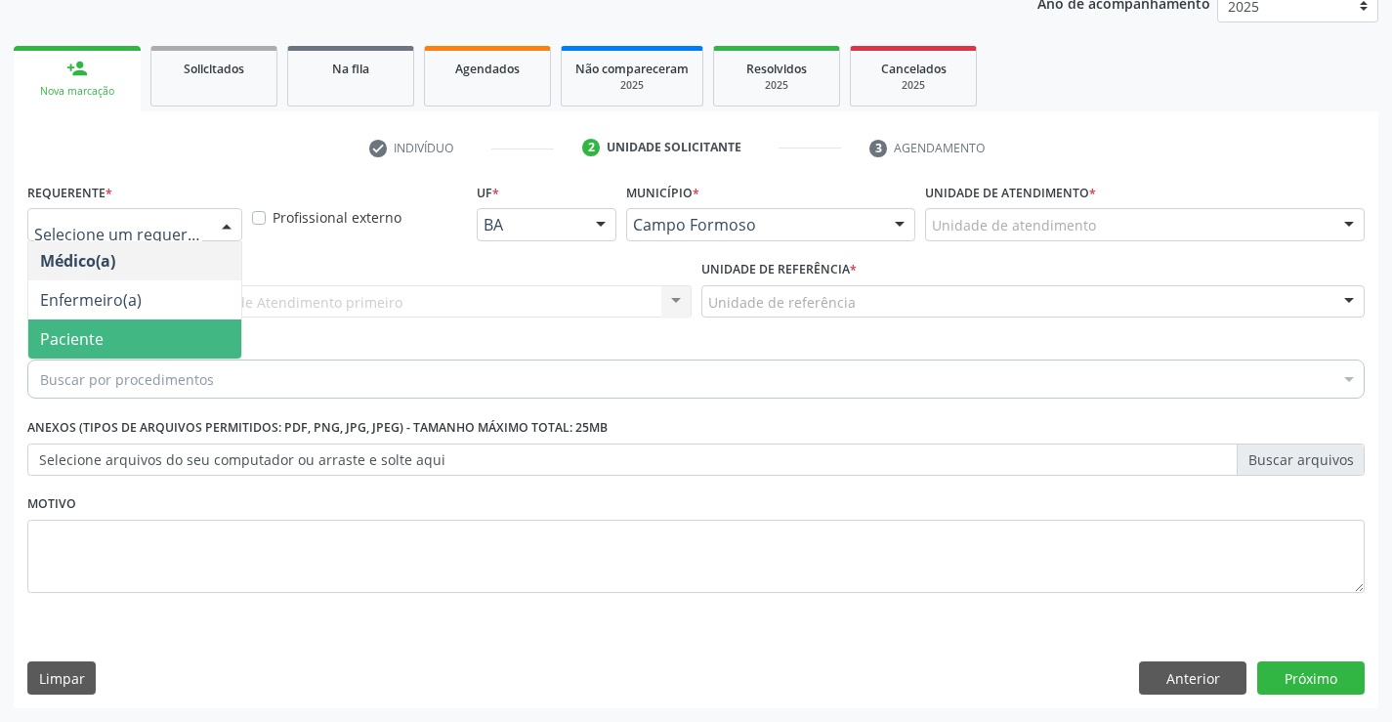
click at [139, 334] on span "Paciente" at bounding box center [134, 338] width 213 height 39
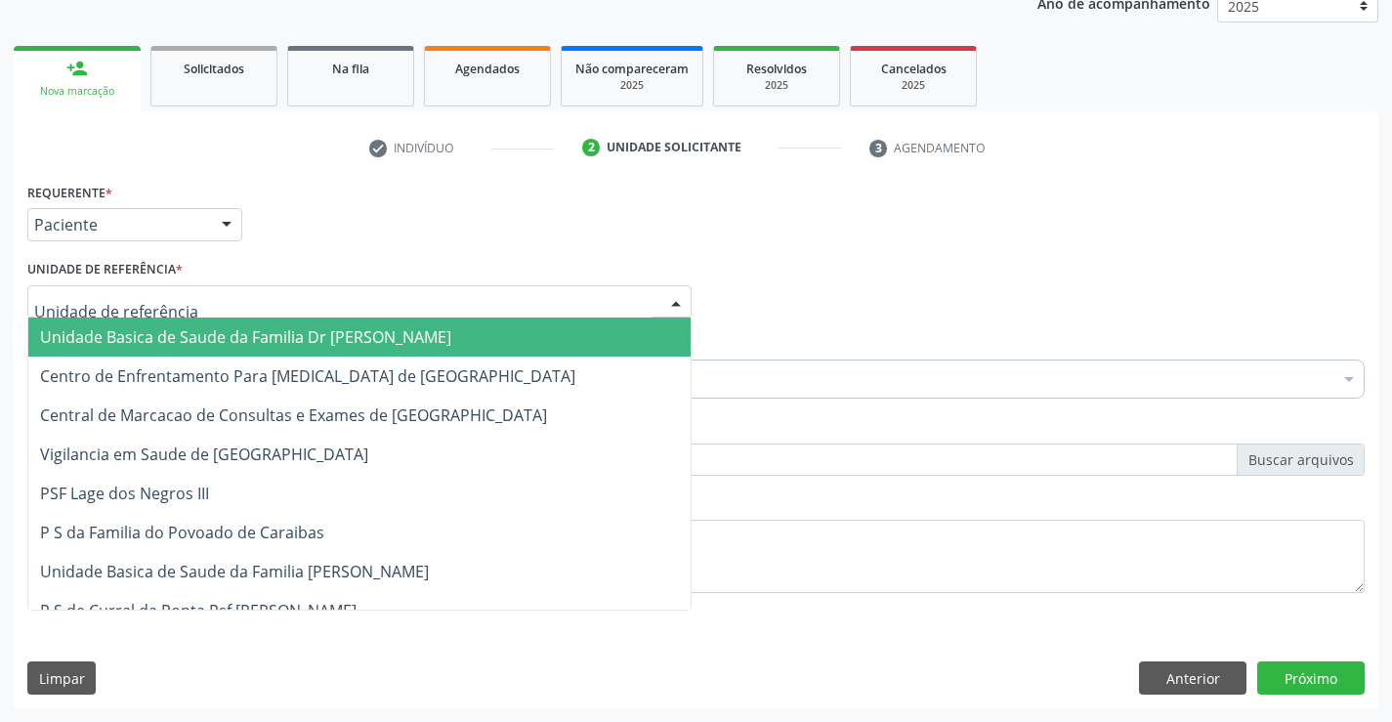
click at [348, 303] on div at bounding box center [359, 301] width 664 height 33
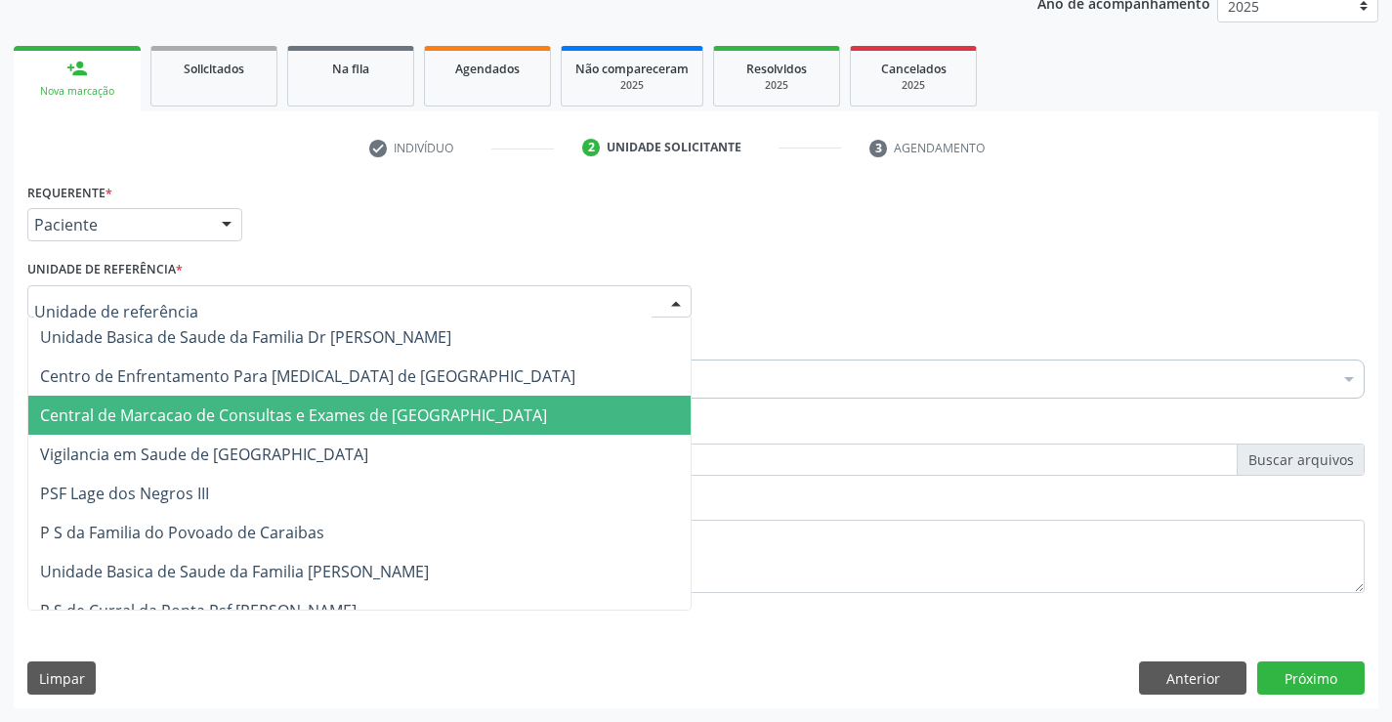
click at [367, 427] on span "Central de Marcacao de Consultas e Exames de [GEOGRAPHIC_DATA]" at bounding box center [359, 415] width 662 height 39
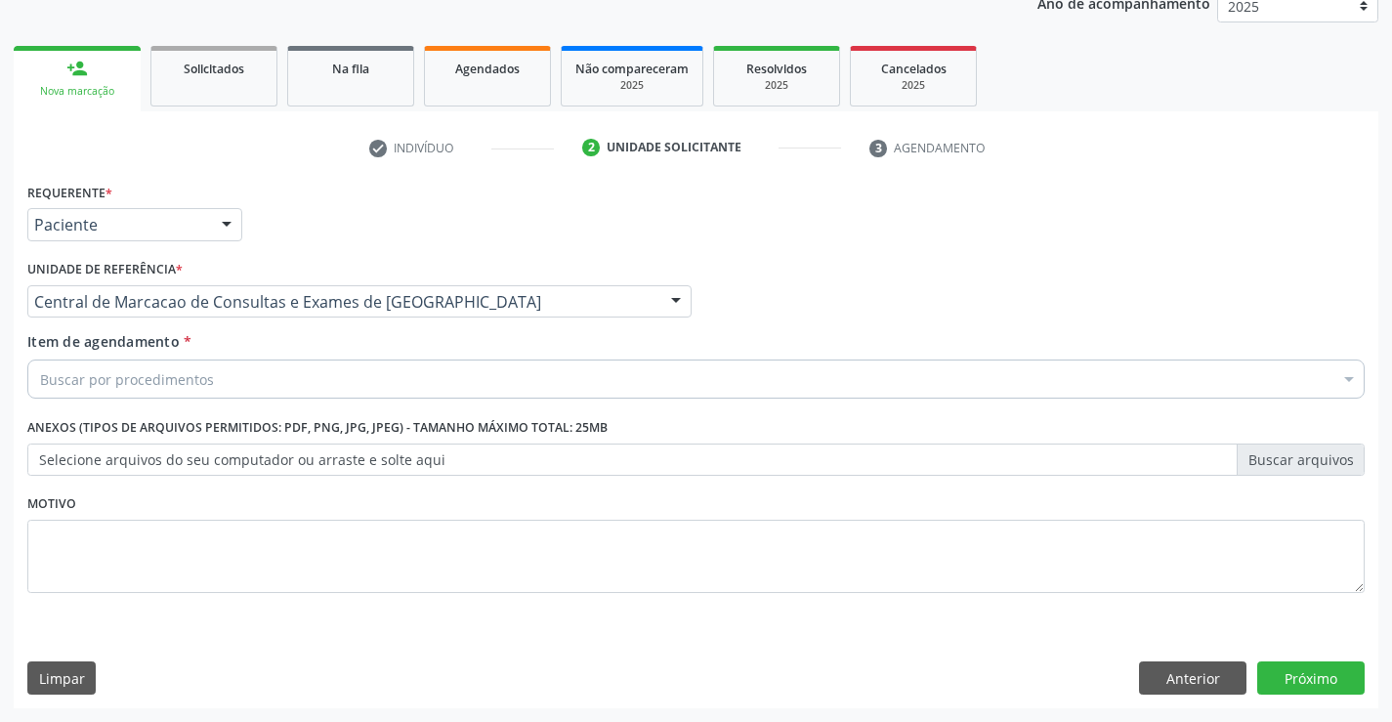
click at [397, 380] on div "Buscar por procedimentos" at bounding box center [695, 378] width 1337 height 39
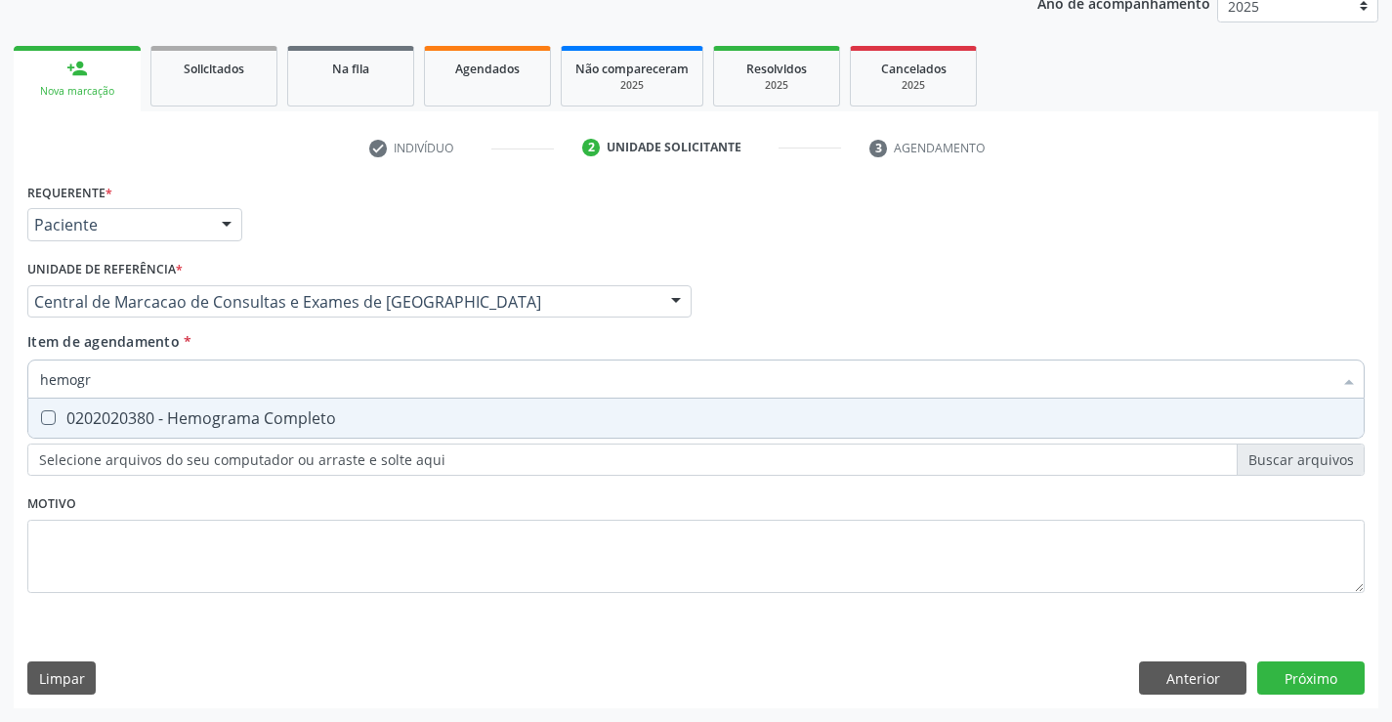
type input "hemogra"
click at [317, 422] on div "0202020380 - Hemograma Completo" at bounding box center [696, 418] width 1312 height 16
checkbox Completo "true"
click at [341, 376] on input "hemogra" at bounding box center [686, 378] width 1292 height 39
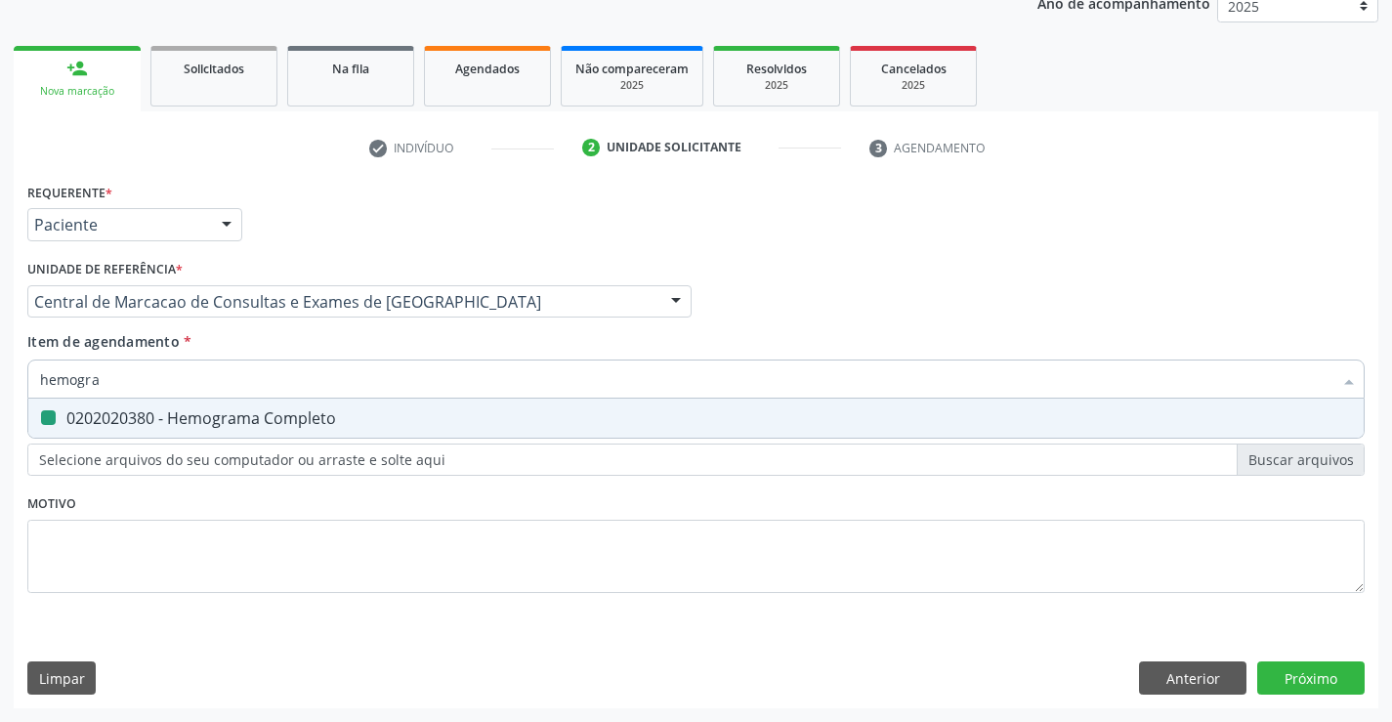
type input "g"
checkbox Completo "false"
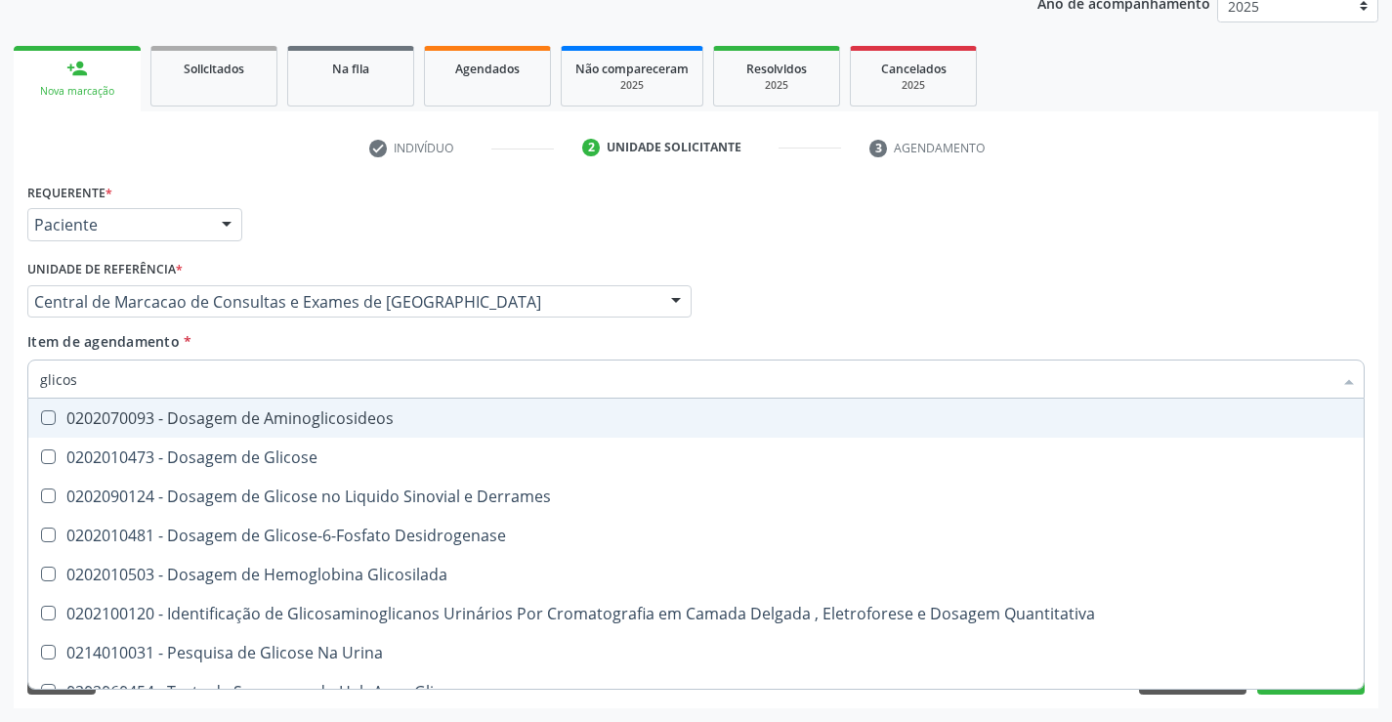
type input "glicose"
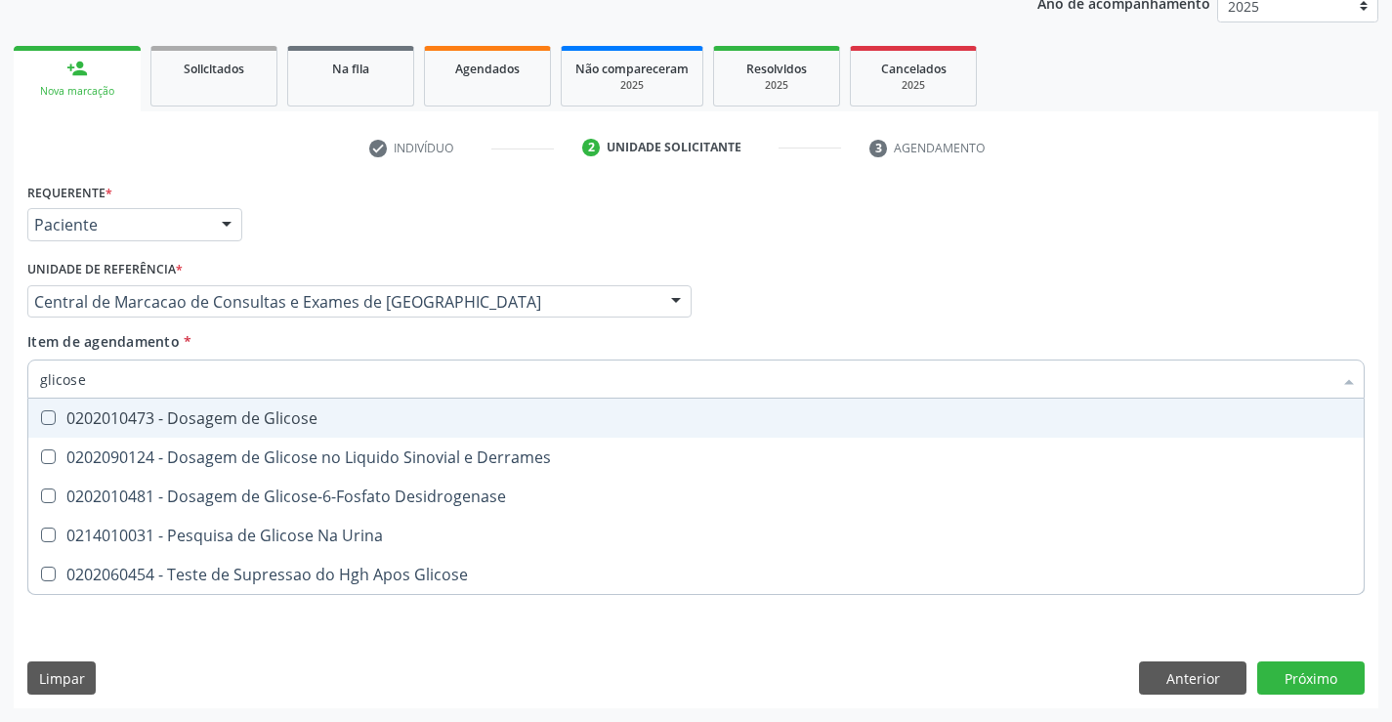
click at [250, 412] on div "0202010473 - Dosagem de Glicose" at bounding box center [696, 418] width 1312 height 16
checkbox Glicose "true"
click at [244, 383] on input "glicose" at bounding box center [686, 378] width 1292 height 39
type input "urei"
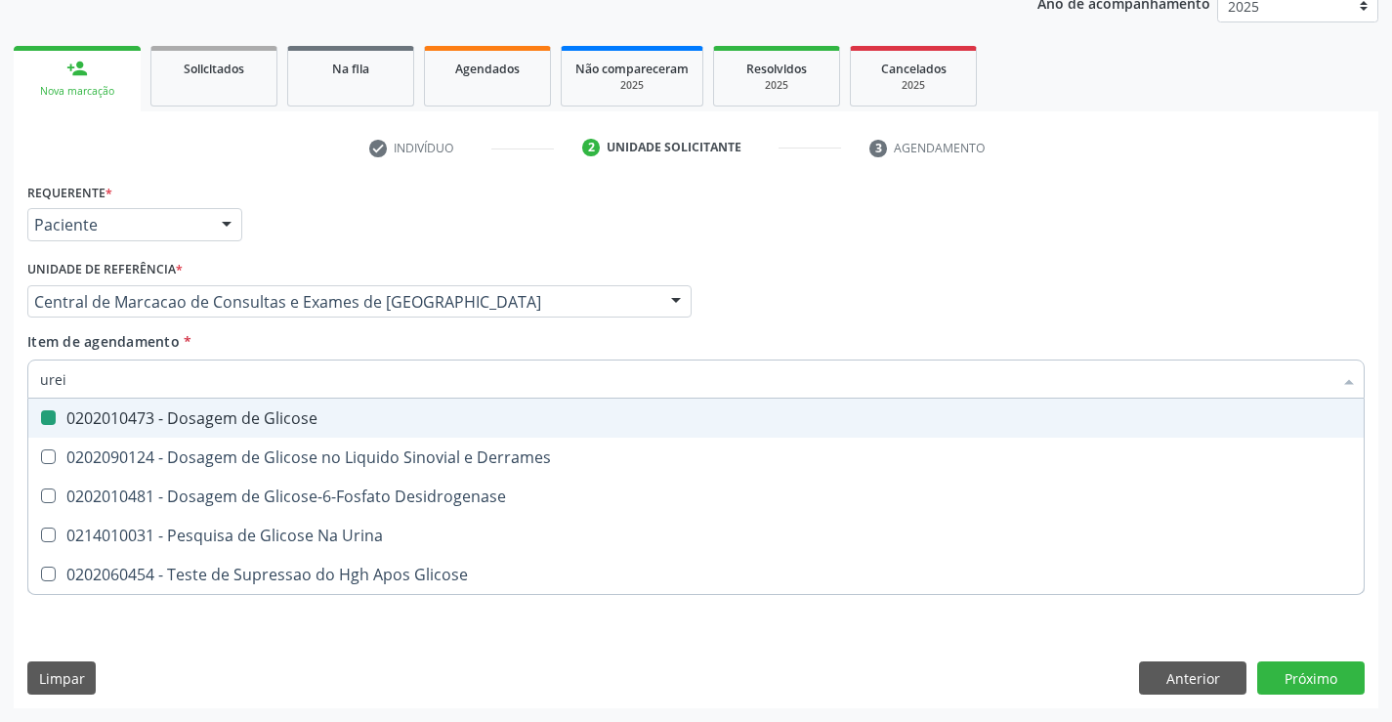
checkbox Glicose "false"
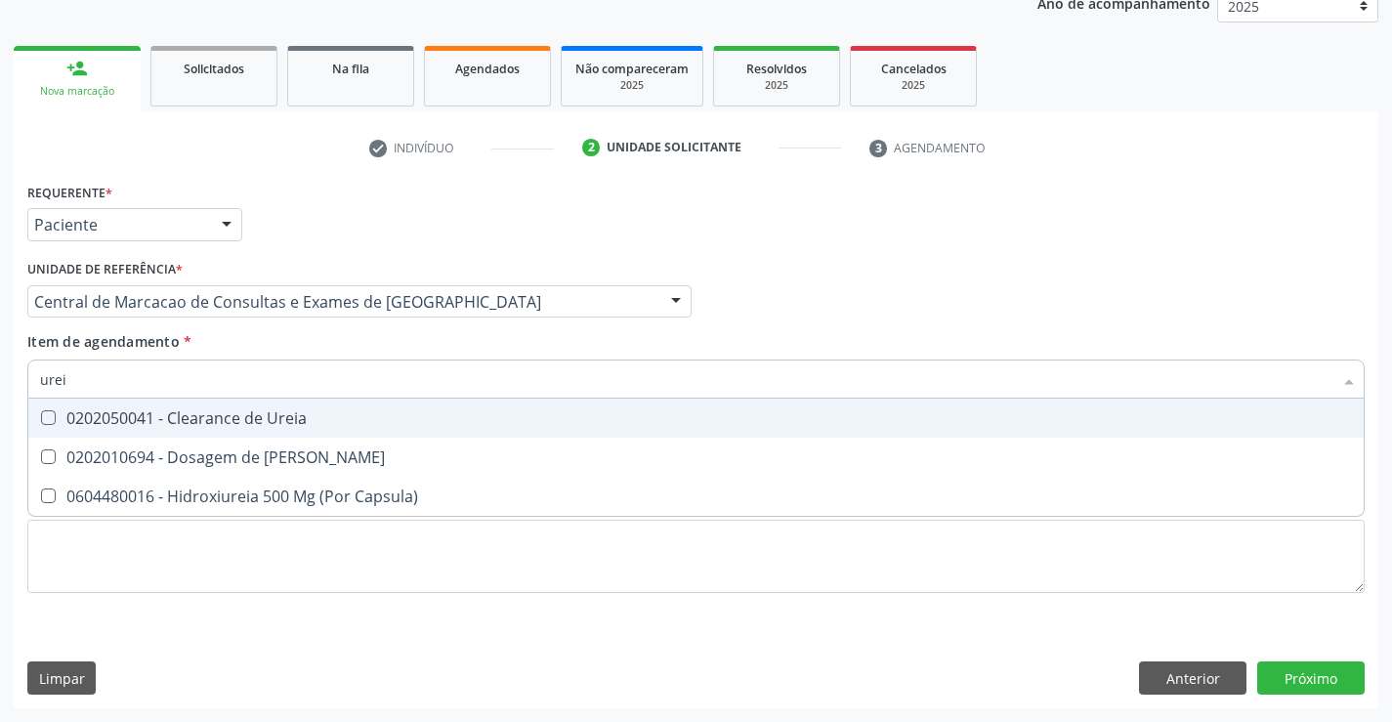
type input "ureia"
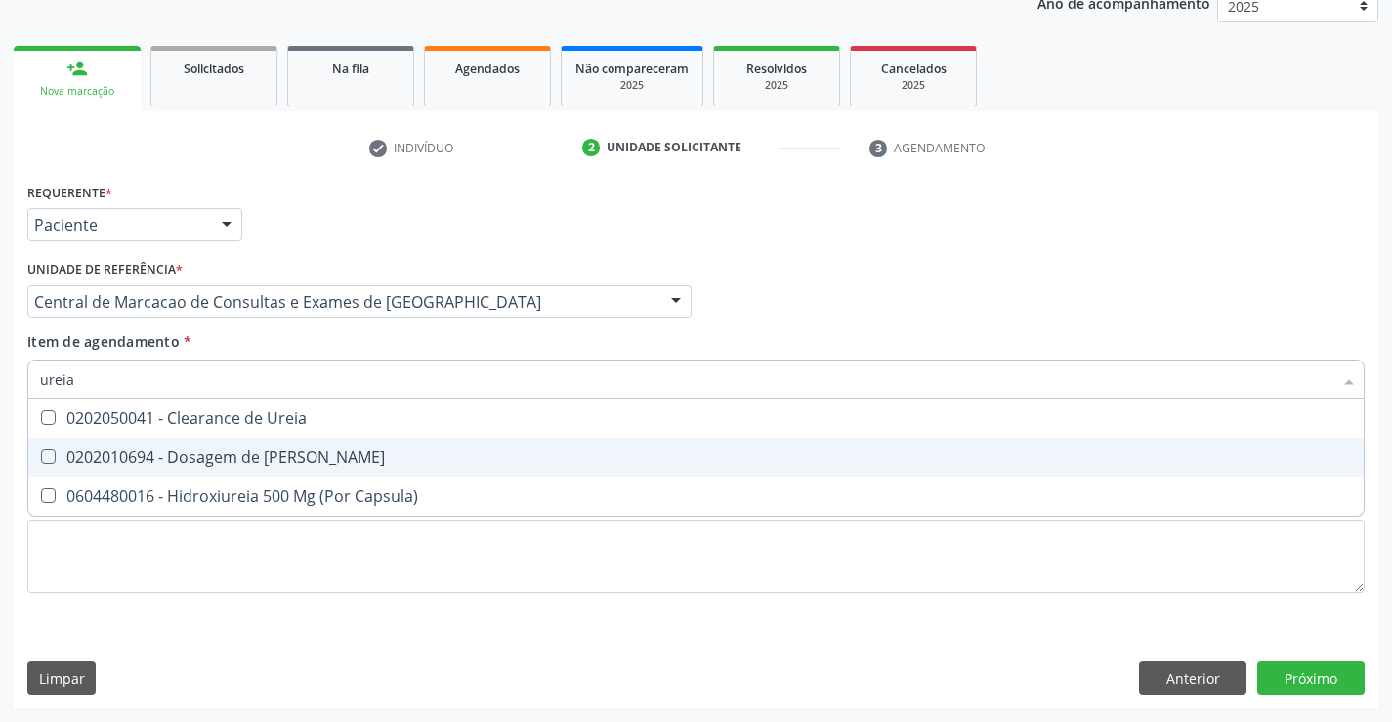
click at [201, 465] on div "0202010694 - Dosagem de [PERSON_NAME]" at bounding box center [696, 457] width 1312 height 16
checkbox Ureia "true"
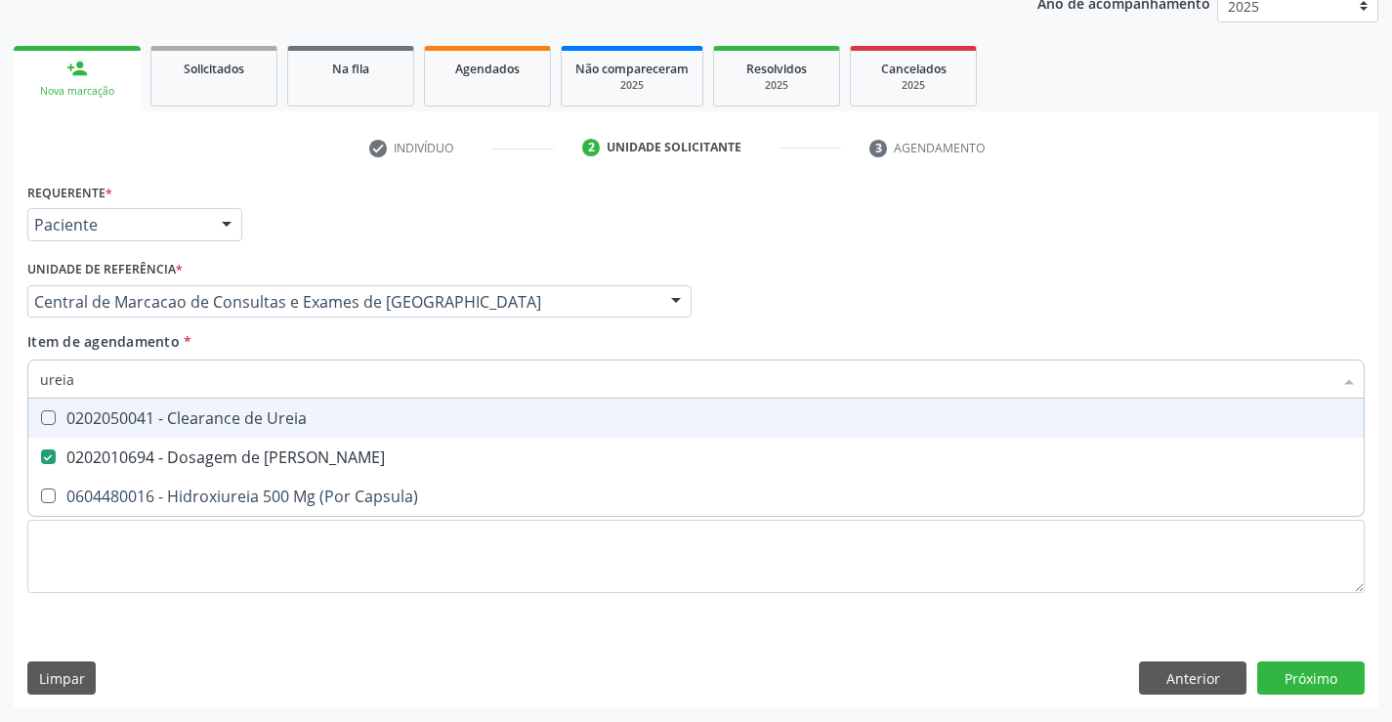
click at [205, 380] on input "ureia" at bounding box center [686, 378] width 1292 height 39
click at [204, 378] on input "ureia" at bounding box center [686, 378] width 1292 height 39
type input "c"
checkbox Ureia "false"
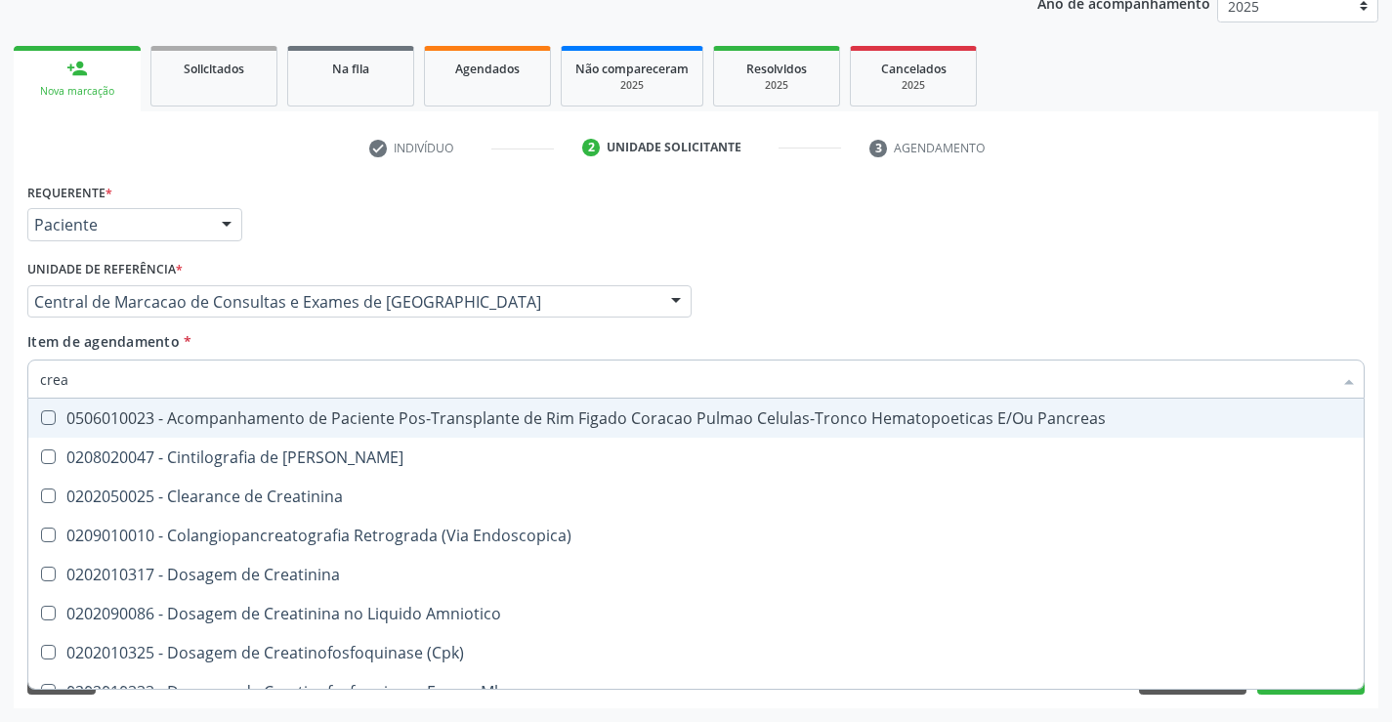
type input "creat"
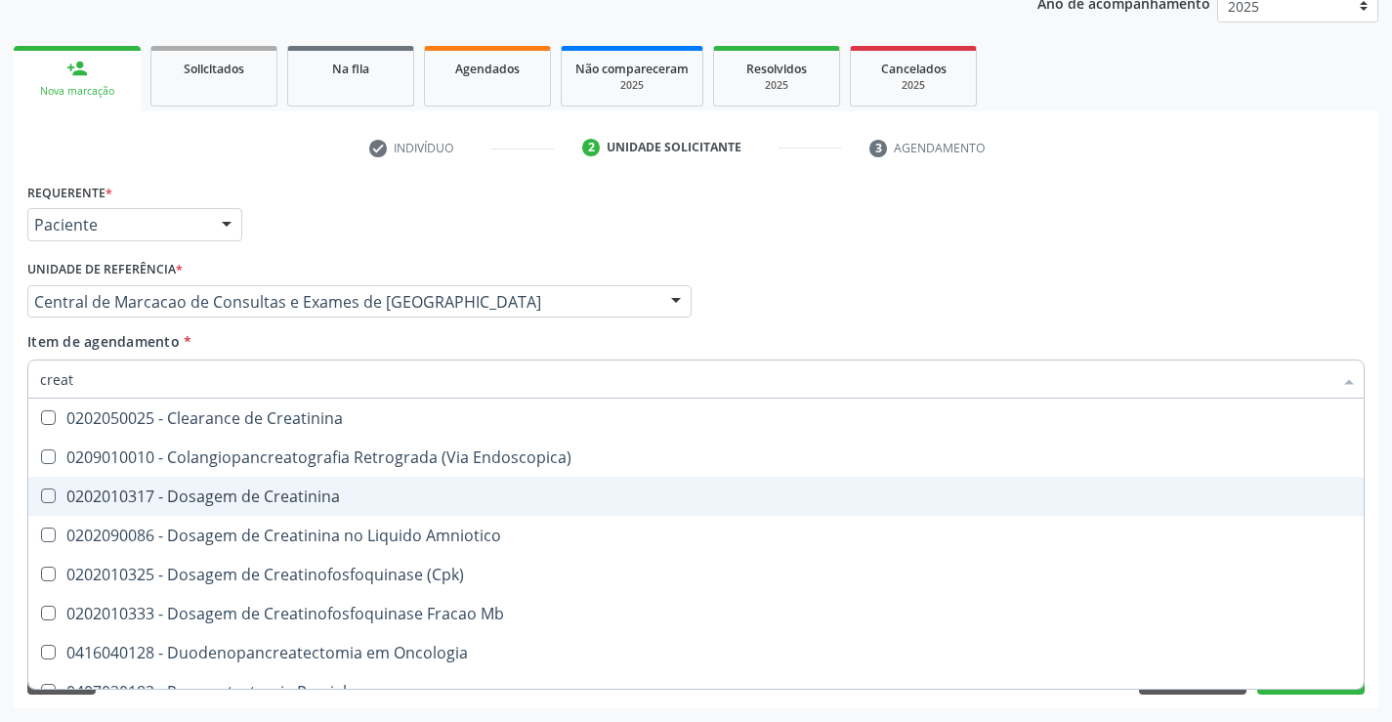
click at [194, 489] on div "0202010317 - Dosagem de Creatinina" at bounding box center [696, 496] width 1312 height 16
checkbox Creatinina "true"
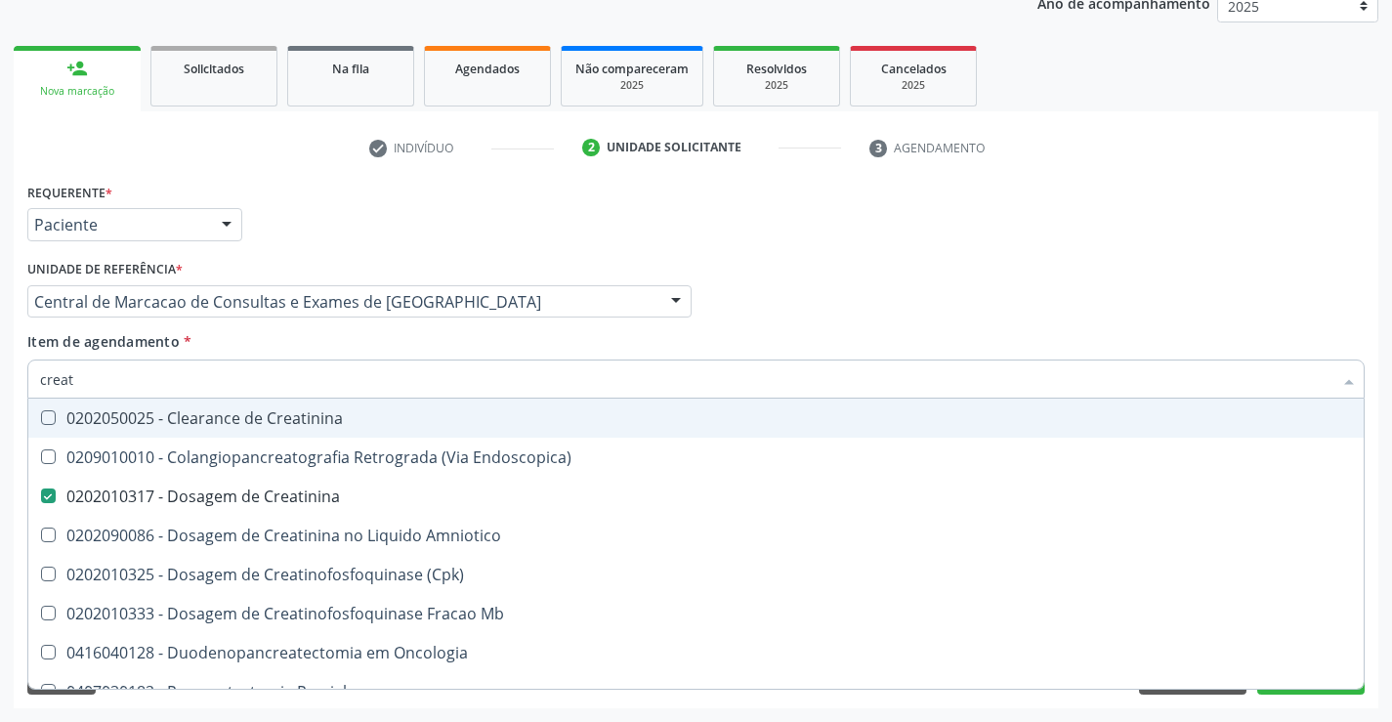
click at [197, 386] on input "creat" at bounding box center [686, 378] width 1292 height 39
type input "c"
checkbox Creatinina "false"
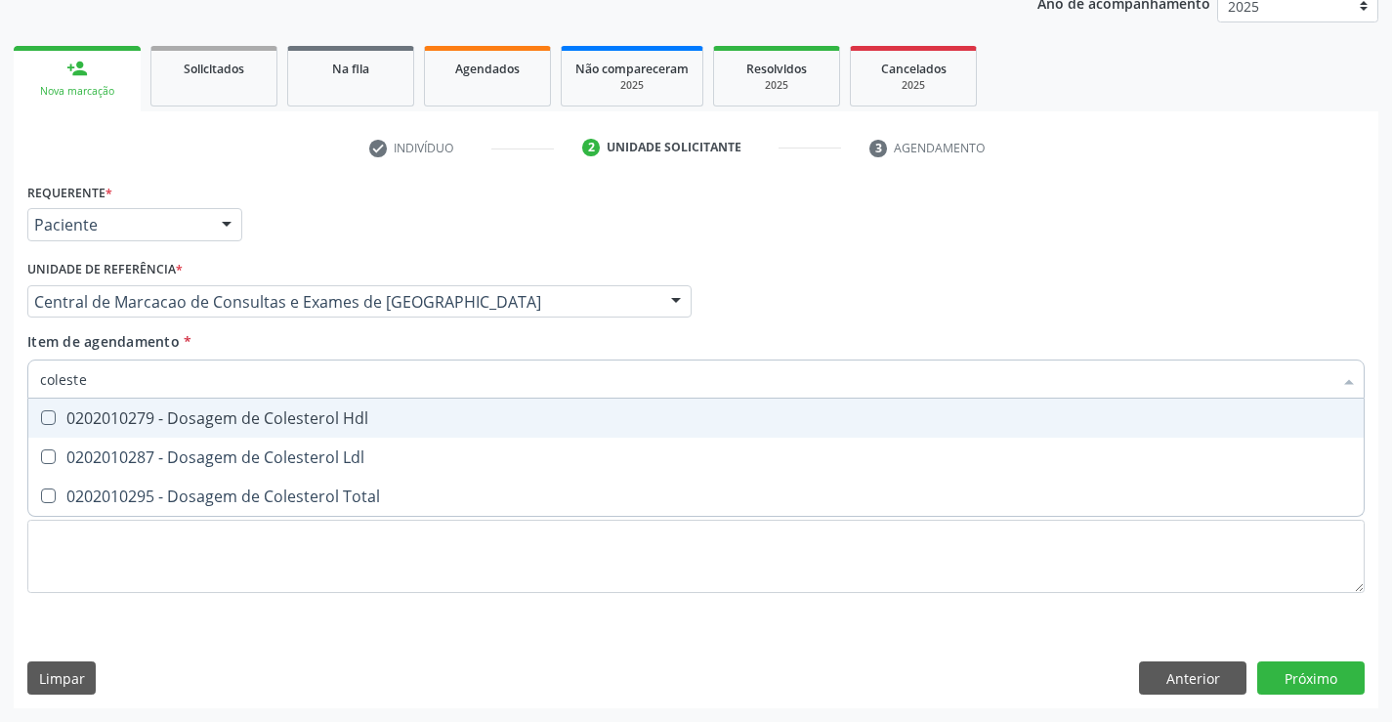
type input "colester"
click at [185, 411] on div "0202010279 - Dosagem de Colesterol Hdl" at bounding box center [696, 418] width 1312 height 16
checkbox Hdl "true"
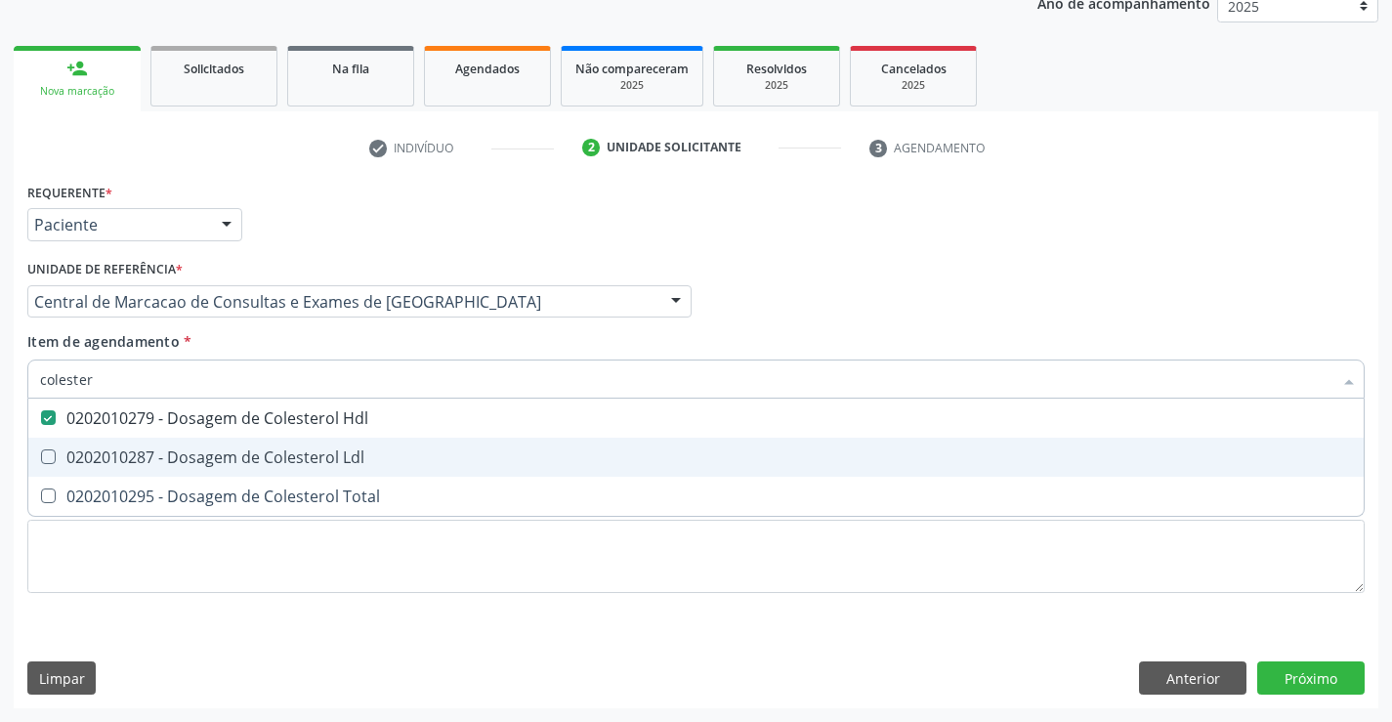
click at [175, 451] on div "0202010287 - Dosagem de Colesterol Ldl" at bounding box center [696, 457] width 1312 height 16
checkbox Ldl "true"
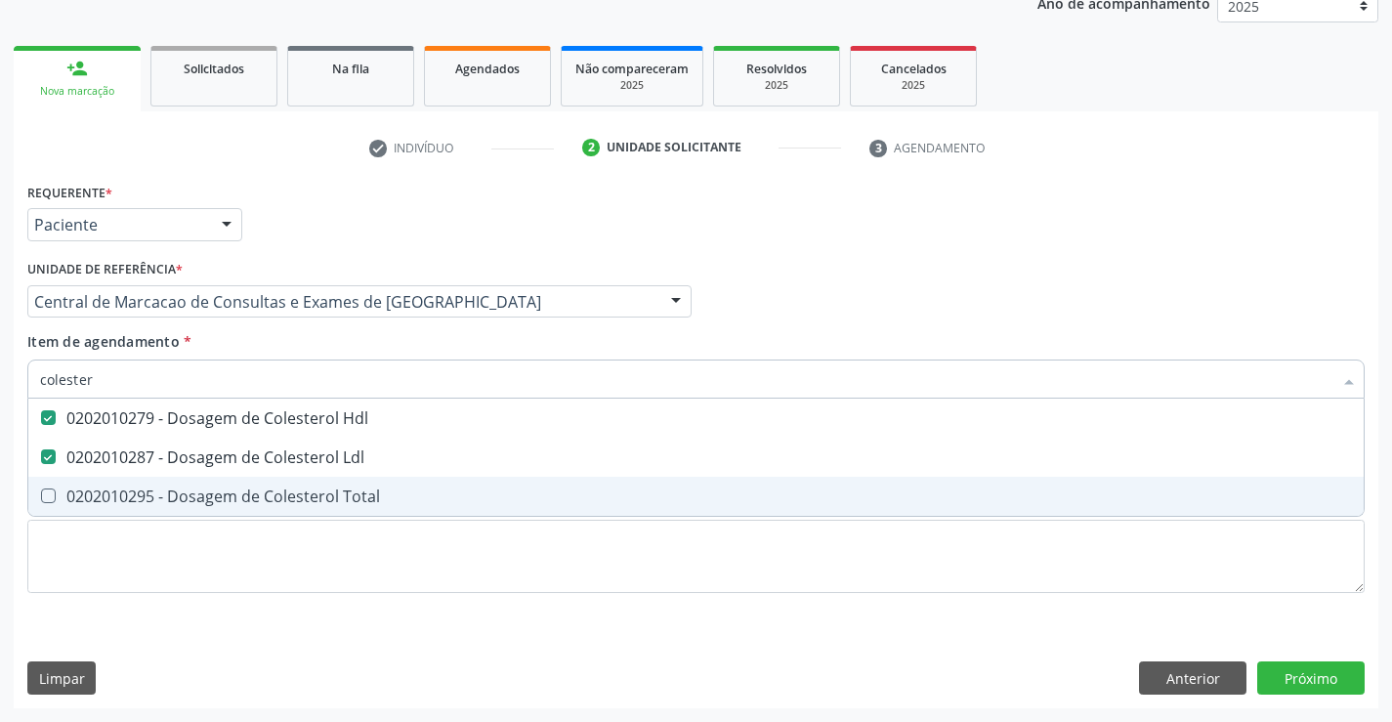
click at [154, 493] on div "0202010295 - Dosagem de Colesterol Total" at bounding box center [696, 496] width 1312 height 16
checkbox Total "true"
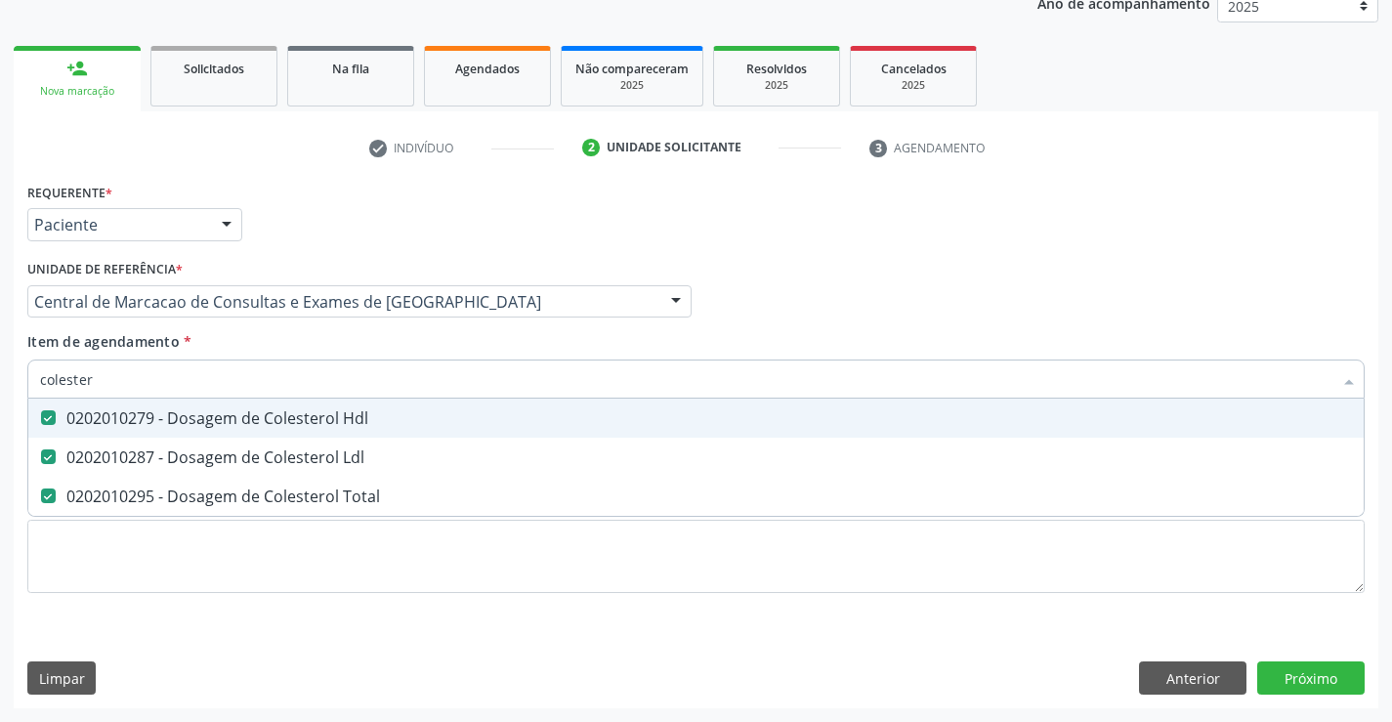
click at [172, 372] on input "colester" at bounding box center [686, 378] width 1292 height 39
type input "tr"
checkbox Hdl "false"
checkbox Ldl "false"
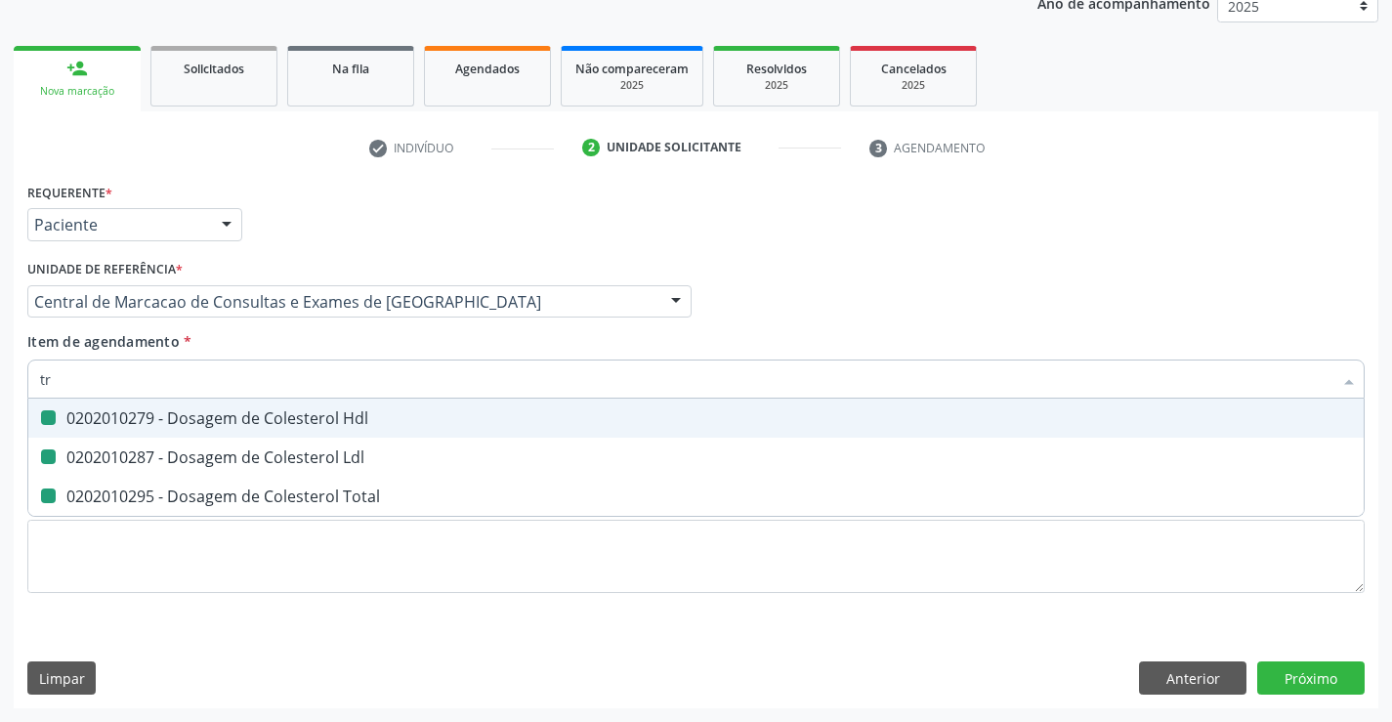
checkbox Total "false"
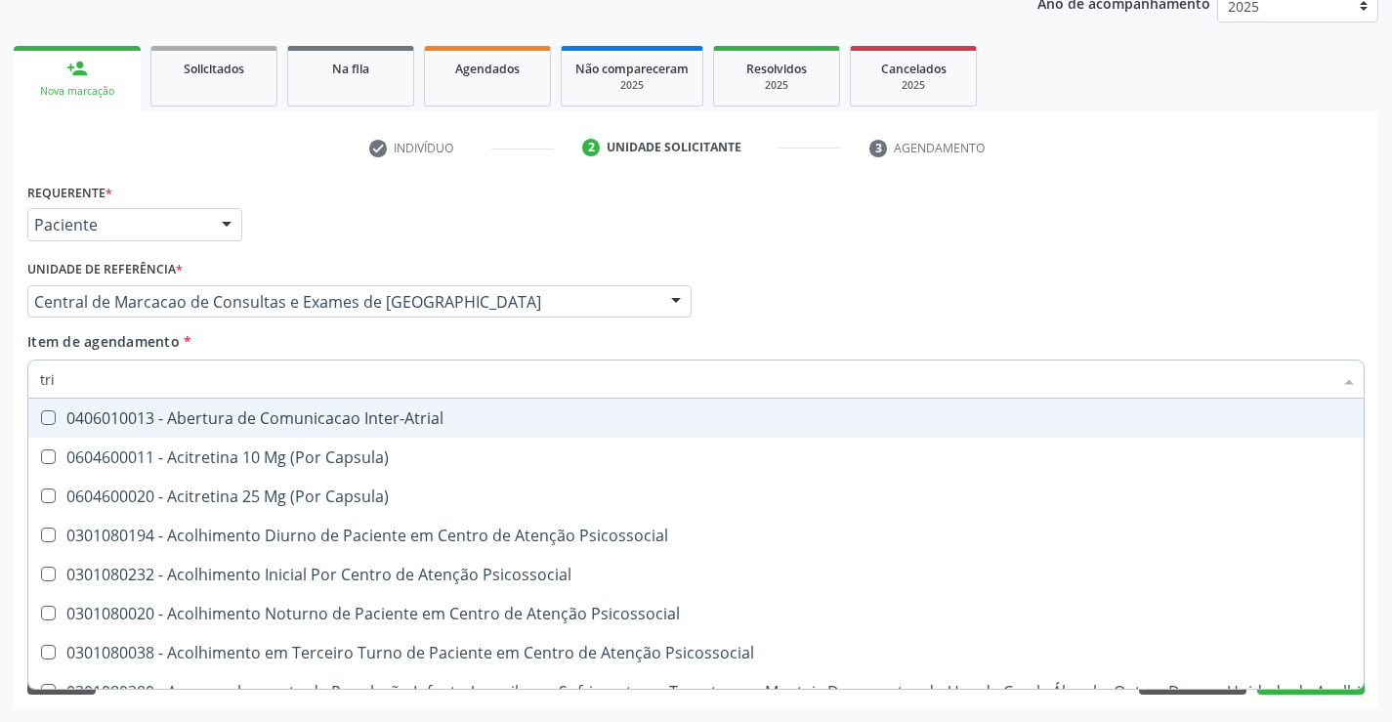
type input "trig"
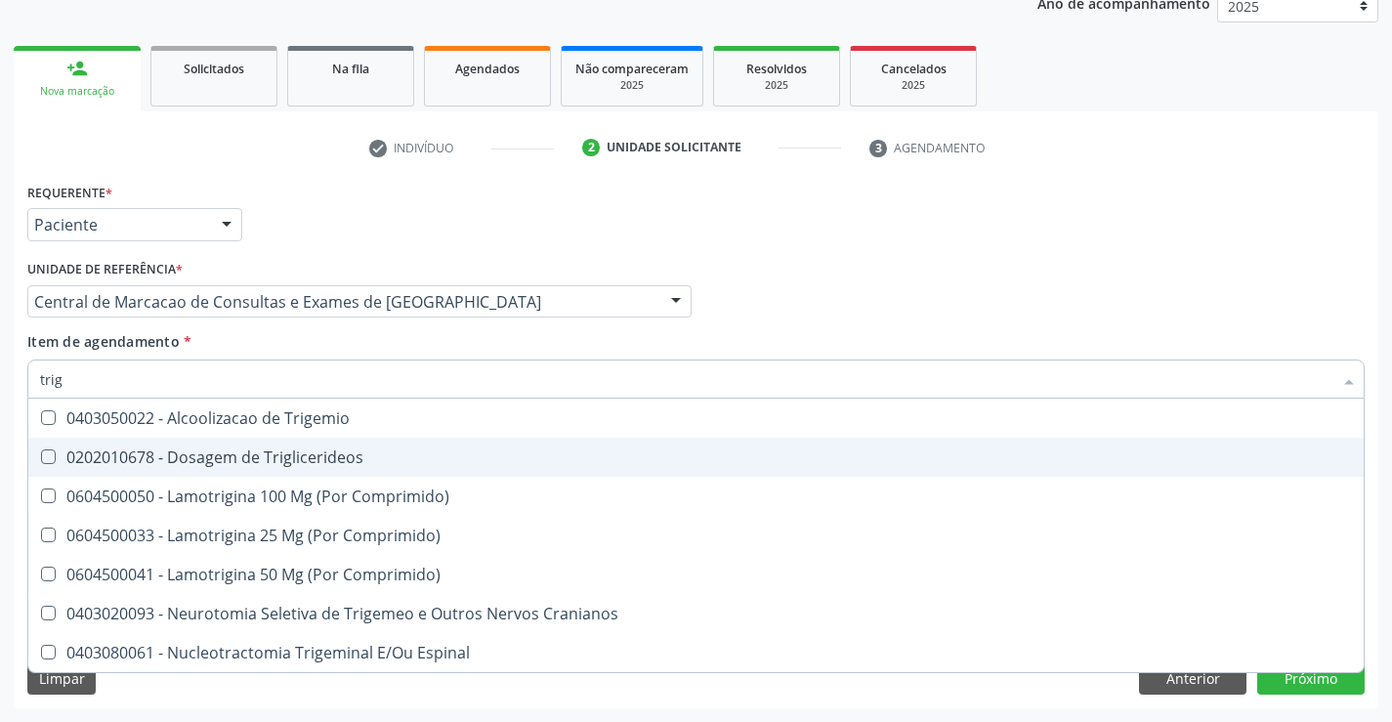
click at [332, 461] on div "0202010678 - Dosagem de Triglicerideos" at bounding box center [696, 457] width 1312 height 16
checkbox Triglicerideos "true"
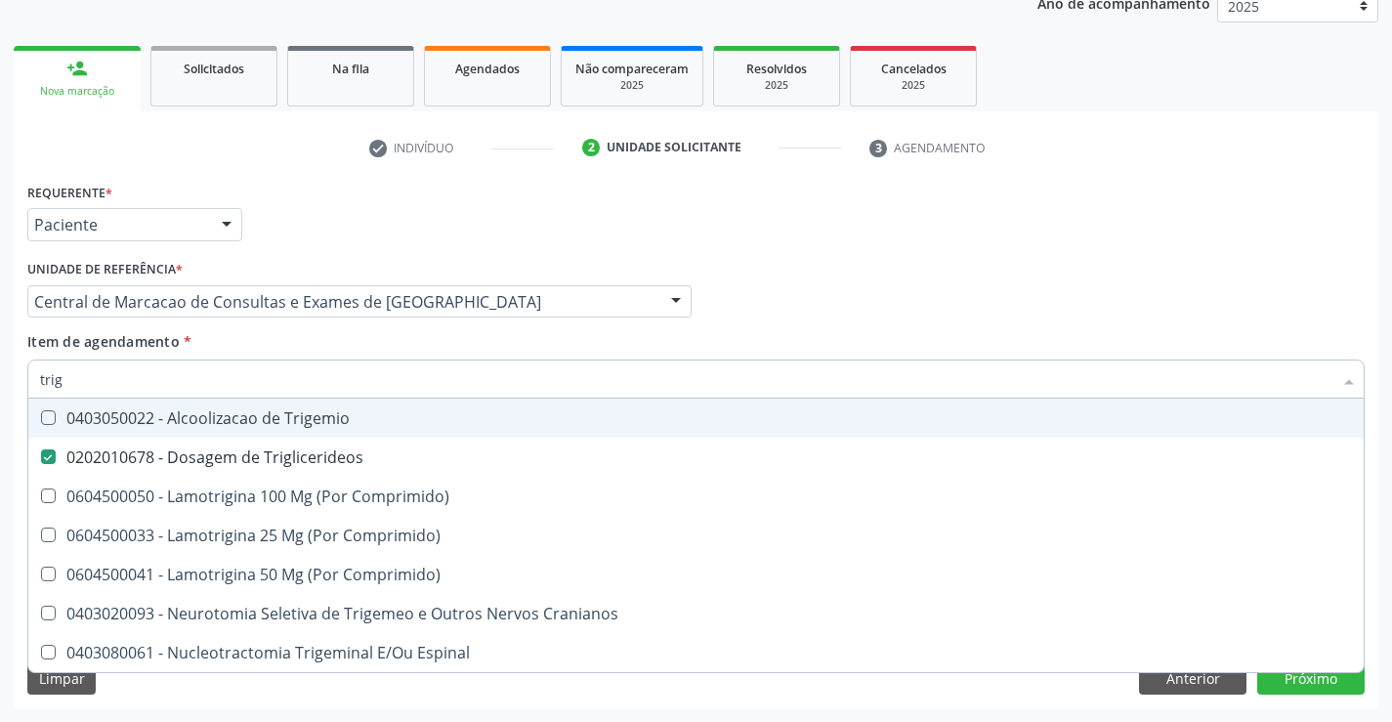
click at [326, 379] on input "trig" at bounding box center [686, 378] width 1292 height 39
click at [302, 384] on input "trig" at bounding box center [686, 378] width 1292 height 39
type input "t"
checkbox Triglicerideos "false"
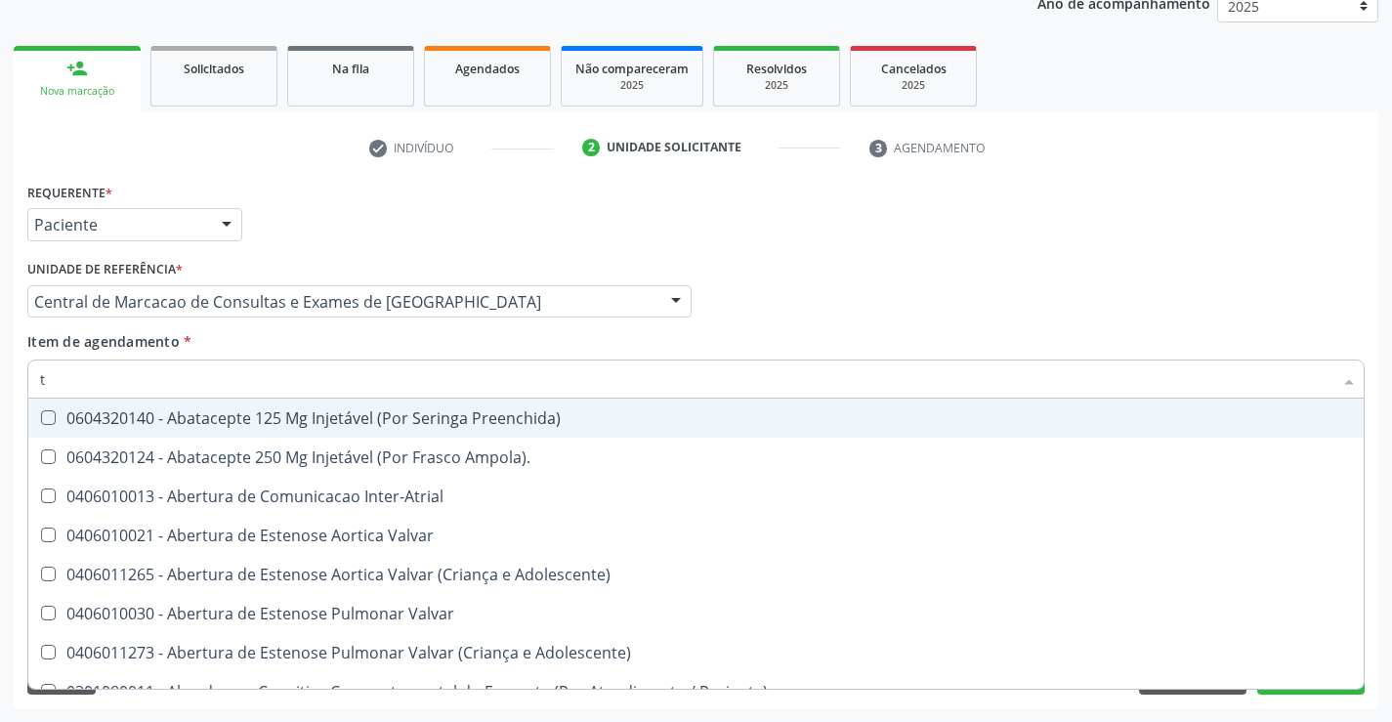
type input "tg"
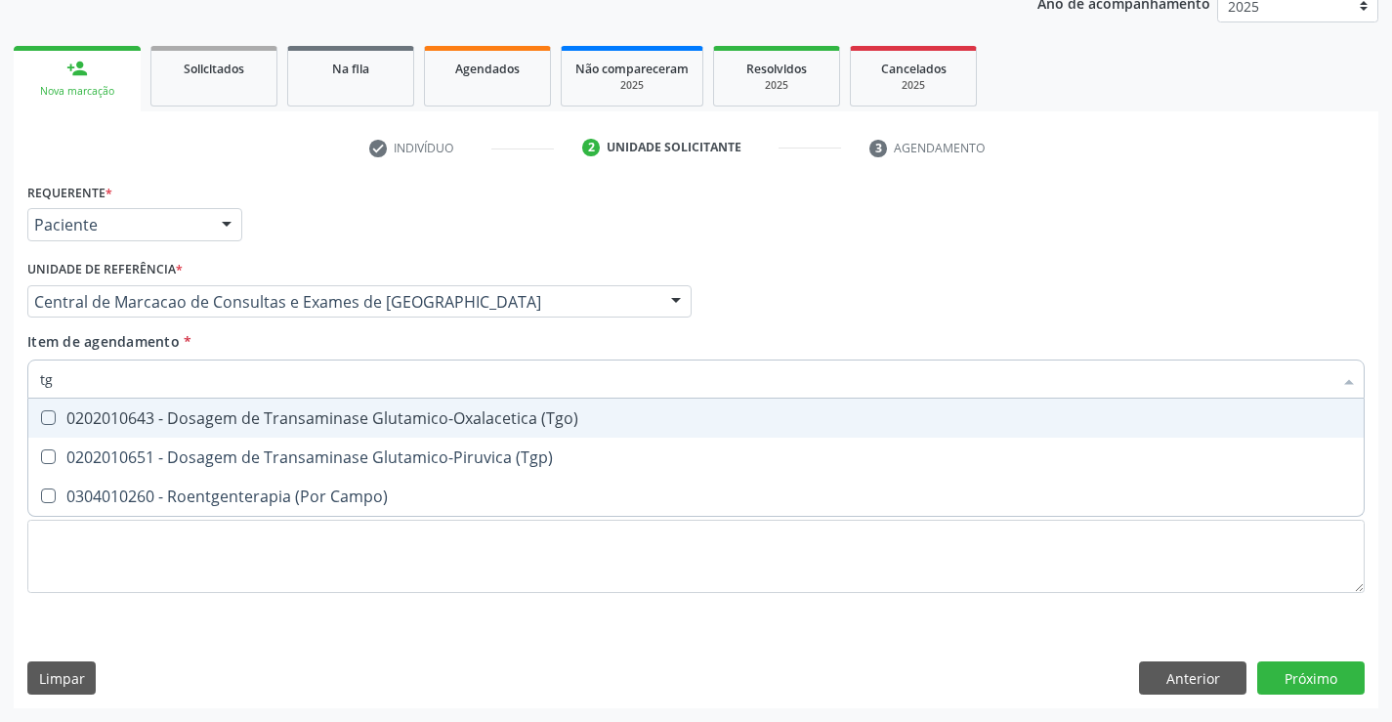
click at [300, 414] on div "0202010643 - Dosagem de Transaminase Glutamico-Oxalacetica (Tgo)" at bounding box center [696, 418] width 1312 height 16
checkbox \(Tgo\) "true"
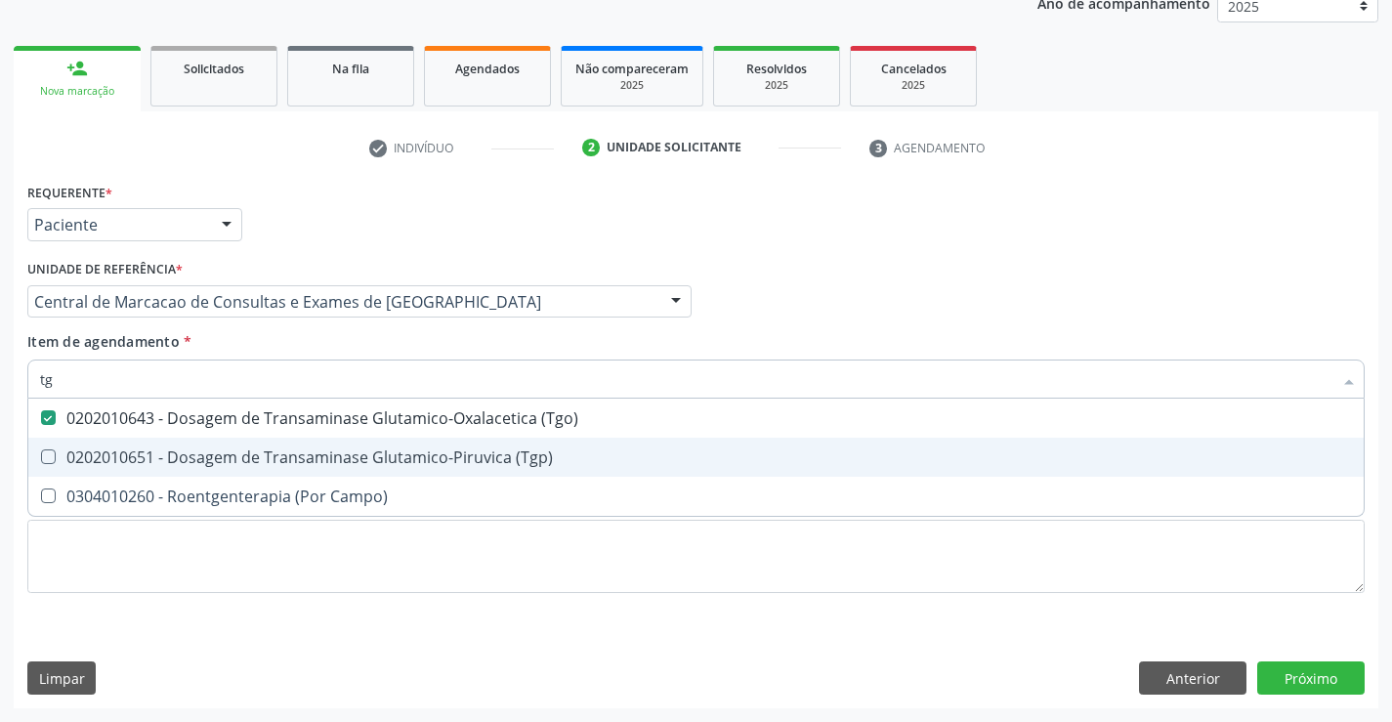
click at [287, 458] on div "0202010651 - Dosagem de Transaminase Glutamico-Piruvica (Tgp)" at bounding box center [696, 457] width 1312 height 16
checkbox \(Tgp\) "true"
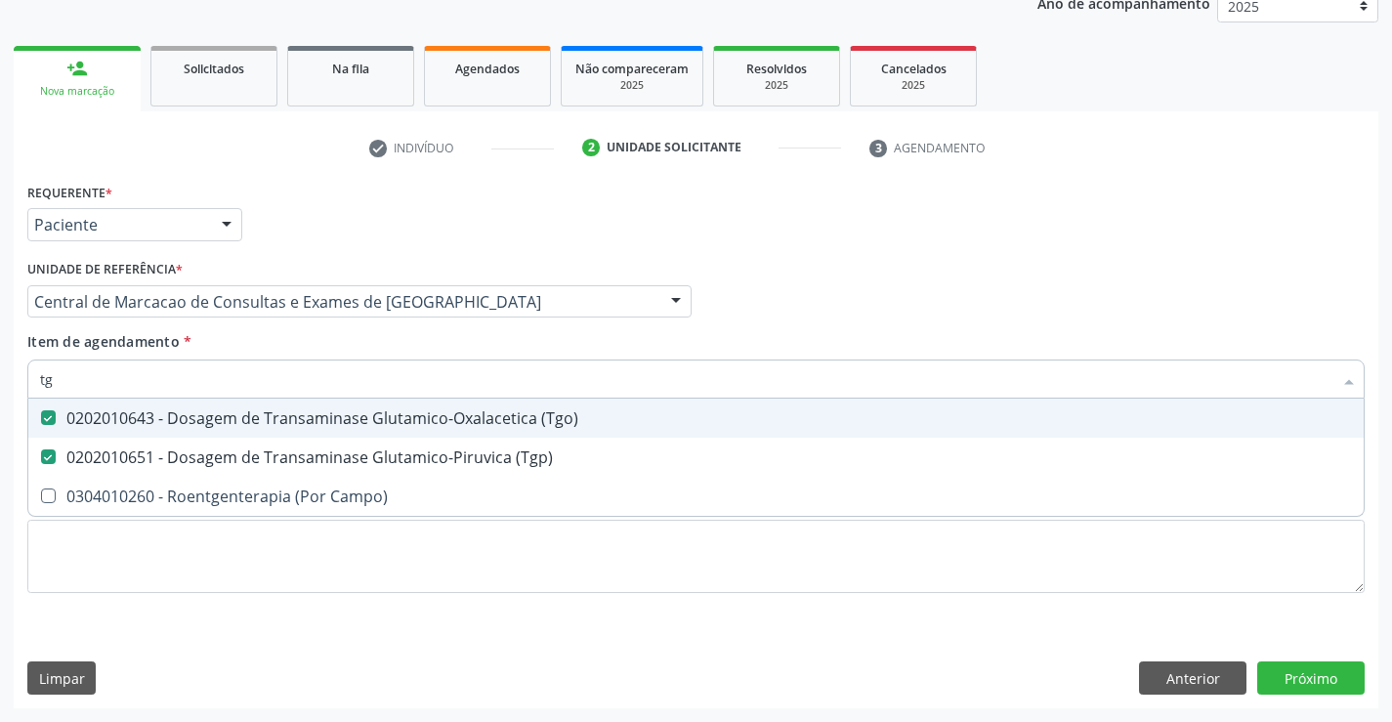
click at [274, 380] on input "tg" at bounding box center [686, 378] width 1292 height 39
type input "ure"
checkbox \(Tgo\) "false"
checkbox \(Tgp\) "false"
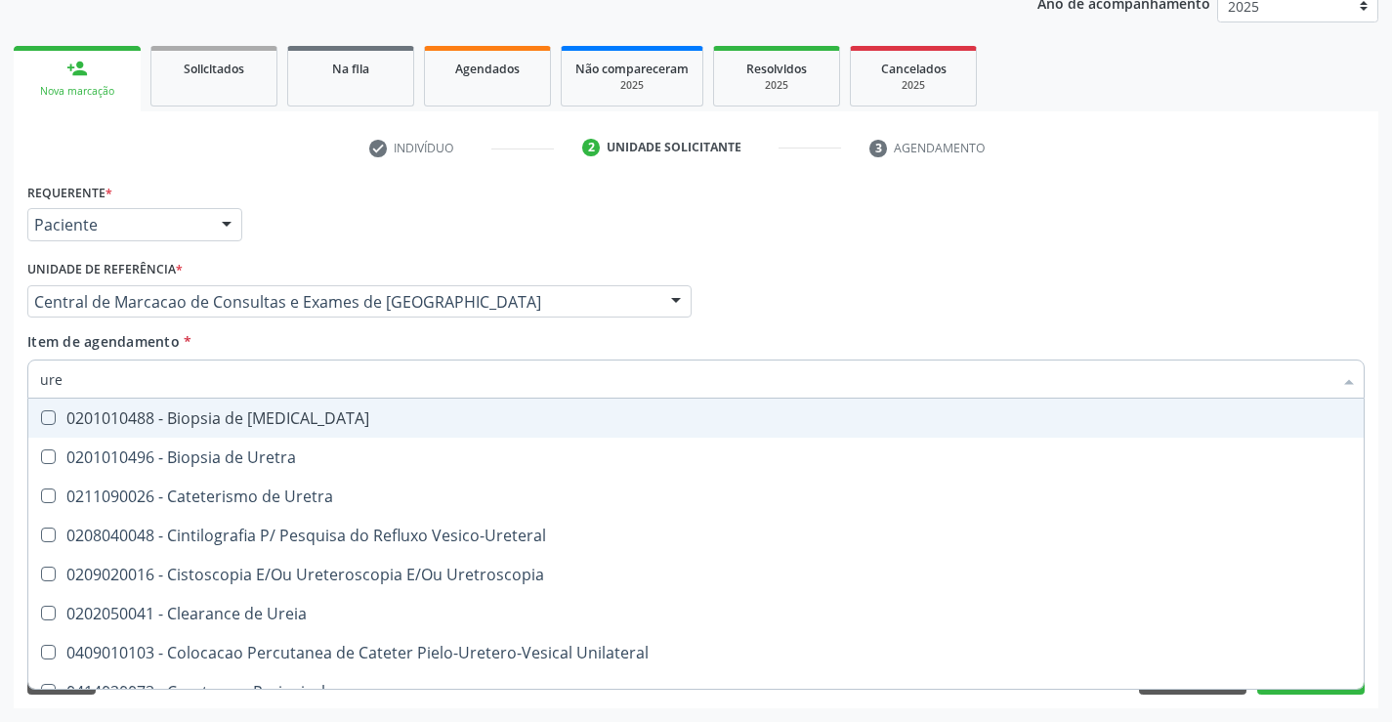
type input "urei"
checkbox Uretra "true"
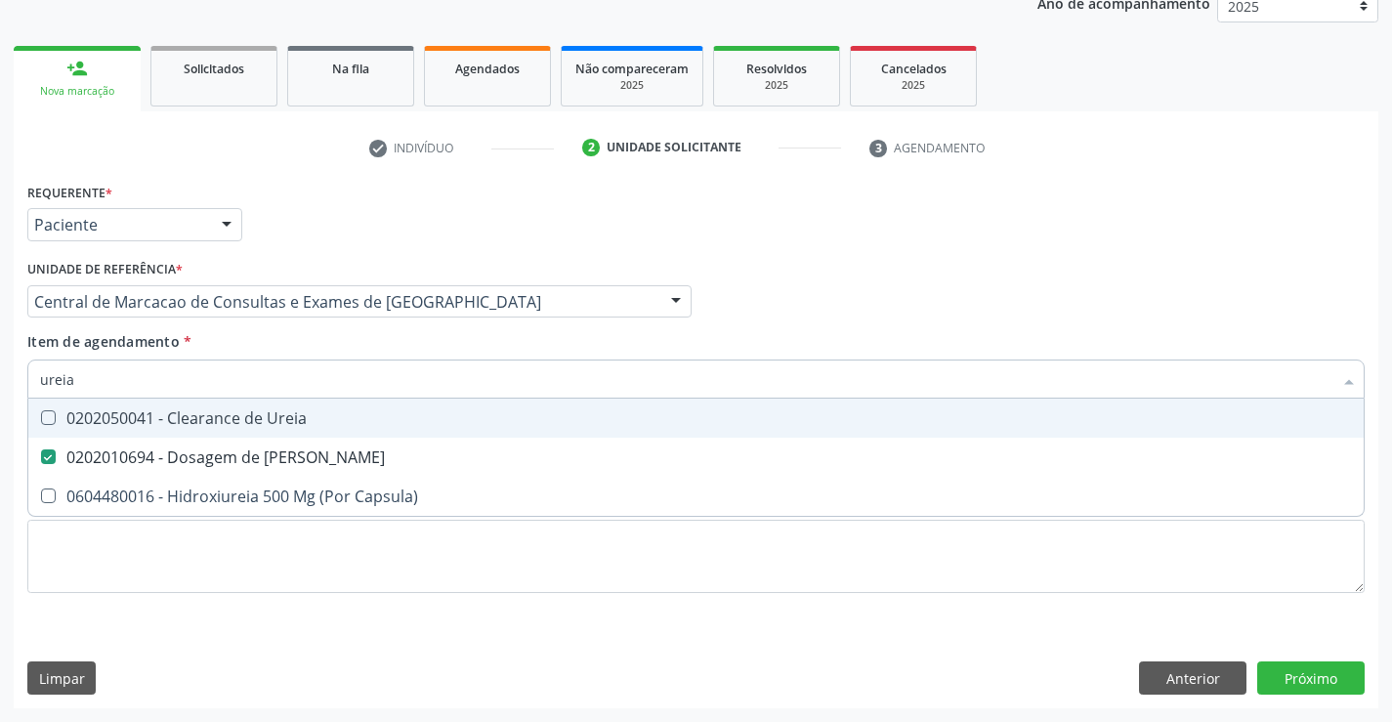
click at [190, 381] on input "ureia" at bounding box center [686, 378] width 1292 height 39
type input "tg"
checkbox Ureia "true"
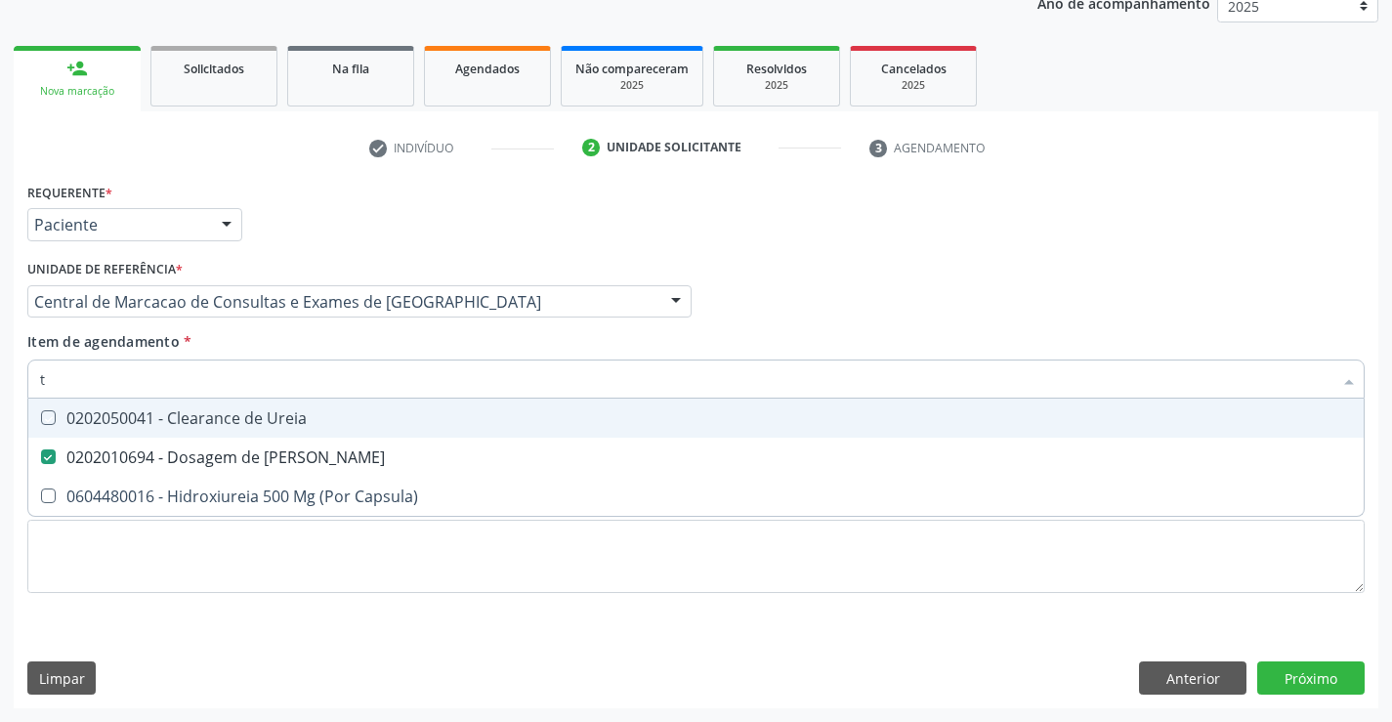
checkbox Ureia "true"
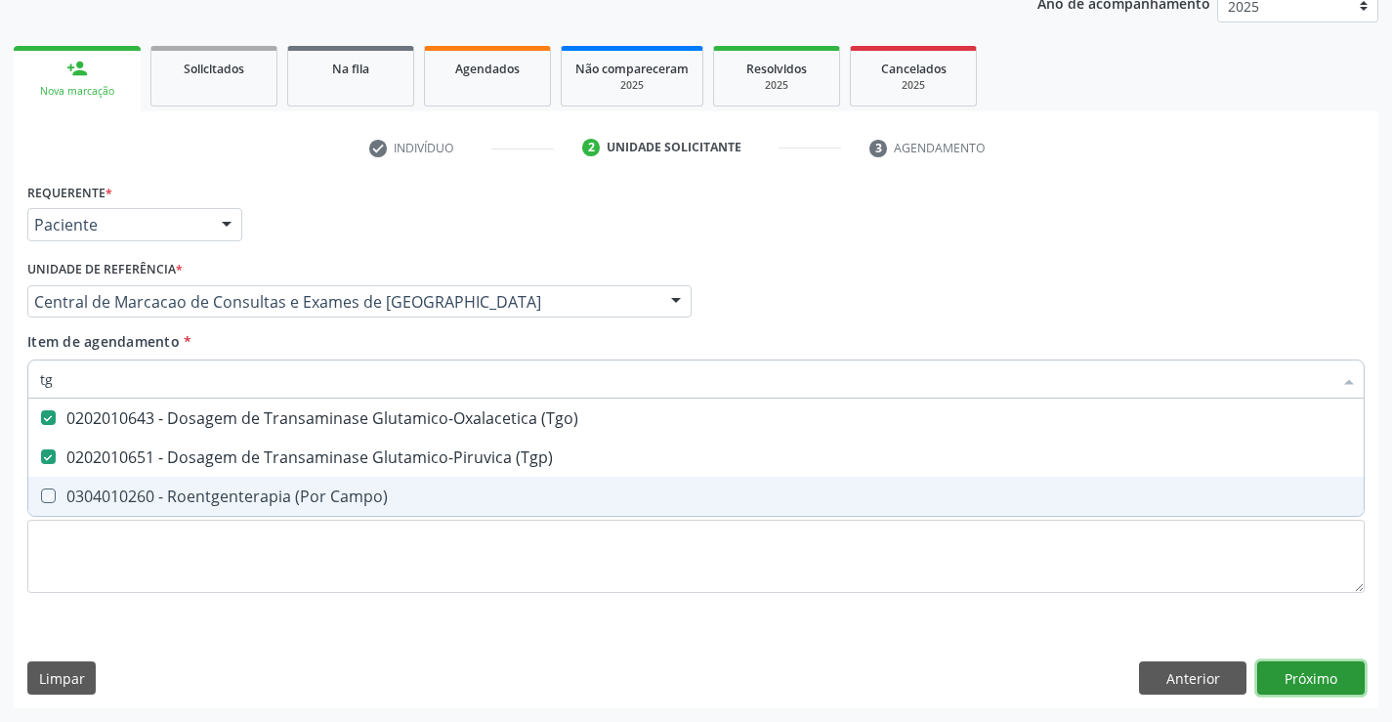
click at [1336, 680] on div "Requerente * Paciente Médico(a) Enfermeiro(a) Paciente Nenhum resultado encontr…" at bounding box center [696, 443] width 1364 height 530
checkbox Campo\) "true"
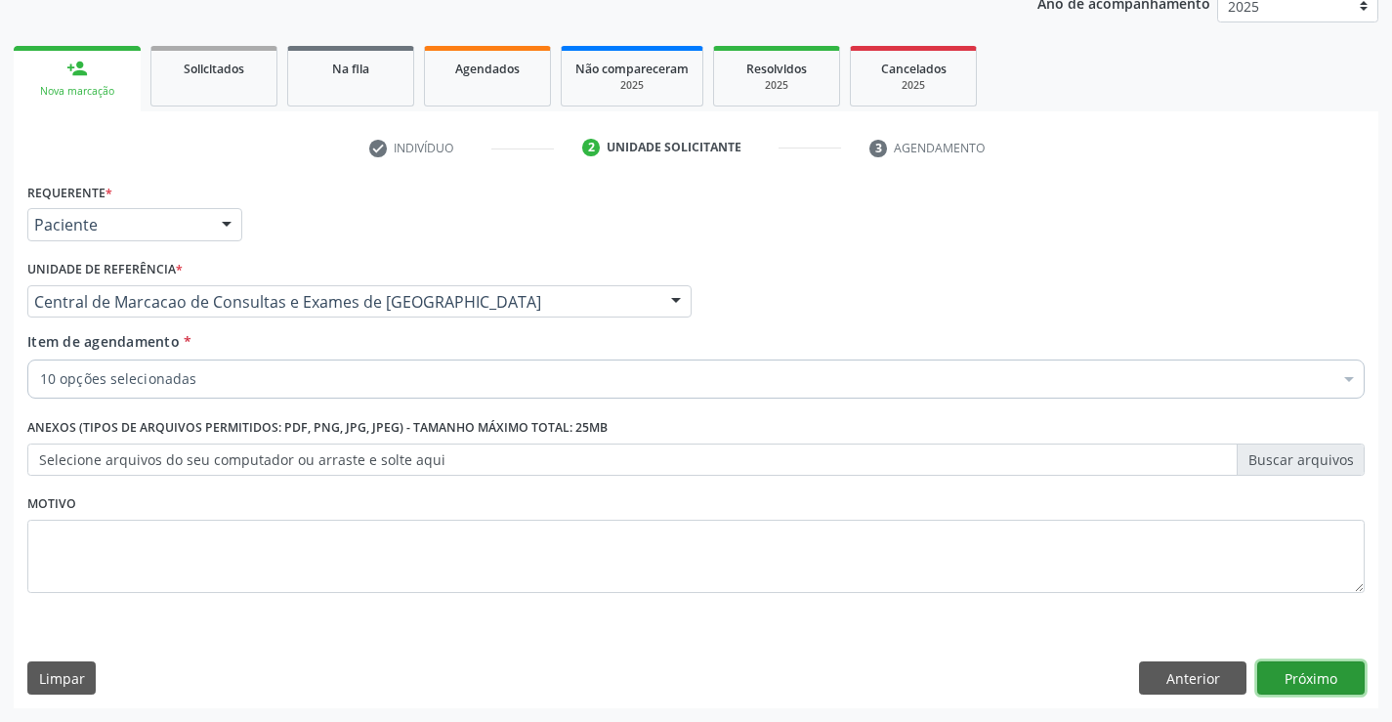
click at [1297, 679] on button "Próximo" at bounding box center [1310, 677] width 107 height 33
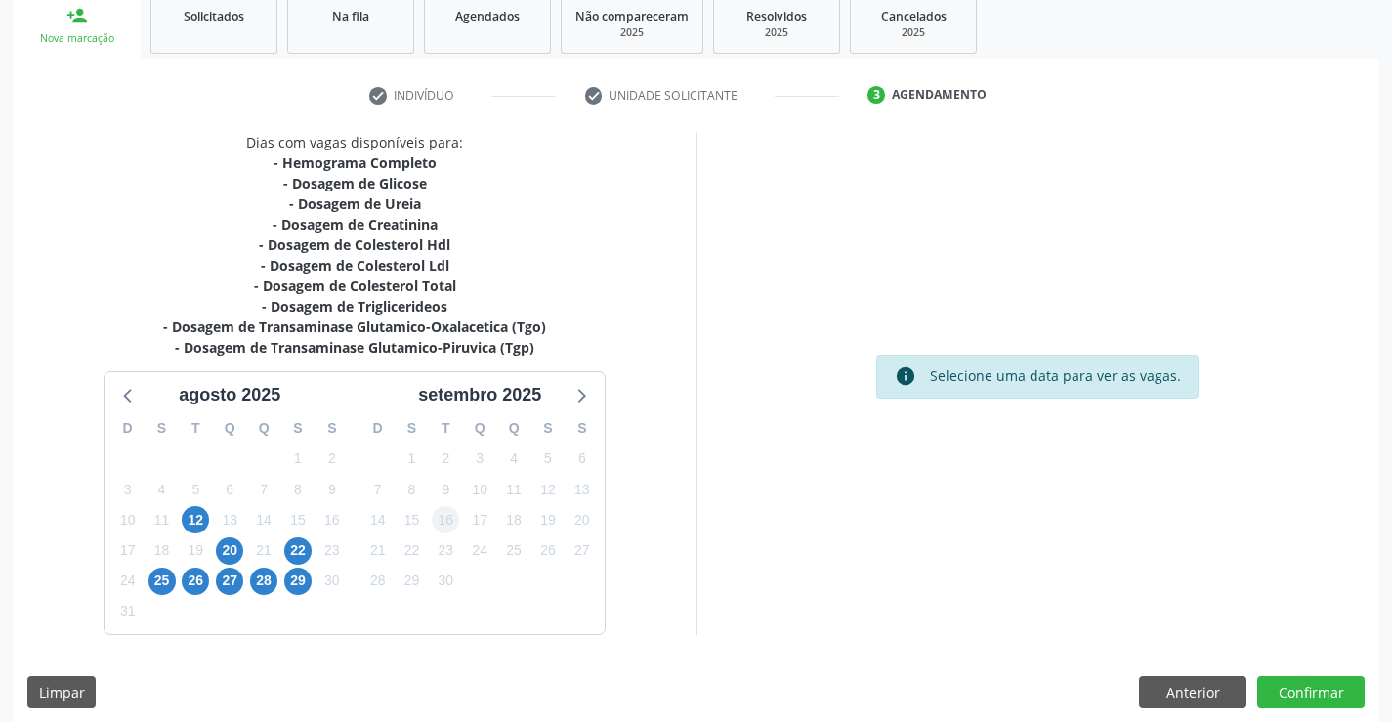
scroll to position [313, 0]
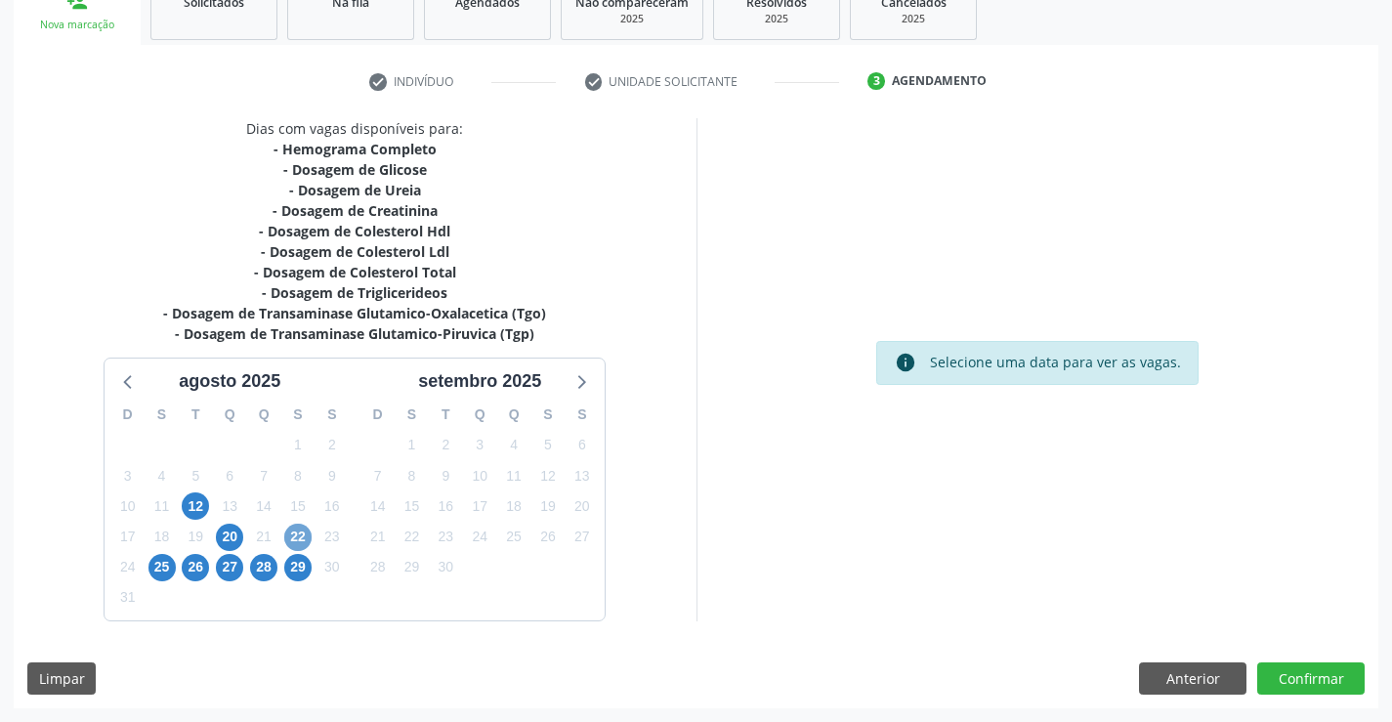
click at [303, 532] on span "22" at bounding box center [297, 537] width 27 height 27
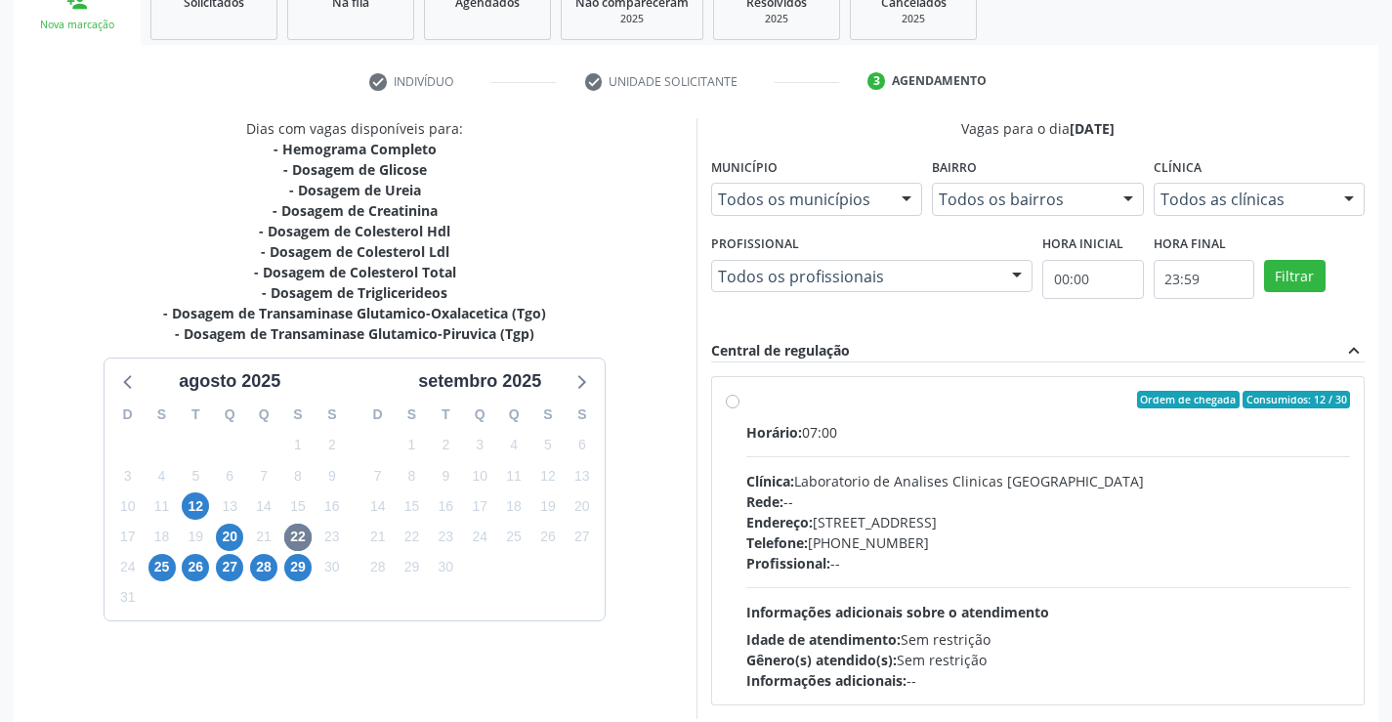
click at [820, 463] on div "Horário: 07:00 Clínica: Laboratorio de Analises Clinicas Sao Francisco Rede: --…" at bounding box center [1048, 556] width 605 height 269
click at [739, 408] on input "Ordem de chegada Consumidos: 12 / 30 Horário: 07:00 Clínica: Laboratorio de Ana…" at bounding box center [733, 400] width 14 height 18
radio input "true"
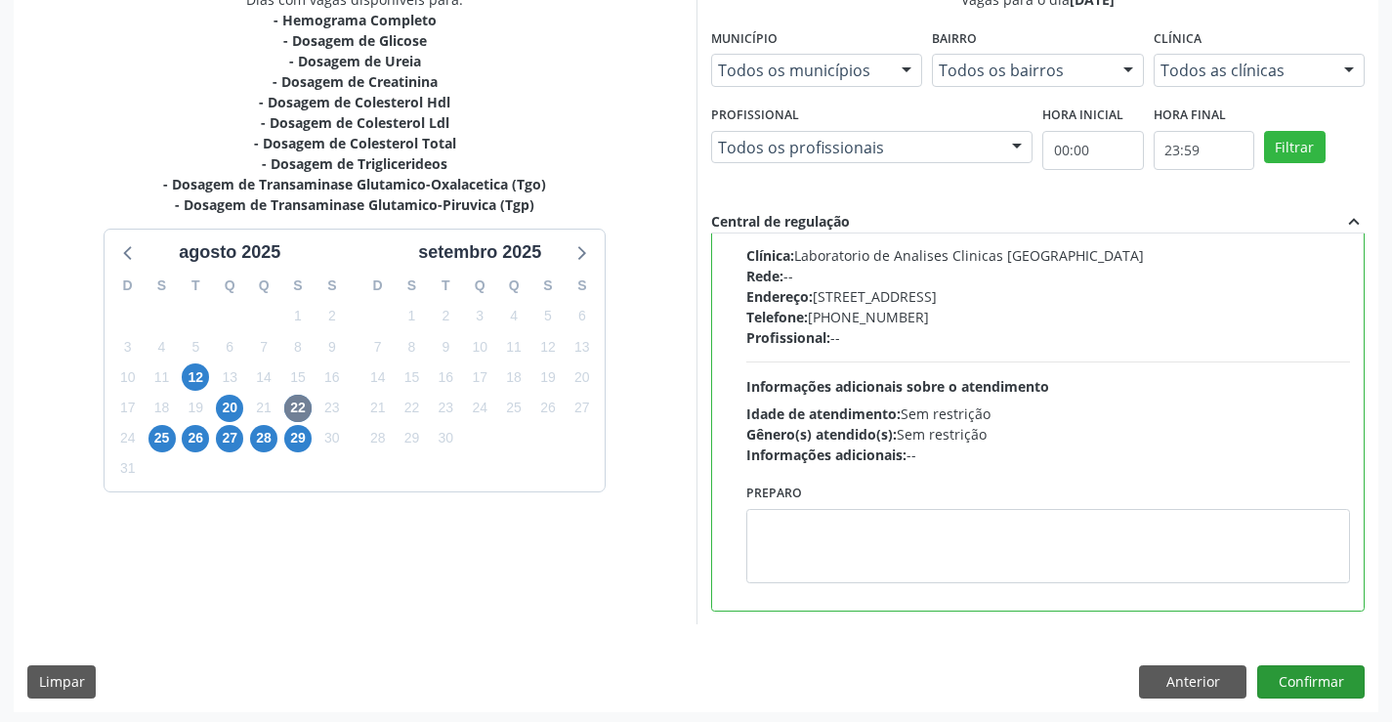
scroll to position [445, 0]
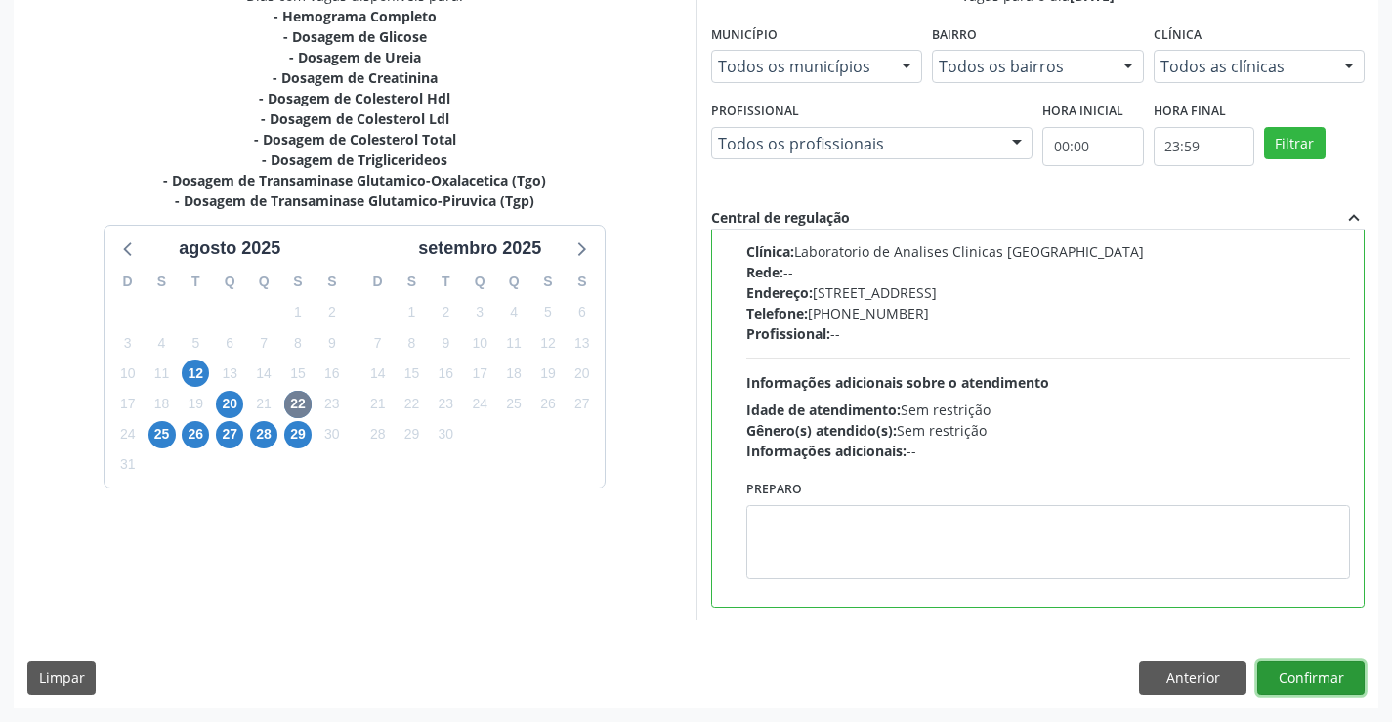
click at [1302, 675] on button "Confirmar" at bounding box center [1310, 677] width 107 height 33
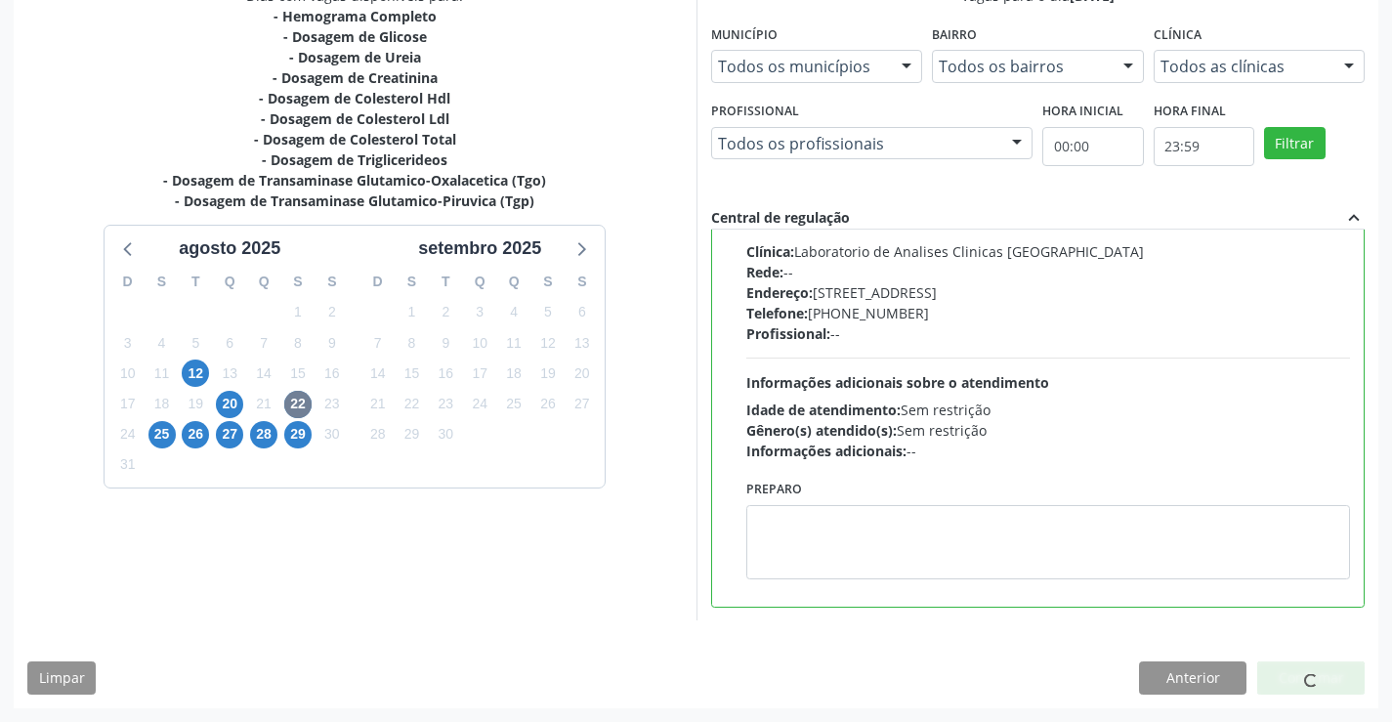
scroll to position [0, 0]
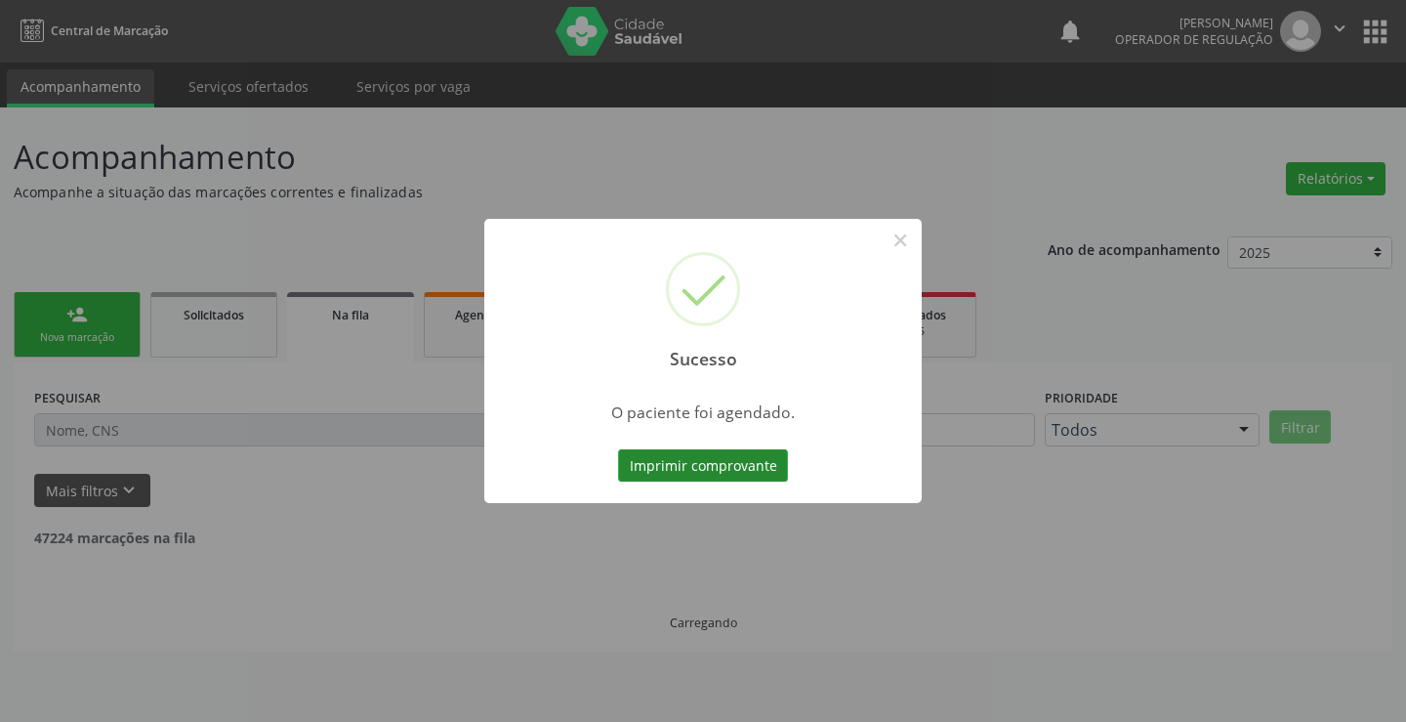
click at [767, 462] on button "Imprimir comprovante" at bounding box center [703, 465] width 170 height 33
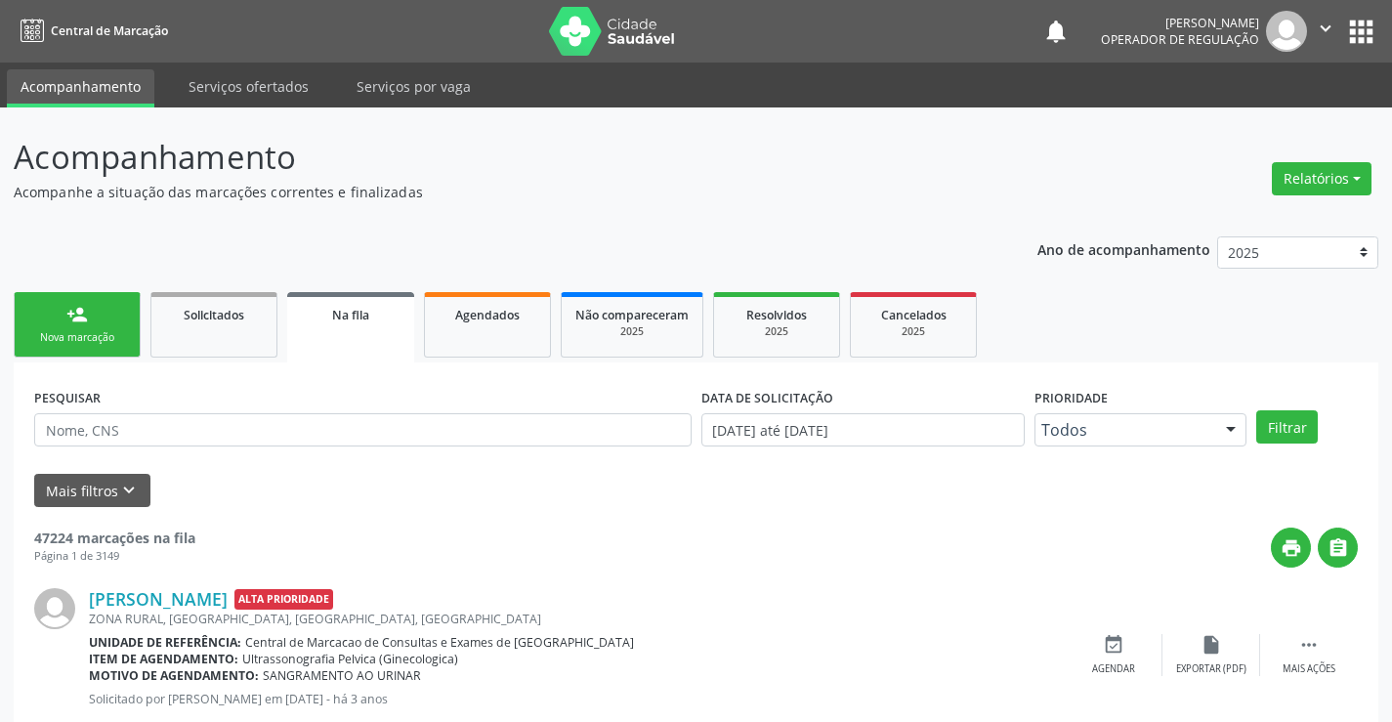
click at [76, 315] on div "person_add" at bounding box center [76, 314] width 21 height 21
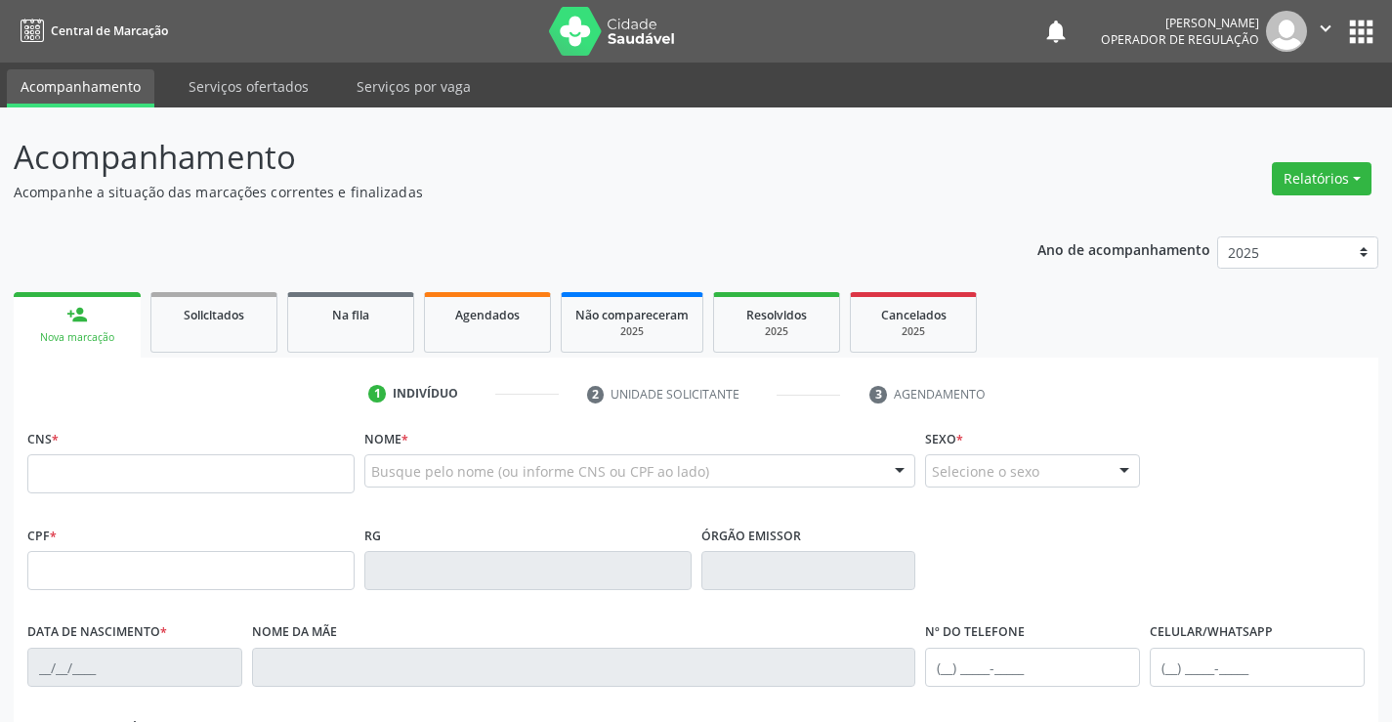
click at [141, 443] on div "CNS *" at bounding box center [190, 458] width 327 height 69
click at [152, 467] on input "text" at bounding box center [190, 473] width 327 height 39
paste input "702 6062 1937 6949"
type input "702 6062 1937 6949"
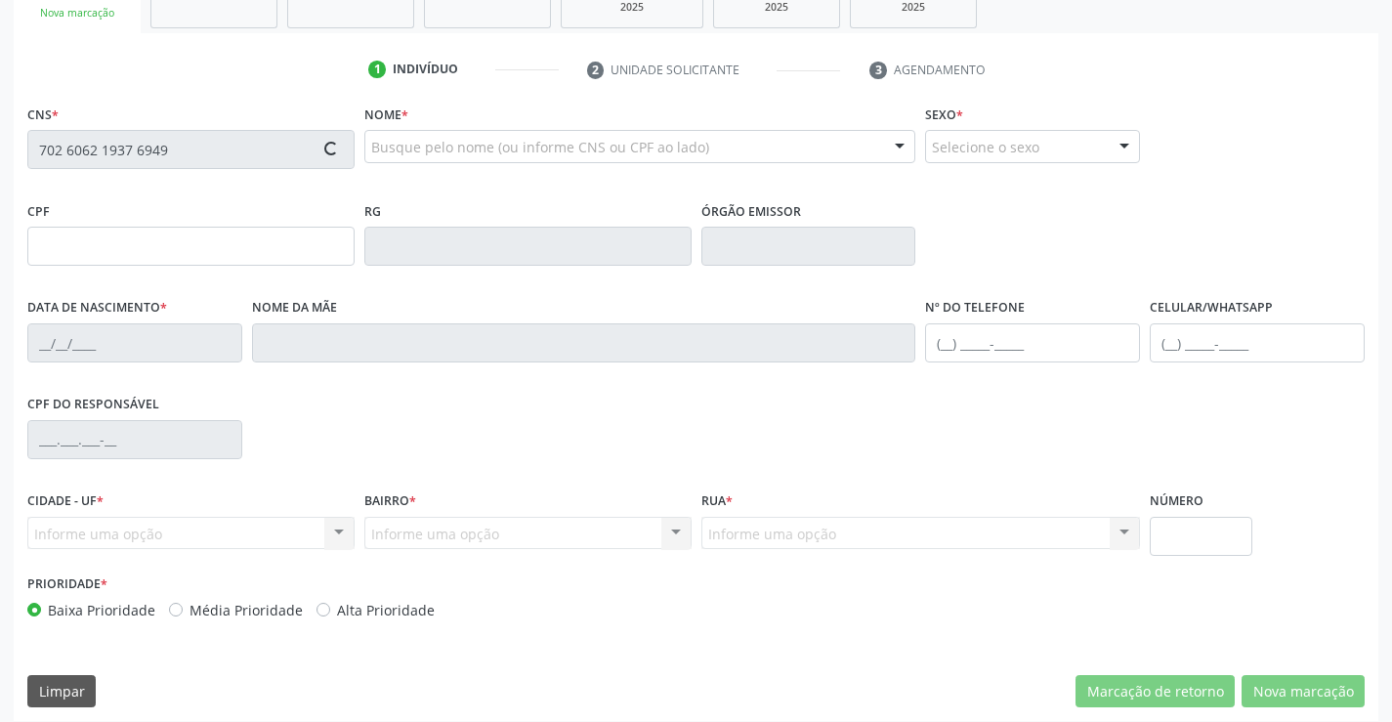
scroll to position [337, 0]
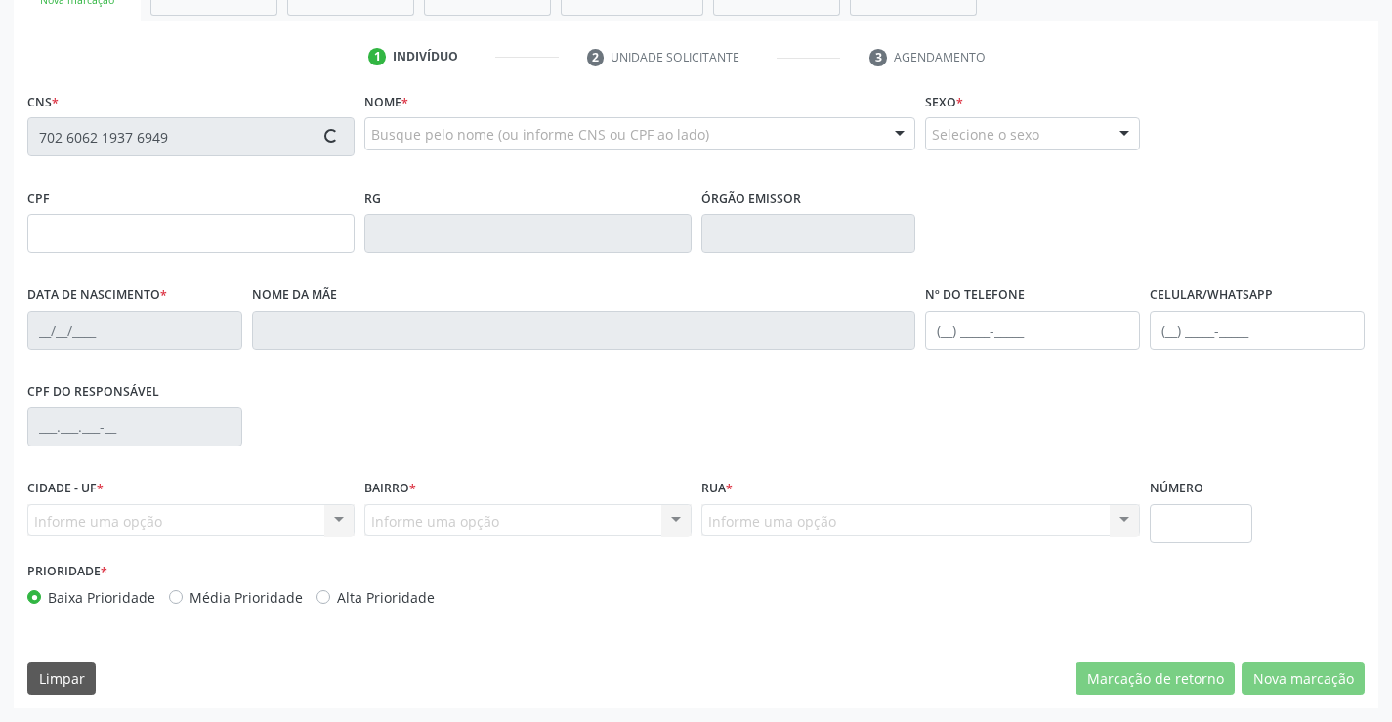
type input "0256952906"
type input "15/01/1958"
type input "(74) 99192-3155"
type input "181.121.885-72"
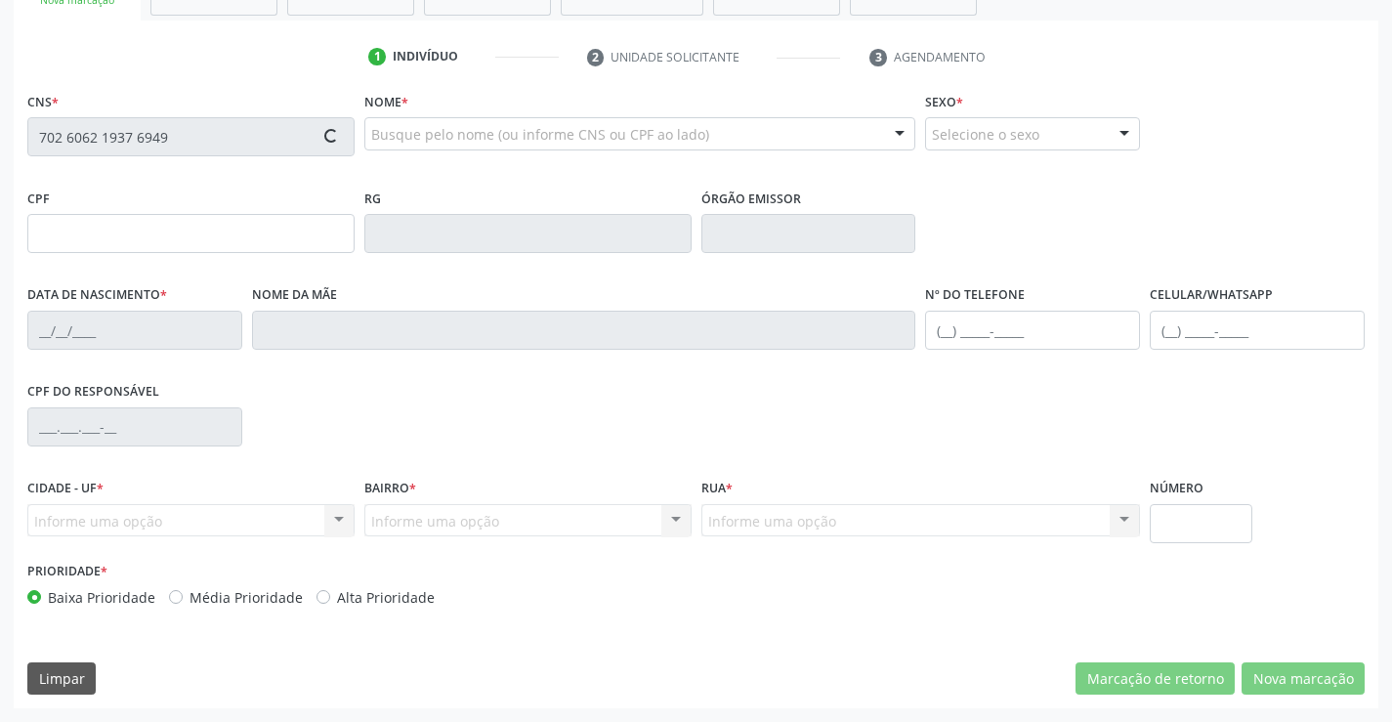
type input "127"
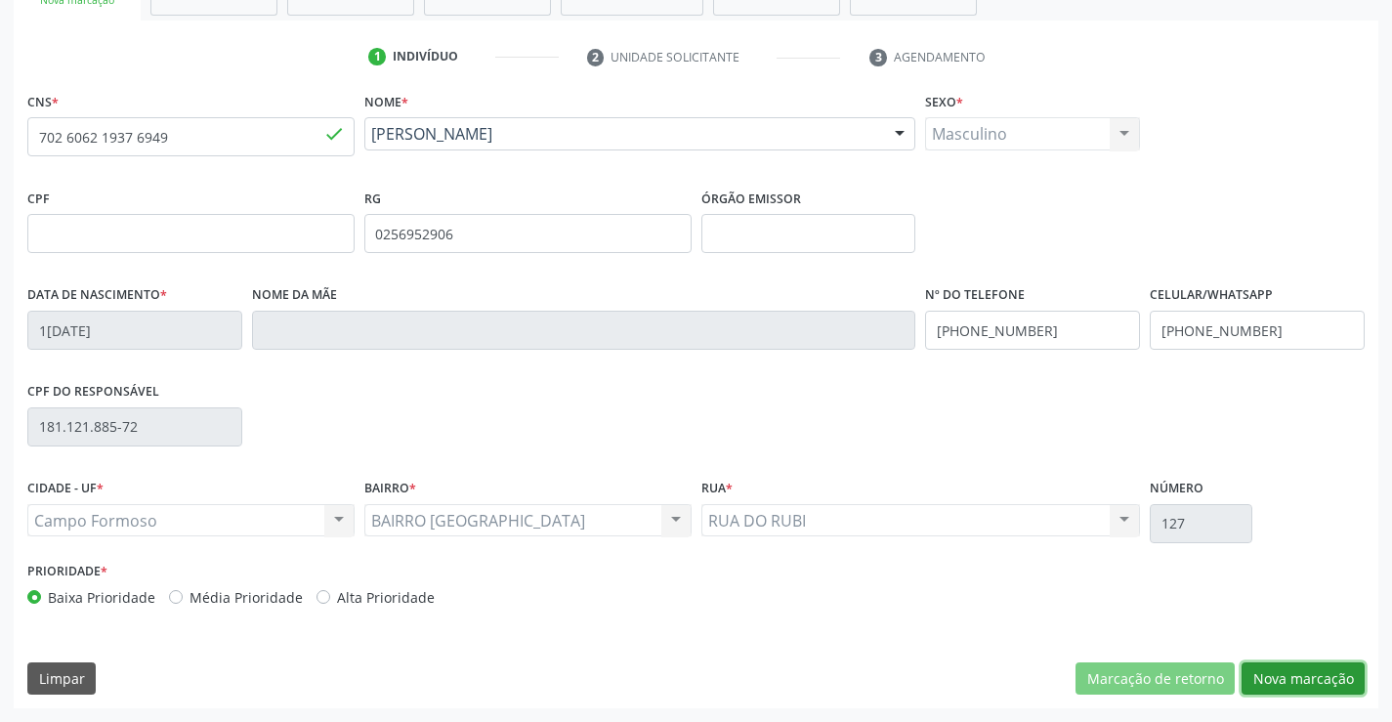
click at [1277, 687] on button "Nova marcação" at bounding box center [1302, 678] width 123 height 33
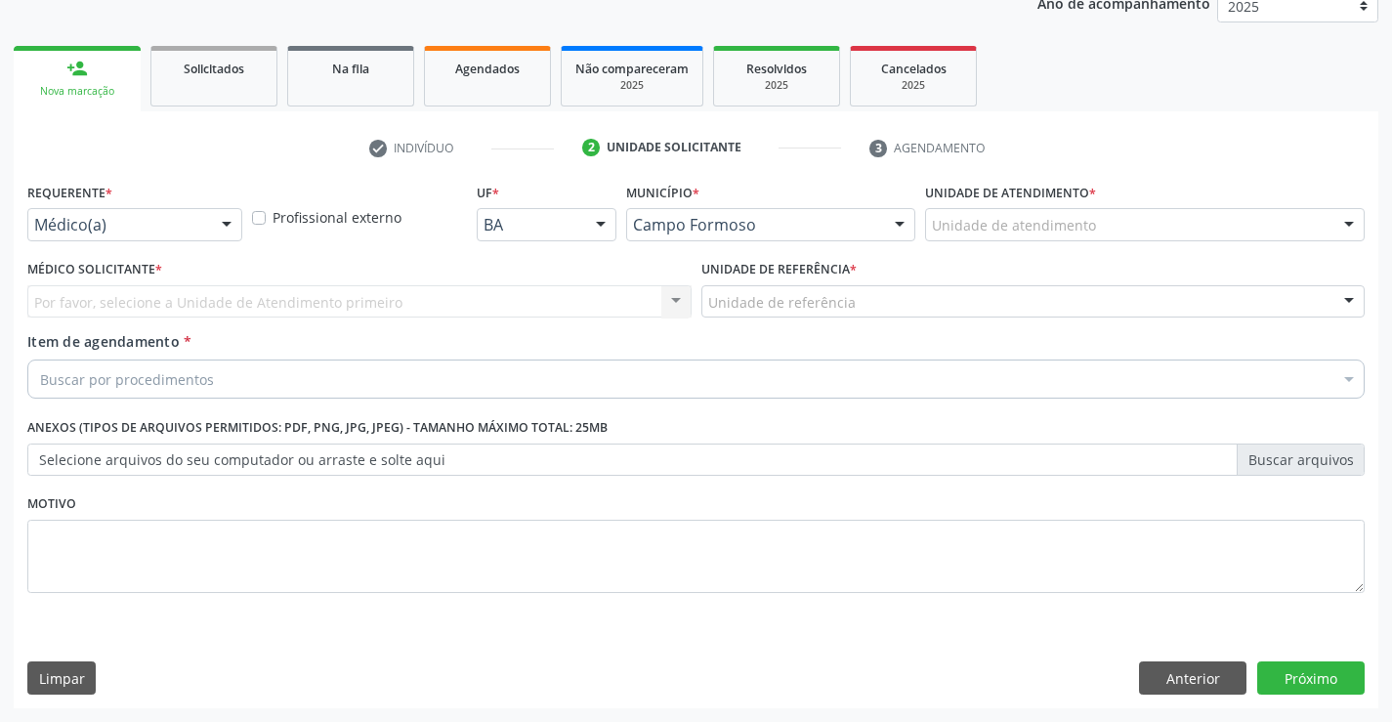
scroll to position [246, 0]
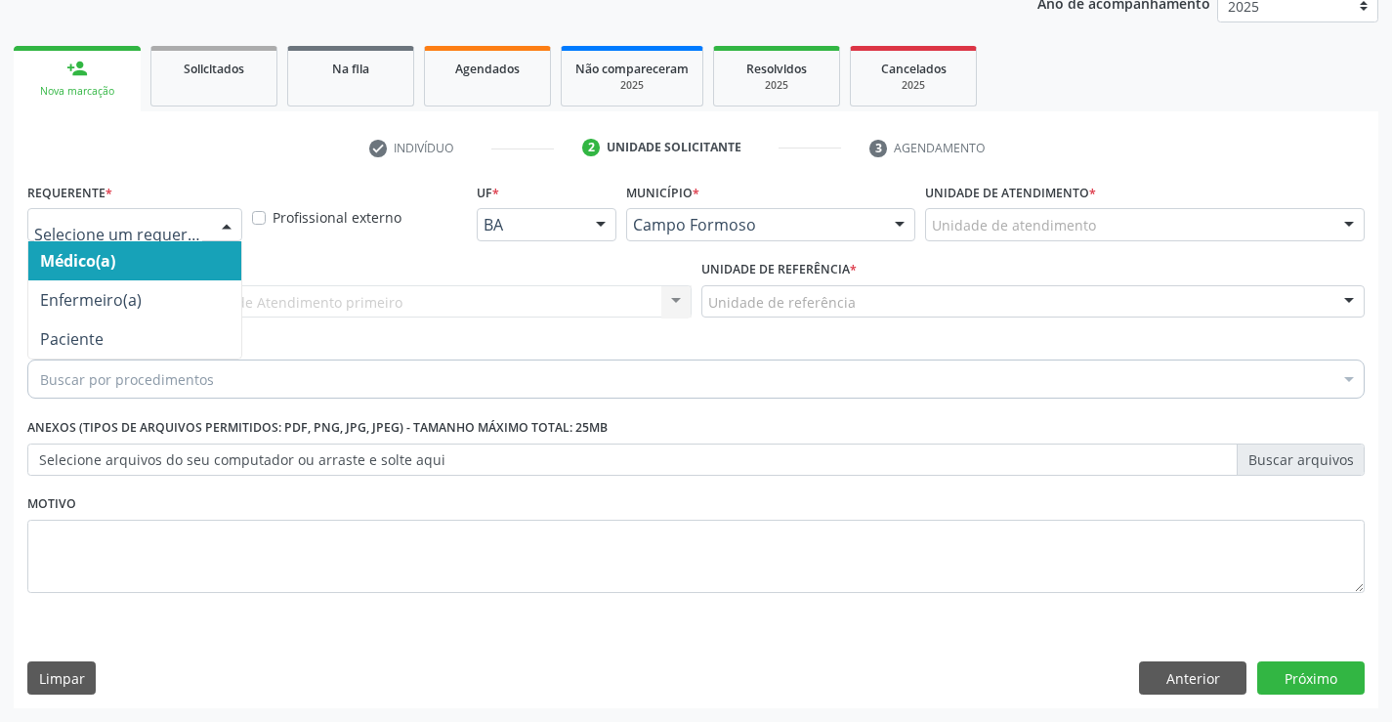
click at [231, 219] on div at bounding box center [226, 225] width 29 height 33
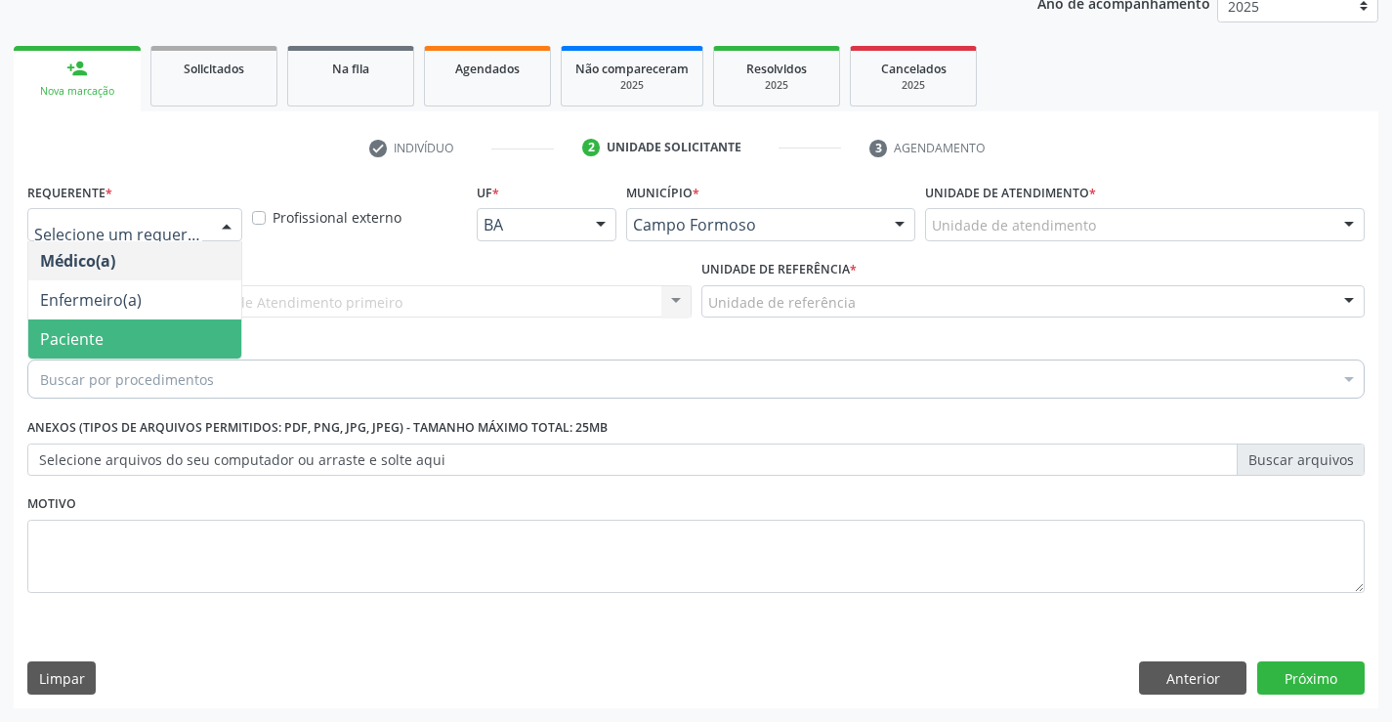
click at [113, 323] on span "Paciente" at bounding box center [134, 338] width 213 height 39
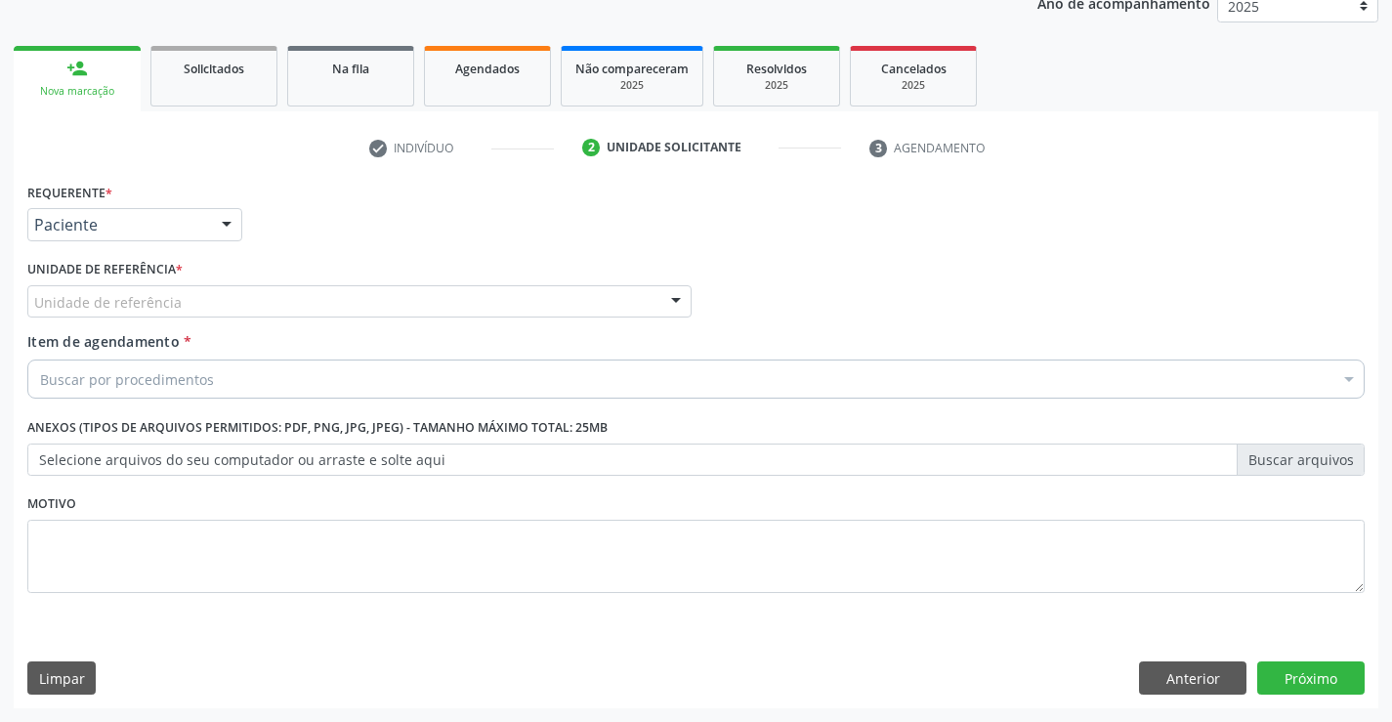
click at [252, 286] on div "Unidade de referência" at bounding box center [359, 301] width 664 height 33
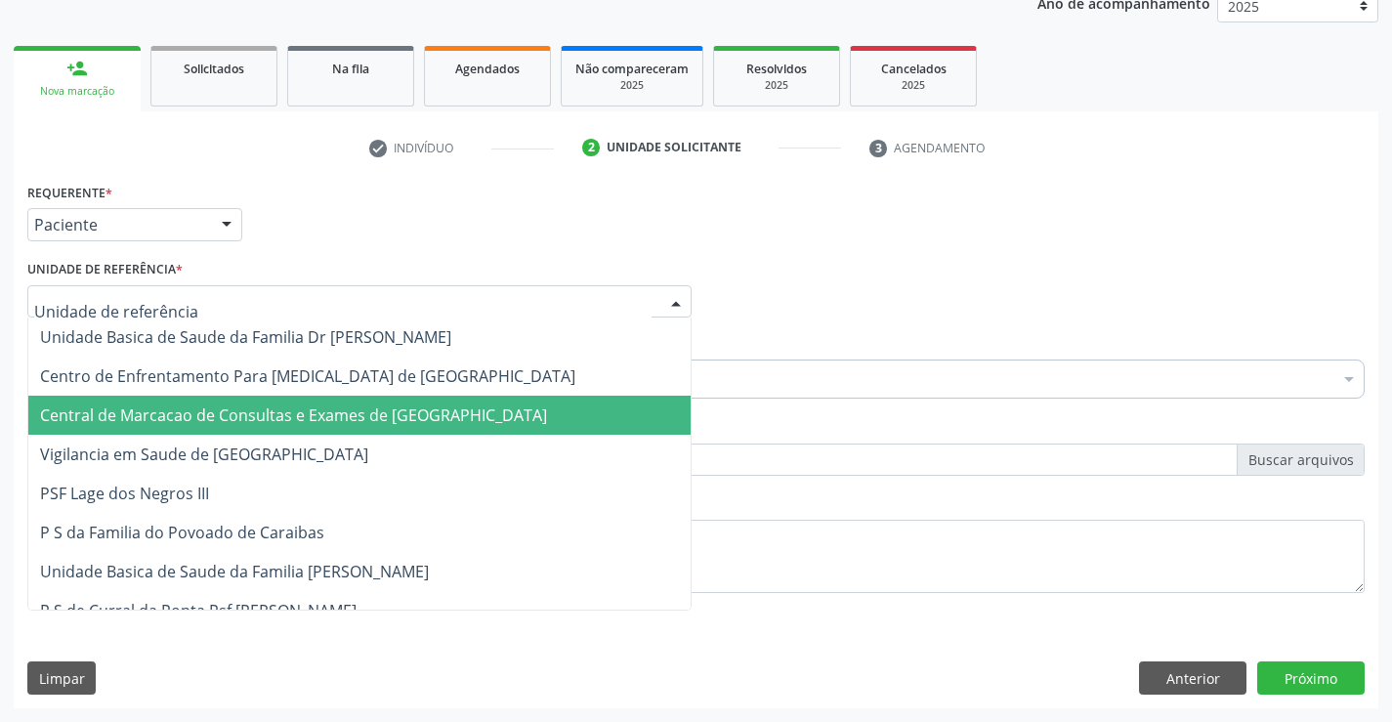
click at [261, 412] on span "Central de Marcacao de Consultas e Exames de [GEOGRAPHIC_DATA]" at bounding box center [293, 414] width 507 height 21
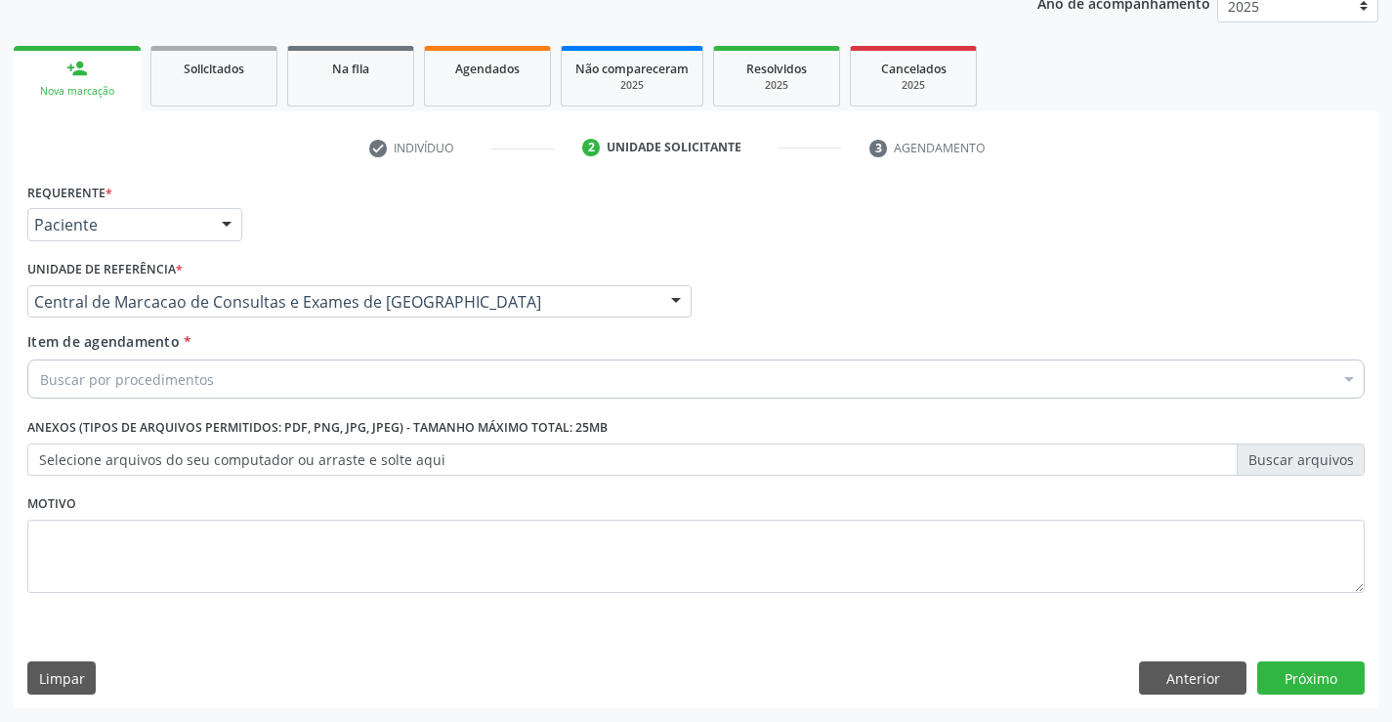
click at [312, 378] on div "Buscar por procedimentos" at bounding box center [695, 378] width 1337 height 39
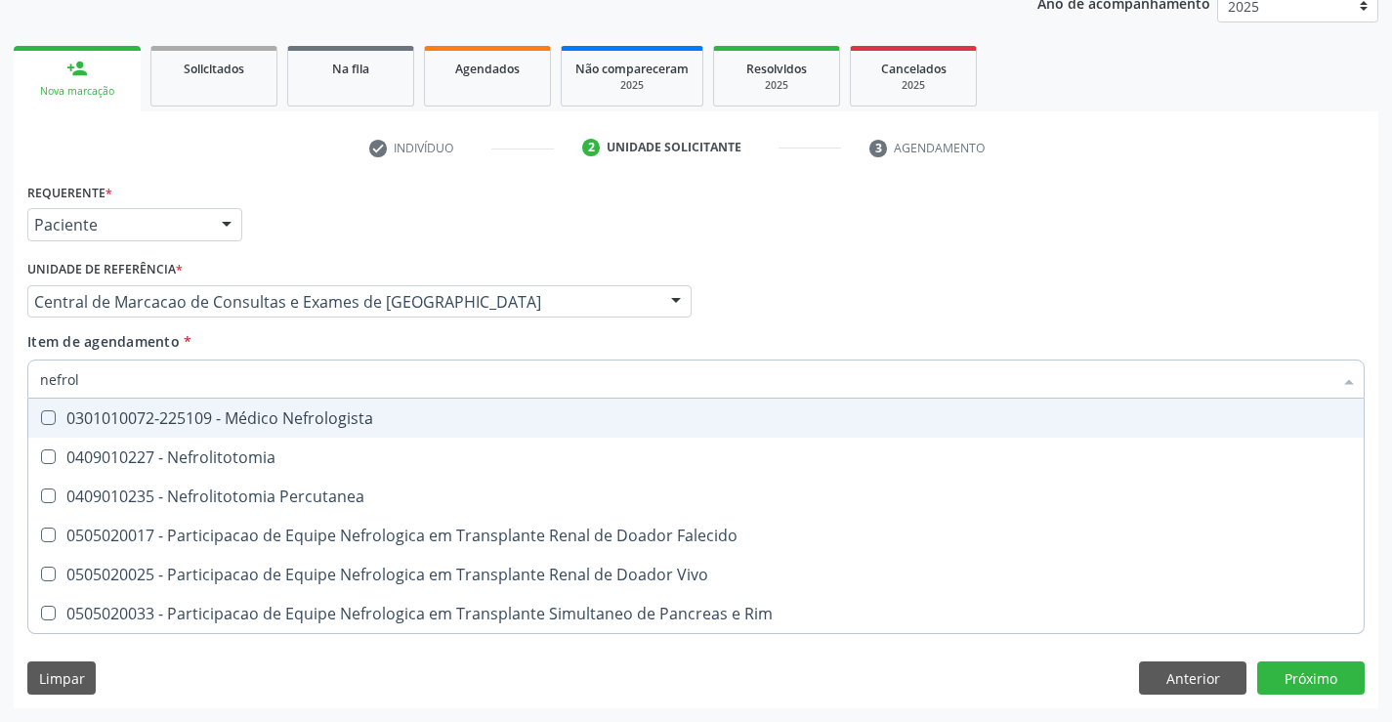
type input "nefrolo"
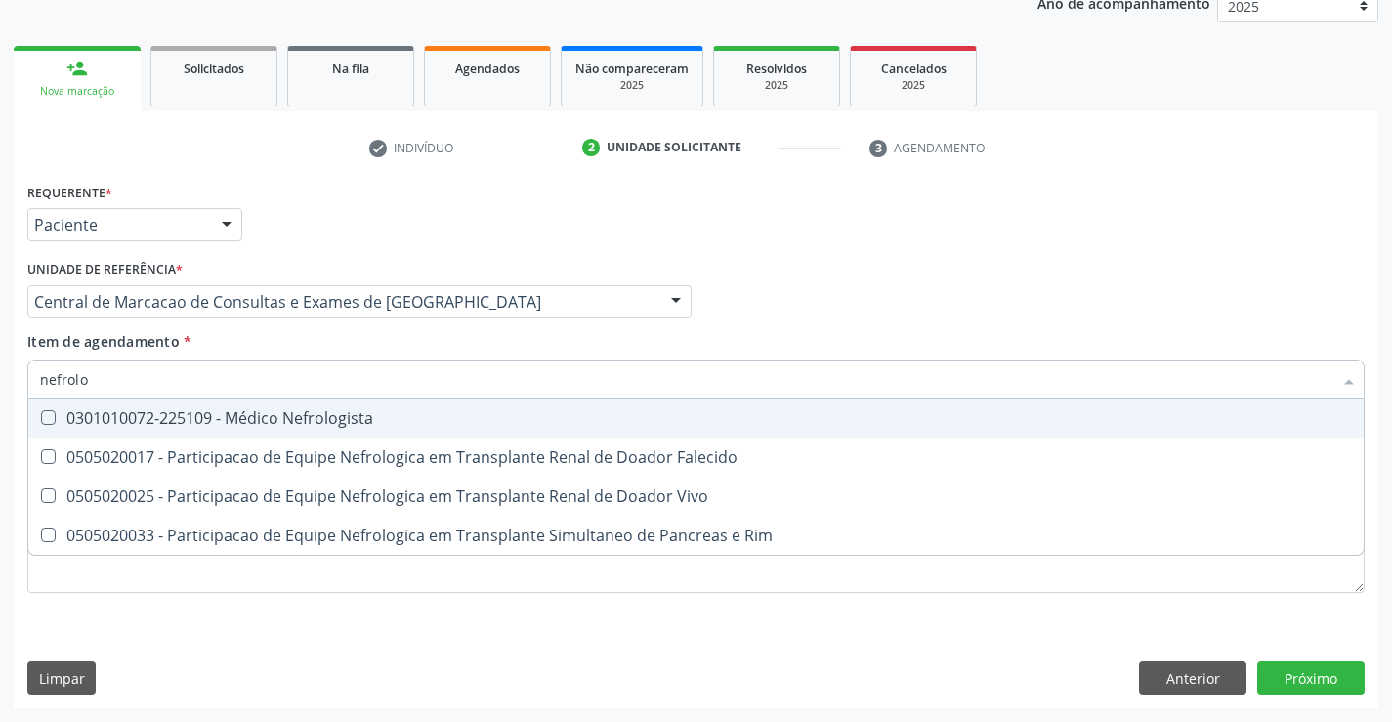
click at [324, 418] on div "0301010072-225109 - Médico Nefrologista" at bounding box center [696, 418] width 1312 height 16
checkbox Nefrologista "true"
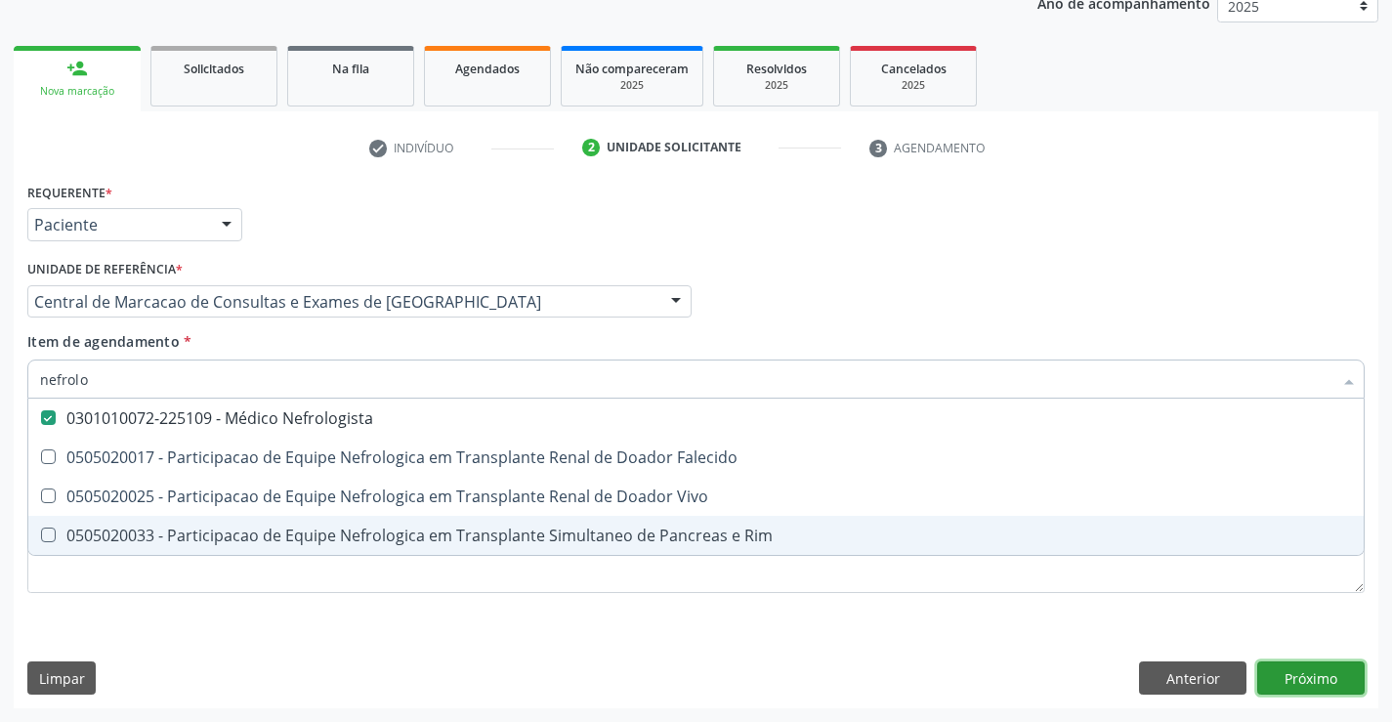
click at [1316, 686] on div "Requerente * Paciente Médico(a) Enfermeiro(a) Paciente Nenhum resultado encontr…" at bounding box center [696, 443] width 1364 height 530
checkbox Falecido "true"
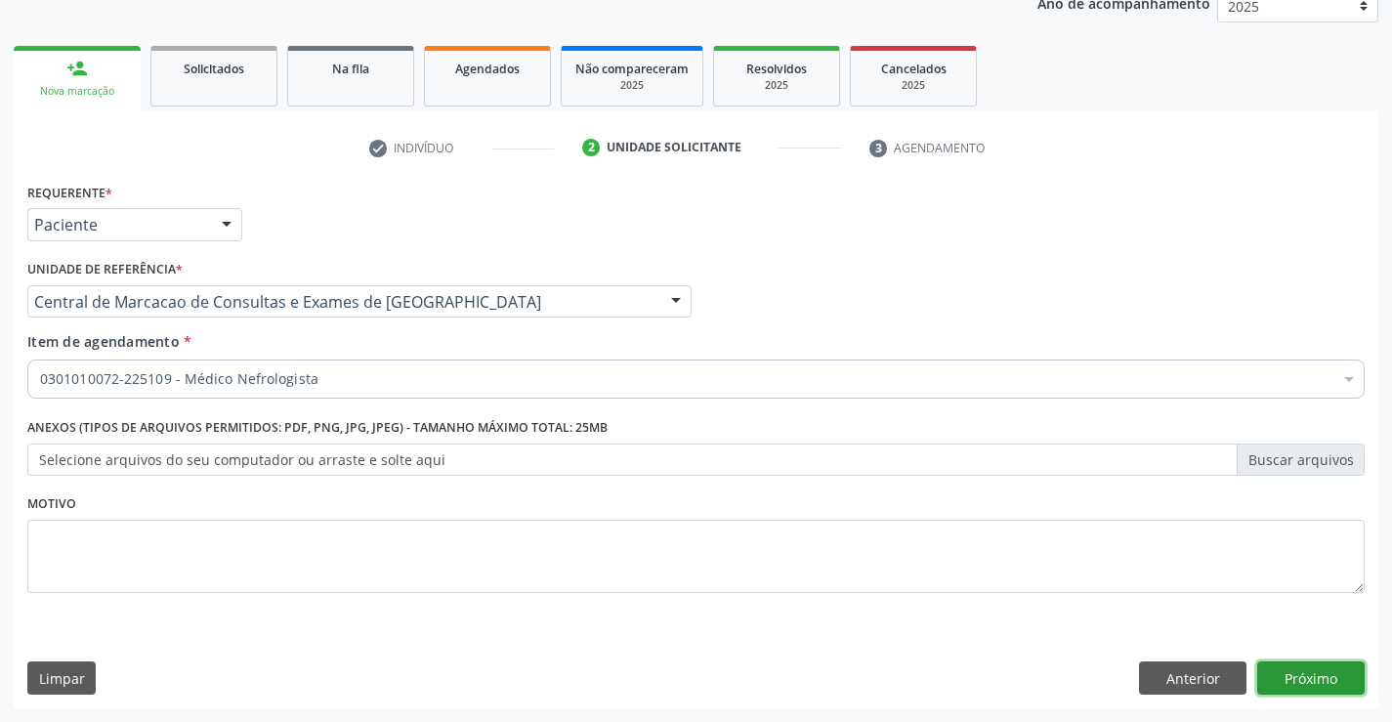
click at [1337, 670] on button "Próximo" at bounding box center [1310, 677] width 107 height 33
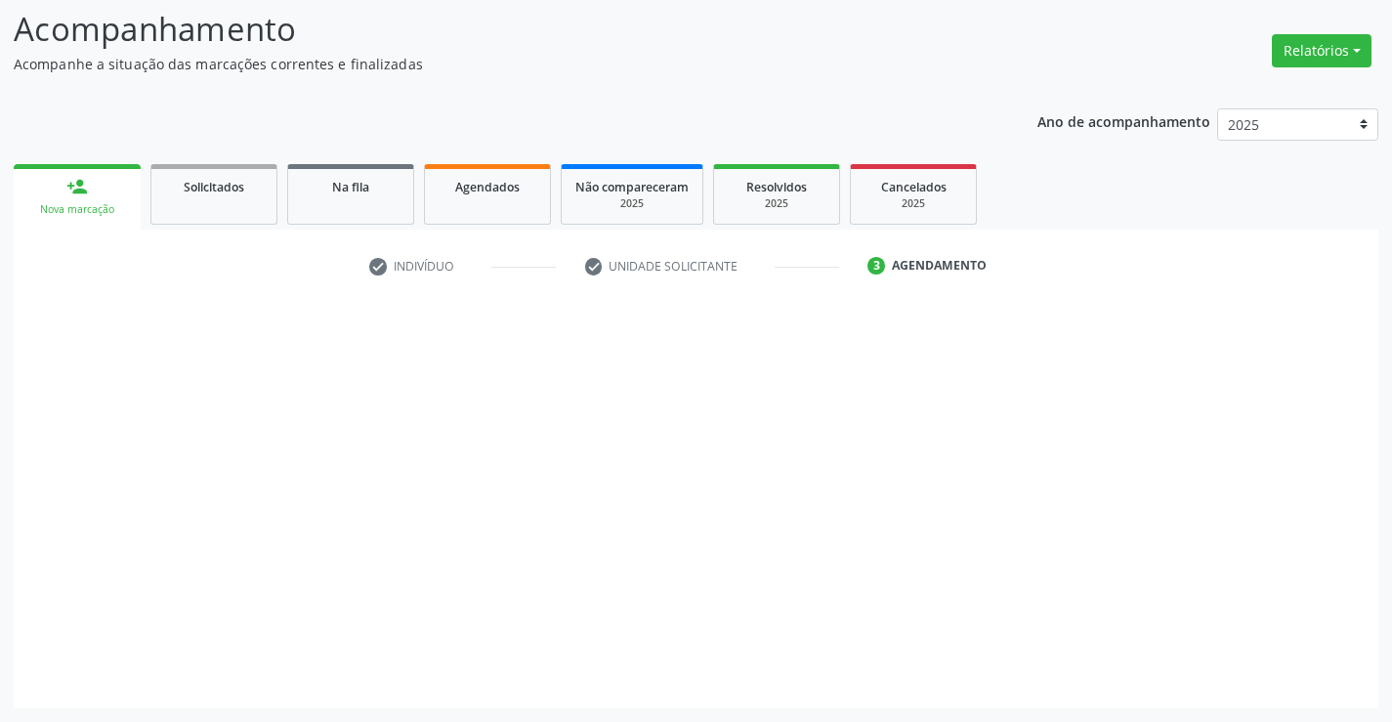
scroll to position [128, 0]
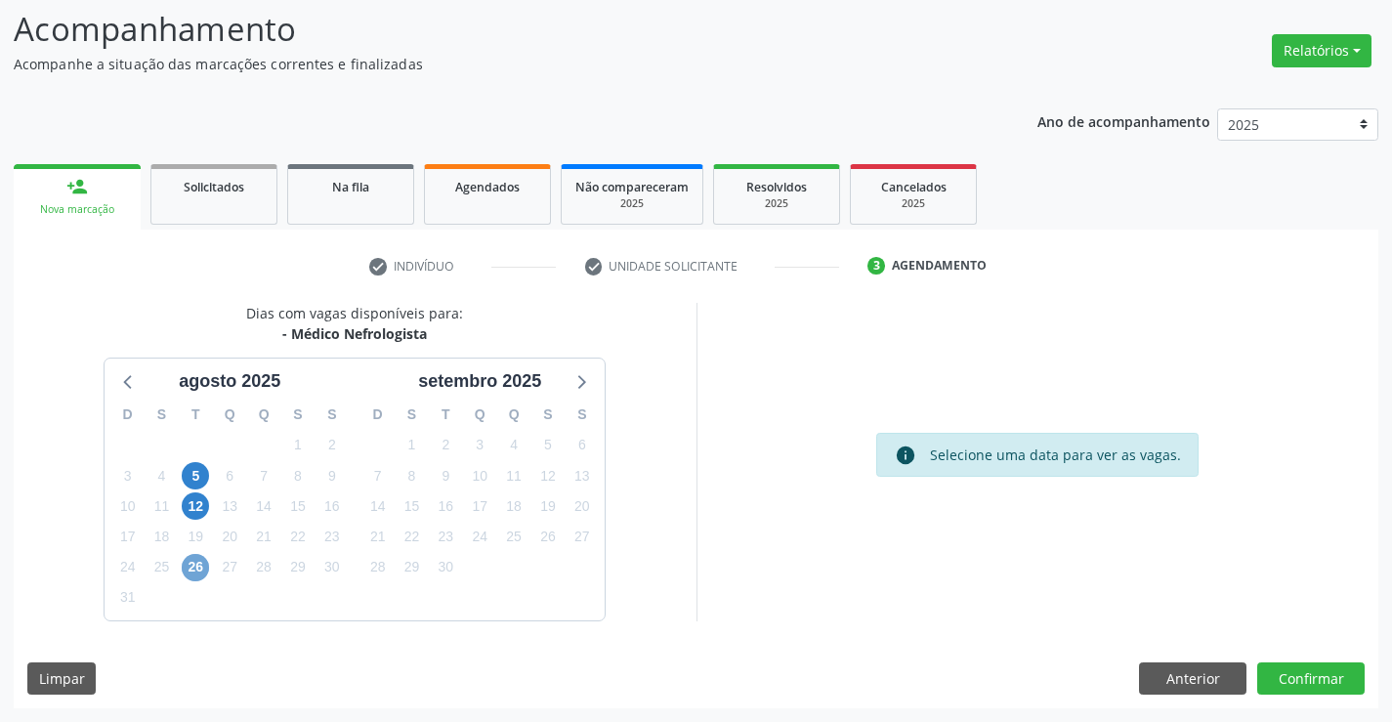
click at [200, 566] on span "26" at bounding box center [195, 567] width 27 height 27
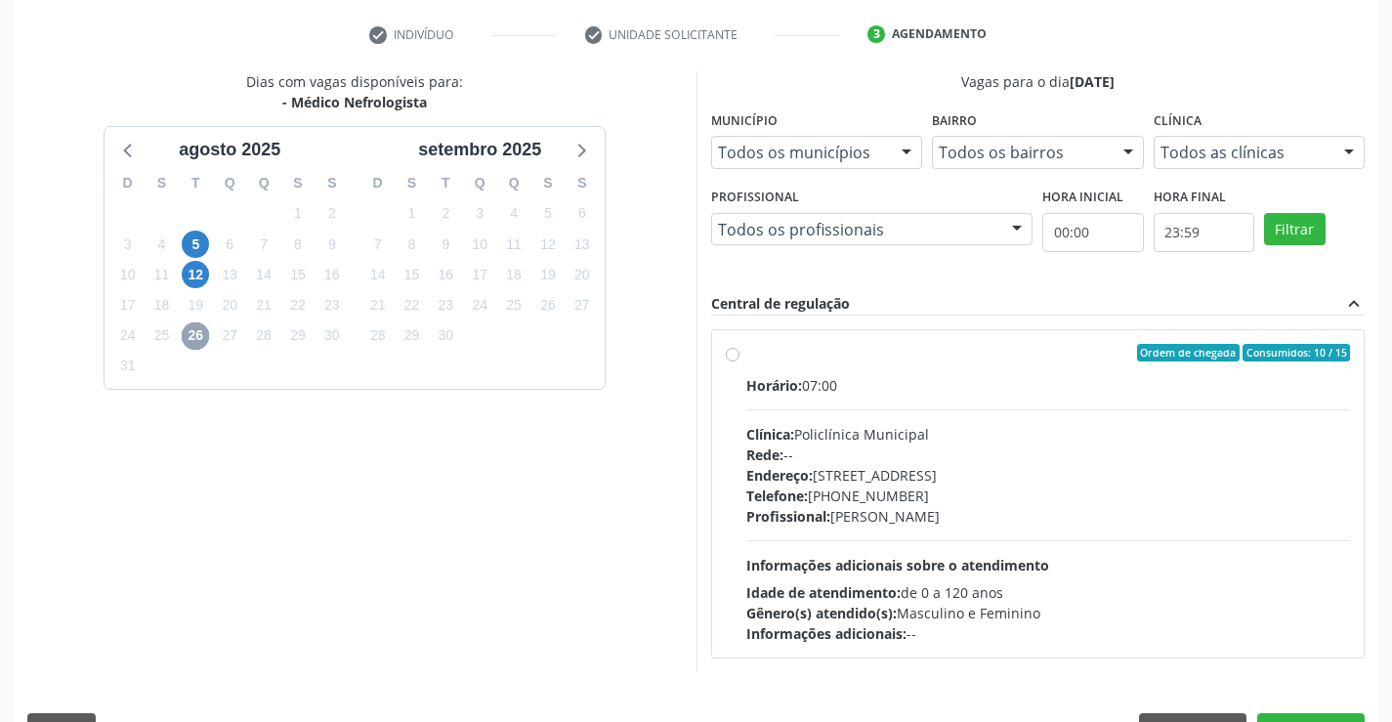
scroll to position [410, 0]
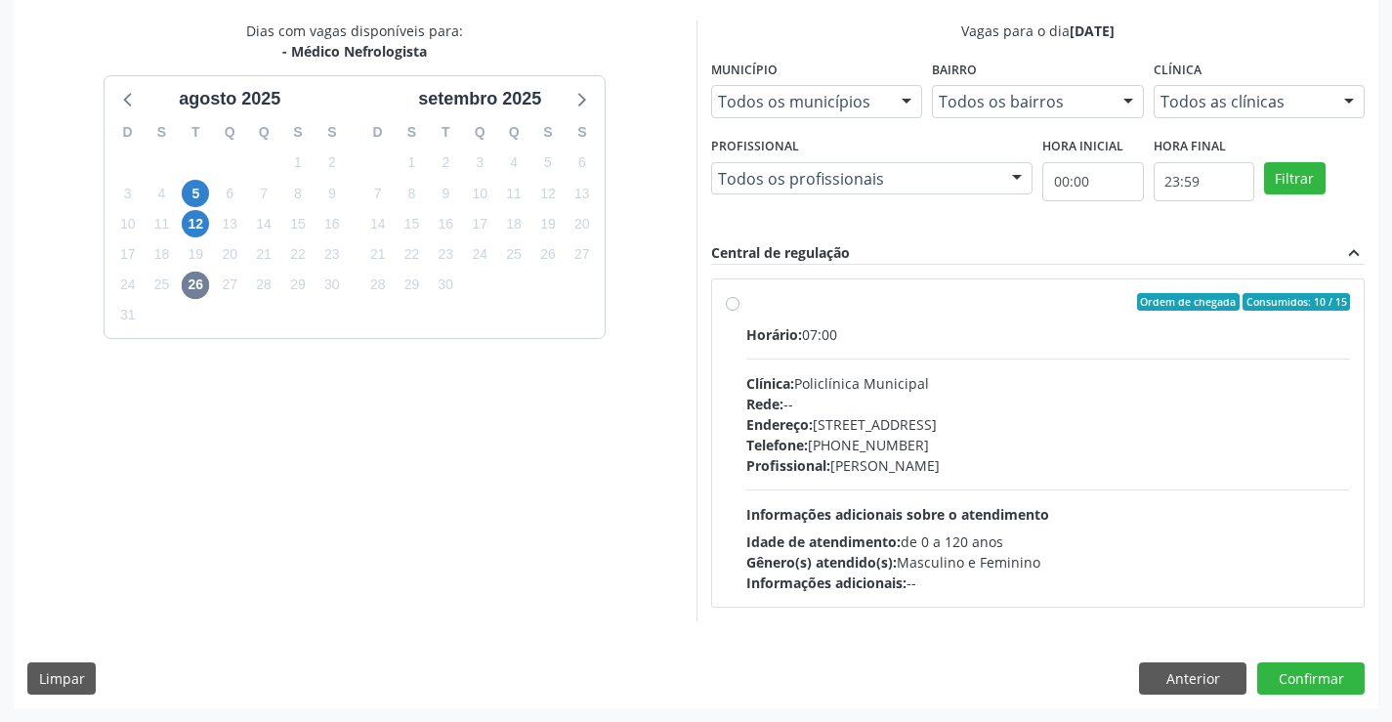
click at [834, 491] on div "Horário: 07:00 Clínica: Policlínica Municipal Rede: -- Endereço: Predio, nº 386…" at bounding box center [1048, 458] width 605 height 269
click at [739, 311] on input "Ordem de chegada Consumidos: 10 / 15 Horário: 07:00 Clínica: Policlínica Munici…" at bounding box center [733, 302] width 14 height 18
radio input "true"
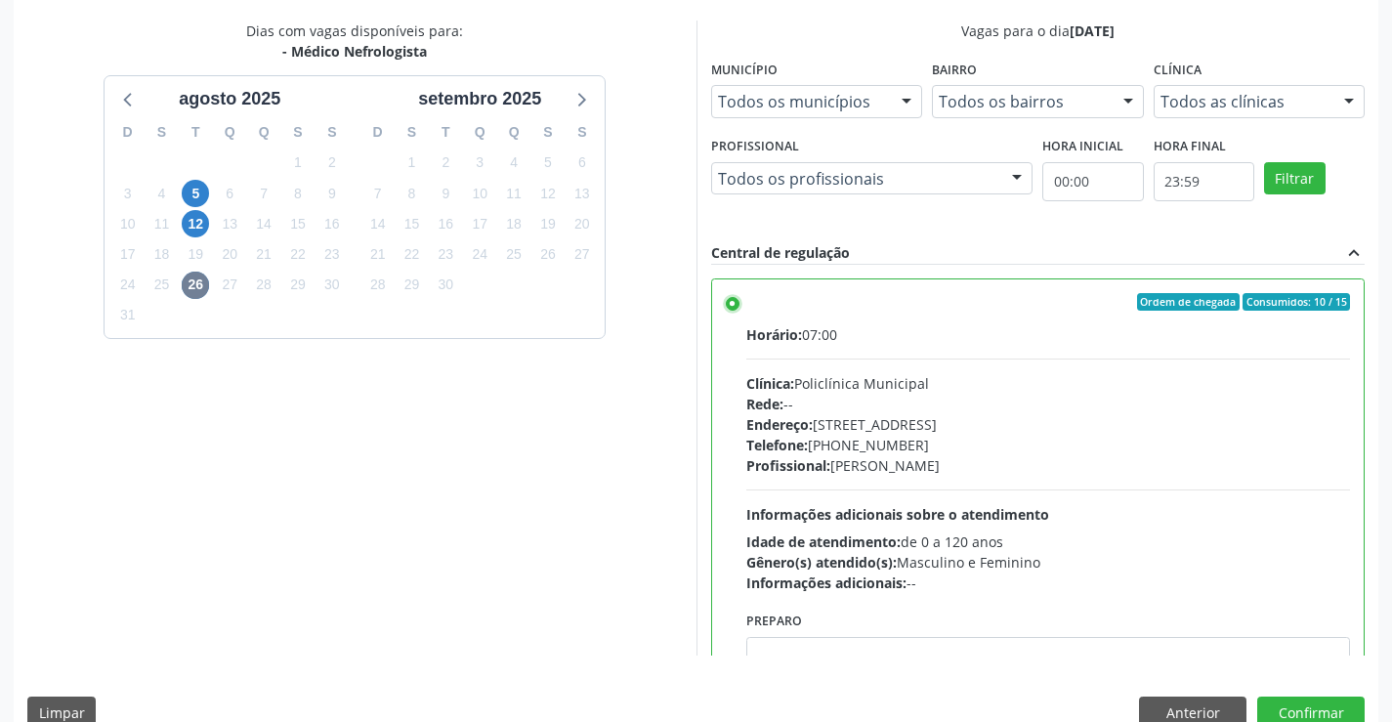
scroll to position [97, 0]
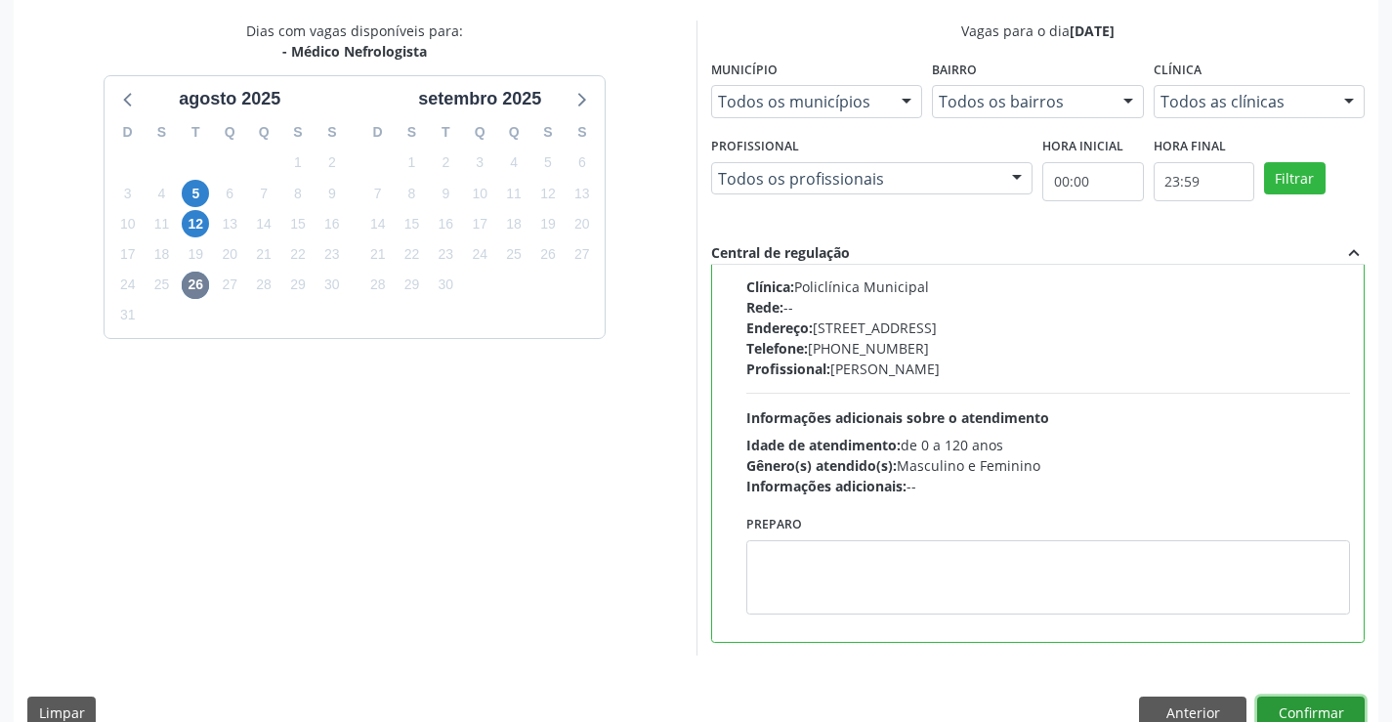
click at [1286, 703] on button "Confirmar" at bounding box center [1310, 712] width 107 height 33
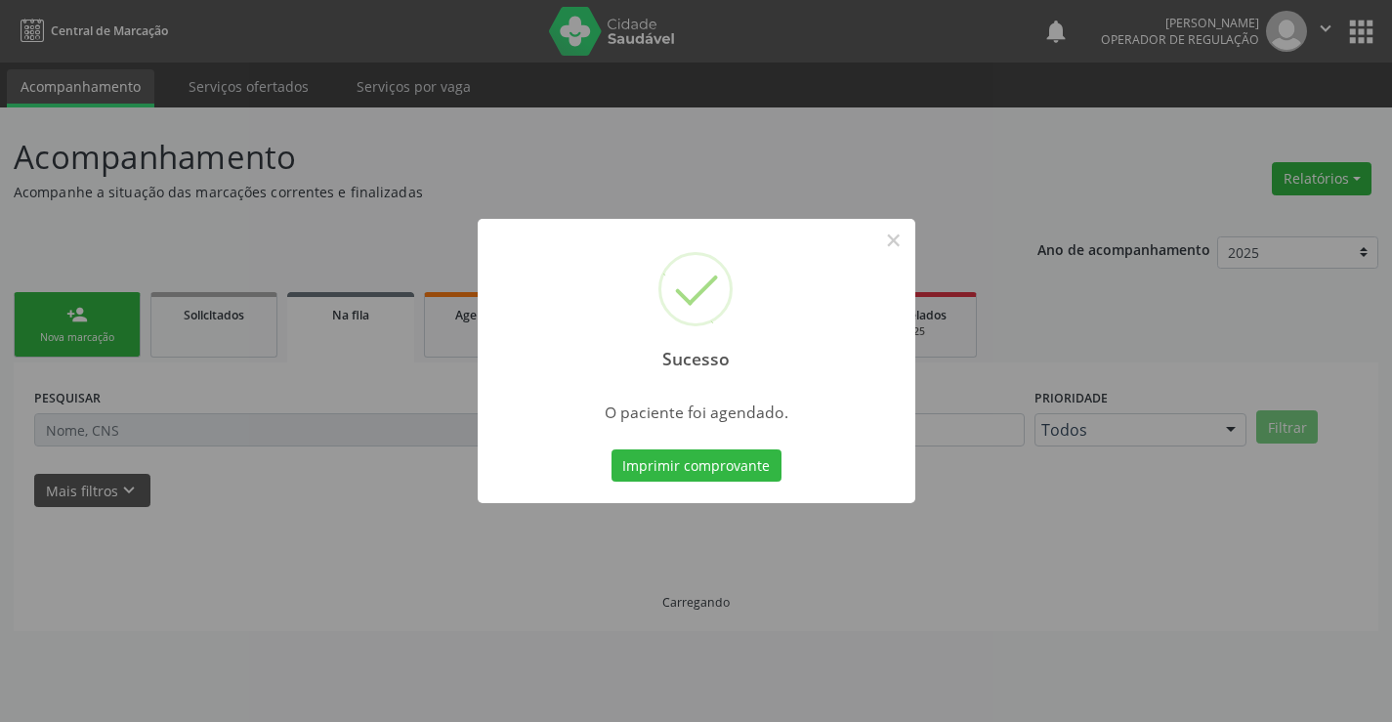
scroll to position [0, 0]
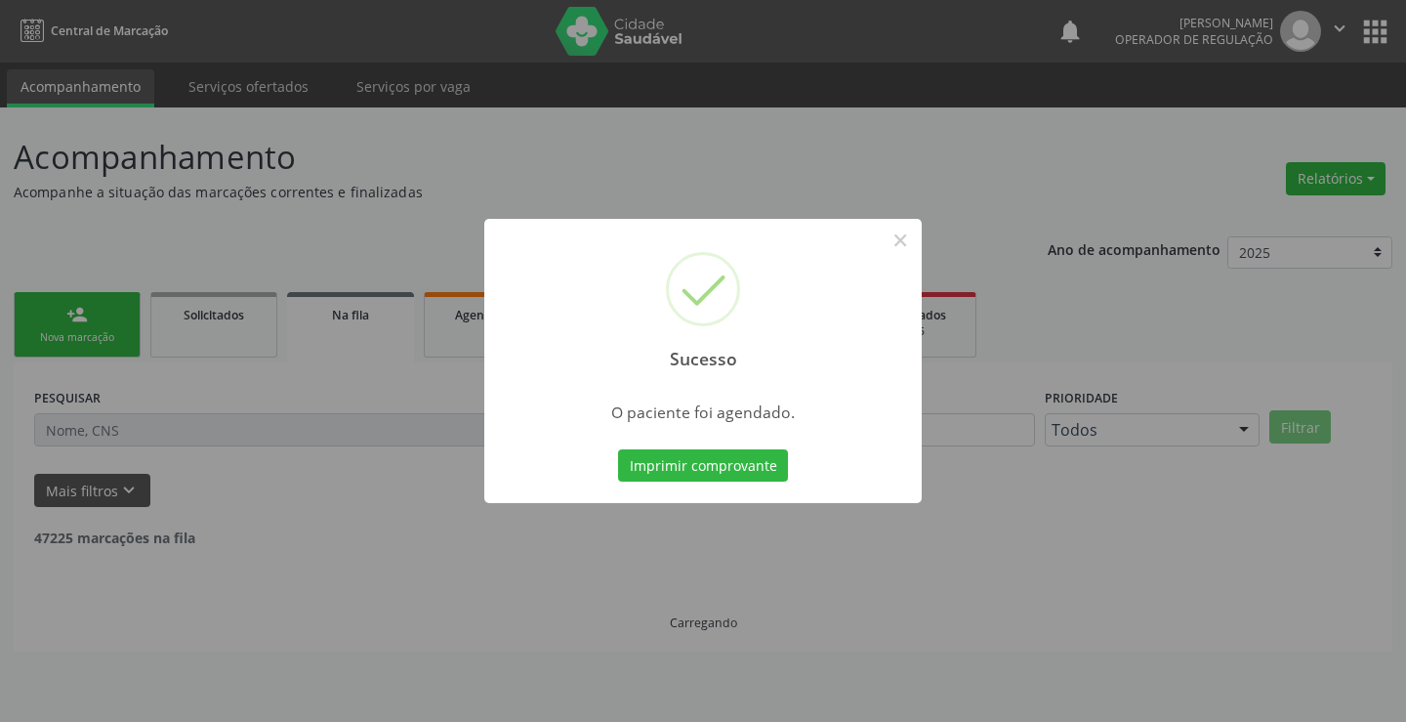
click at [665, 440] on div "Sucesso × O paciente foi agendado. Imprimir comprovante Cancel" at bounding box center [703, 361] width 438 height 285
click at [652, 455] on button "Imprimir comprovante" at bounding box center [703, 465] width 170 height 33
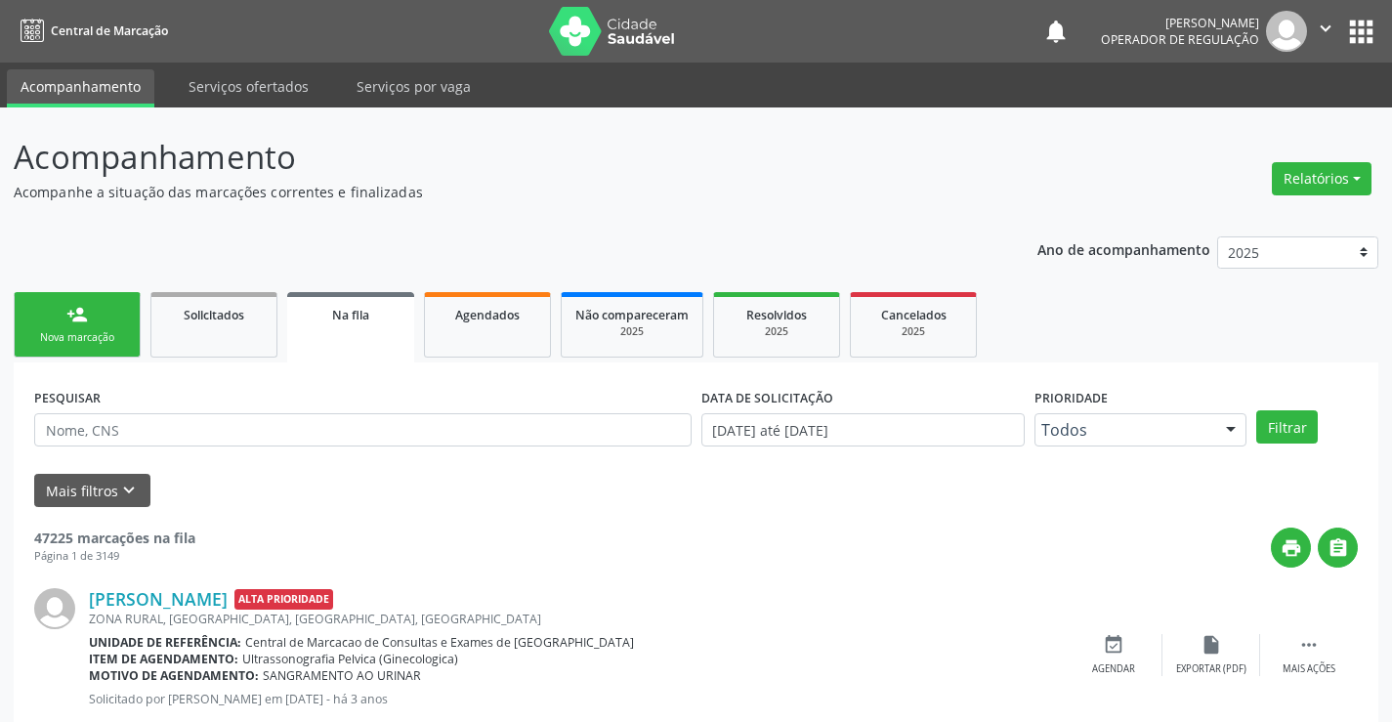
click at [1337, 30] on button "" at bounding box center [1325, 31] width 37 height 41
click at [1236, 108] on link "Sair" at bounding box center [1275, 118] width 135 height 27
